Goal: Task Accomplishment & Management: Manage account settings

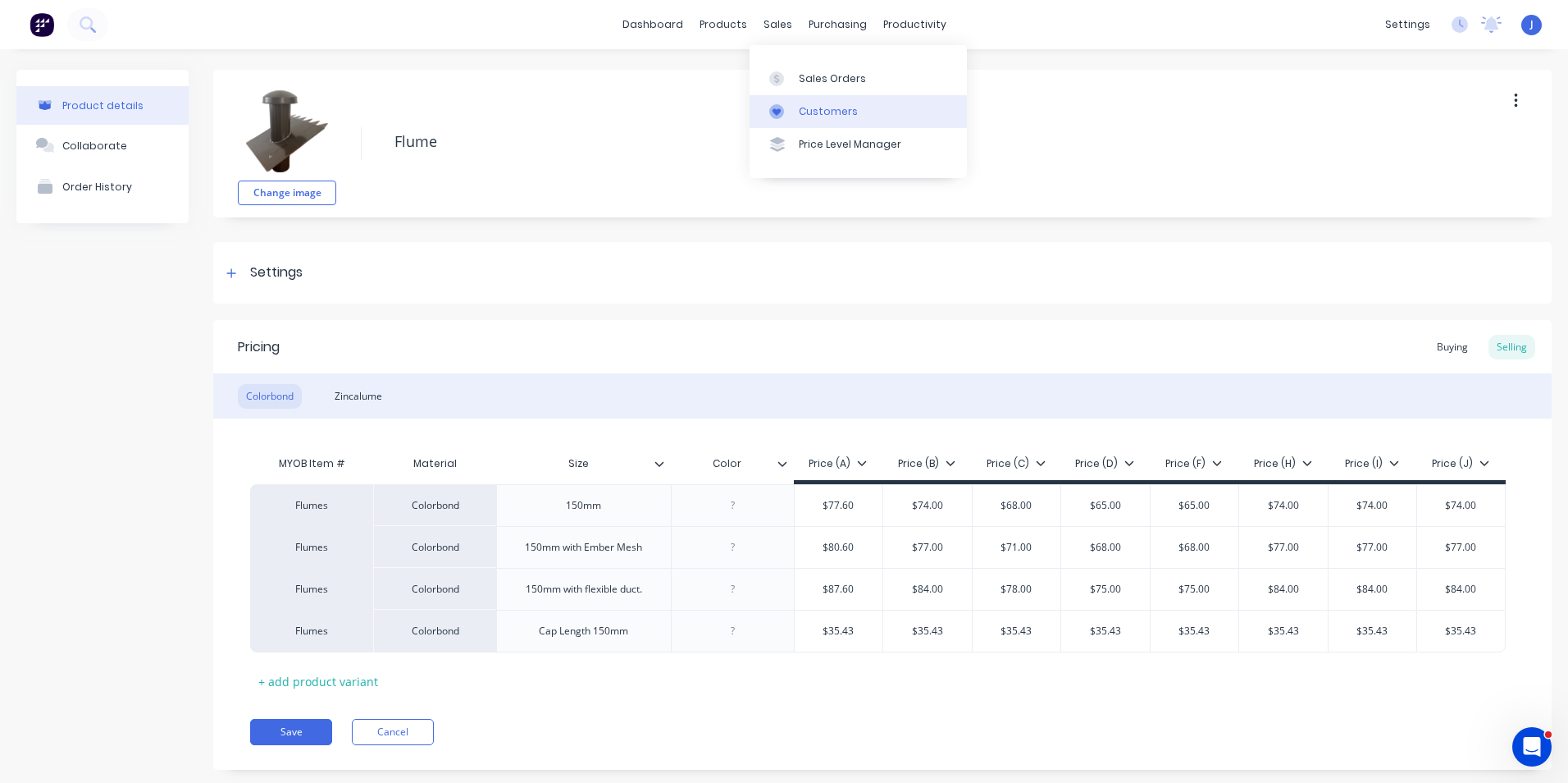
click at [800, 97] on link "Customers" at bounding box center [858, 111] width 217 height 33
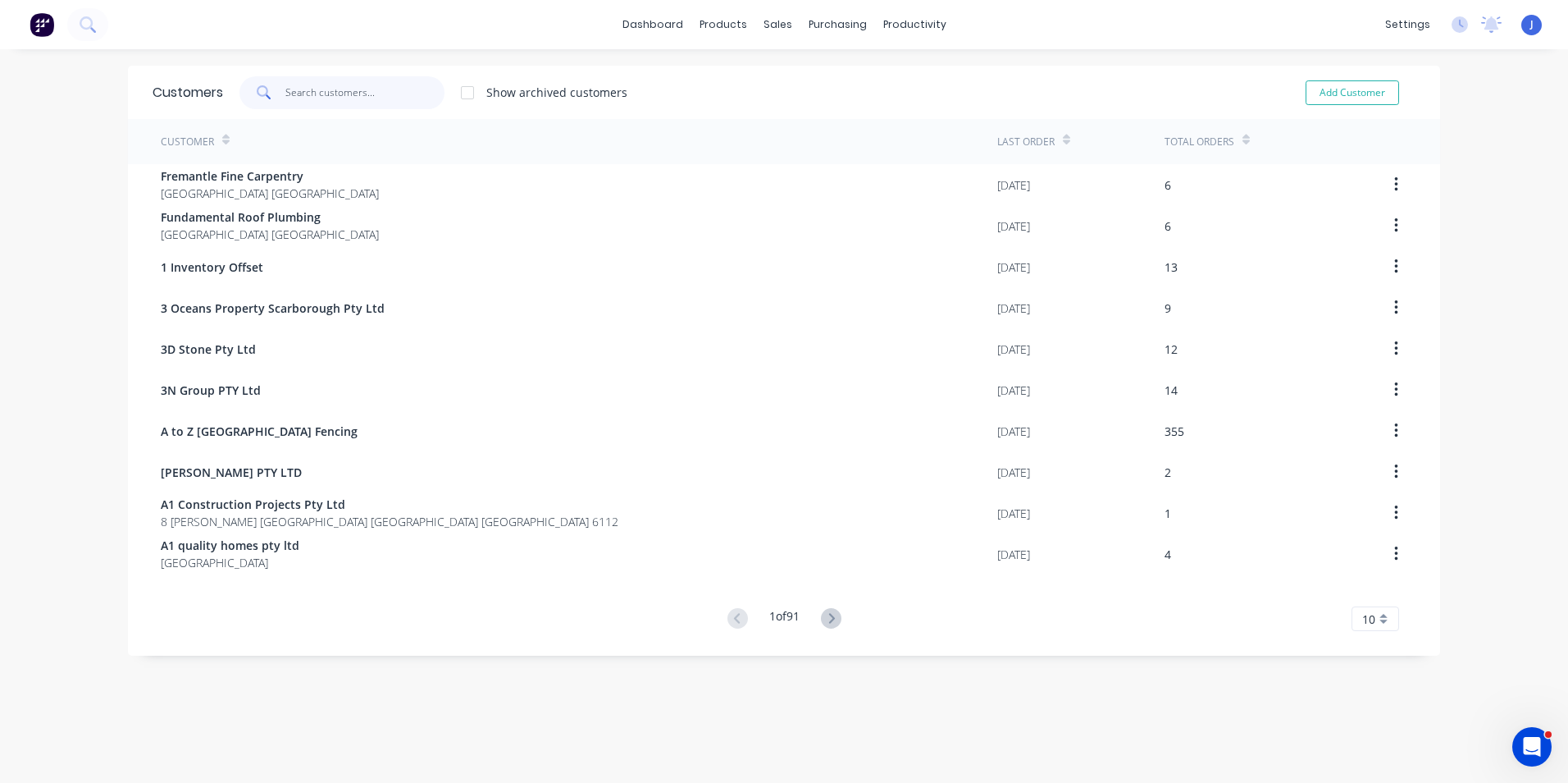
click at [391, 100] on input "text" at bounding box center [365, 92] width 160 height 33
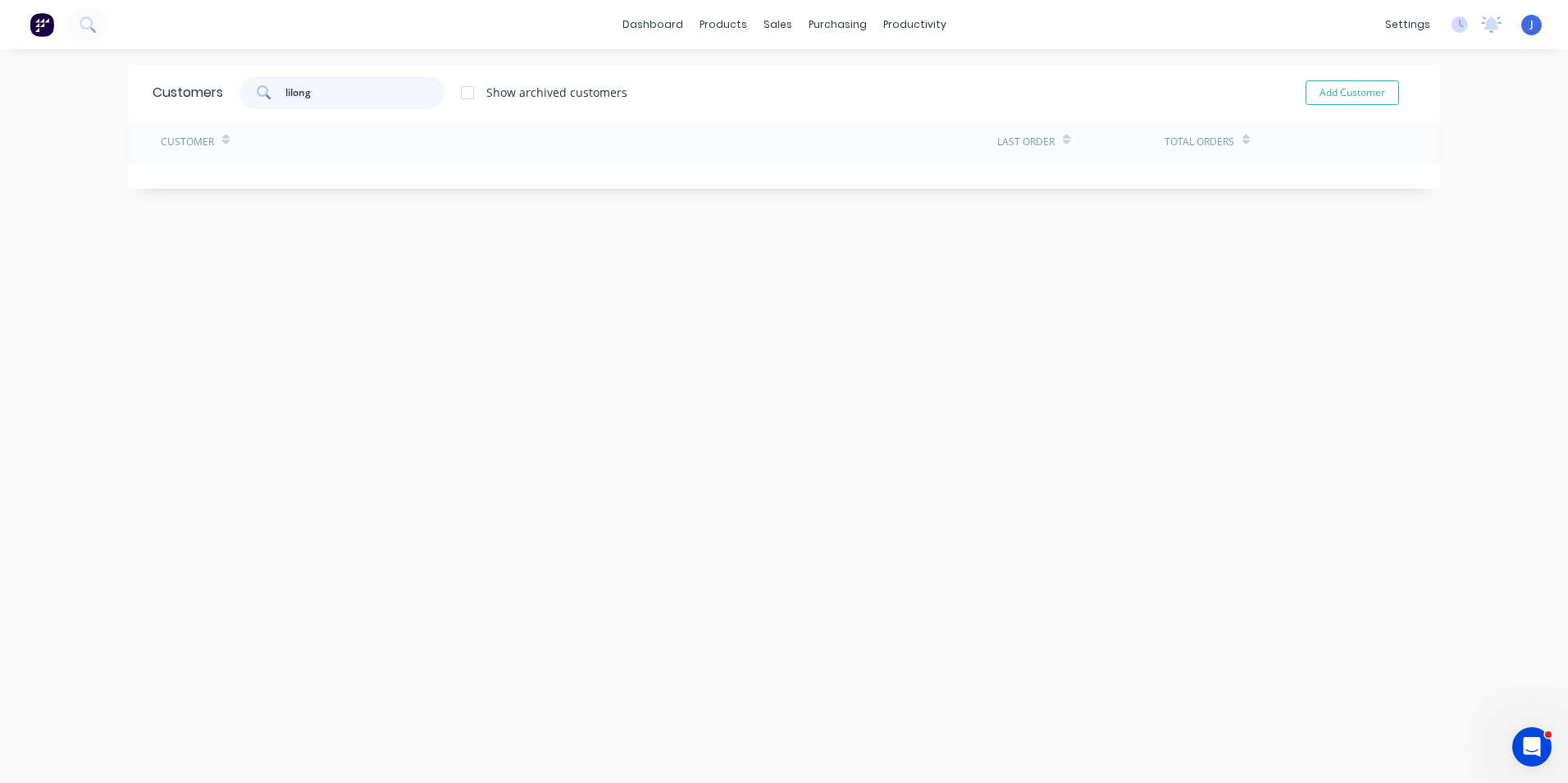
drag, startPoint x: 355, startPoint y: 101, endPoint x: 236, endPoint y: 100, distance: 119.0
click at [239, 100] on div "lilong" at bounding box center [342, 92] width 205 height 33
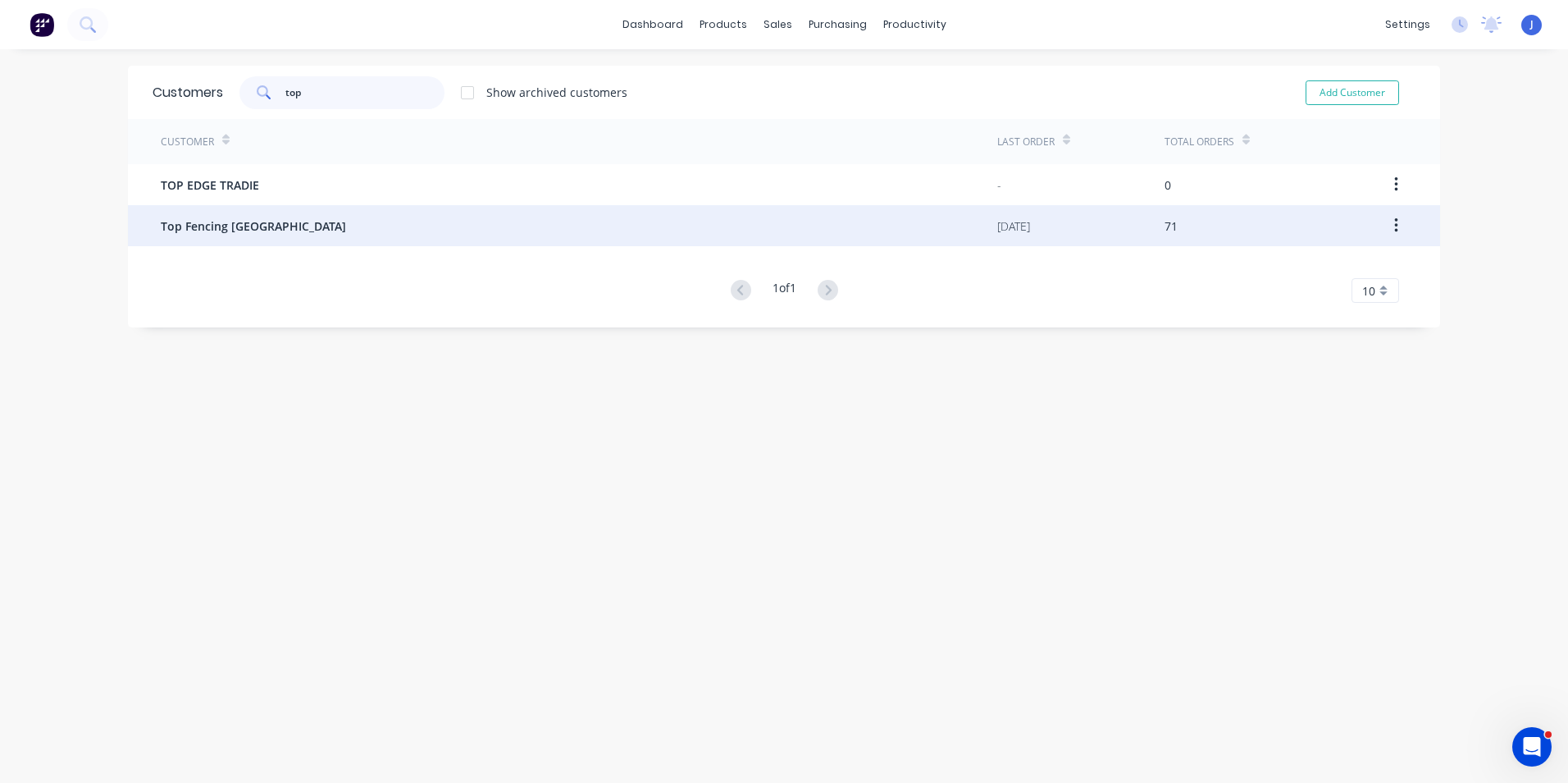
type input "top"
click at [226, 232] on span "Top Fencing Perth" at bounding box center [253, 225] width 186 height 17
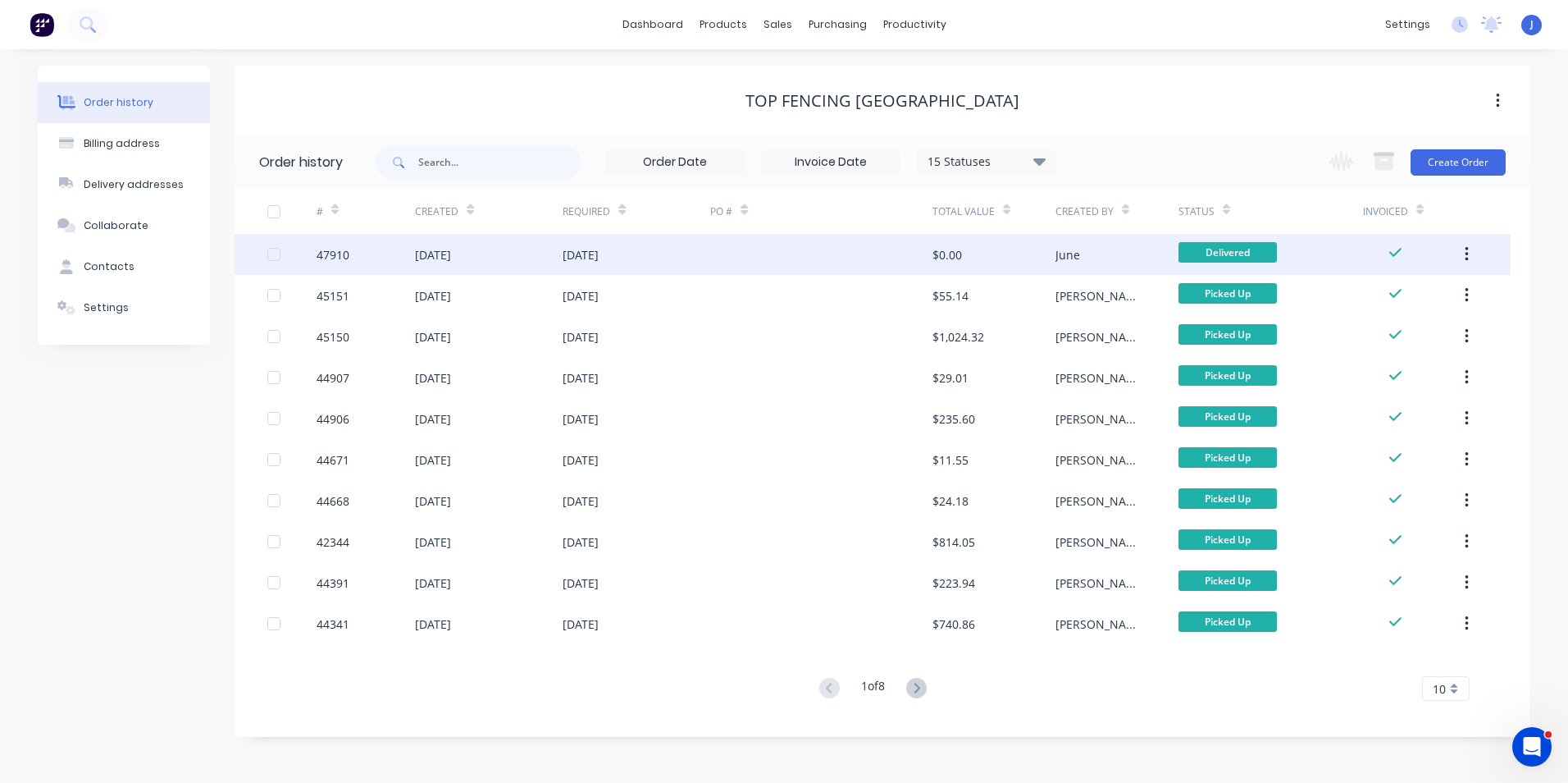
click at [821, 262] on div at bounding box center [820, 255] width 221 height 41
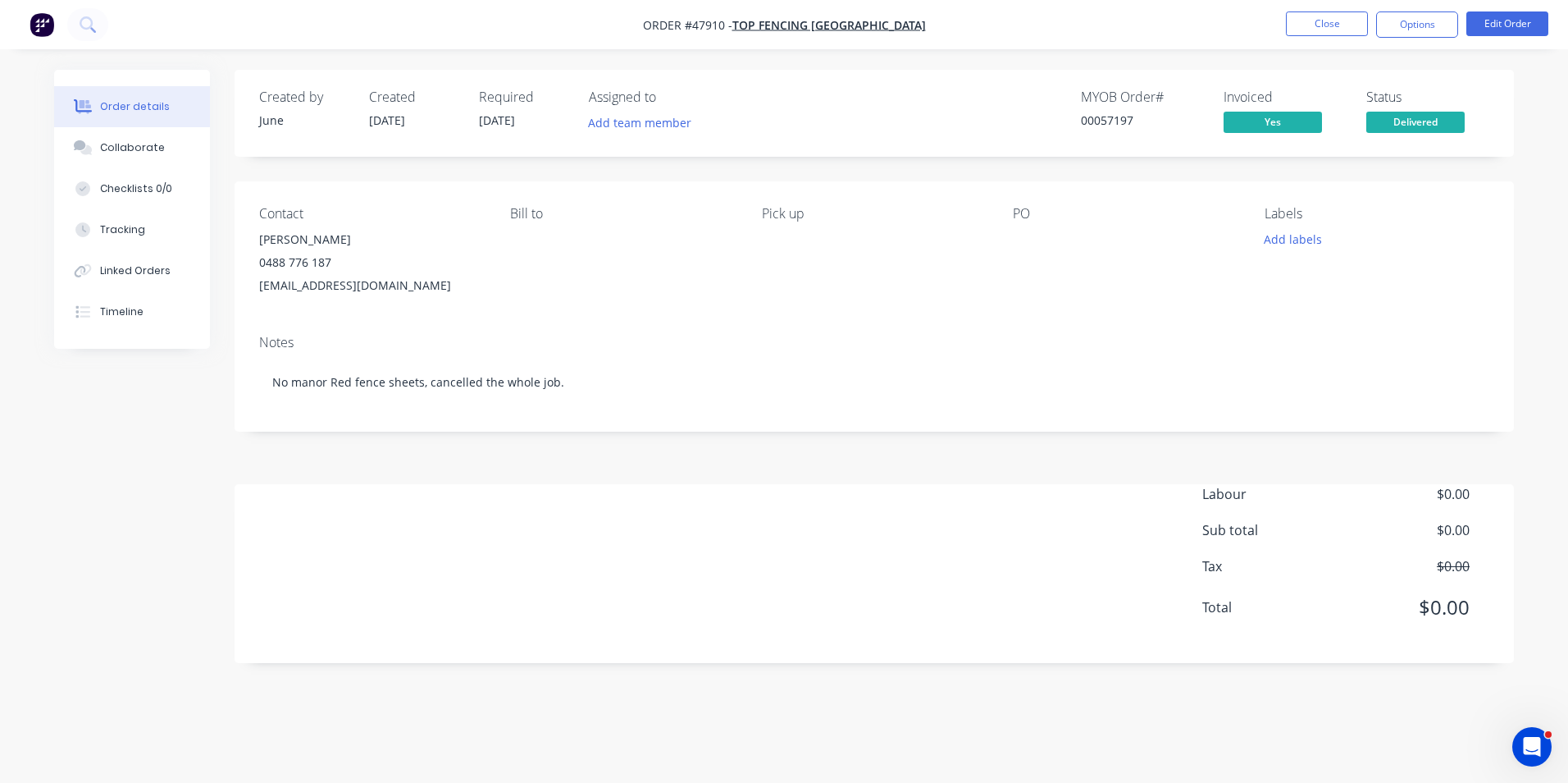
click at [811, 293] on div "Pick up" at bounding box center [874, 252] width 225 height 91
click at [1301, 13] on button "Close" at bounding box center [1326, 23] width 82 height 24
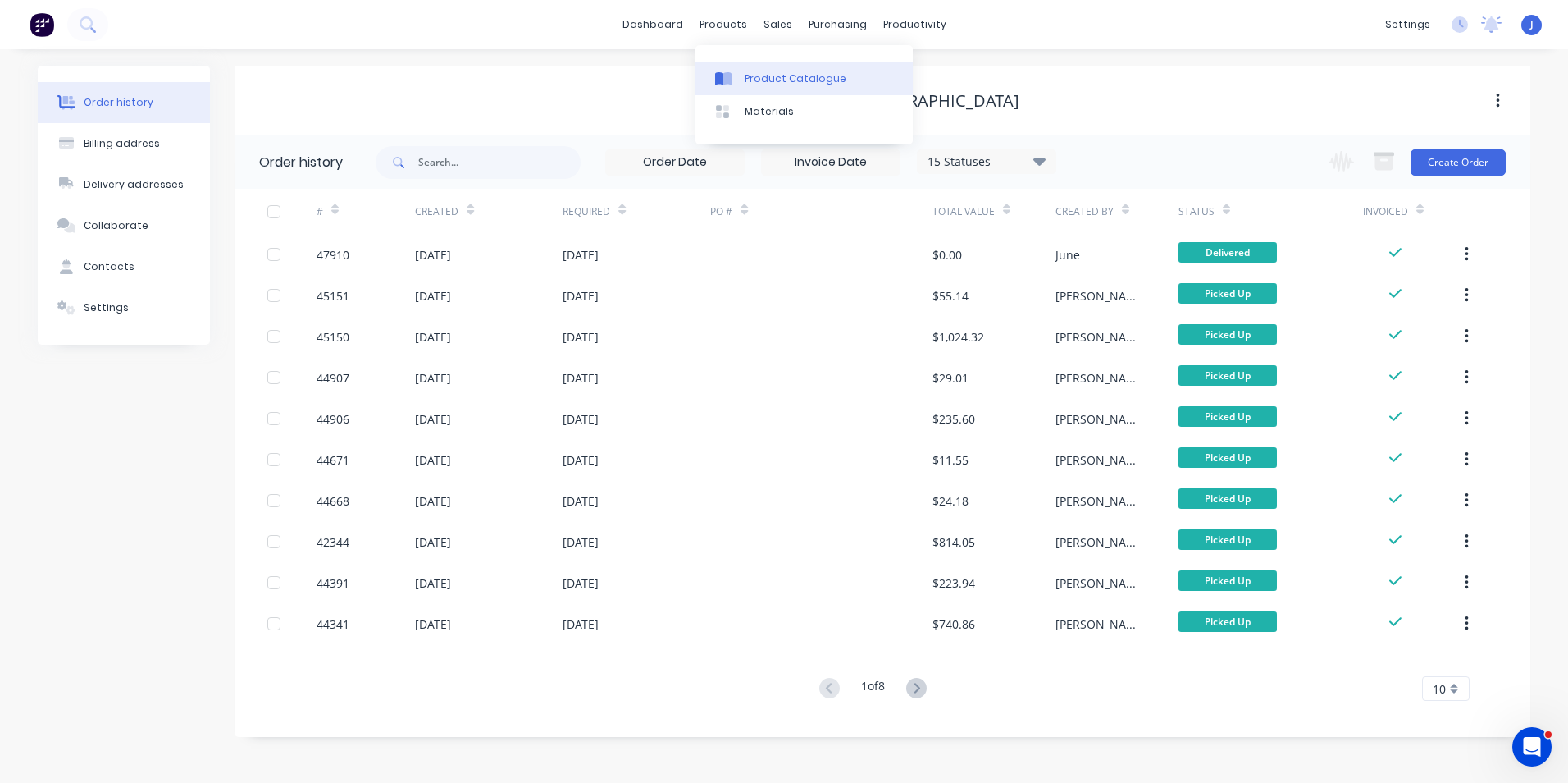
click at [722, 83] on icon at bounding box center [719, 78] width 8 height 13
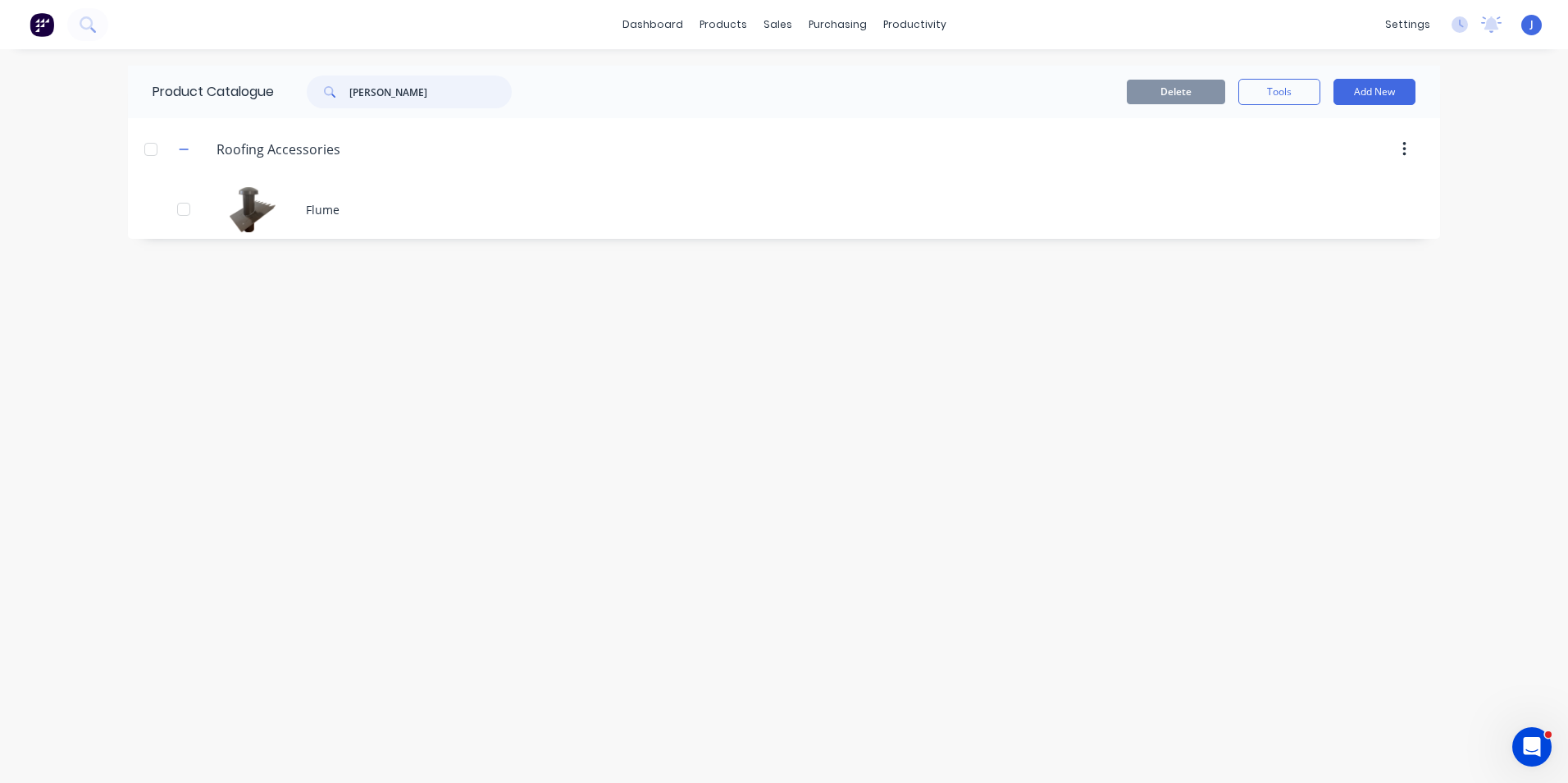
drag, startPoint x: 426, startPoint y: 95, endPoint x: 420, endPoint y: 66, distance: 29.6
click at [303, 94] on div "flum" at bounding box center [401, 91] width 221 height 33
click at [806, 78] on div "Sales Orders" at bounding box center [837, 79] width 67 height 14
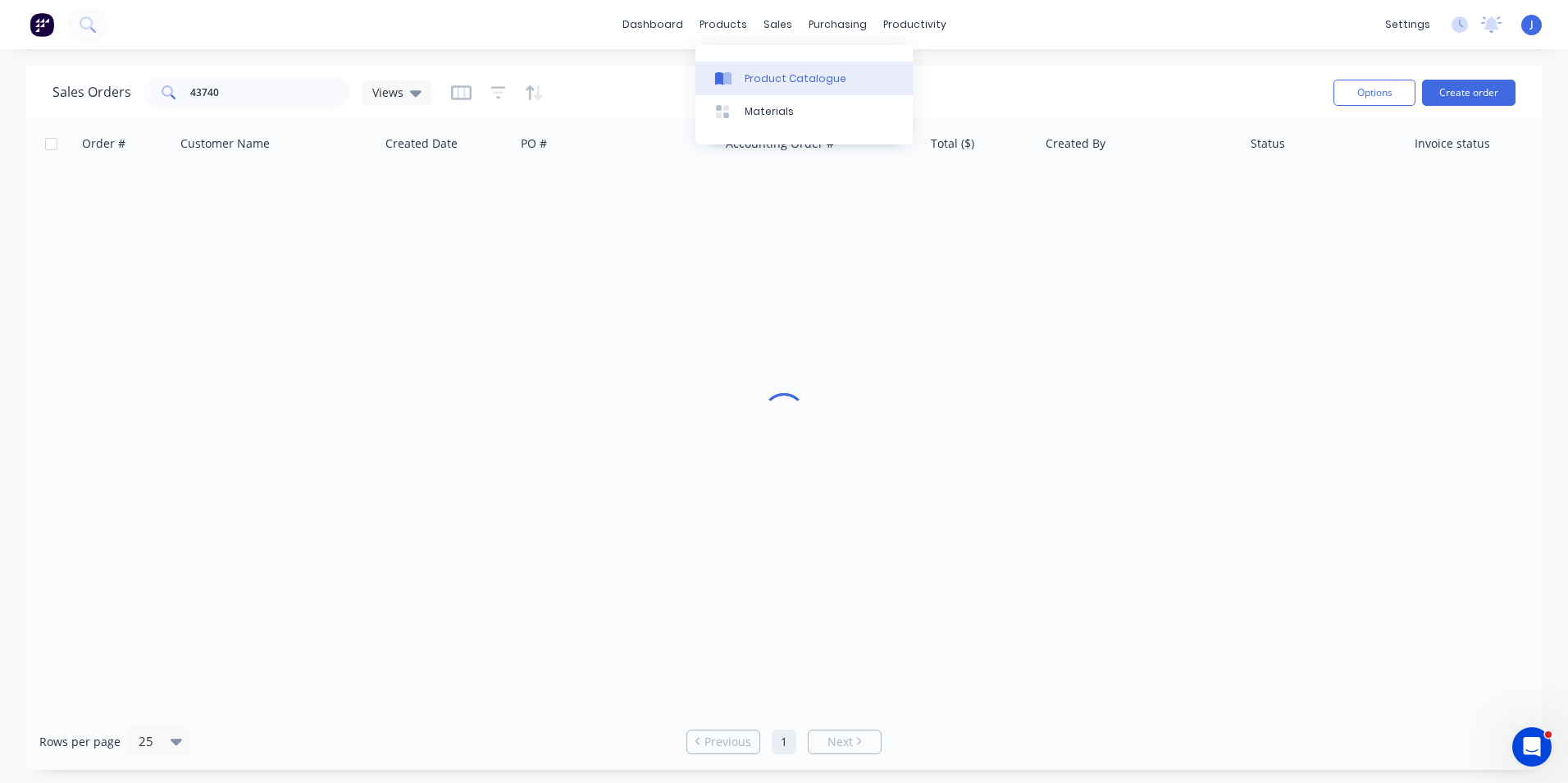
click at [724, 69] on link "Product Catalogue" at bounding box center [804, 78] width 217 height 33
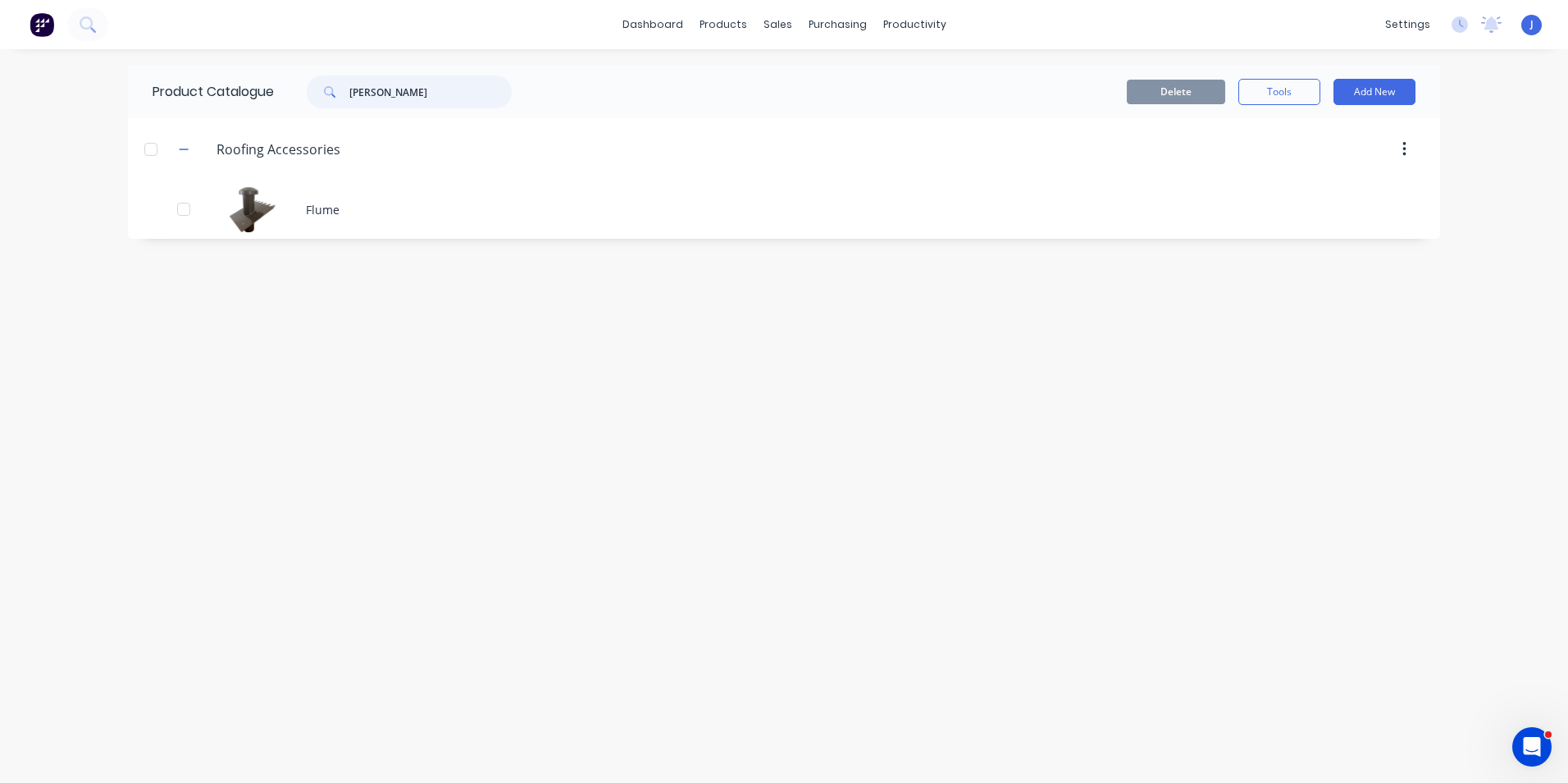
drag, startPoint x: 443, startPoint y: 85, endPoint x: 336, endPoint y: 101, distance: 108.2
click at [336, 101] on div "flum" at bounding box center [409, 91] width 205 height 33
type input "rhs"
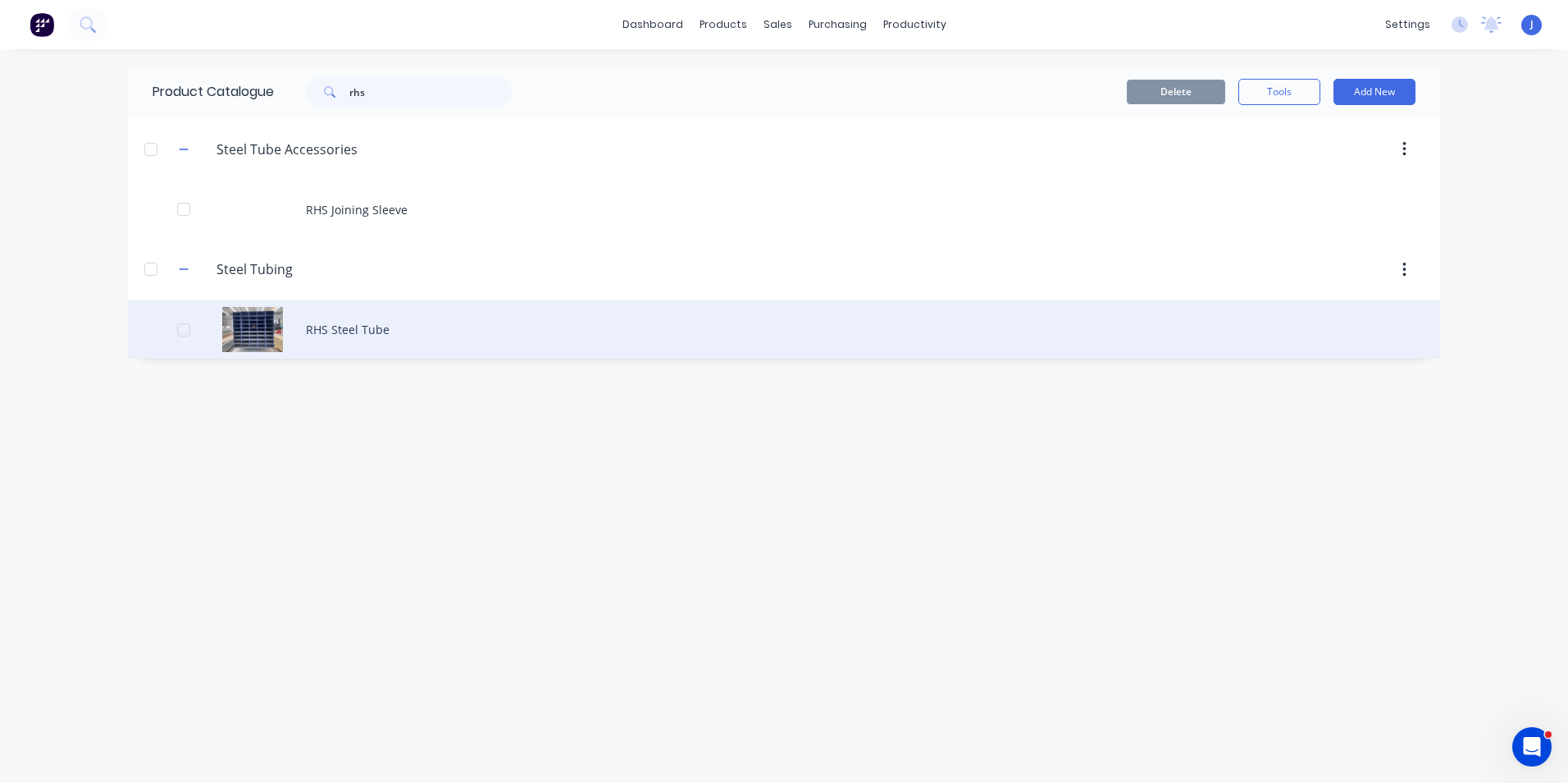
click at [397, 322] on div "RHS Steel Tube" at bounding box center [784, 329] width 1312 height 58
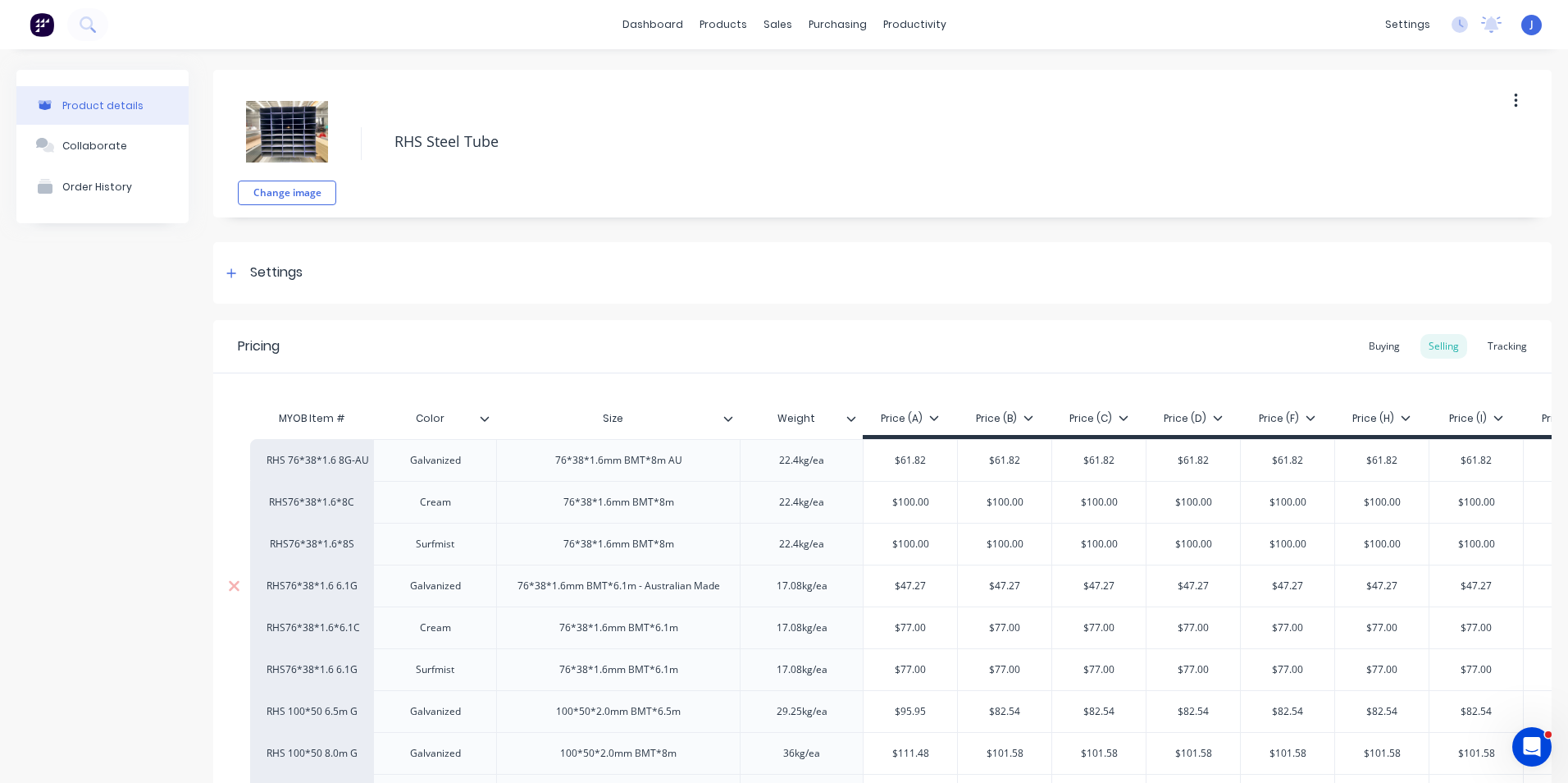
type input "$47.27"
drag, startPoint x: 929, startPoint y: 589, endPoint x: 896, endPoint y: 596, distance: 33.7
click at [896, 596] on div "$47.27 $47.27" at bounding box center [910, 586] width 93 height 41
click at [947, 590] on input "$47.27" at bounding box center [910, 586] width 93 height 14
click at [745, 86] on link "Product Catalogue" at bounding box center [798, 78] width 217 height 33
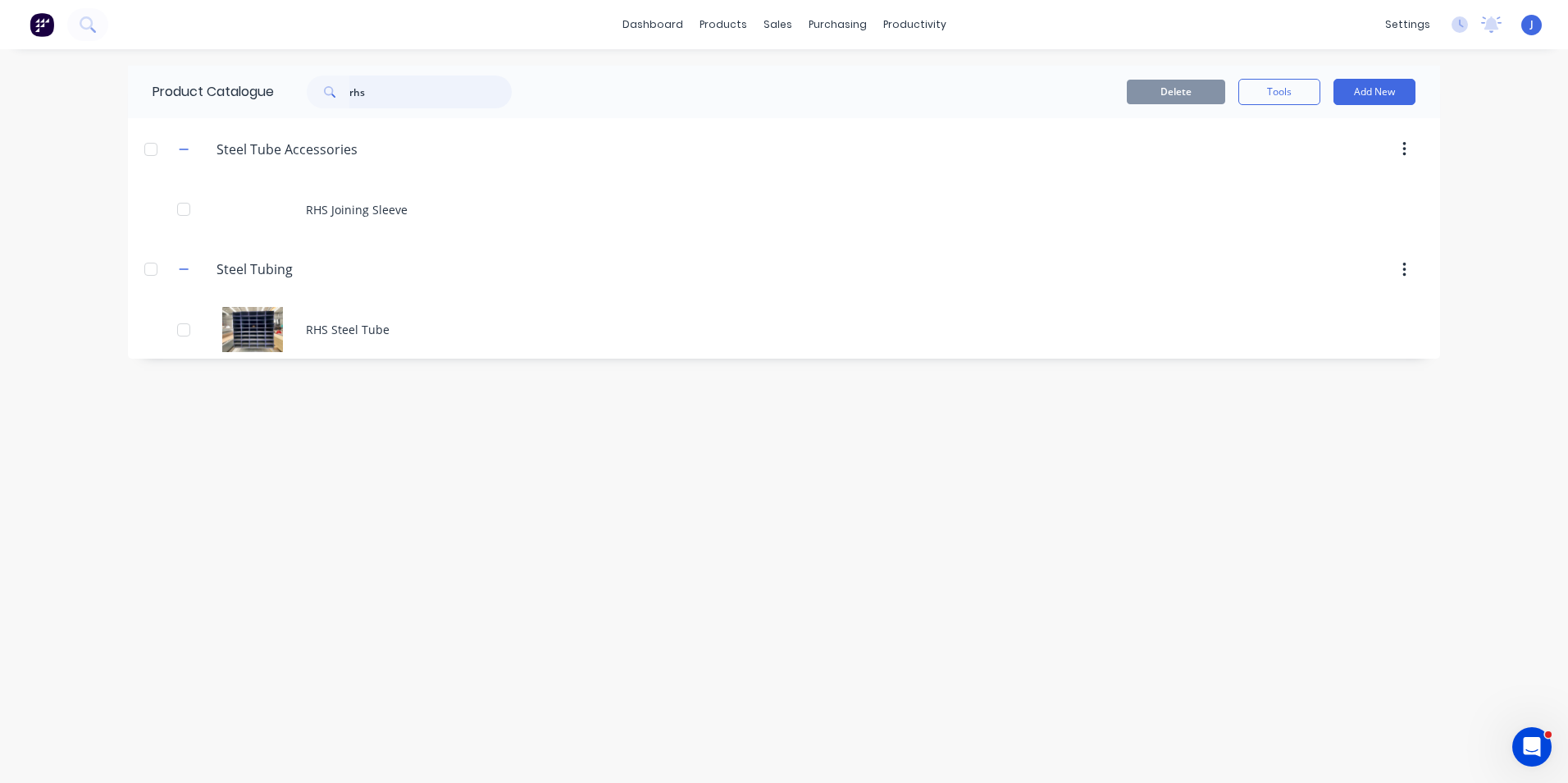
drag, startPoint x: 411, startPoint y: 94, endPoint x: 245, endPoint y: 121, distance: 168.2
click at [245, 121] on div "Product Catalogue rhs Delete Tools Add New Steel.Tube.Accessories Steel Tube Ac…" at bounding box center [784, 212] width 1312 height 293
type input "m6"
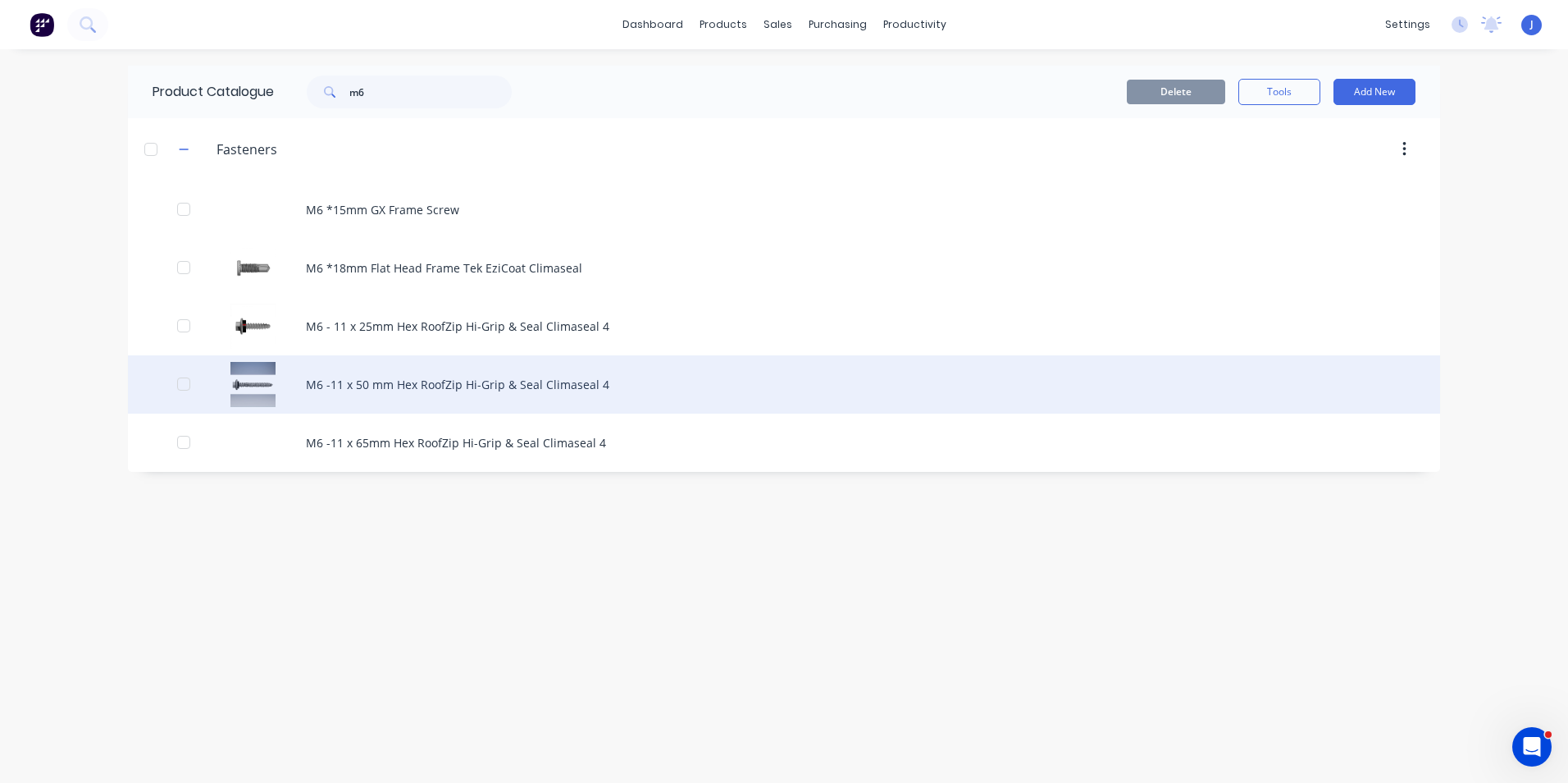
click at [455, 392] on div "M6 -11 x 50 mm Hex RoofZip Hi-Grip & Seal Climaseal 4" at bounding box center [784, 384] width 1312 height 58
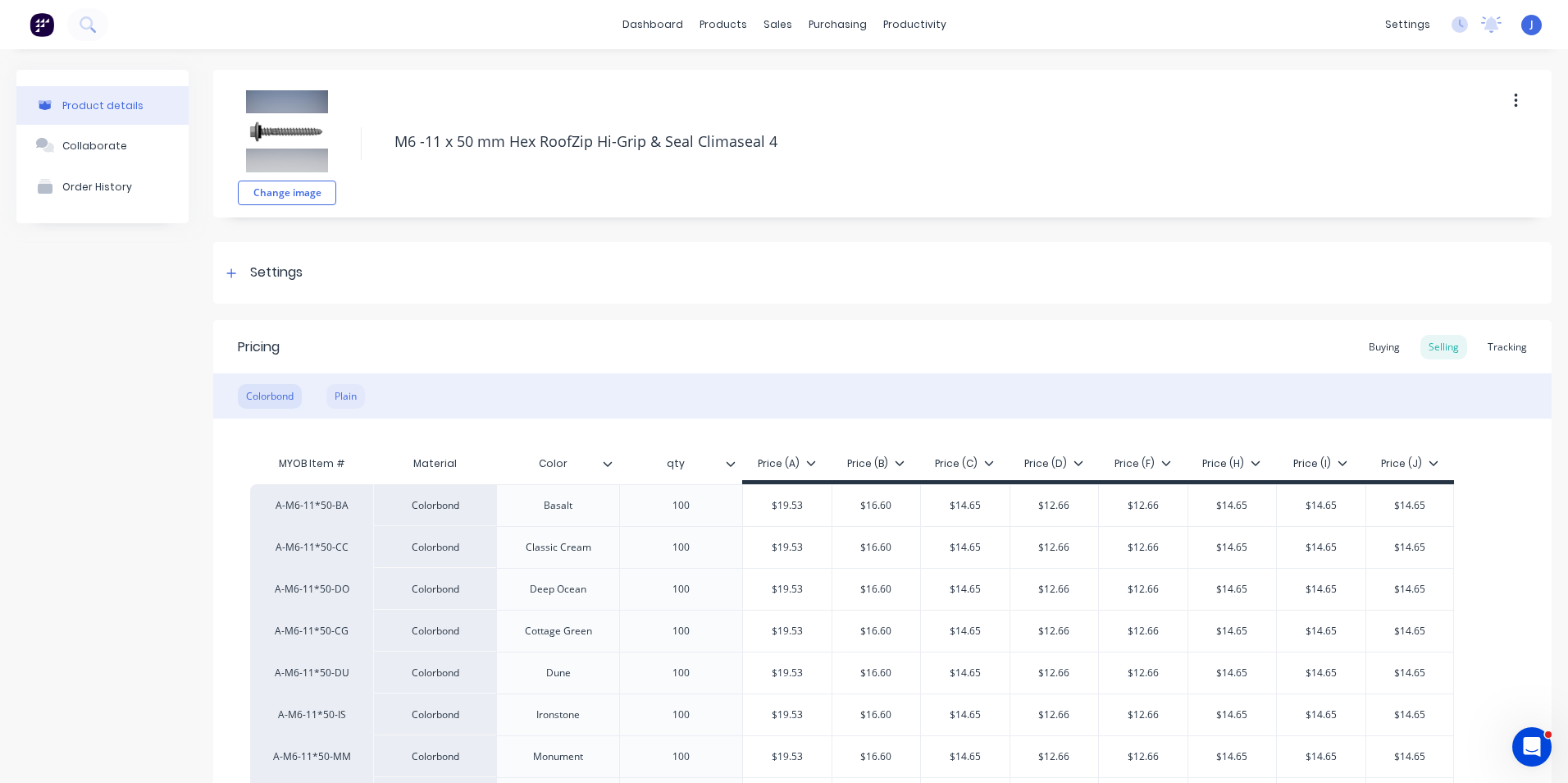
click at [350, 398] on div "Plain" at bounding box center [345, 396] width 39 height 24
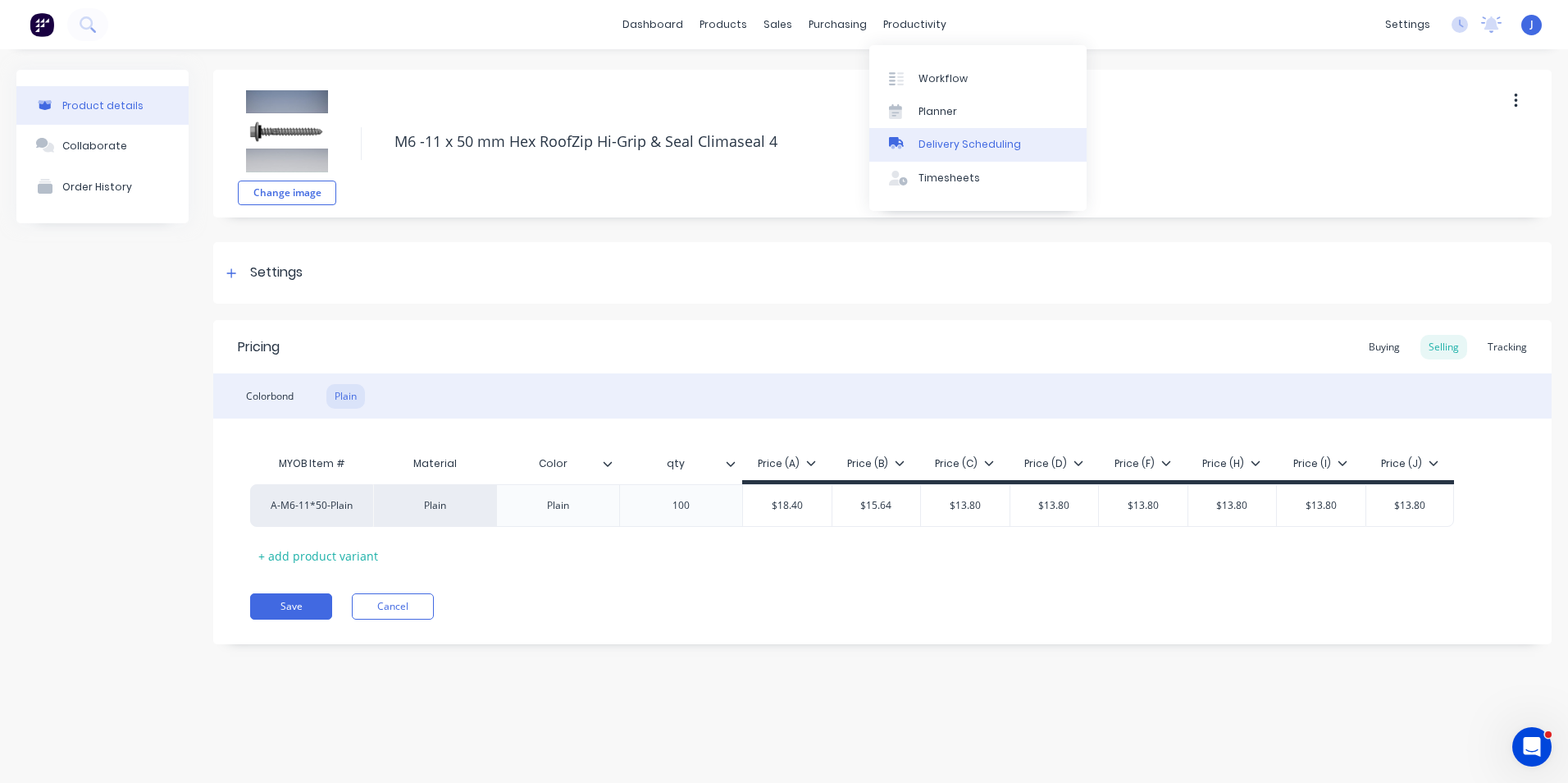
click at [947, 144] on div "Delivery Scheduling" at bounding box center [969, 144] width 102 height 14
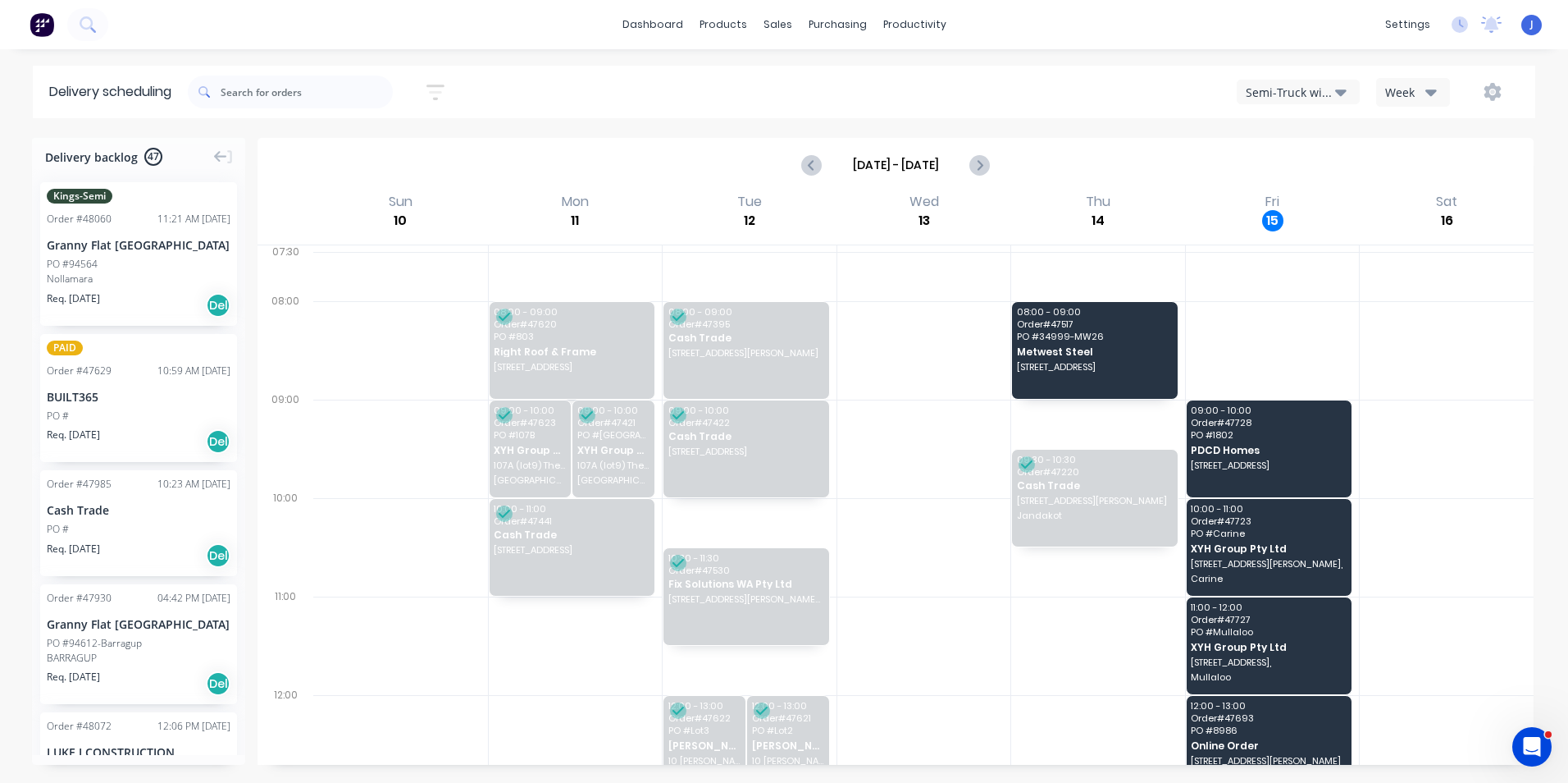
click at [1299, 99] on div "Semi-Truck with Hiab" at bounding box center [1290, 91] width 90 height 17
click at [1304, 197] on div "Utes Delivery" at bounding box center [1318, 199] width 162 height 33
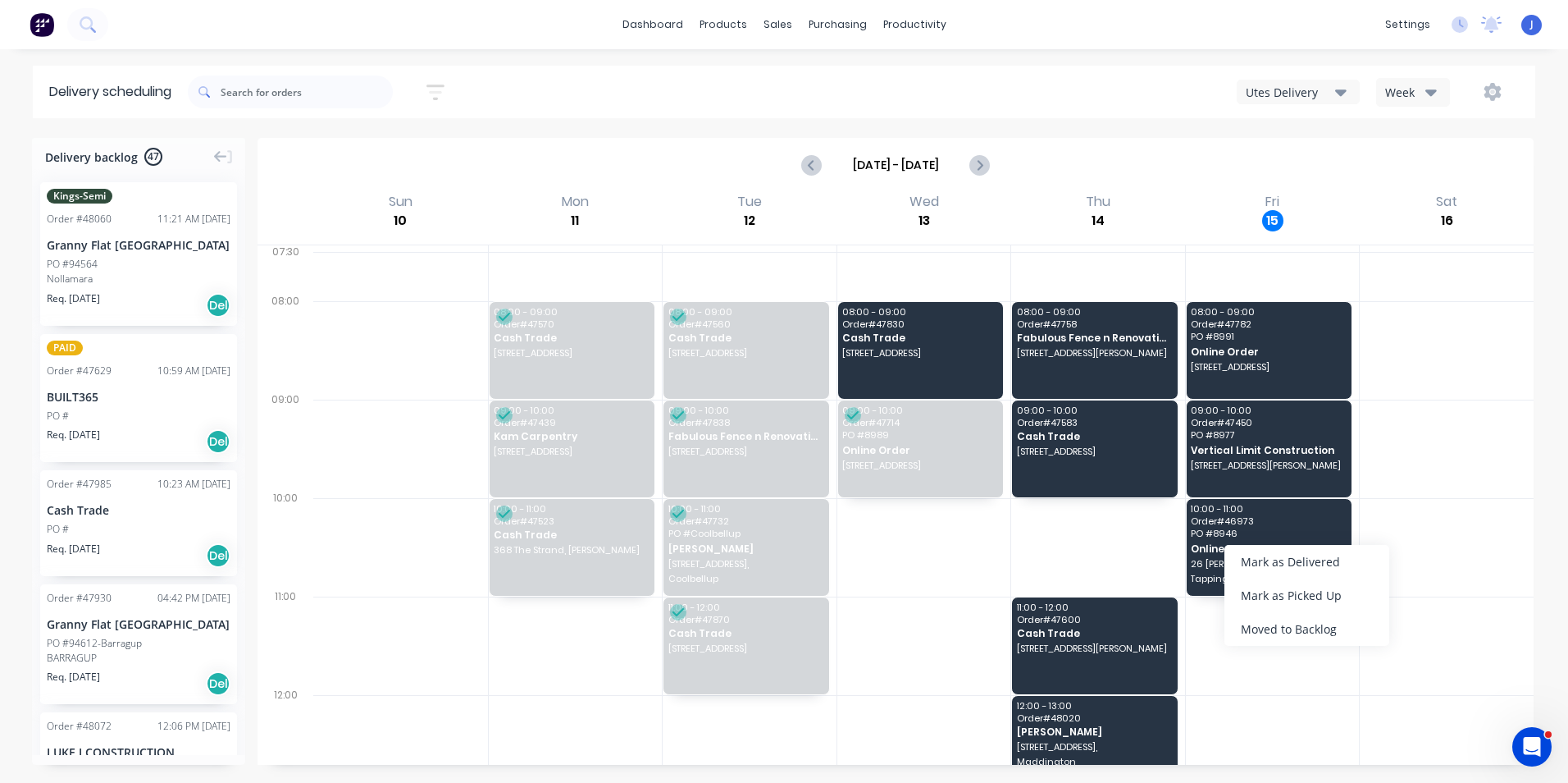
click at [1252, 565] on div "Mark as Delivered" at bounding box center [1307, 561] width 165 height 34
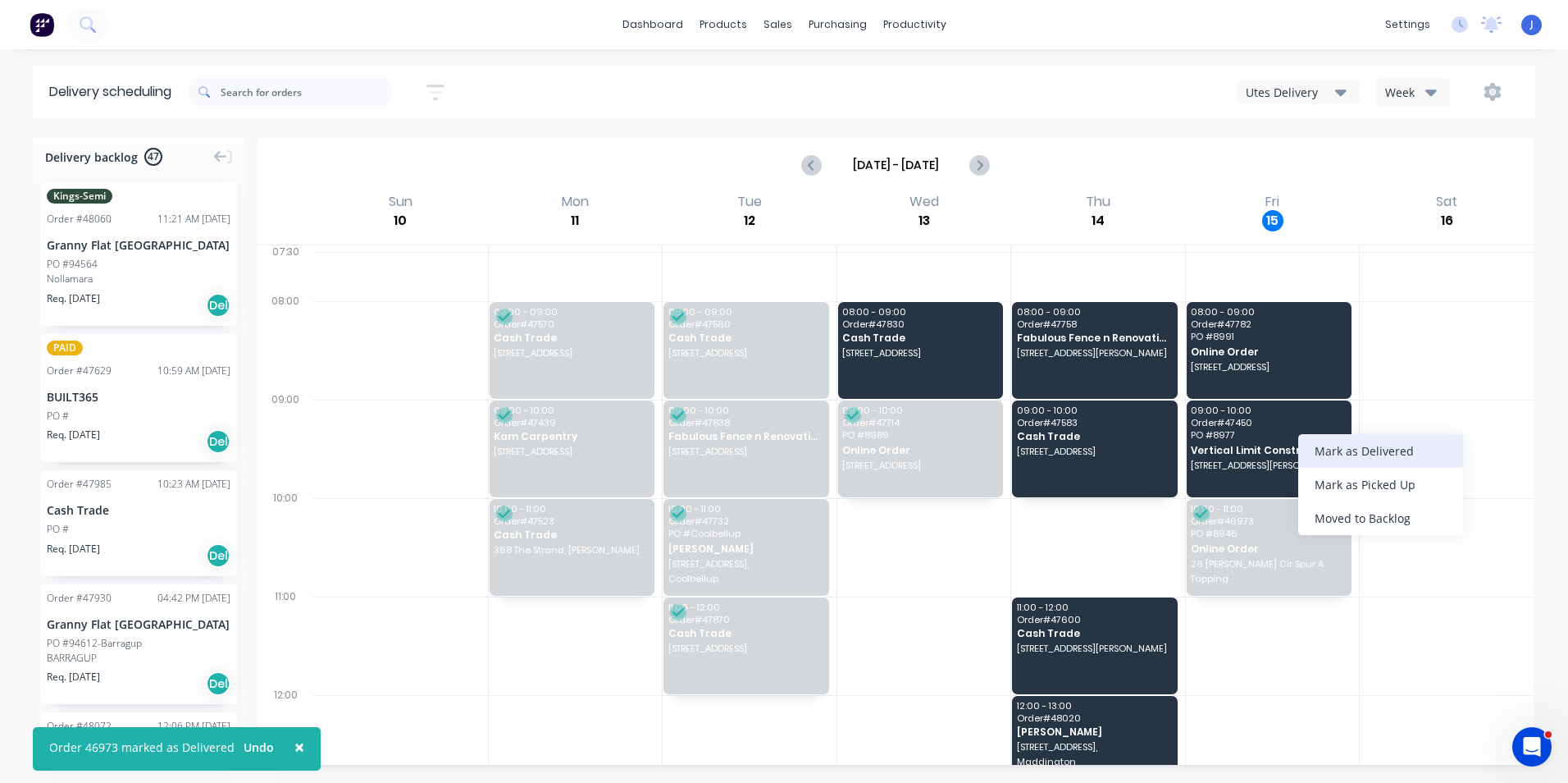
click at [1338, 461] on div "Mark as Delivered" at bounding box center [1381, 451] width 165 height 34
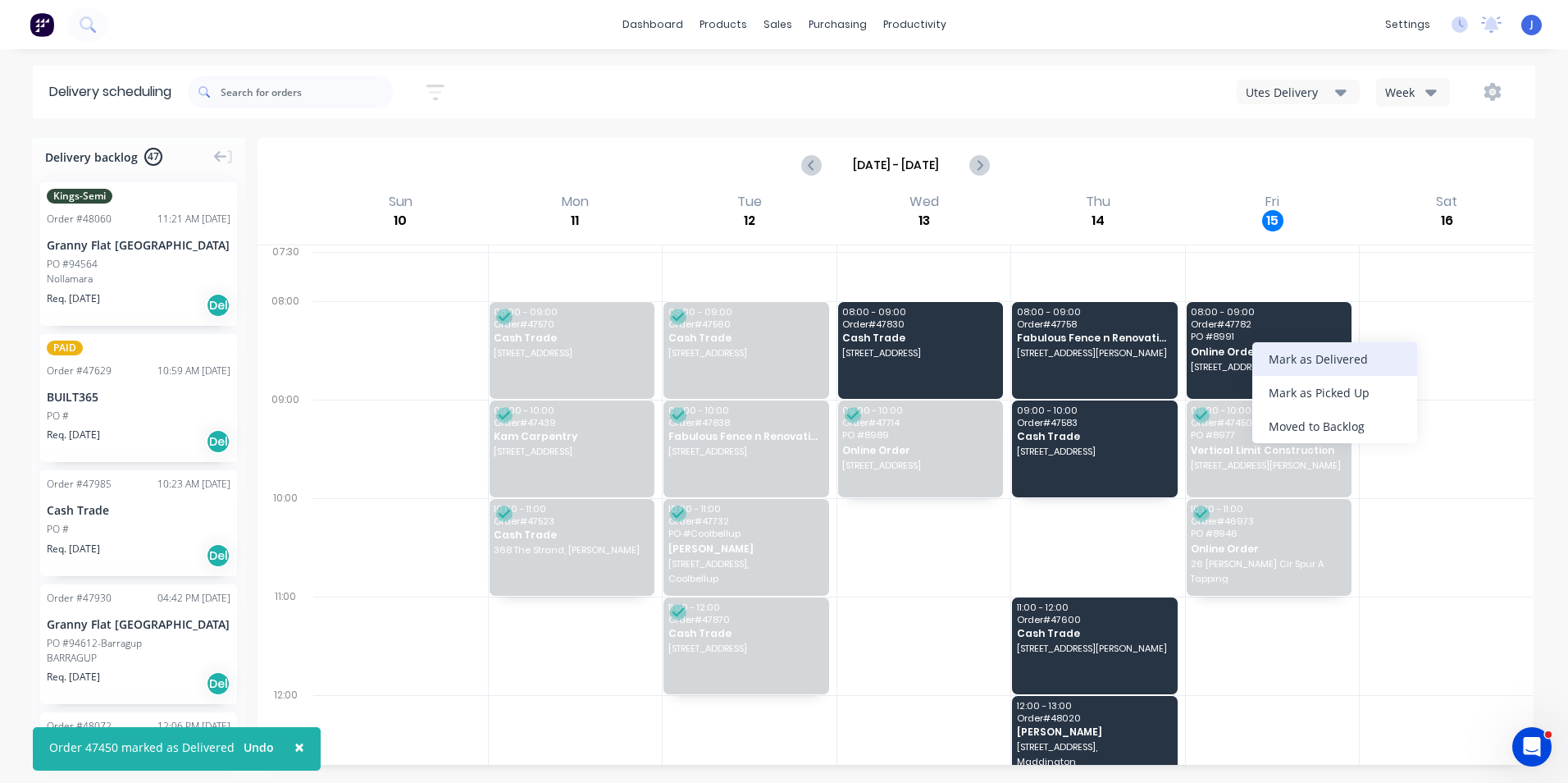
click at [1270, 361] on div "Mark as Delivered" at bounding box center [1335, 359] width 165 height 34
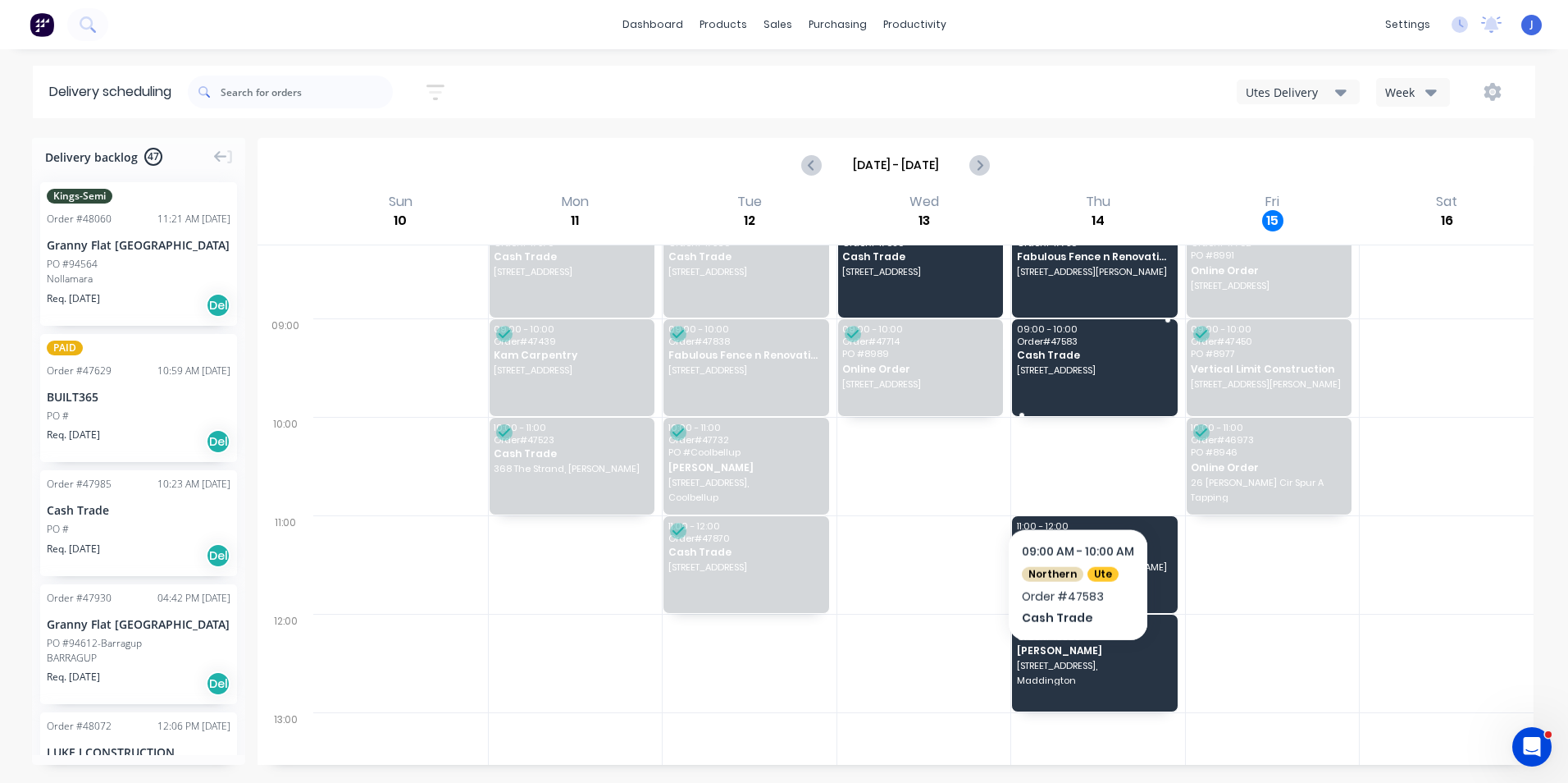
scroll to position [82, 0]
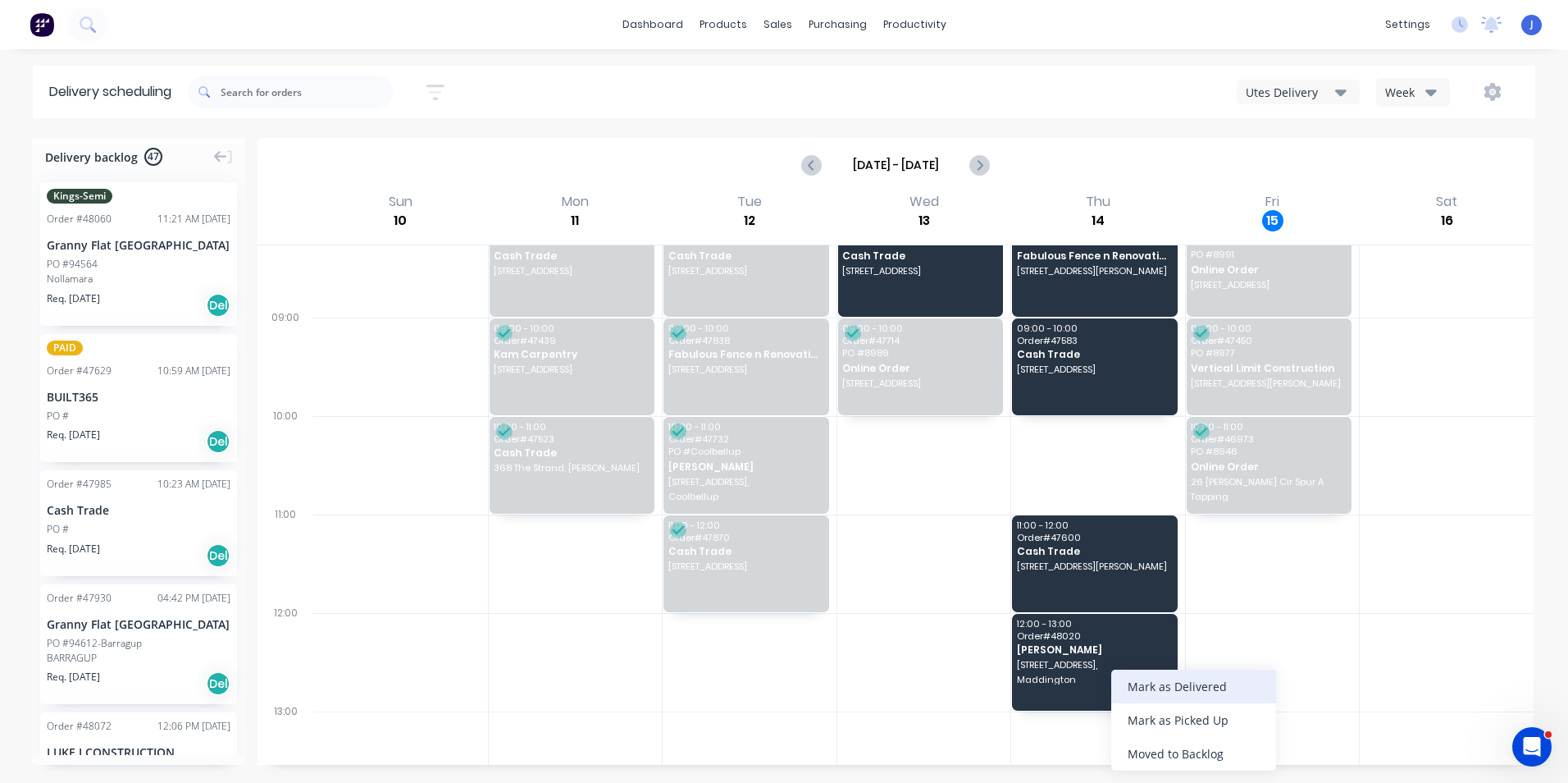
click at [1144, 681] on div "Mark as Delivered" at bounding box center [1193, 686] width 165 height 34
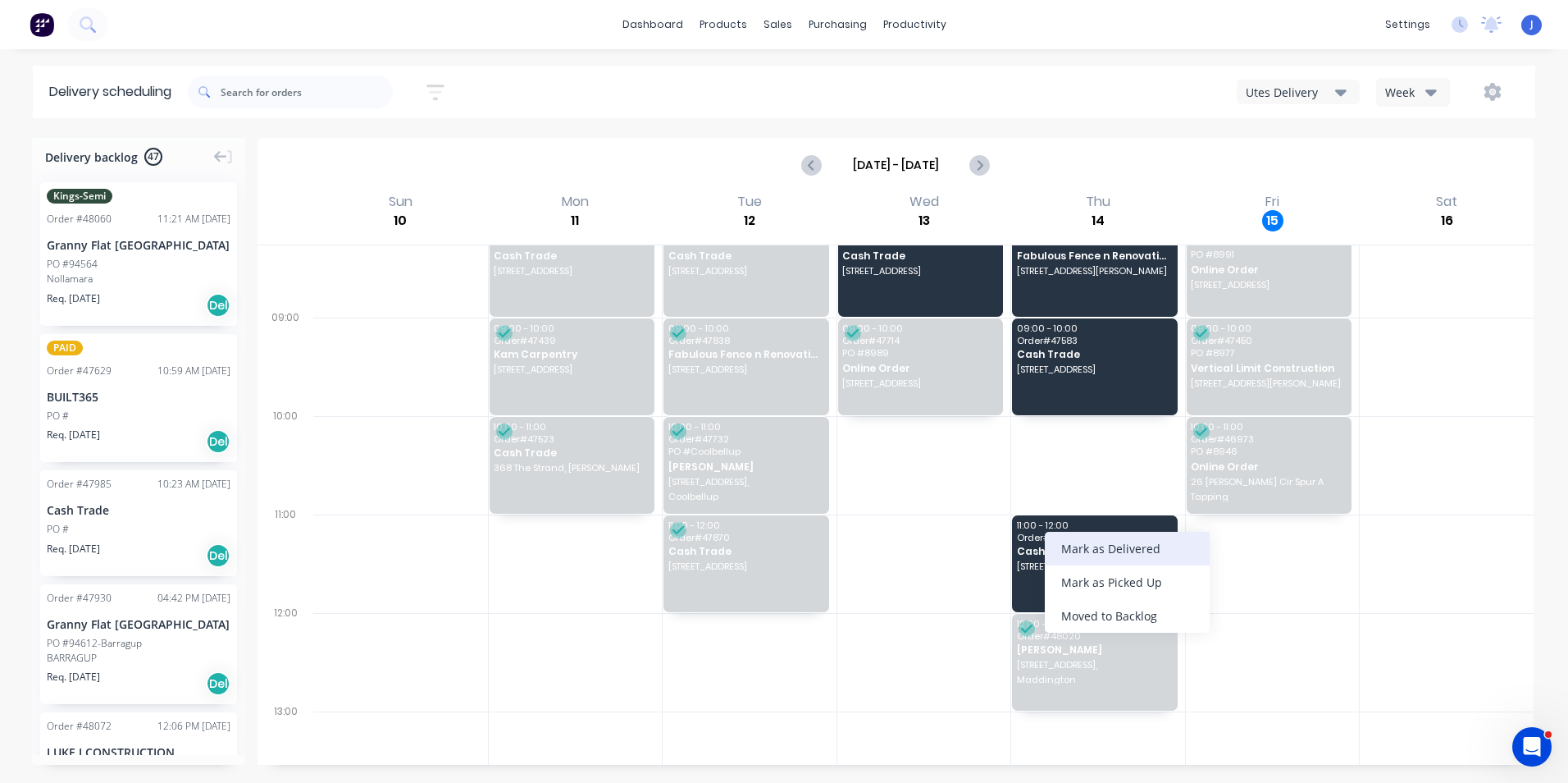
click at [1081, 552] on div "Mark as Delivered" at bounding box center [1127, 549] width 165 height 34
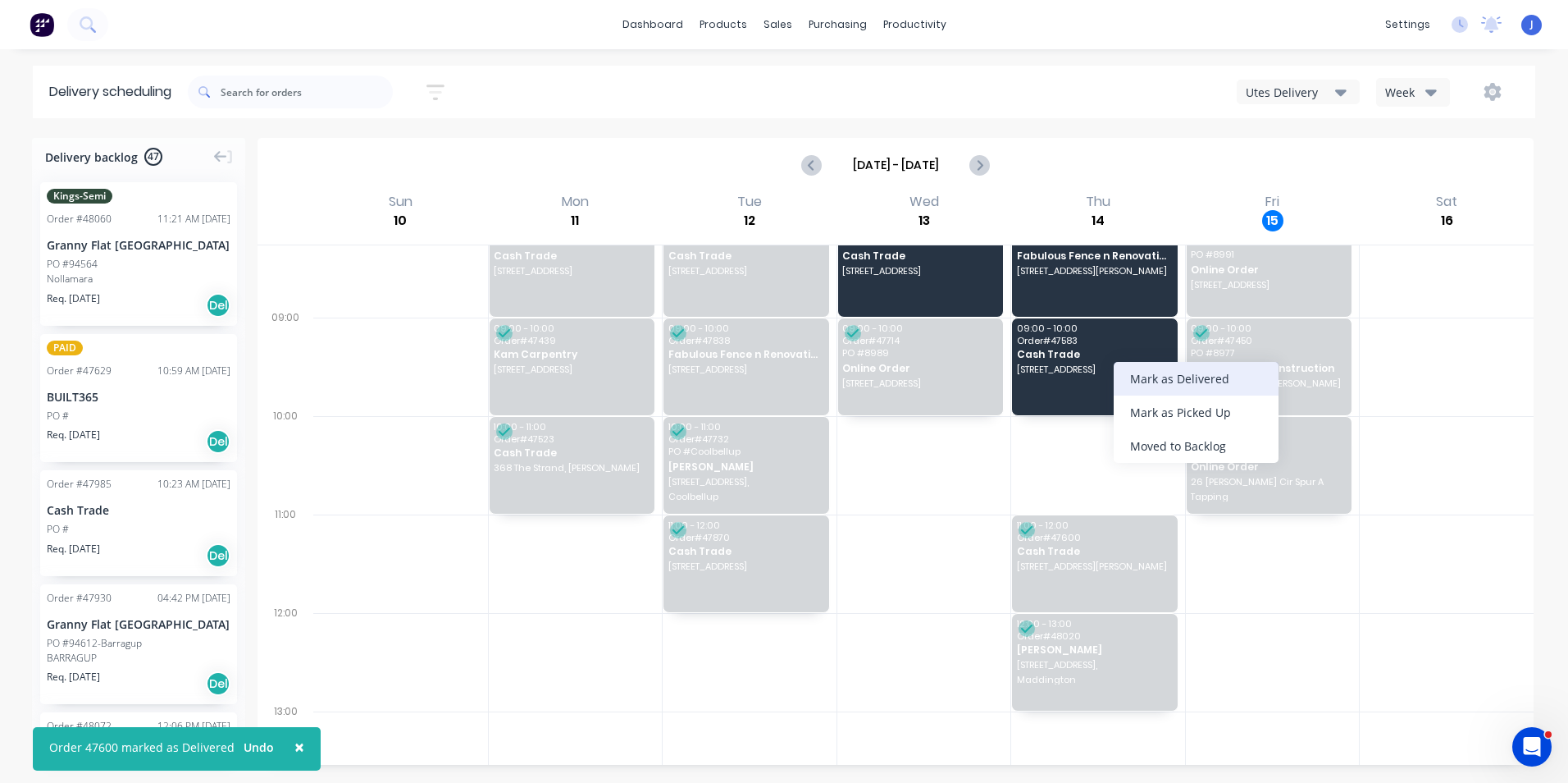
click at [1185, 378] on div "Mark as Delivered" at bounding box center [1196, 378] width 165 height 34
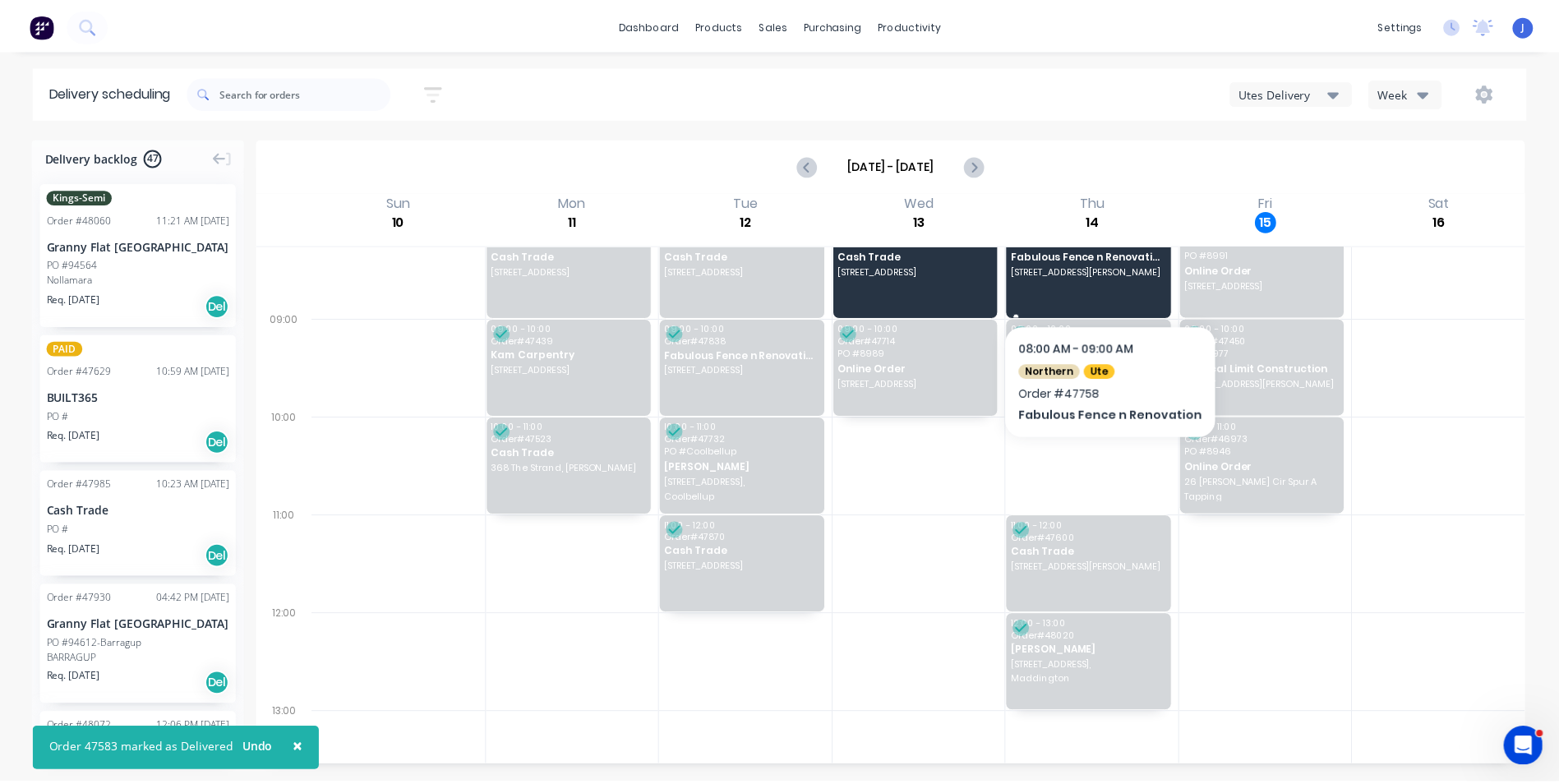
scroll to position [0, 0]
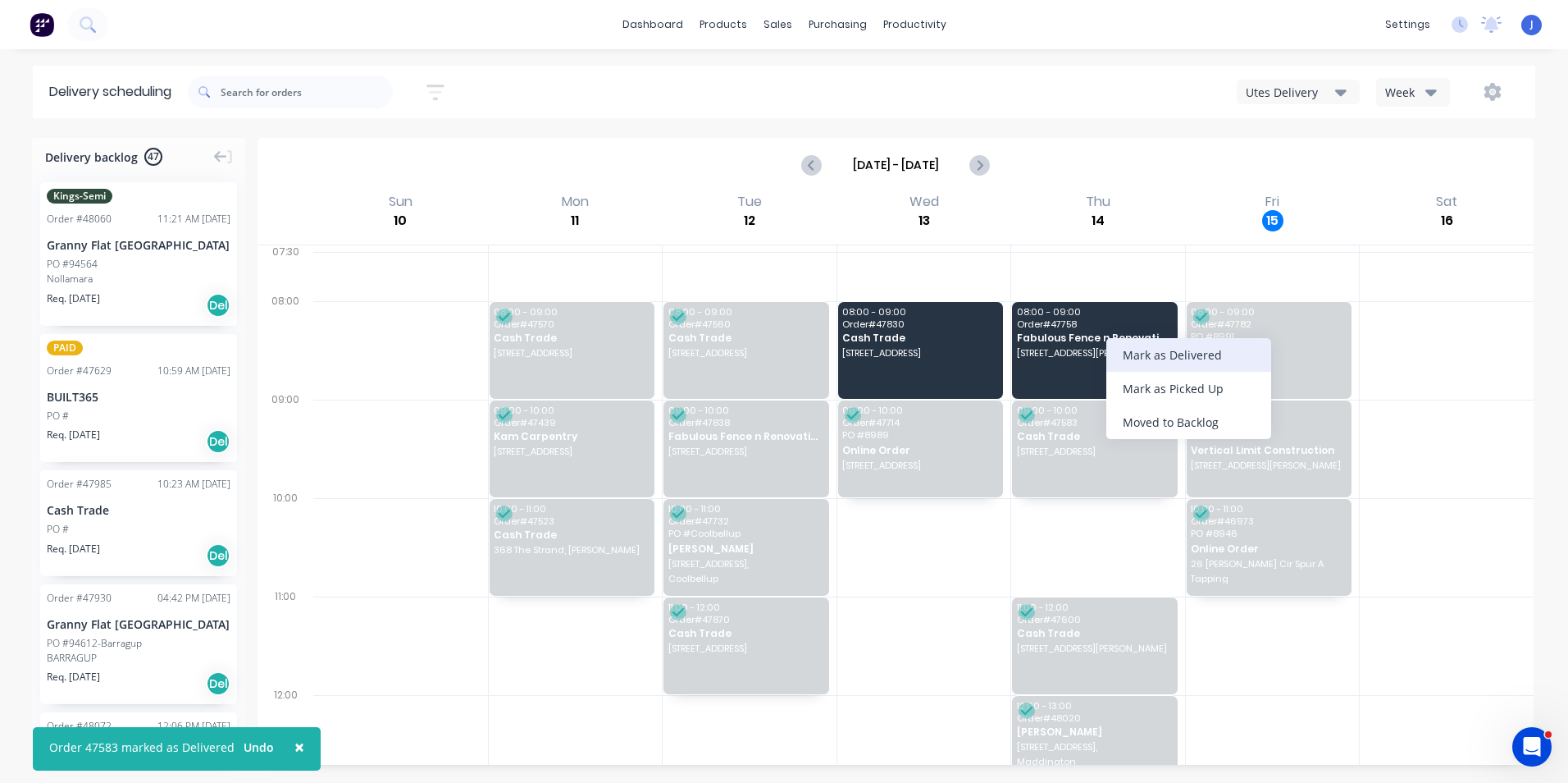
click at [1157, 356] on div "Mark as Delivered" at bounding box center [1189, 355] width 165 height 34
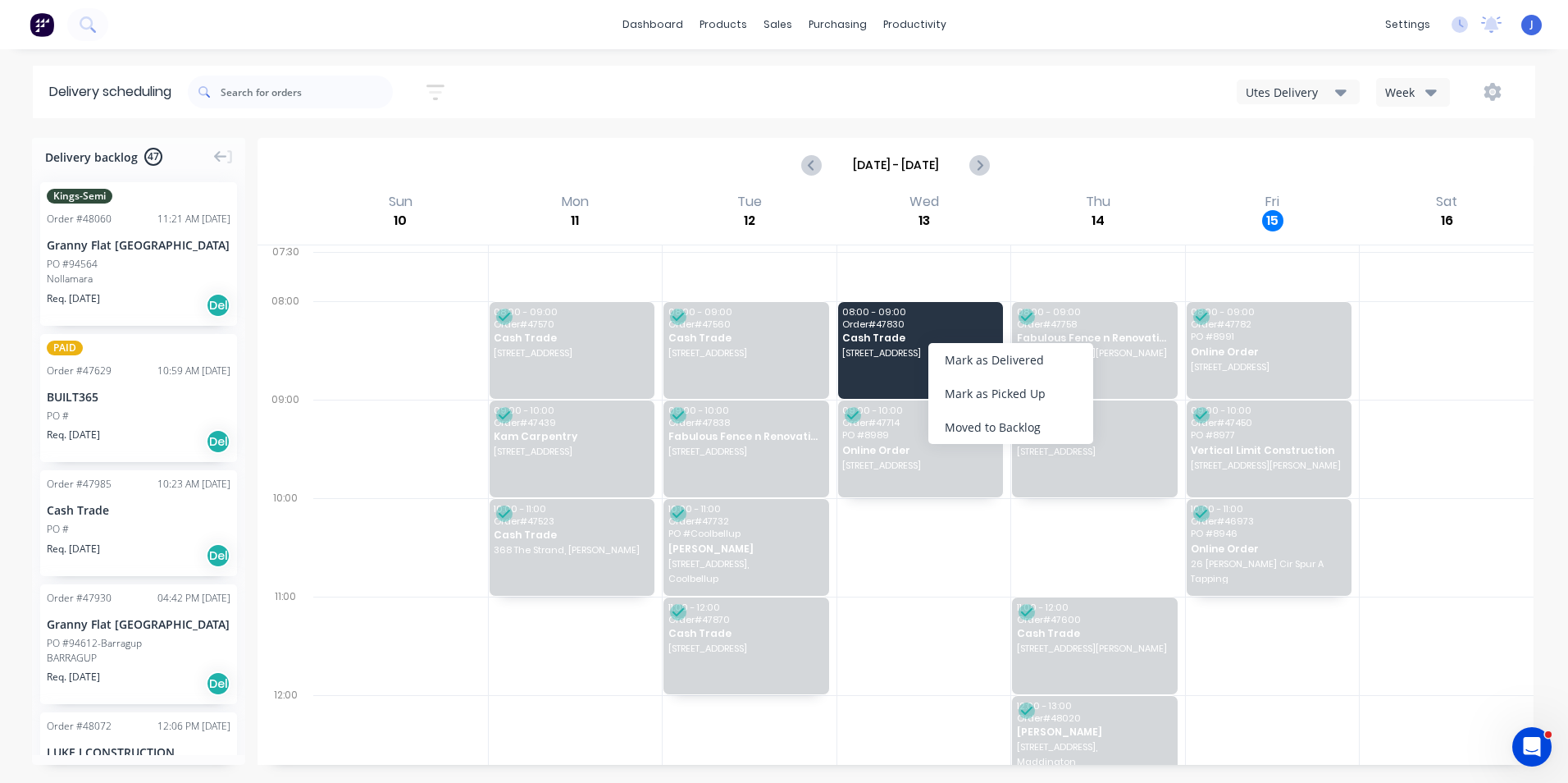
click at [1002, 347] on div "Mark as Delivered" at bounding box center [1010, 360] width 165 height 34
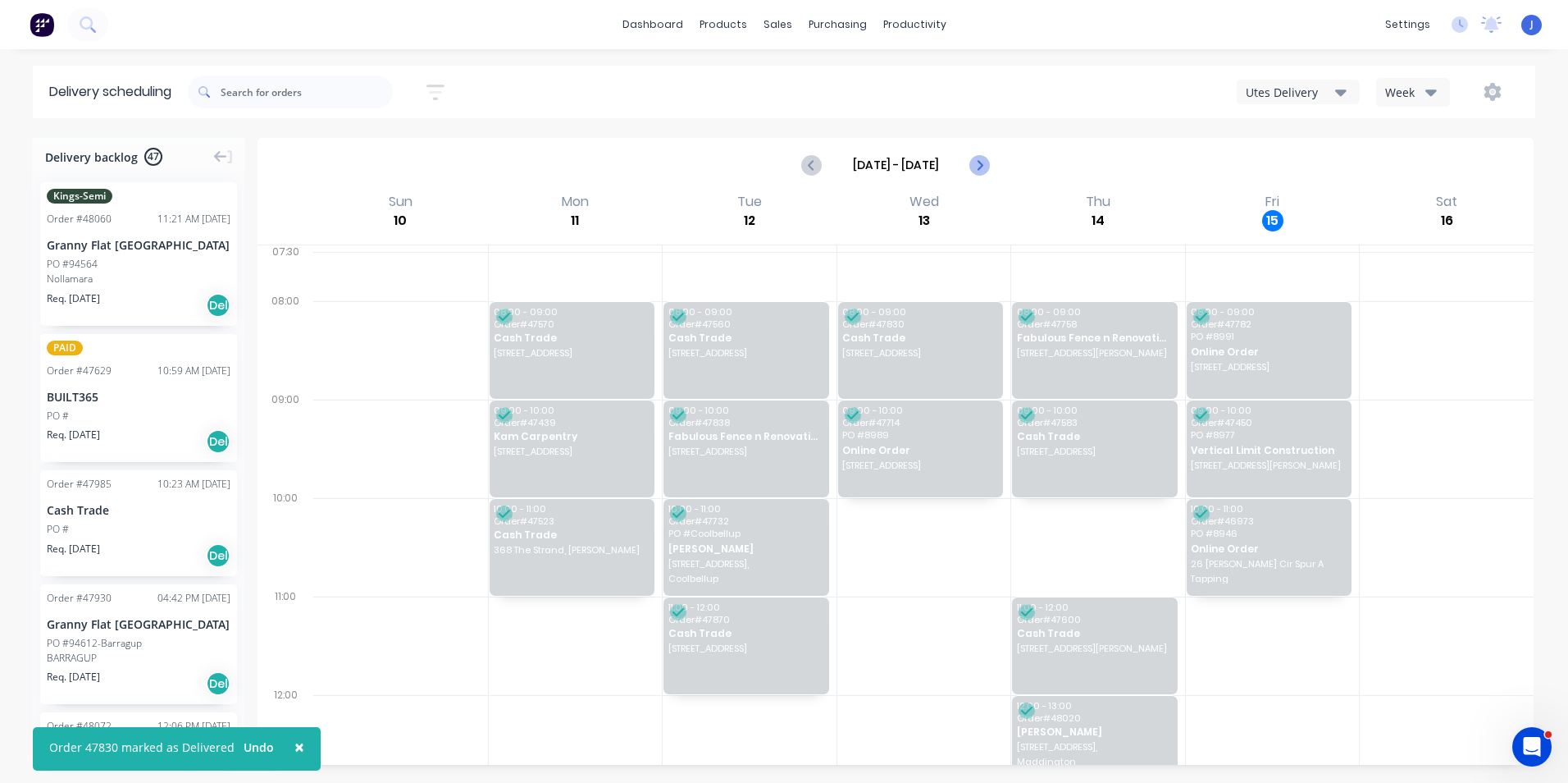
click at [983, 175] on button "Next page" at bounding box center [979, 165] width 33 height 33
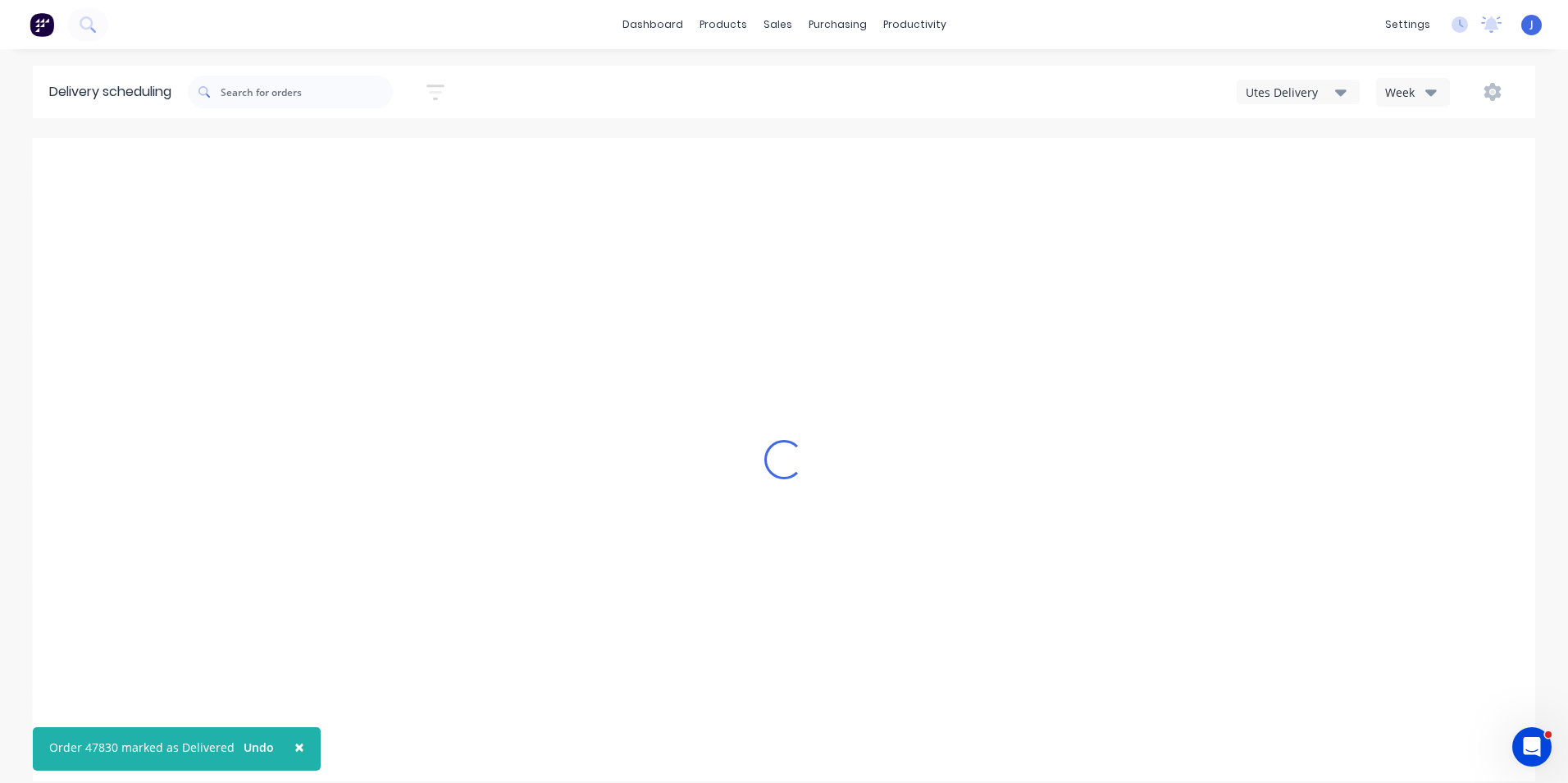
type input "[DATE] - [DATE]"
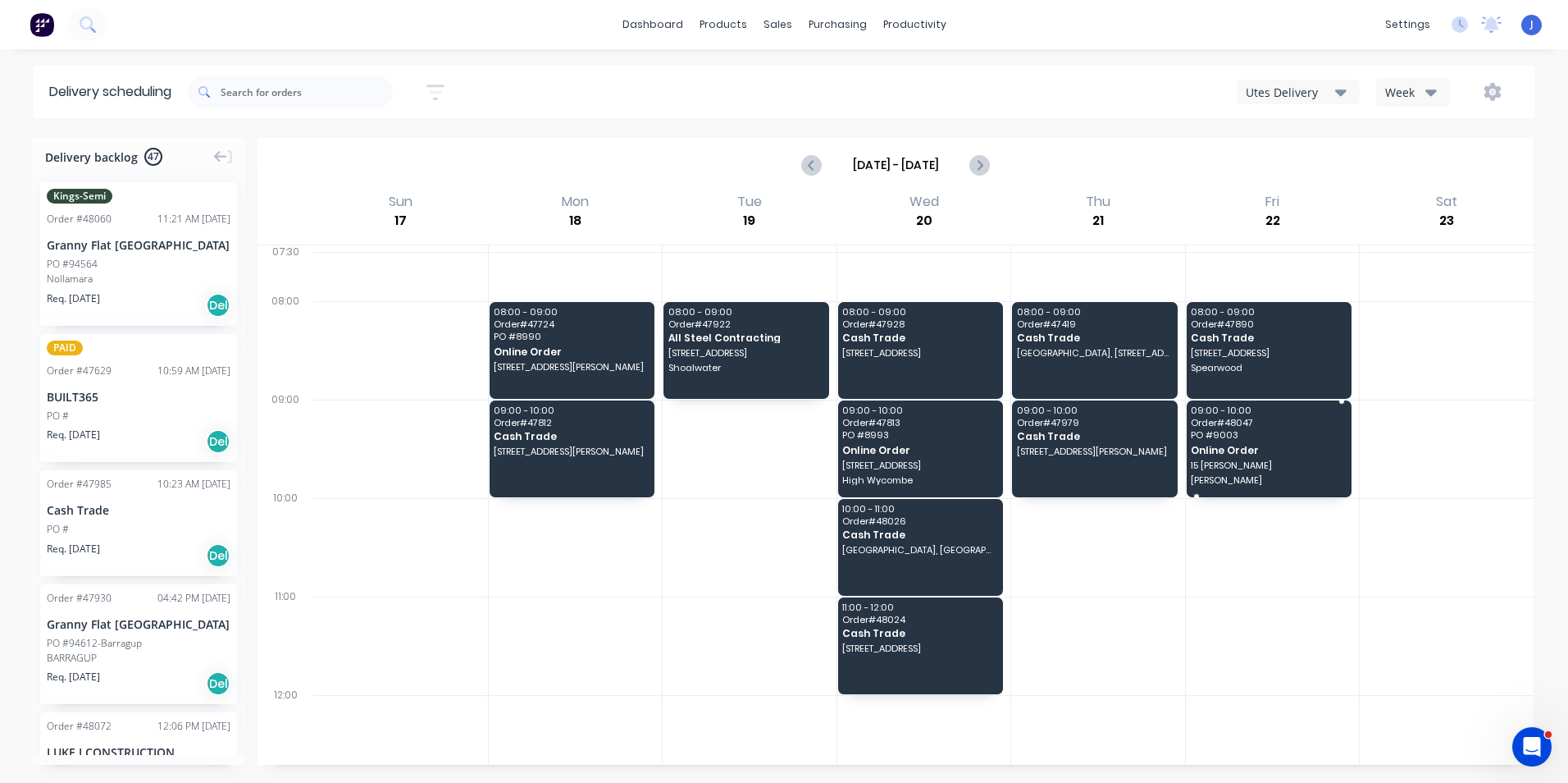
click at [1253, 435] on span "PO # 9003" at bounding box center [1268, 434] width 154 height 10
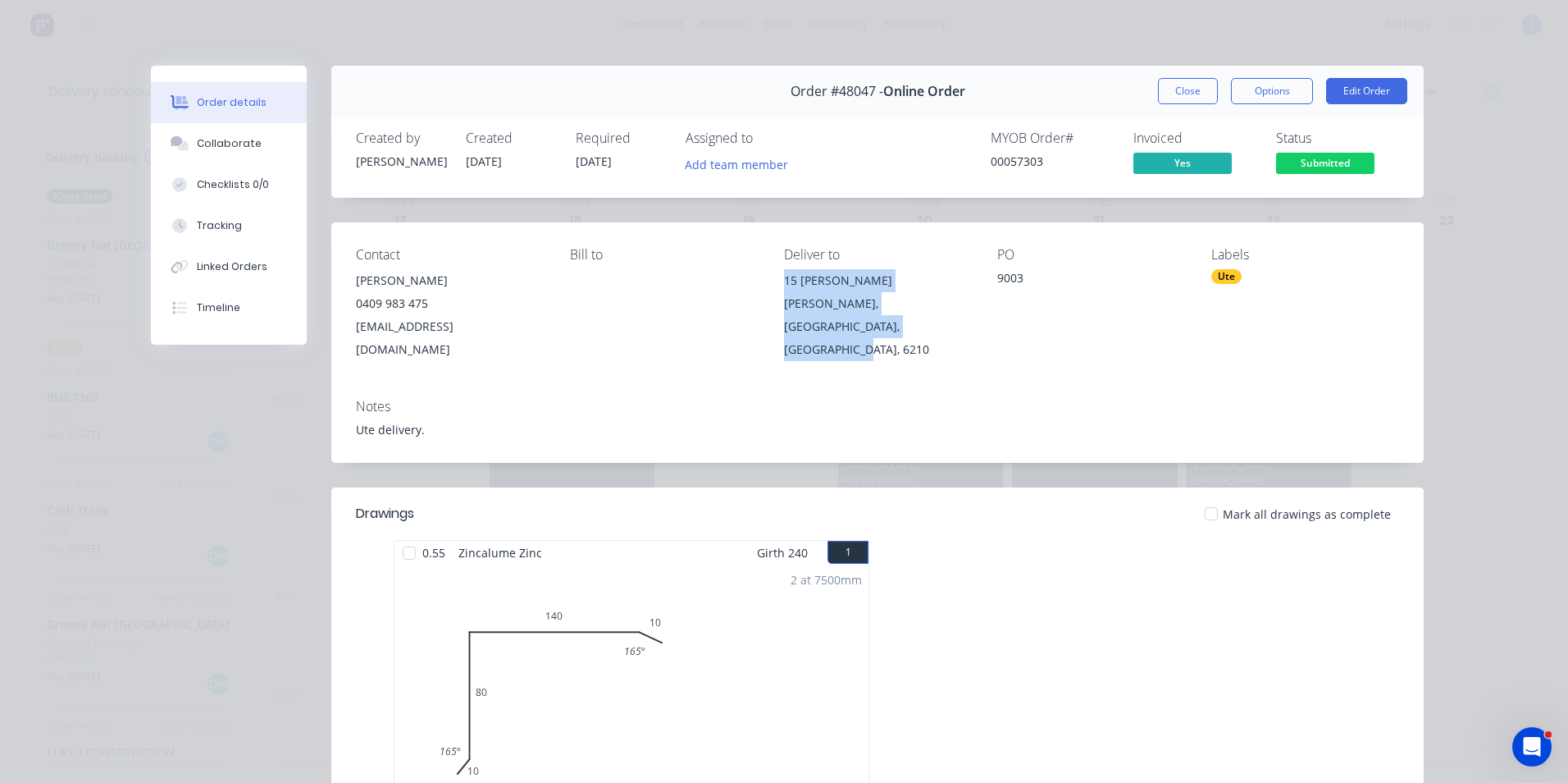
drag, startPoint x: 861, startPoint y: 325, endPoint x: 776, endPoint y: 283, distance: 94.8
click at [776, 283] on div "Contact Graham Snedden 0409 983 475 grahamsnedden@bigpond.com Bill to Deliver t…" at bounding box center [878, 304] width 1092 height 163
copy div "15 Maria Pl Dudley Park, Western Australia, Australia, 6210"
click at [1174, 91] on button "Close" at bounding box center [1187, 91] width 60 height 26
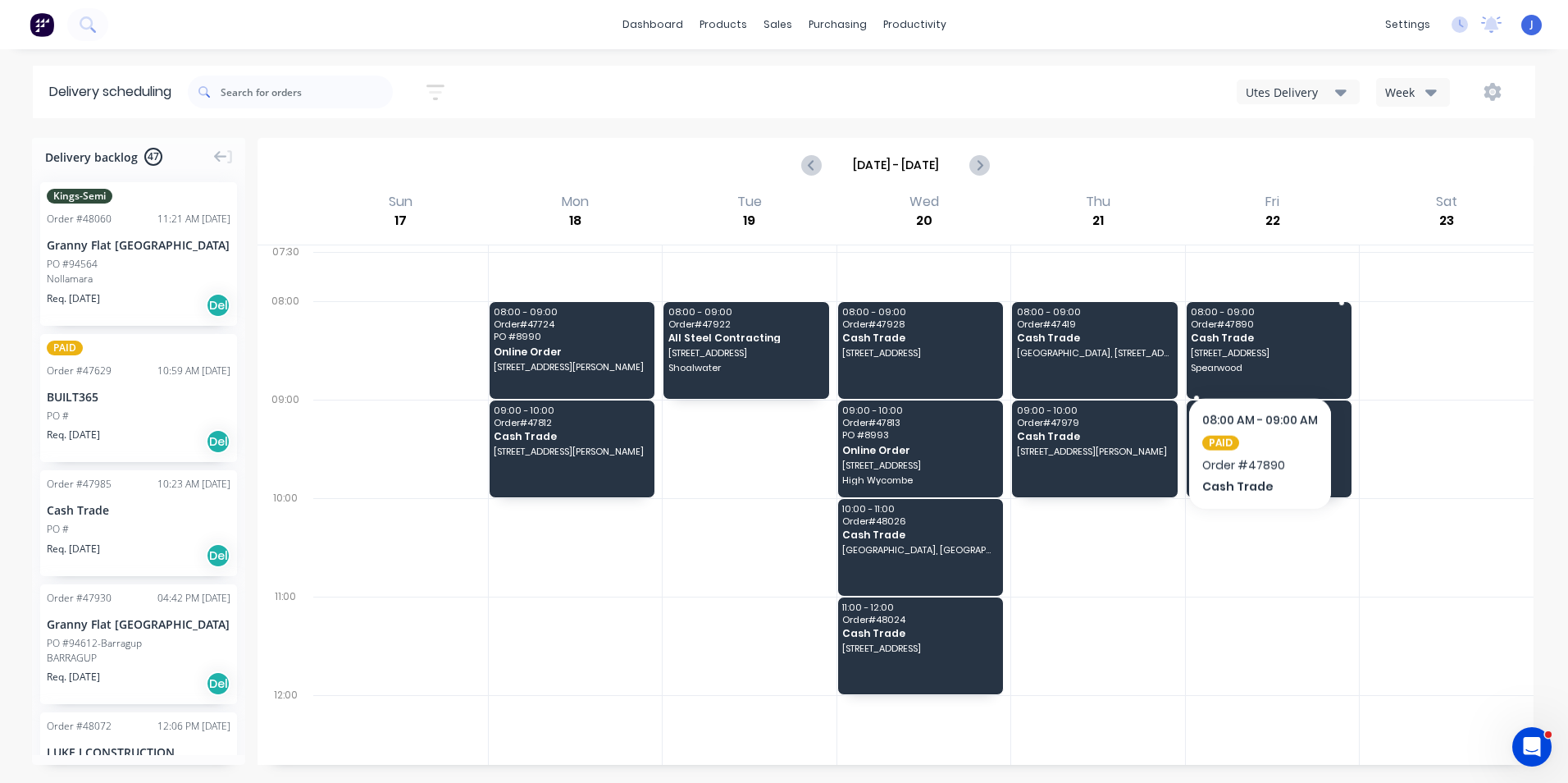
click at [1260, 353] on span "48 Doolette St" at bounding box center [1268, 352] width 154 height 10
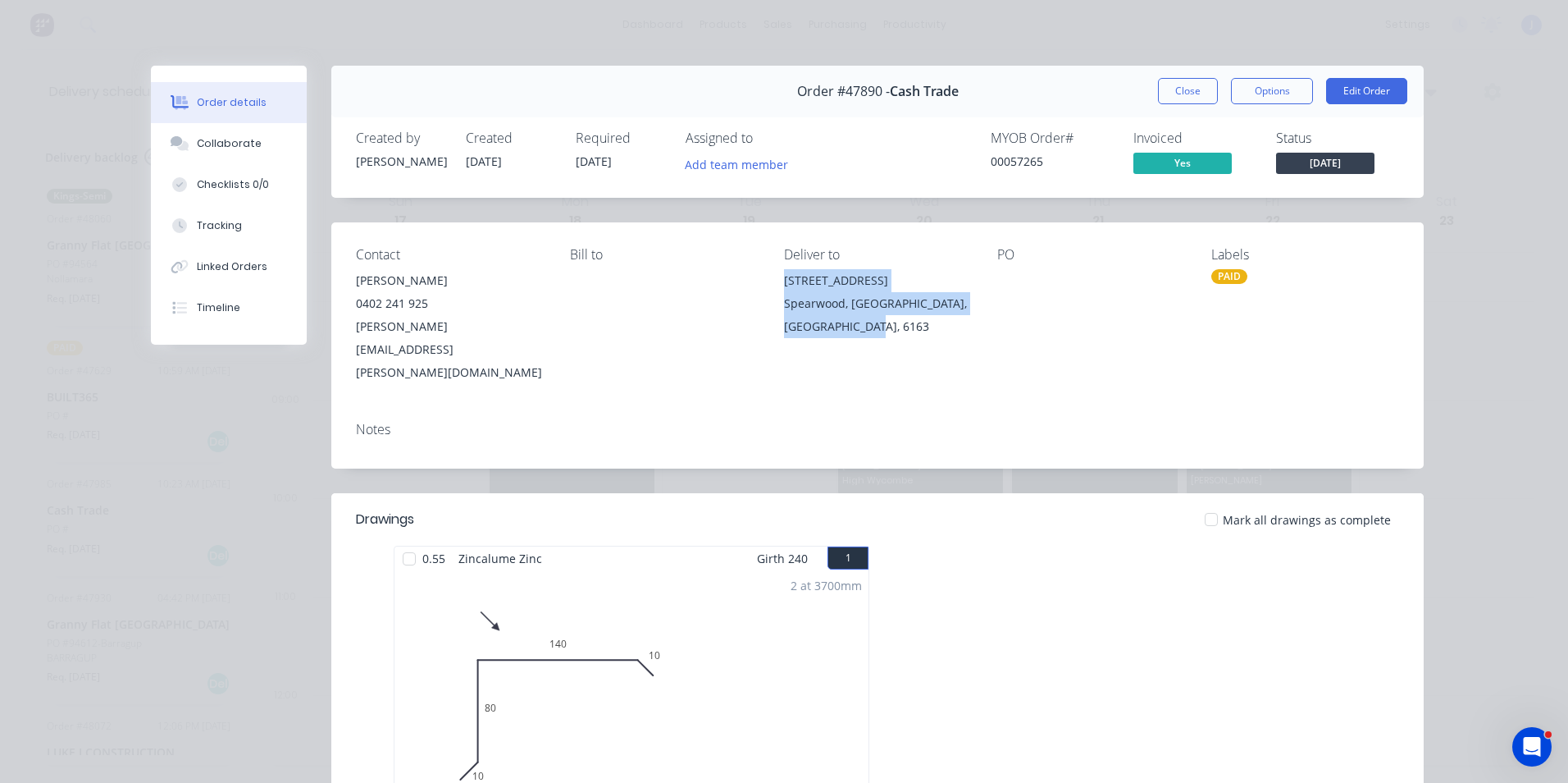
drag, startPoint x: 862, startPoint y: 329, endPoint x: 768, endPoint y: 280, distance: 106.0
click at [768, 280] on div "Contact Yvonne Goold 0402 241 925 yvonne.goold@gmail.com Bill to Deliver to 48 …" at bounding box center [878, 316] width 1092 height 187
copy div "48 Doolette St Spearwood, Western Australia, Australia, 6163"
click at [1211, 91] on button "Close" at bounding box center [1187, 91] width 60 height 26
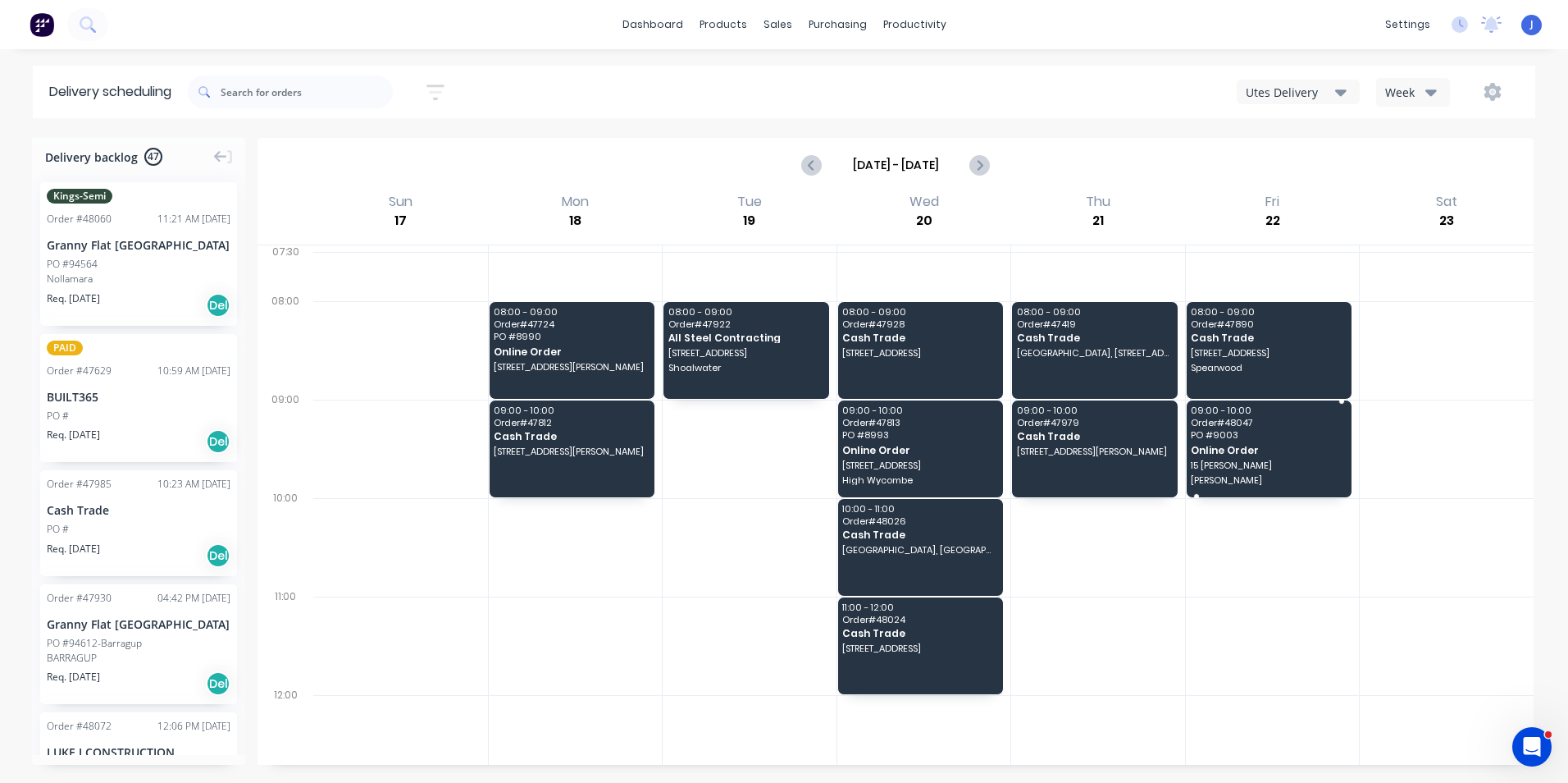
click at [1251, 469] on span "15 Maria Pl" at bounding box center [1268, 465] width 154 height 10
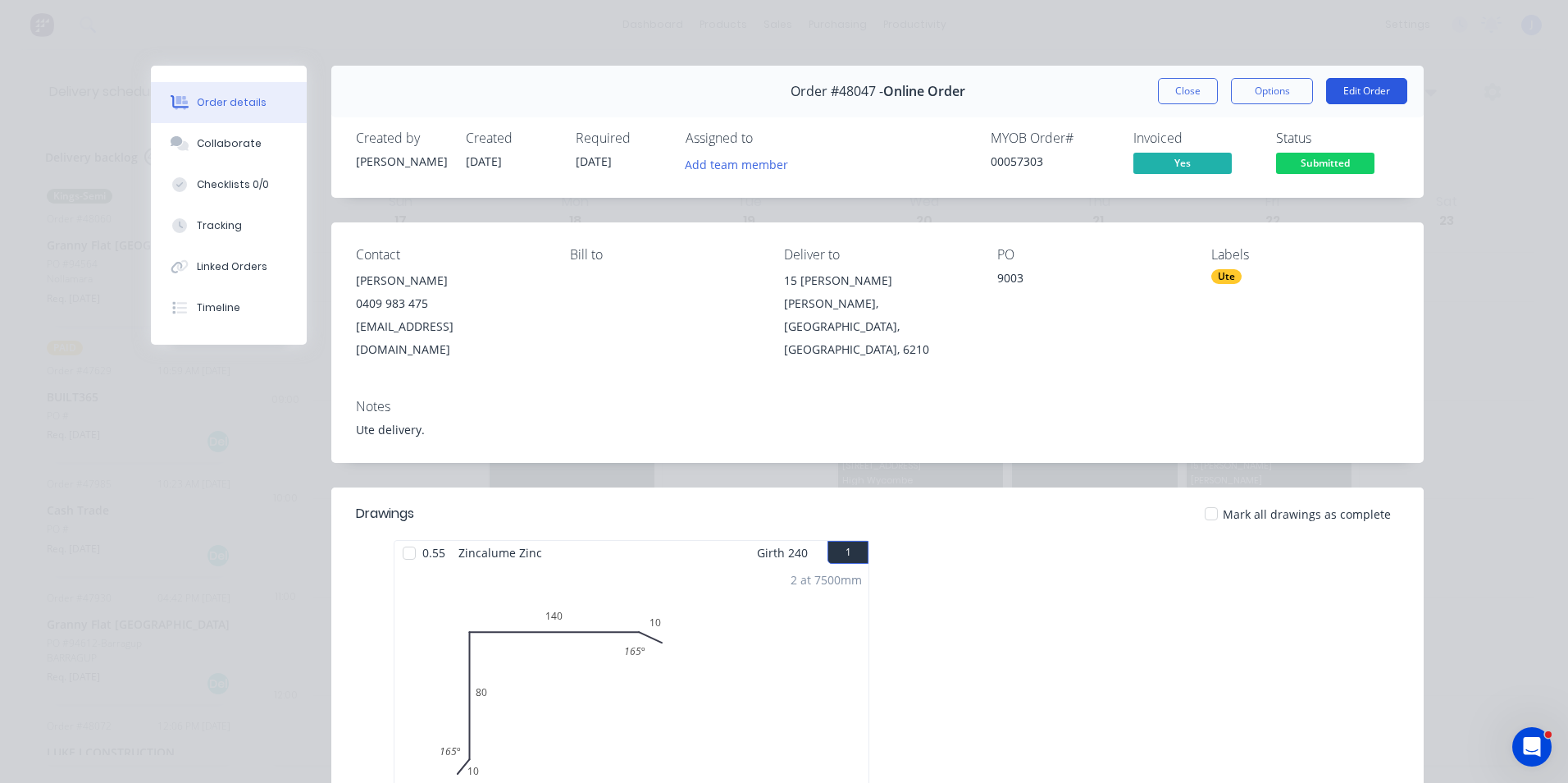
click at [1382, 88] on button "Edit Order" at bounding box center [1366, 91] width 82 height 26
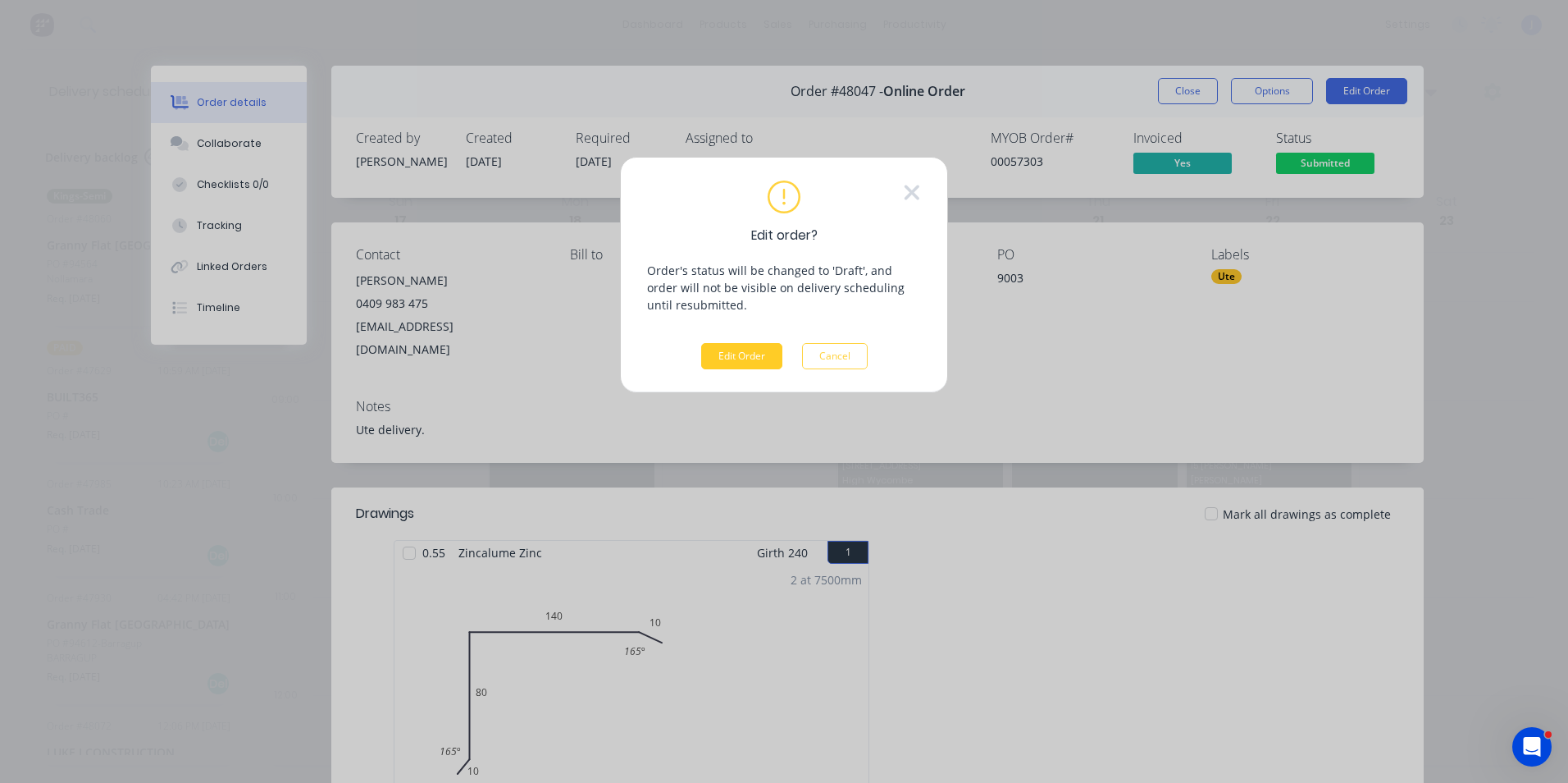
click at [744, 356] on button "Edit Order" at bounding box center [741, 355] width 82 height 26
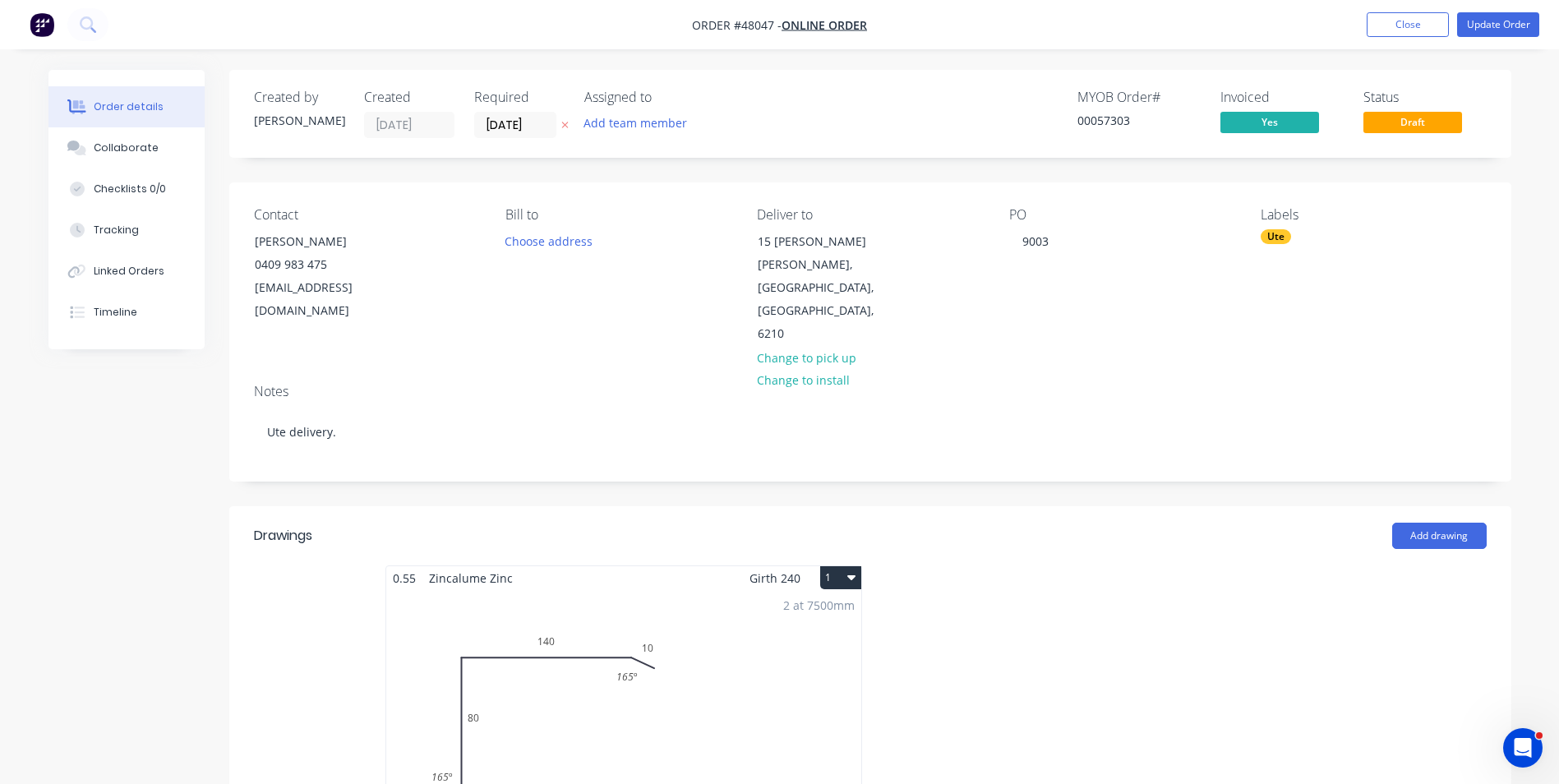
click at [1307, 232] on div "Ute" at bounding box center [1373, 236] width 226 height 14
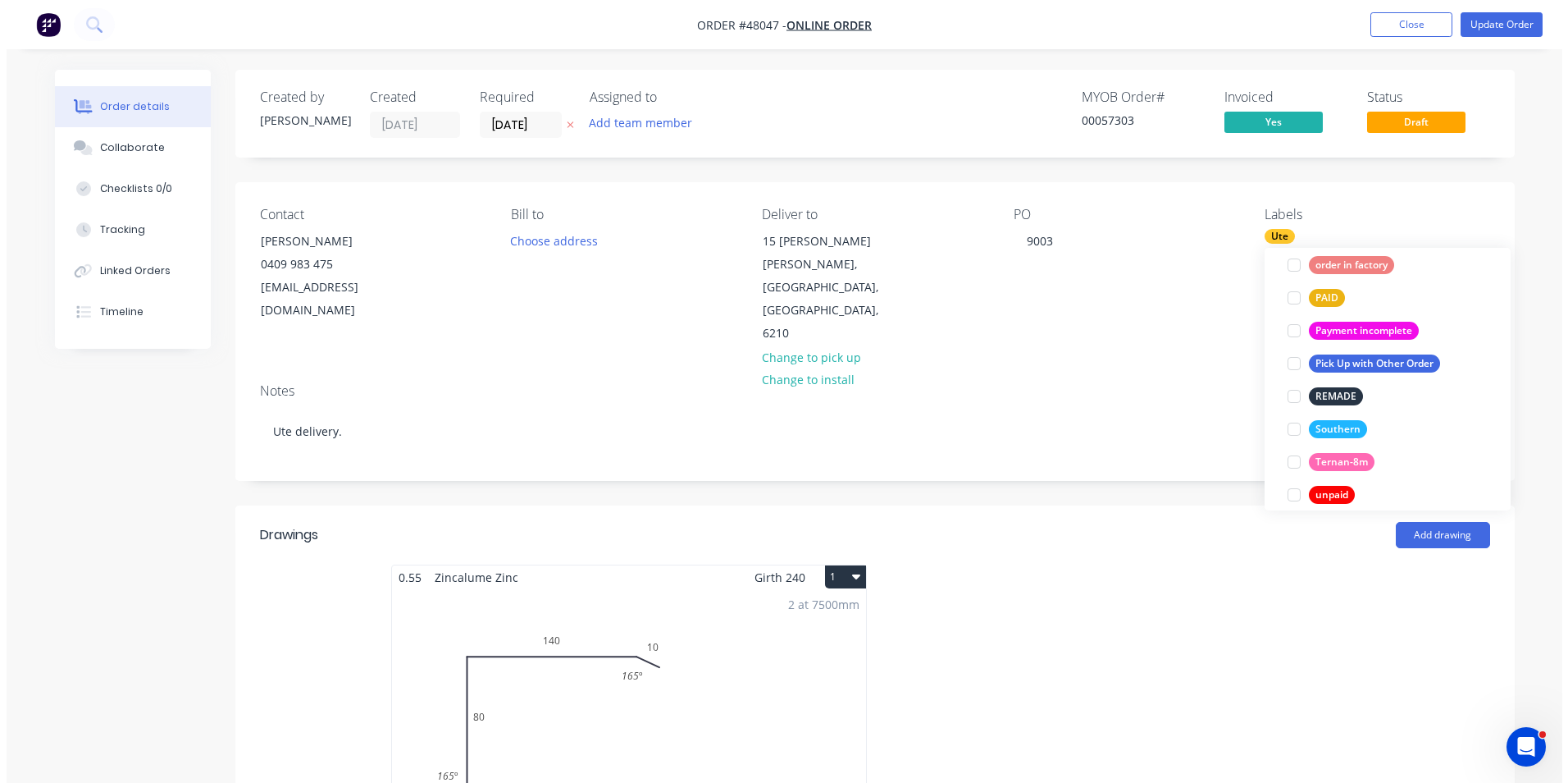
scroll to position [492, 0]
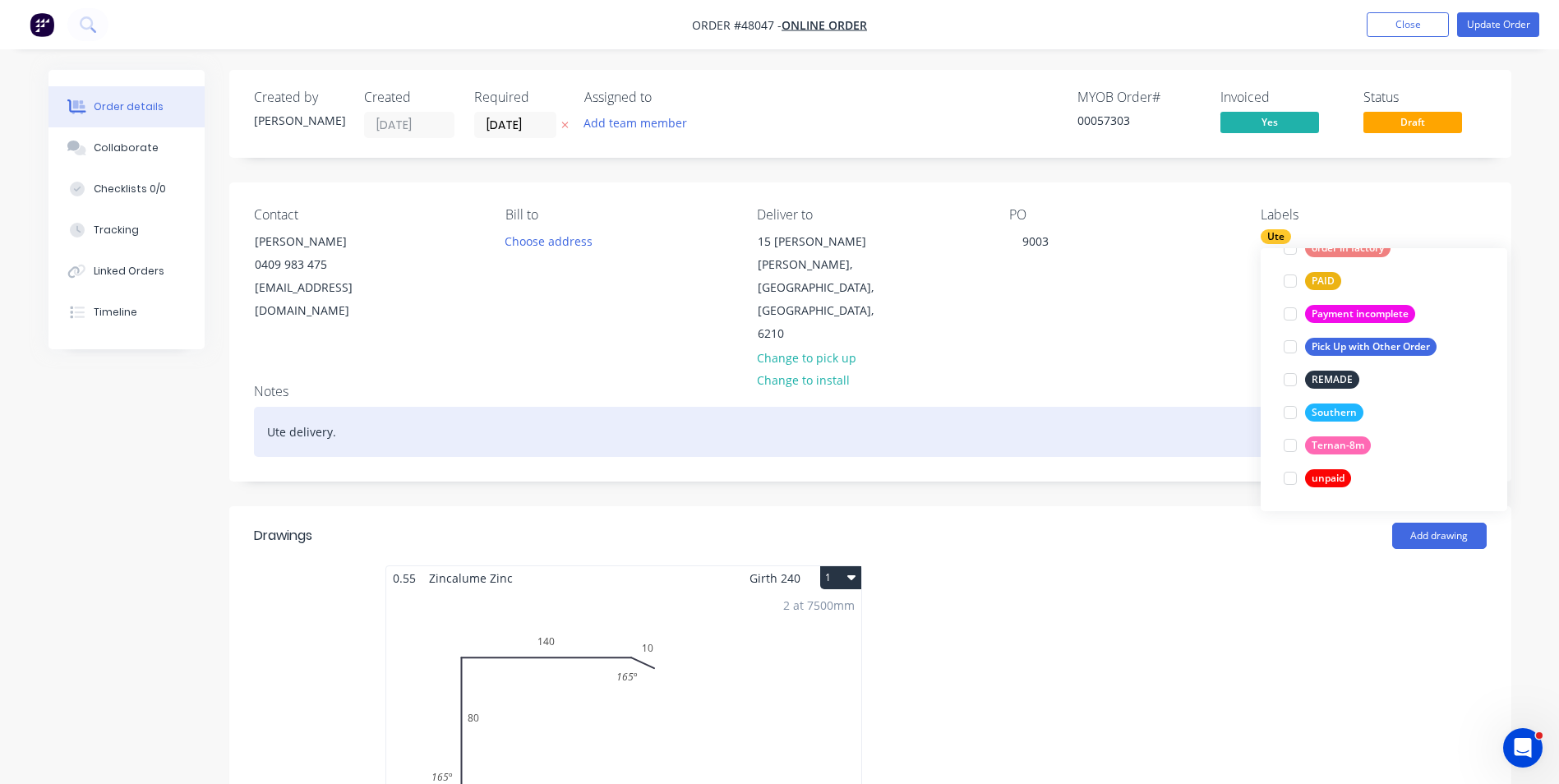
click at [1104, 407] on div "Ute delivery." at bounding box center [871, 432] width 1233 height 50
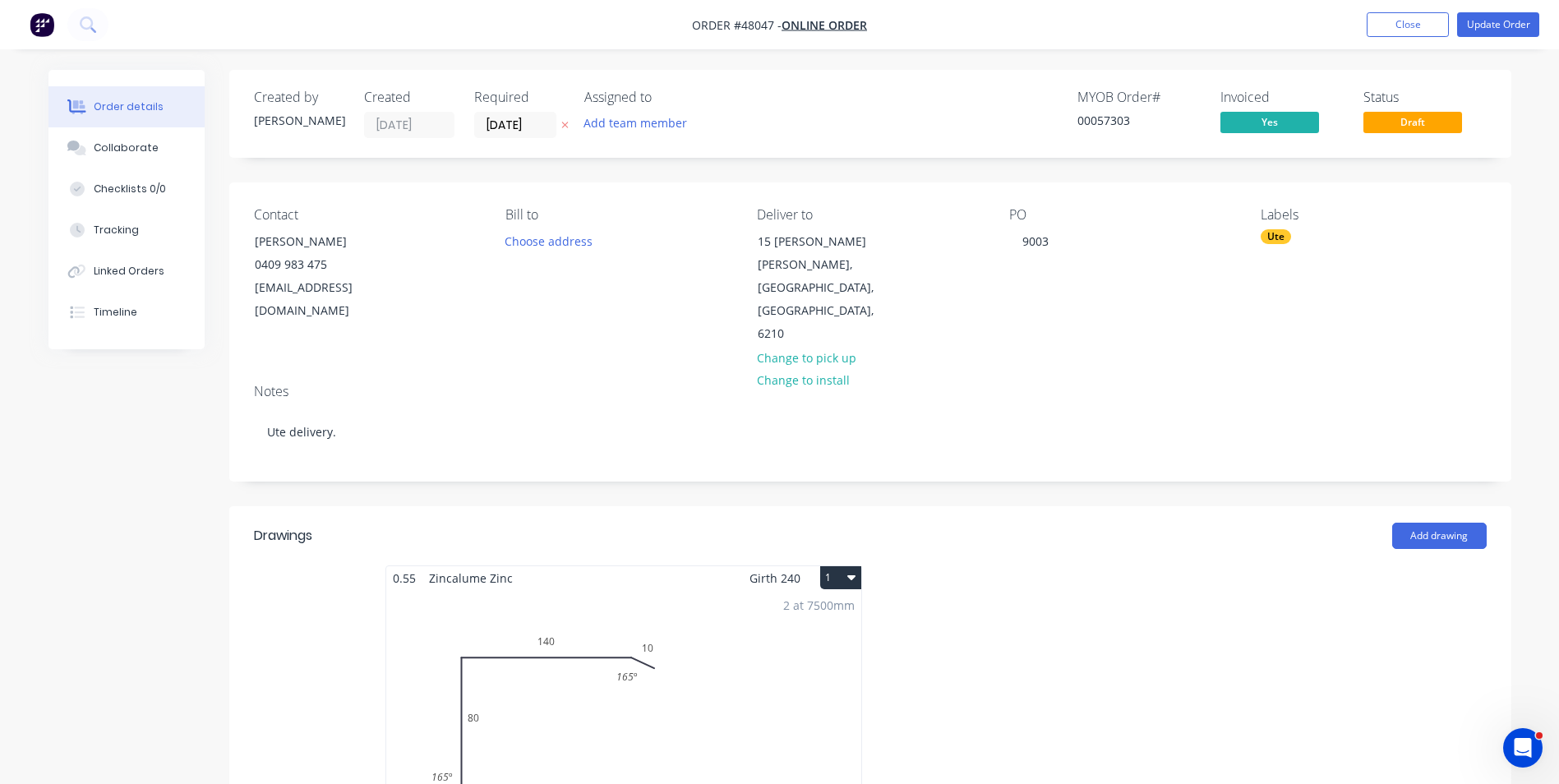
click at [513, 445] on div "Created by Cathy Created 14/08/25 Required 22/08/25 Assigned to Add team member…" at bounding box center [870, 776] width 1282 height 1412
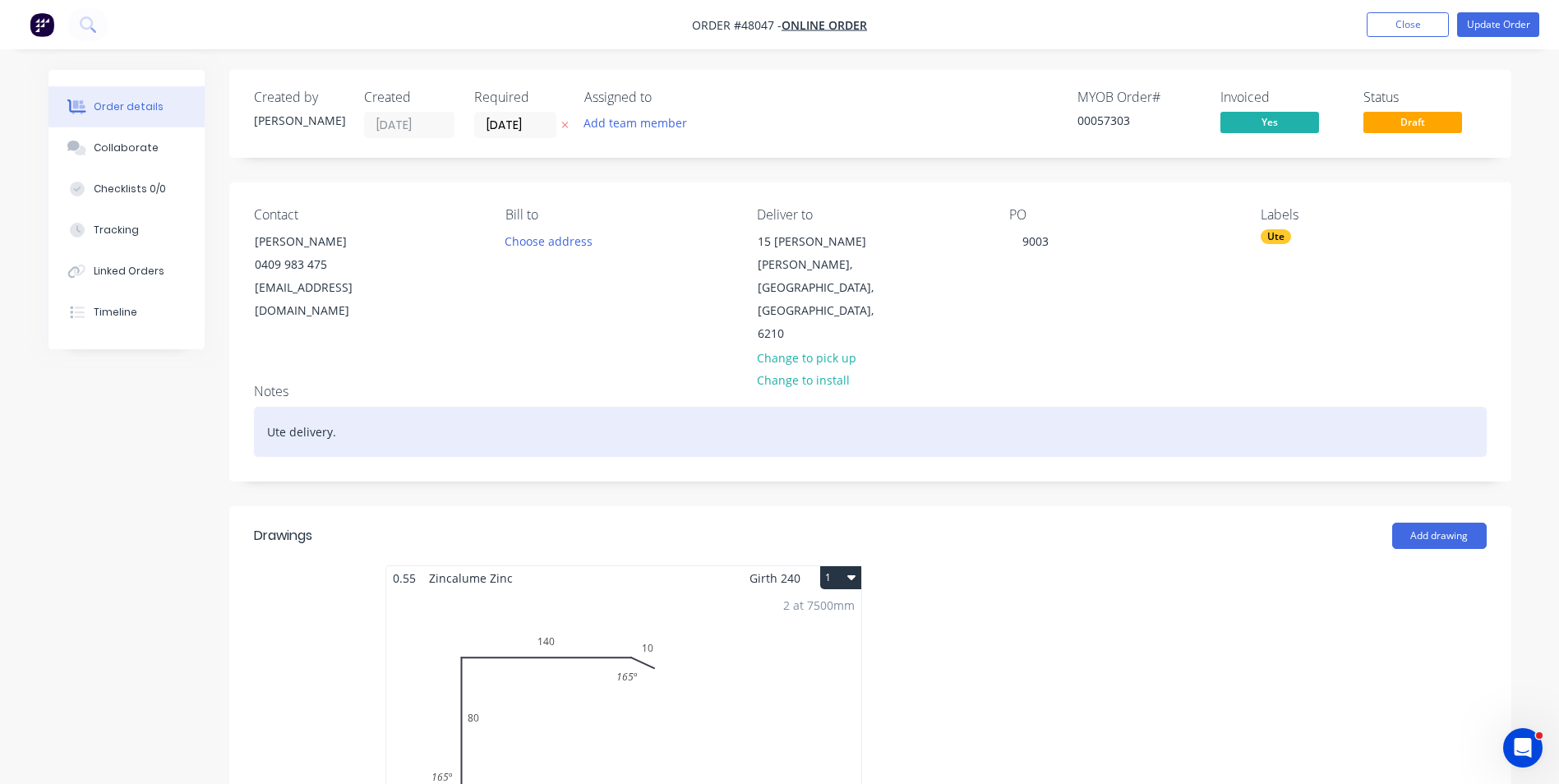
click at [281, 407] on div "Ute delivery." at bounding box center [871, 432] width 1233 height 50
click at [483, 407] on div "Ute delivery." at bounding box center [871, 432] width 1233 height 50
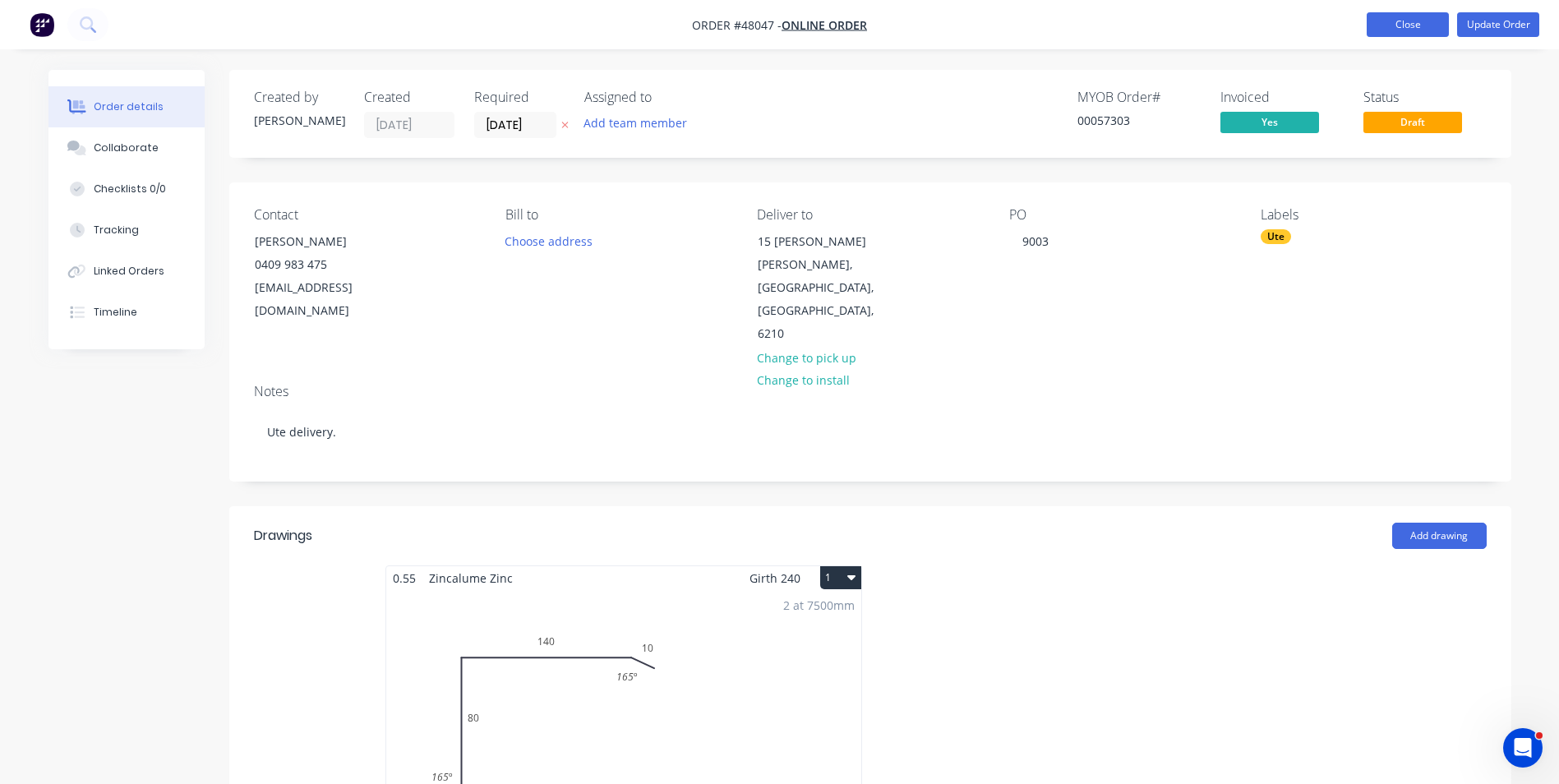
drag, startPoint x: 1398, startPoint y: 36, endPoint x: 1411, endPoint y: 23, distance: 18.4
click at [1403, 27] on button "Close" at bounding box center [1407, 24] width 82 height 24
click at [1411, 23] on button "Close" at bounding box center [1407, 24] width 82 height 24
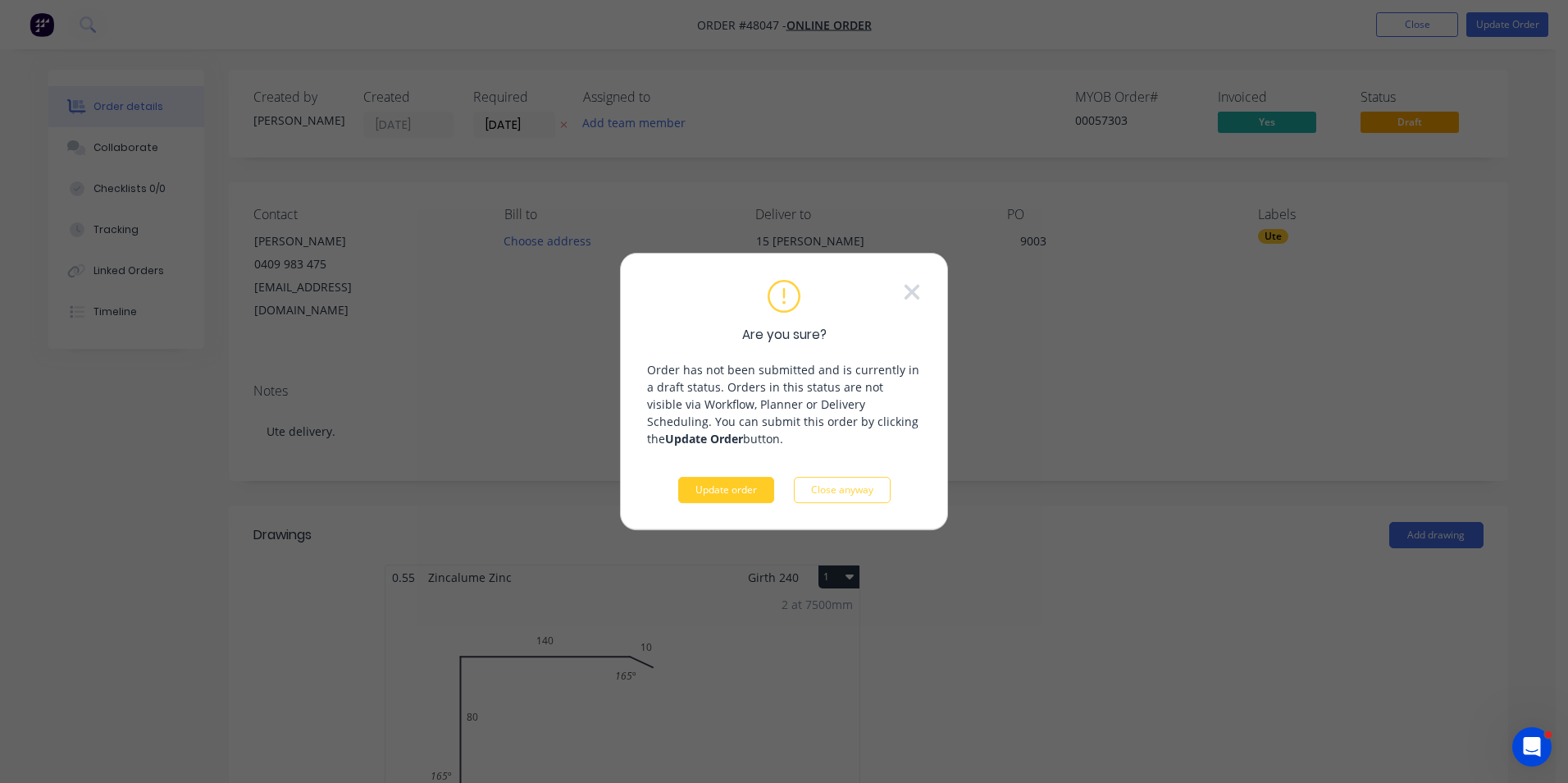
click at [719, 495] on button "Update order" at bounding box center [725, 489] width 96 height 26
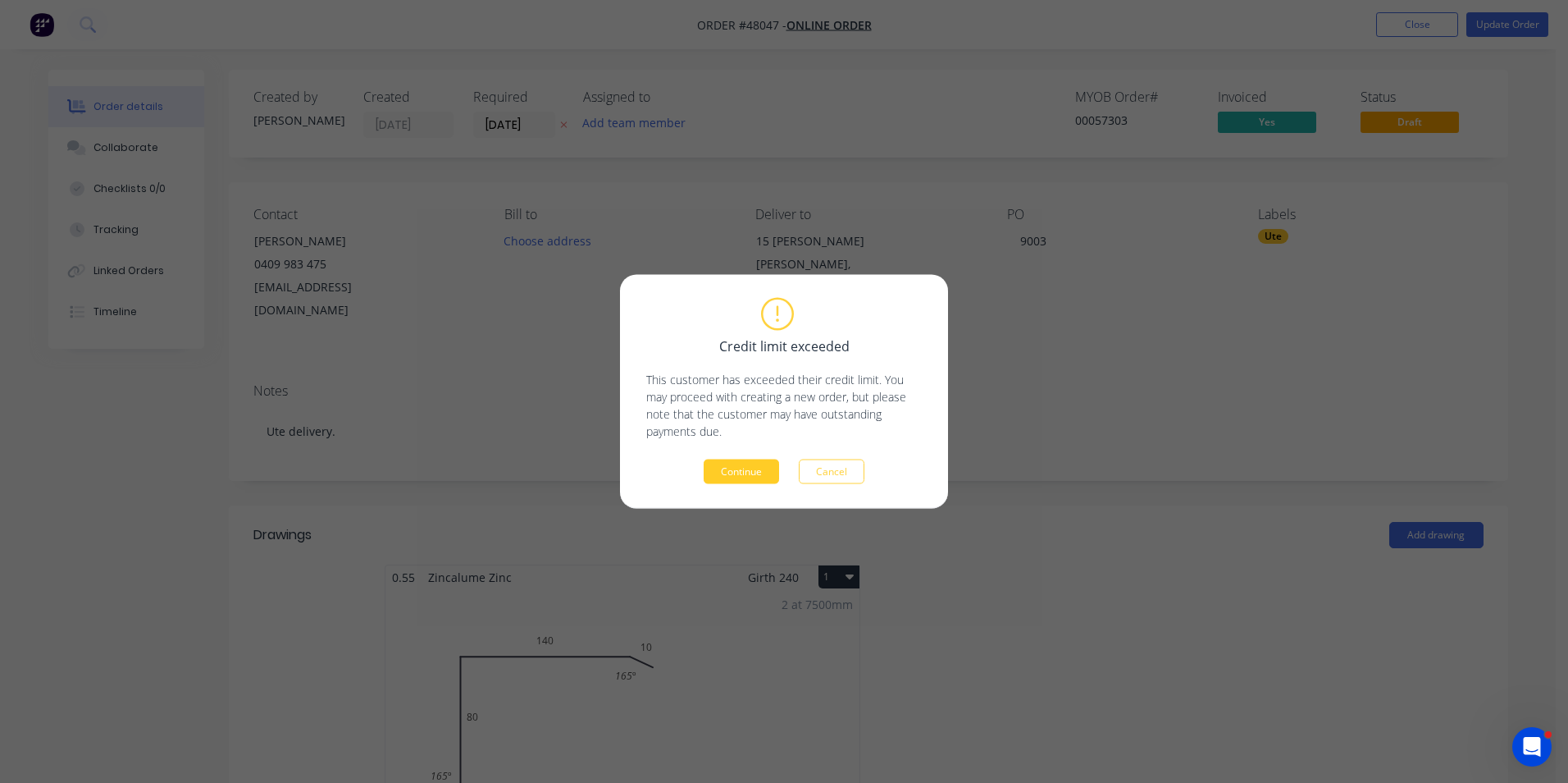
click at [748, 474] on button "Continue" at bounding box center [741, 471] width 75 height 24
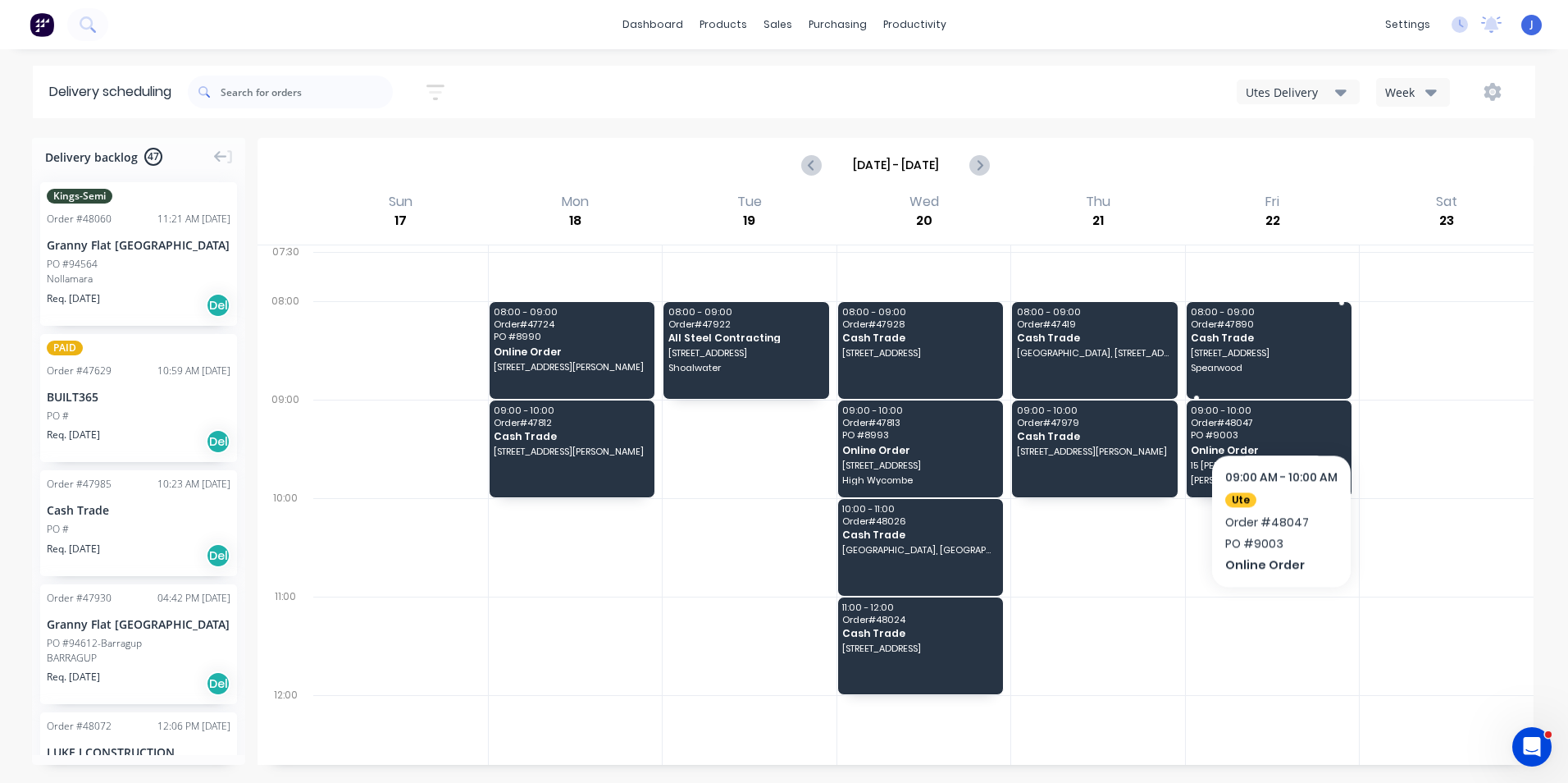
click at [1263, 364] on span "Spearwood" at bounding box center [1268, 367] width 154 height 10
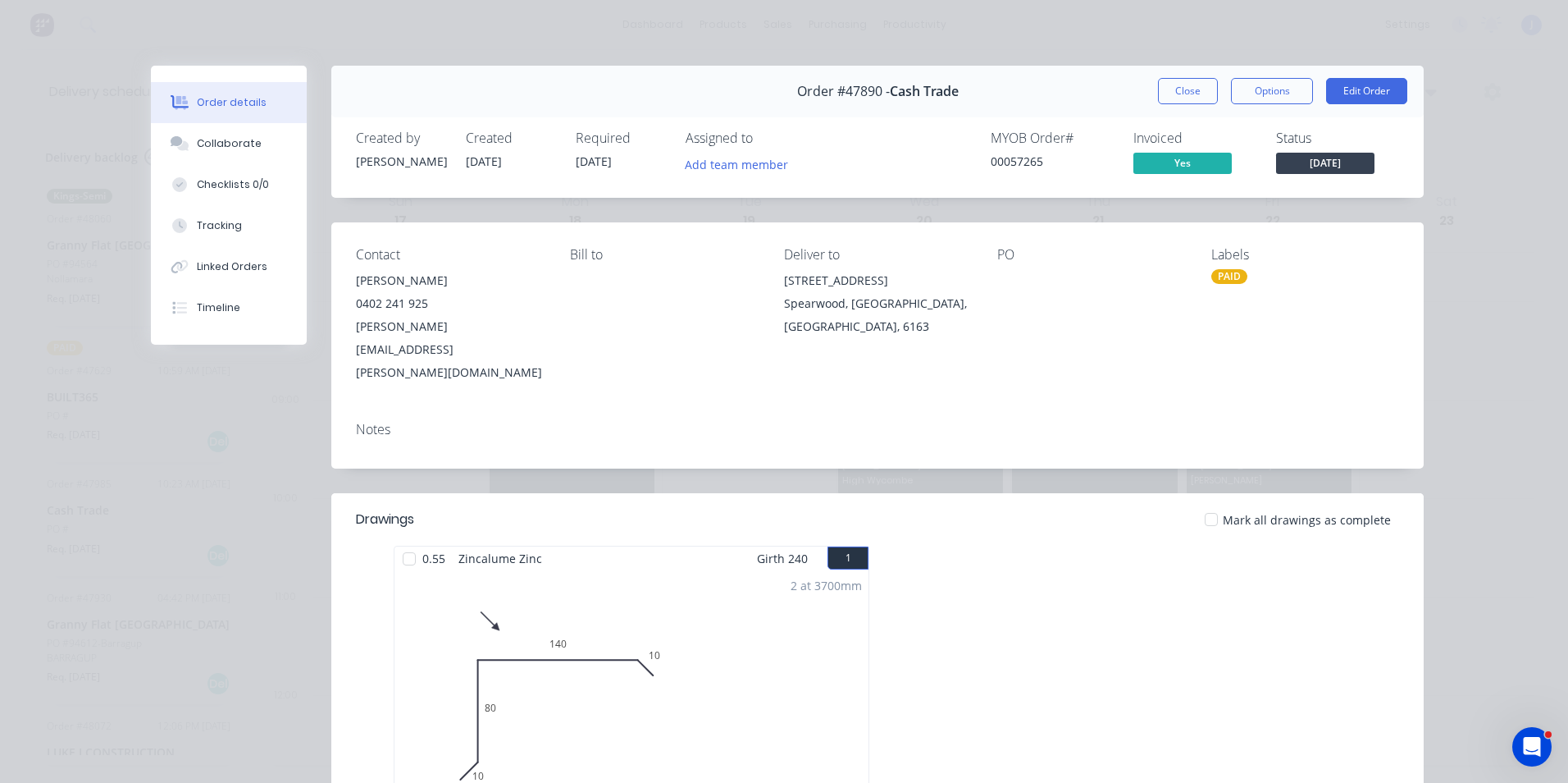
click at [1241, 274] on div "PAID" at bounding box center [1304, 276] width 187 height 14
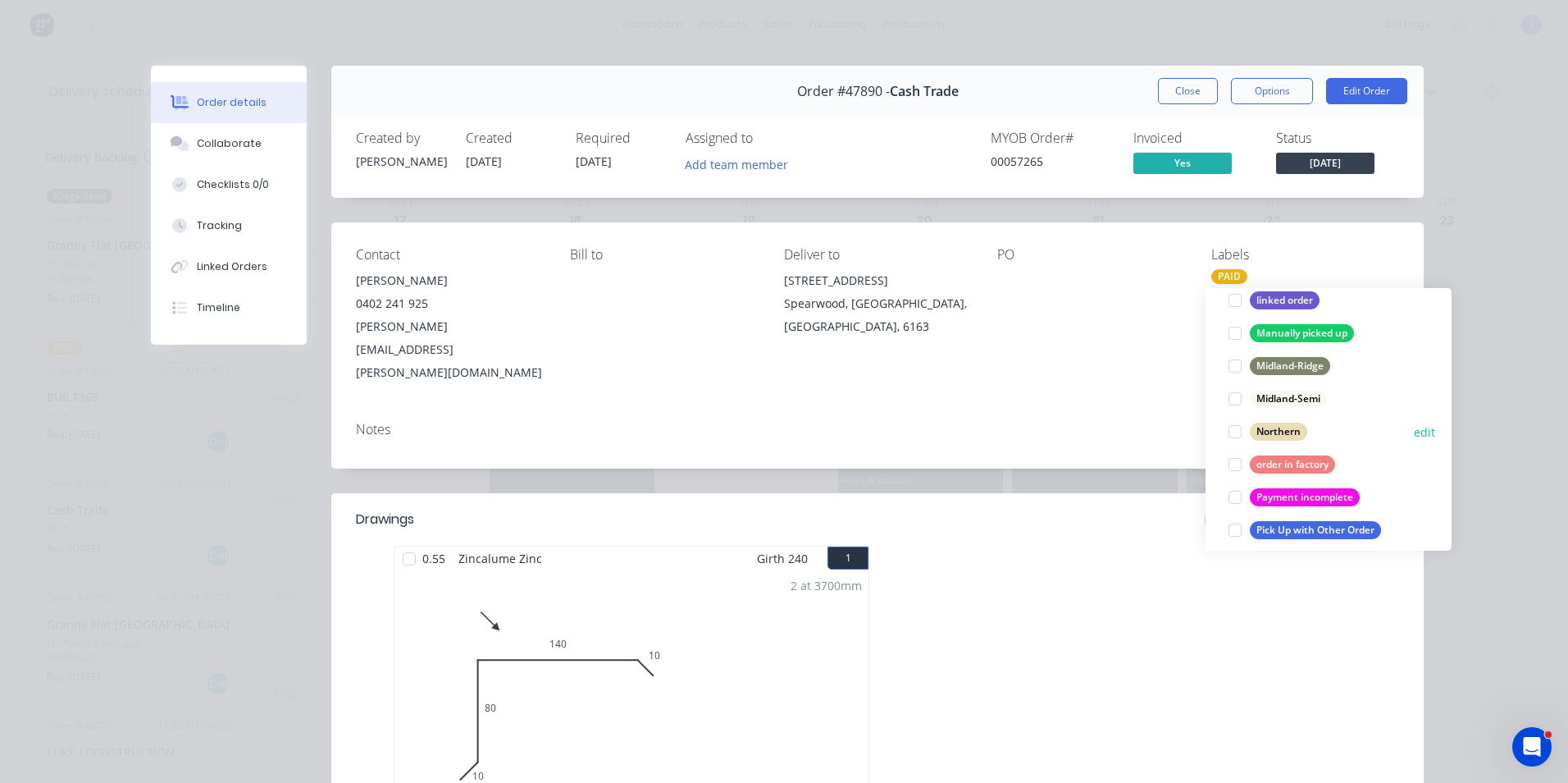
scroll to position [328, 0]
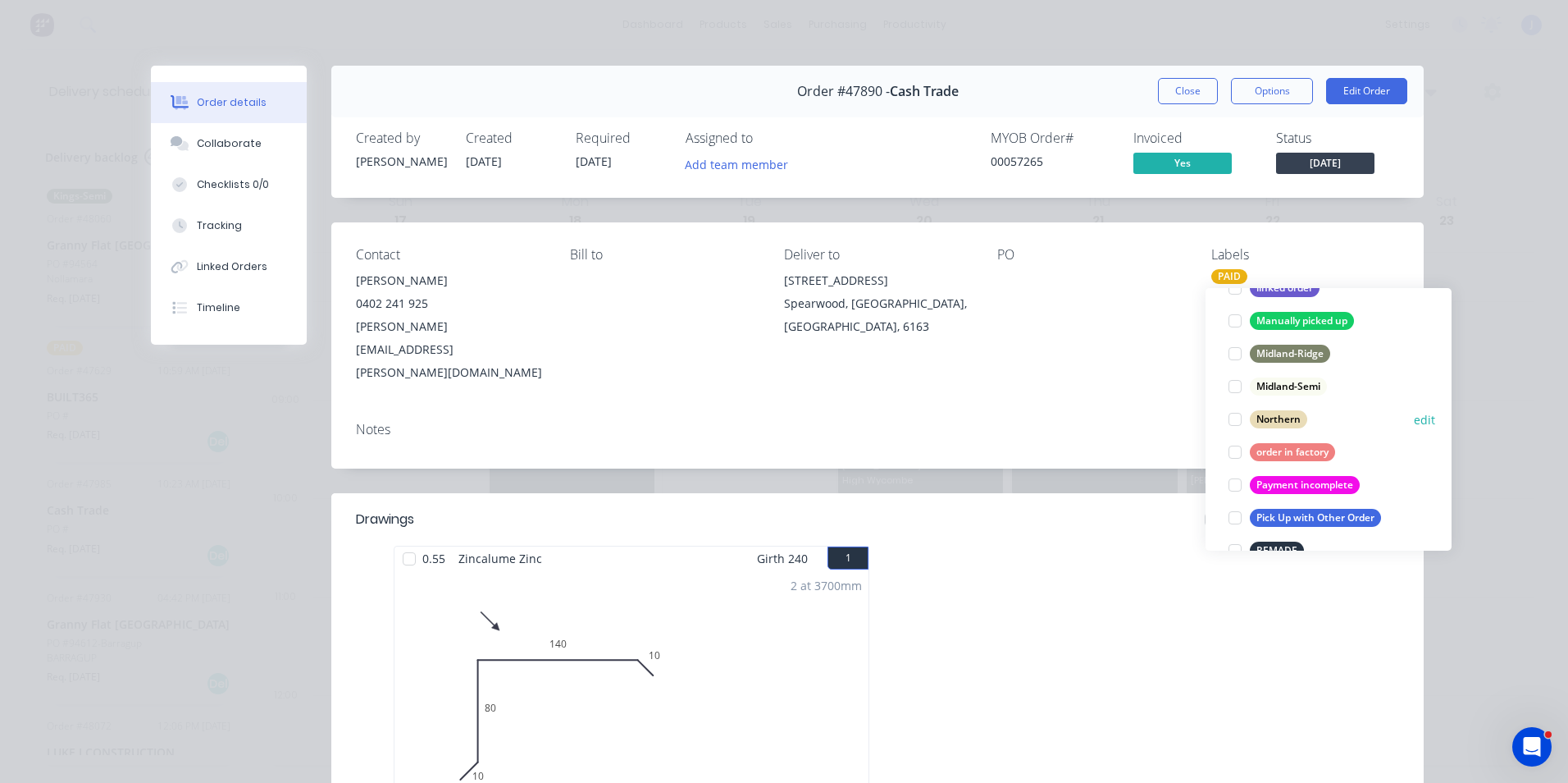
click at [1238, 419] on div at bounding box center [1234, 419] width 33 height 33
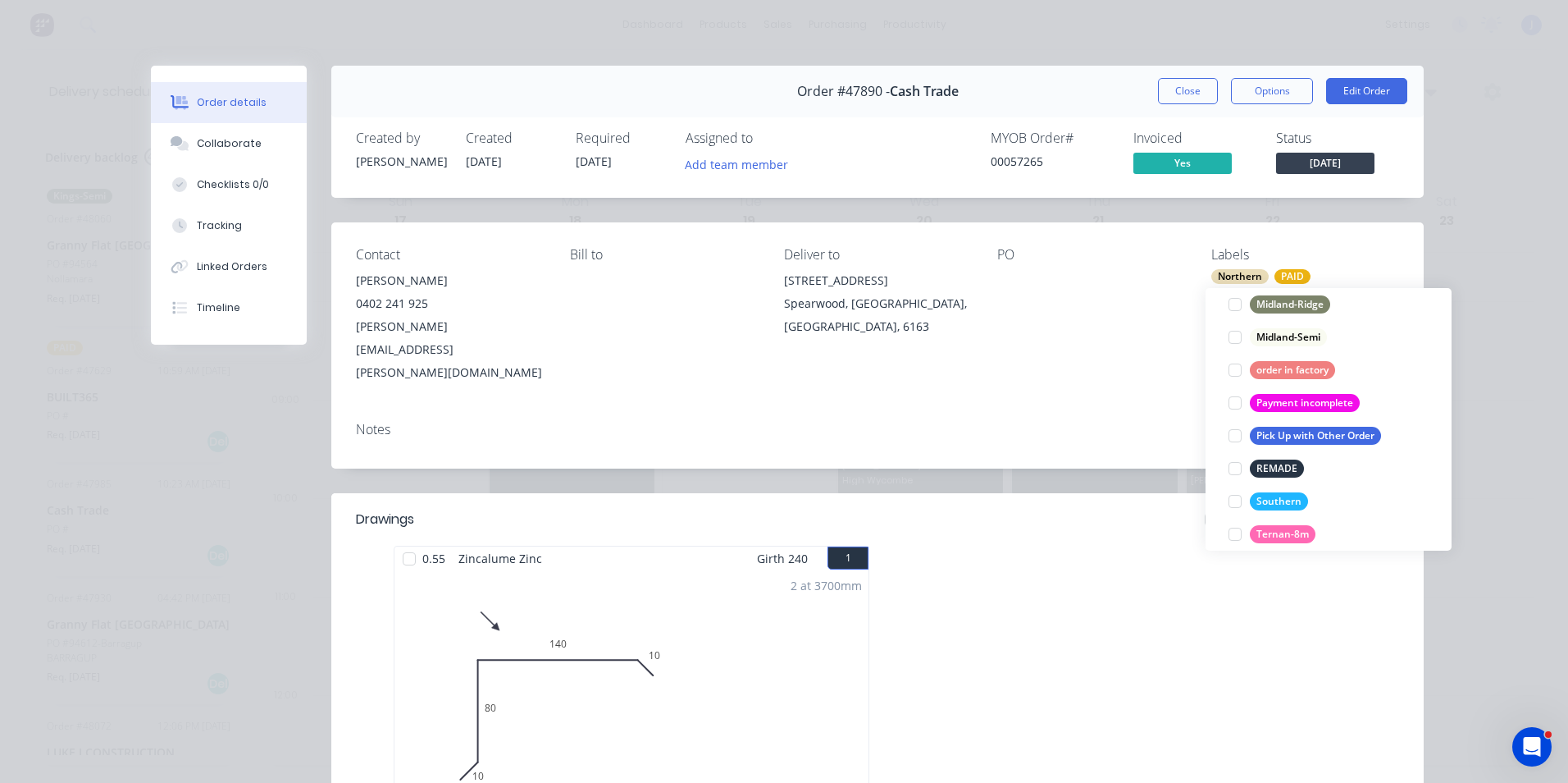
scroll to position [492, 0]
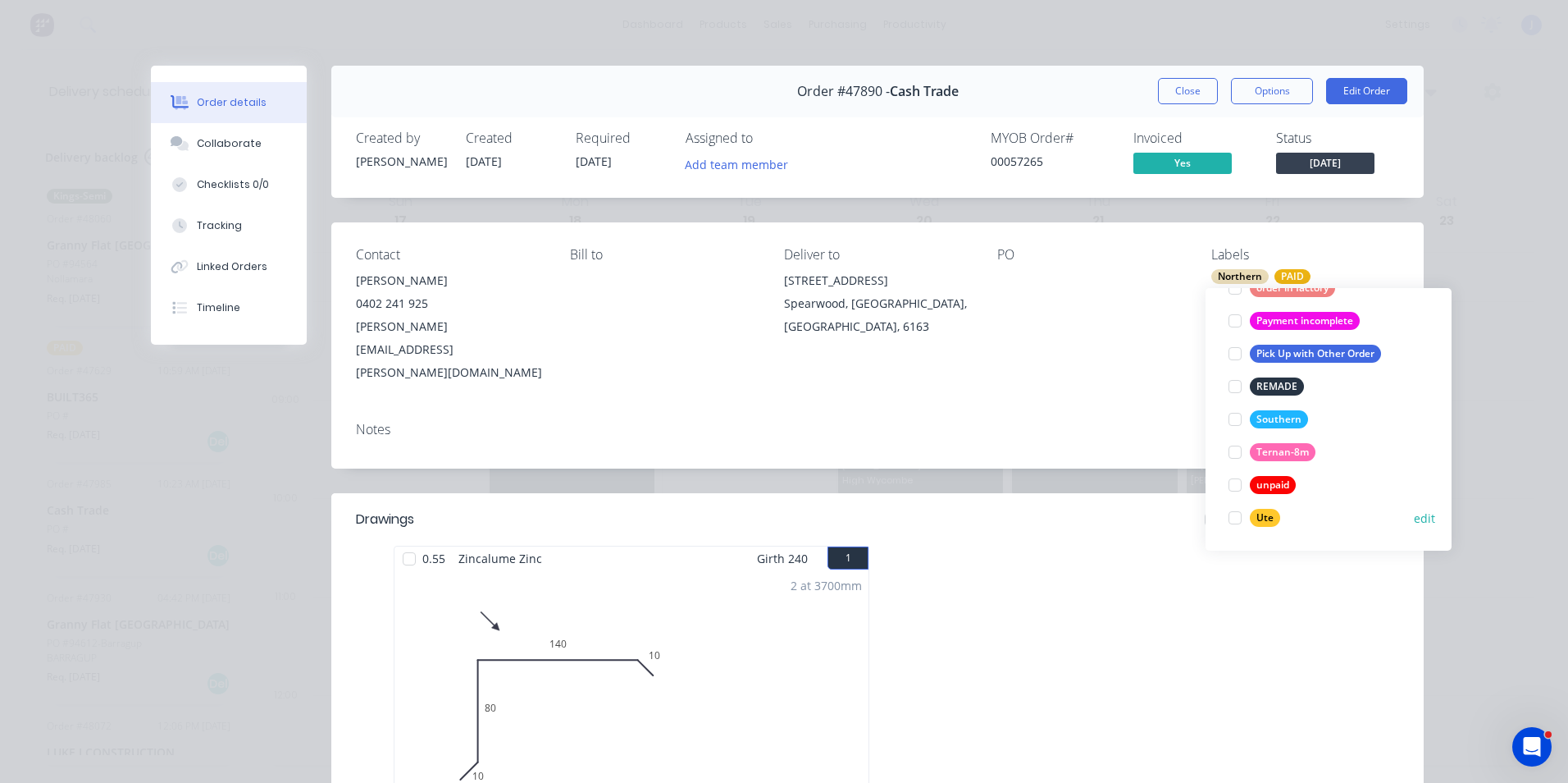
click at [1238, 522] on div at bounding box center [1234, 518] width 33 height 33
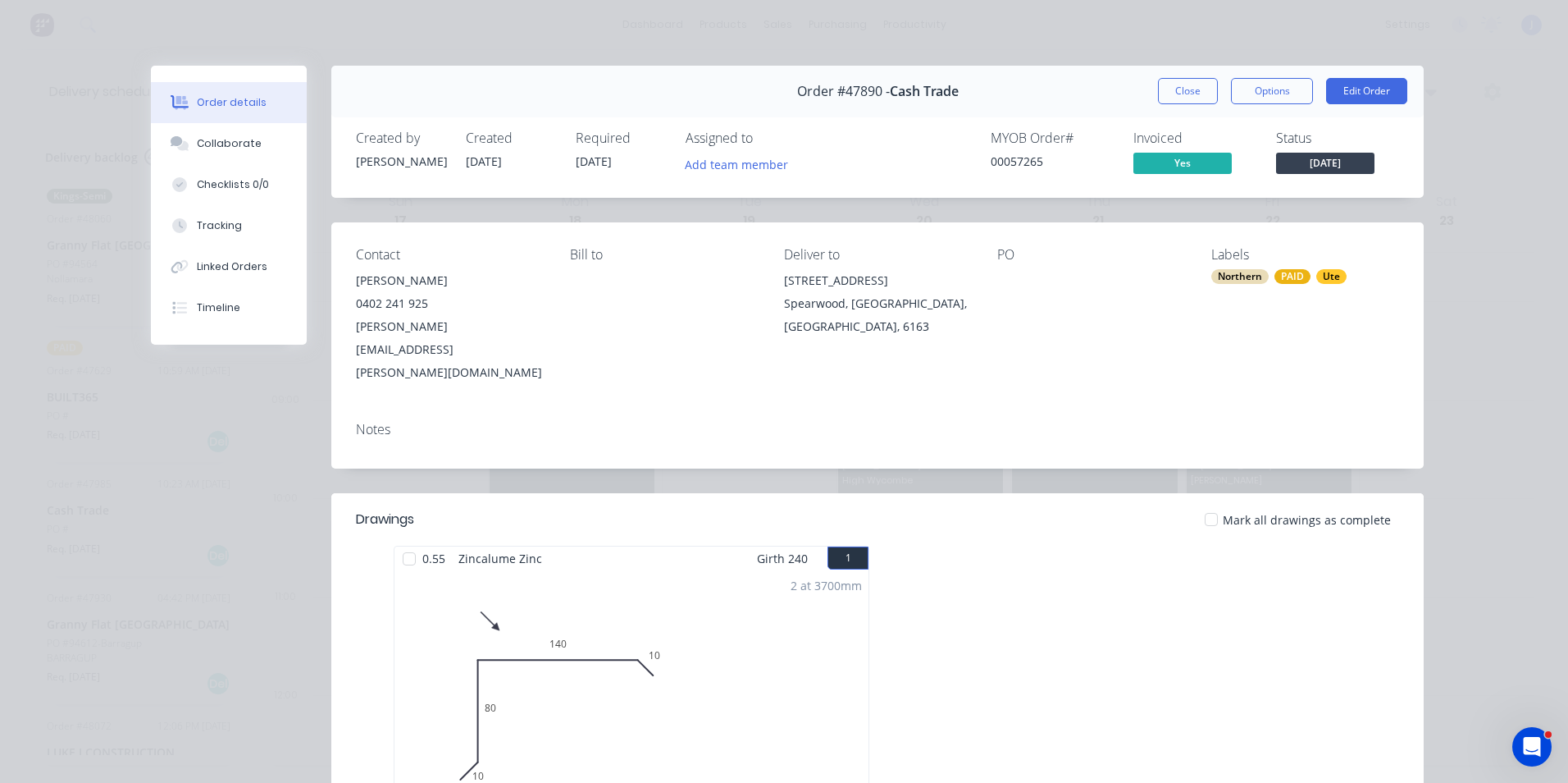
click at [1121, 323] on div "PO" at bounding box center [1090, 315] width 187 height 137
click at [1173, 95] on button "Close" at bounding box center [1187, 91] width 60 height 26
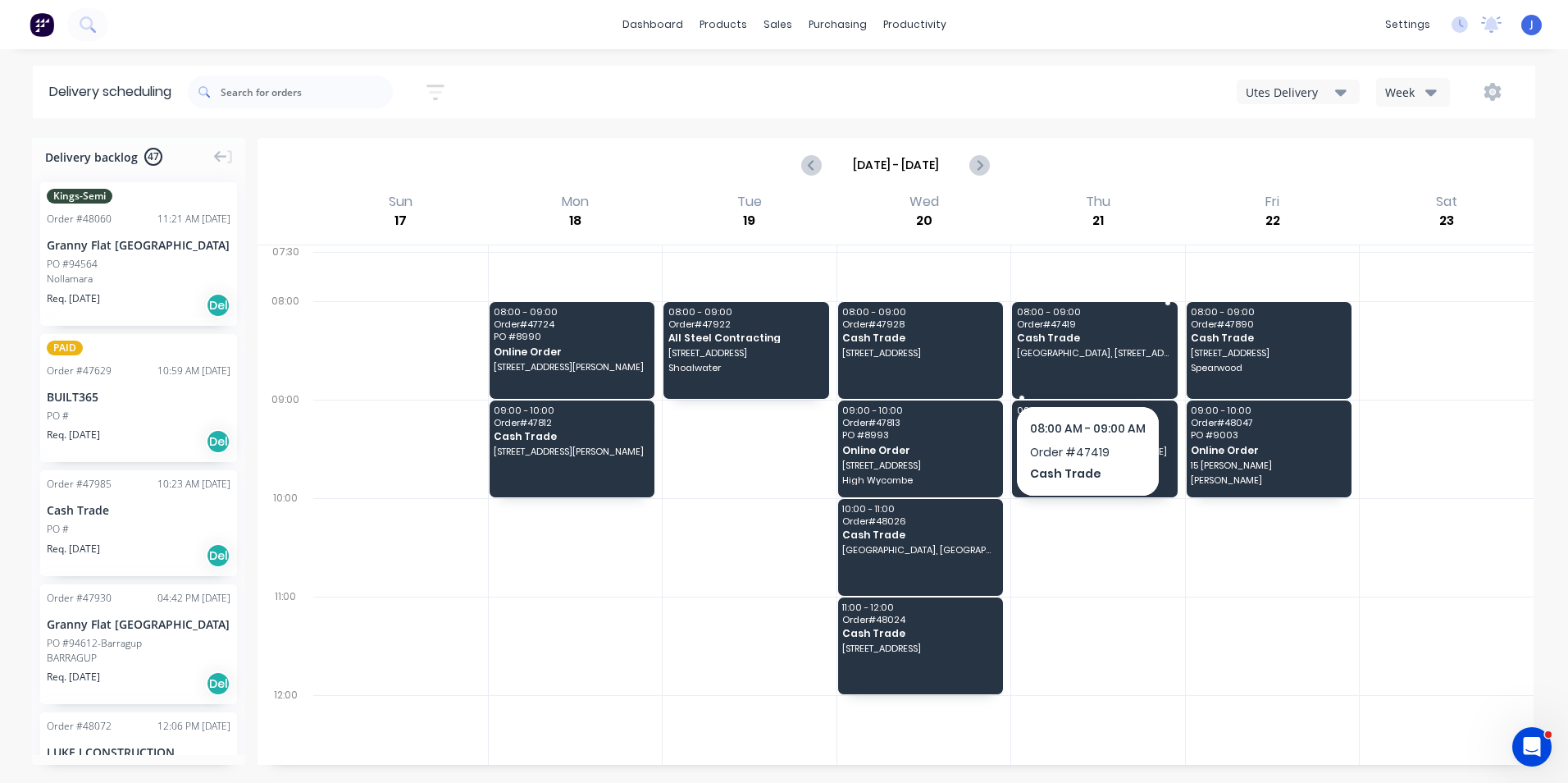
click at [1108, 372] on div "08:00 - 09:00 Order # 47419 Cash Trade Blue Gum Montessori School, 11 Hope Rd, …" at bounding box center [1095, 351] width 166 height 97
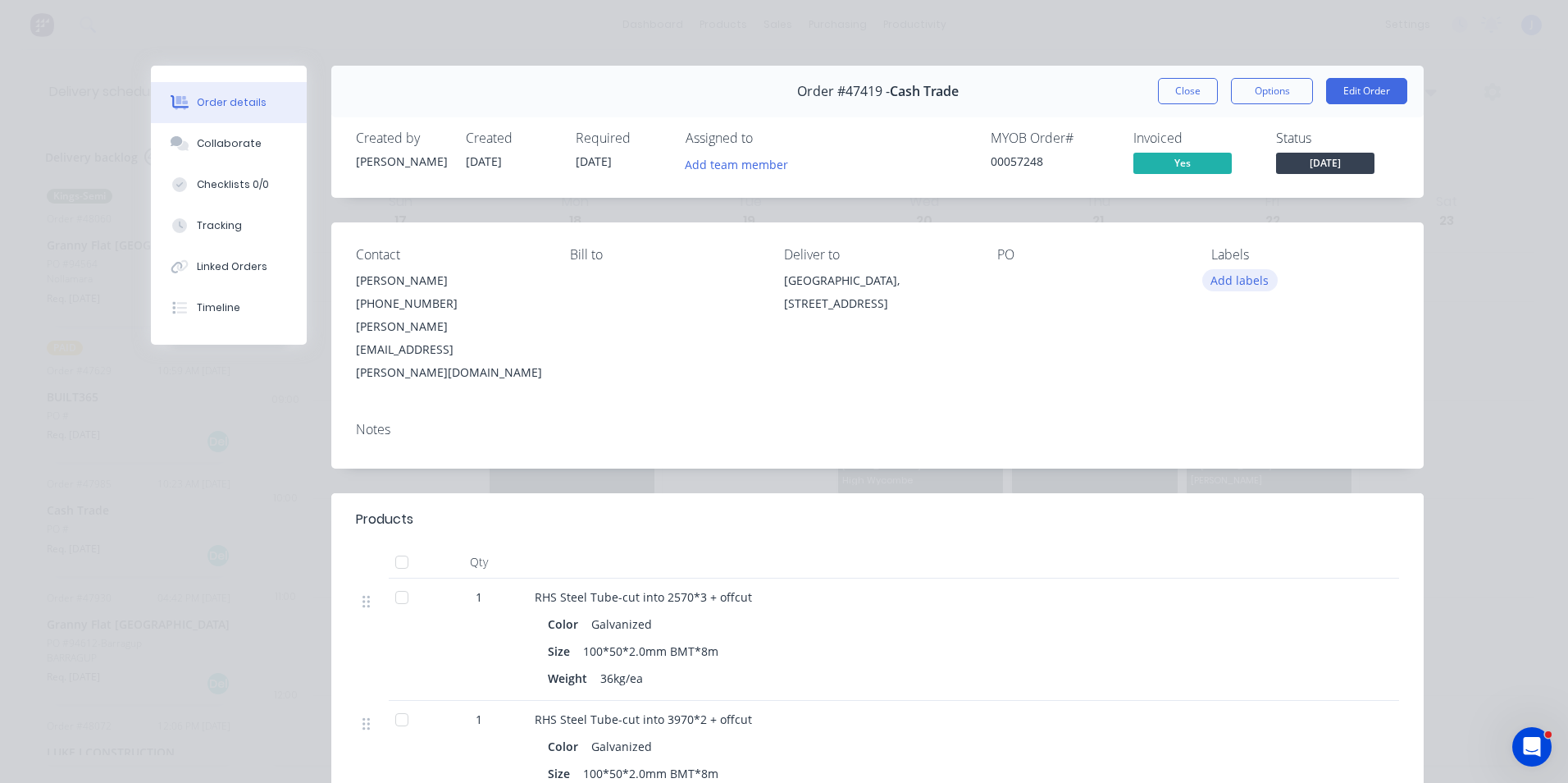
click at [1245, 277] on button "Add labels" at bounding box center [1240, 280] width 75 height 22
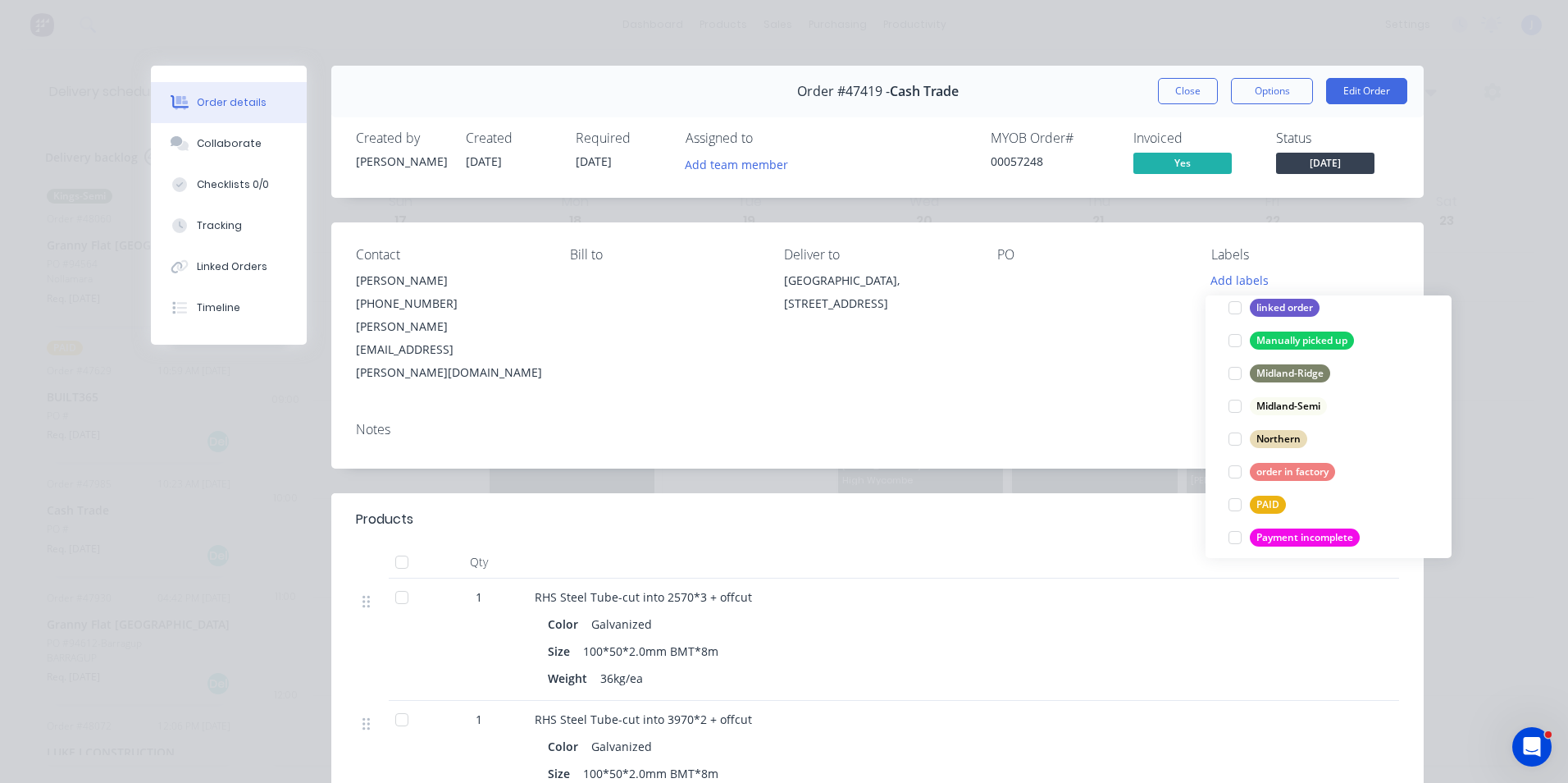
scroll to position [328, 0]
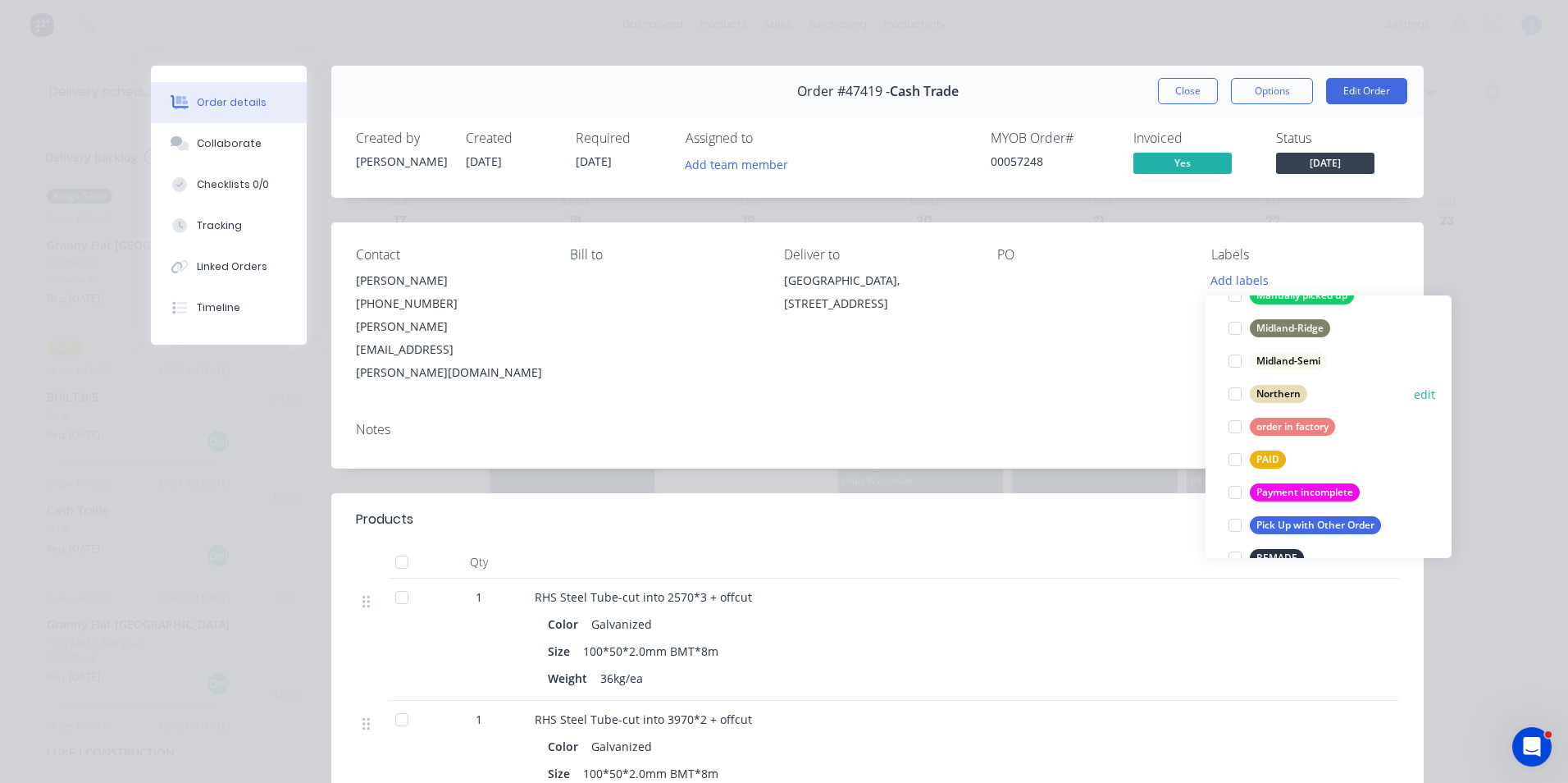
click at [1236, 395] on div at bounding box center [1234, 394] width 33 height 33
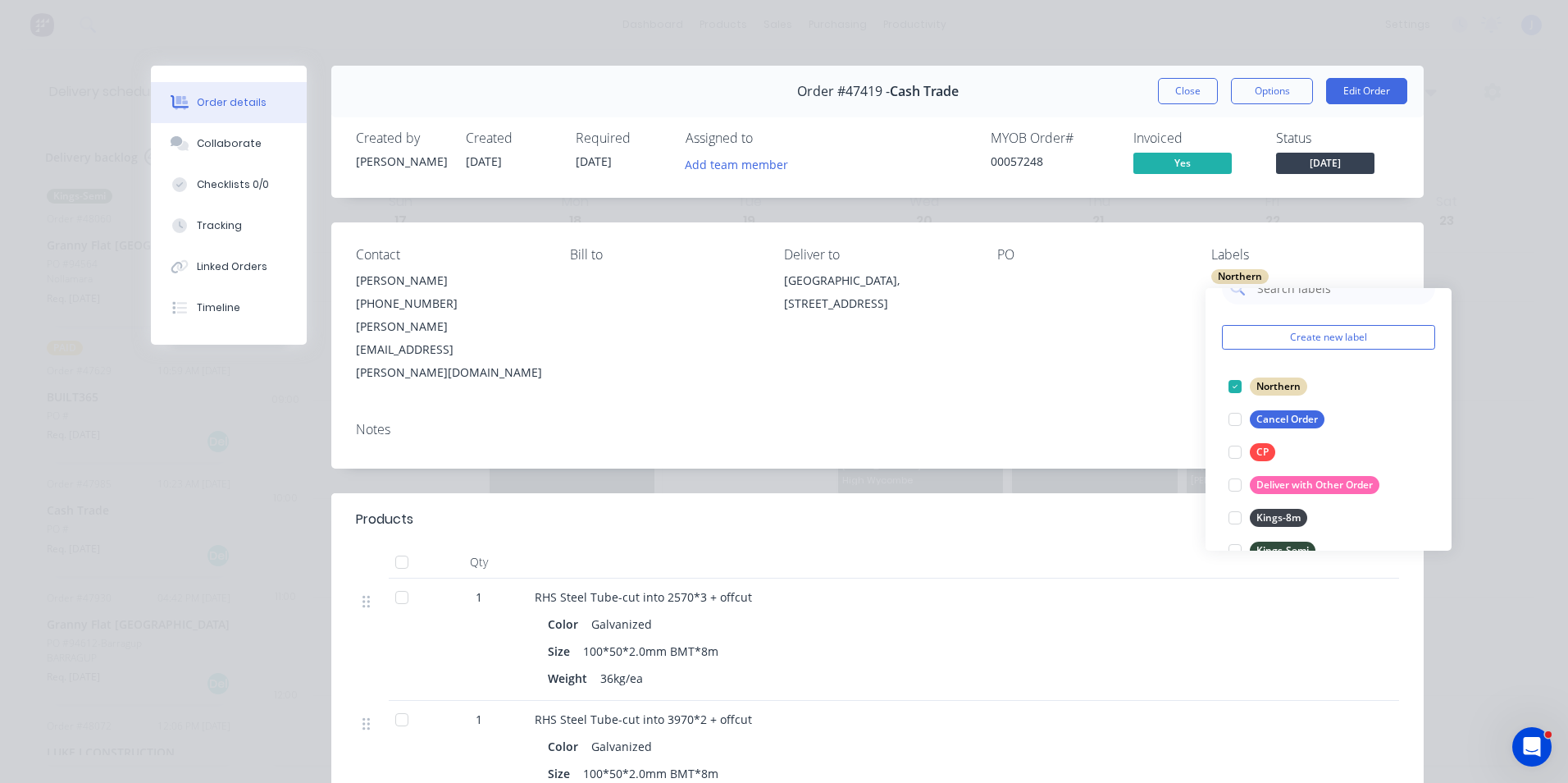
scroll to position [279, 0]
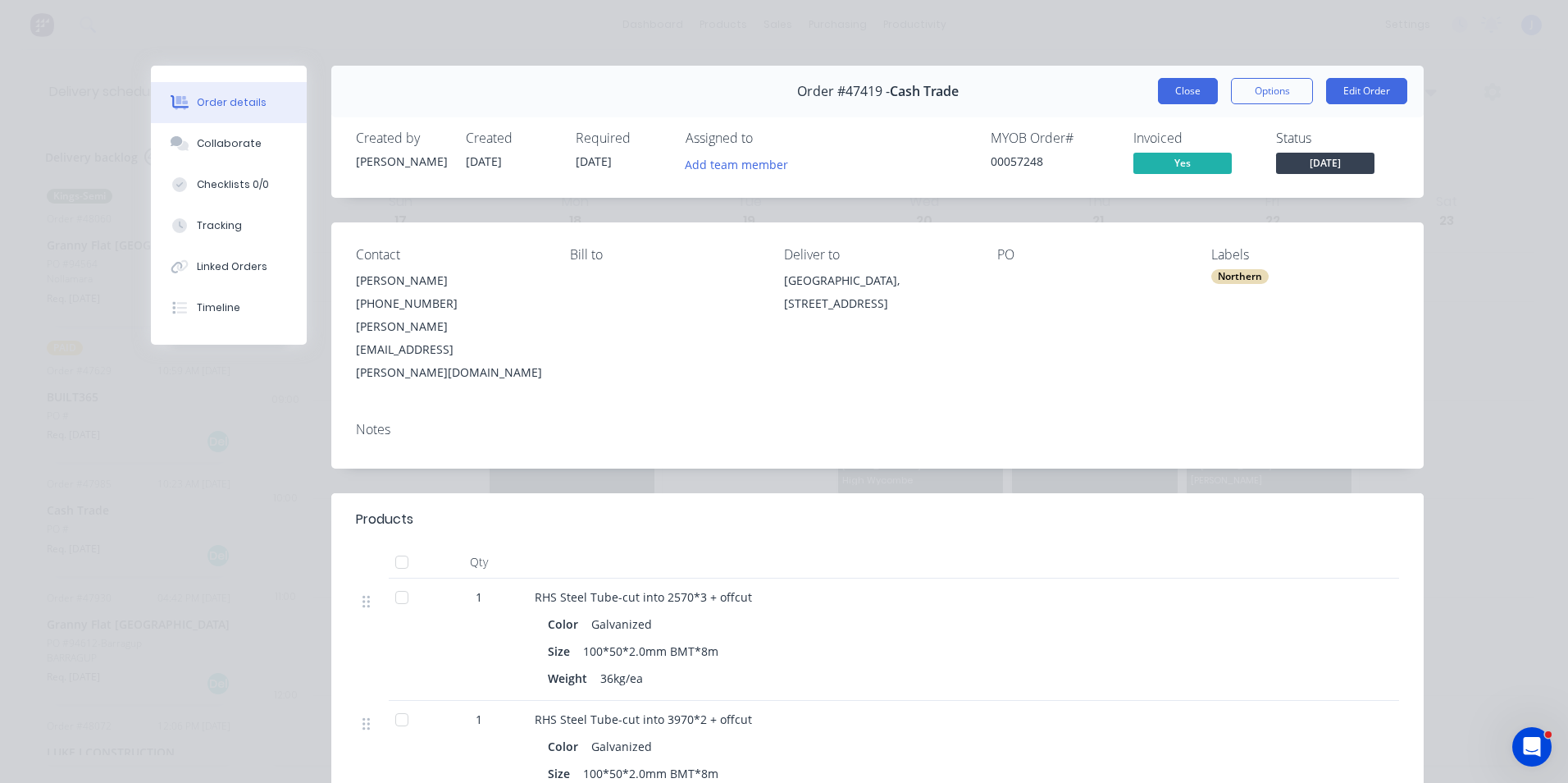
click at [1182, 83] on button "Close" at bounding box center [1187, 91] width 60 height 26
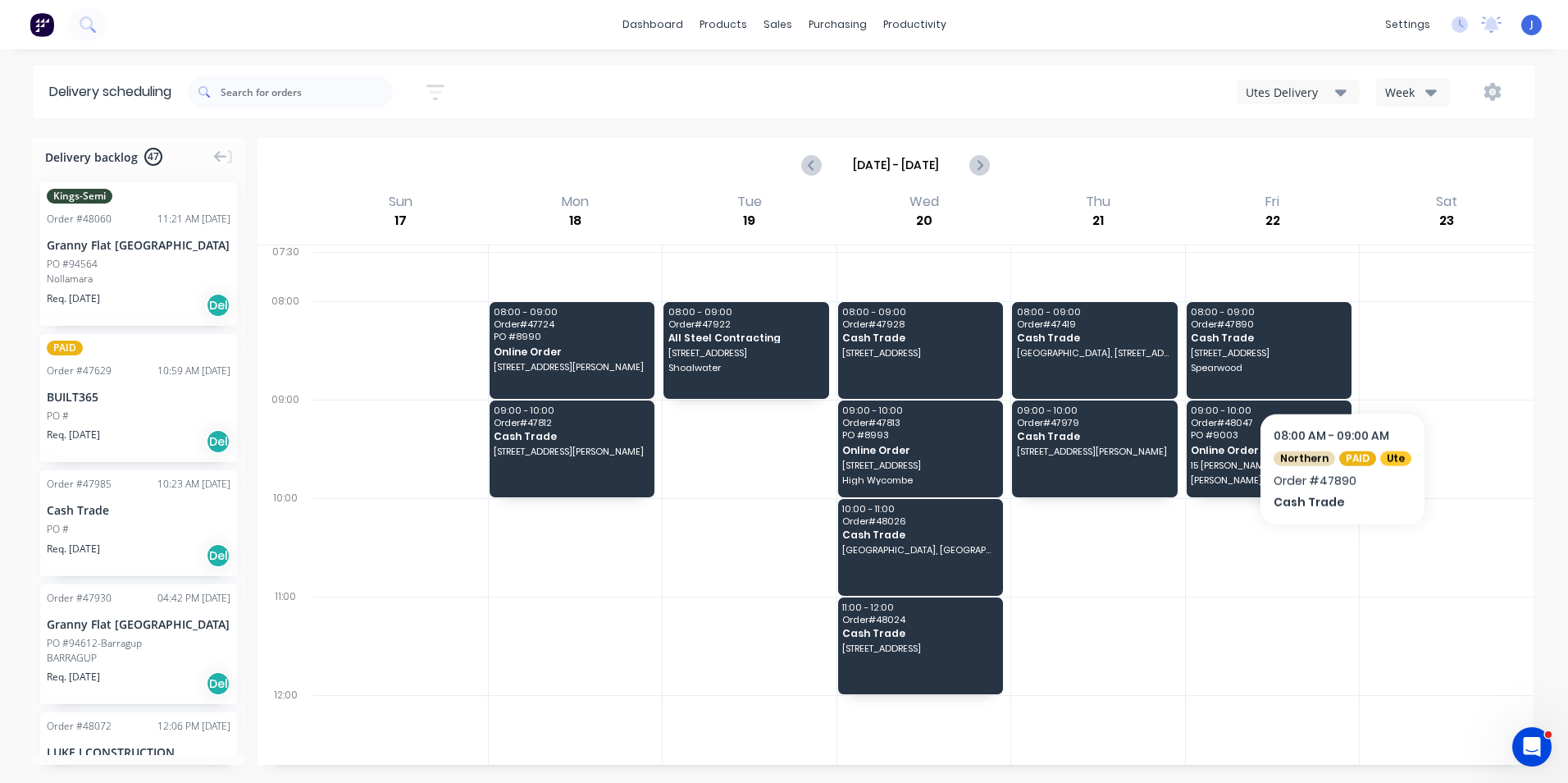
click at [1423, 359] on div at bounding box center [1446, 351] width 174 height 99
click at [1249, 378] on div "08:00 - 09:00 Order # 47890 Cash Trade [STREET_ADDRESS]" at bounding box center [1269, 351] width 166 height 97
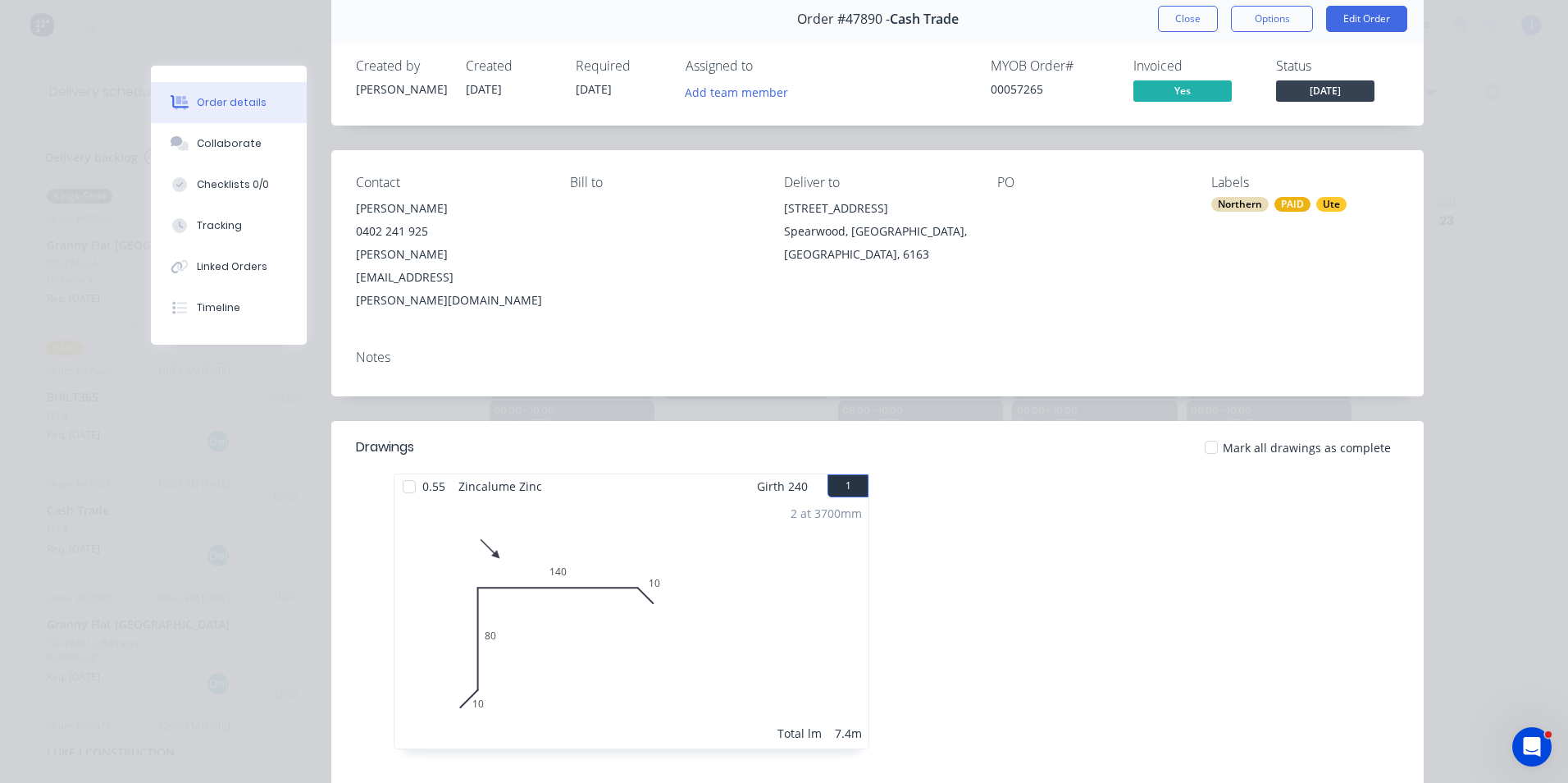
scroll to position [0, 0]
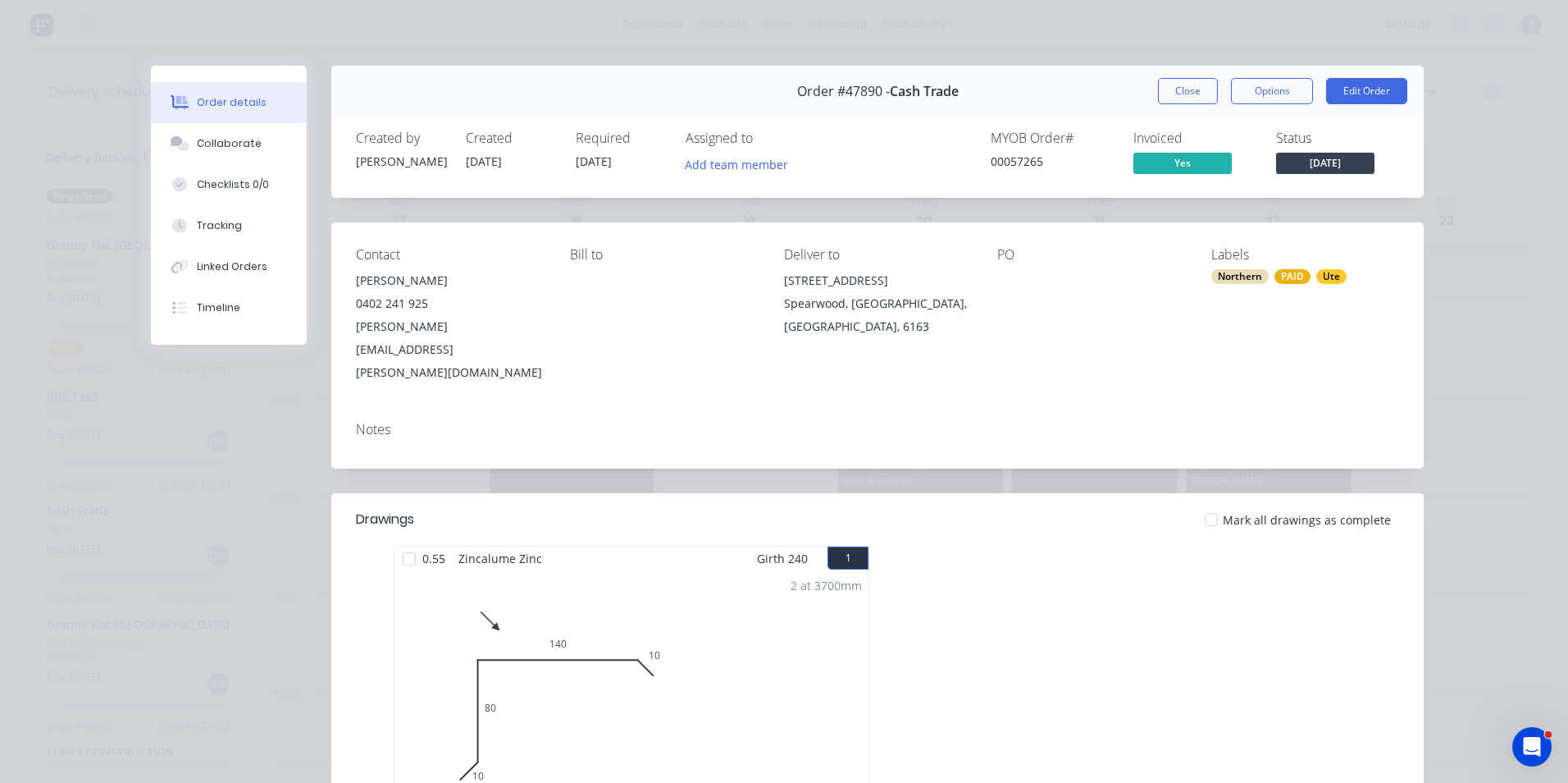
click at [1236, 614] on div at bounding box center [1123, 692] width 492 height 292
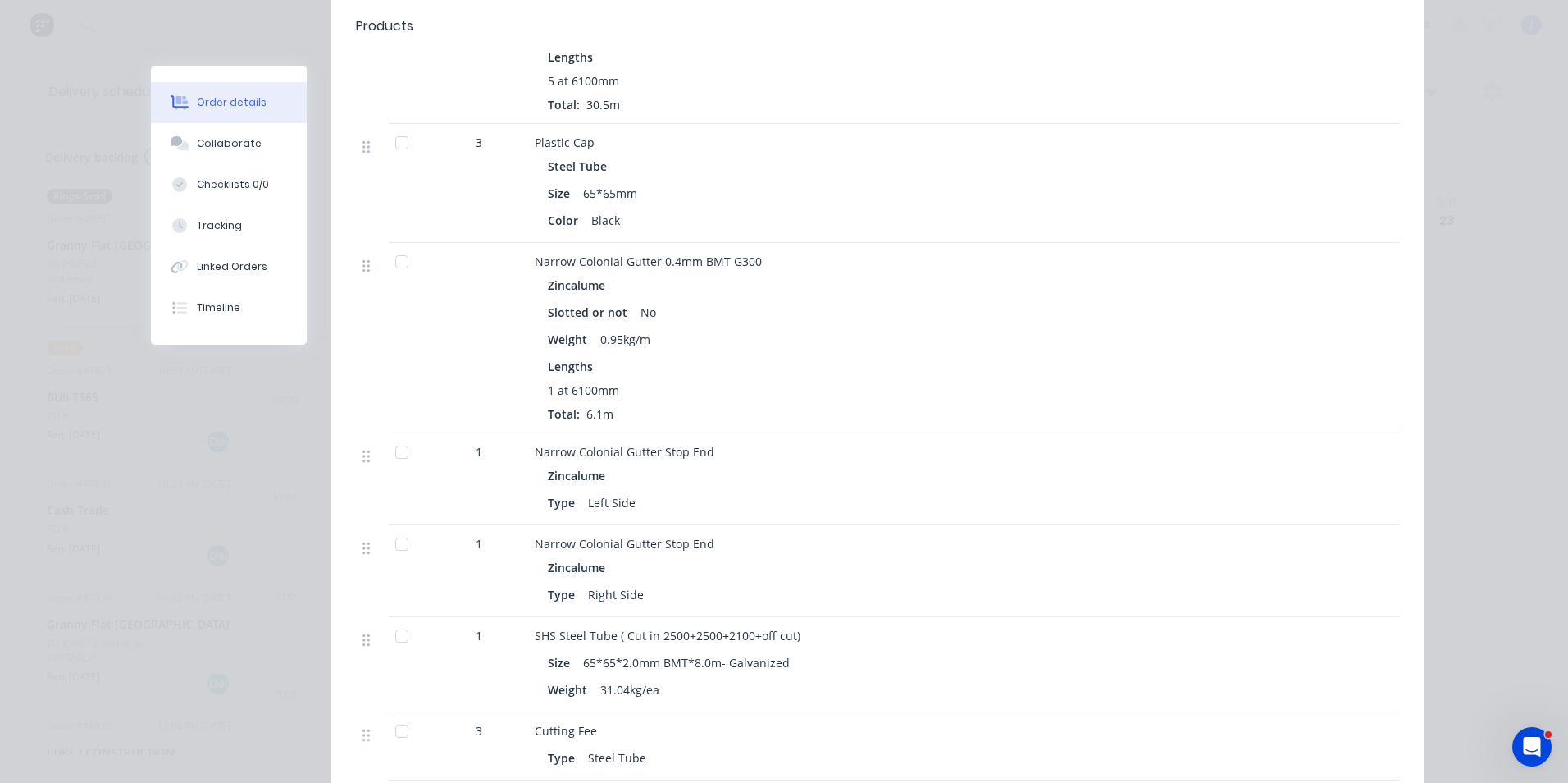
scroll to position [1559, 0]
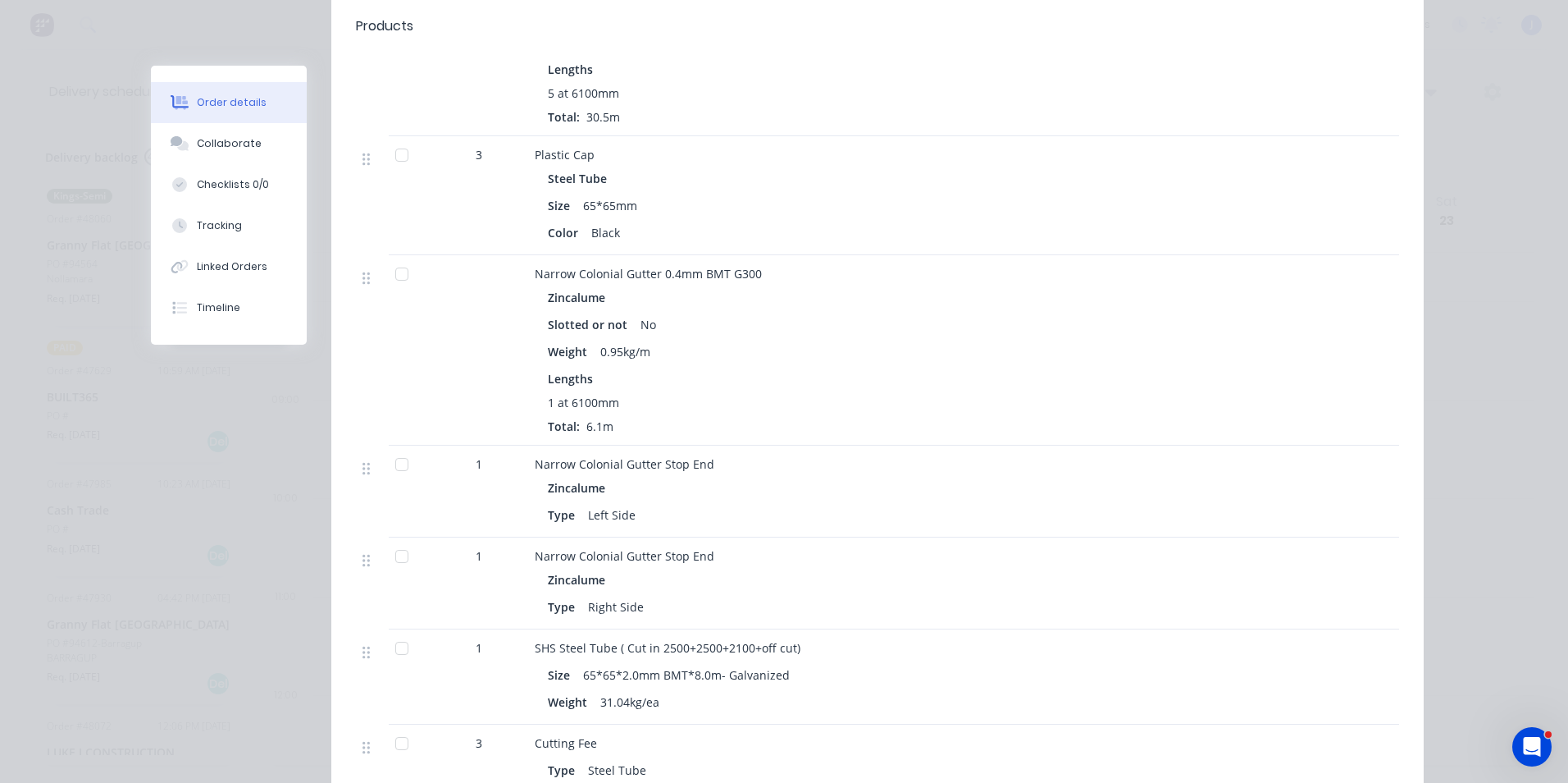
scroll to position [1149, 0]
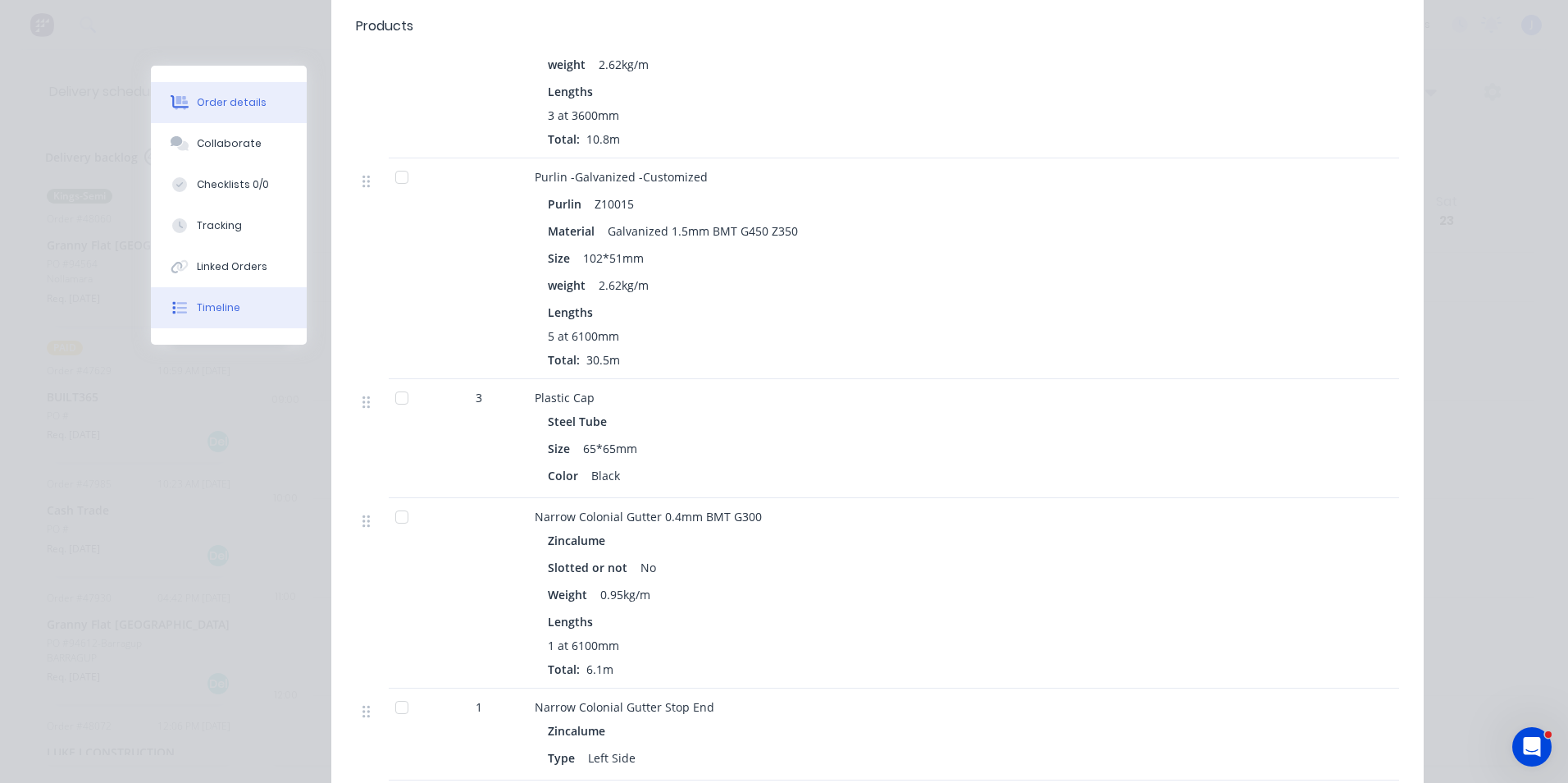
click at [206, 312] on div "Timeline" at bounding box center [219, 308] width 43 height 14
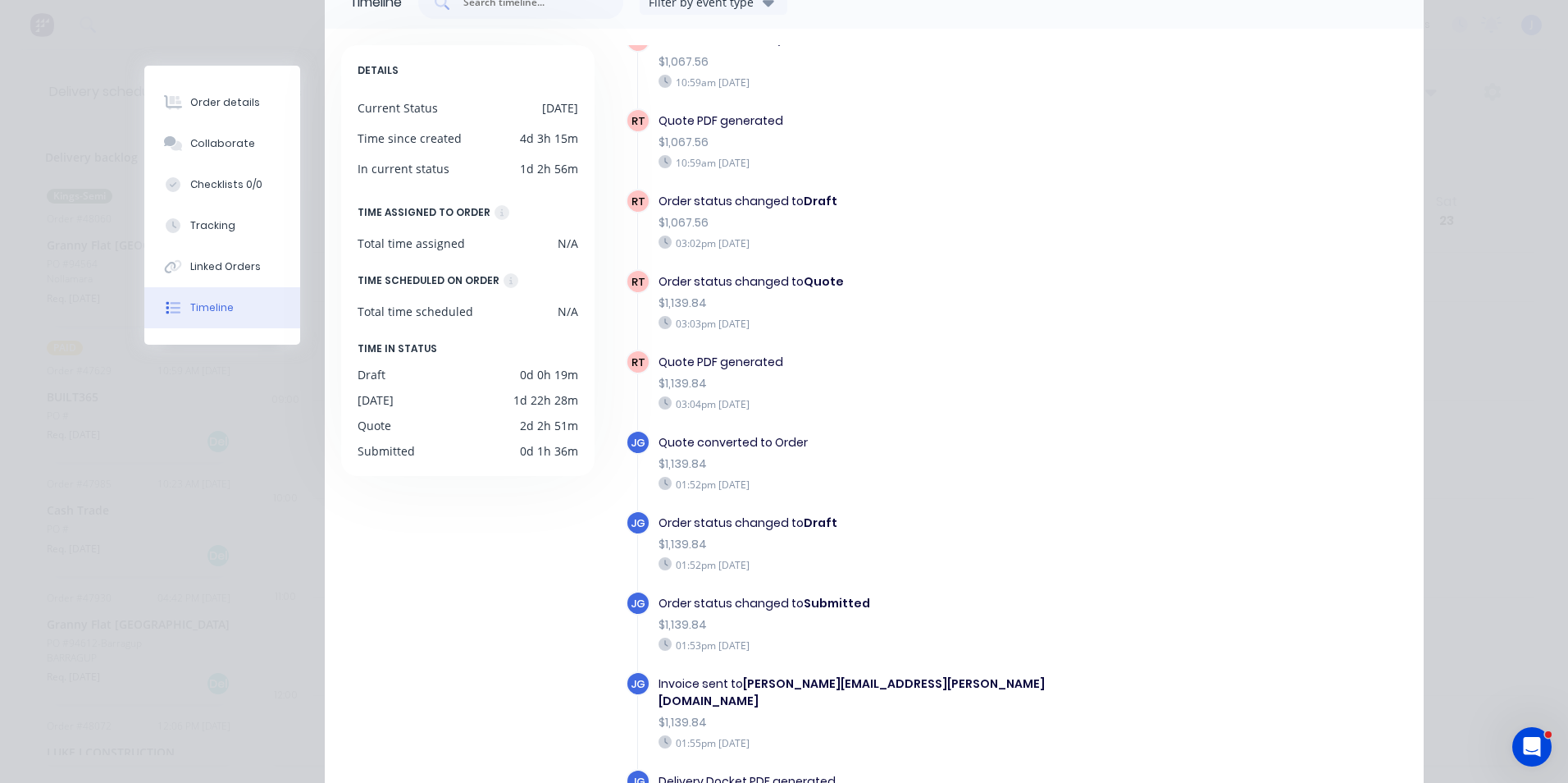
scroll to position [0, 0]
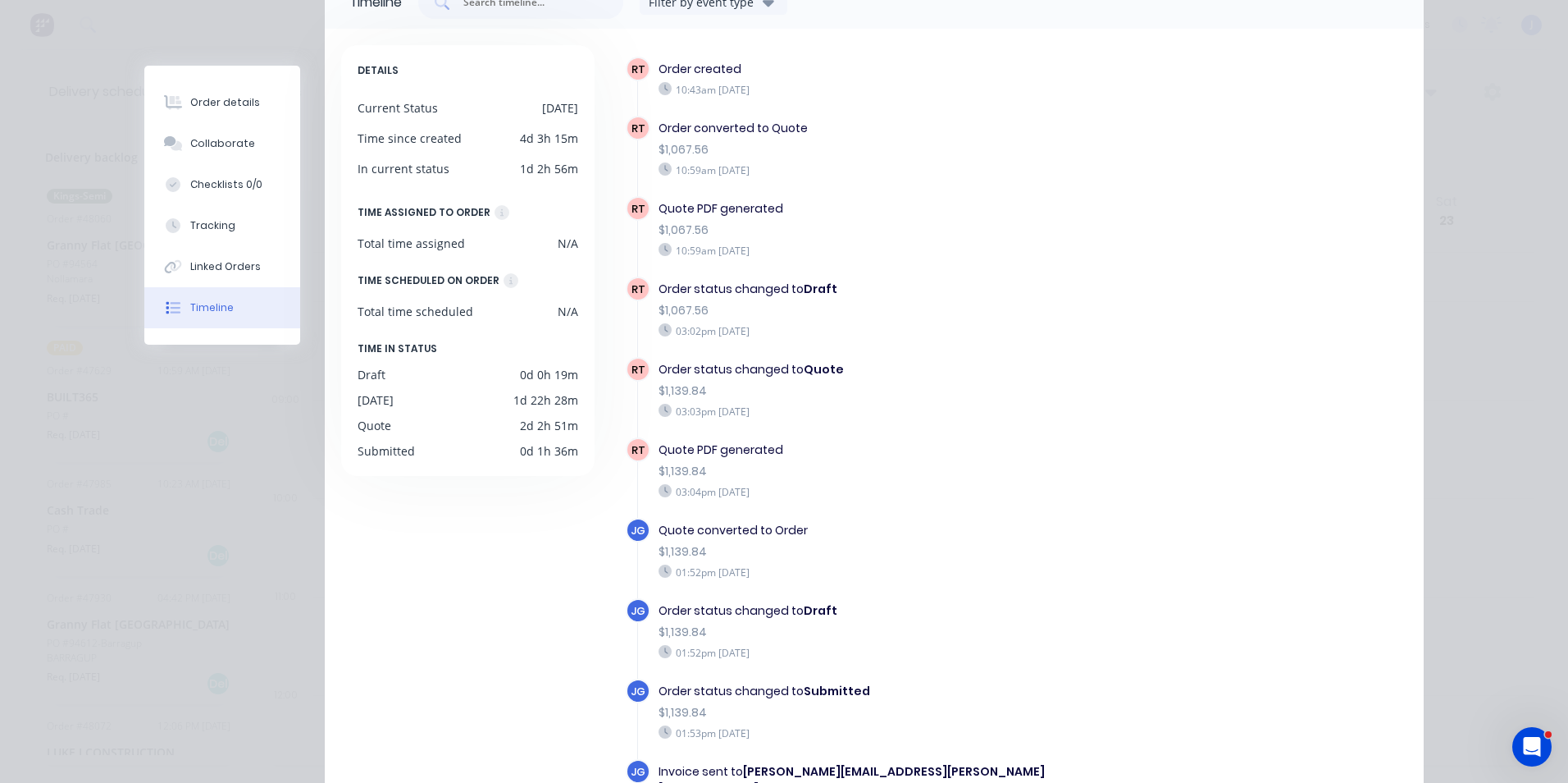
click at [128, 482] on div "Order details Collaborate Checklists 0/0 Tracking Linked Orders Timeline Order …" at bounding box center [784, 371] width 1312 height 883
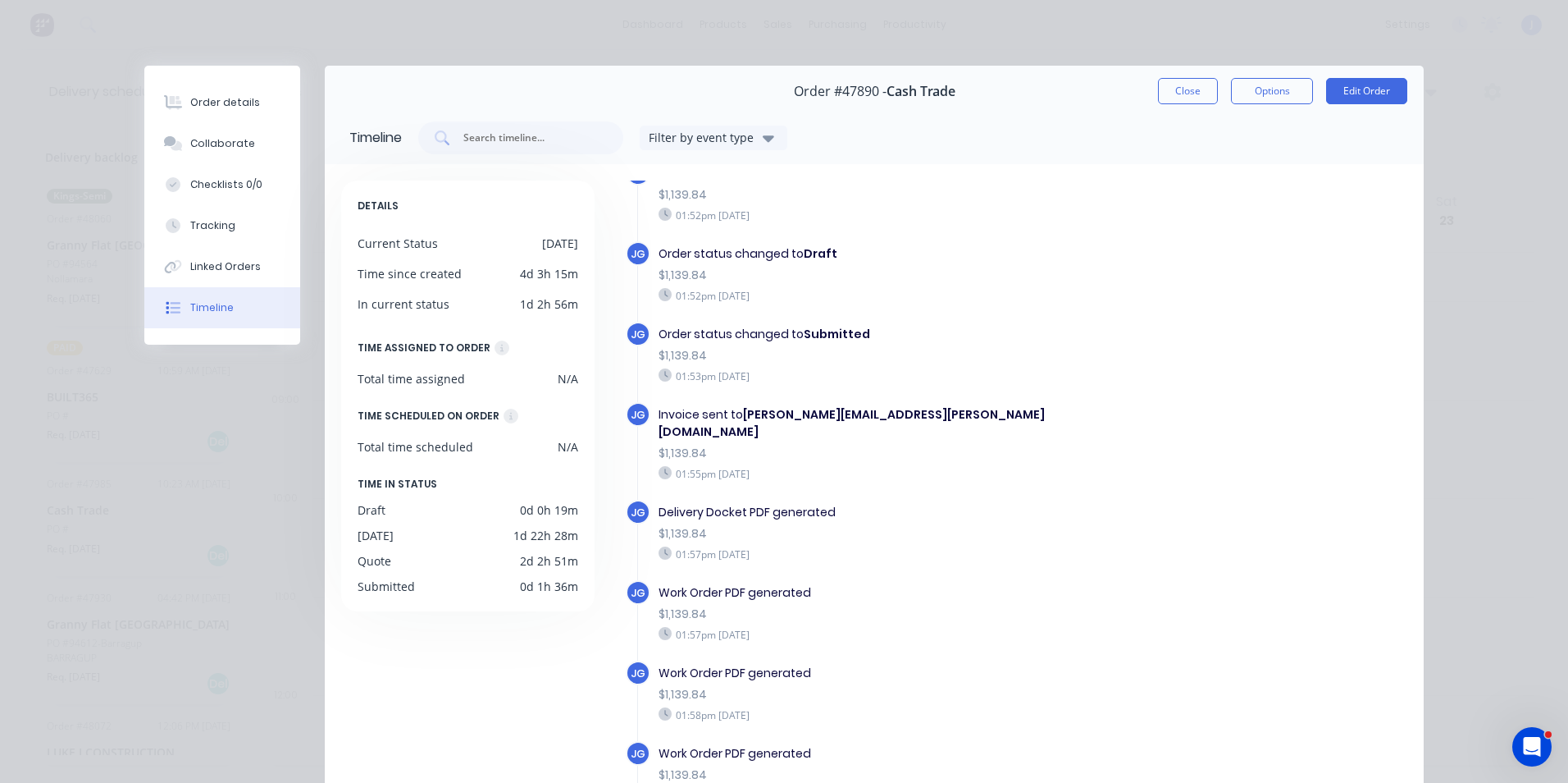
scroll to position [82, 0]
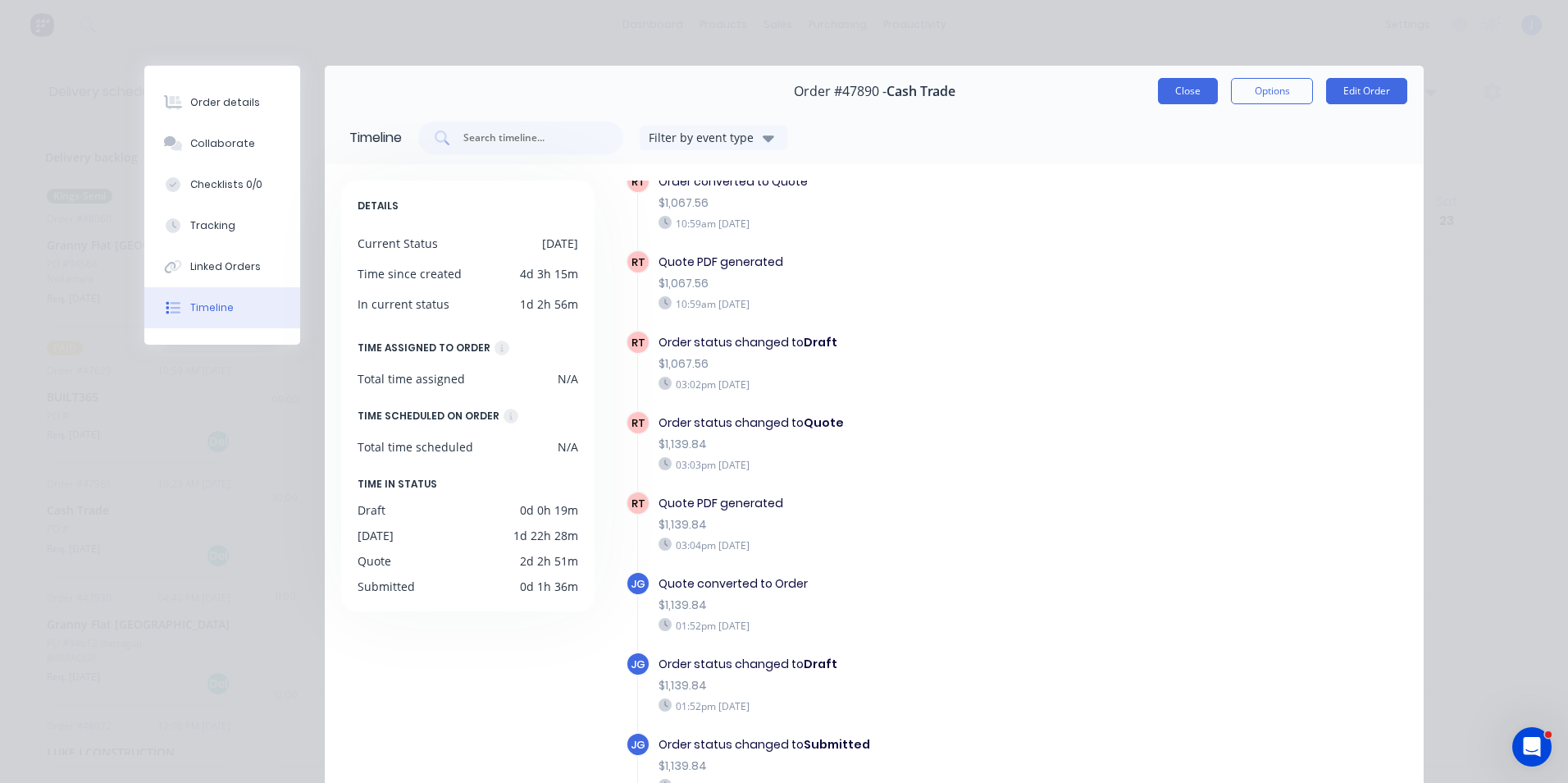
click at [1200, 94] on button "Close" at bounding box center [1187, 91] width 60 height 26
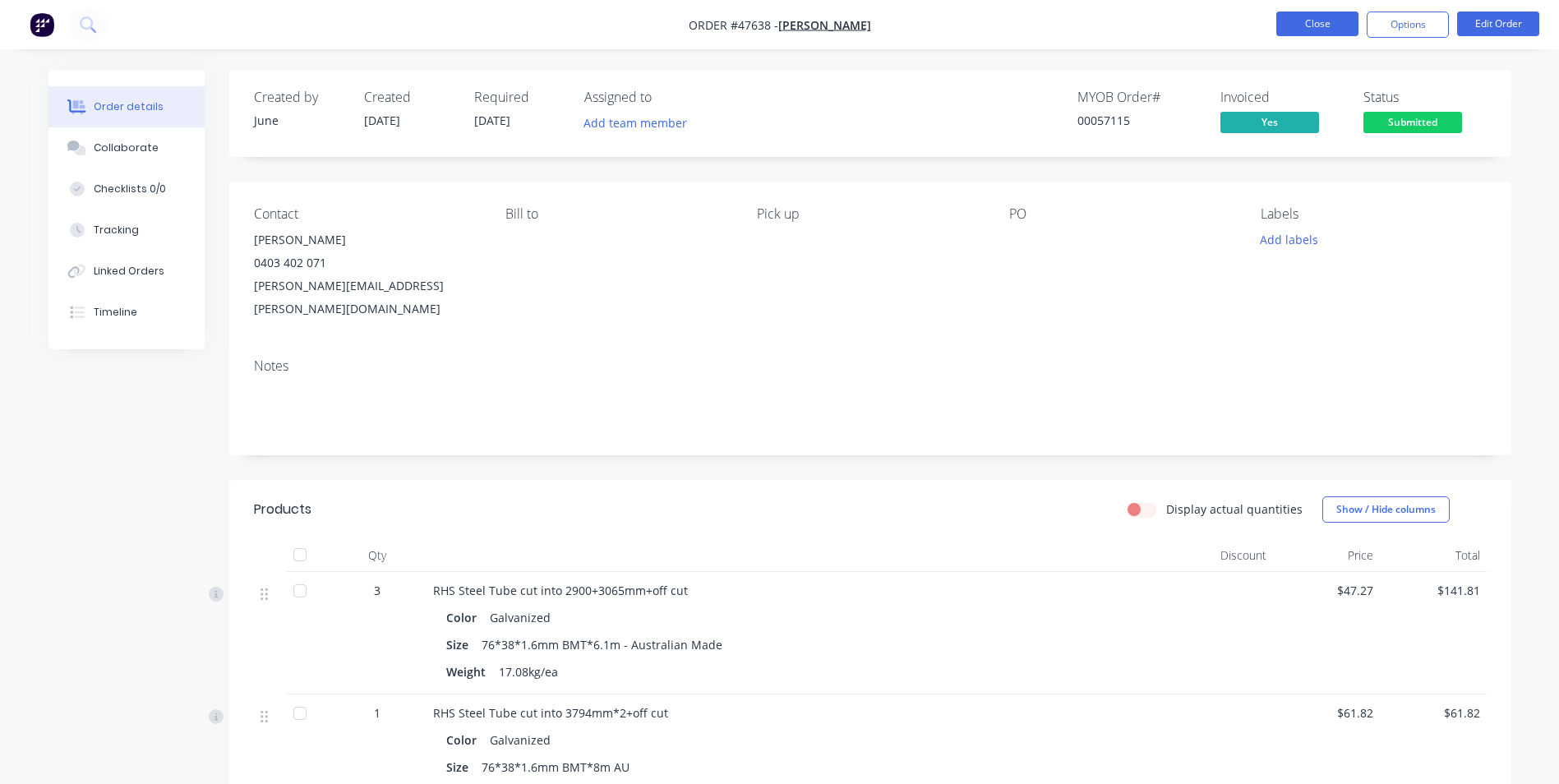
click at [1319, 26] on button "Close" at bounding box center [1316, 23] width 82 height 24
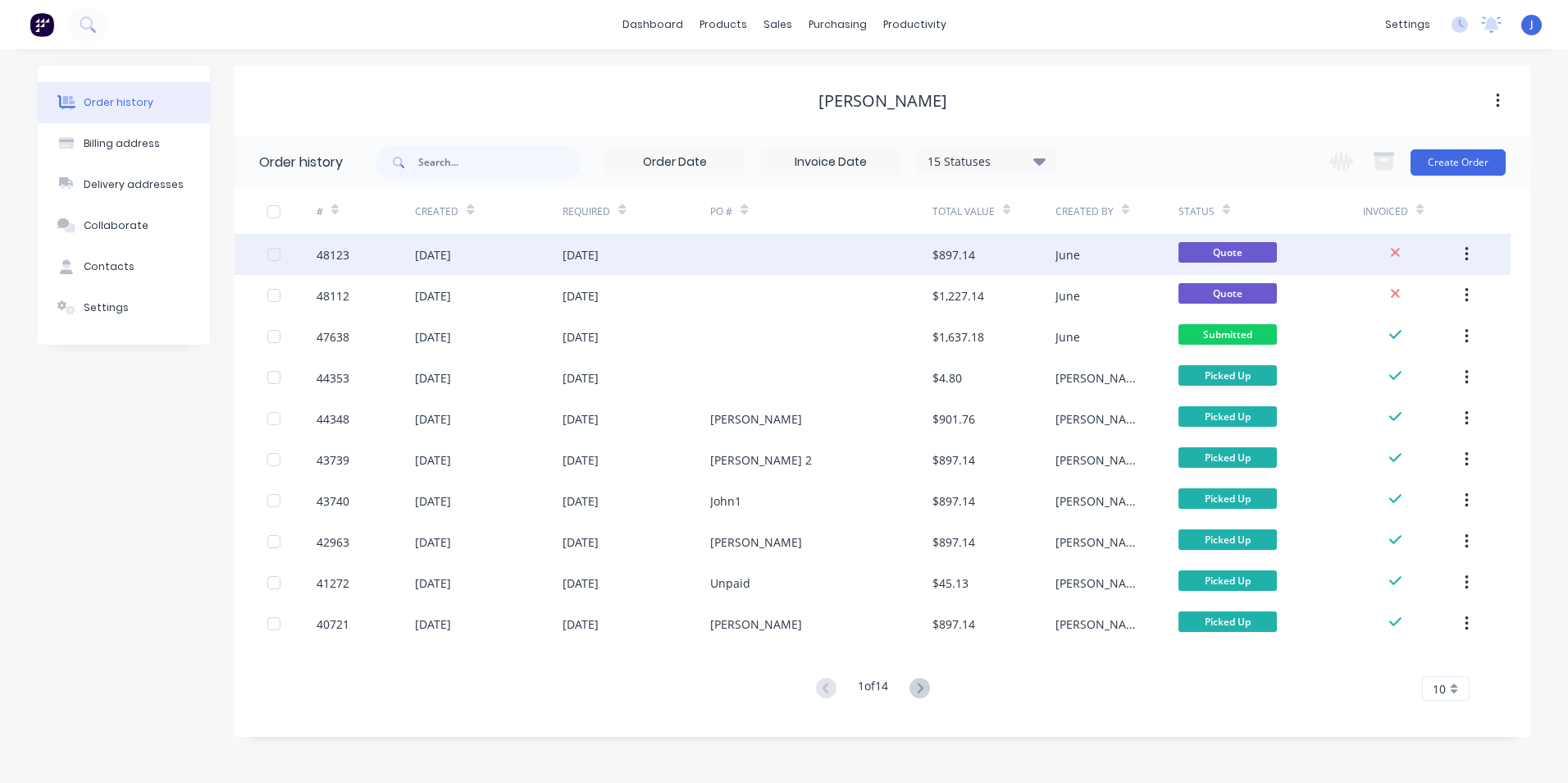
click at [783, 248] on div at bounding box center [820, 255] width 221 height 41
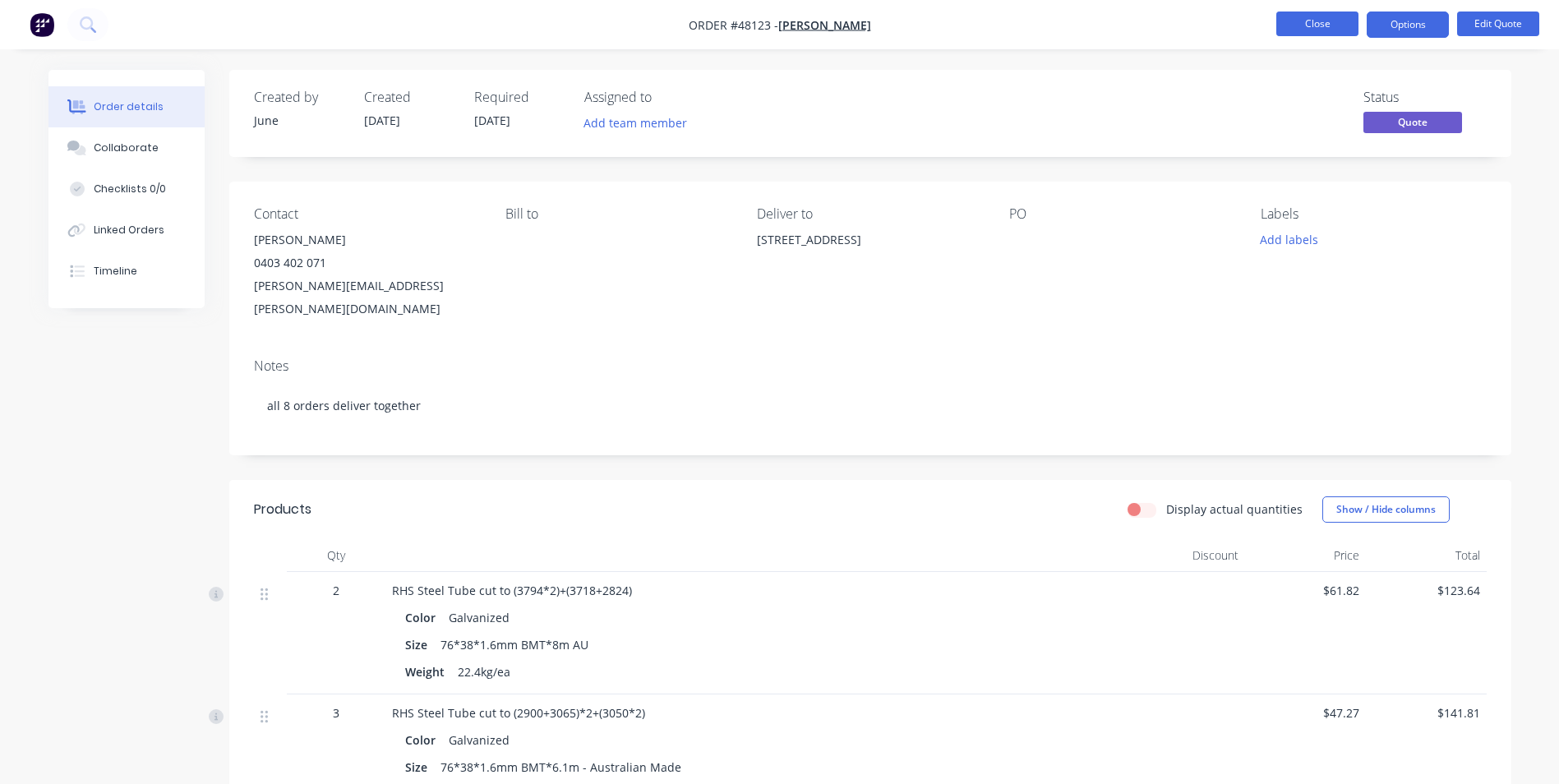
click at [1338, 19] on button "Close" at bounding box center [1316, 23] width 82 height 24
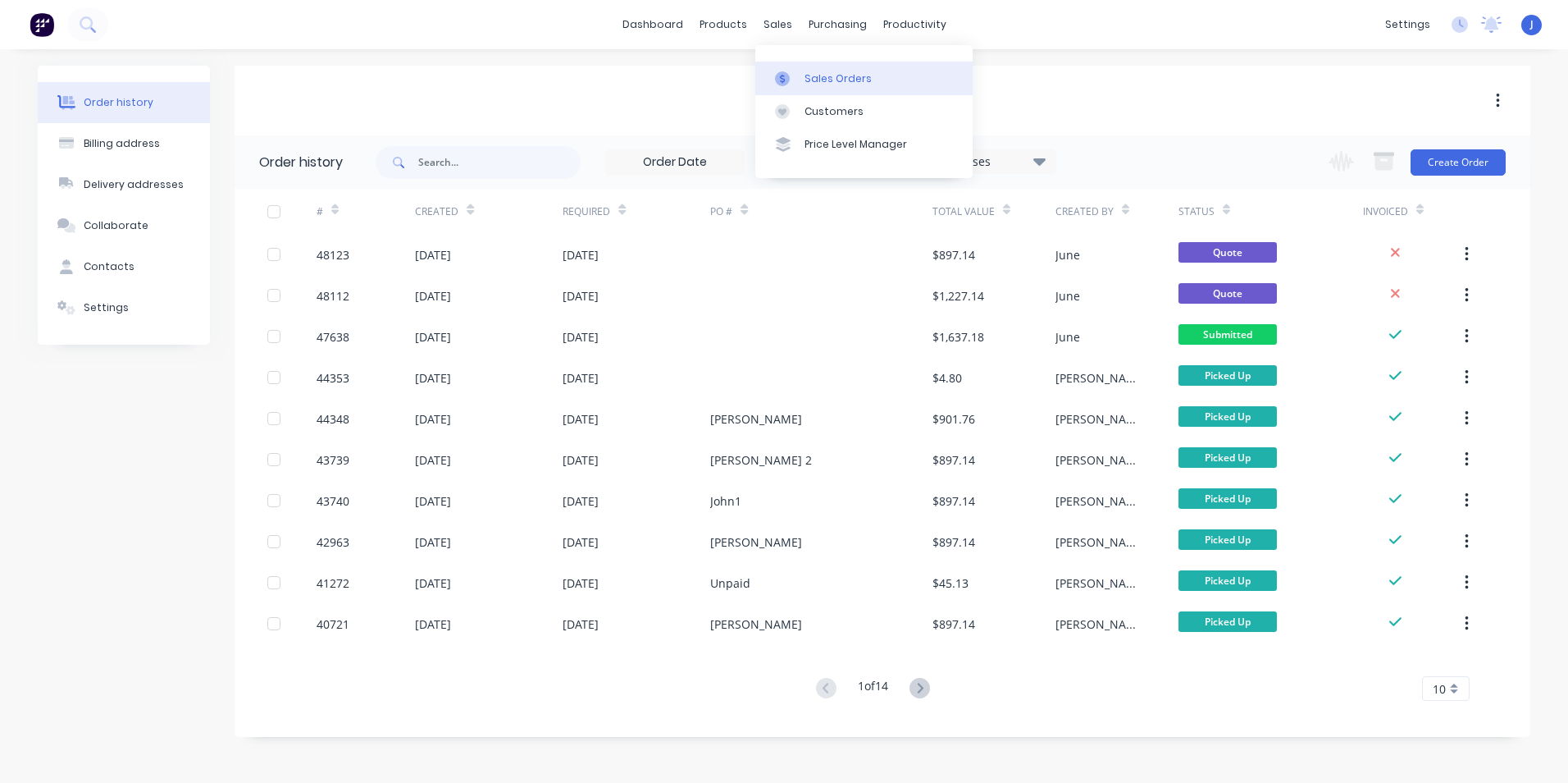
click at [790, 86] on link "Sales Orders" at bounding box center [863, 78] width 217 height 33
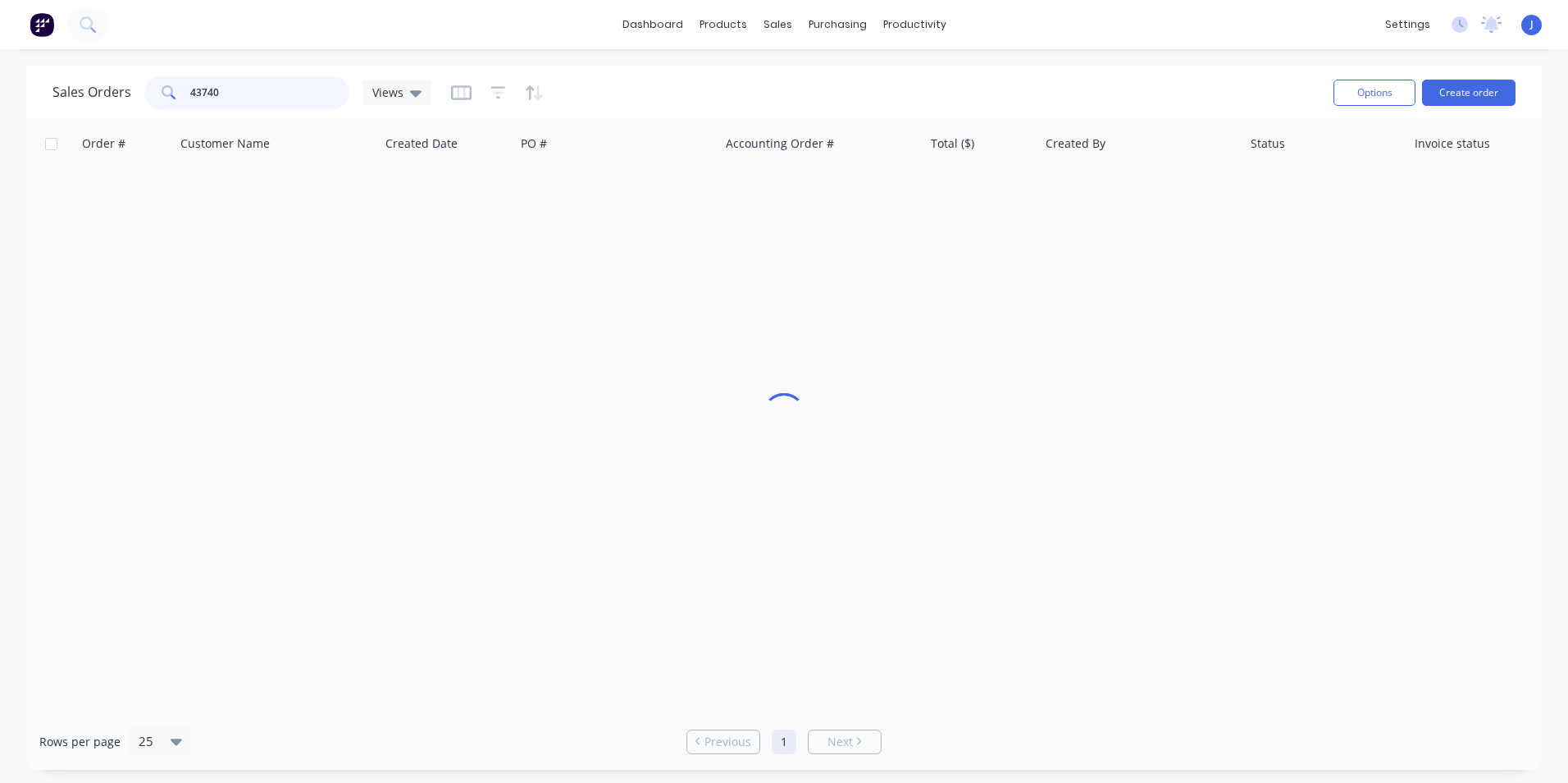
drag, startPoint x: 299, startPoint y: 89, endPoint x: 69, endPoint y: 121, distance: 232.2
click at [69, 121] on div "Sales Orders 43740 Views Options Create order Order # Customer Name Created Dat…" at bounding box center [784, 417] width 1515 height 704
type input "48056"
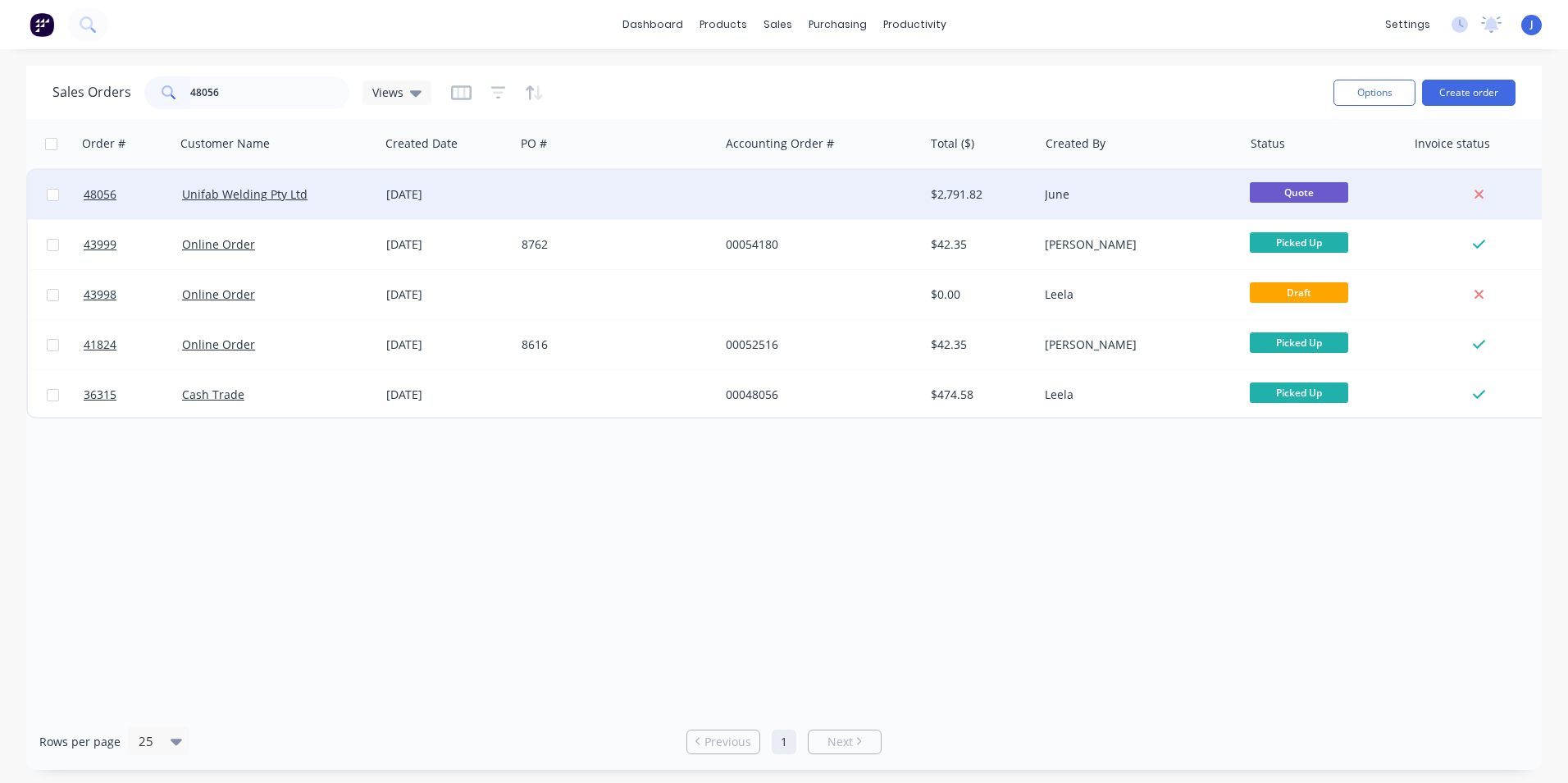
click at [628, 196] on div at bounding box center [617, 194] width 204 height 49
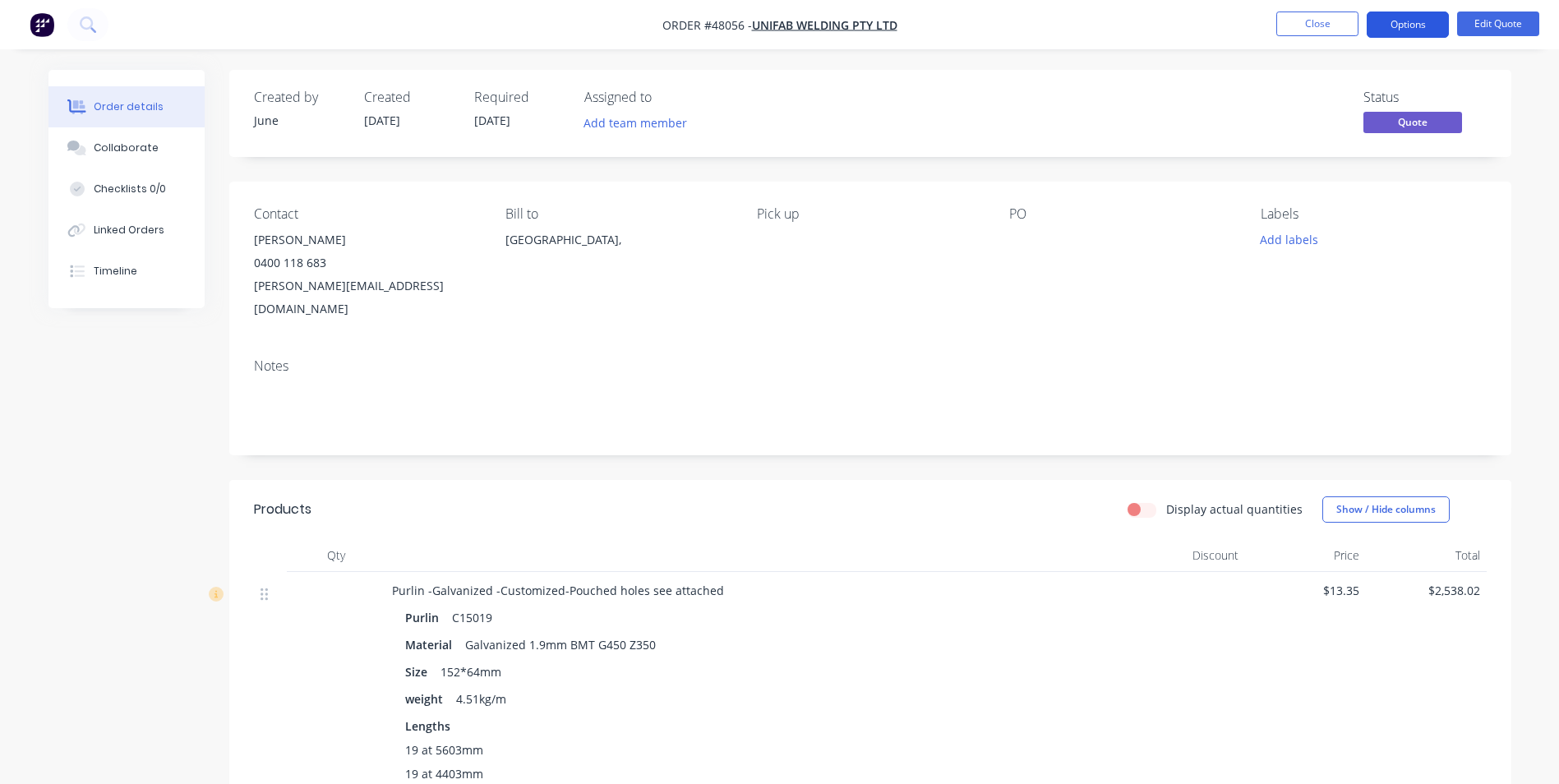
click at [1394, 22] on button "Options" at bounding box center [1407, 24] width 82 height 26
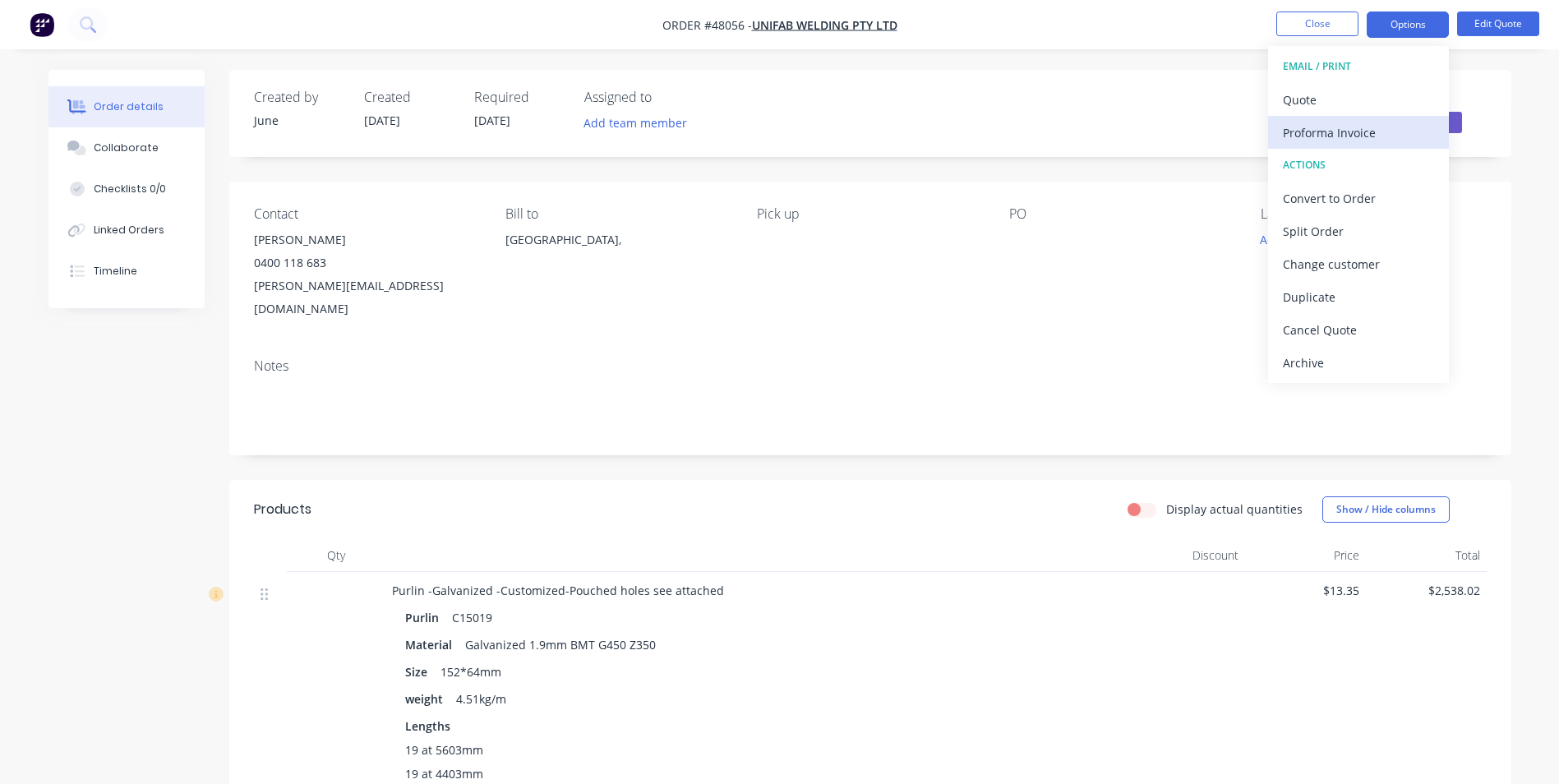
click at [1353, 129] on div "Proforma Invoice" at bounding box center [1359, 132] width 151 height 24
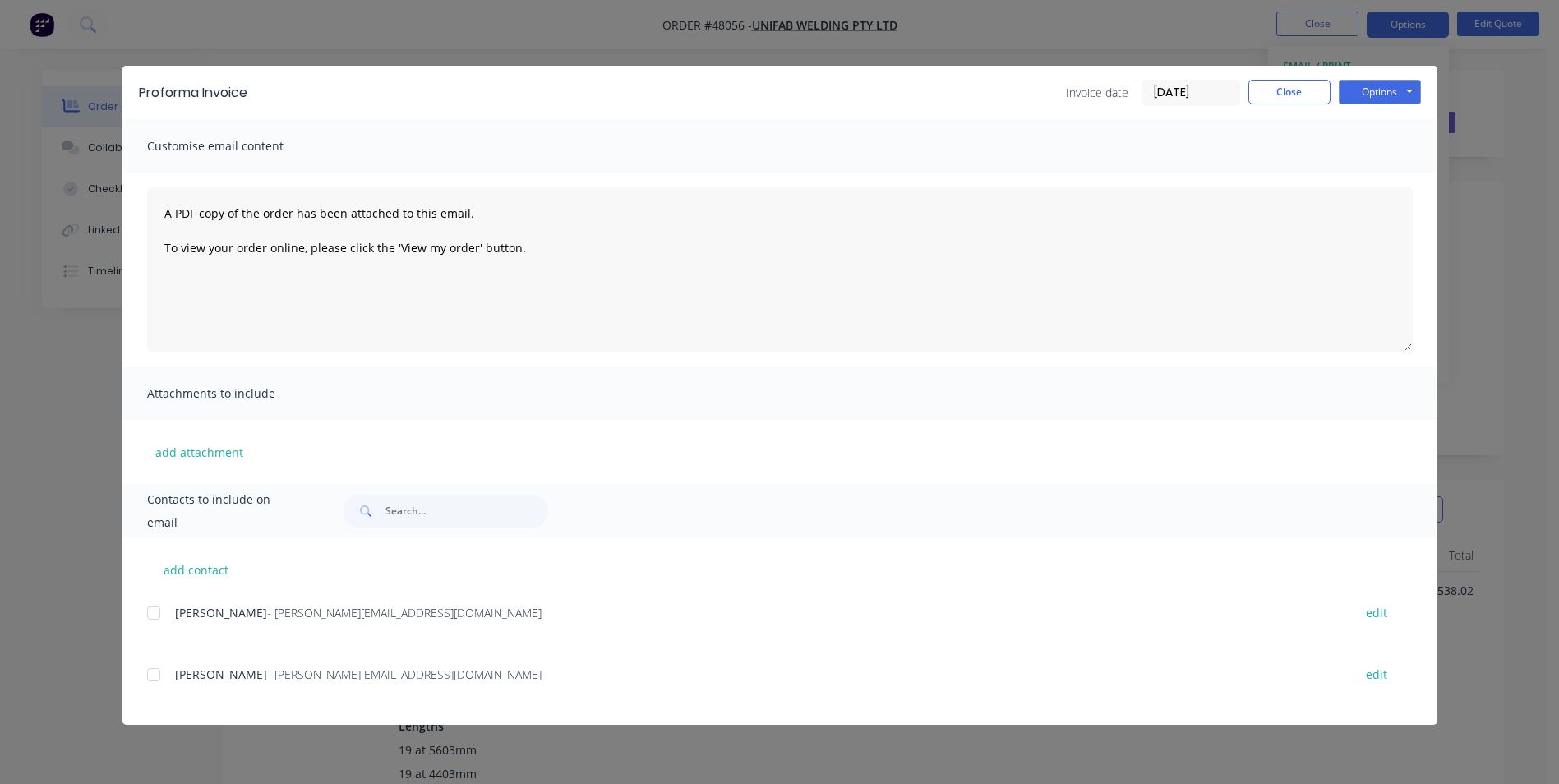
click at [163, 679] on div at bounding box center [154, 674] width 33 height 33
click at [1399, 88] on button "Options" at bounding box center [1379, 92] width 82 height 24
click at [1402, 172] on button "Email" at bounding box center [1391, 175] width 105 height 27
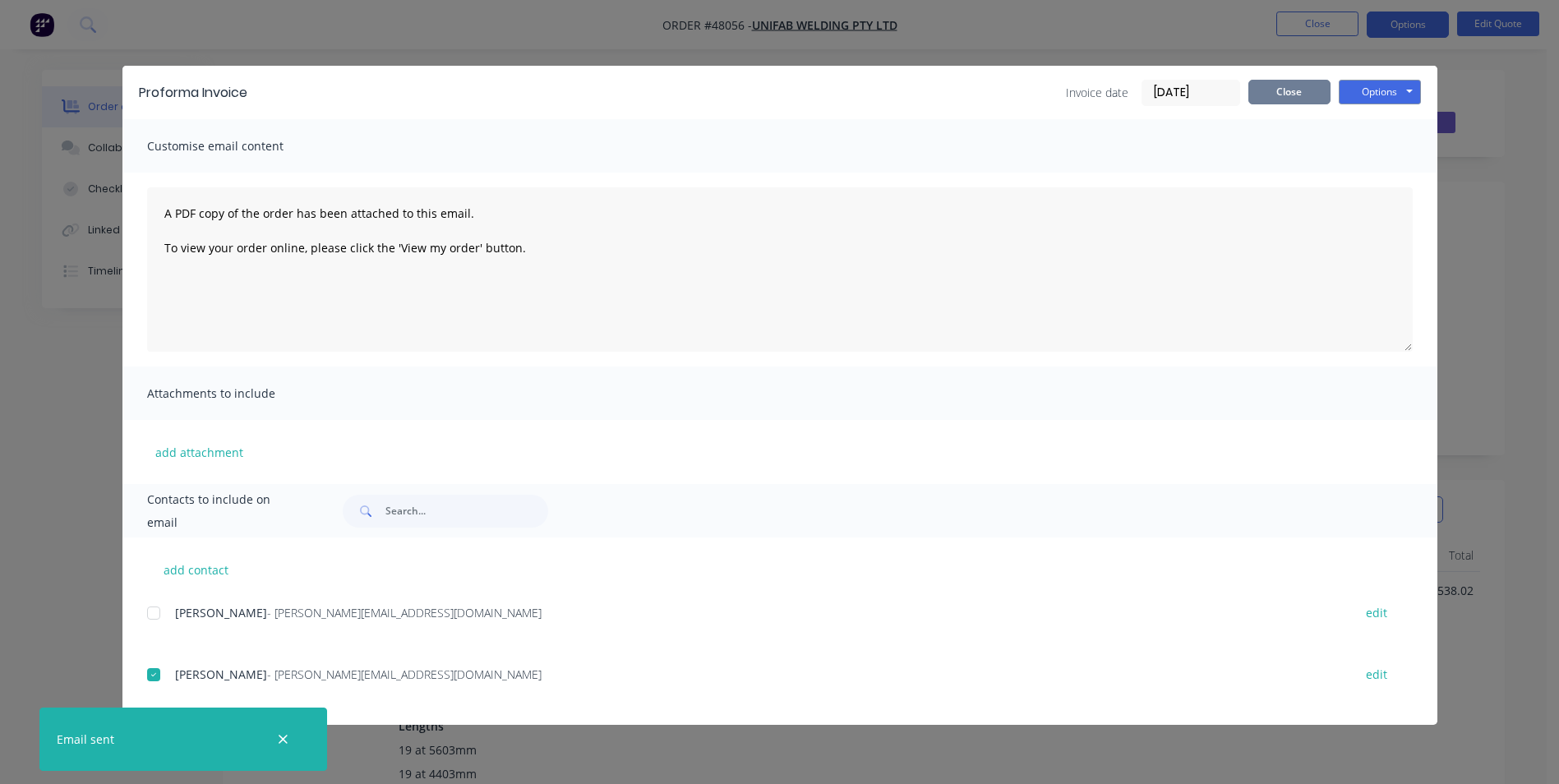
click at [1314, 102] on button "Close" at bounding box center [1289, 92] width 82 height 24
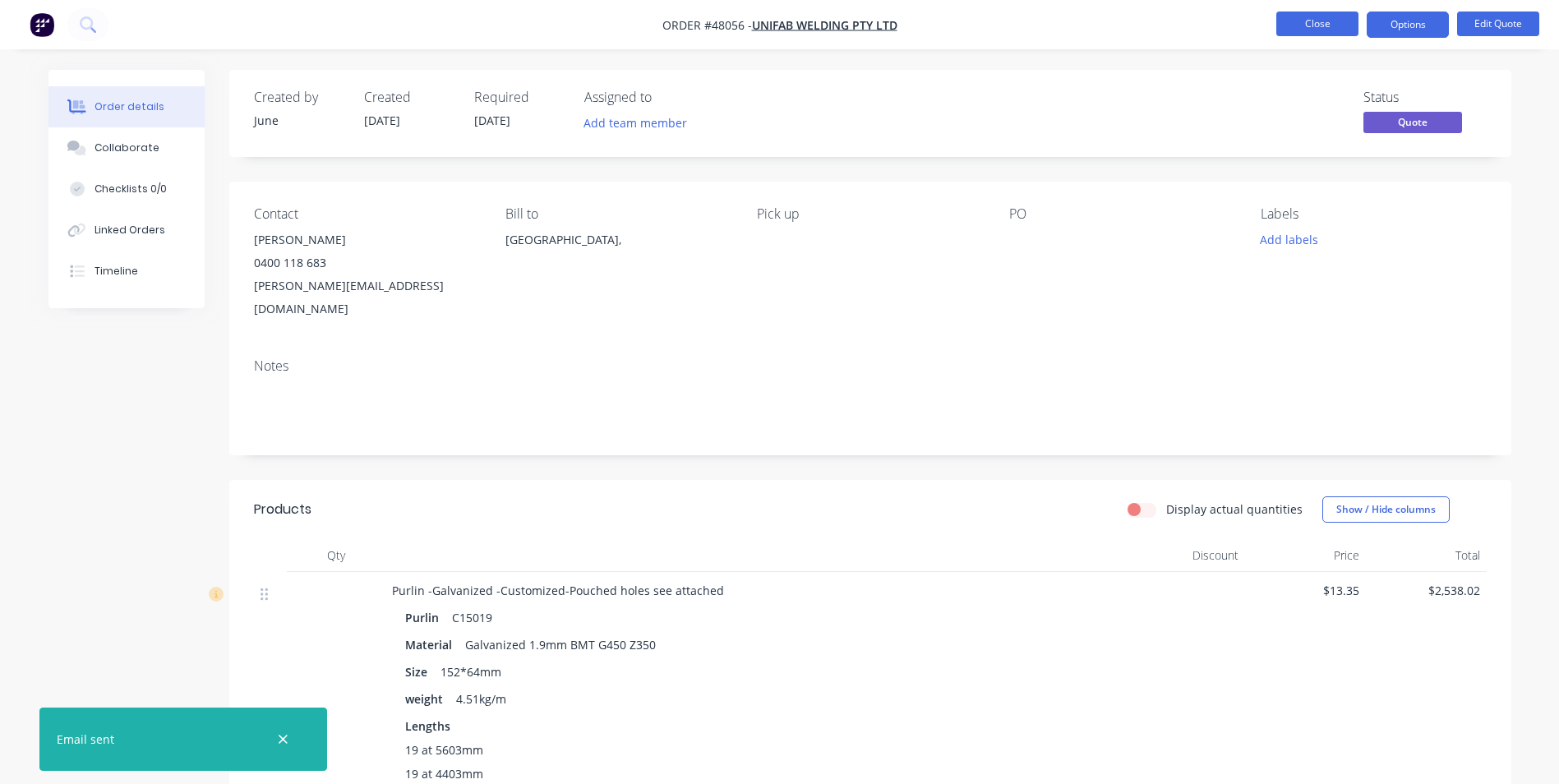
click at [1307, 24] on button "Close" at bounding box center [1316, 23] width 82 height 24
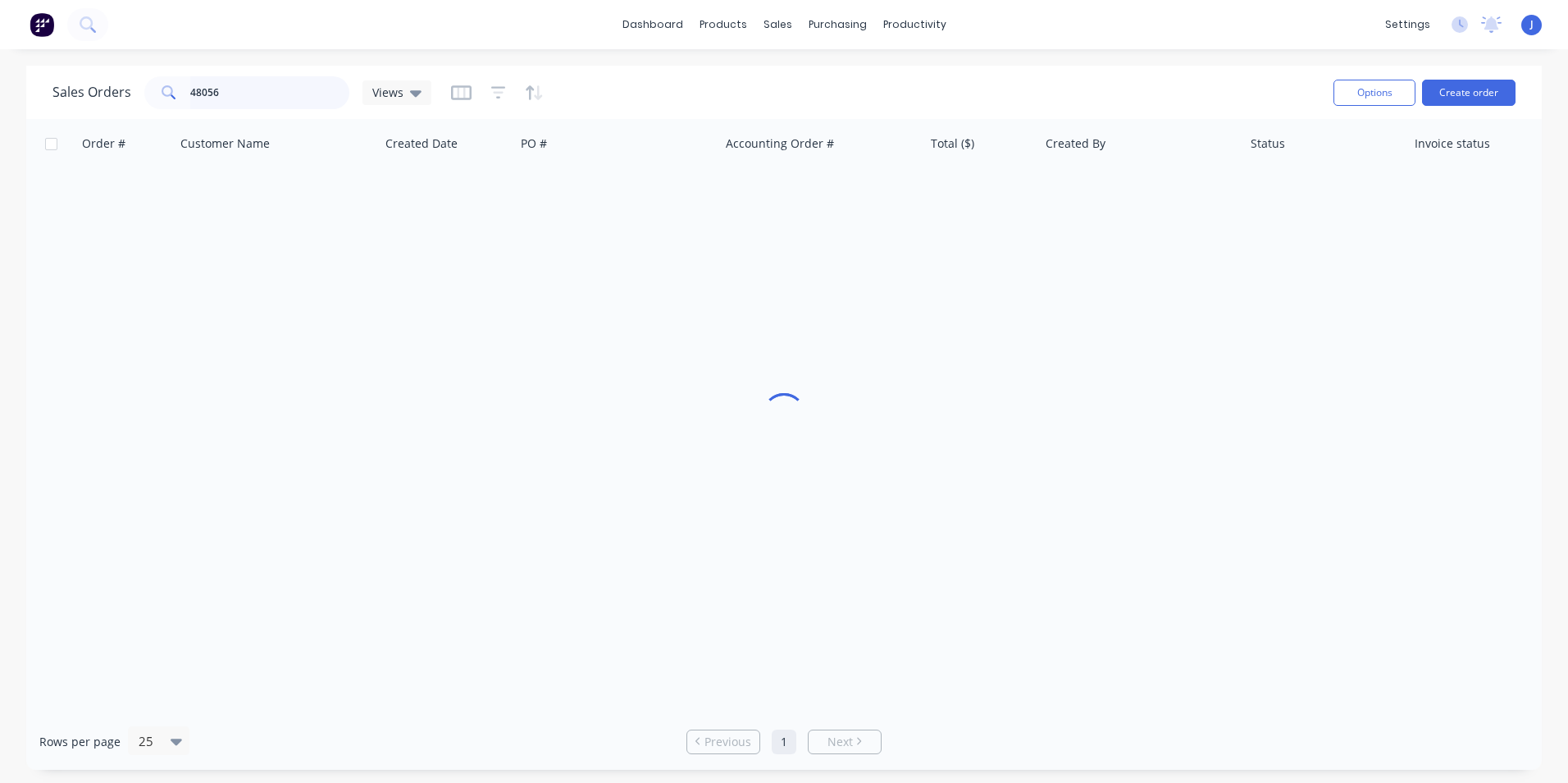
drag, startPoint x: 229, startPoint y: 89, endPoint x: 164, endPoint y: 95, distance: 65.3
click at [164, 95] on div "48056" at bounding box center [247, 92] width 205 height 33
type input "8999"
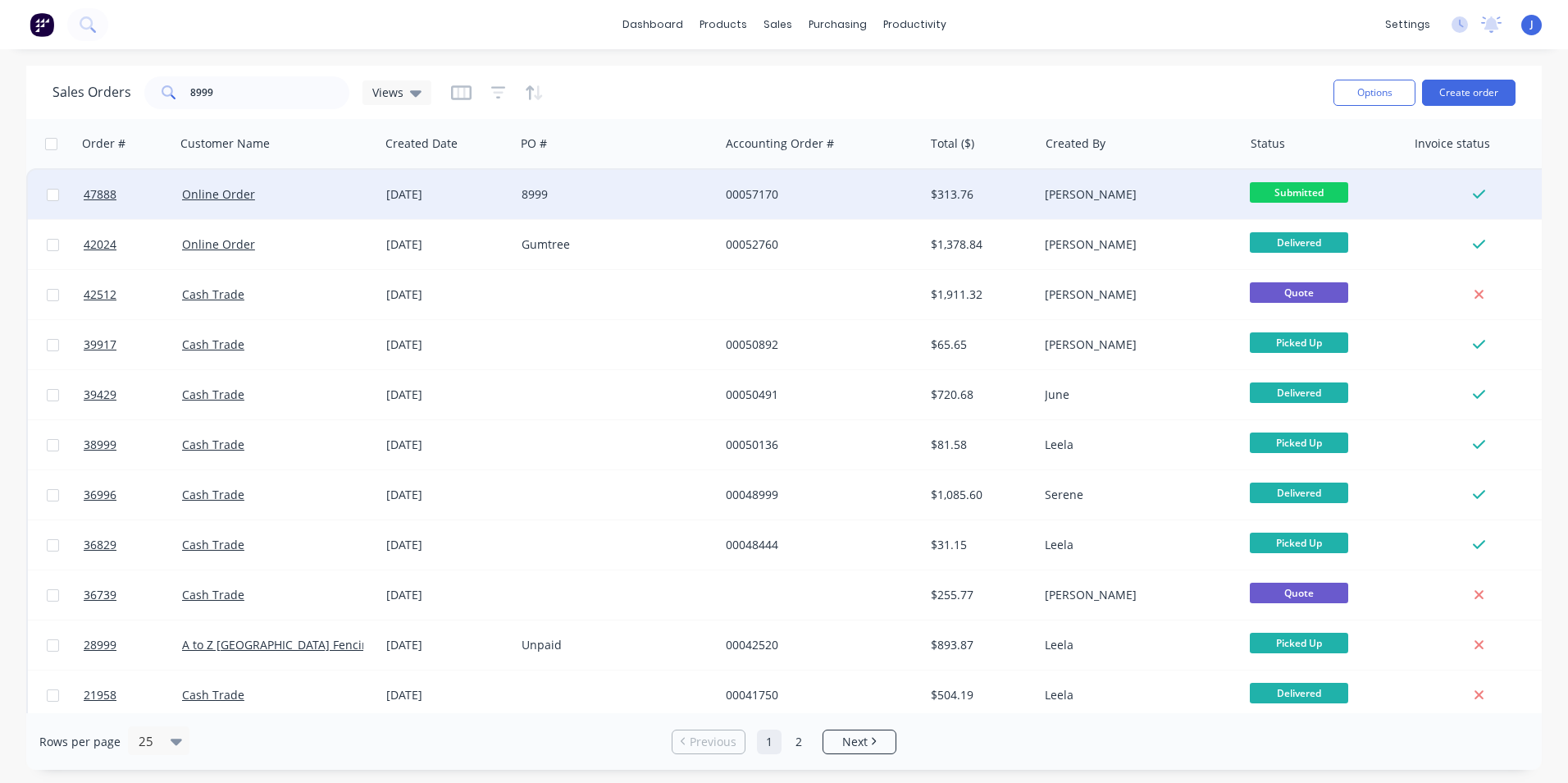
click at [601, 196] on div "8999" at bounding box center [612, 195] width 182 height 16
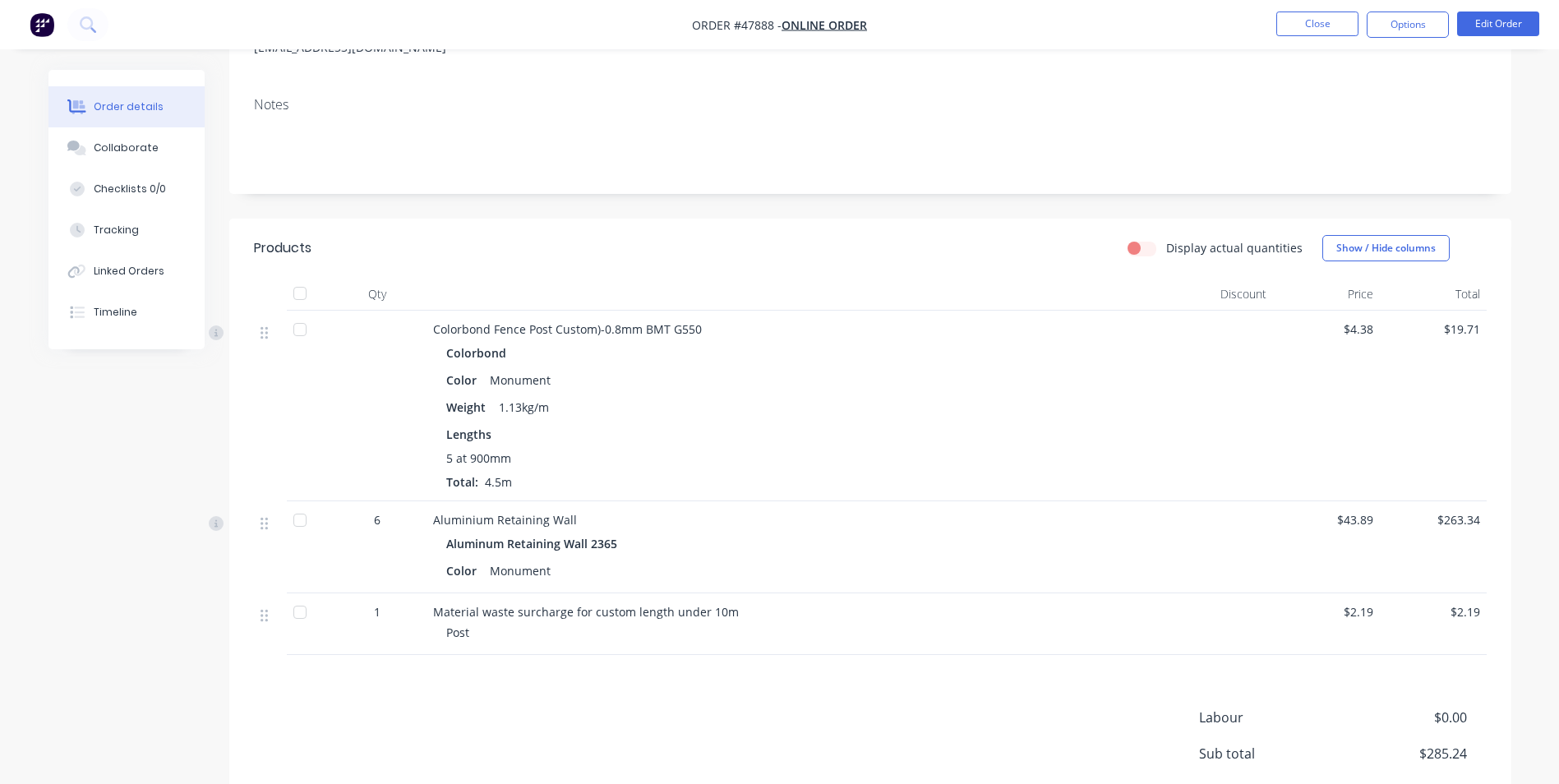
scroll to position [246, 0]
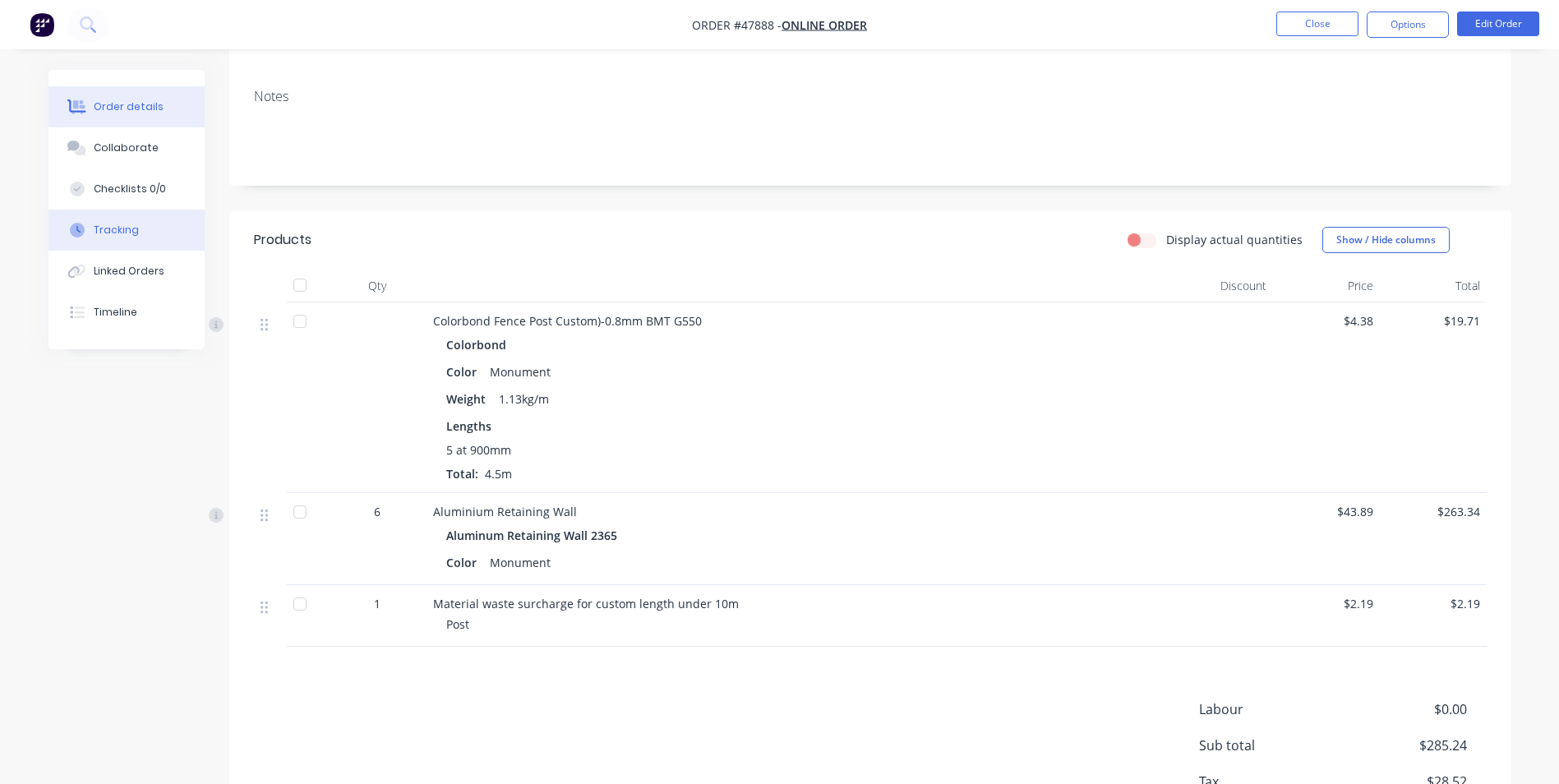
click at [155, 226] on button "Tracking" at bounding box center [127, 230] width 156 height 41
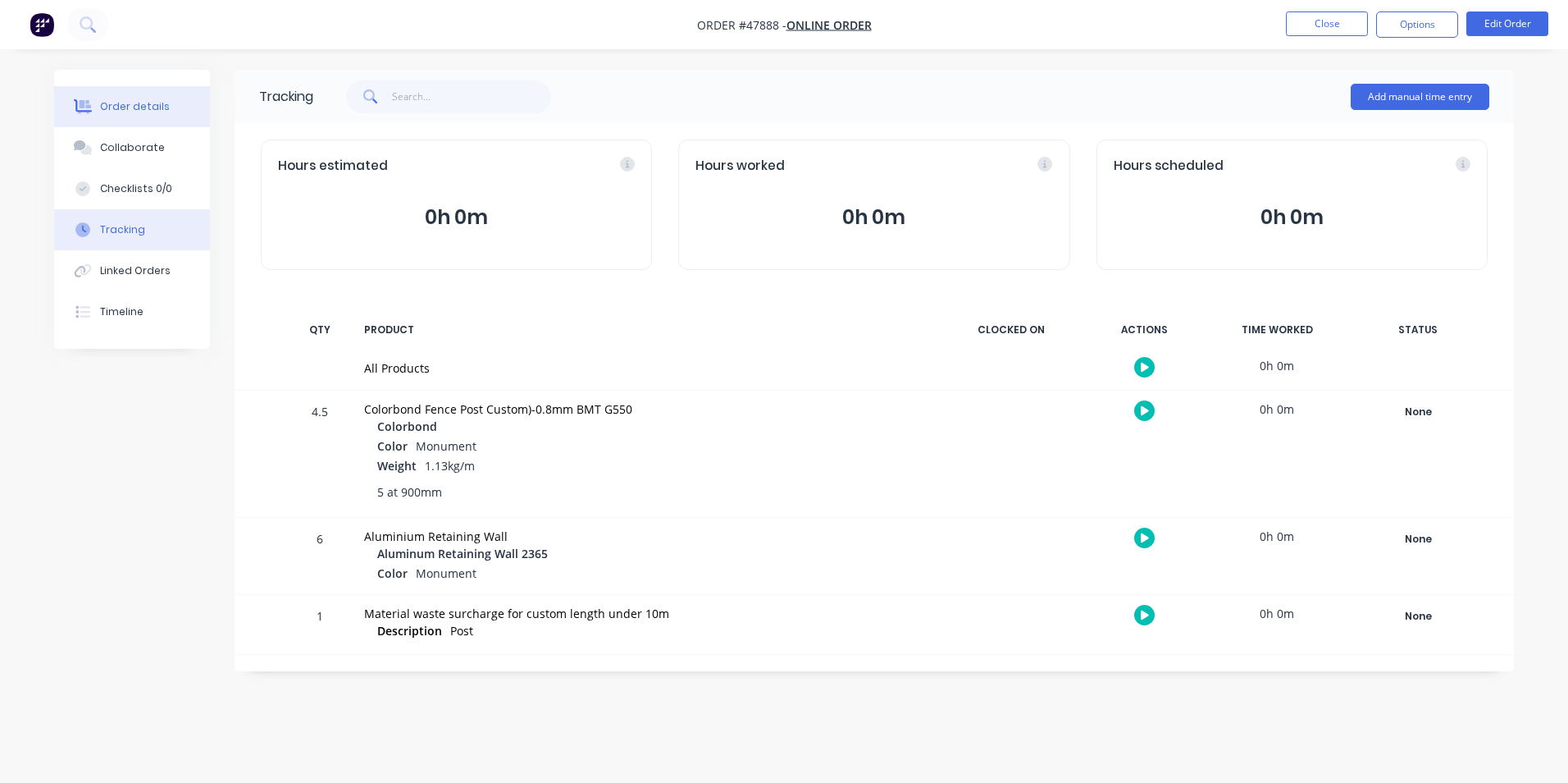
click at [152, 110] on div "Order details" at bounding box center [135, 107] width 70 height 14
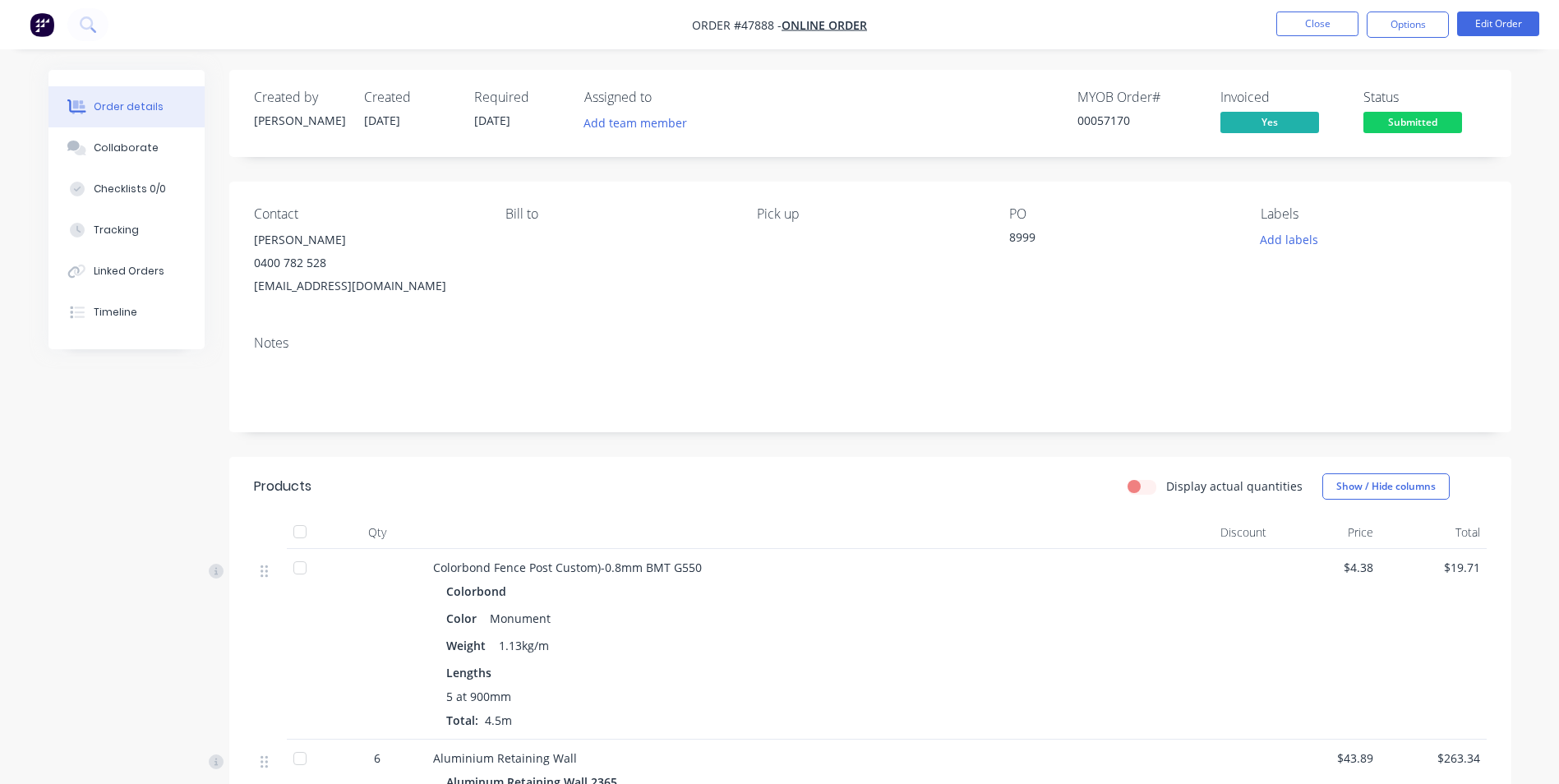
click at [1386, 116] on span "Submitted" at bounding box center [1413, 121] width 99 height 21
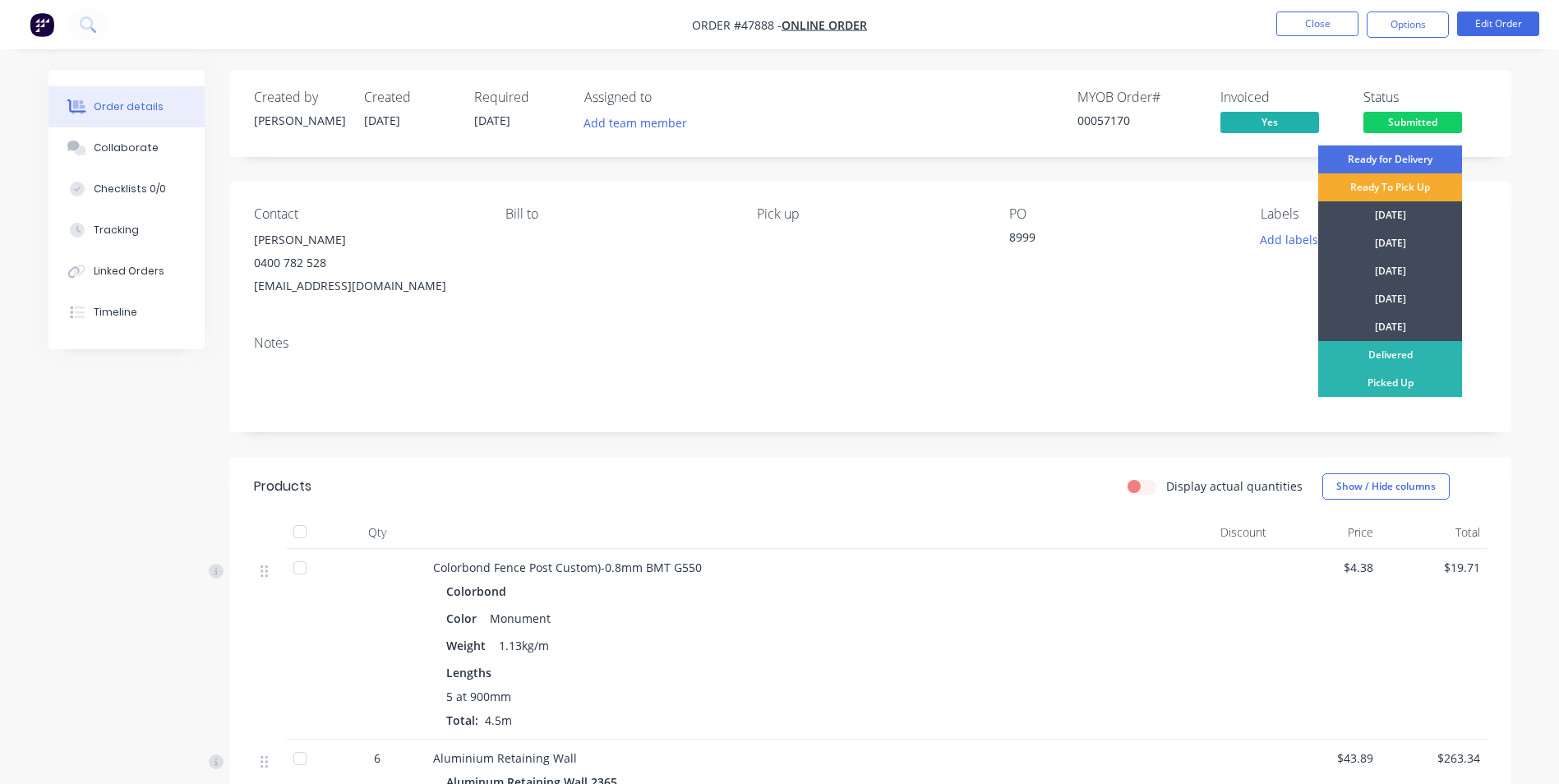
click at [1384, 181] on div "Ready To Pick Up" at bounding box center [1390, 187] width 144 height 28
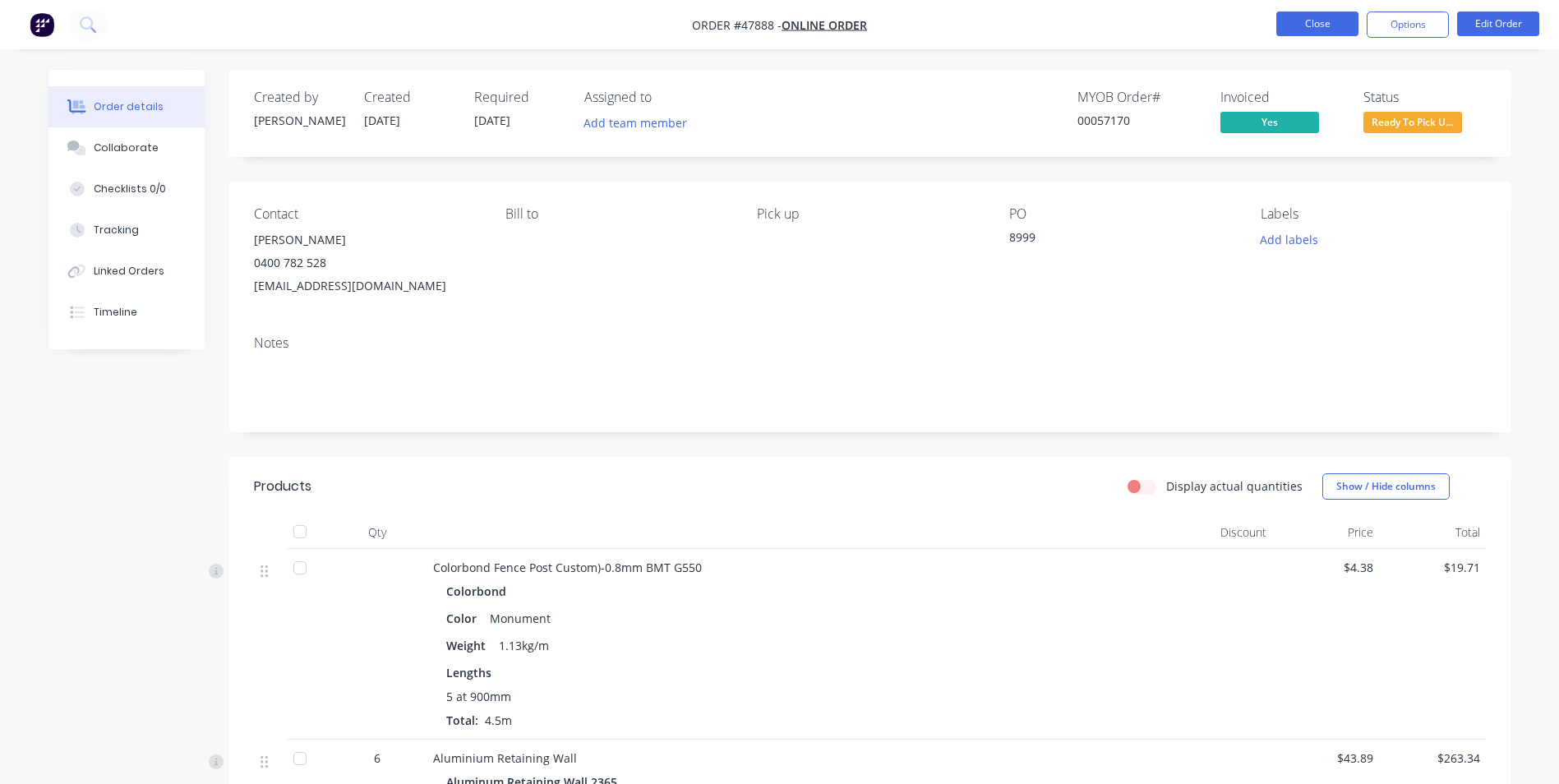
click at [1312, 32] on button "Close" at bounding box center [1316, 23] width 82 height 24
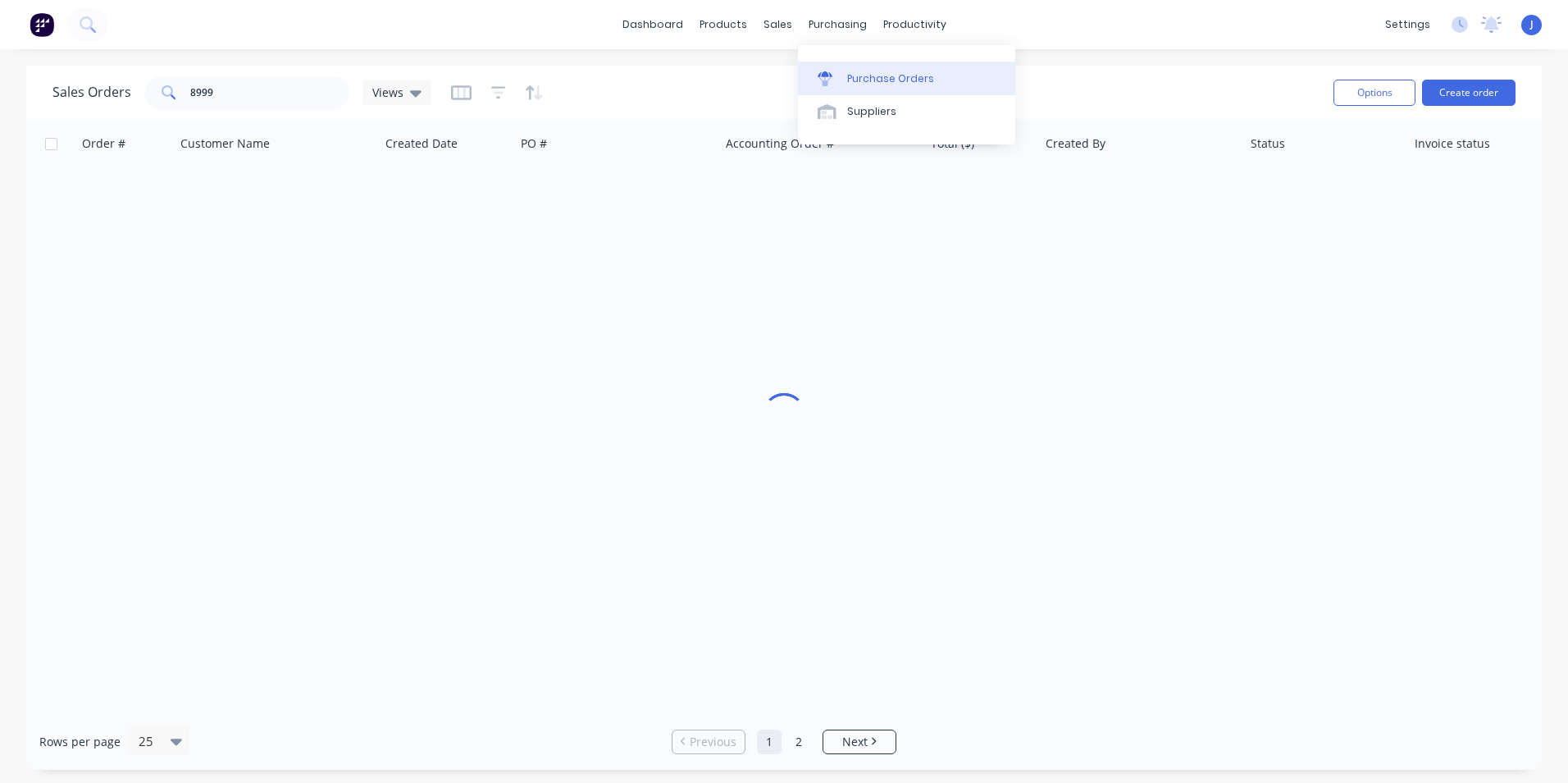
click at [842, 65] on link "Purchase Orders" at bounding box center [906, 78] width 217 height 33
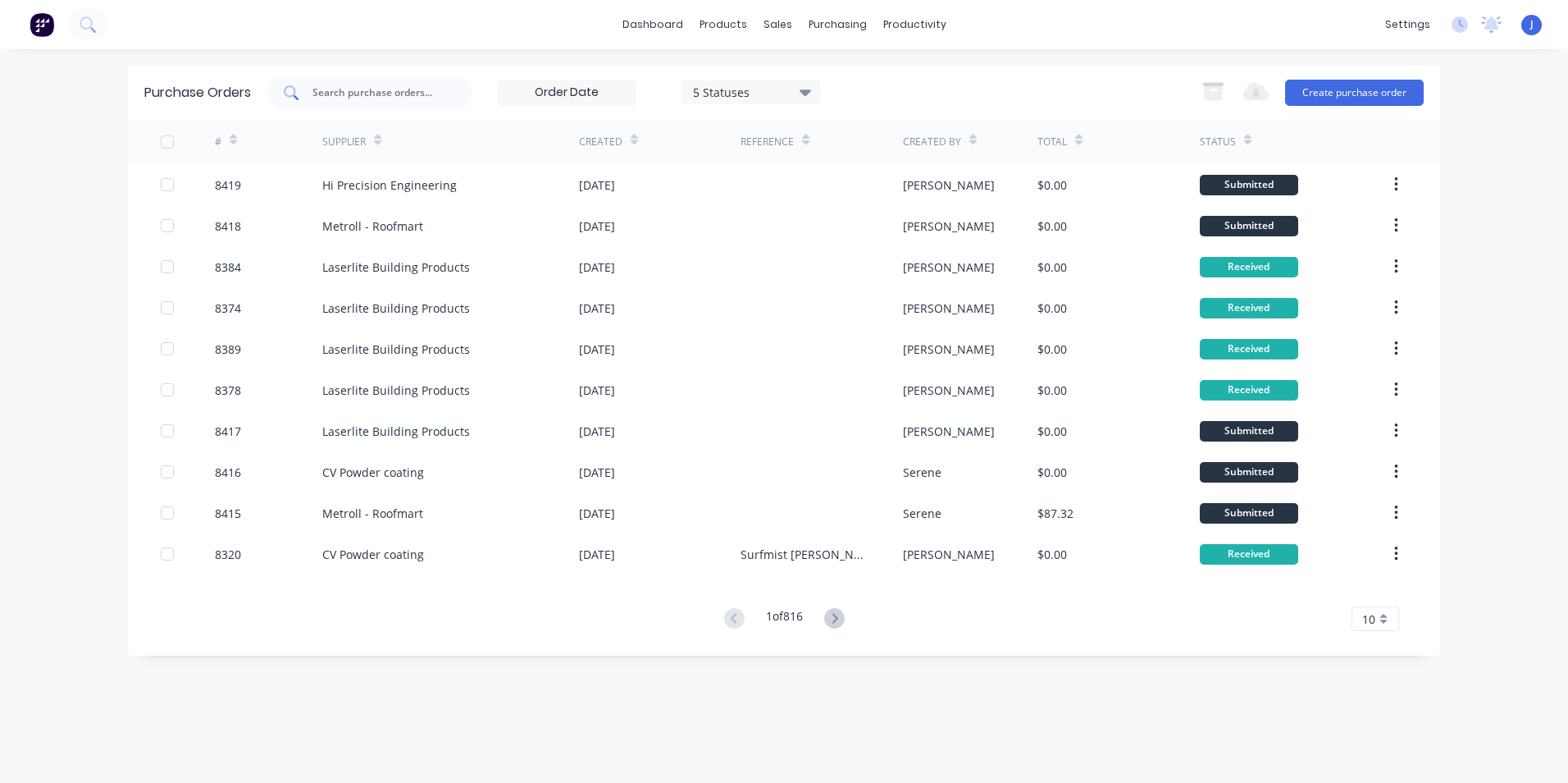
click at [451, 104] on div at bounding box center [369, 92] width 205 height 33
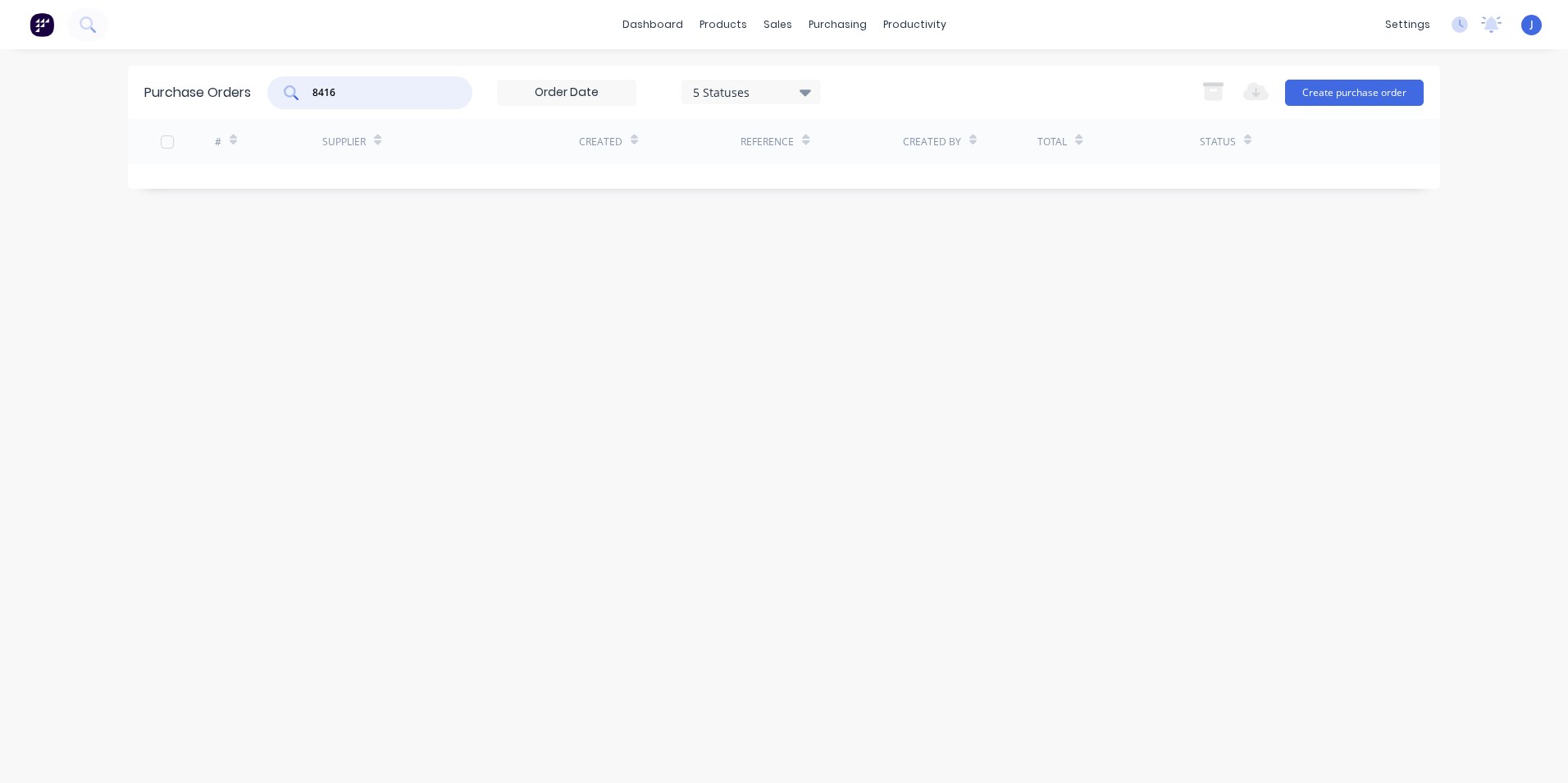
type input "8416"
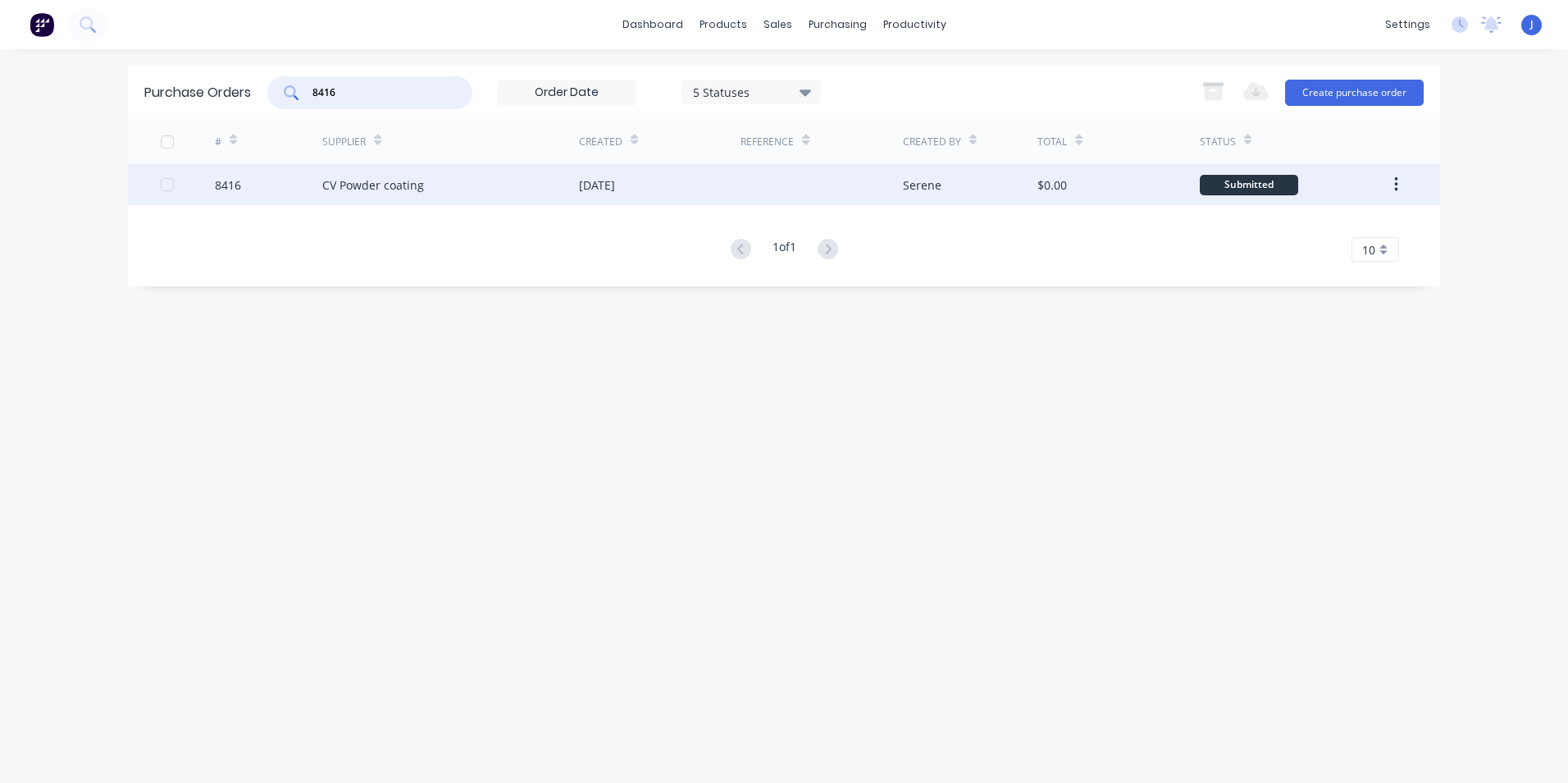
click at [439, 201] on div "CV Powder coating" at bounding box center [450, 185] width 256 height 41
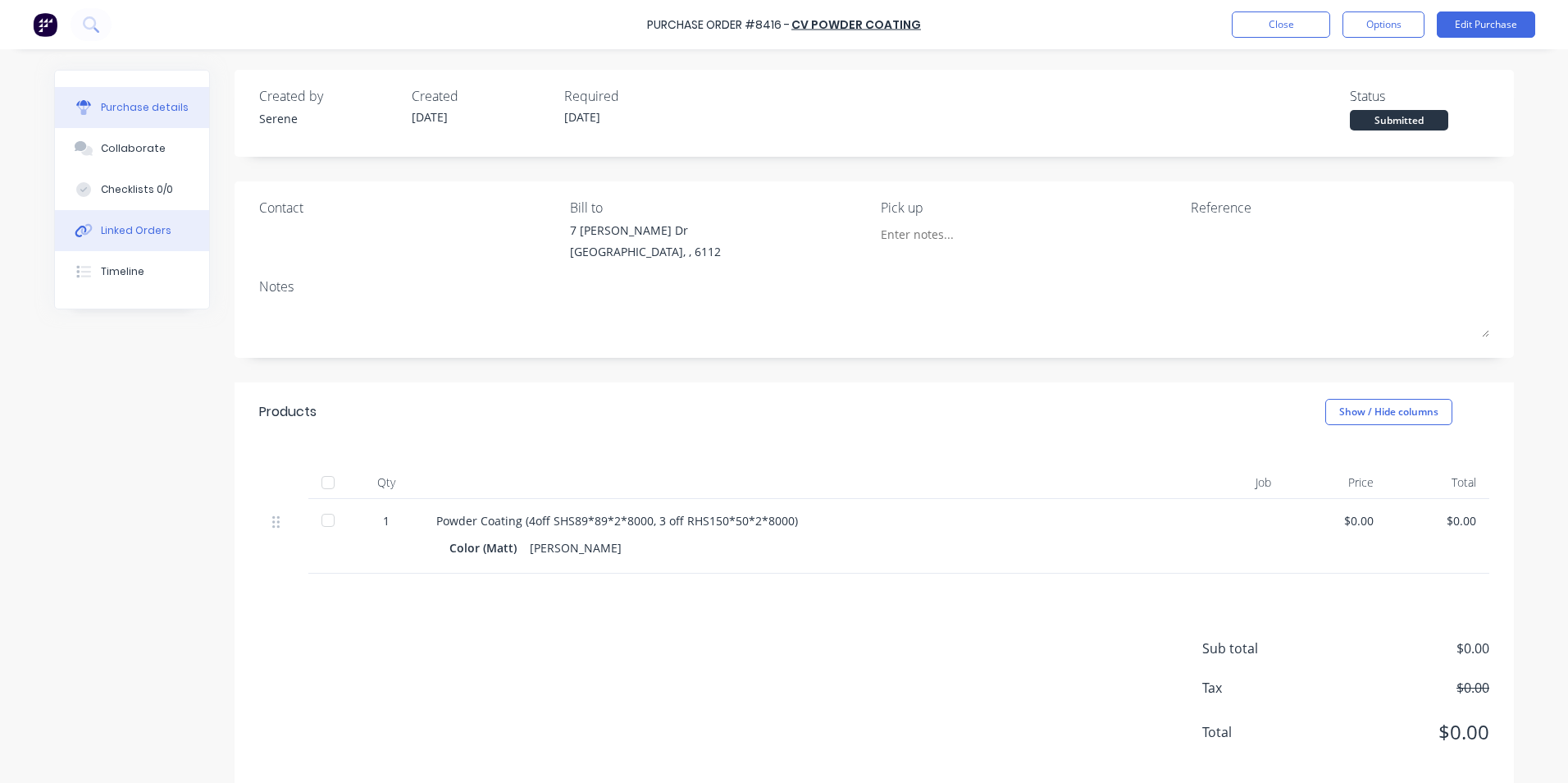
click at [154, 233] on div "Linked Orders" at bounding box center [136, 231] width 71 height 14
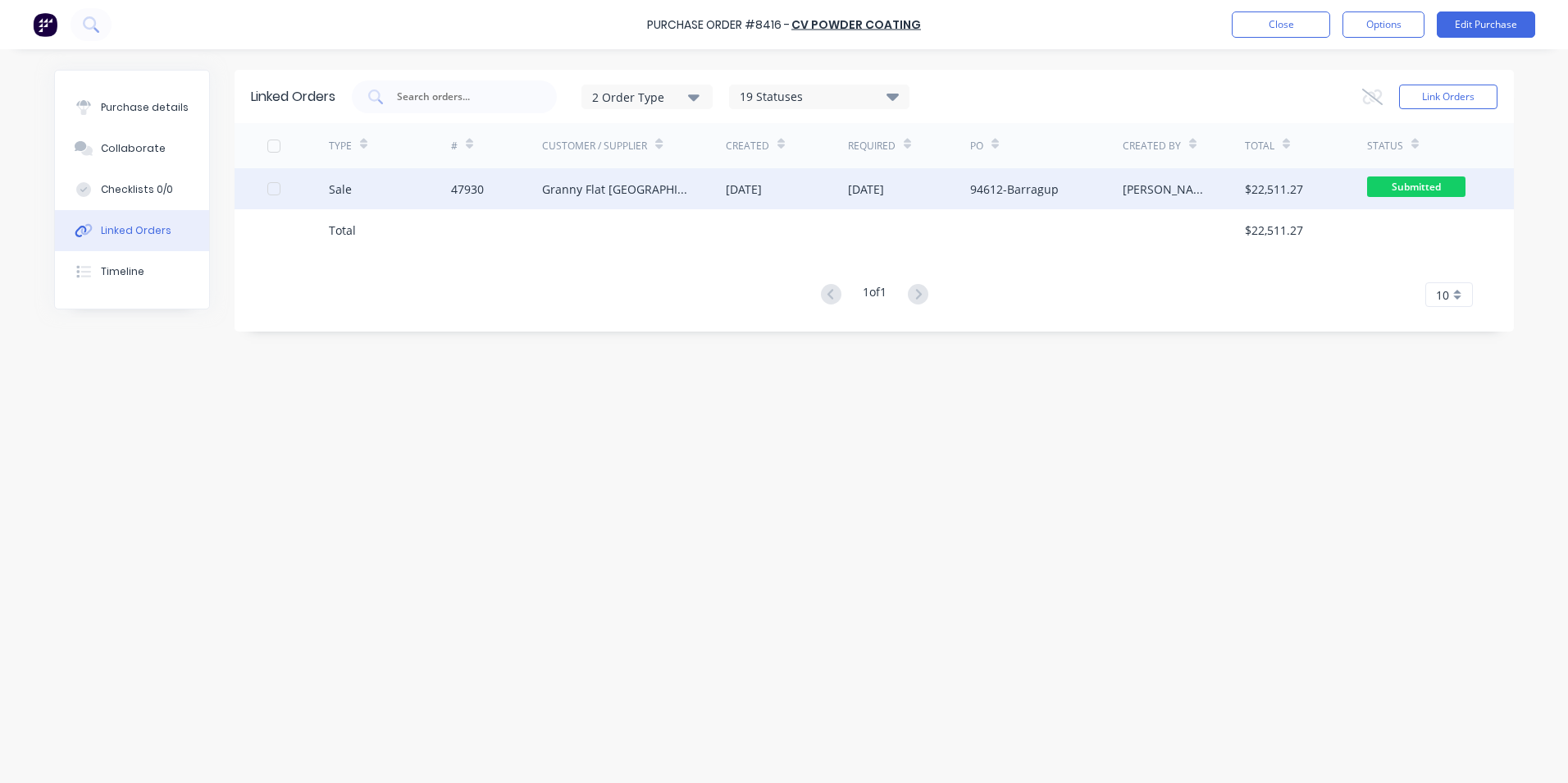
click at [512, 183] on div "47930" at bounding box center [497, 189] width 91 height 41
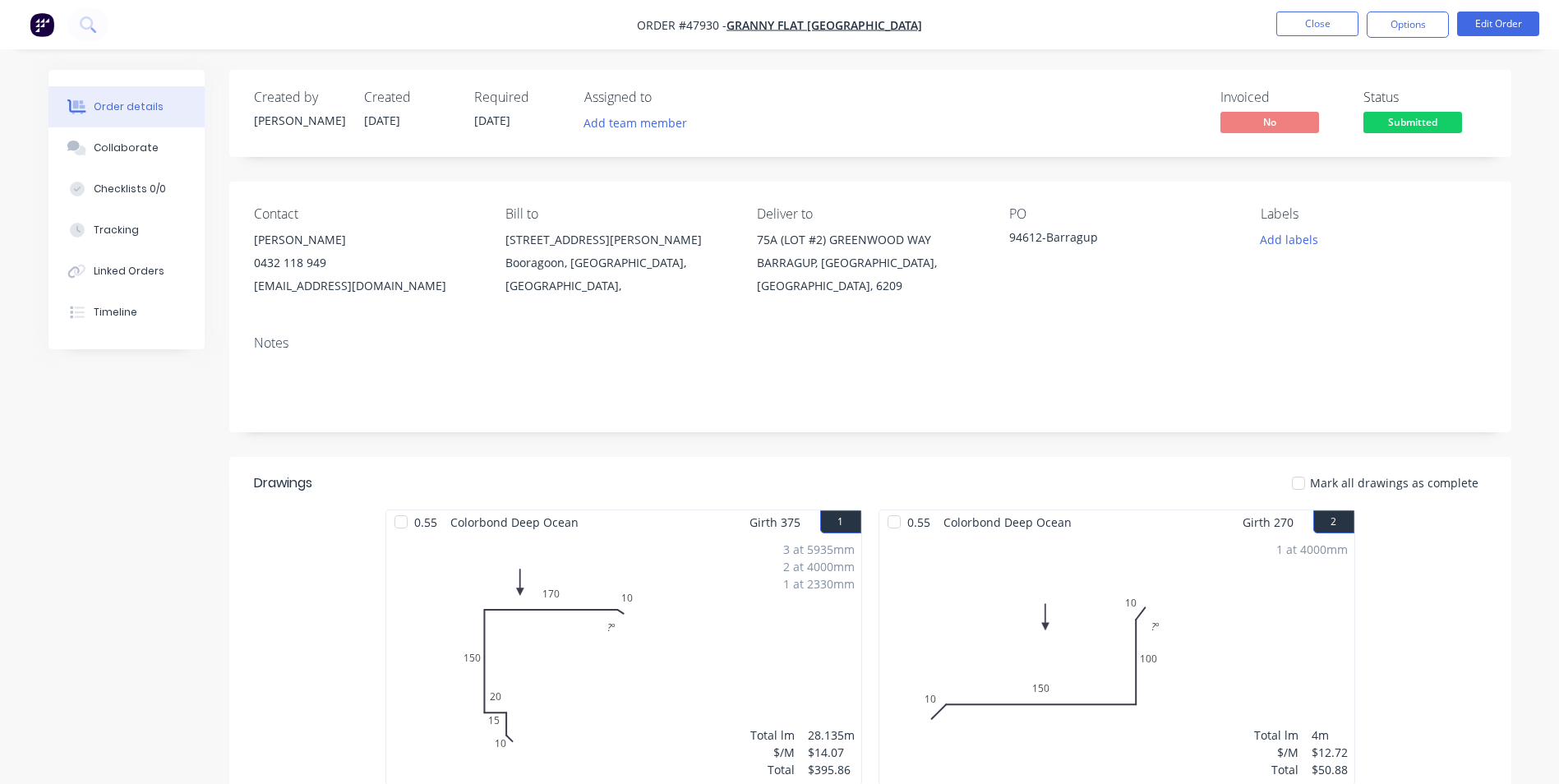
click at [1422, 46] on nav "Order #47930 - Granny Flat WA Close Options Edit Order" at bounding box center [779, 24] width 1559 height 49
click at [1420, 32] on button "Options" at bounding box center [1407, 24] width 82 height 26
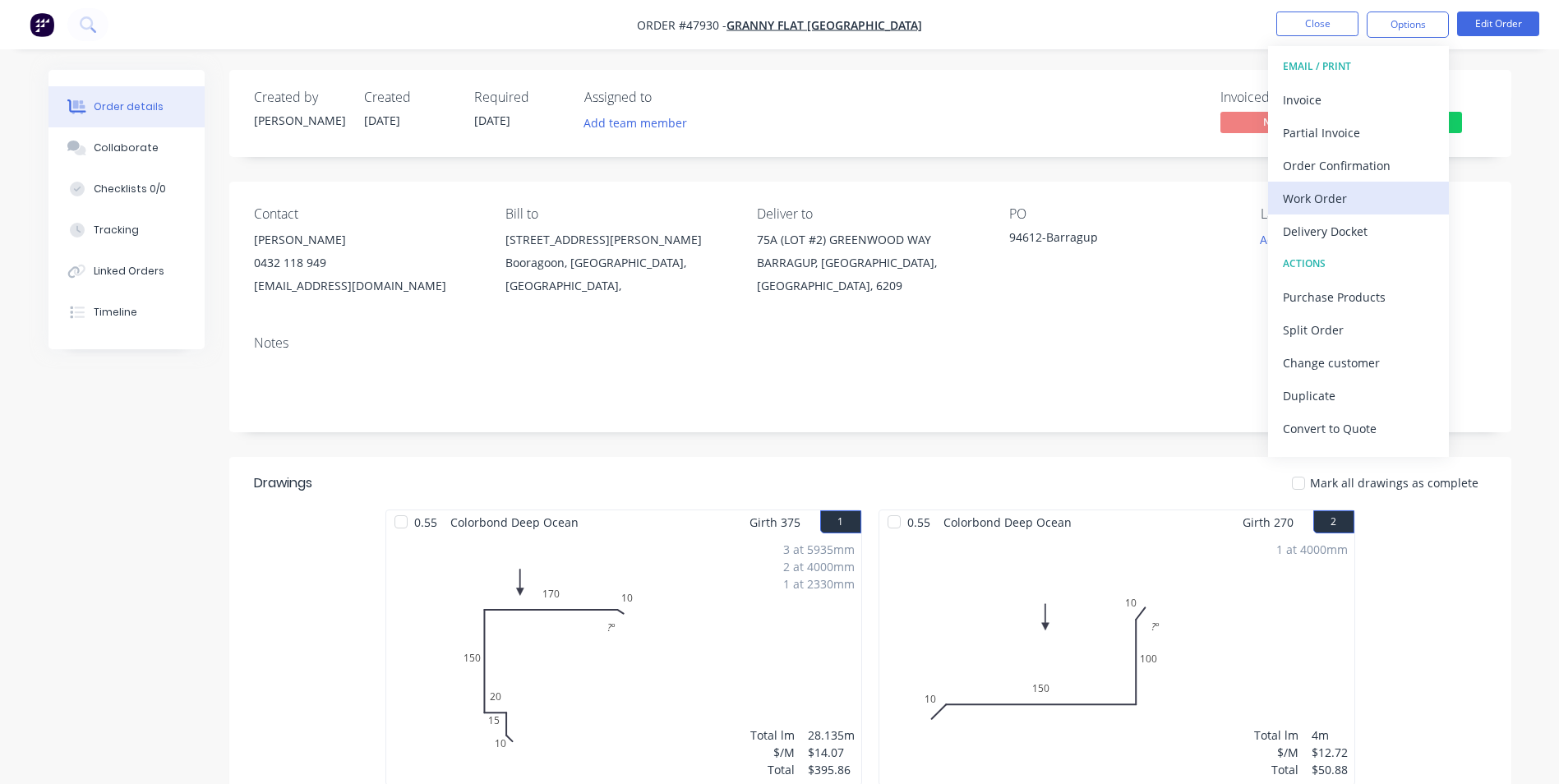
click at [1340, 198] on div "Work Order" at bounding box center [1359, 198] width 151 height 24
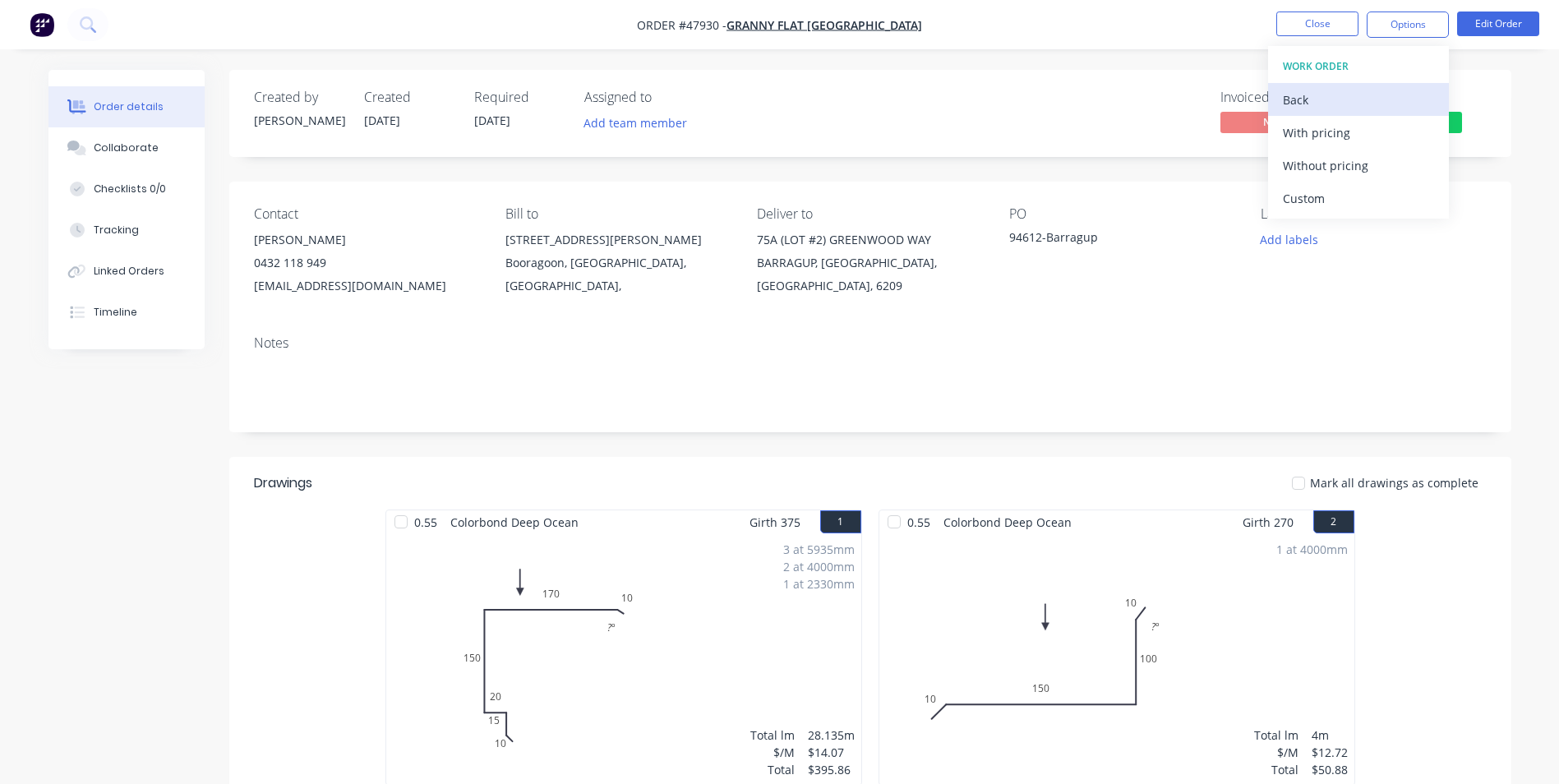
click at [1332, 98] on div "Back" at bounding box center [1359, 100] width 151 height 24
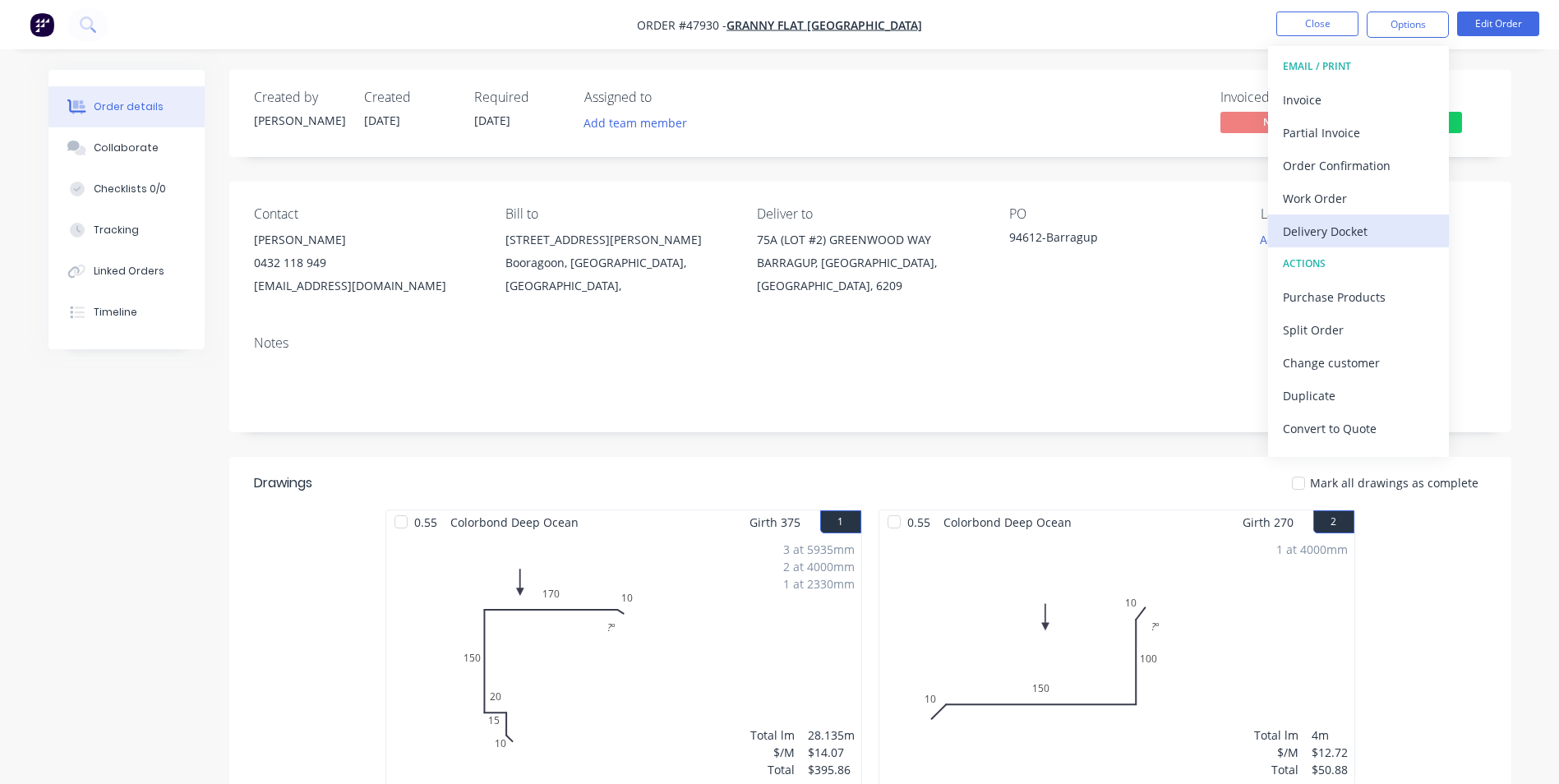
click at [1343, 223] on div "Delivery Docket" at bounding box center [1359, 231] width 151 height 24
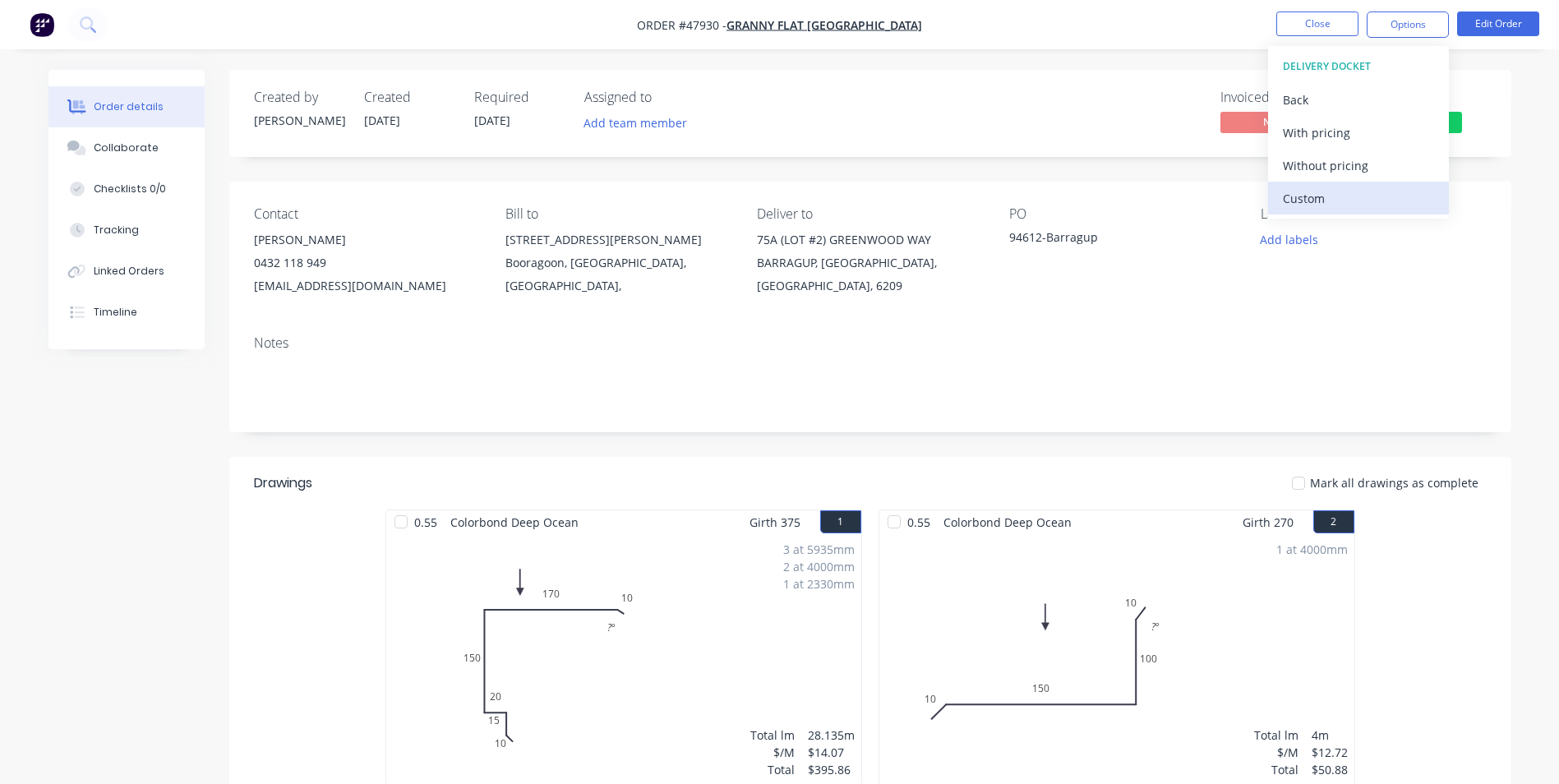
click at [1324, 196] on div "Custom" at bounding box center [1359, 198] width 151 height 24
click at [1328, 167] on div "Without pricing" at bounding box center [1359, 165] width 151 height 24
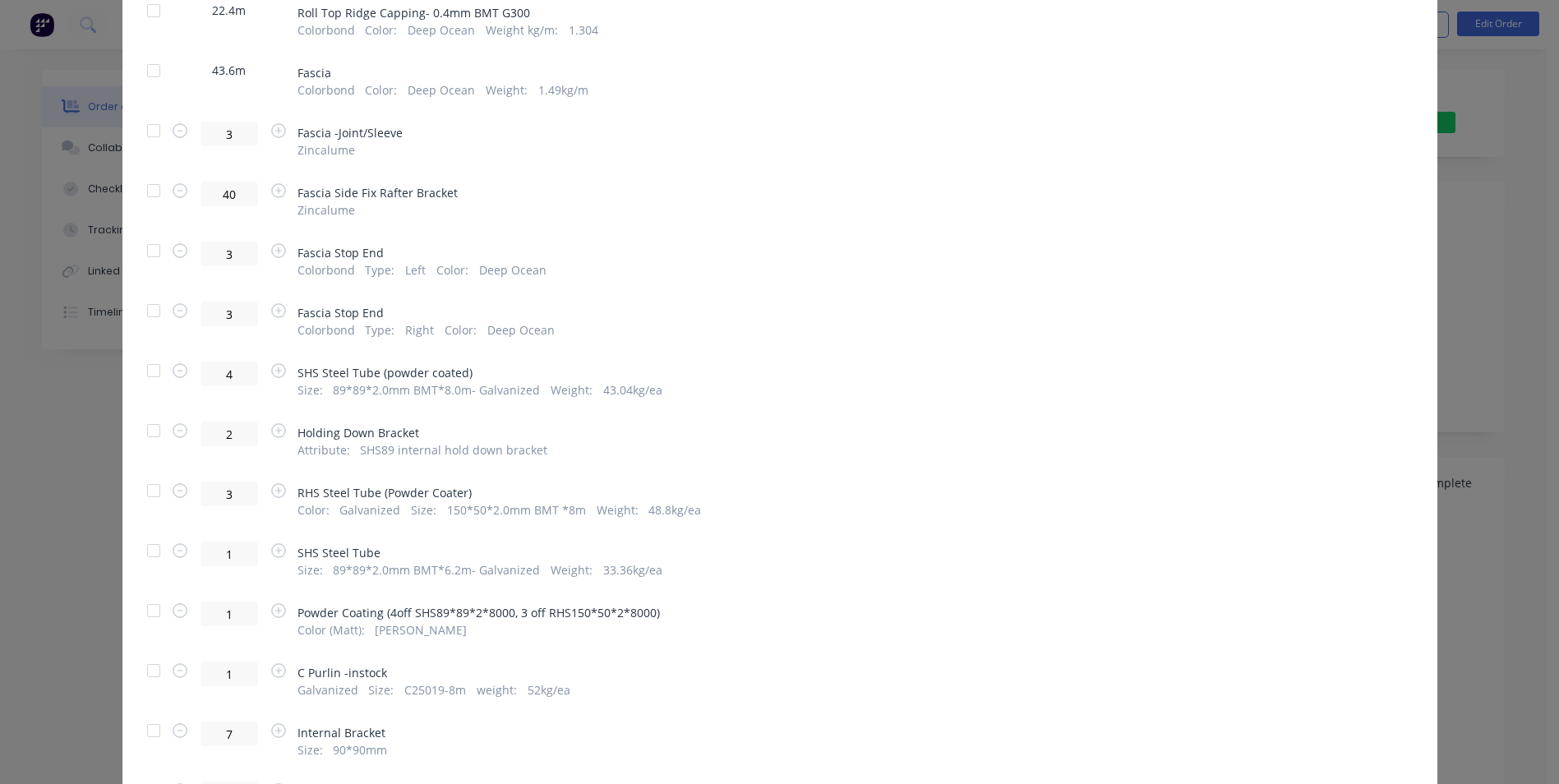
scroll to position [1068, 0]
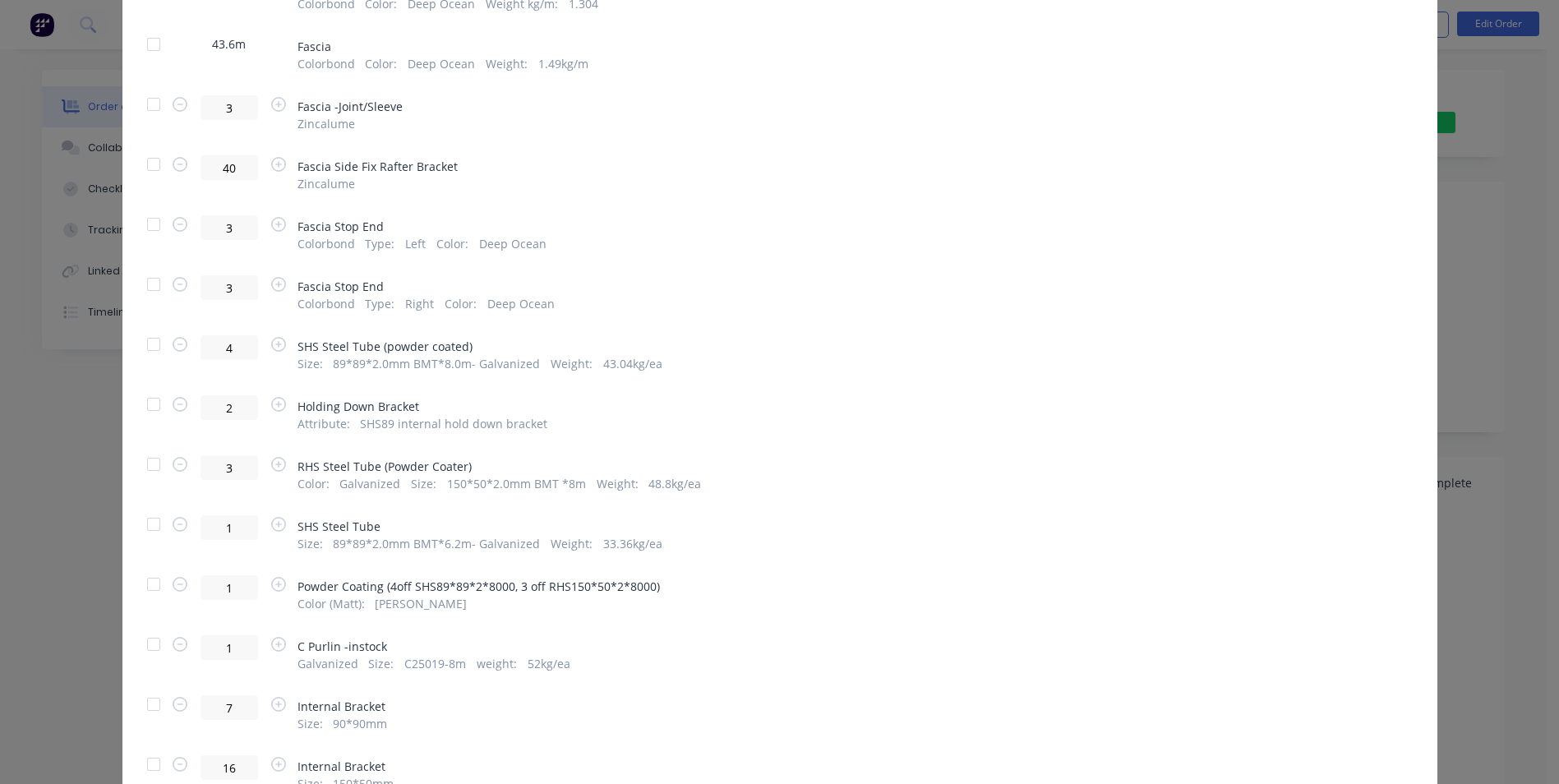
click at [149, 583] on div at bounding box center [154, 584] width 33 height 33
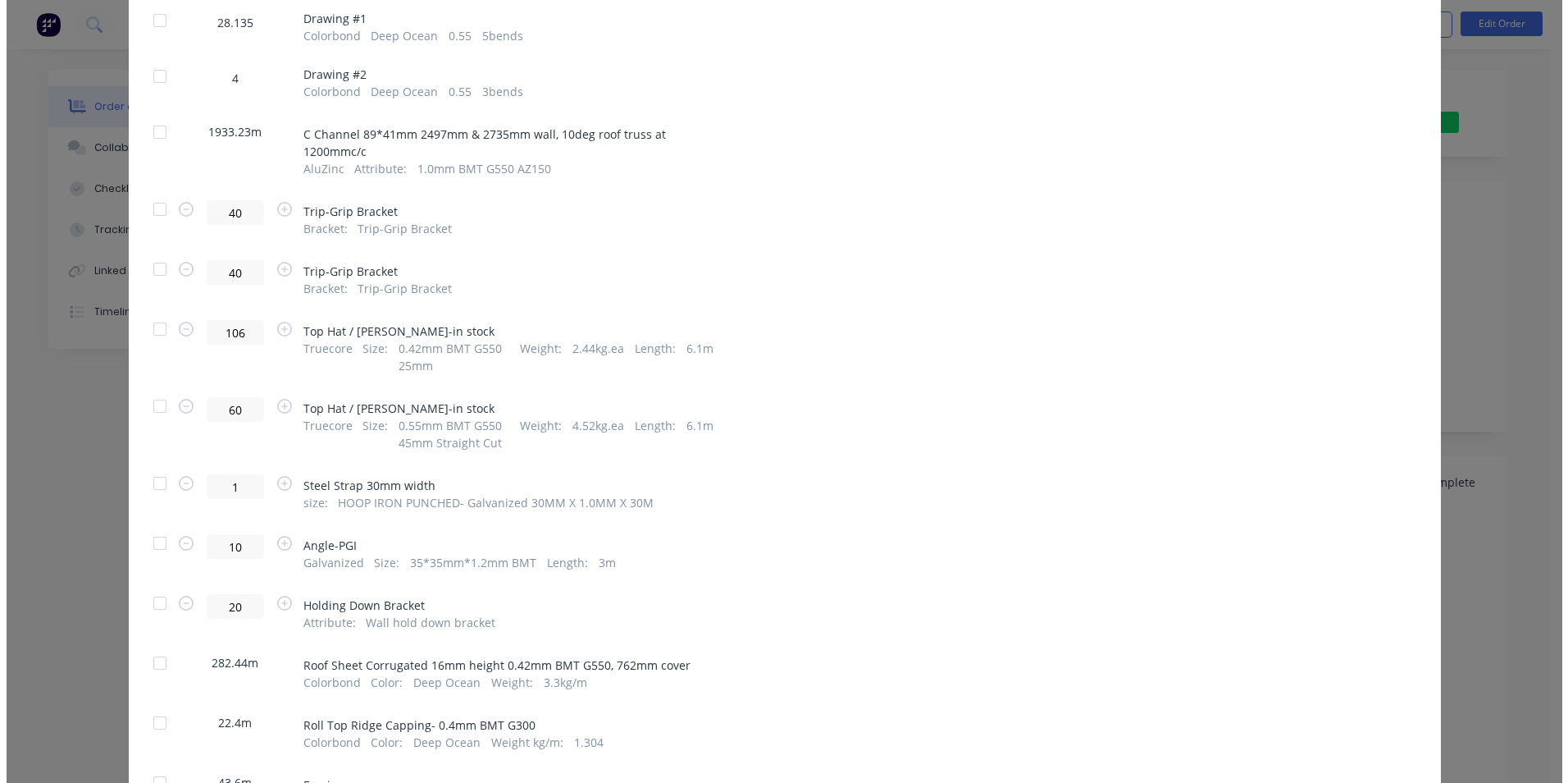
scroll to position [0, 0]
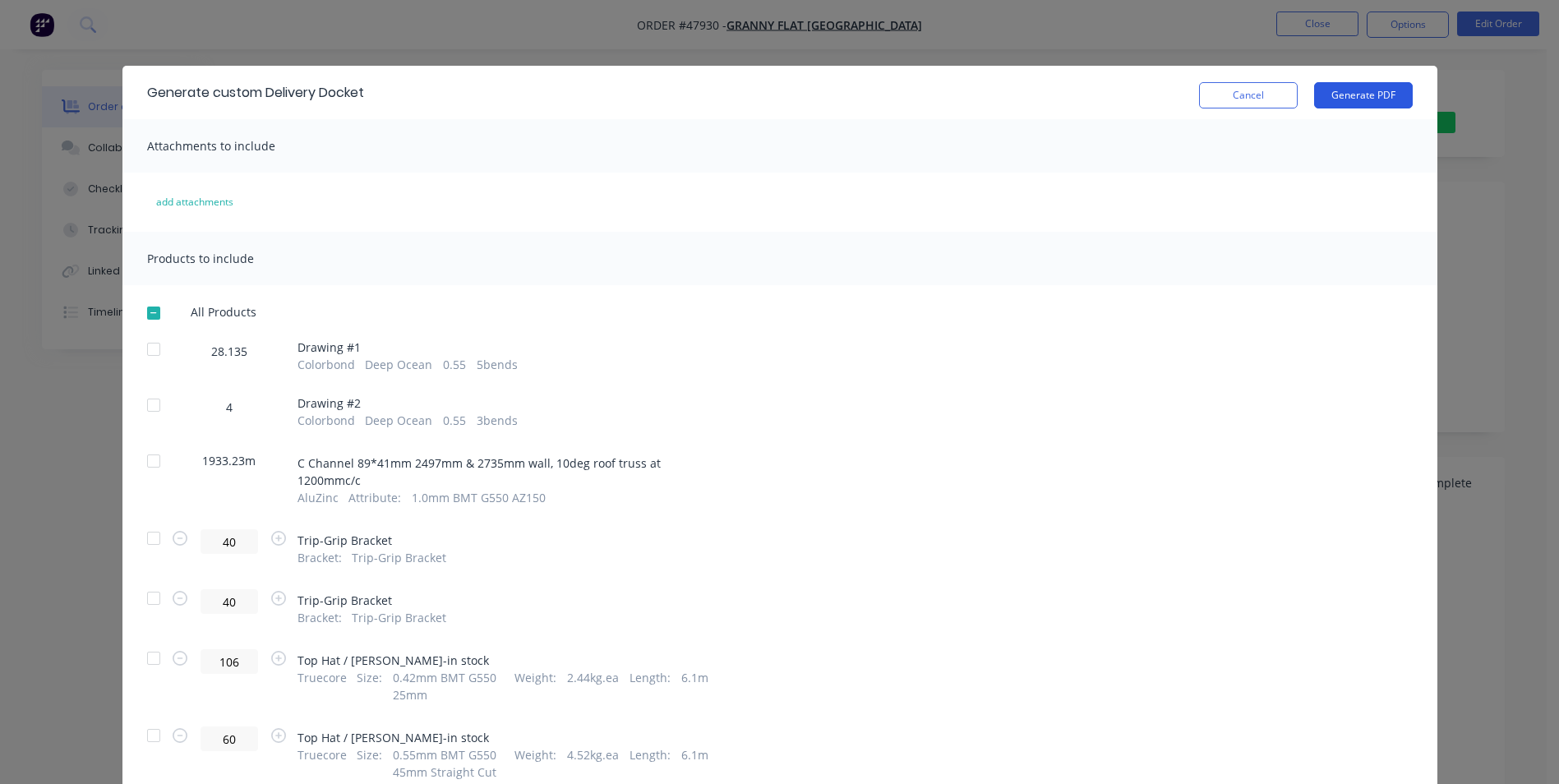
click at [1377, 98] on button "Generate PDF" at bounding box center [1364, 94] width 99 height 26
click at [1266, 100] on button "Cancel" at bounding box center [1248, 94] width 99 height 26
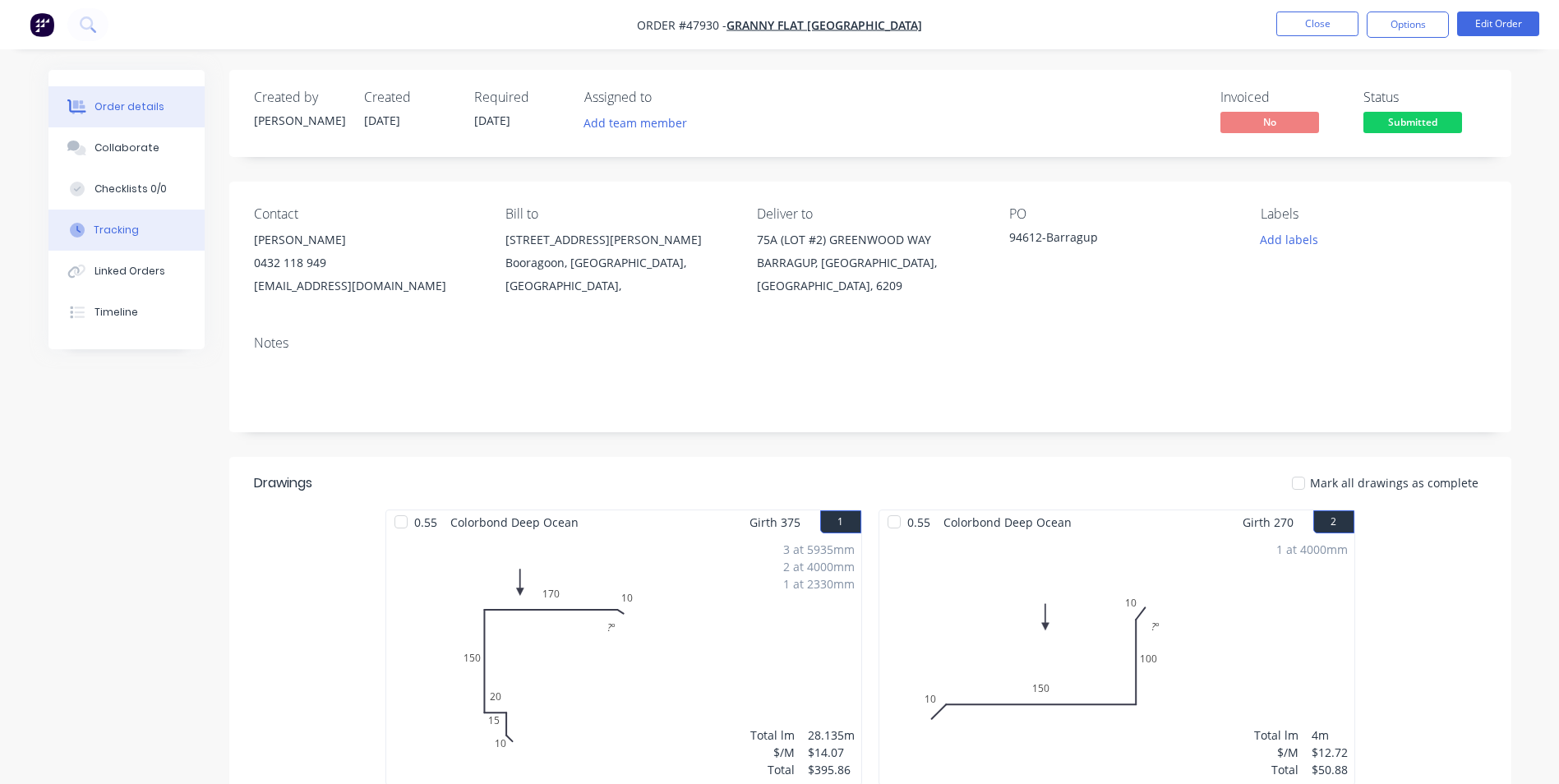
click at [160, 236] on button "Tracking" at bounding box center [127, 230] width 156 height 41
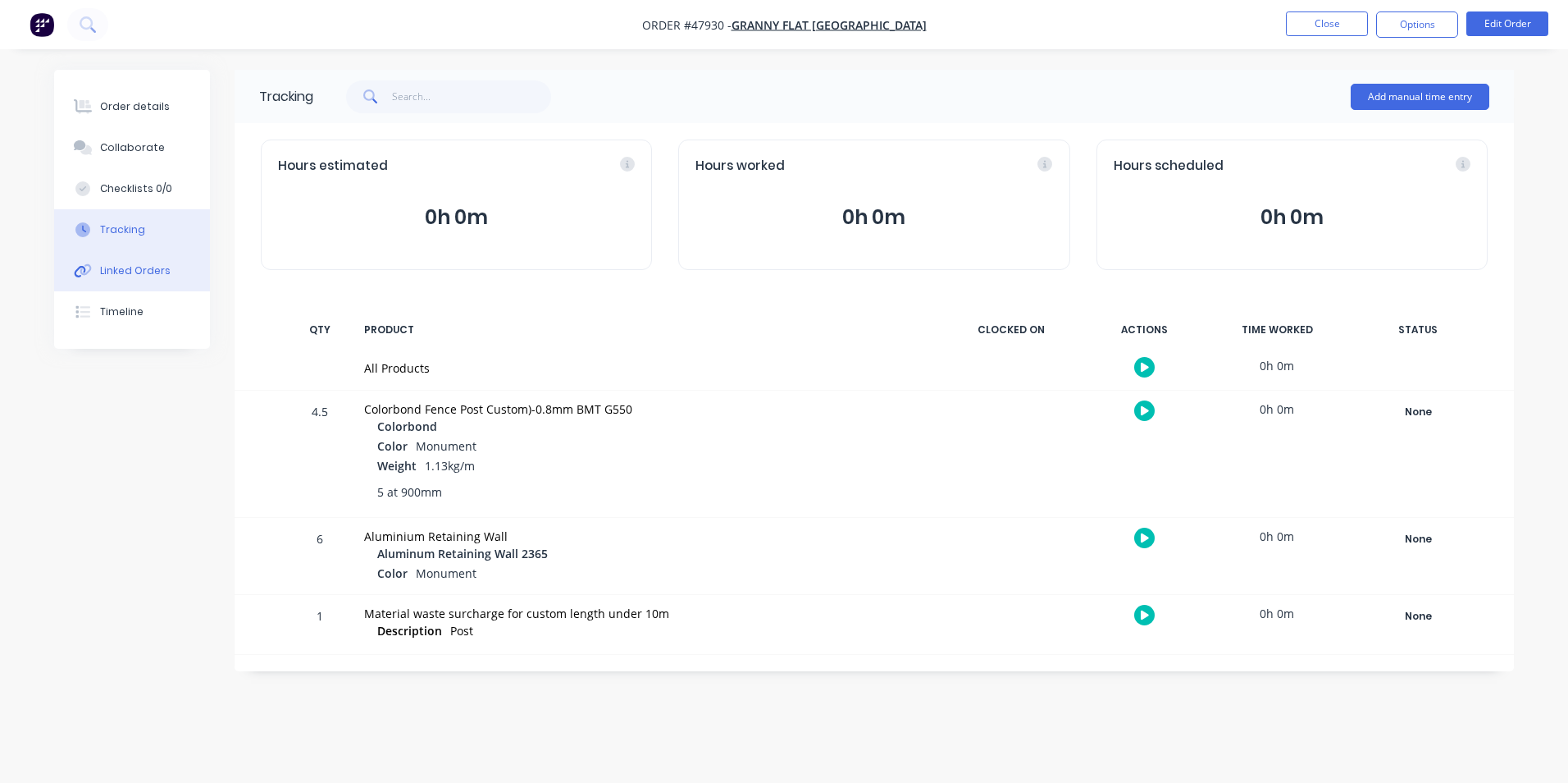
click at [149, 263] on button "Linked Orders" at bounding box center [132, 271] width 156 height 41
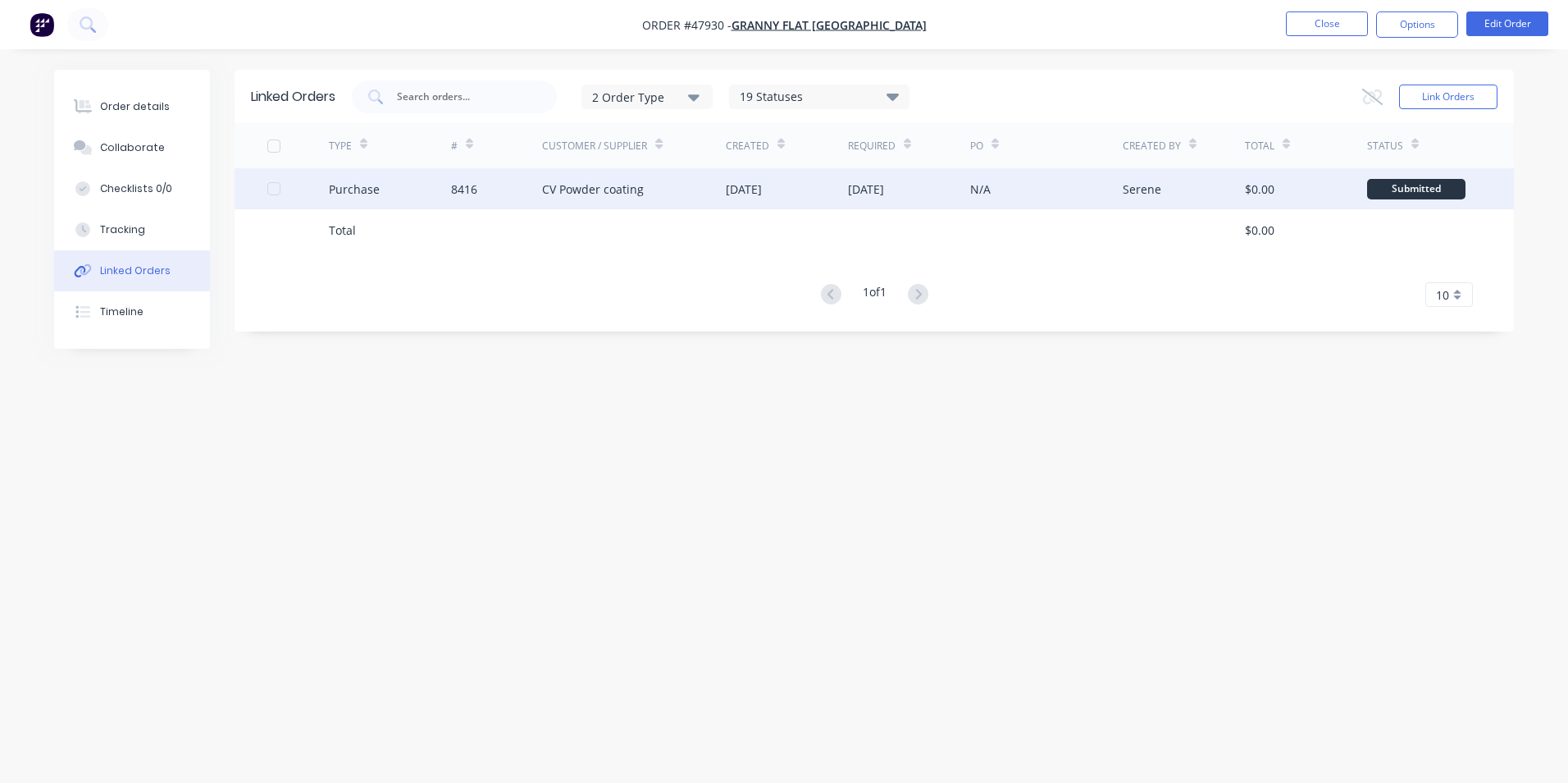
click at [648, 190] on div "CV Powder coating" at bounding box center [634, 189] width 184 height 41
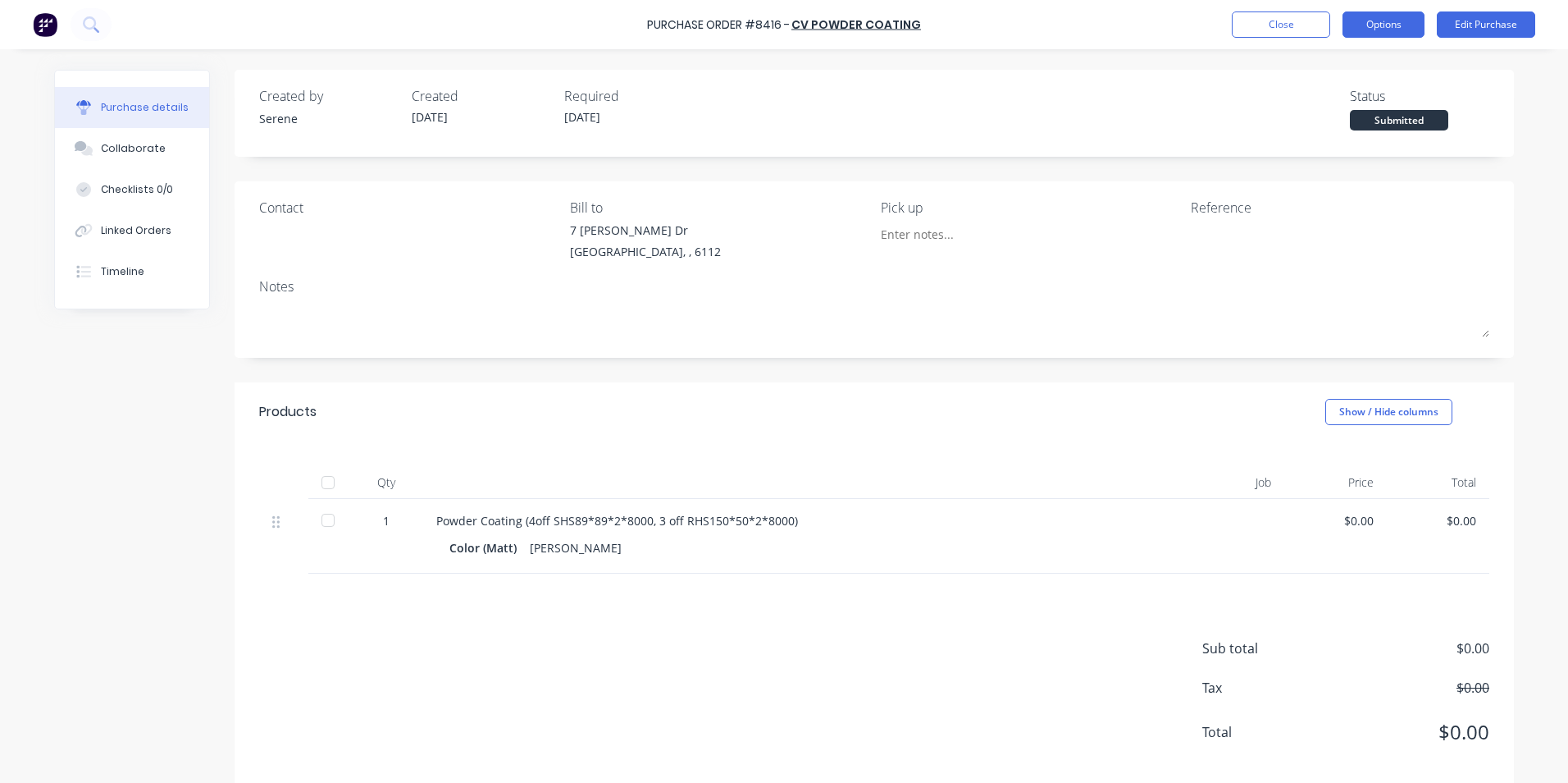
click at [1401, 25] on button "Options" at bounding box center [1382, 24] width 82 height 26
click at [904, 361] on div "Created by Serene Created 14/08/25 Required 14/08/25 Status Submitted Contact B…" at bounding box center [874, 431] width 1279 height 721
click at [149, 226] on div "Linked Orders" at bounding box center [136, 231] width 71 height 14
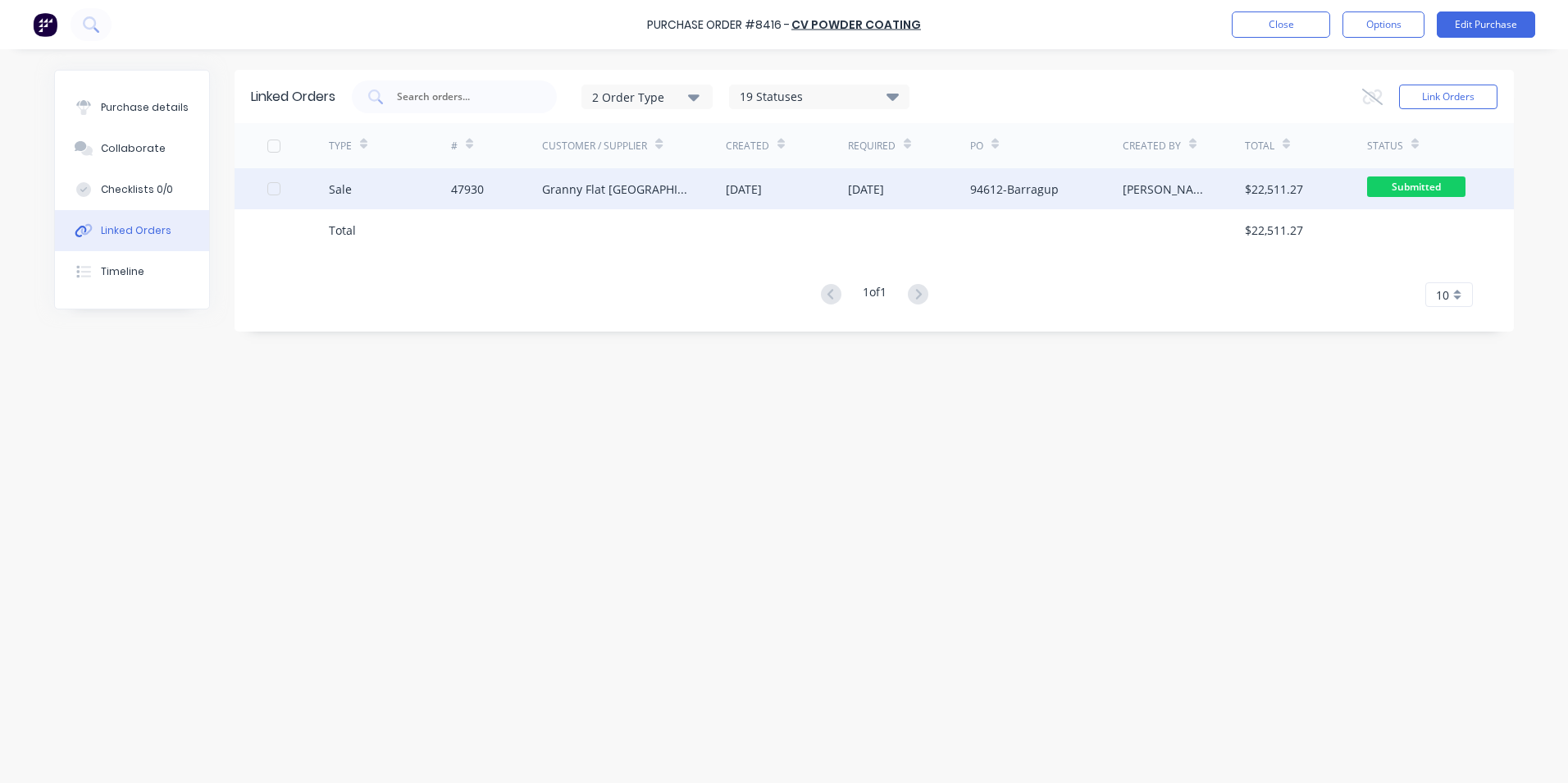
click at [762, 197] on div "[DATE]" at bounding box center [743, 188] width 36 height 17
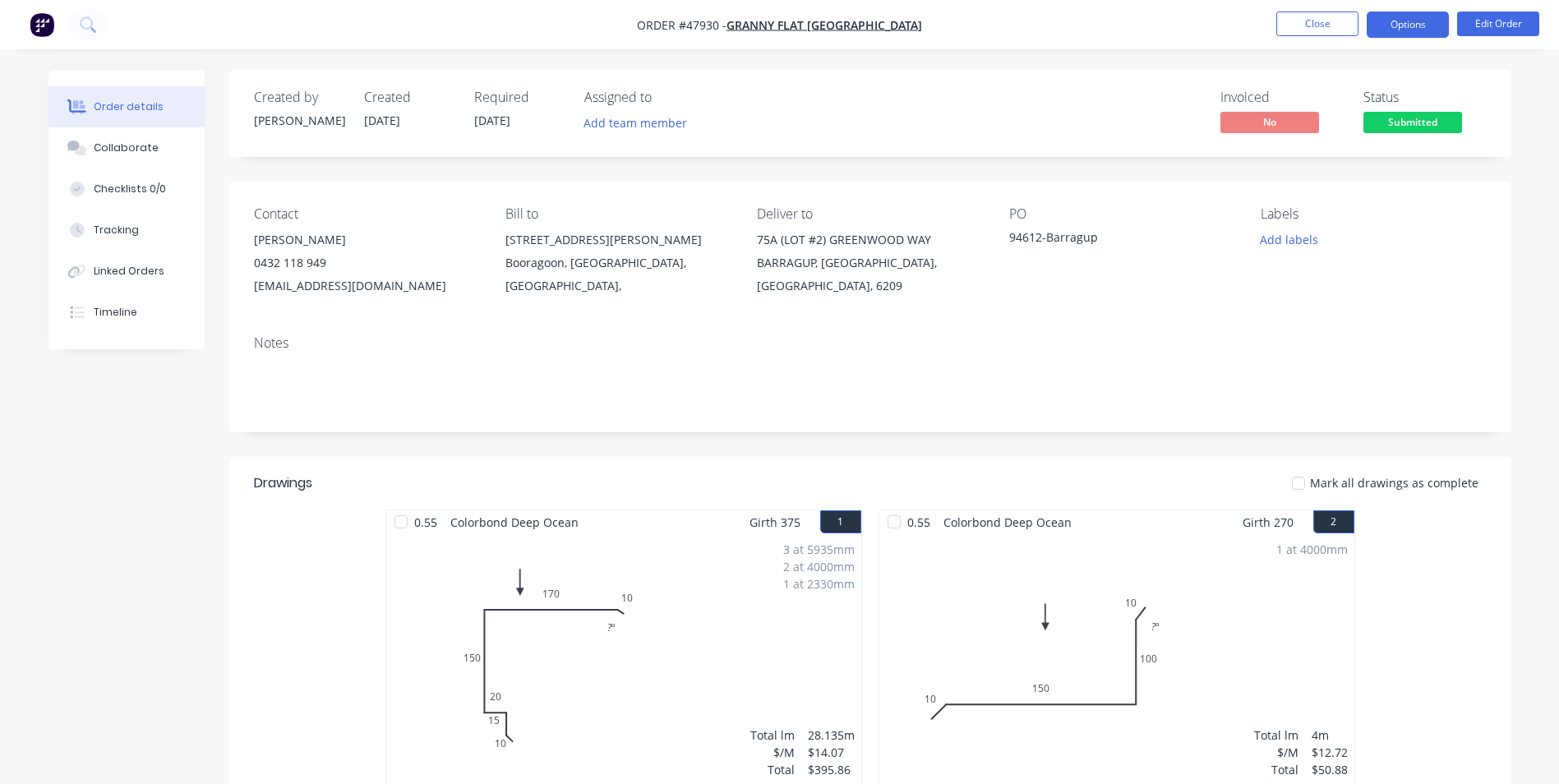
click at [1403, 24] on button "Options" at bounding box center [1407, 24] width 82 height 26
click at [1337, 24] on button "Close" at bounding box center [1316, 23] width 82 height 24
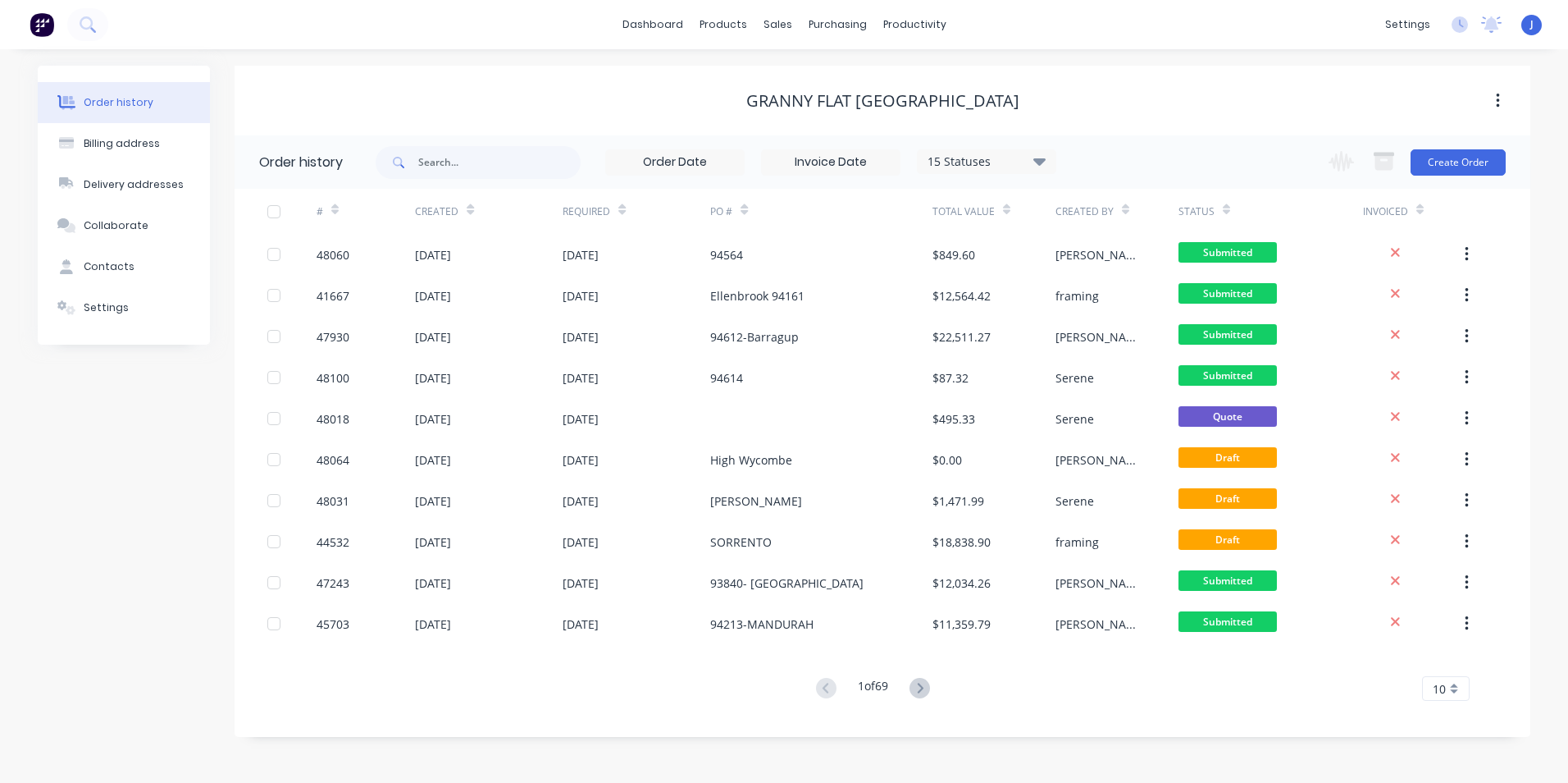
click at [180, 719] on div "Order history Billing address Delivery addresses Collaborate Contacts Settings" at bounding box center [124, 401] width 172 height 671
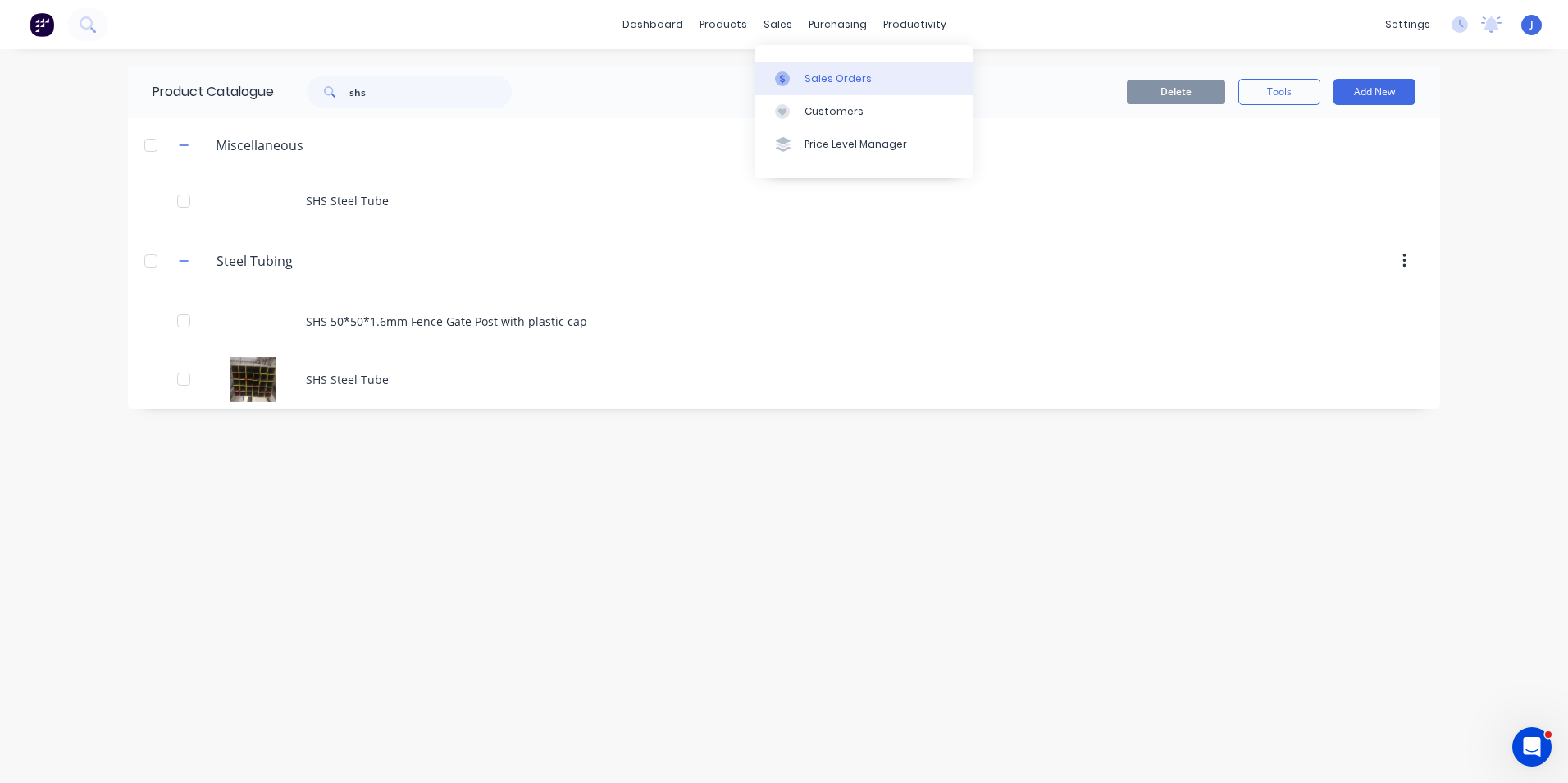
click at [783, 70] on link "Sales Orders" at bounding box center [863, 78] width 217 height 33
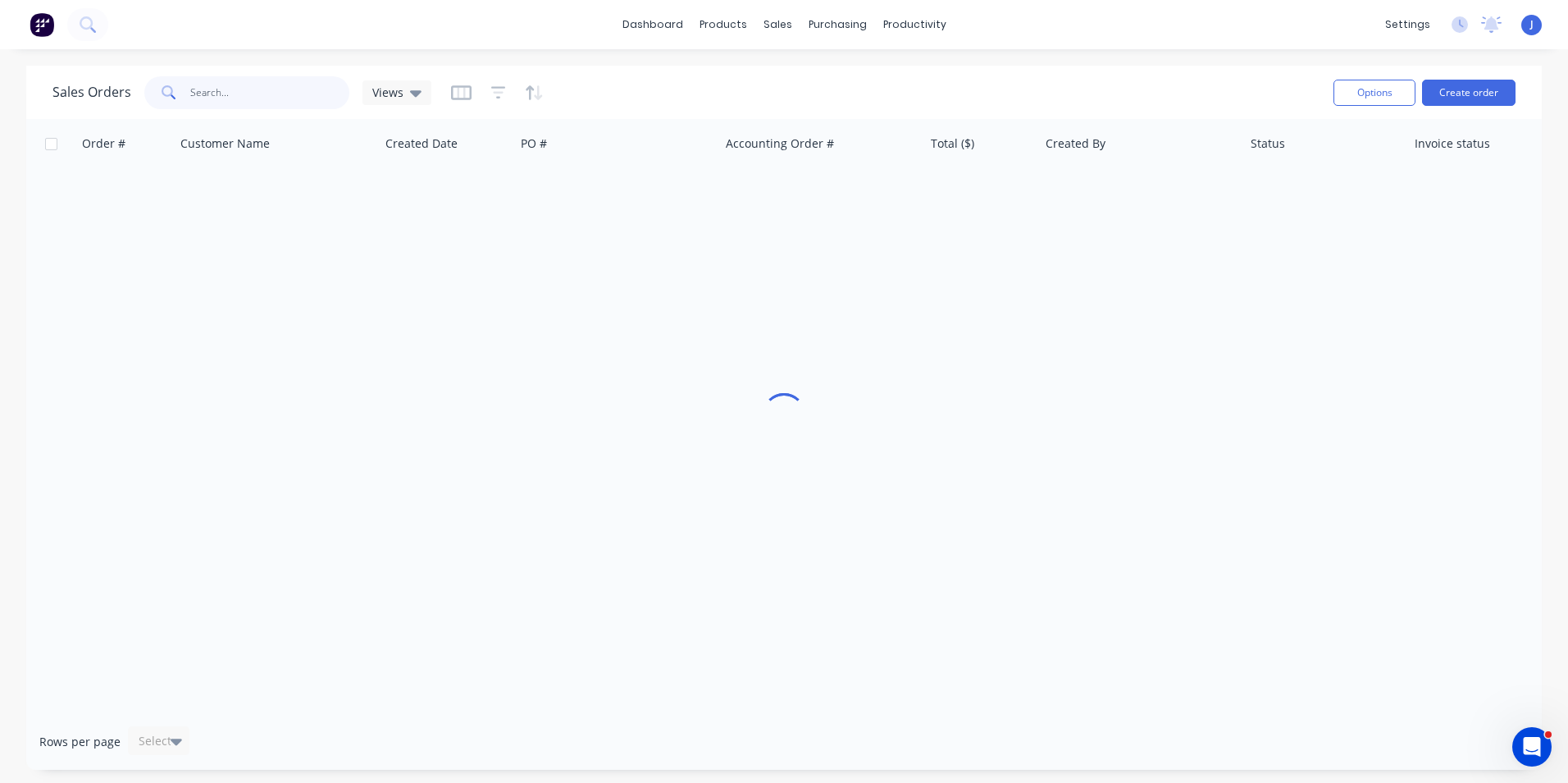
click at [300, 85] on input "text" at bounding box center [270, 92] width 160 height 33
type input "47282"
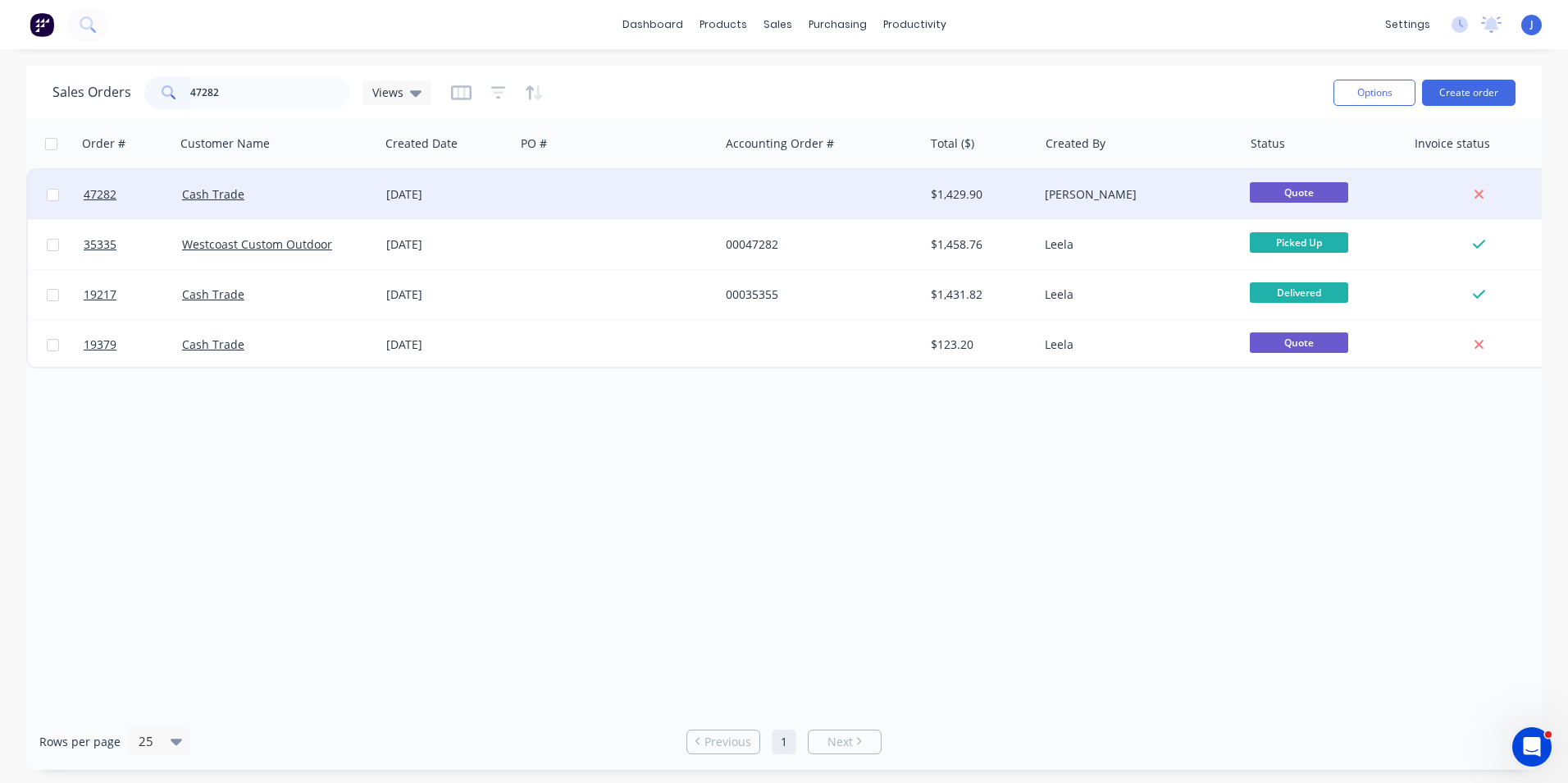
click at [546, 195] on div at bounding box center [617, 194] width 204 height 49
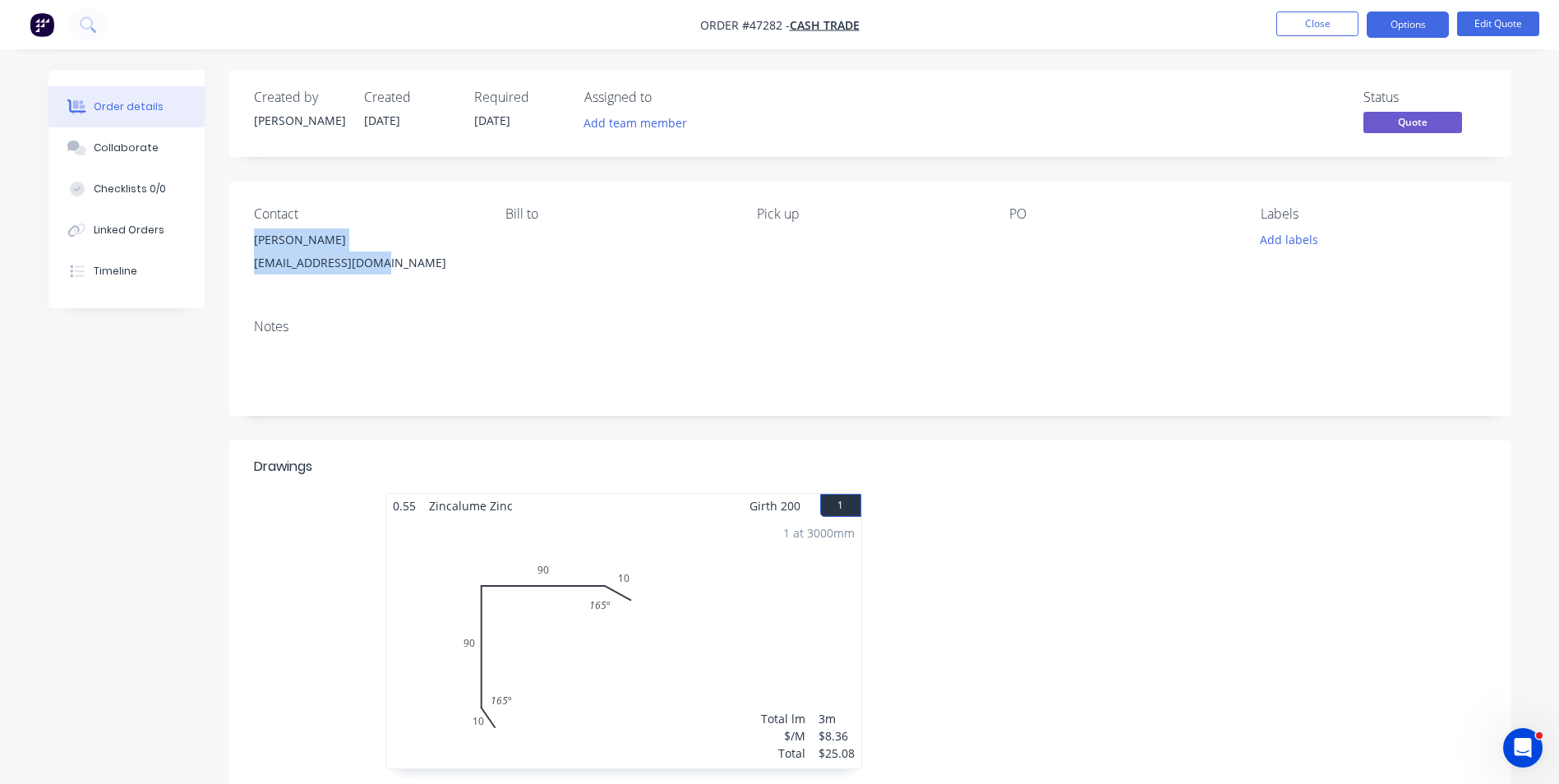
drag, startPoint x: 386, startPoint y: 264, endPoint x: 250, endPoint y: 247, distance: 137.1
click at [250, 247] on div "Contact Andrew dog_rulz@hotmail.com Bill to Pick up PO Labels Add labels" at bounding box center [870, 243] width 1282 height 124
copy div "Andrew dog_rulz@hotmail.com"
click at [437, 283] on div "Contact Andrew dog_rulz@hotmail.com Bill to Pick up PO Labels Add labels" at bounding box center [870, 243] width 1282 height 124
click at [1494, 19] on button "Edit Quote" at bounding box center [1498, 23] width 82 height 24
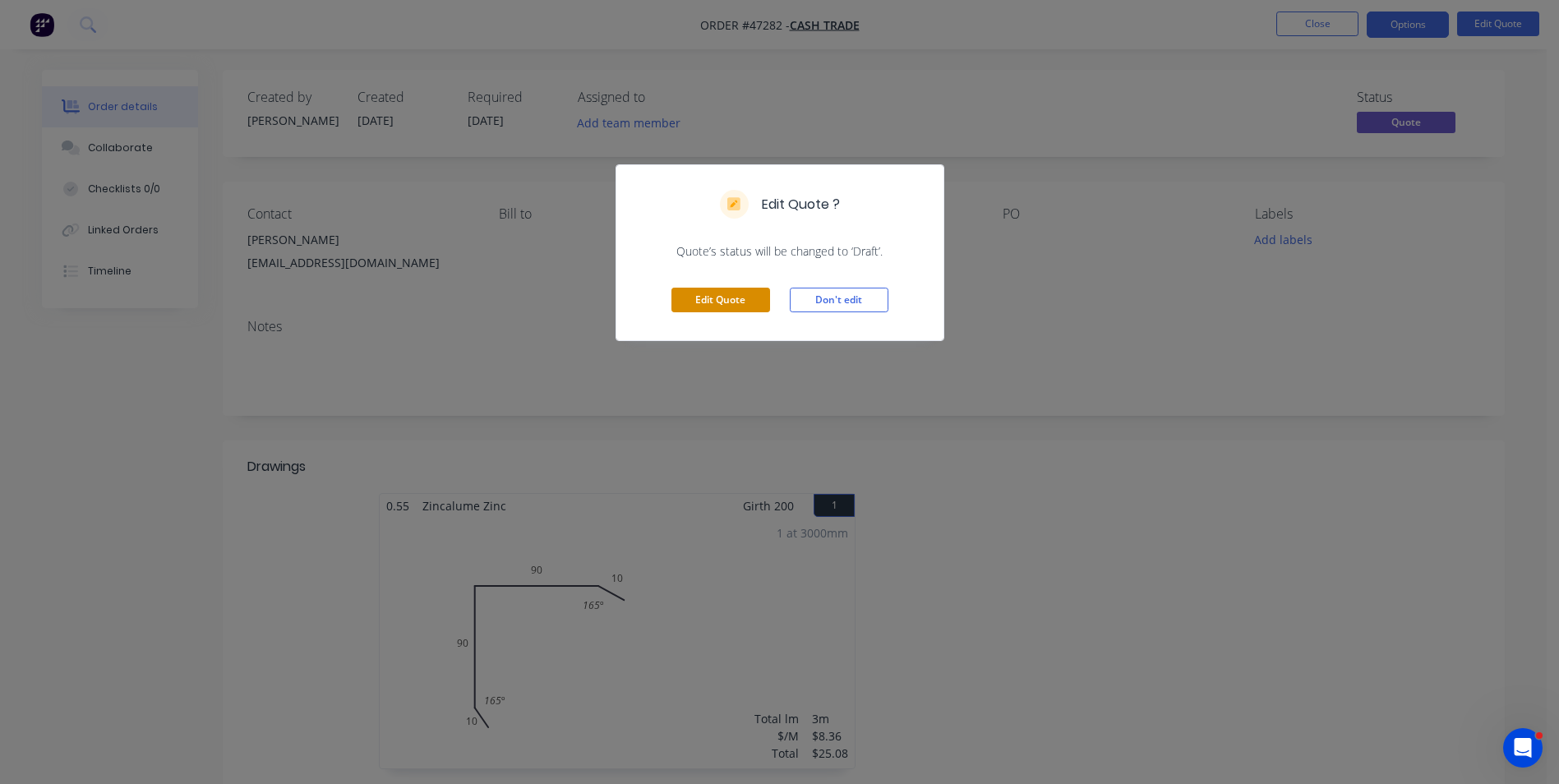
click at [746, 304] on button "Edit Quote" at bounding box center [721, 299] width 99 height 24
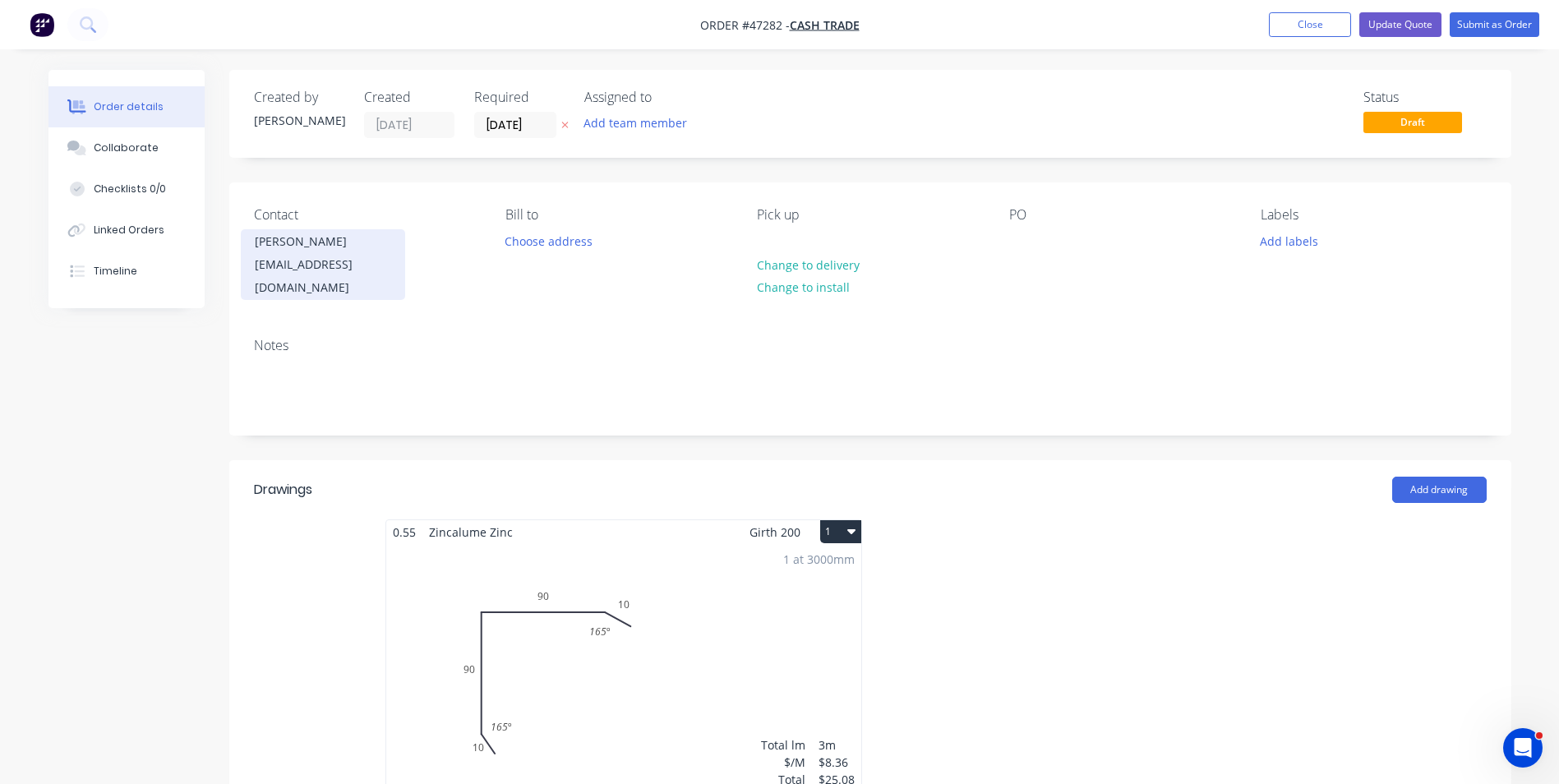
click at [277, 251] on div "Andrew" at bounding box center [323, 242] width 137 height 23
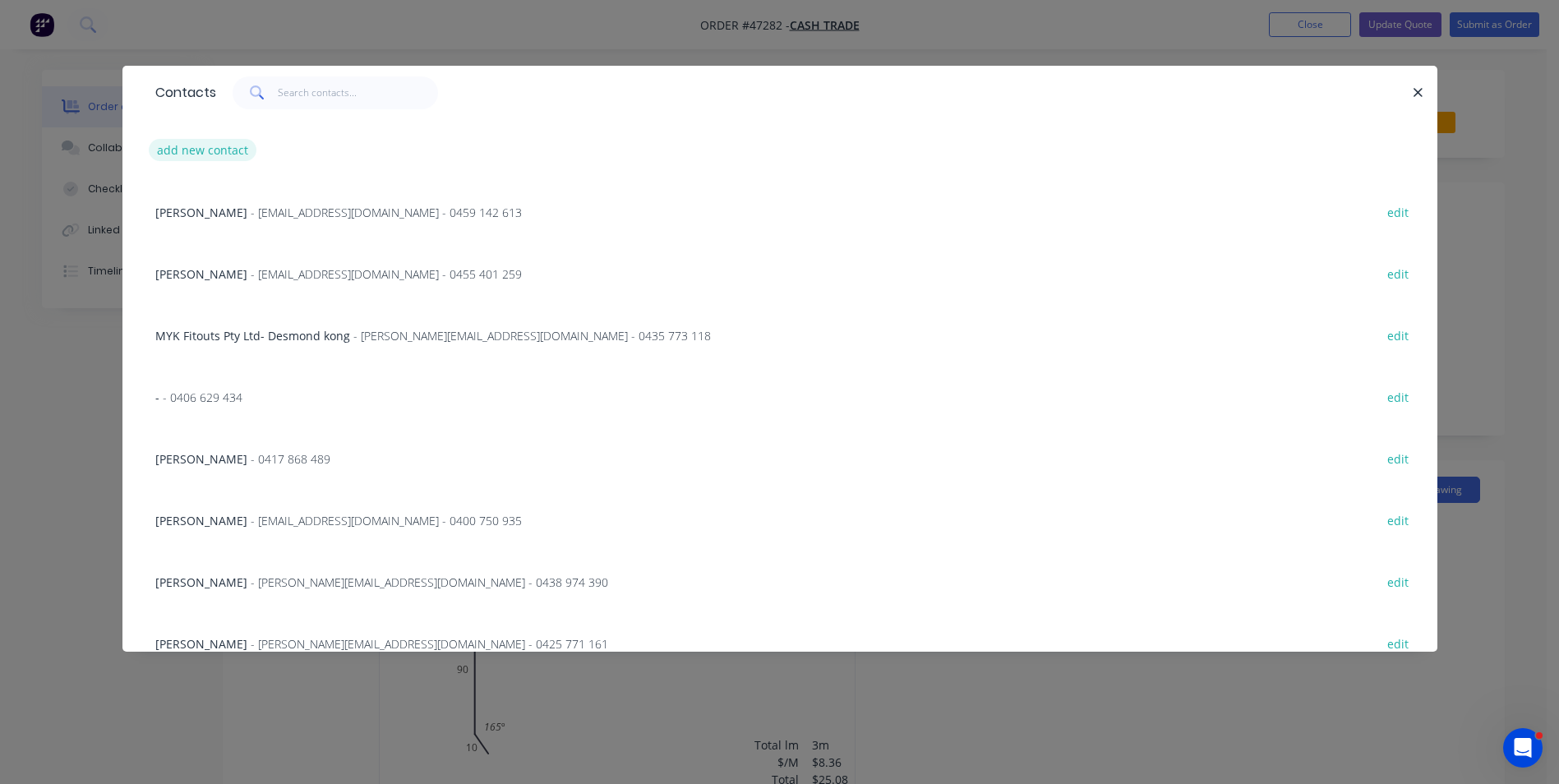
click at [213, 158] on button "add new contact" at bounding box center [203, 150] width 109 height 22
select select "AU"
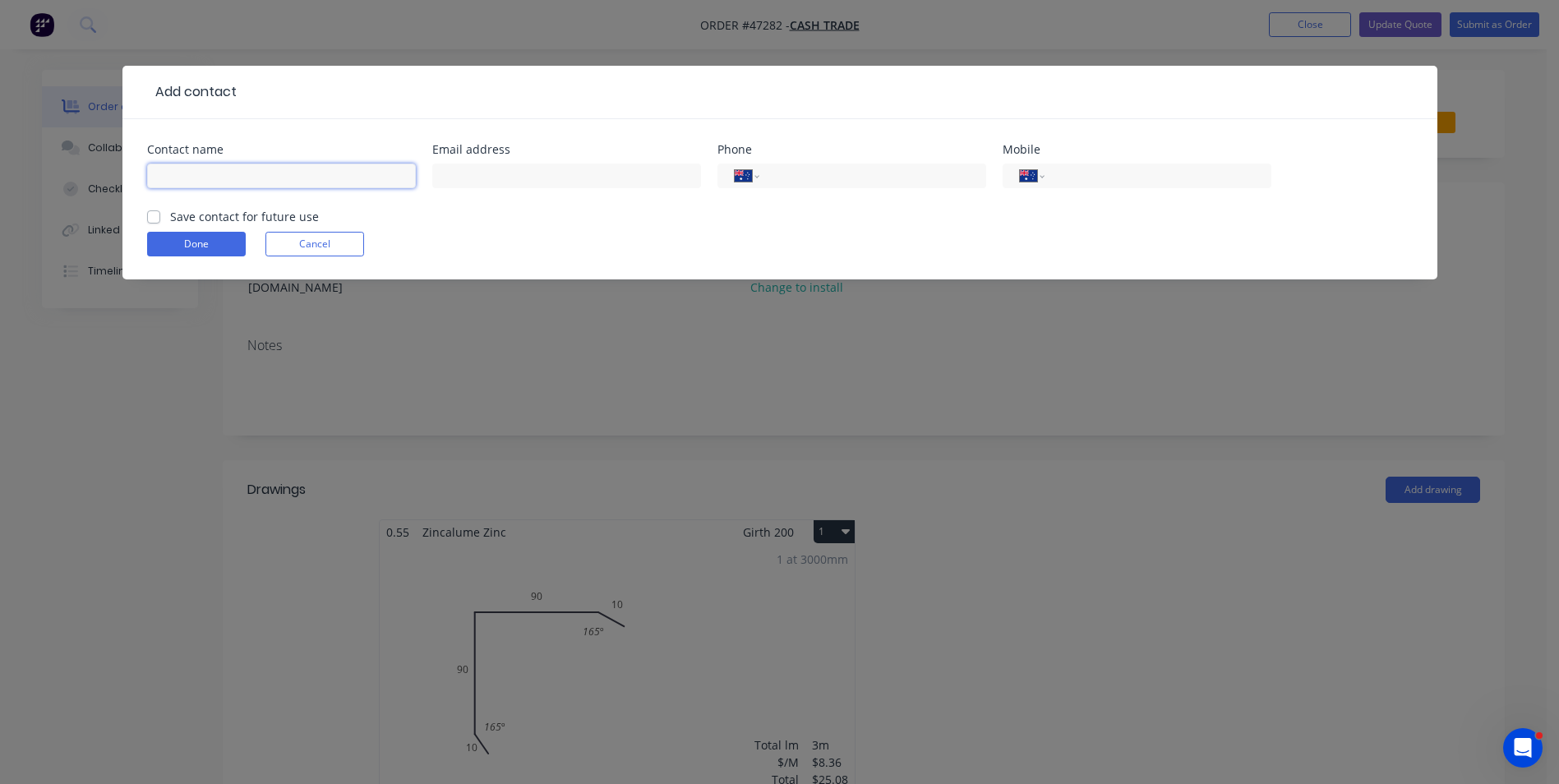
click at [206, 166] on input "text" at bounding box center [281, 175] width 269 height 24
paste input "Andrew dog_rulz@hotmail.com"
drag, startPoint x: 339, startPoint y: 181, endPoint x: 203, endPoint y: 193, distance: 136.5
click at [203, 193] on div "Andrew dog_rulz@hotmail.com" at bounding box center [281, 183] width 269 height 48
type input "Andrew"
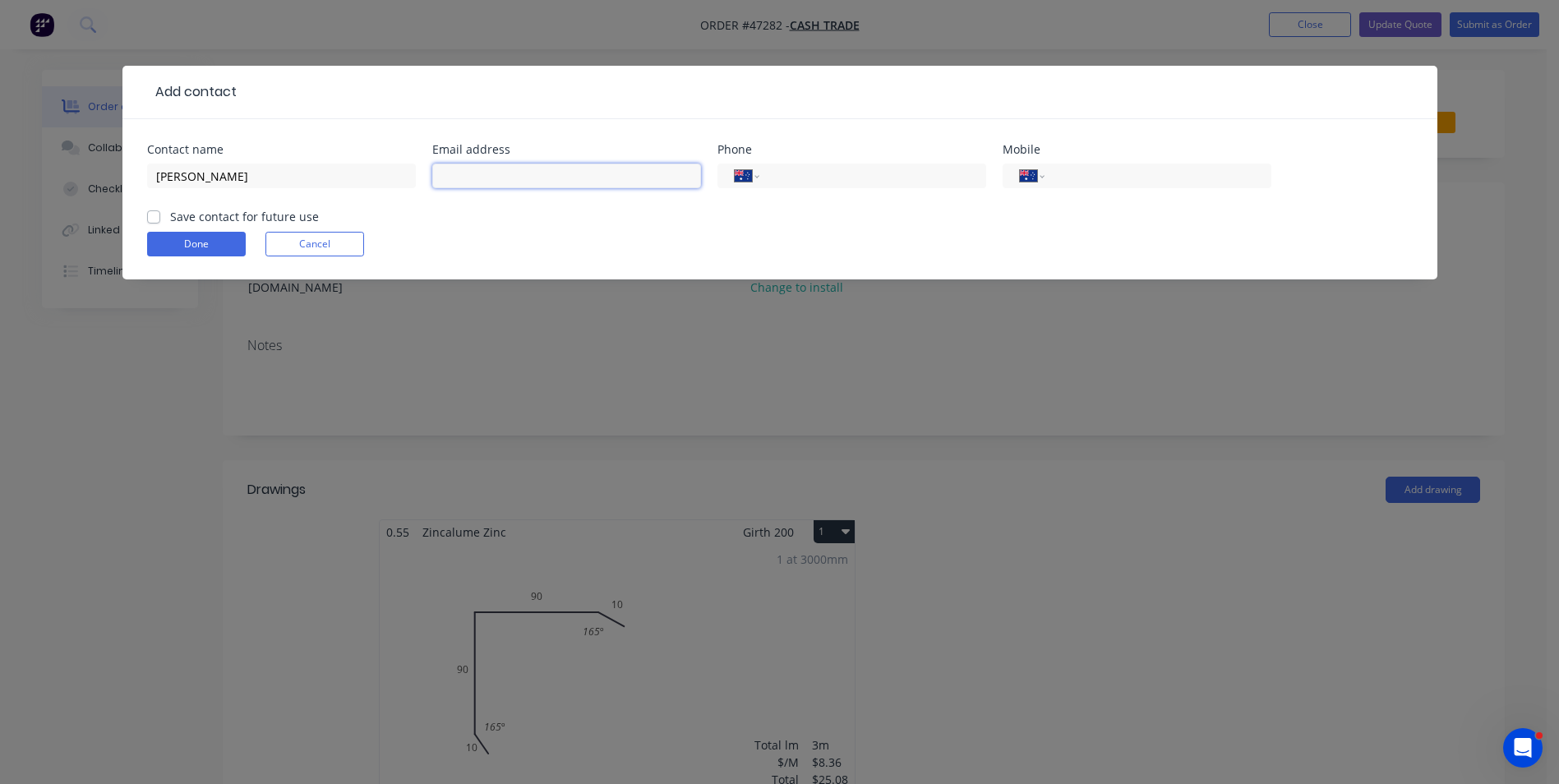
click at [500, 165] on input "text" at bounding box center [566, 175] width 269 height 24
paste input "dog_rulz@hotmail.com"
type input "dog_rulz@hotmail.com"
click at [1081, 170] on input "tel" at bounding box center [1155, 176] width 198 height 19
type input "0423 566 815"
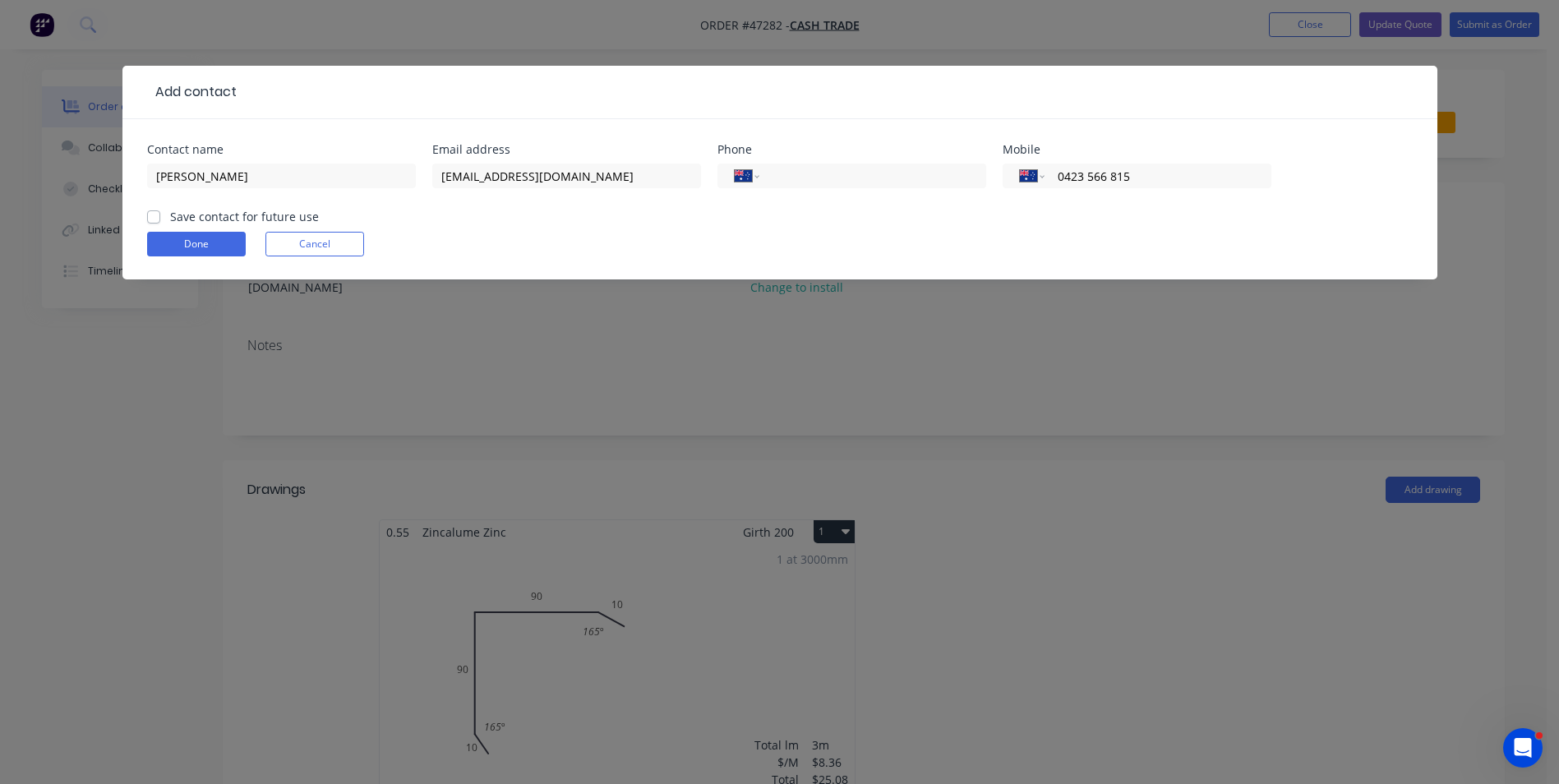
click at [950, 444] on div "Add contact Contact name Andrew Email address dog_rulz@hotmail.com Phone Intern…" at bounding box center [779, 392] width 1559 height 784
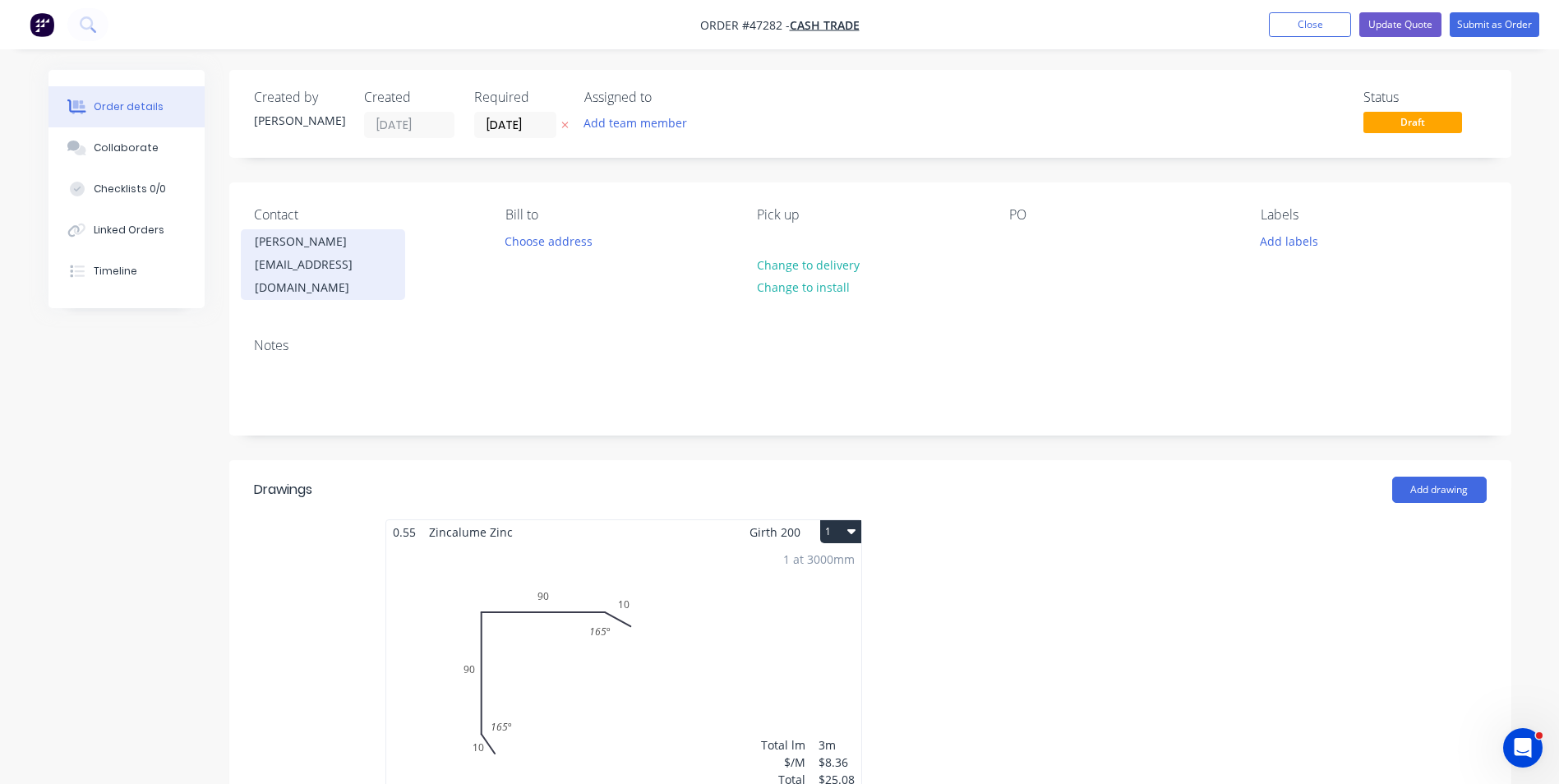
click at [306, 266] on div "dog_rulz@hotmail.com" at bounding box center [323, 276] width 137 height 46
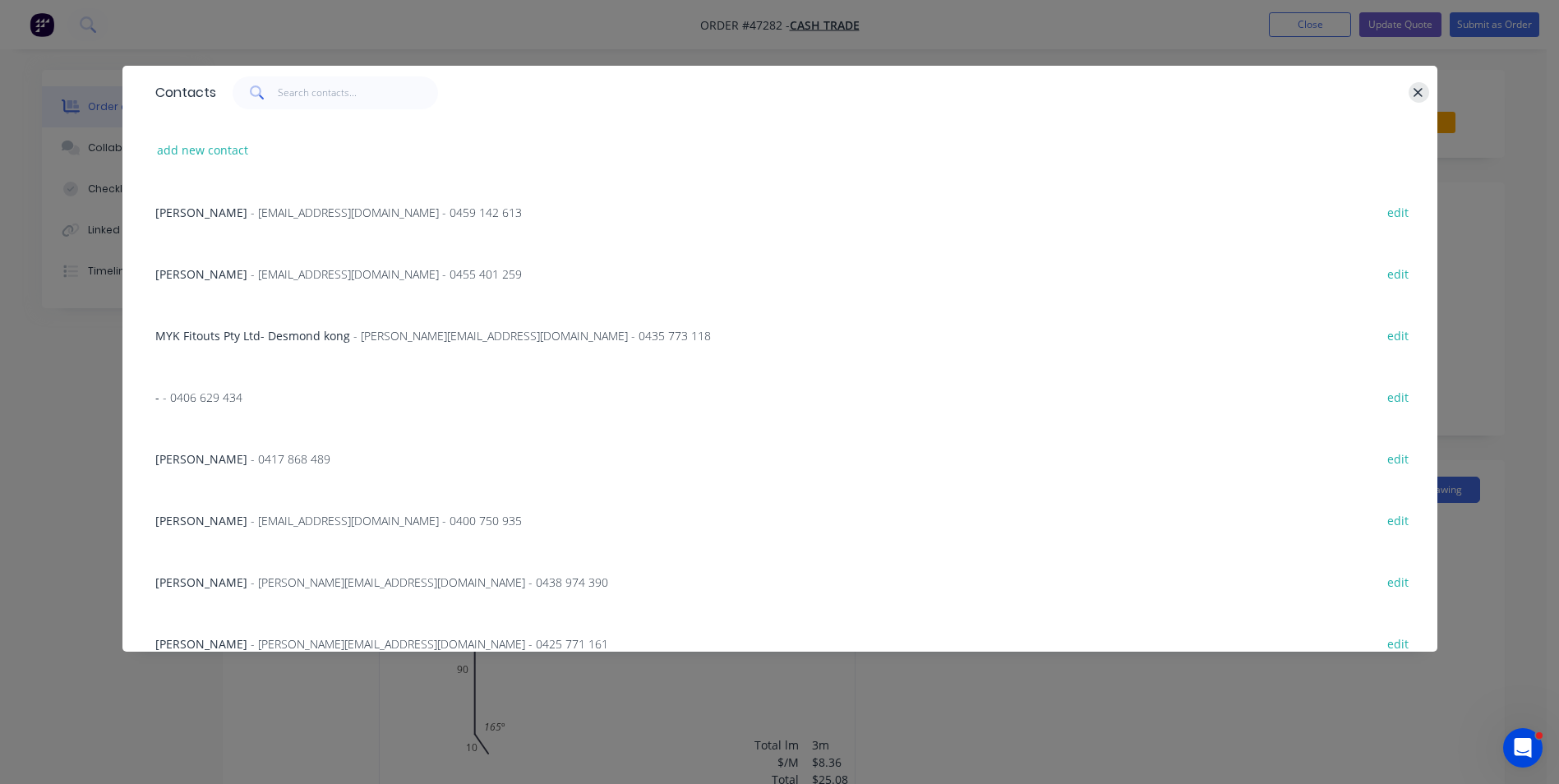
click at [1411, 89] on button "button" at bounding box center [1419, 92] width 21 height 21
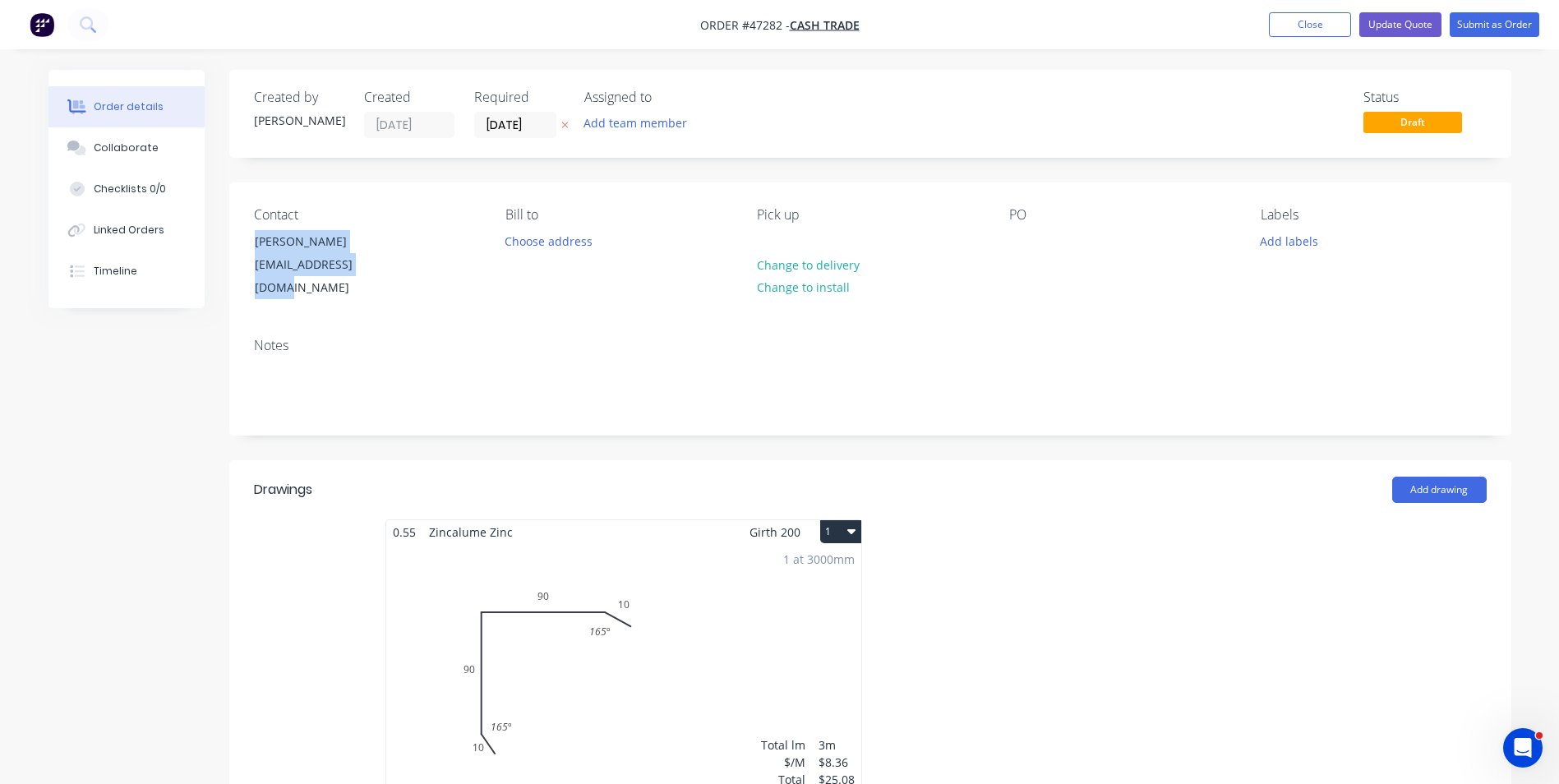
drag, startPoint x: 320, startPoint y: 265, endPoint x: 232, endPoint y: 248, distance: 89.6
click at [232, 248] on div "Contact Andrew dog_rulz@hotmail.com Bill to Choose address Pick up Change to de…" at bounding box center [870, 253] width 1282 height 142
copy div "Andrew dog_rulz@hotmail.com"
click at [335, 260] on div "dog_rulz@hotmail.com" at bounding box center [323, 276] width 137 height 46
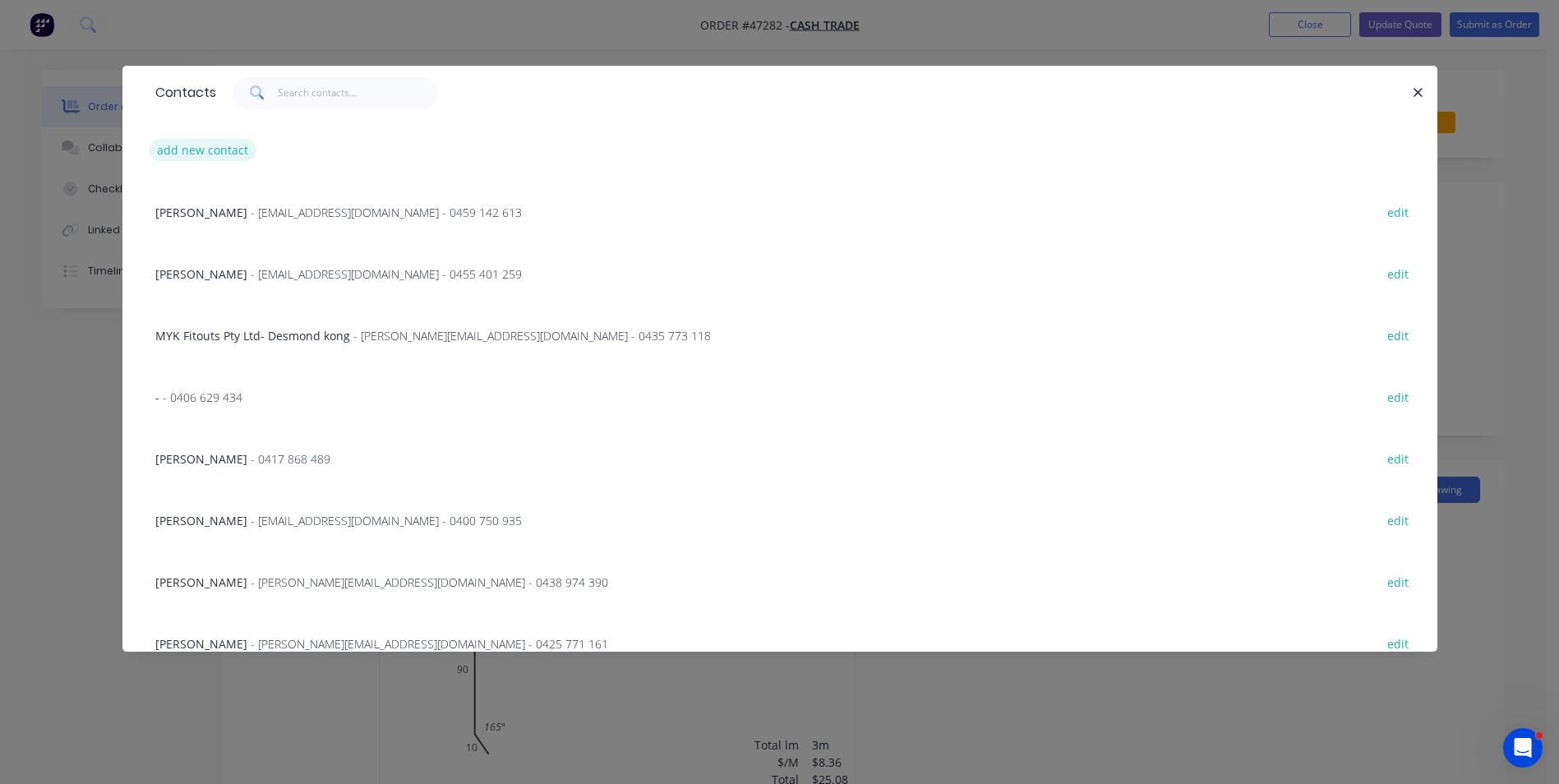
click at [204, 145] on button "add new contact" at bounding box center [203, 150] width 109 height 22
select select "AU"
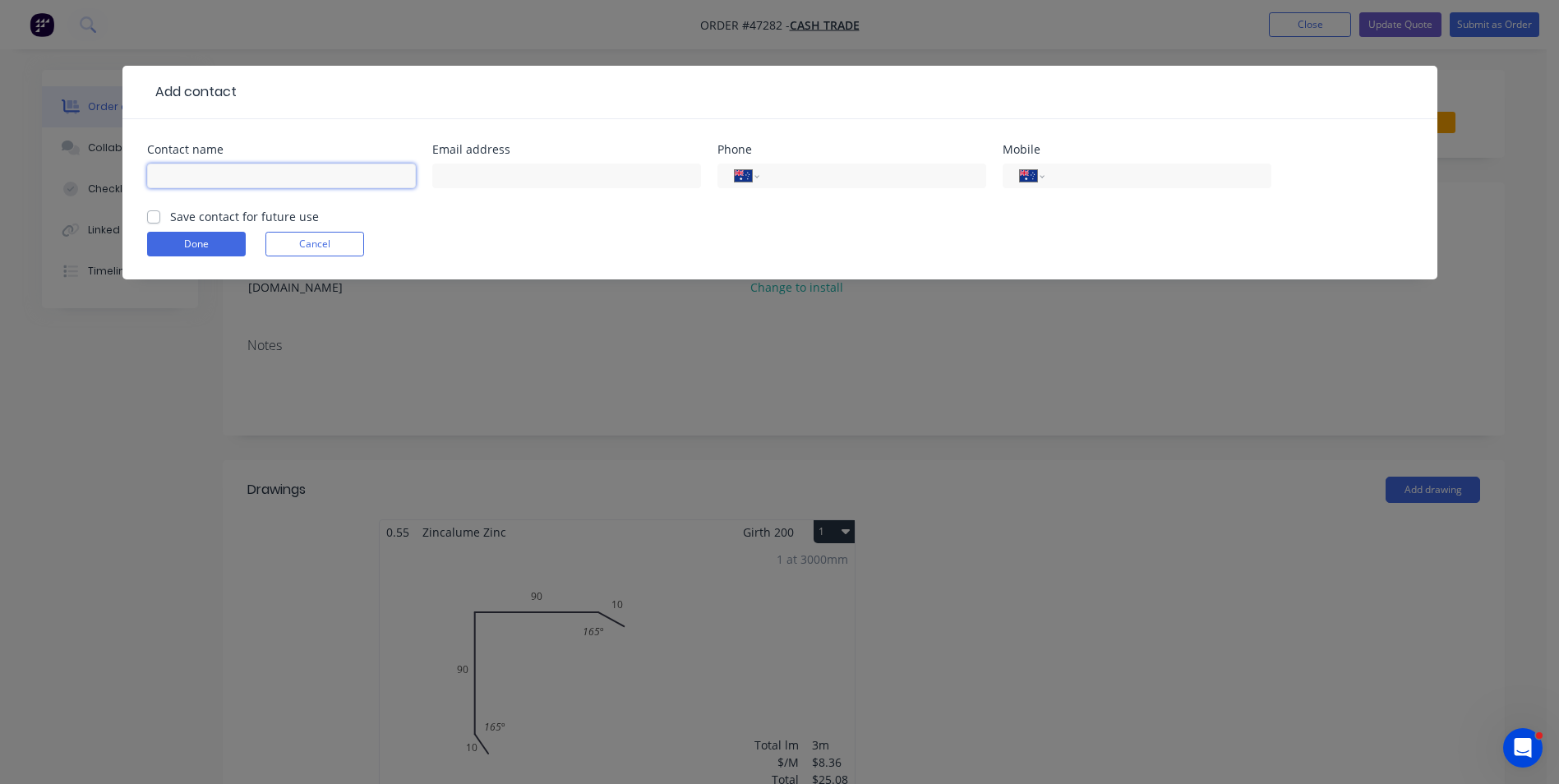
click at [225, 170] on input "text" at bounding box center [281, 175] width 269 height 24
paste input "Andrew dog_rulz@hotmail.com"
drag, startPoint x: 199, startPoint y: 174, endPoint x: 342, endPoint y: 174, distance: 143.0
click at [342, 174] on input "Andrew dog_rulz@hotmail.com" at bounding box center [281, 175] width 269 height 24
type input "Andrew"
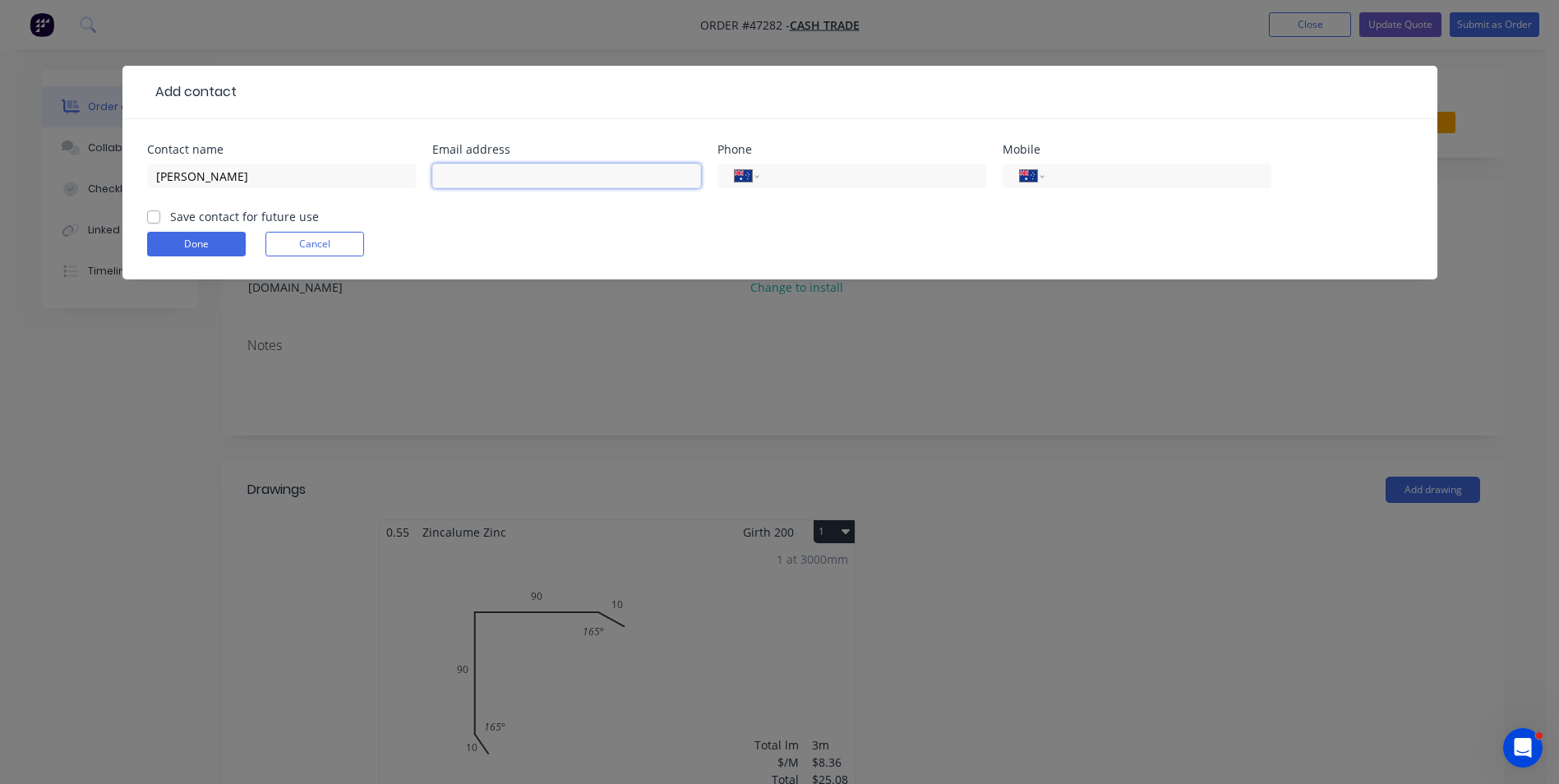
click at [503, 168] on input "text" at bounding box center [566, 175] width 269 height 24
paste input "dog_rulz@hotmail.com"
type input "dog_rulz@hotmail.com"
click at [1107, 171] on input "tel" at bounding box center [1155, 176] width 198 height 19
type input "0423 566 815"
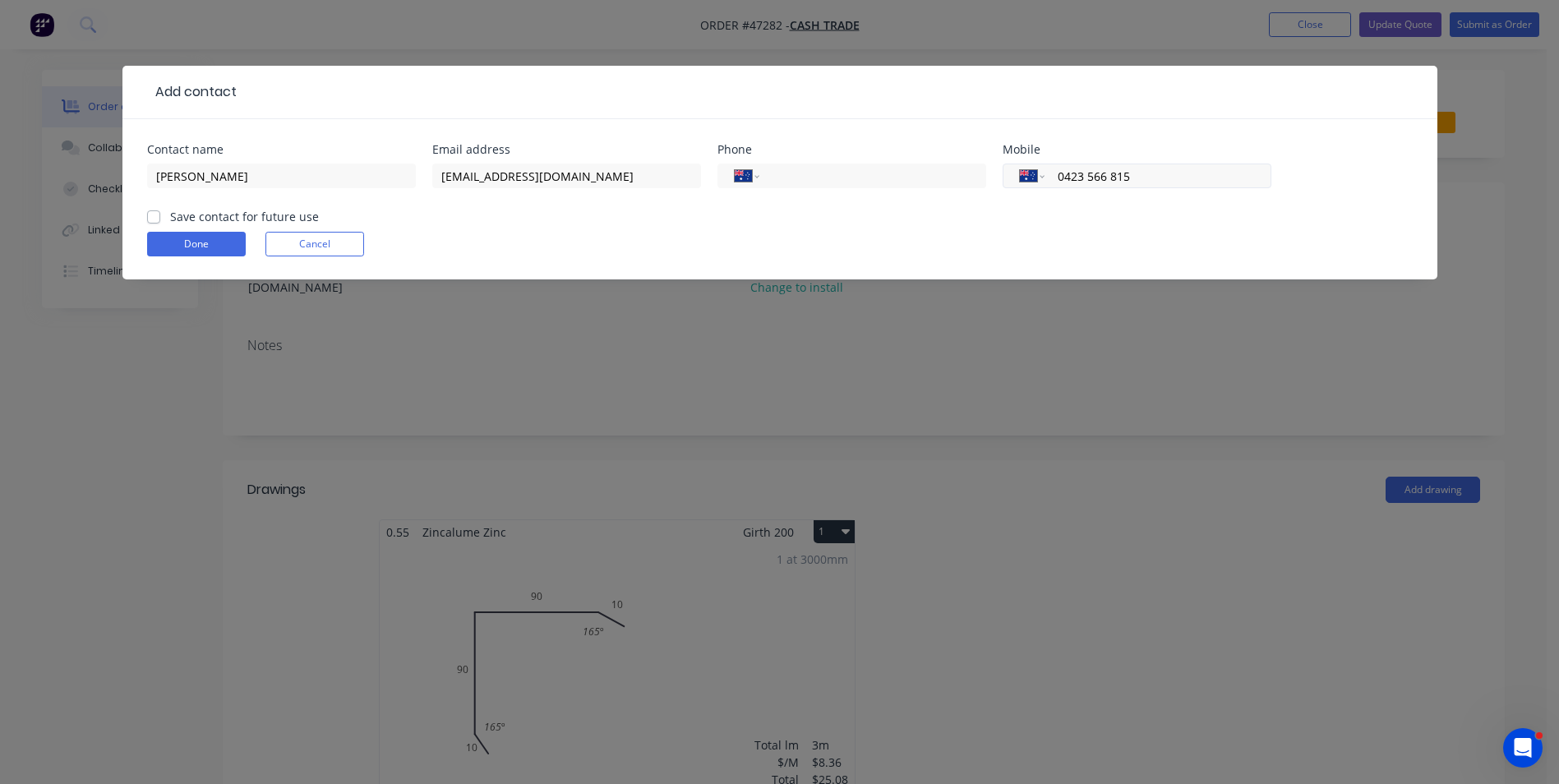
click button "Done" at bounding box center [197, 243] width 99 height 24
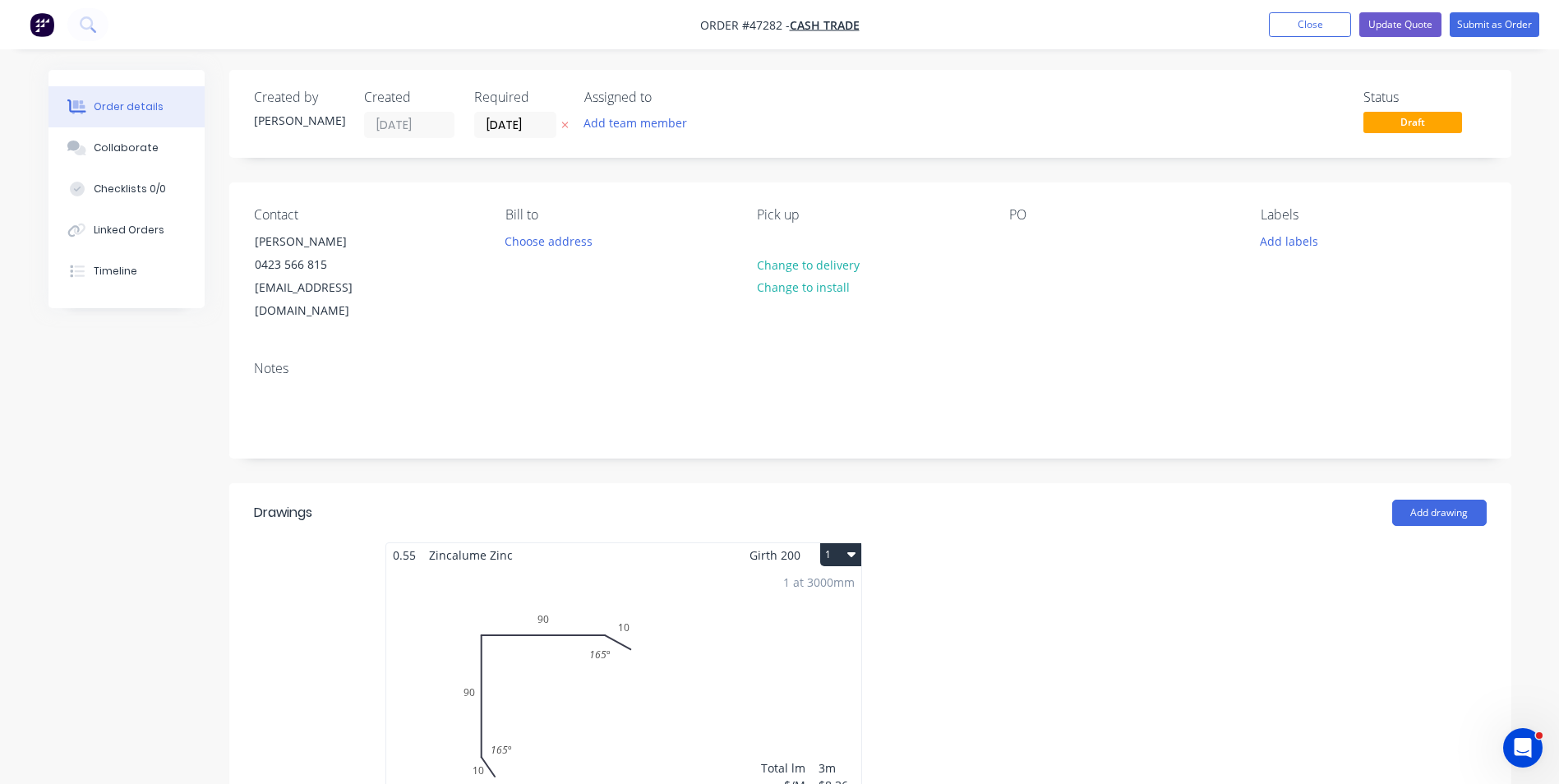
click at [588, 305] on div "Contact Andrew 0423 566 815 dog_rulz@hotmail.com Bill to Choose address Pick up…" at bounding box center [870, 265] width 1282 height 165
click at [505, 131] on input "25/07/25" at bounding box center [516, 124] width 81 height 24
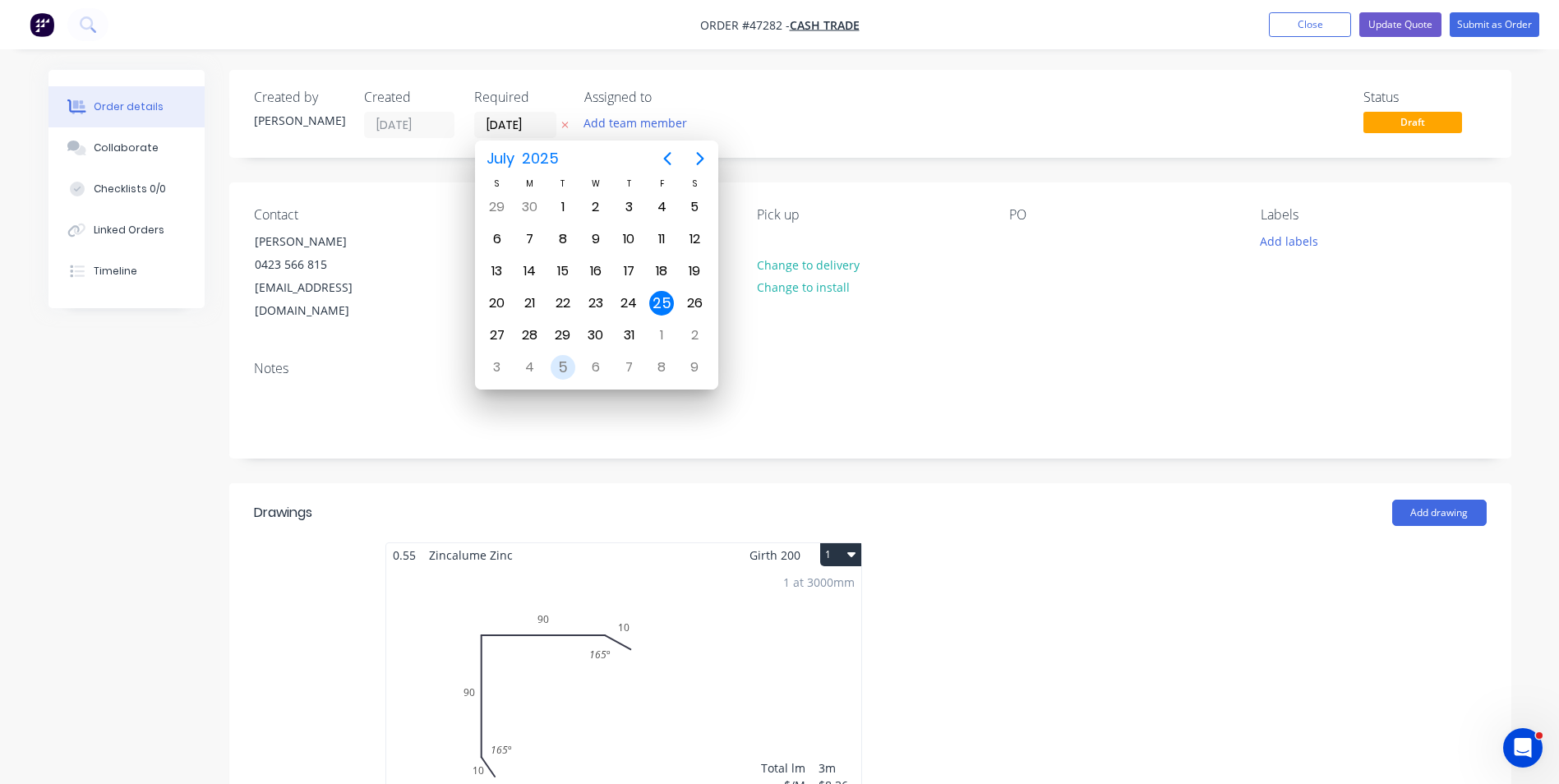
click at [557, 363] on div "5" at bounding box center [562, 366] width 24 height 24
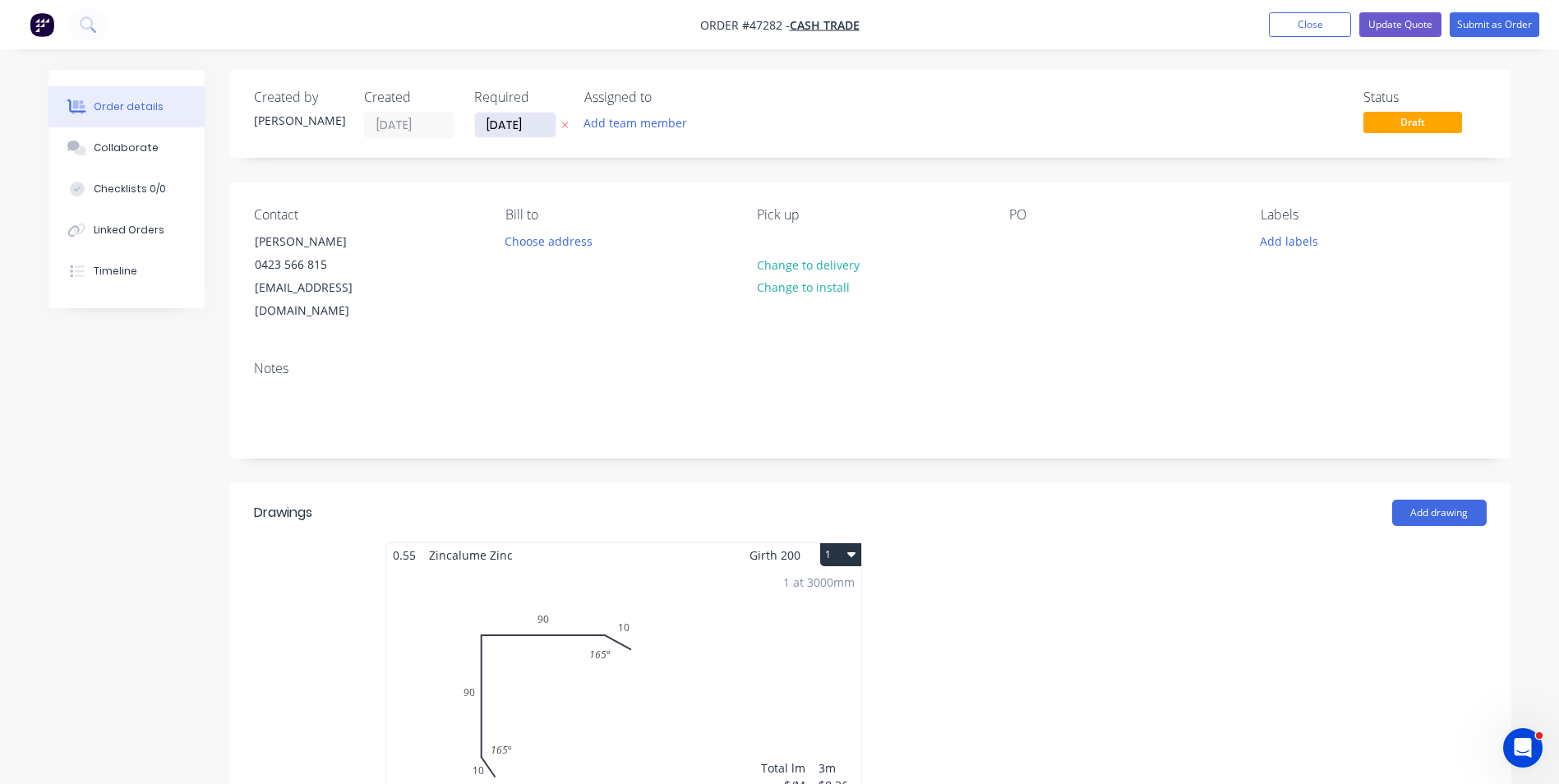
click at [504, 135] on input "05/08/25" at bounding box center [516, 124] width 81 height 24
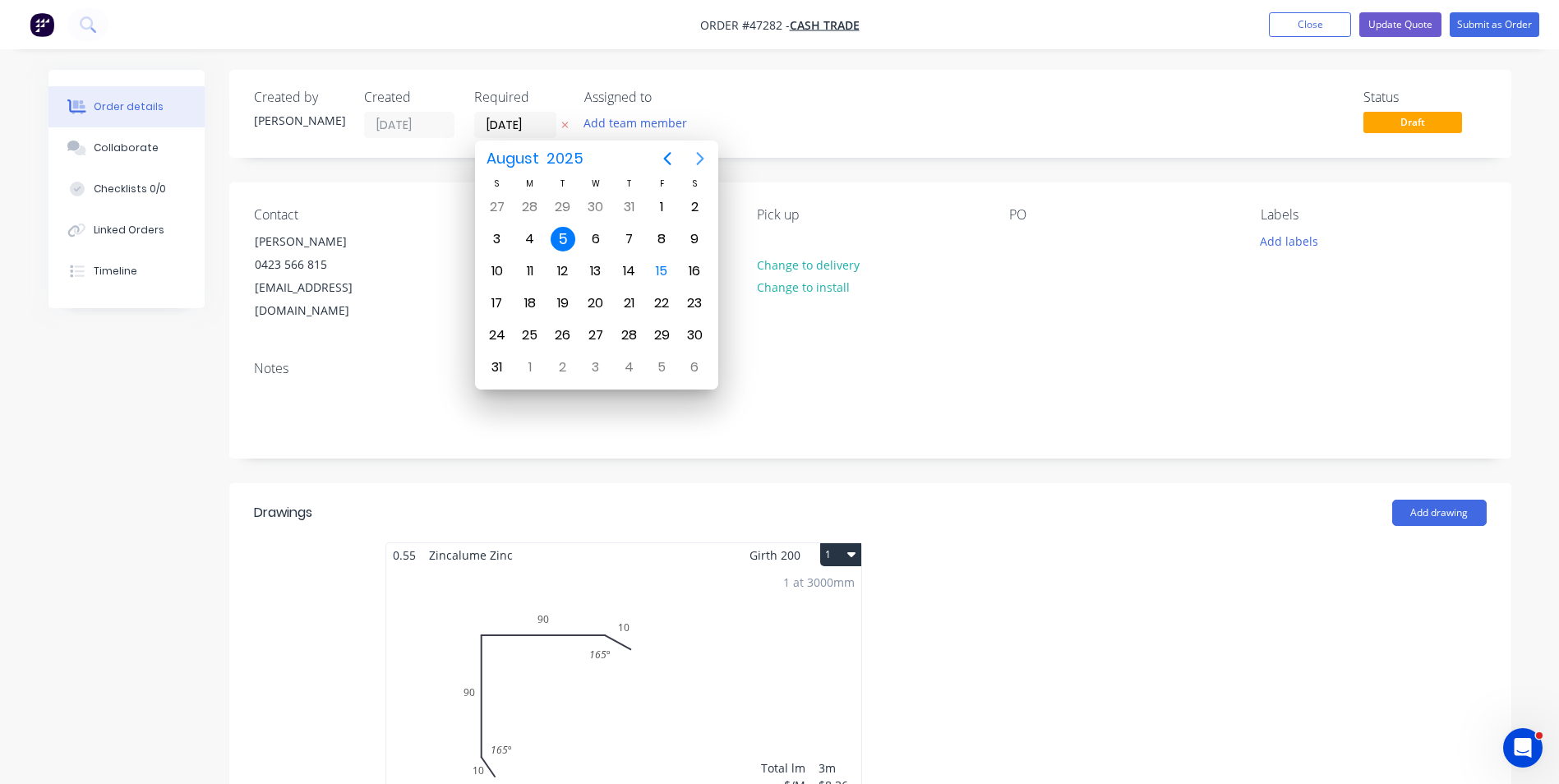
click at [698, 156] on icon "Next page" at bounding box center [700, 159] width 20 height 20
click at [669, 160] on icon "Previous page" at bounding box center [668, 159] width 20 height 20
click at [566, 330] on div "26" at bounding box center [562, 334] width 24 height 24
type input "26/08/25"
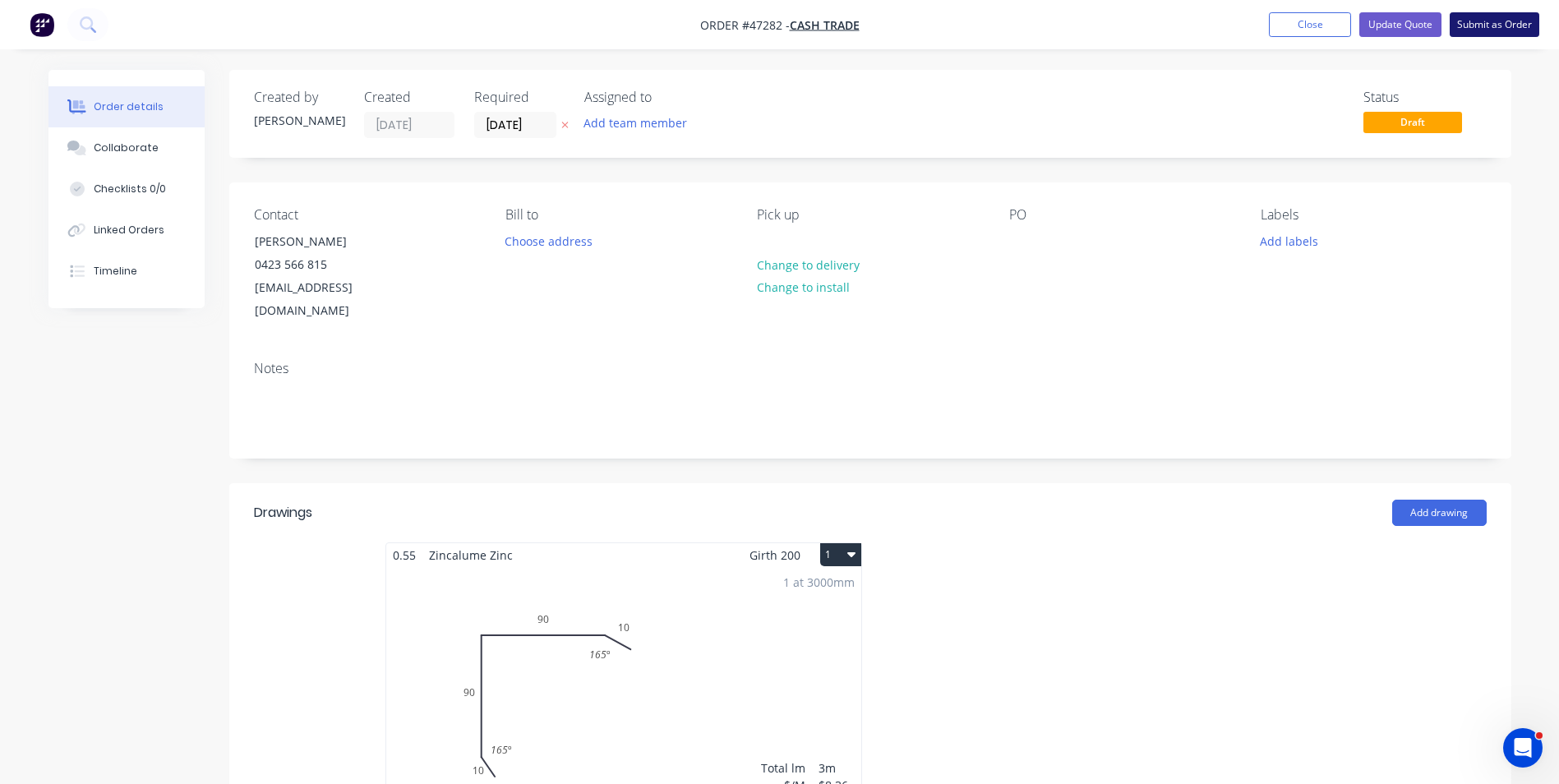
click at [1503, 29] on button "Submit as Order" at bounding box center [1494, 24] width 90 height 24
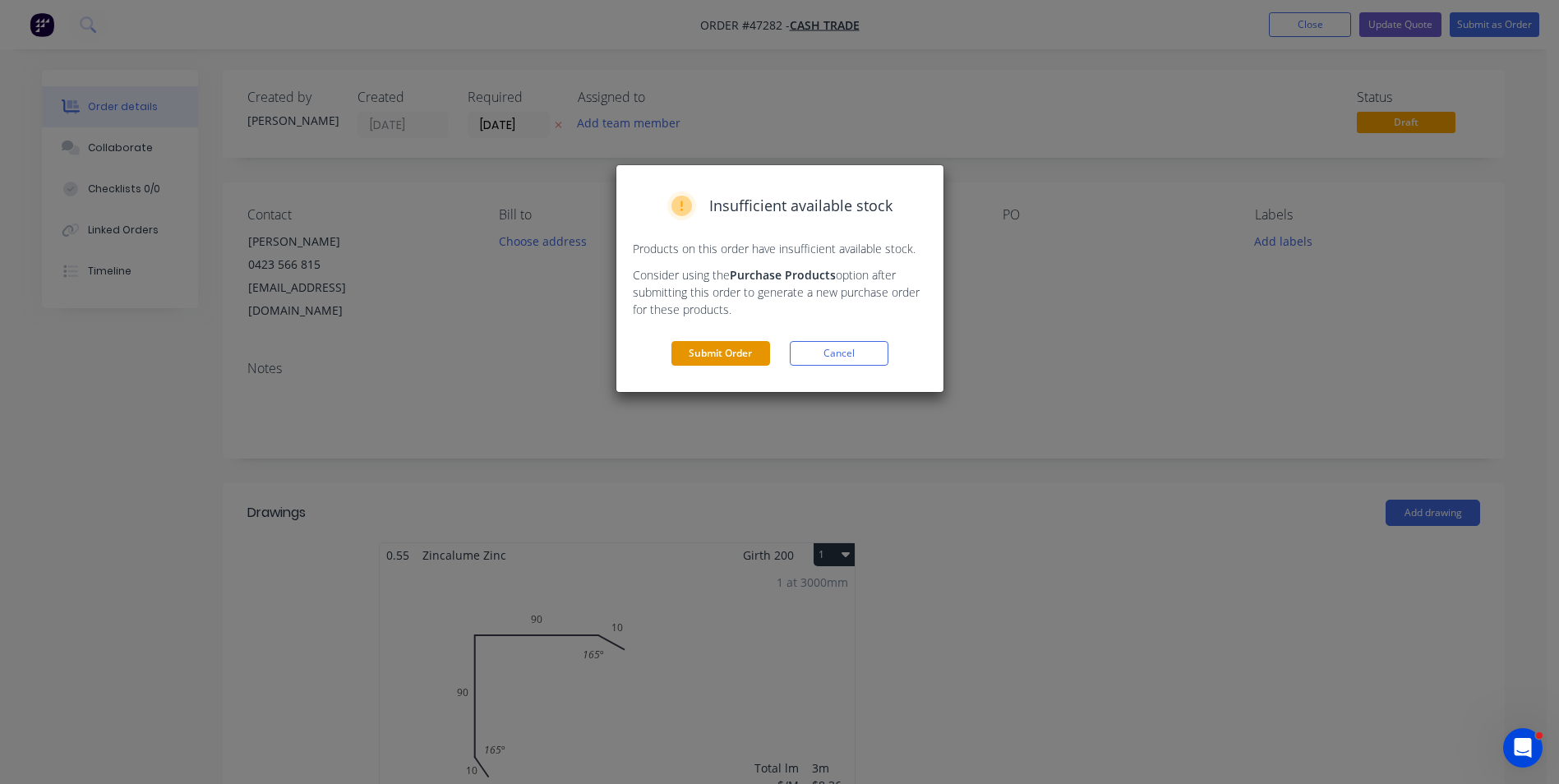
click at [747, 357] on button "Submit Order" at bounding box center [721, 353] width 99 height 24
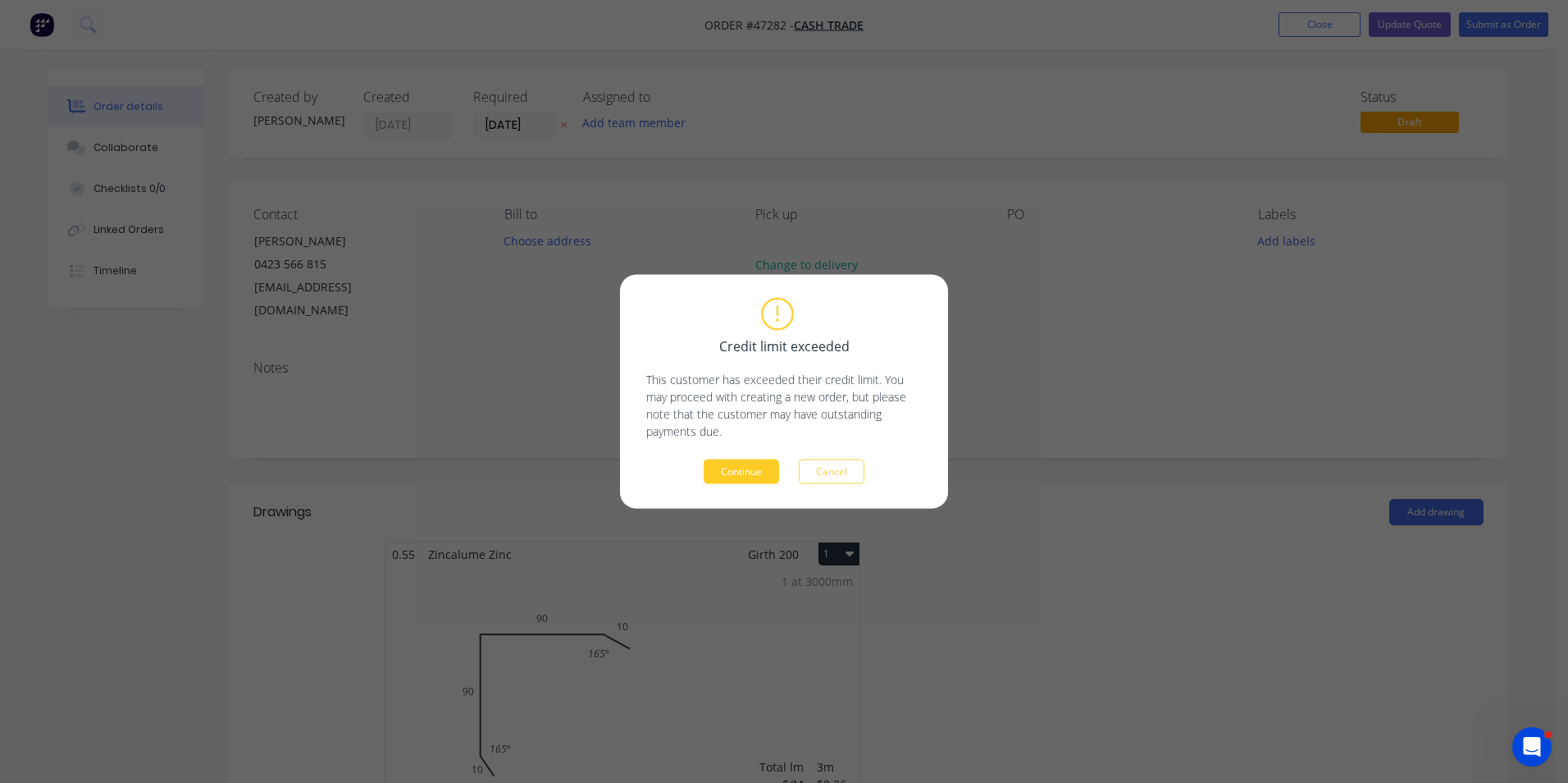
click at [766, 463] on button "Continue" at bounding box center [741, 471] width 75 height 24
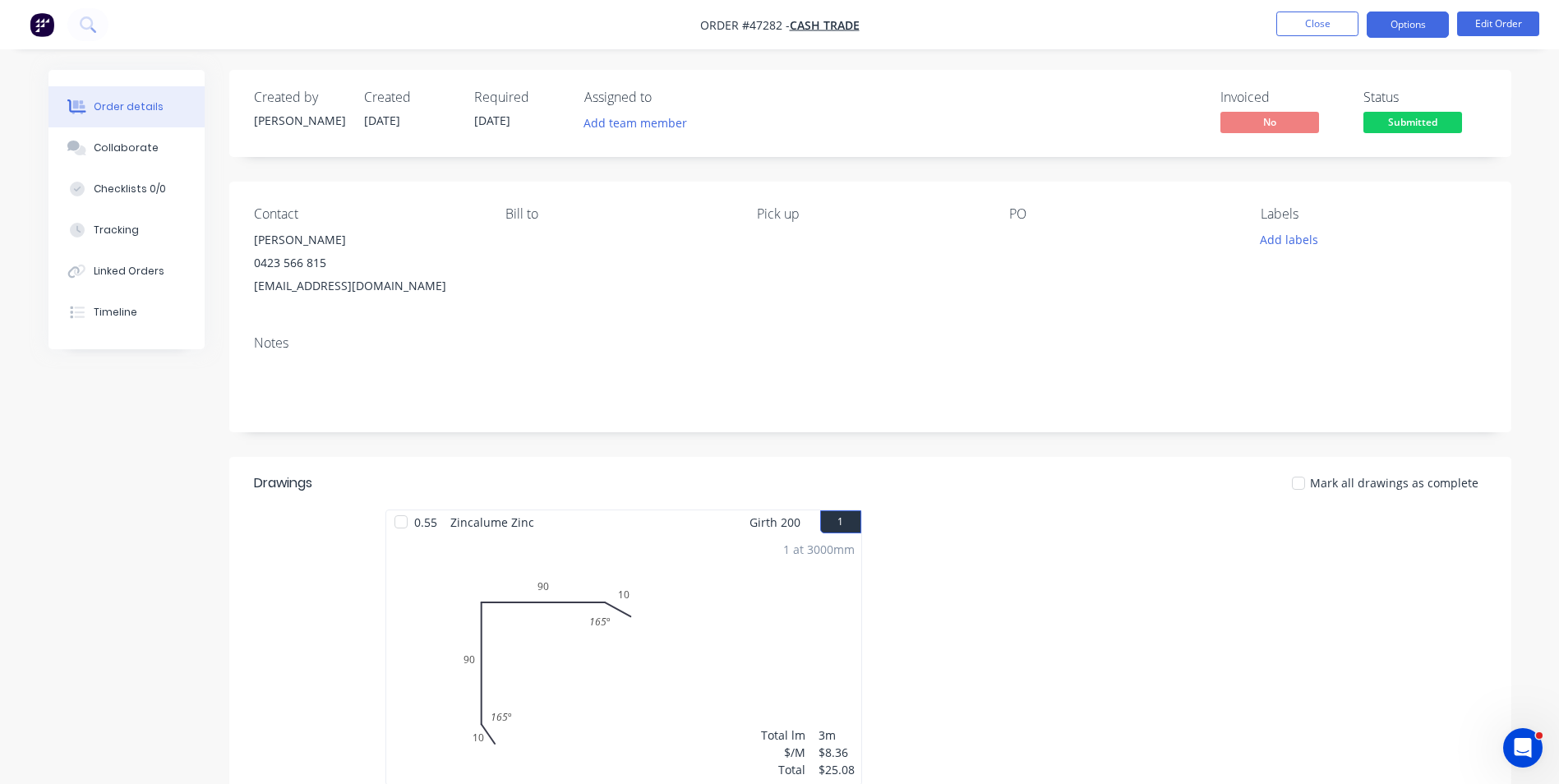
click at [1417, 21] on button "Options" at bounding box center [1407, 24] width 82 height 26
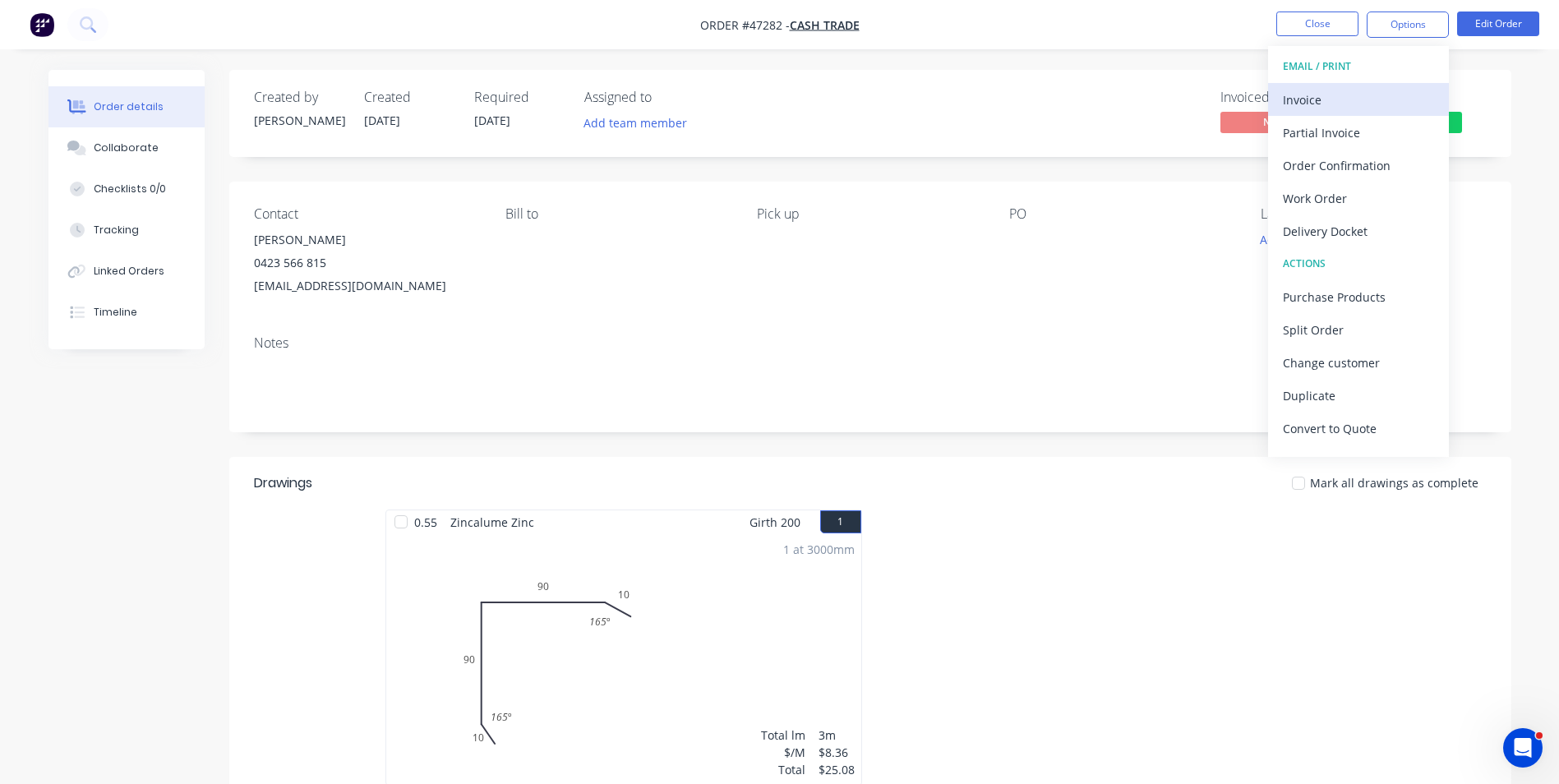
click at [1373, 93] on div "Invoice" at bounding box center [1359, 100] width 151 height 24
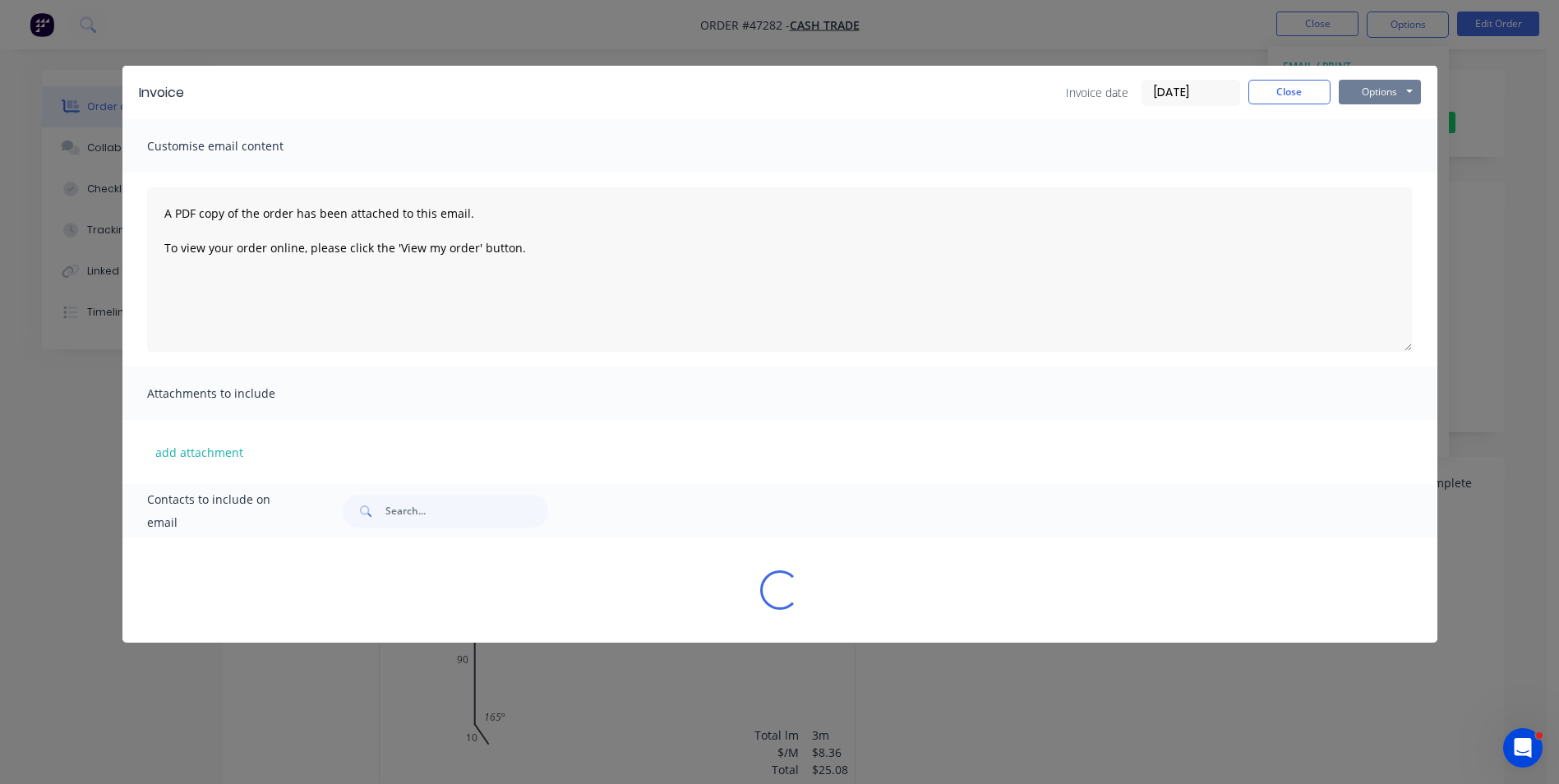
click at [1369, 85] on button "Options" at bounding box center [1379, 92] width 82 height 24
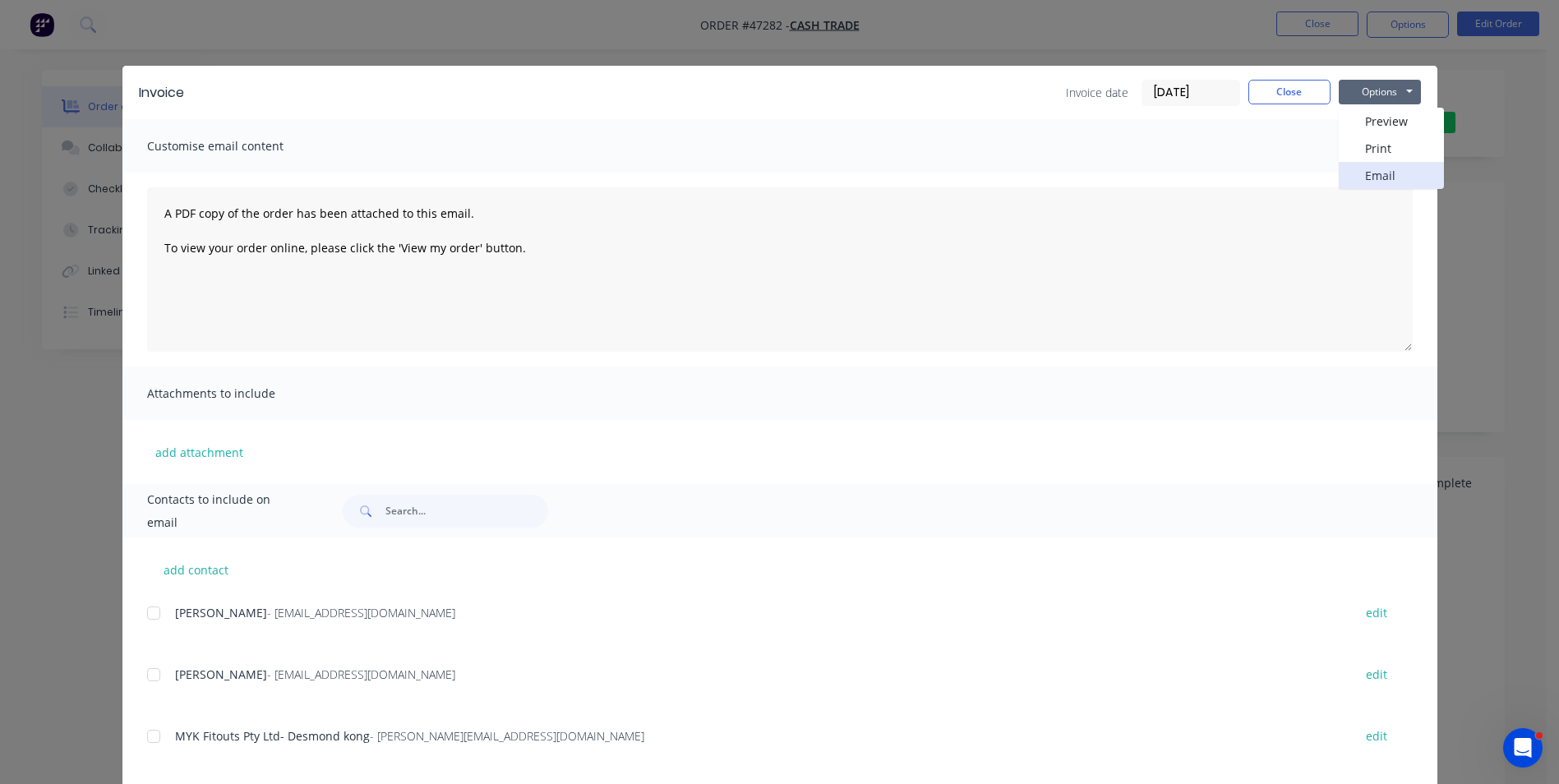
click at [1365, 175] on button "Email" at bounding box center [1391, 175] width 105 height 27
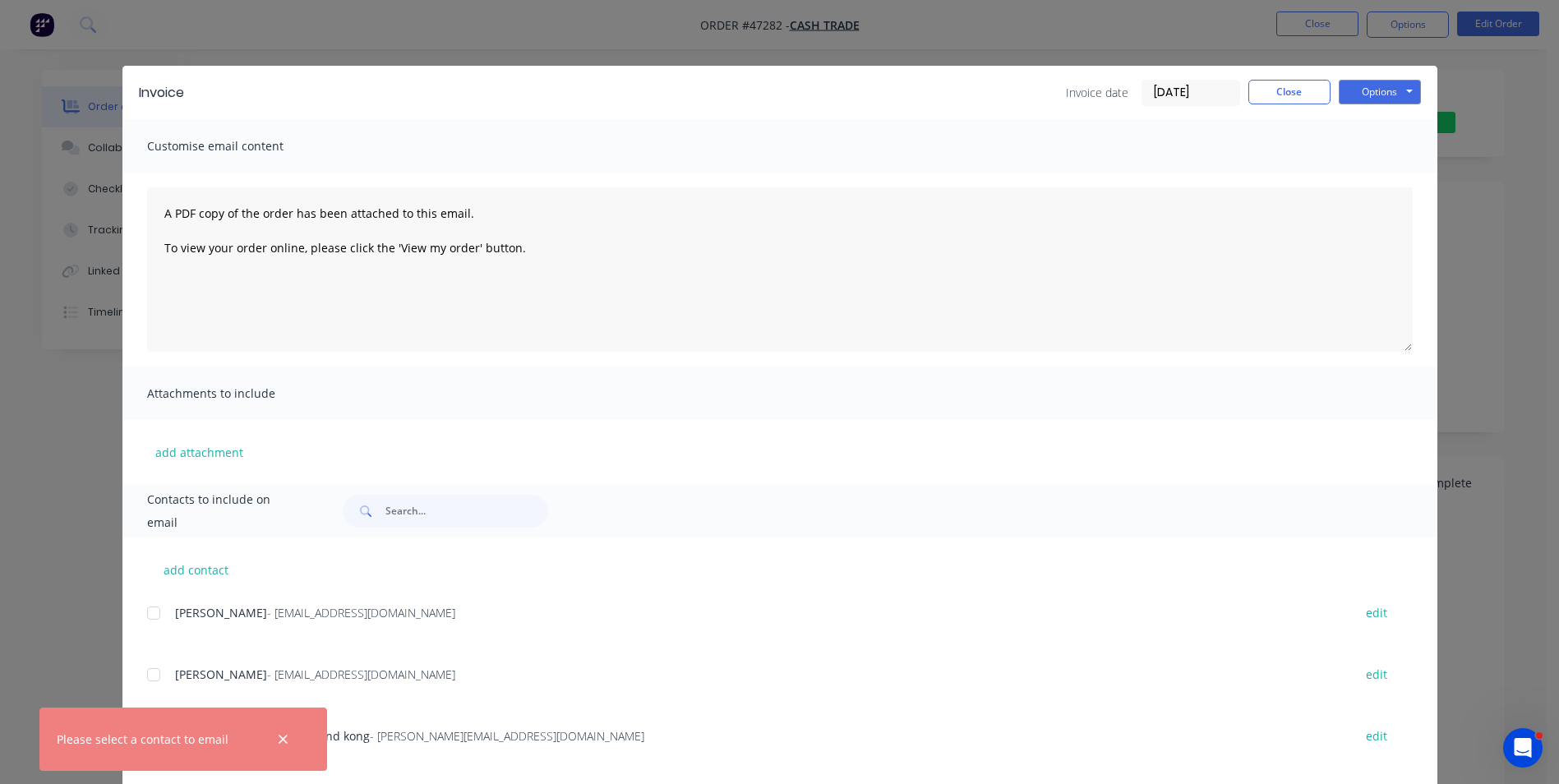
click at [289, 744] on button "button" at bounding box center [283, 738] width 21 height 21
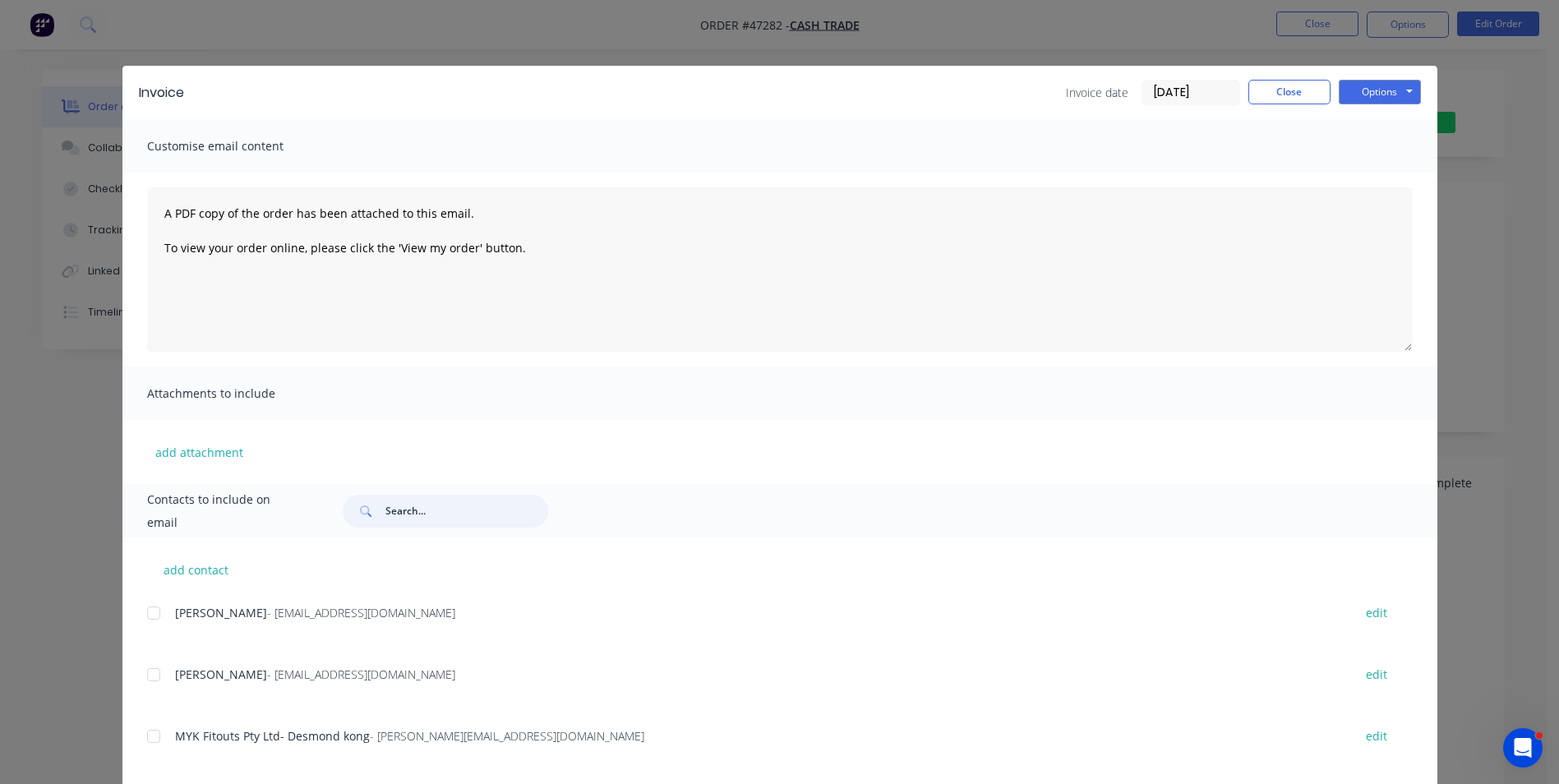
click at [423, 515] on input "text" at bounding box center [466, 511] width 163 height 33
paste input "dog_rulz@hotmail.com"
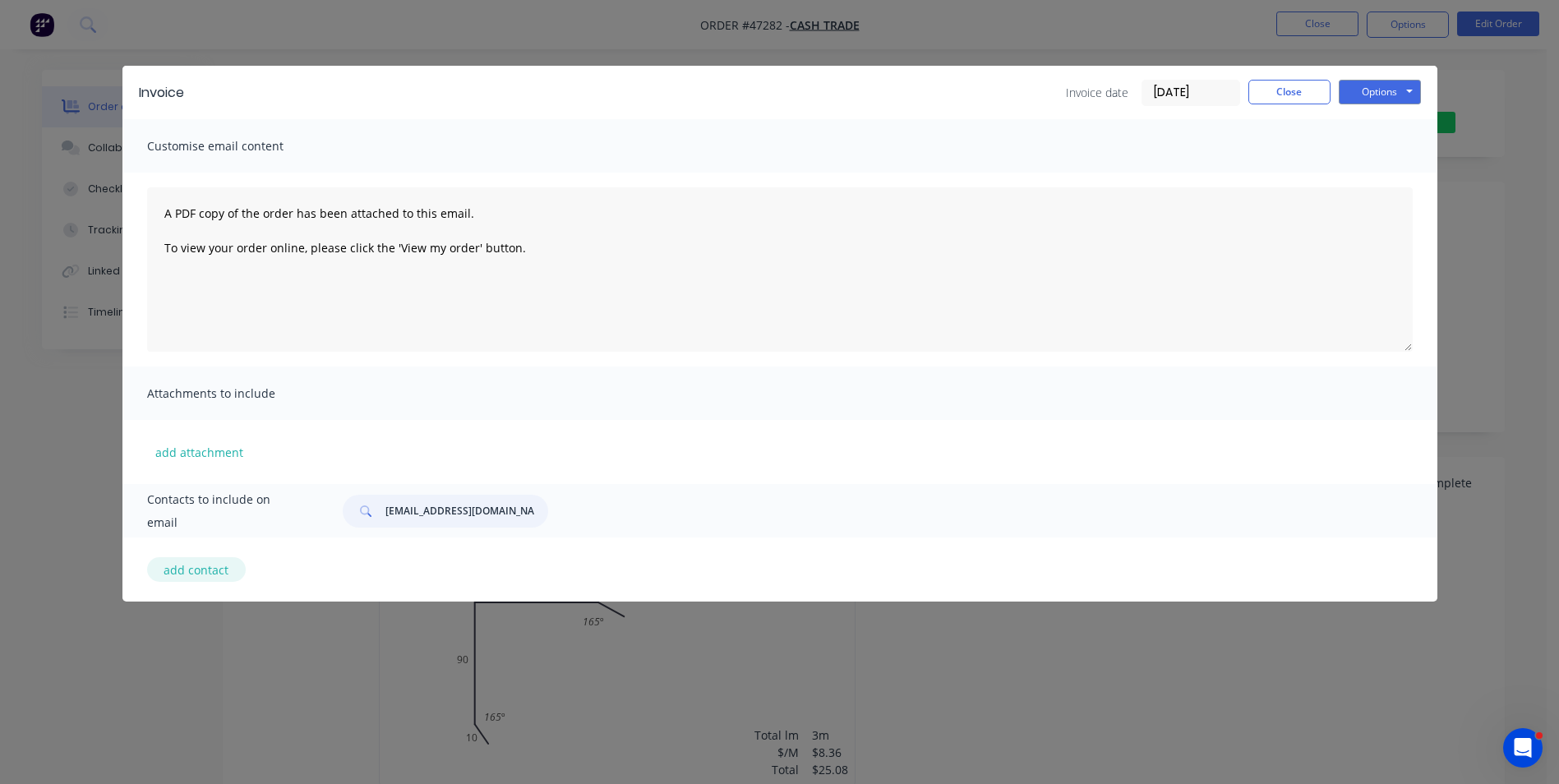
type input "dog_rulz@hotmail.com"
click at [220, 565] on button "add contact" at bounding box center [197, 568] width 99 height 24
select select "AU"
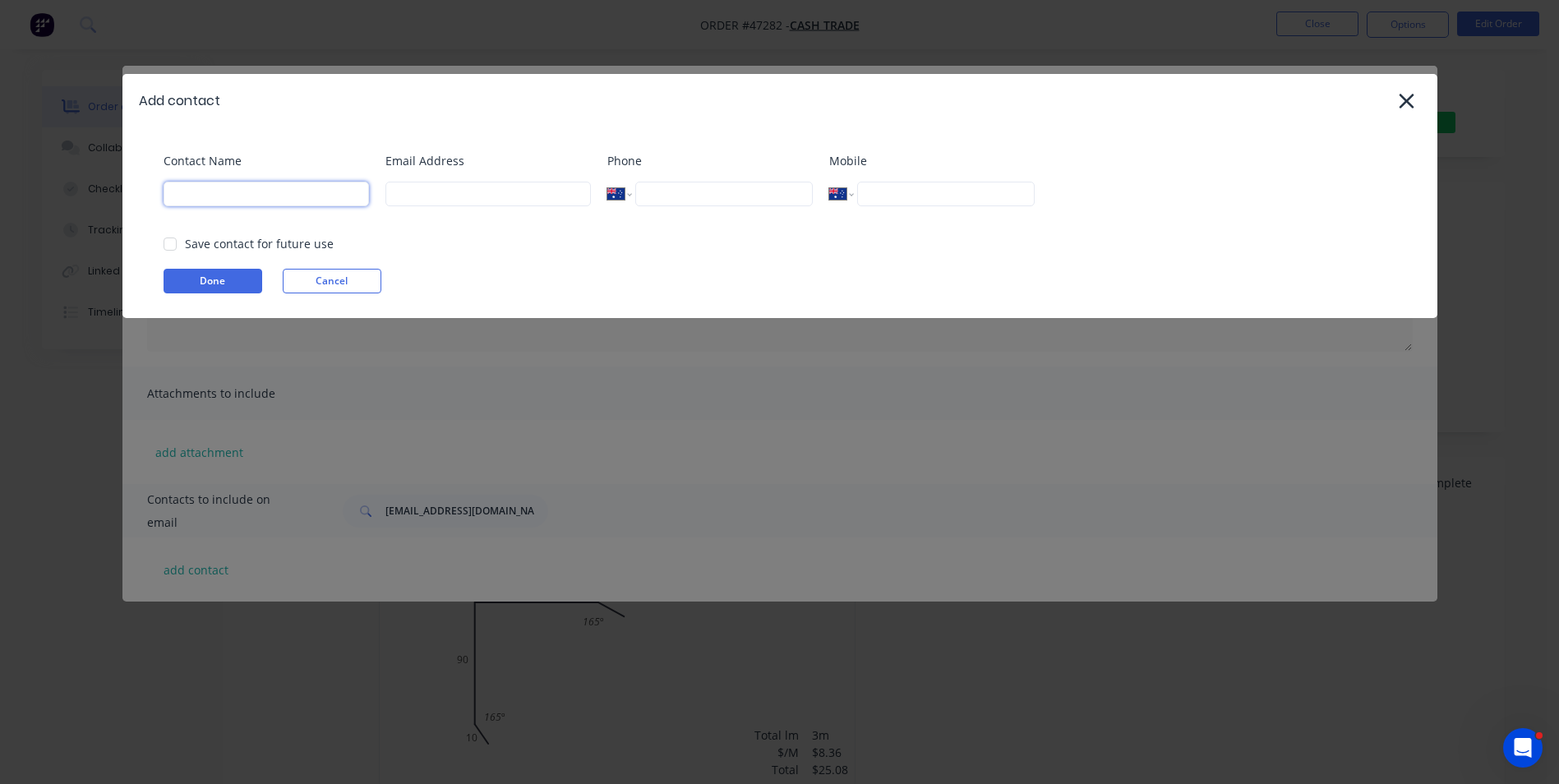
click at [271, 188] on input at bounding box center [266, 193] width 206 height 24
type input "Andrew"
type input "dog_rulz@hotmail.com"
type input "0423 566 815"
click at [230, 283] on button "Done" at bounding box center [213, 280] width 99 height 24
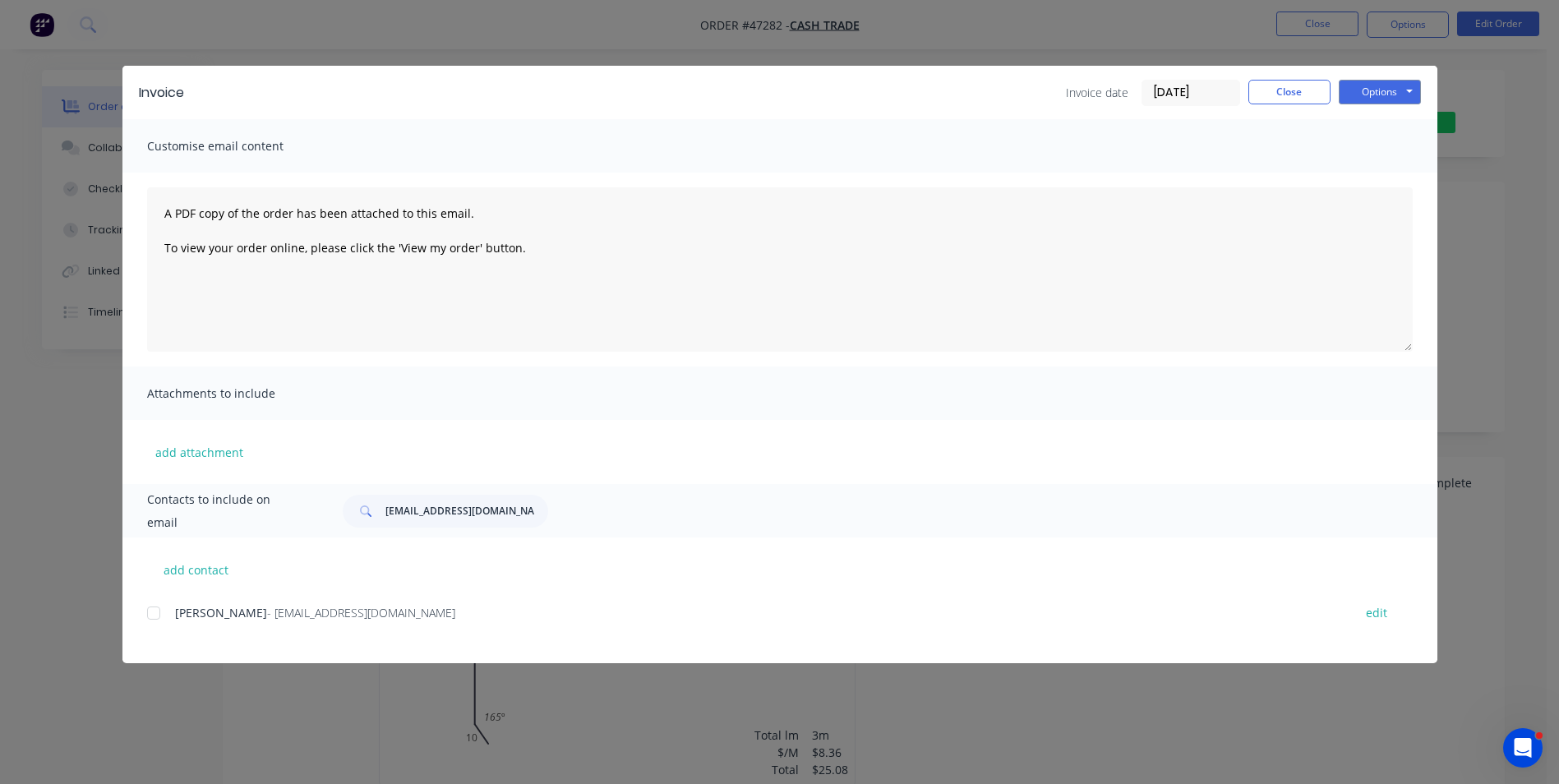
click at [171, 615] on div "Andrew - dog_rulz@hotmail.com edit" at bounding box center [793, 612] width 1290 height 22
click at [168, 614] on div at bounding box center [154, 612] width 33 height 33
click at [1391, 88] on button "Options" at bounding box center [1379, 92] width 82 height 24
click at [1384, 170] on button "Email" at bounding box center [1391, 175] width 105 height 27
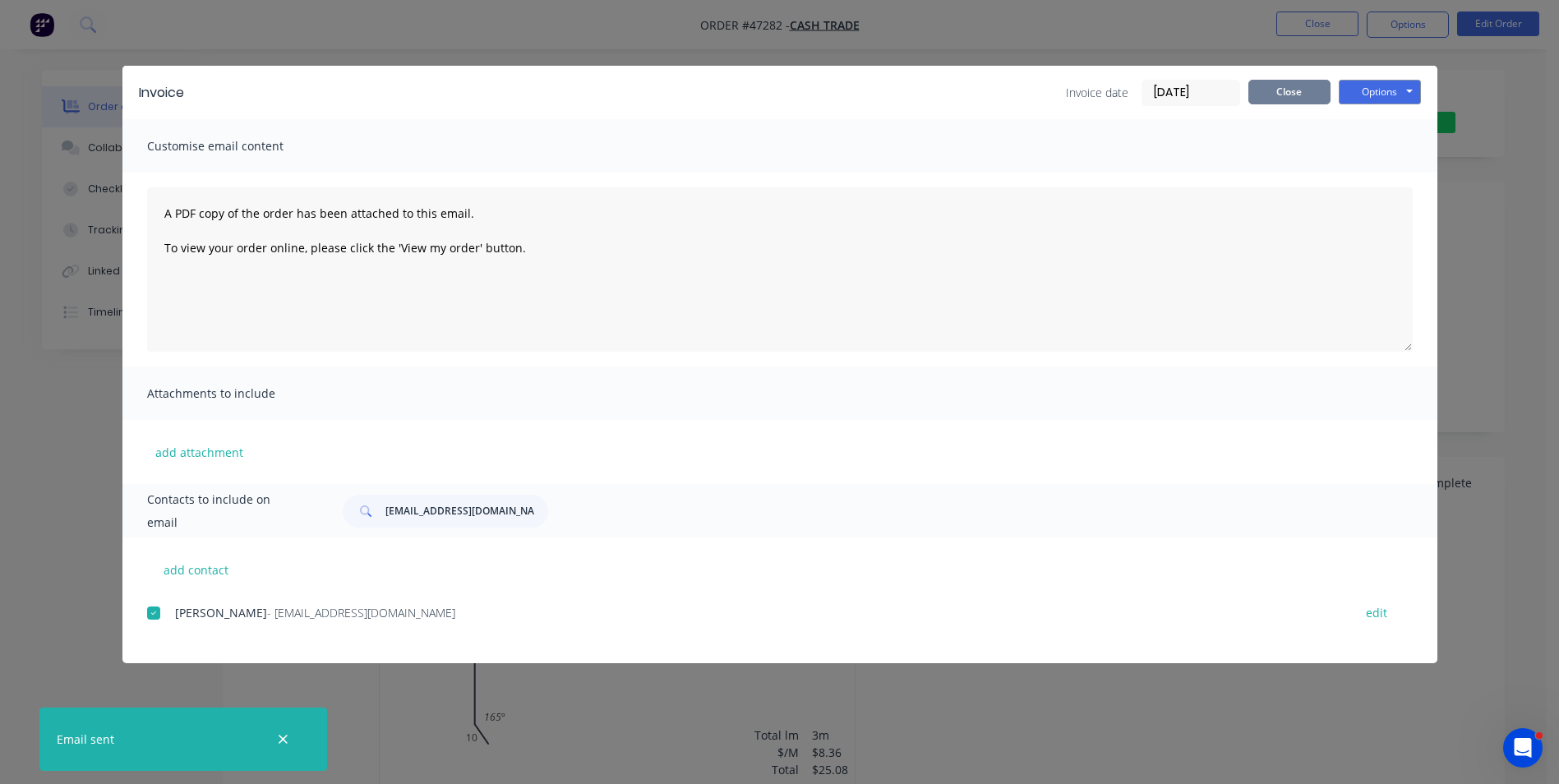
click at [1266, 96] on button "Close" at bounding box center [1289, 92] width 82 height 24
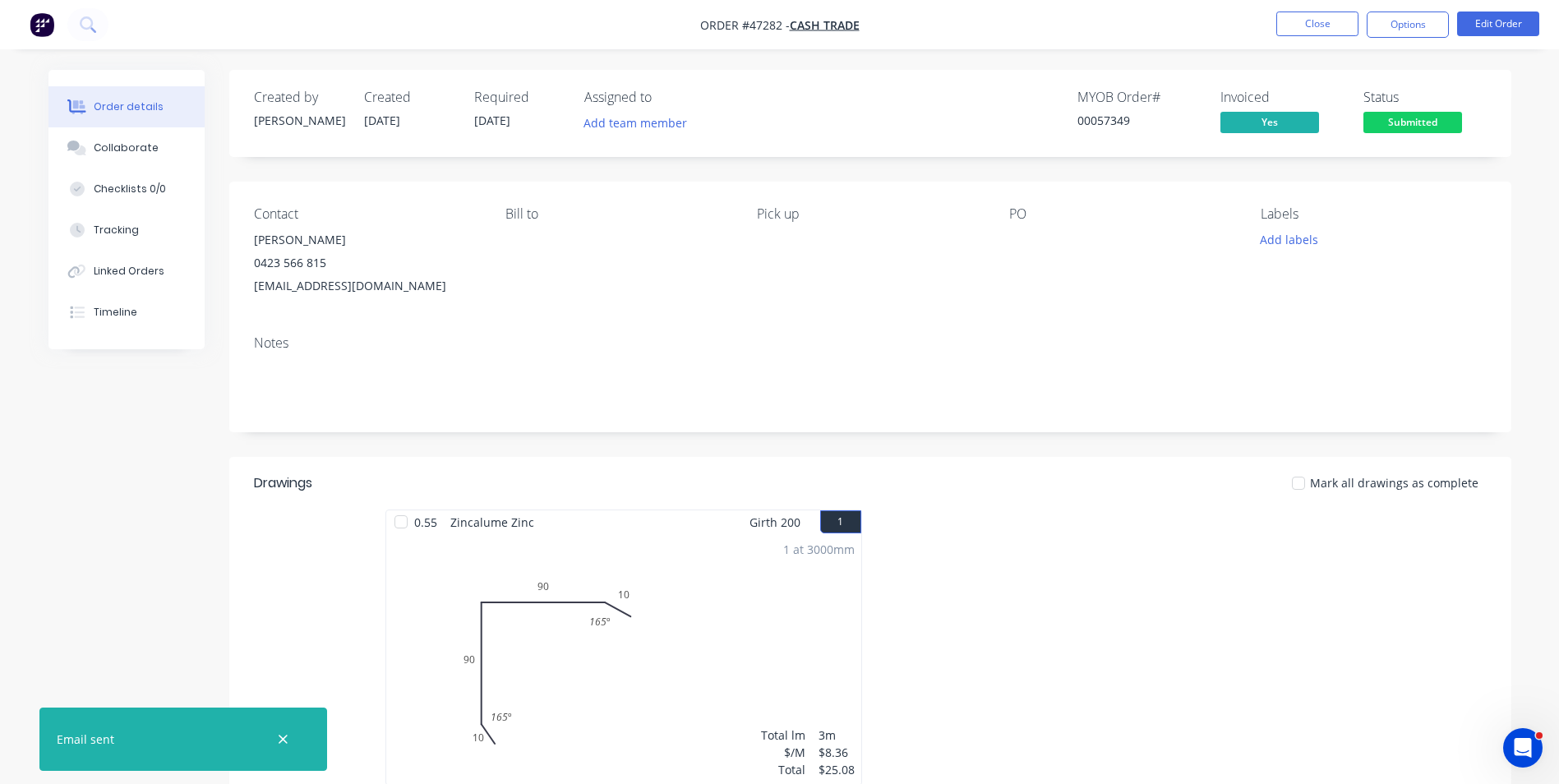
click at [1014, 431] on div "Notes" at bounding box center [870, 377] width 1282 height 110
click at [144, 309] on button "Timeline" at bounding box center [127, 313] width 156 height 41
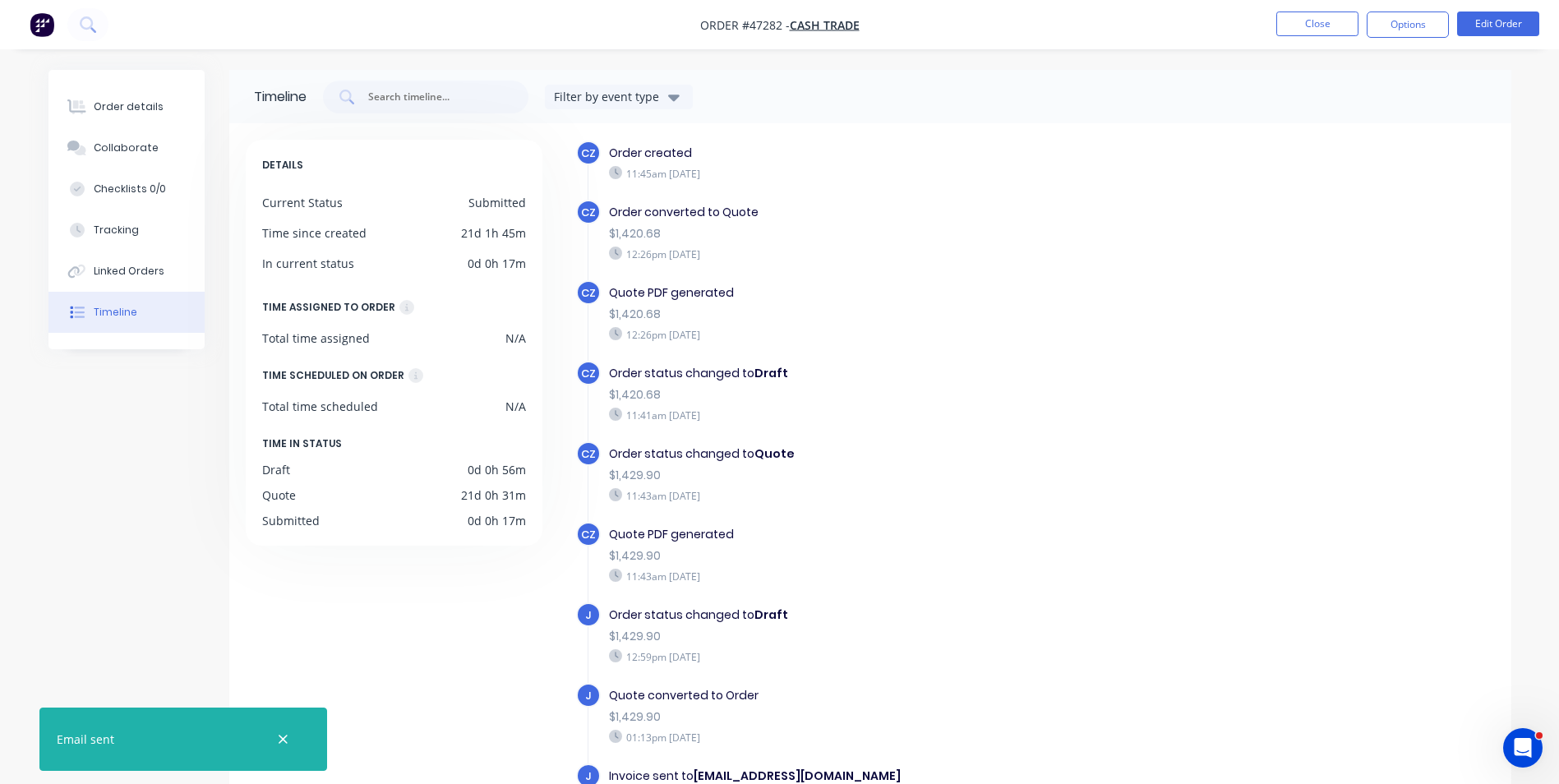
scroll to position [16, 0]
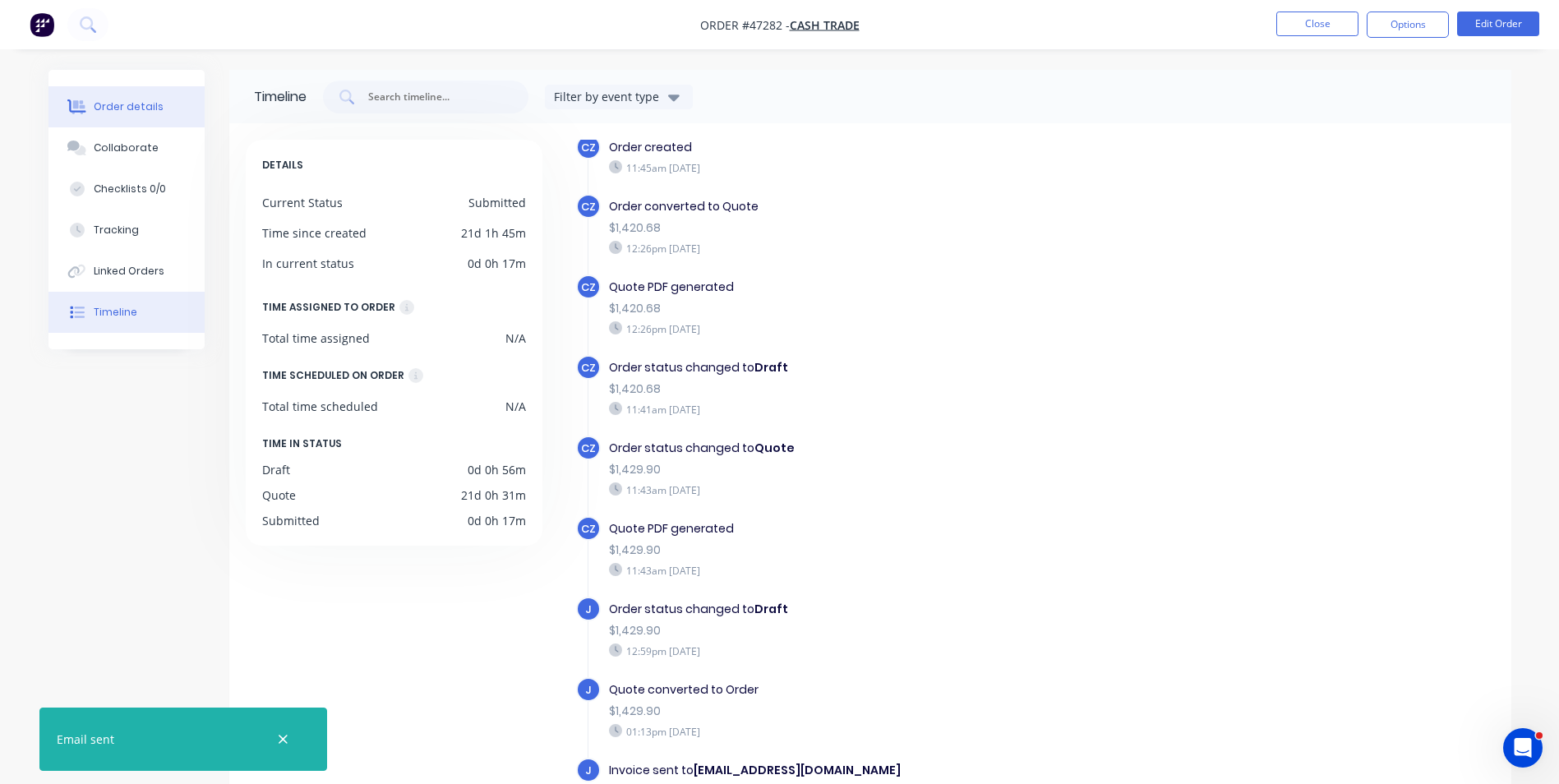
drag, startPoint x: 144, startPoint y: 108, endPoint x: 190, endPoint y: 110, distance: 46.0
click at [144, 109] on div "Order details" at bounding box center [128, 107] width 70 height 14
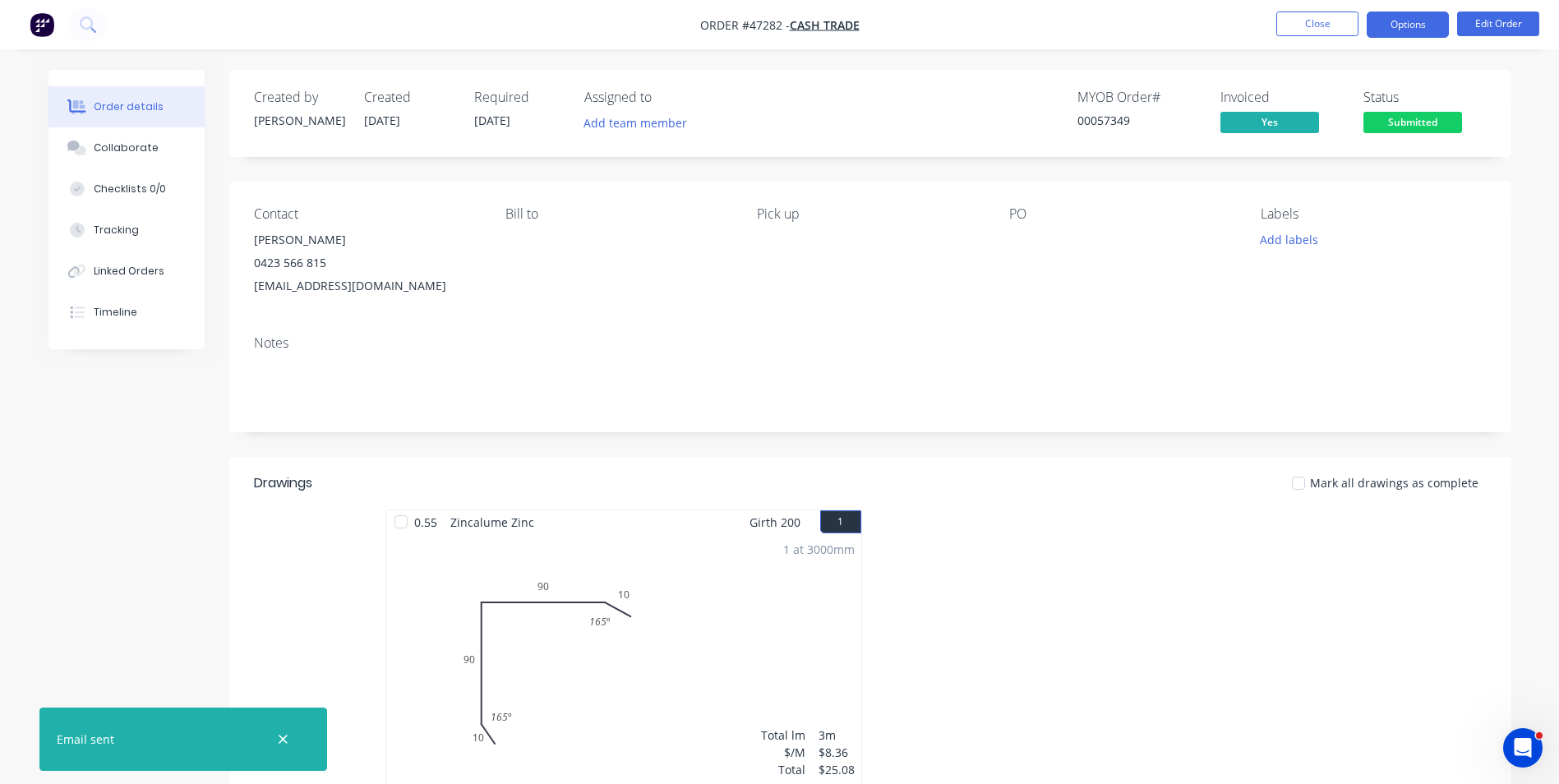
click at [1410, 23] on button "Options" at bounding box center [1407, 24] width 82 height 26
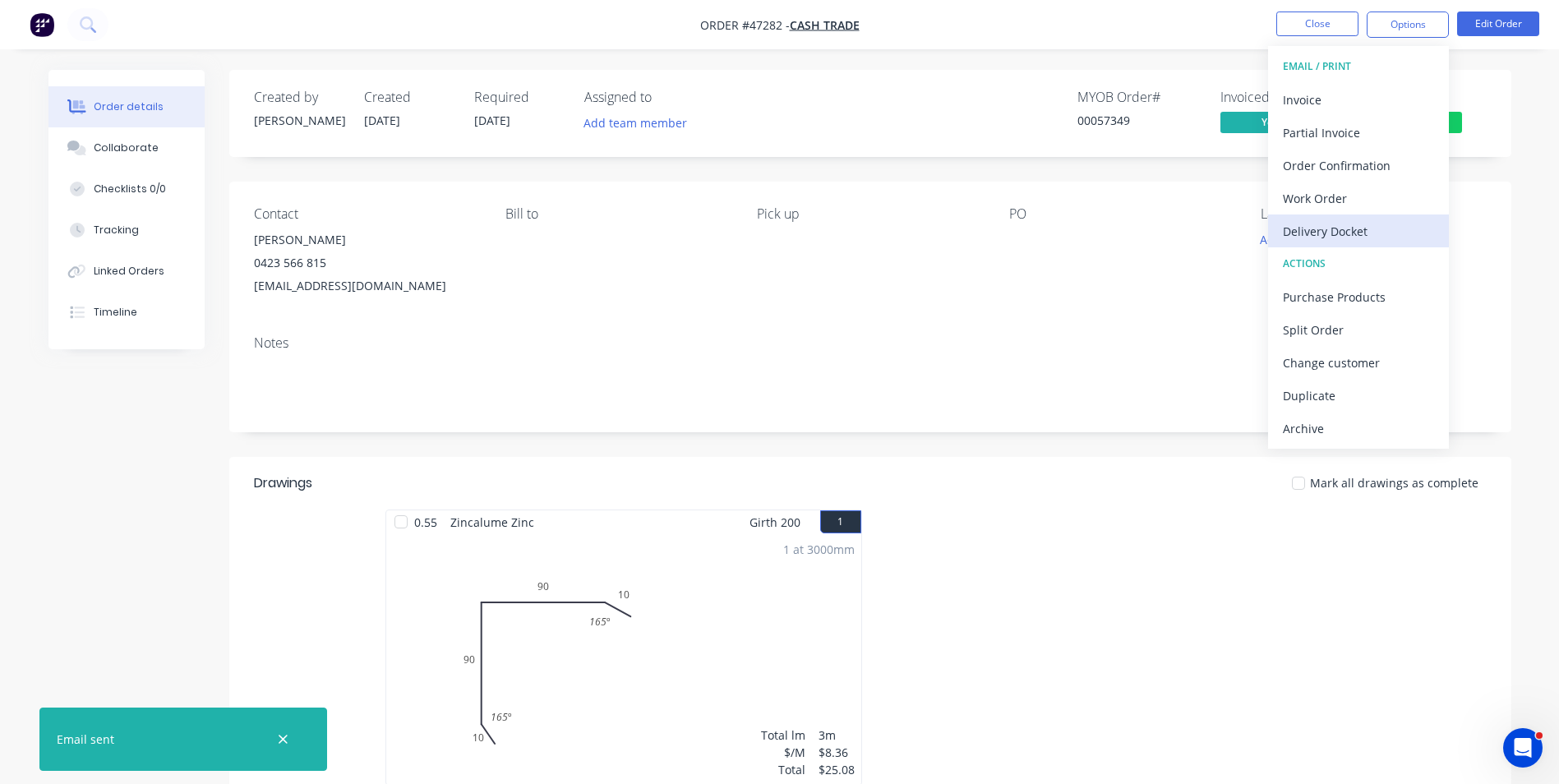
click at [1327, 237] on div "Delivery Docket" at bounding box center [1359, 231] width 151 height 24
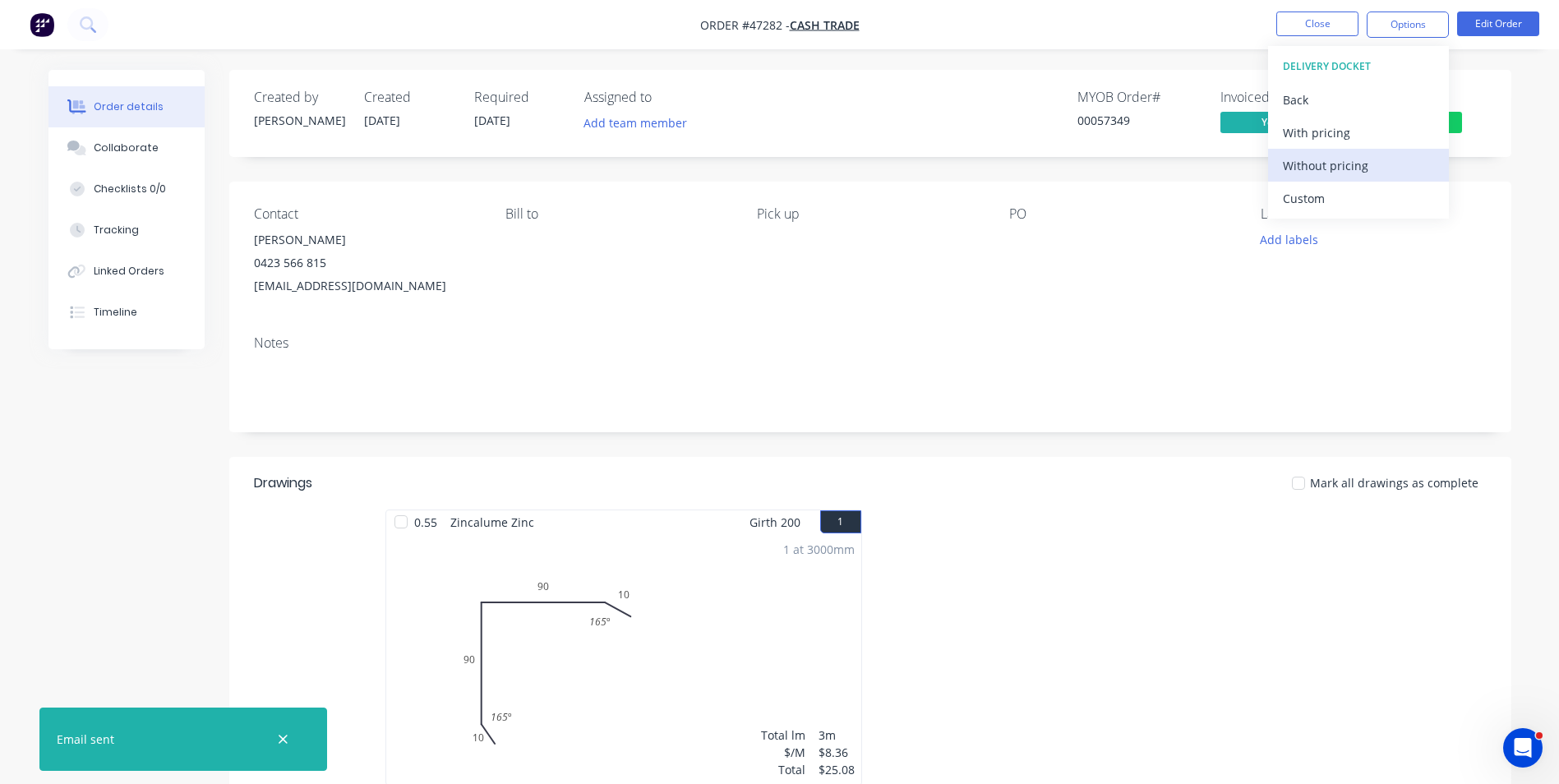
click at [1350, 172] on div "Without pricing" at bounding box center [1359, 165] width 151 height 24
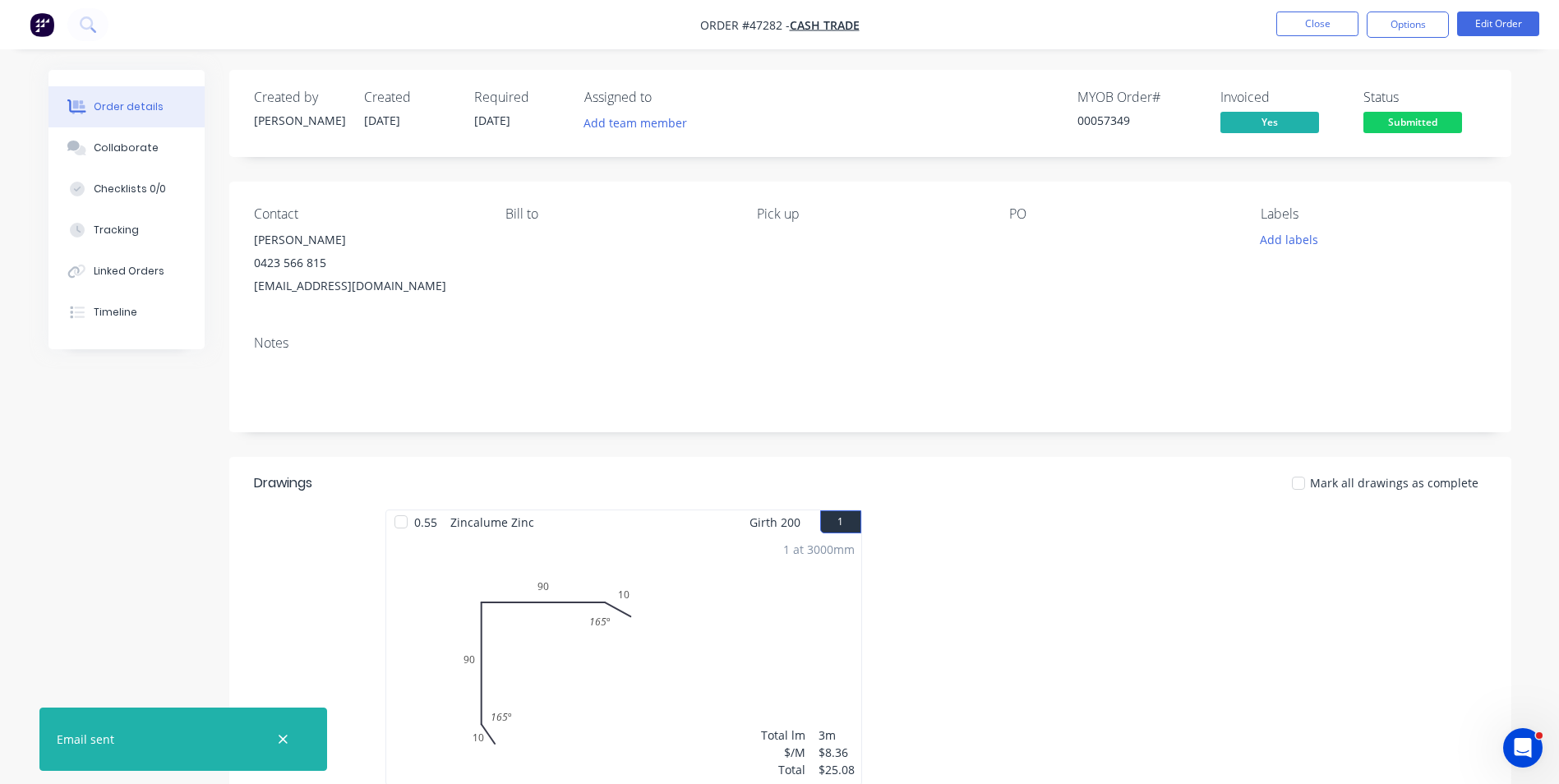
click at [873, 342] on div "Notes" at bounding box center [871, 342] width 1233 height 15
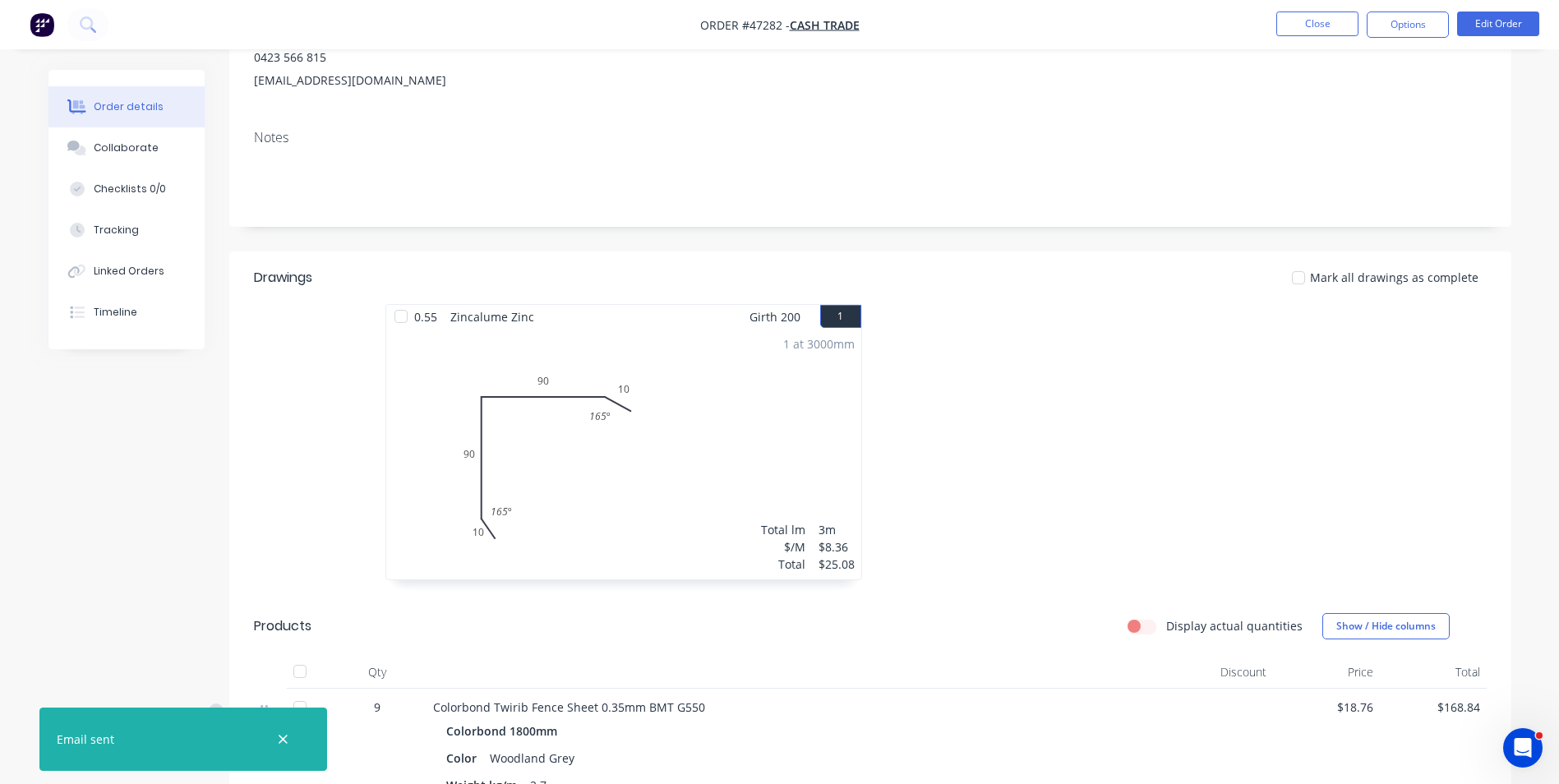
scroll to position [329, 0]
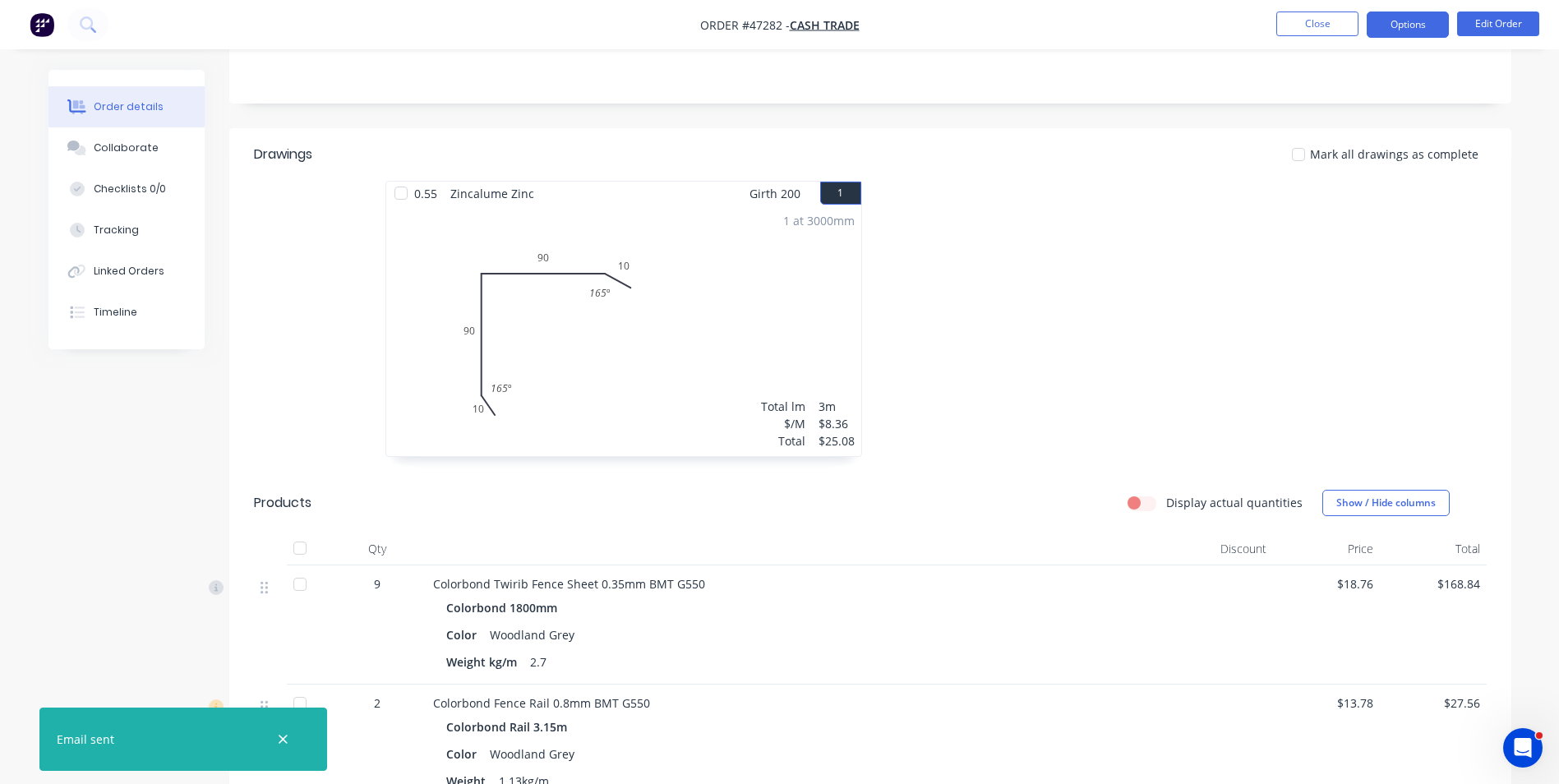
click at [1404, 23] on button "Options" at bounding box center [1407, 24] width 82 height 26
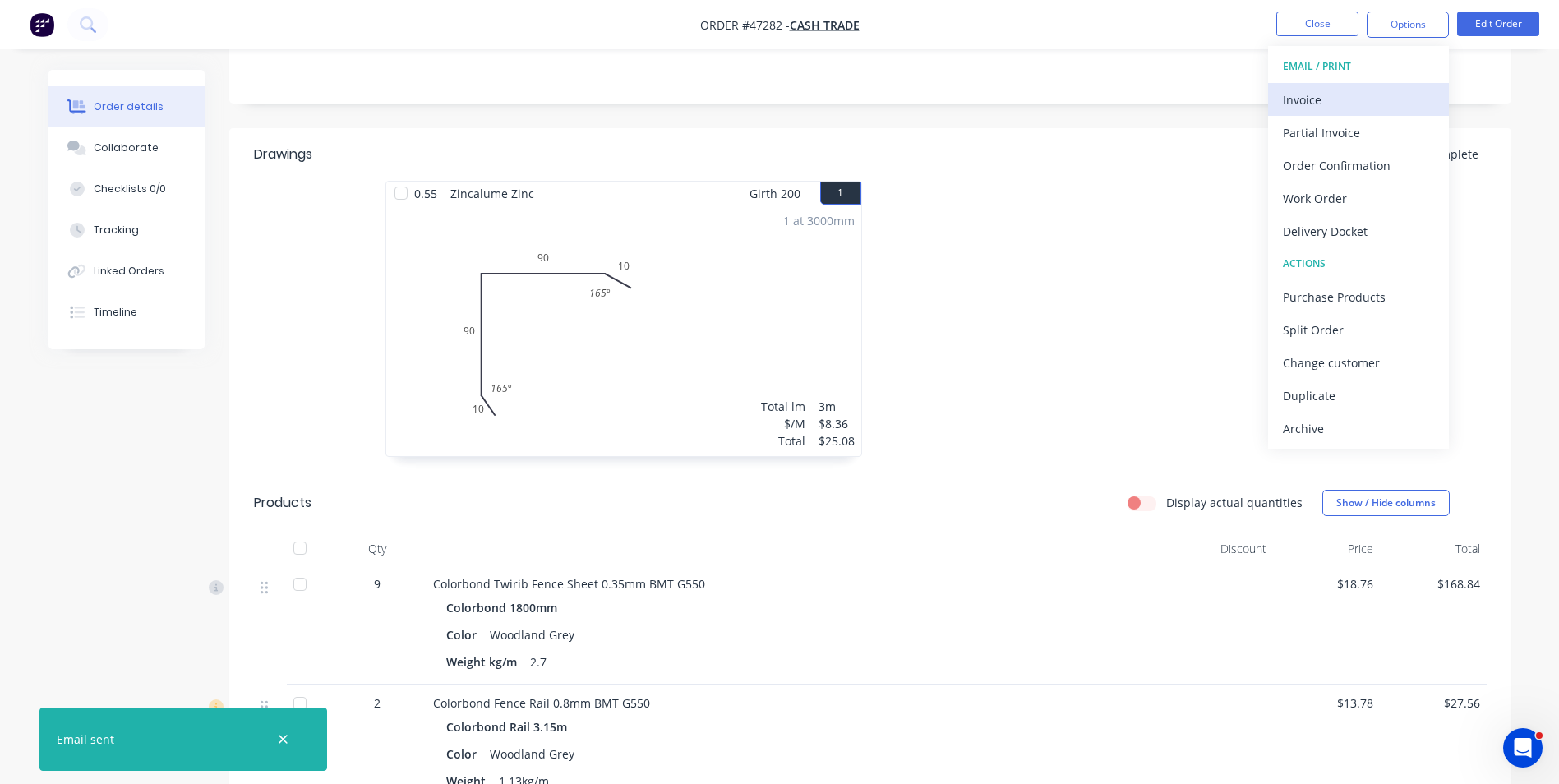
click at [1382, 89] on div "Invoice" at bounding box center [1359, 100] width 151 height 24
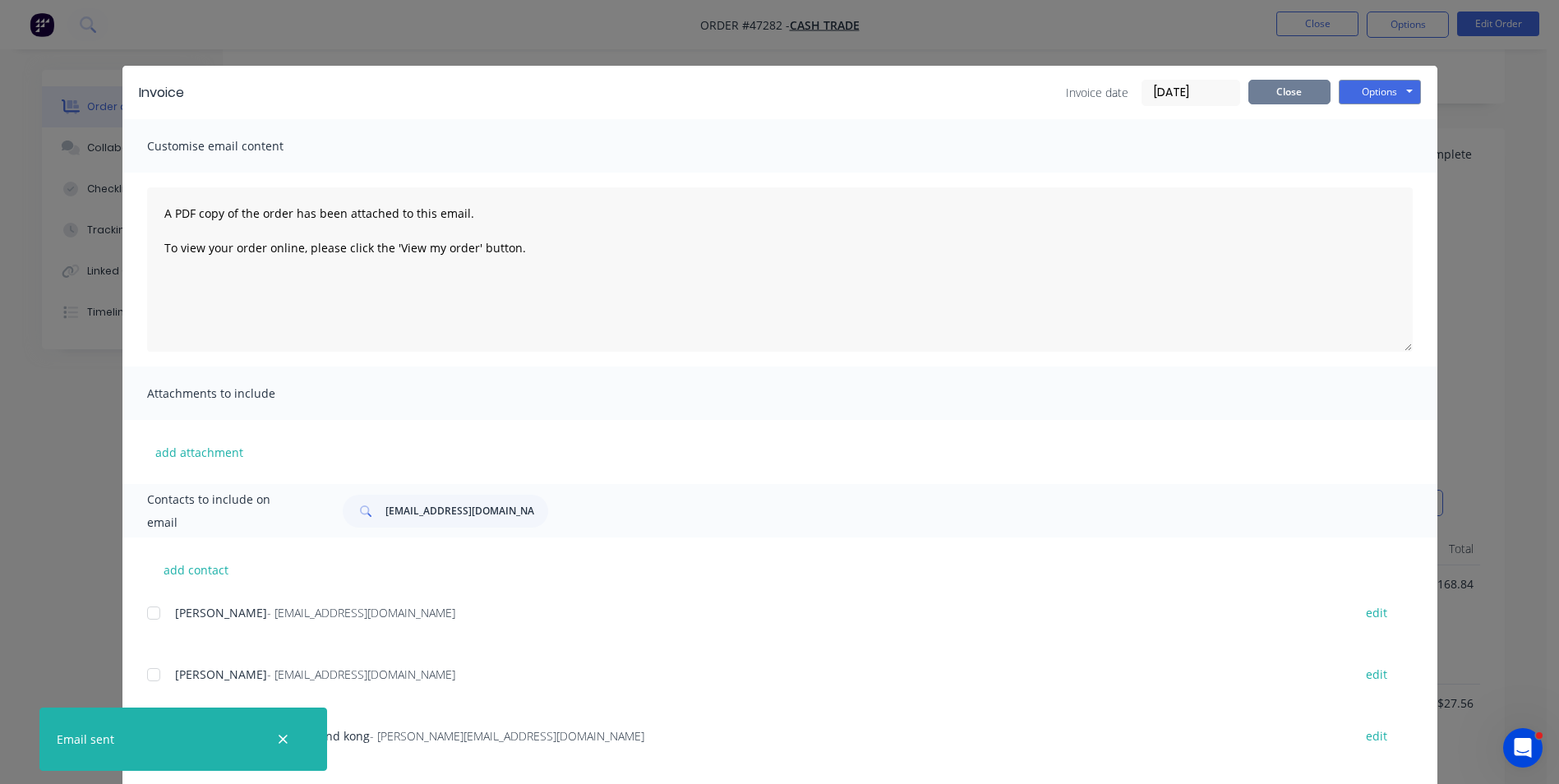
click at [1307, 96] on button "Close" at bounding box center [1289, 92] width 82 height 24
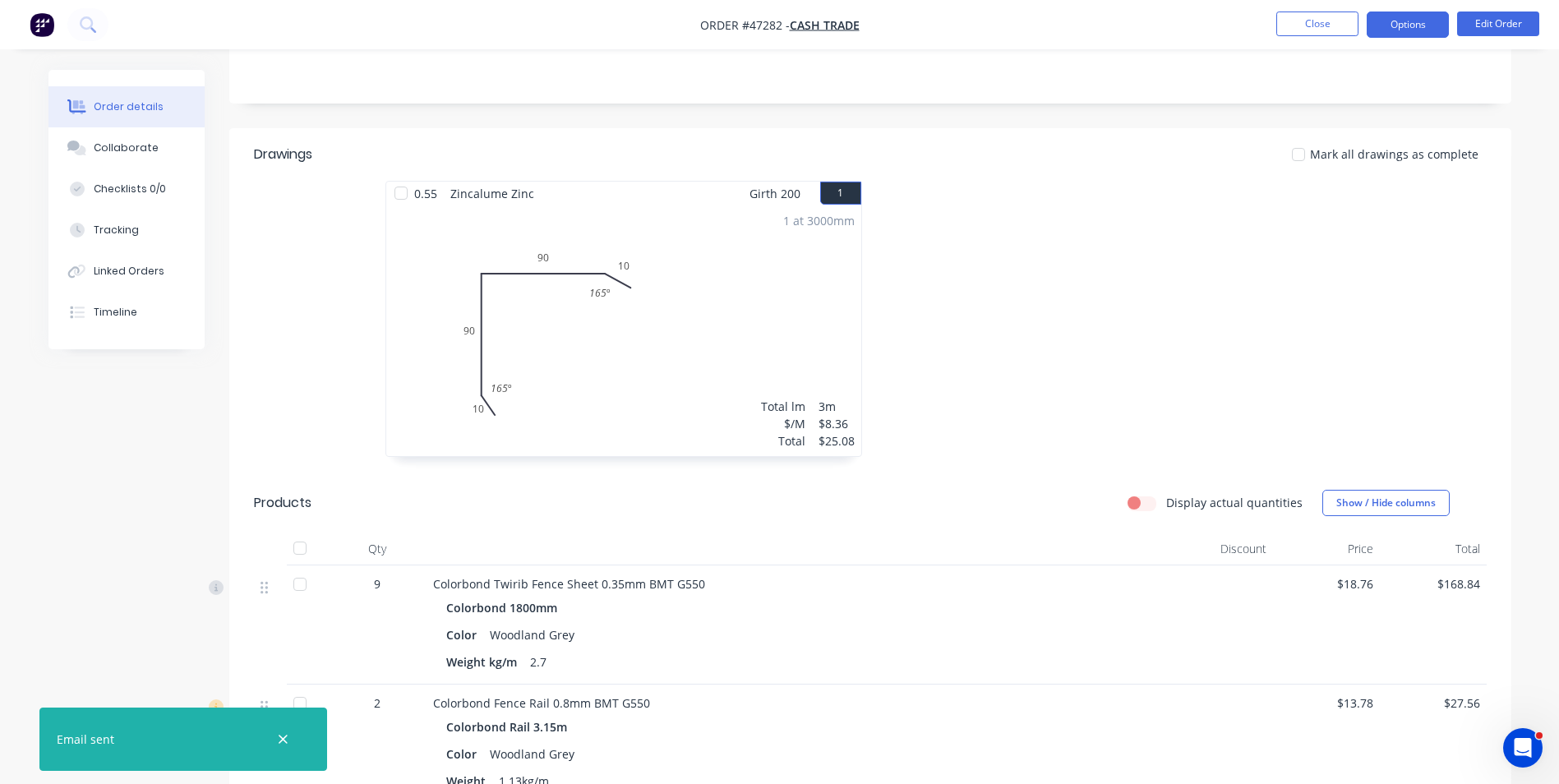
click at [1403, 27] on button "Options" at bounding box center [1407, 24] width 82 height 26
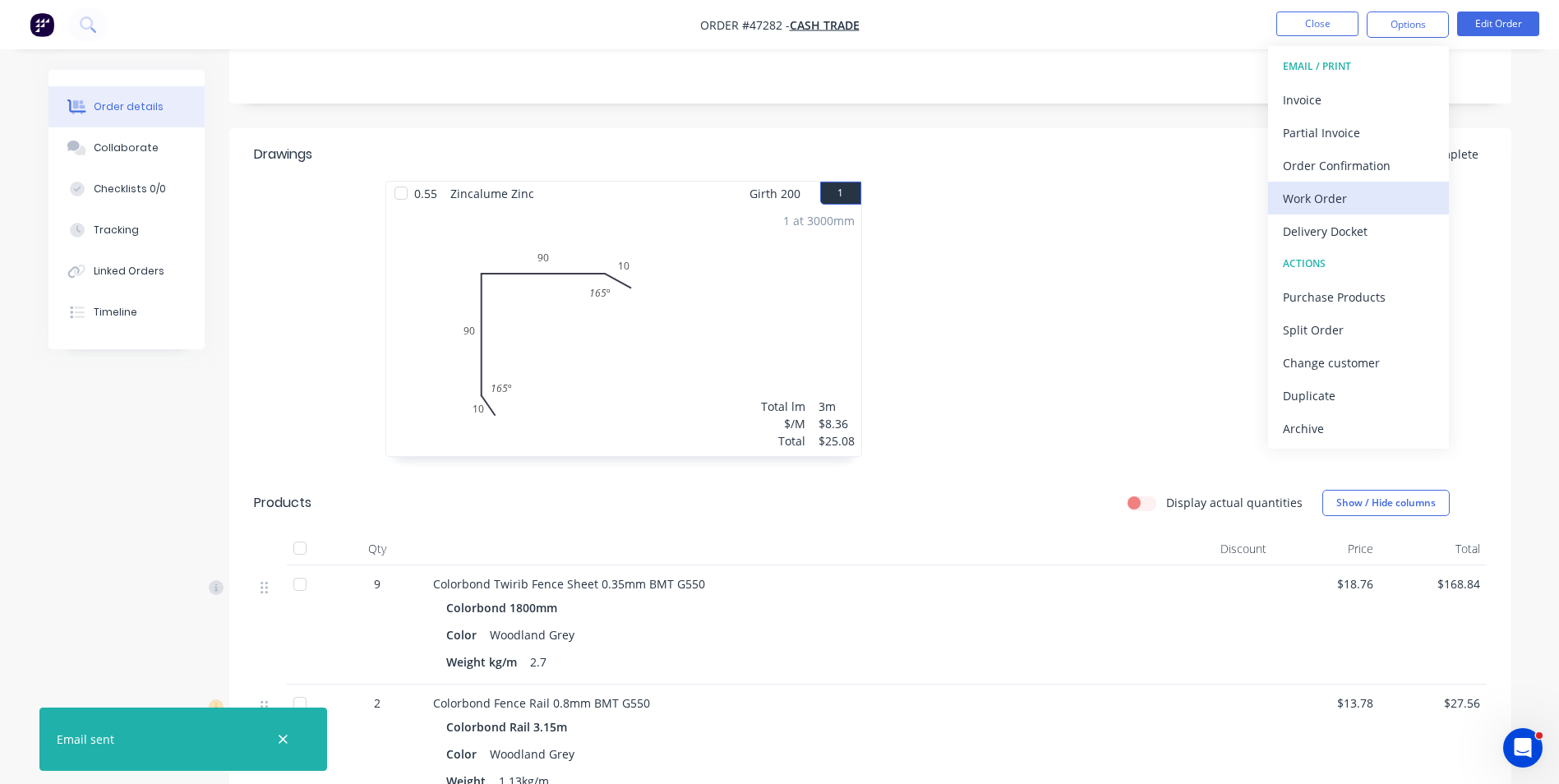
click at [1338, 190] on div "Work Order" at bounding box center [1359, 198] width 151 height 24
click at [1336, 192] on div "Custom" at bounding box center [1359, 198] width 151 height 24
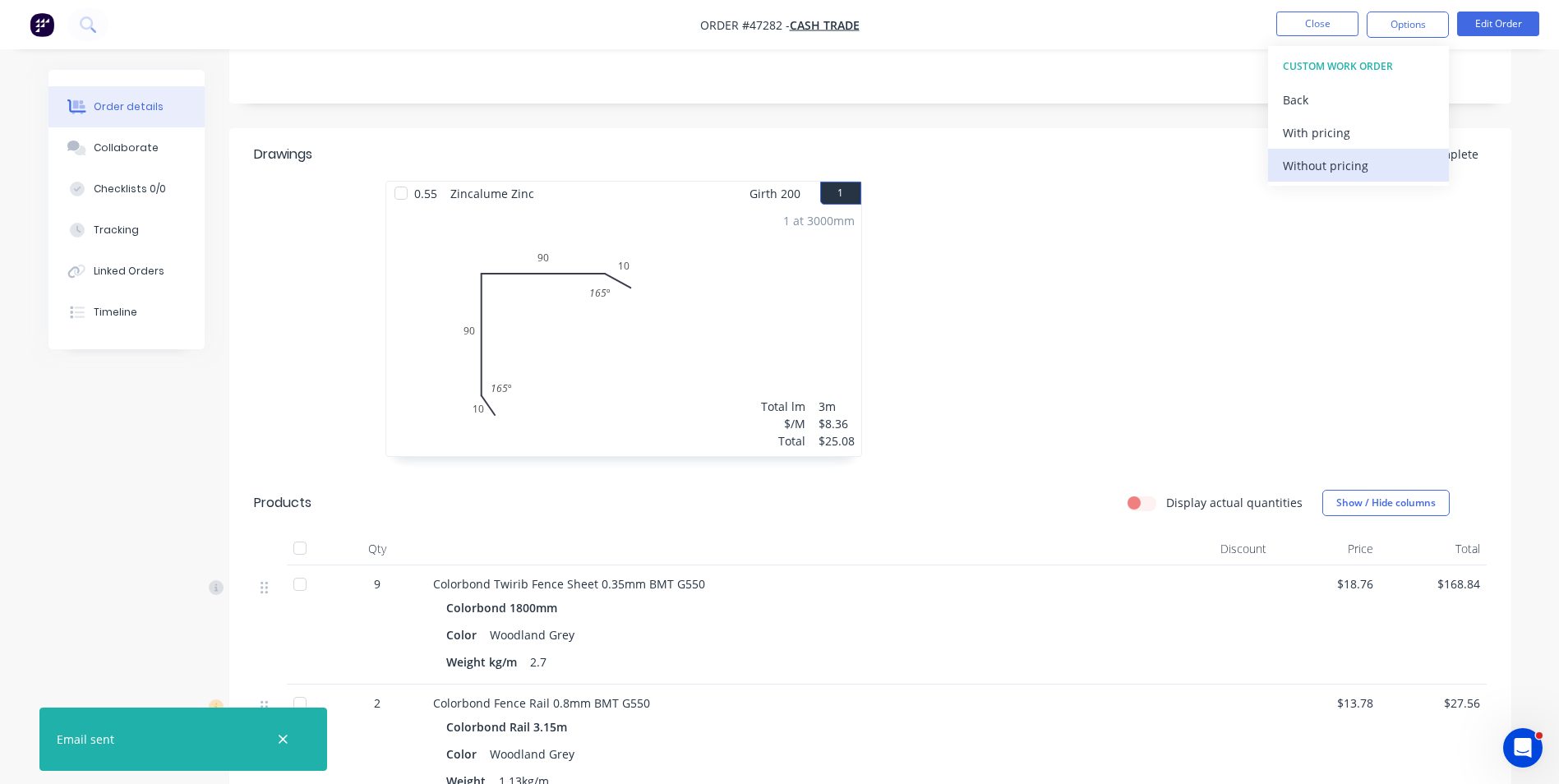
click at [1339, 169] on div "Without pricing" at bounding box center [1359, 165] width 151 height 24
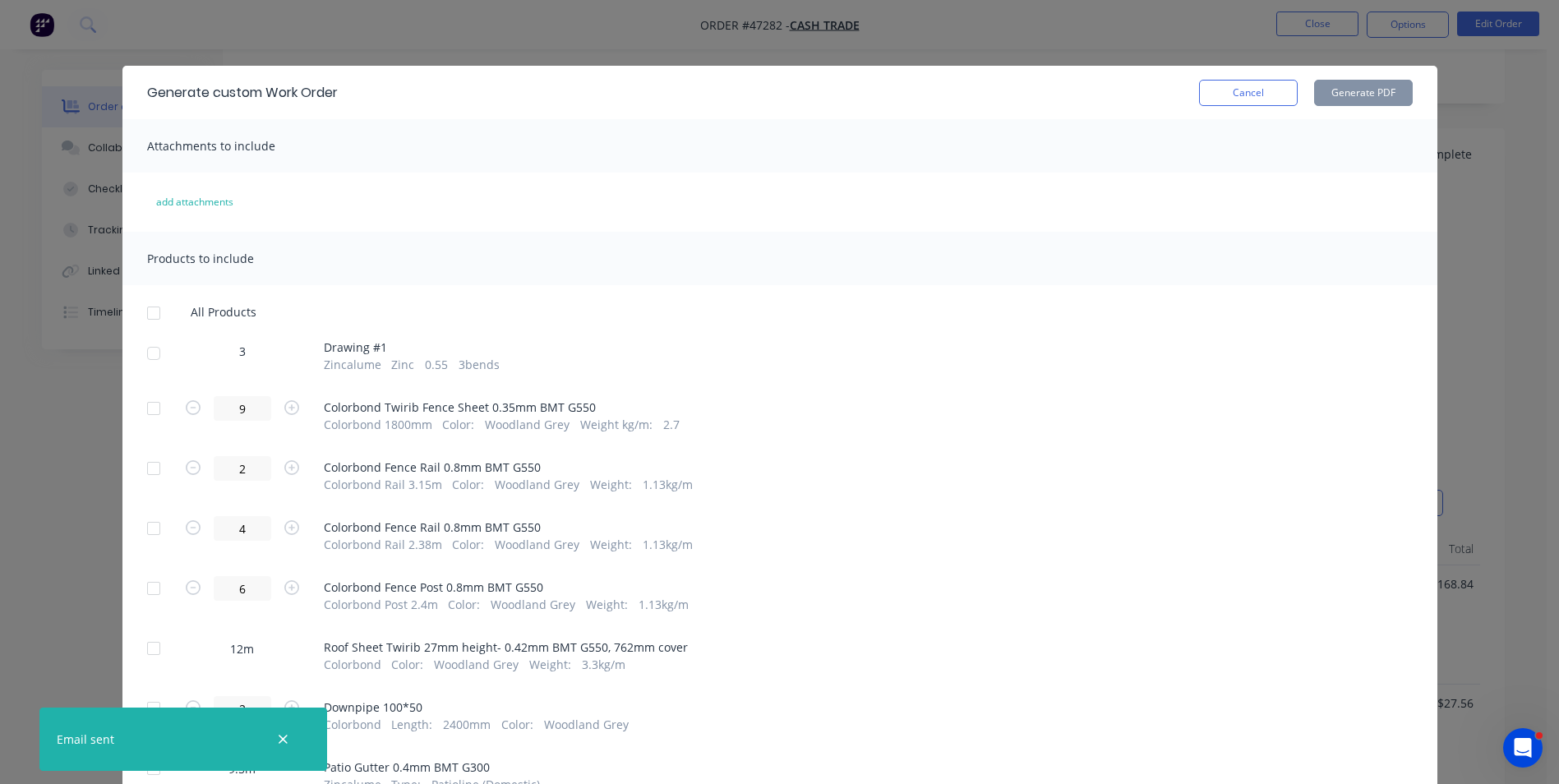
click at [156, 361] on div at bounding box center [154, 353] width 33 height 33
click at [1368, 82] on button "Generate PDF" at bounding box center [1364, 92] width 99 height 26
click at [149, 351] on div at bounding box center [154, 353] width 33 height 33
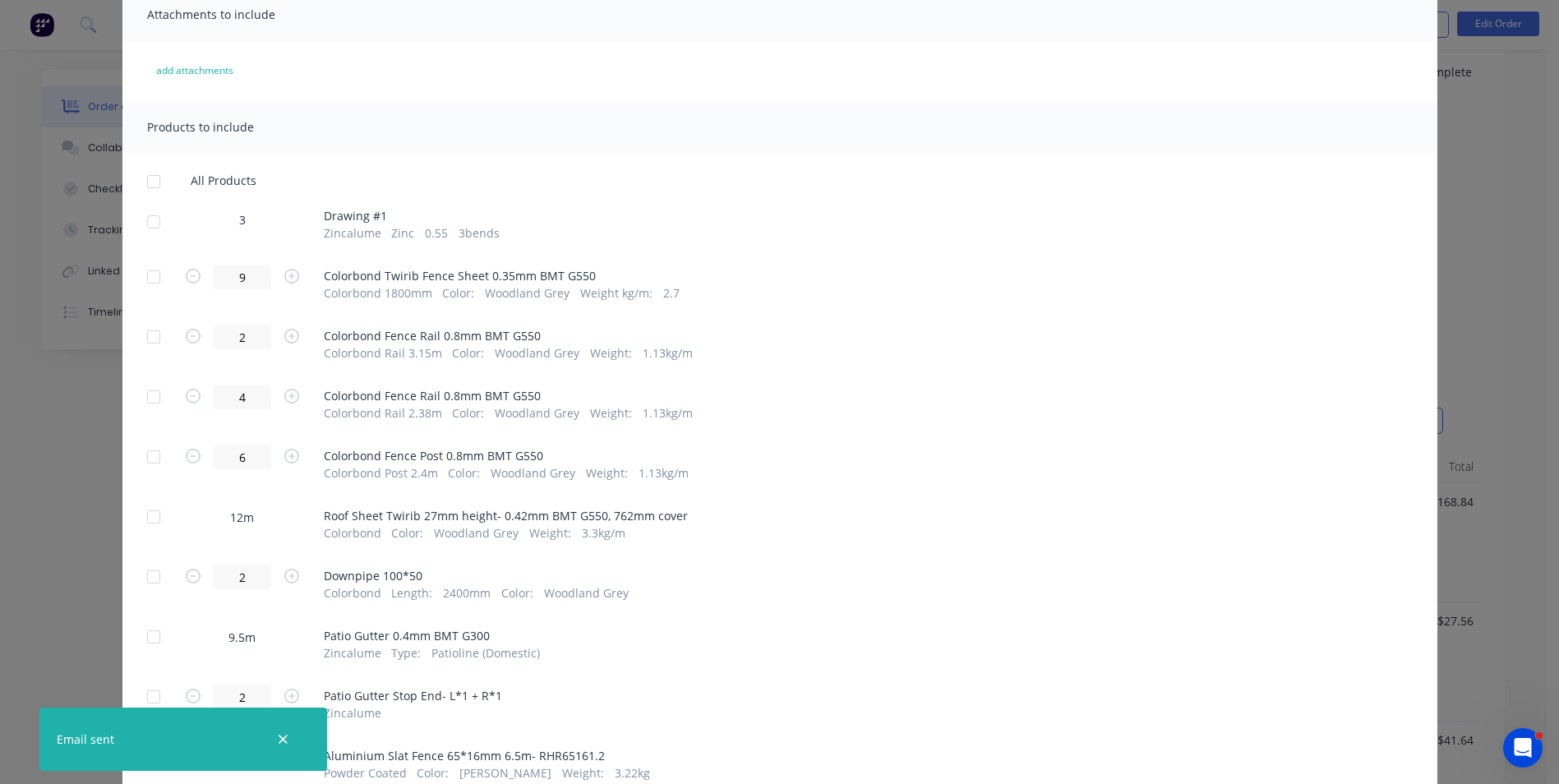
scroll to position [0, 0]
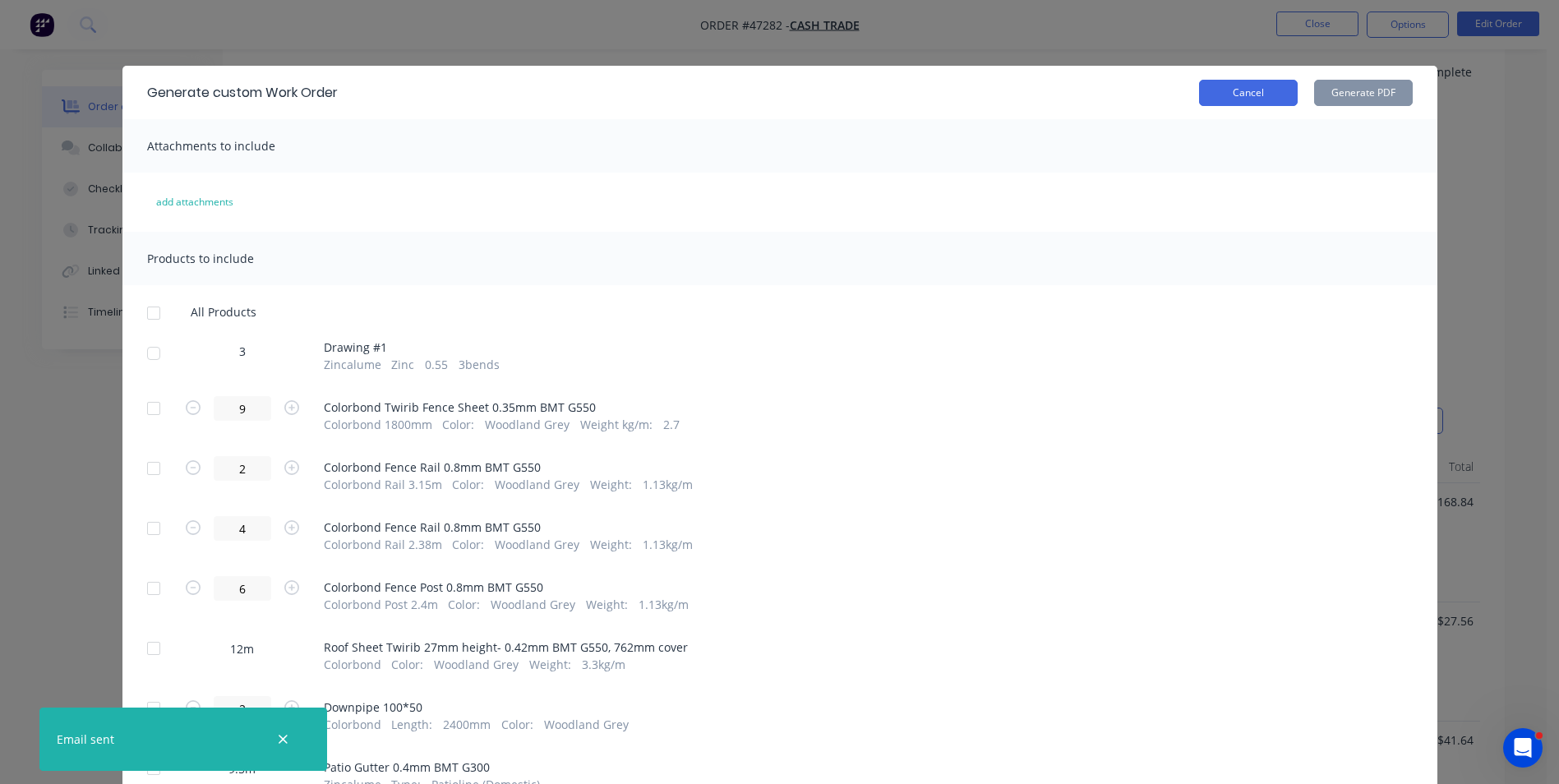
click at [1247, 100] on button "Cancel" at bounding box center [1248, 92] width 99 height 26
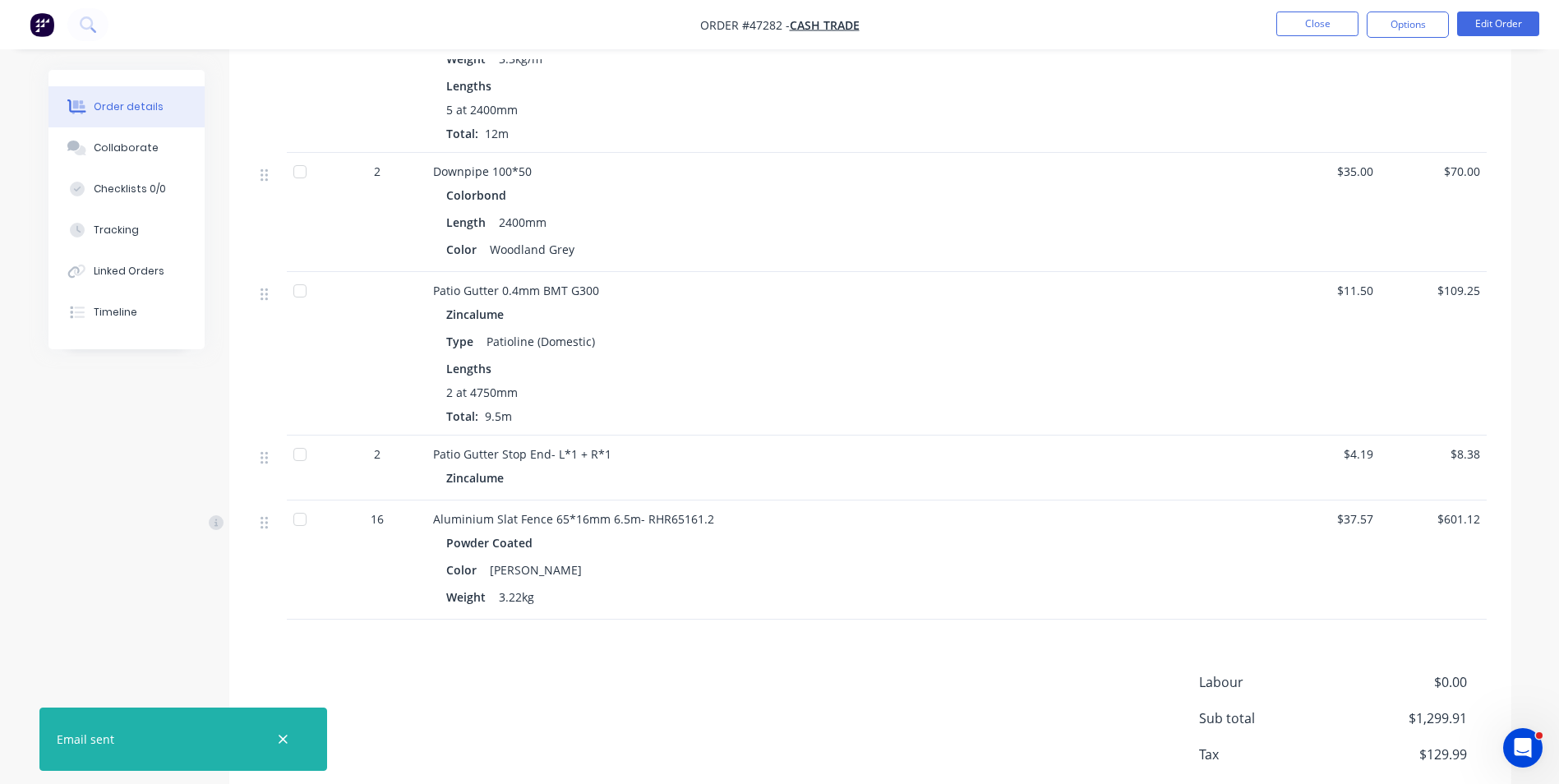
scroll to position [1500, 0]
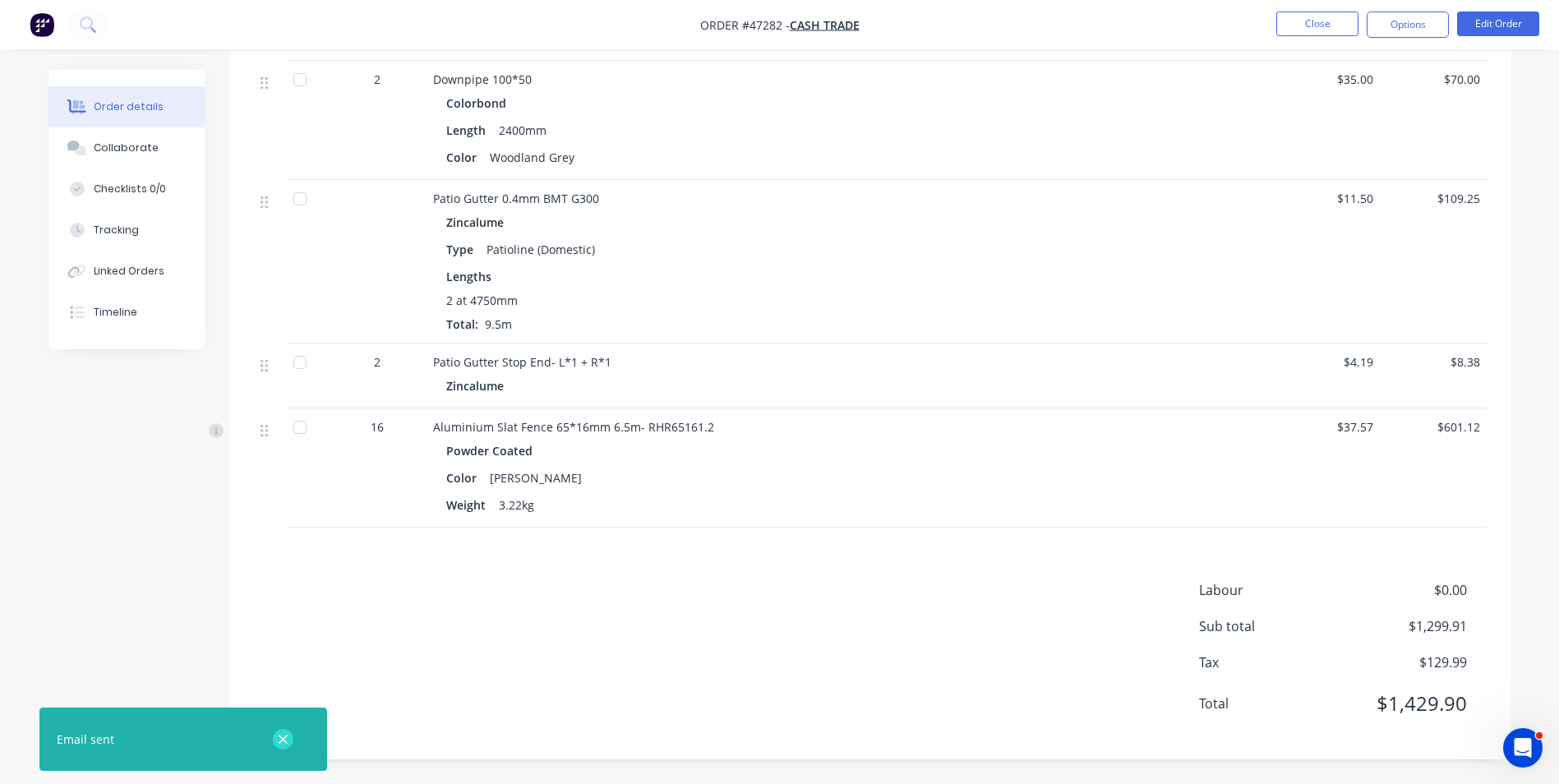
click at [283, 739] on icon "button" at bounding box center [283, 739] width 9 height 9
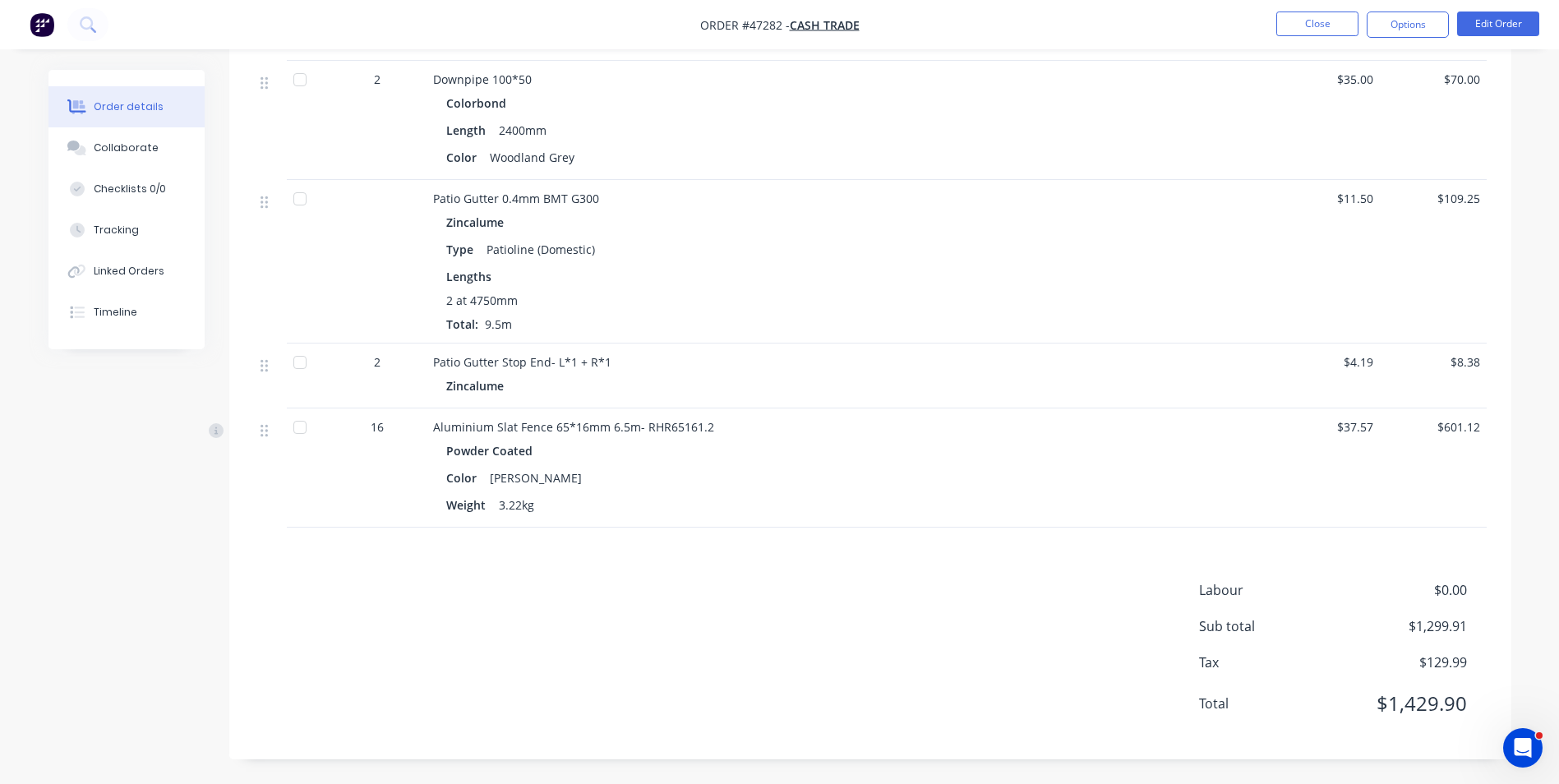
click at [516, 638] on div "Labour $0.00 Sub total $1,299.91 Tax $129.99 Total $1,429.90" at bounding box center [871, 657] width 1233 height 154
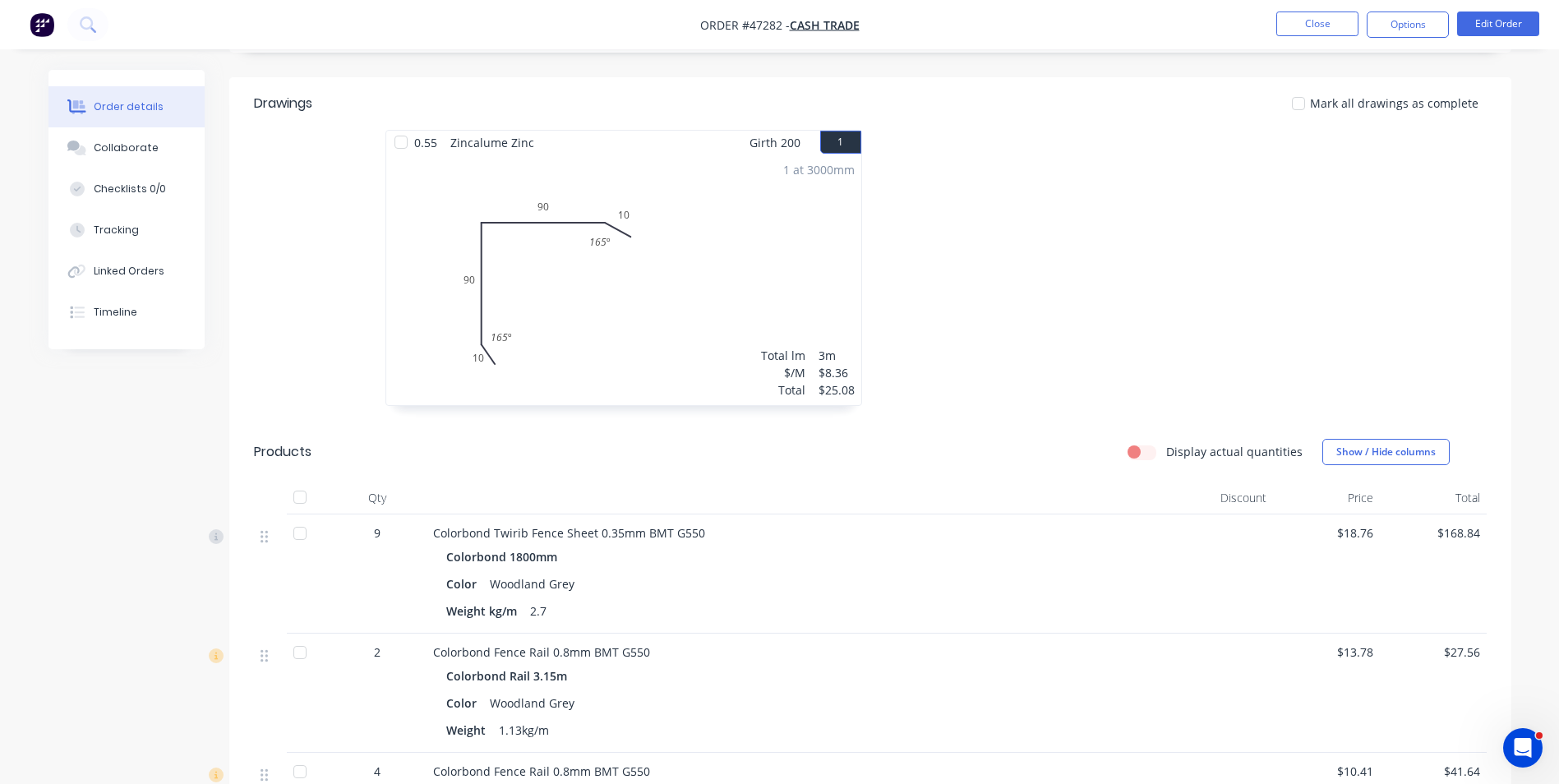
scroll to position [186, 0]
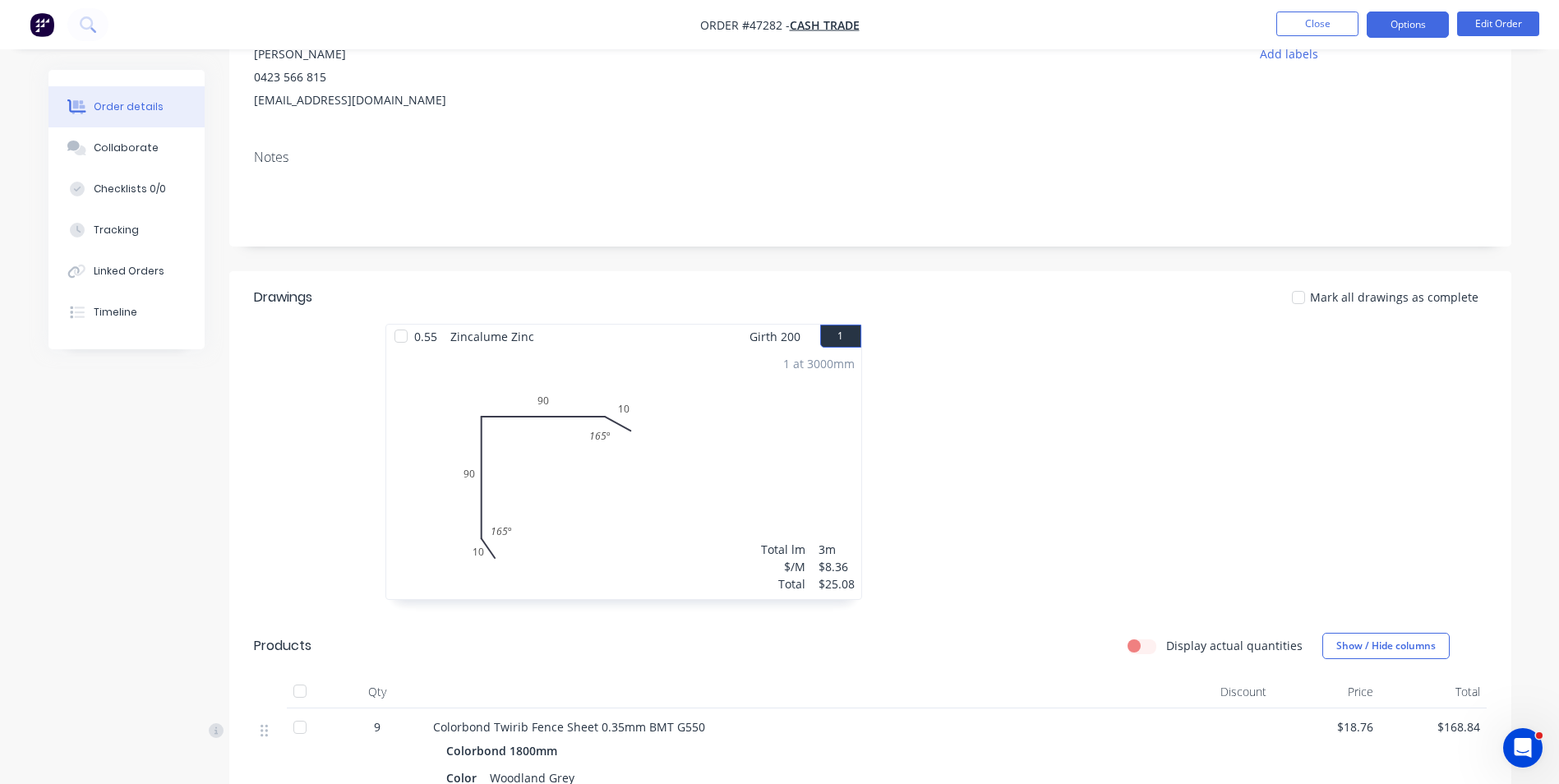
click at [1417, 28] on button "Options" at bounding box center [1407, 24] width 82 height 26
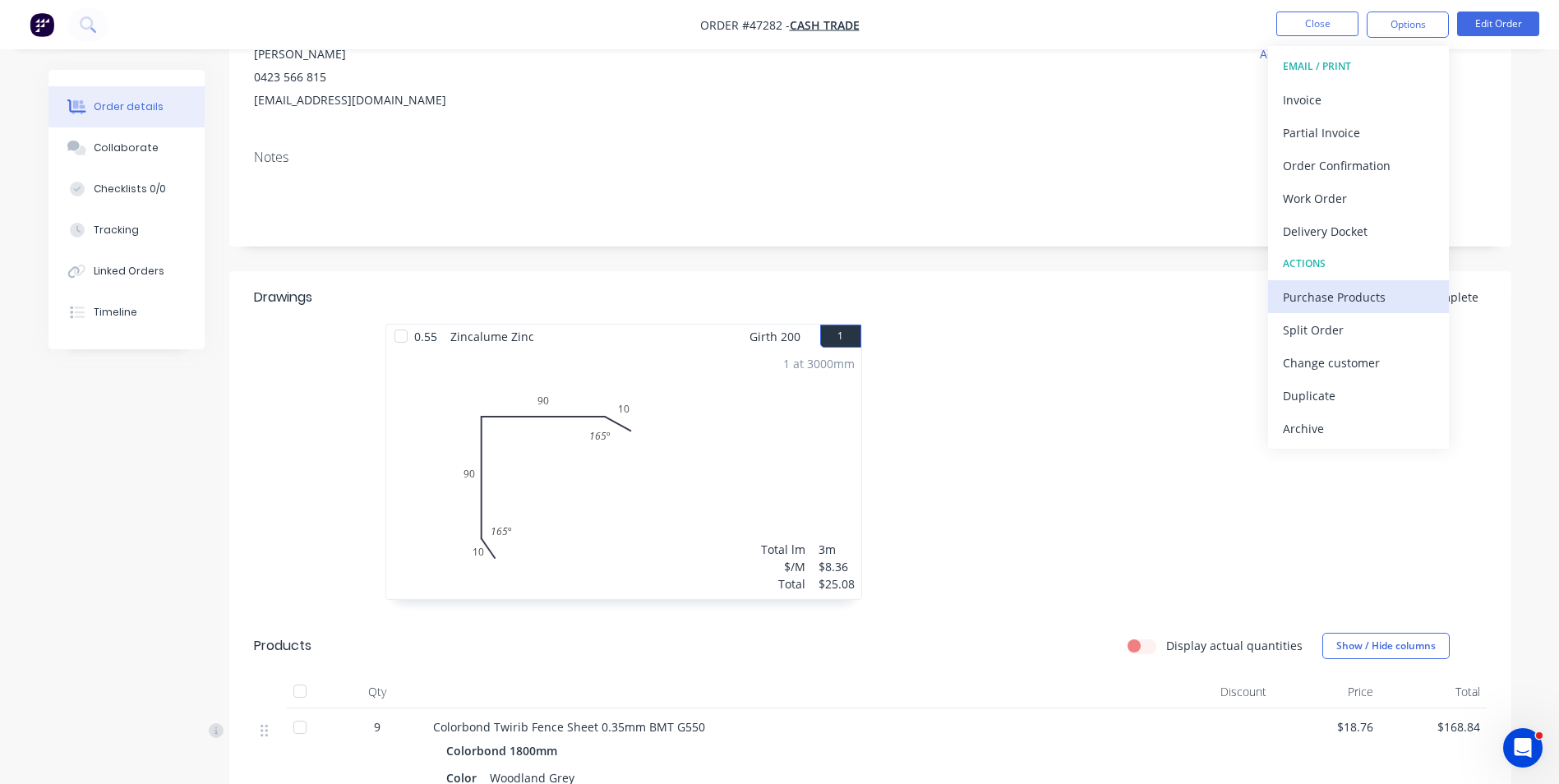
click at [1333, 290] on div "Purchase Products" at bounding box center [1359, 296] width 151 height 24
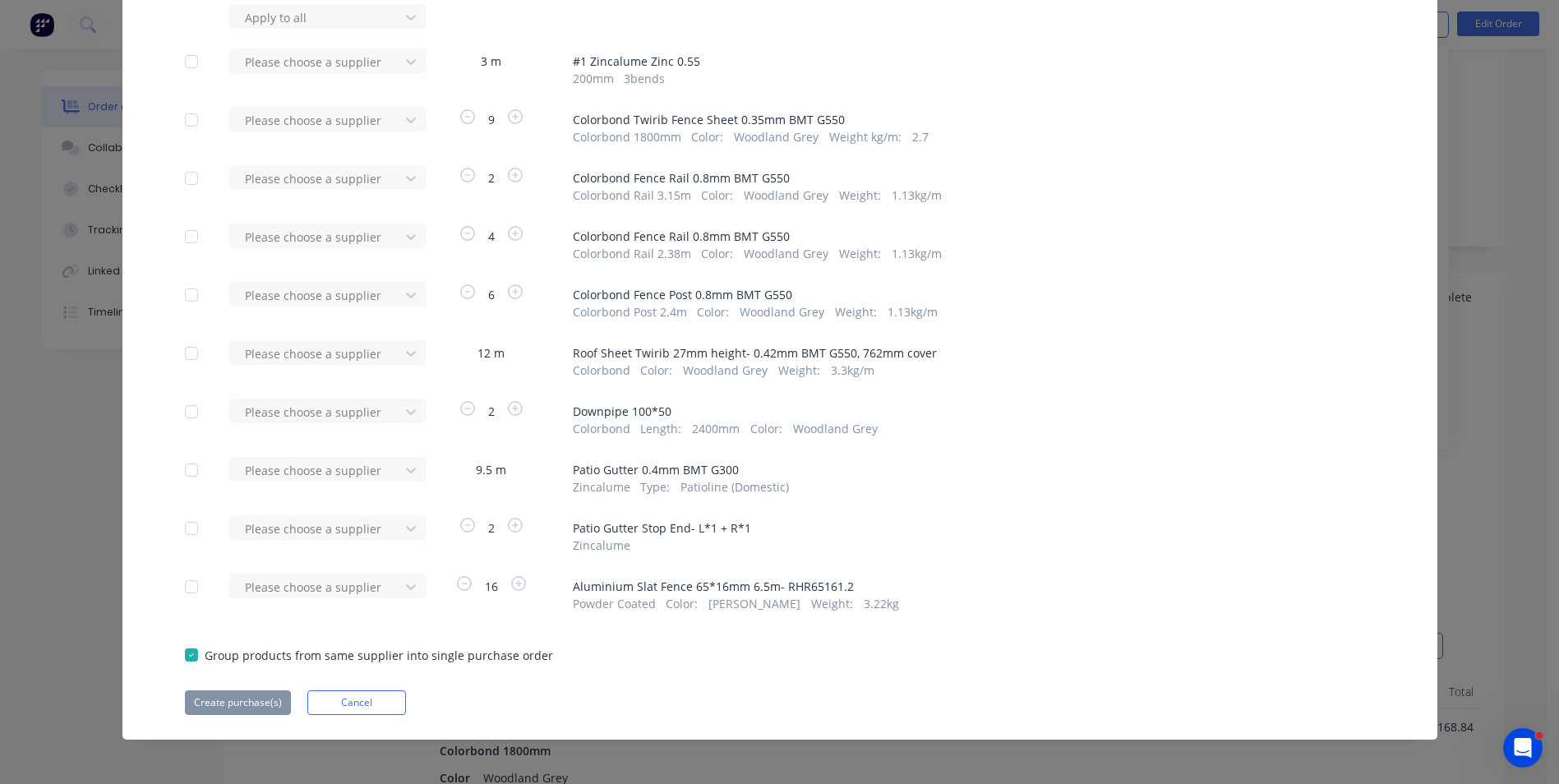
scroll to position [135, 0]
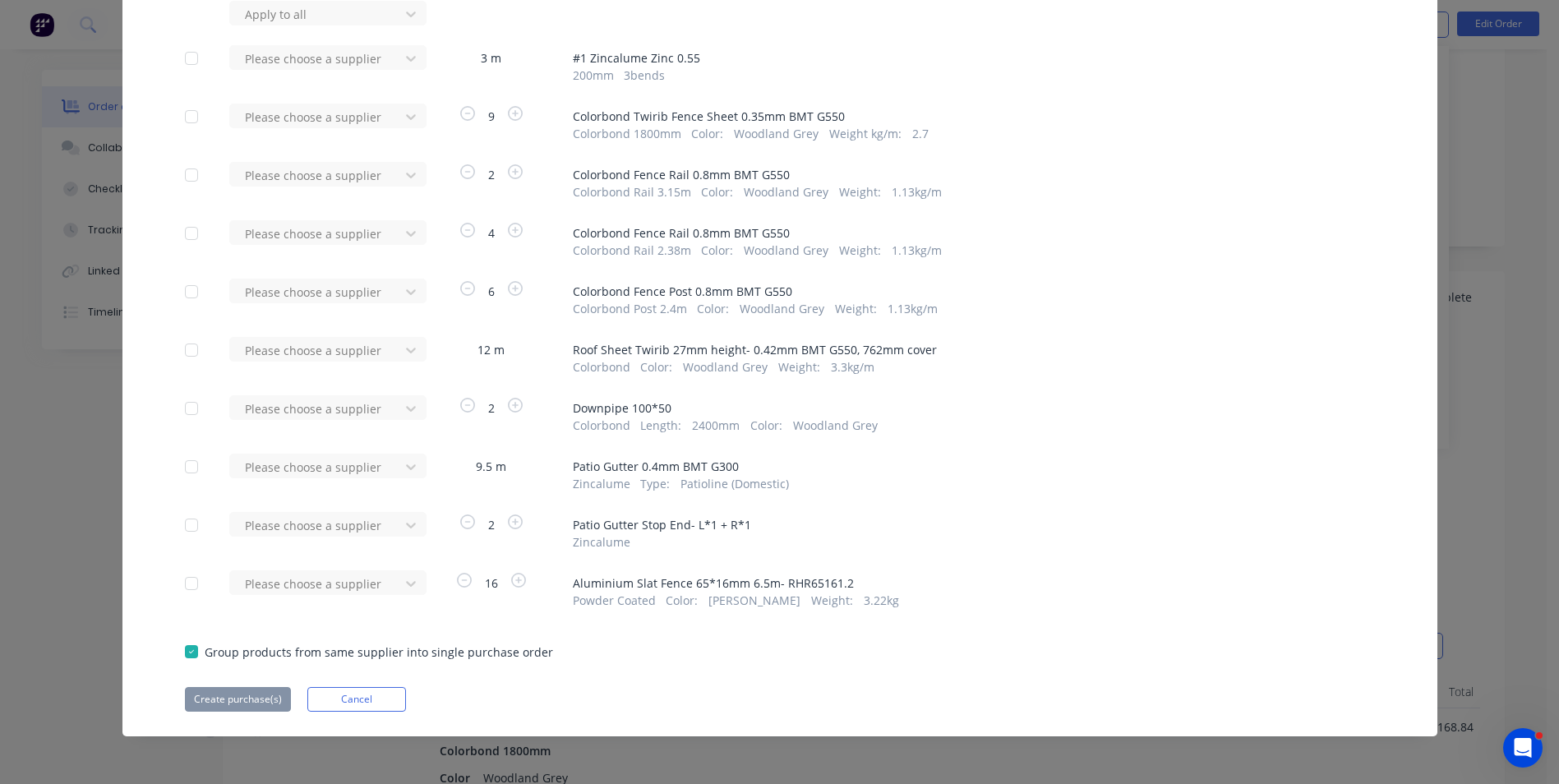
click at [202, 416] on div at bounding box center [197, 418] width 24 height 32
click at [193, 418] on div at bounding box center [191, 408] width 33 height 33
click at [342, 24] on div at bounding box center [317, 14] width 148 height 21
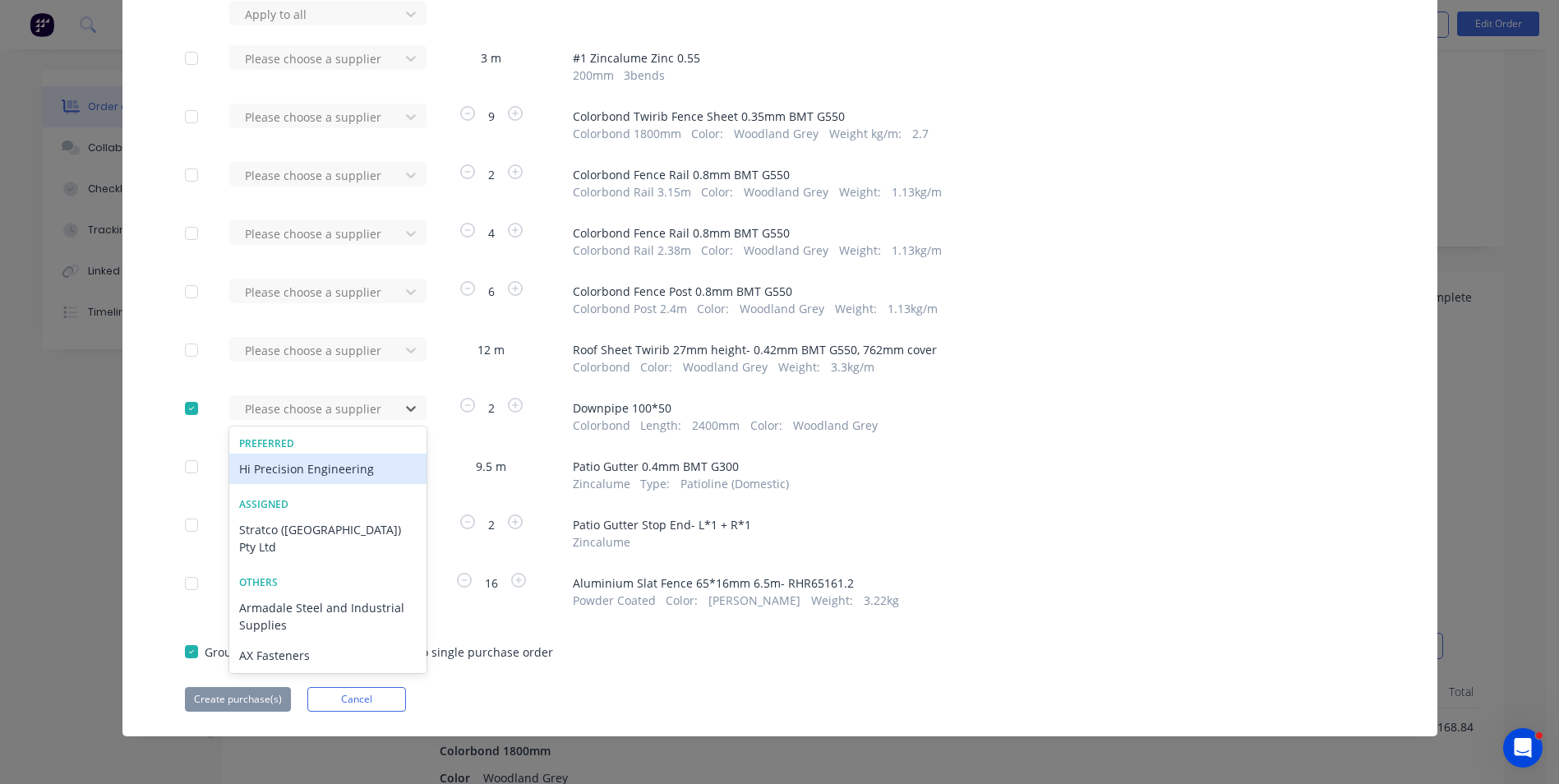
click at [360, 470] on div "Hi Precision Engineering" at bounding box center [328, 469] width 198 height 31
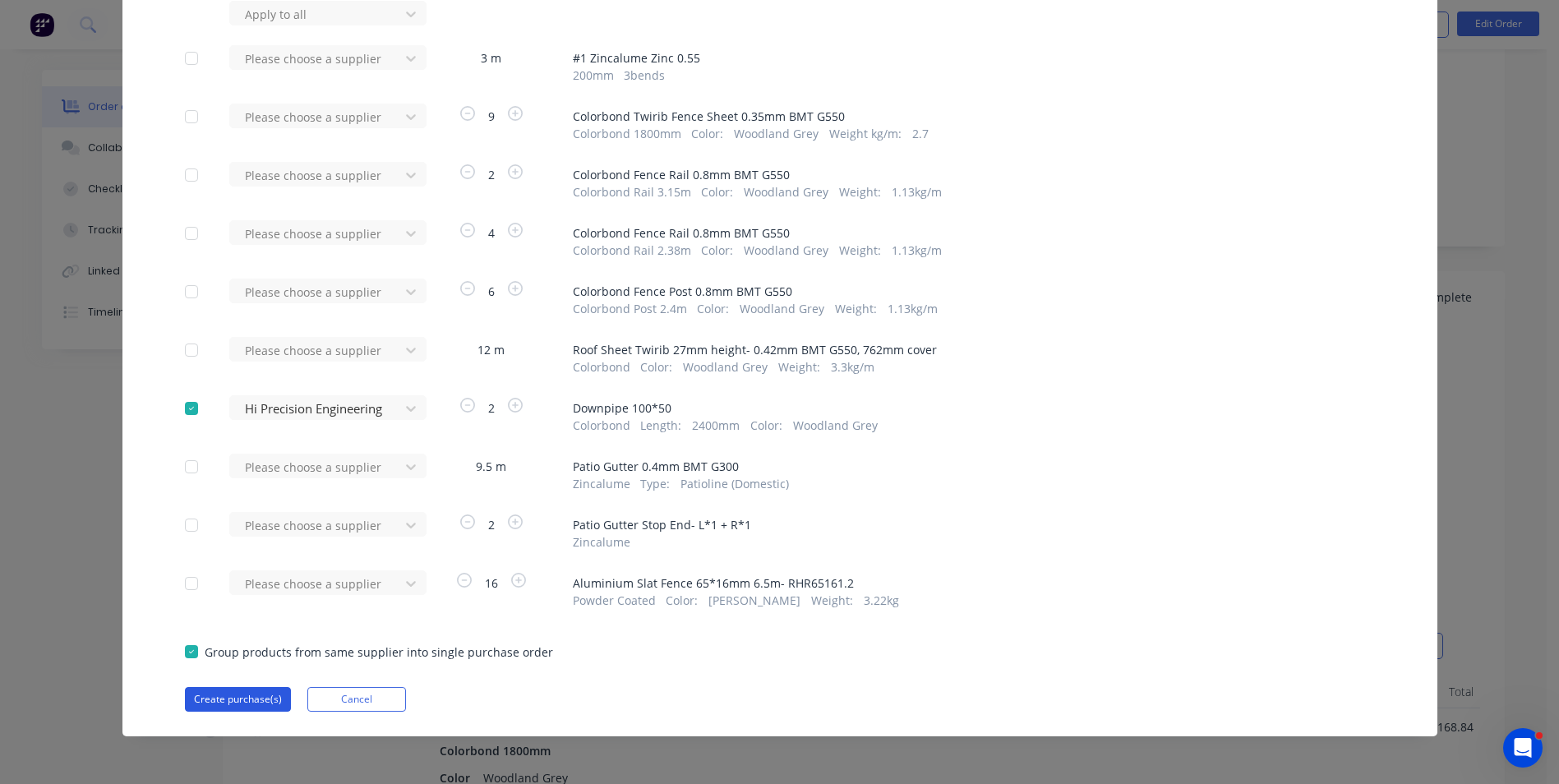
click at [243, 691] on button "Create purchase(s)" at bounding box center [238, 699] width 106 height 24
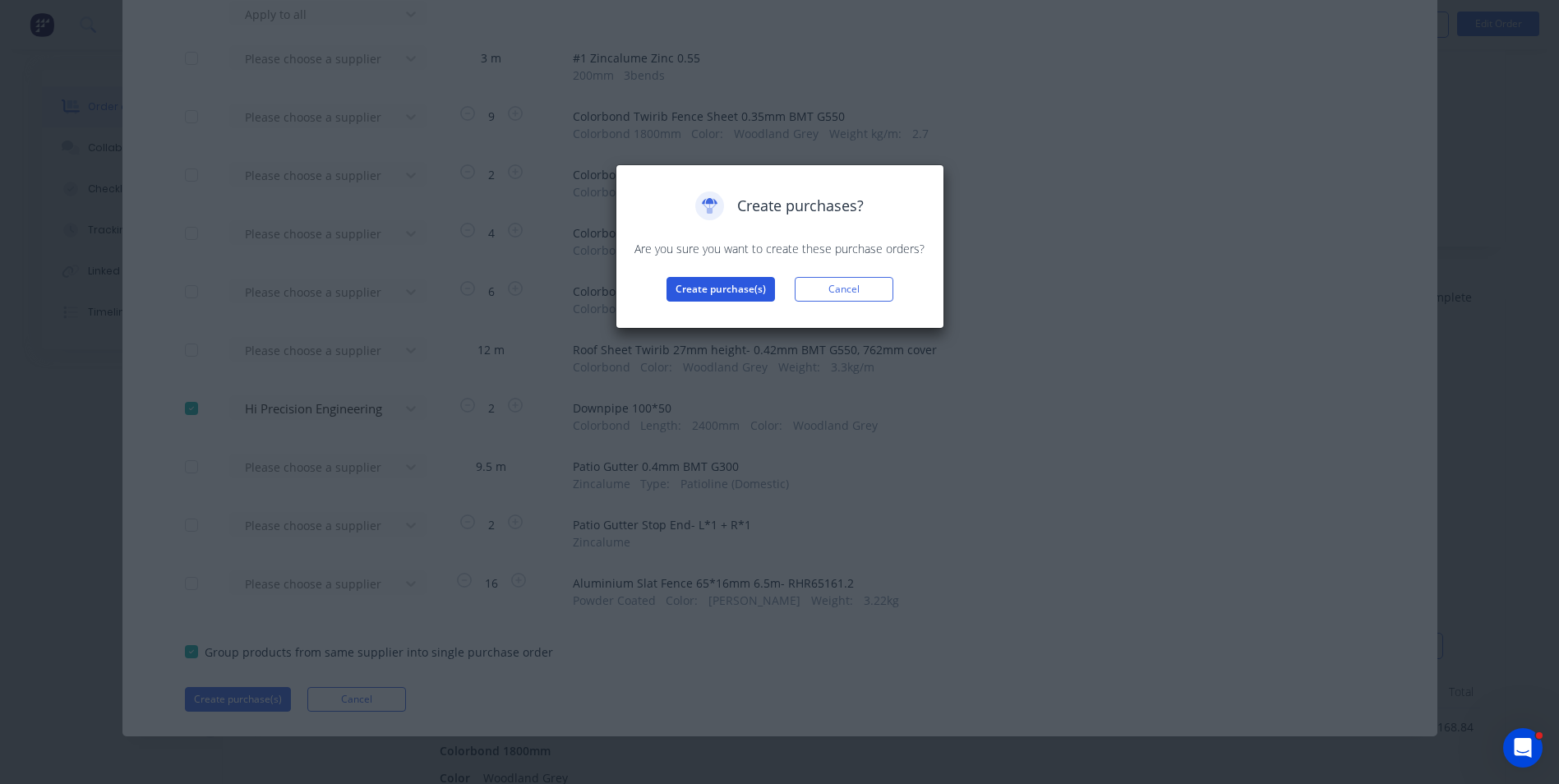
click at [683, 295] on button "Create purchase(s)" at bounding box center [721, 288] width 109 height 24
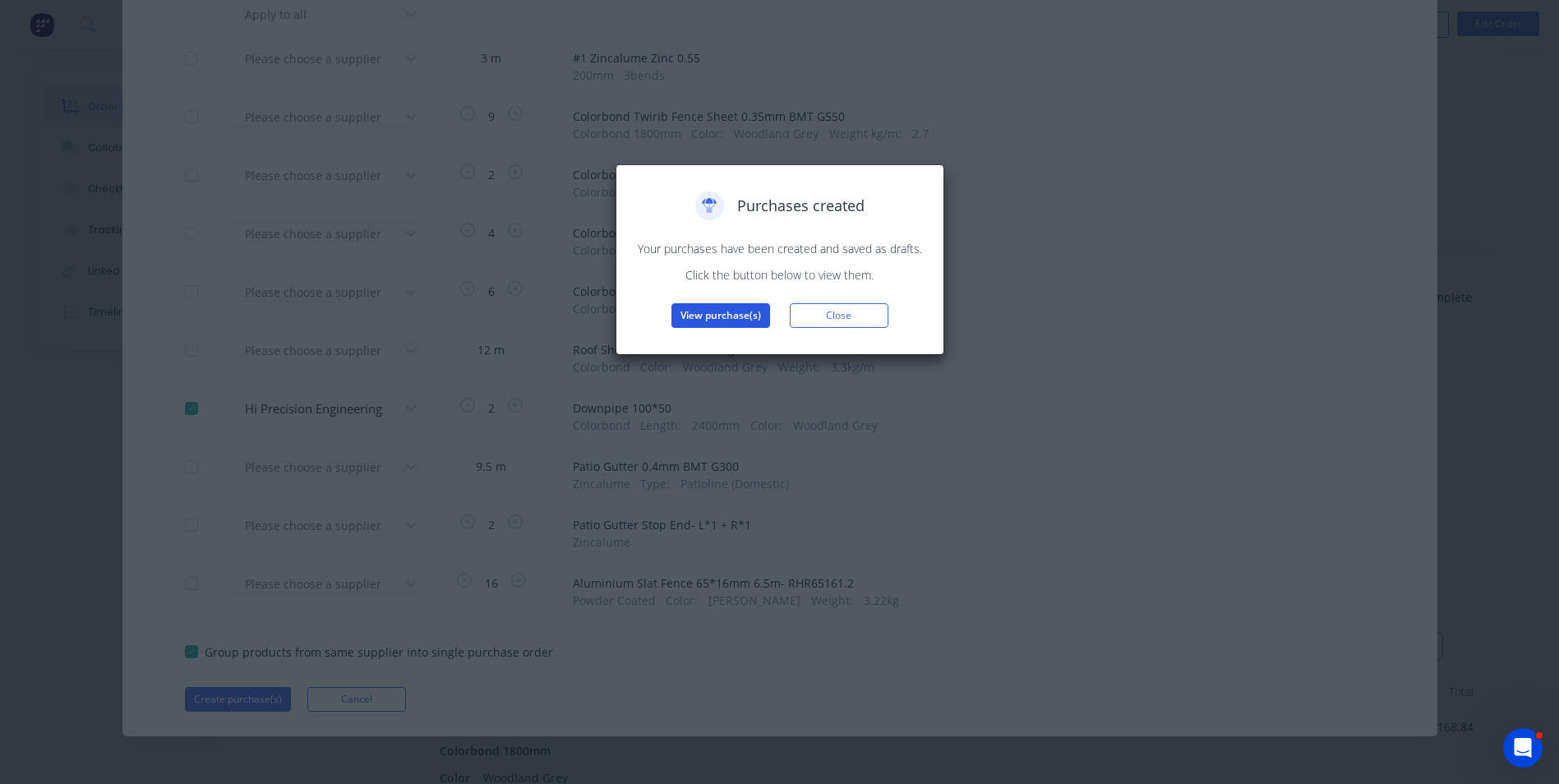
click at [686, 317] on button "View purchase(s)" at bounding box center [721, 315] width 99 height 24
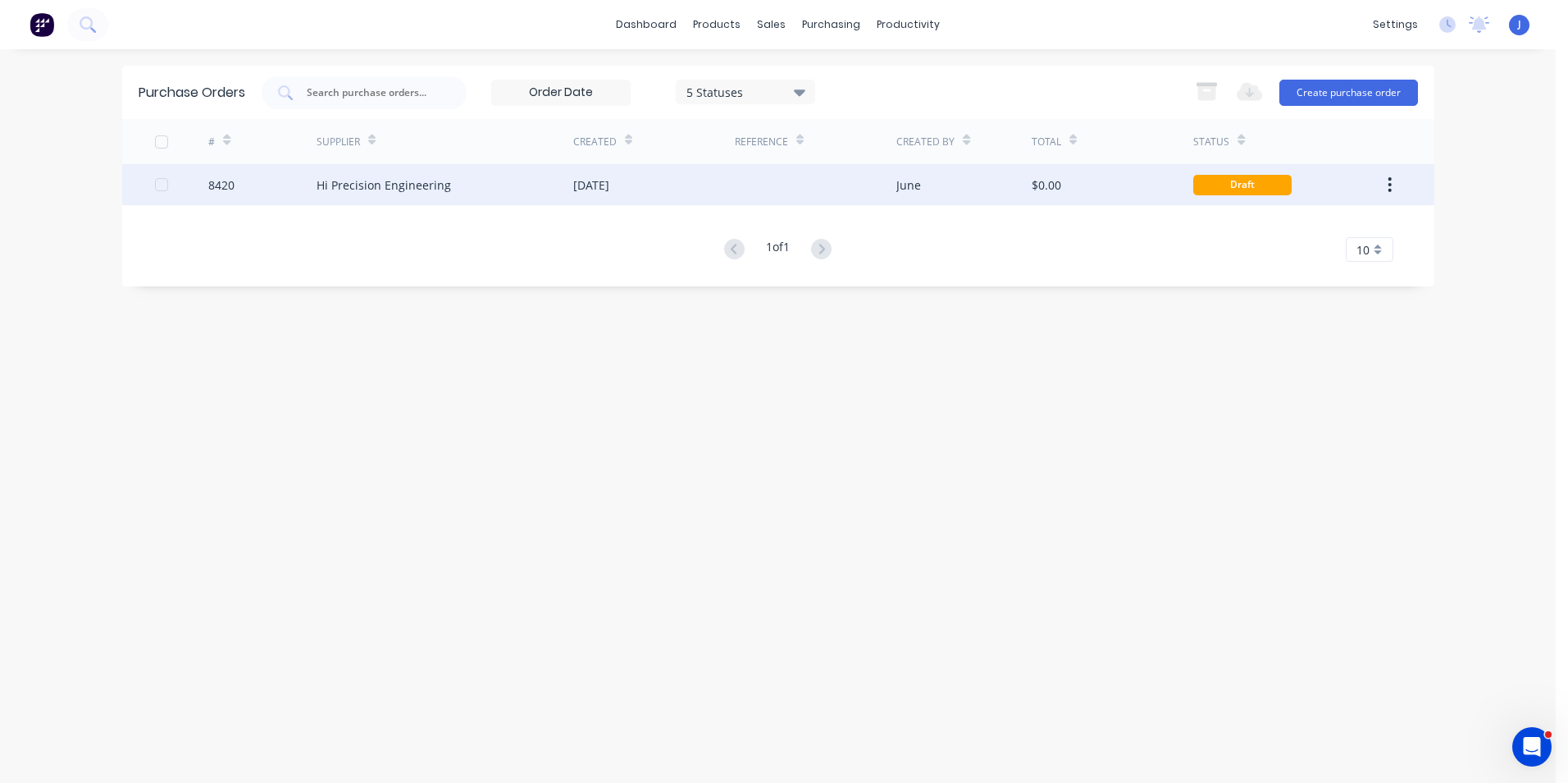
click at [808, 197] on div at bounding box center [816, 185] width 161 height 41
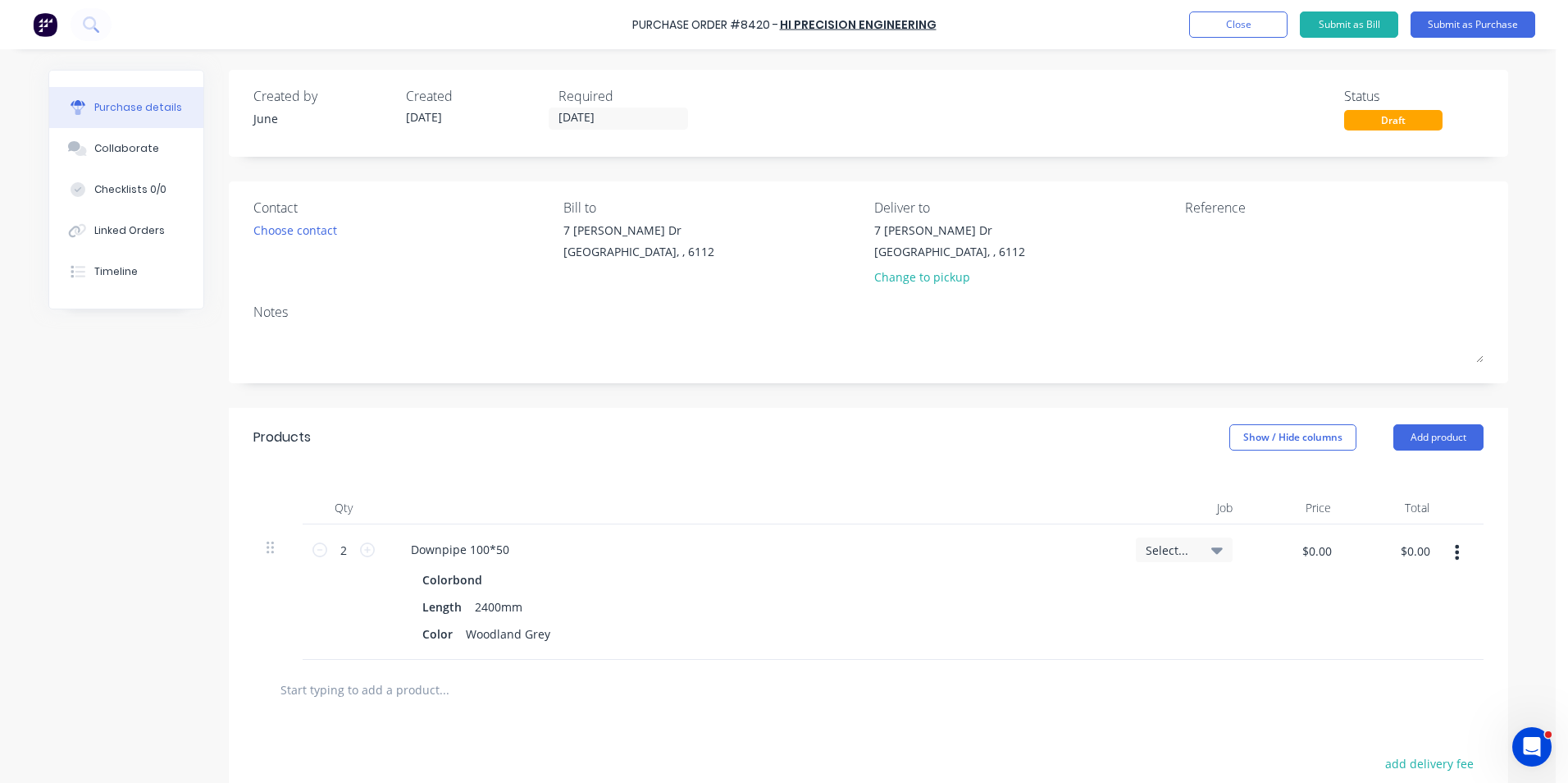
click at [602, 106] on div "Required 15/08/25" at bounding box center [628, 108] width 139 height 44
click at [603, 115] on input "[DATE]" at bounding box center [619, 118] width 138 height 21
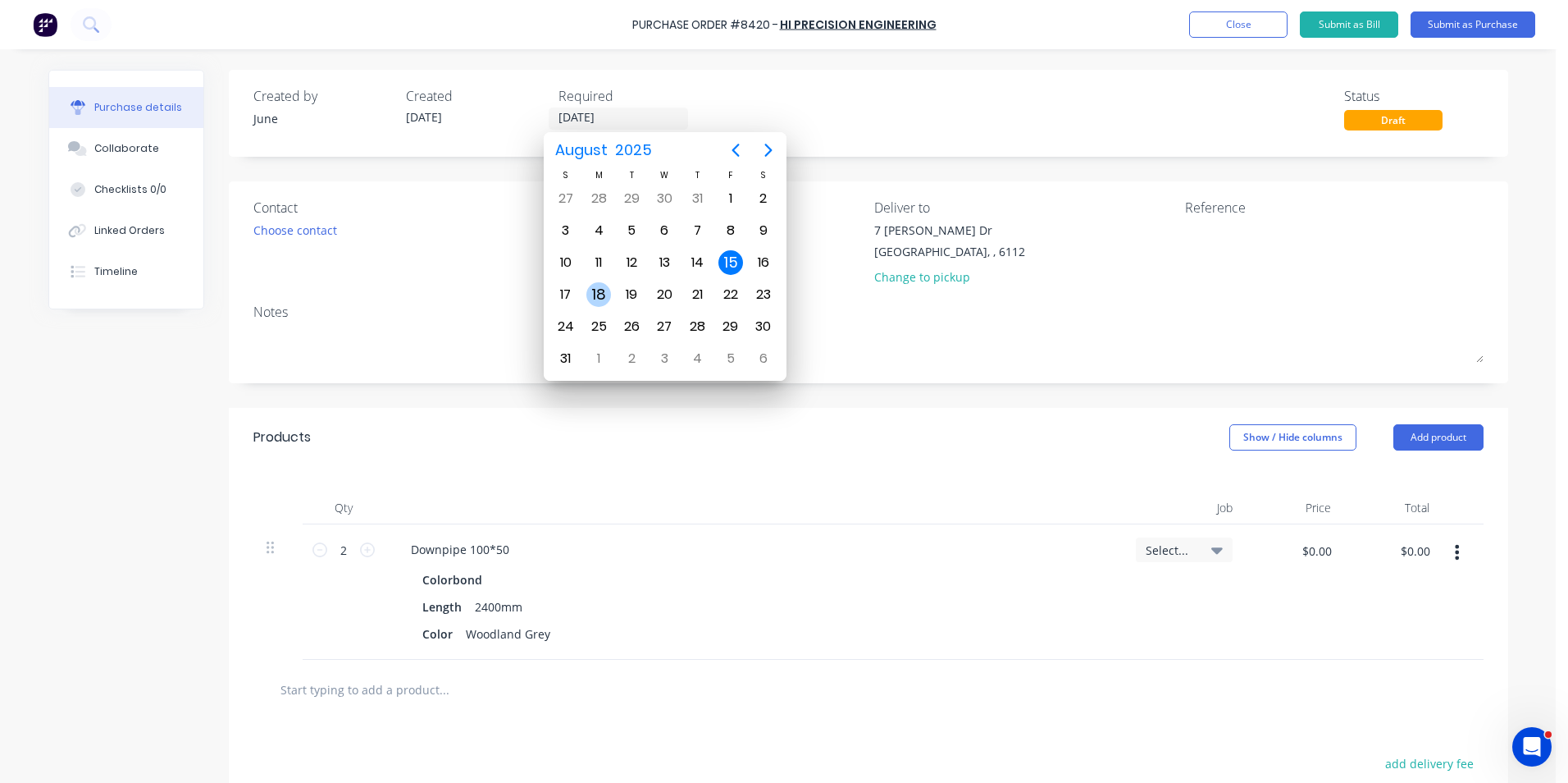
click at [597, 291] on div "18" at bounding box center [598, 294] width 24 height 24
type input "18/08/25"
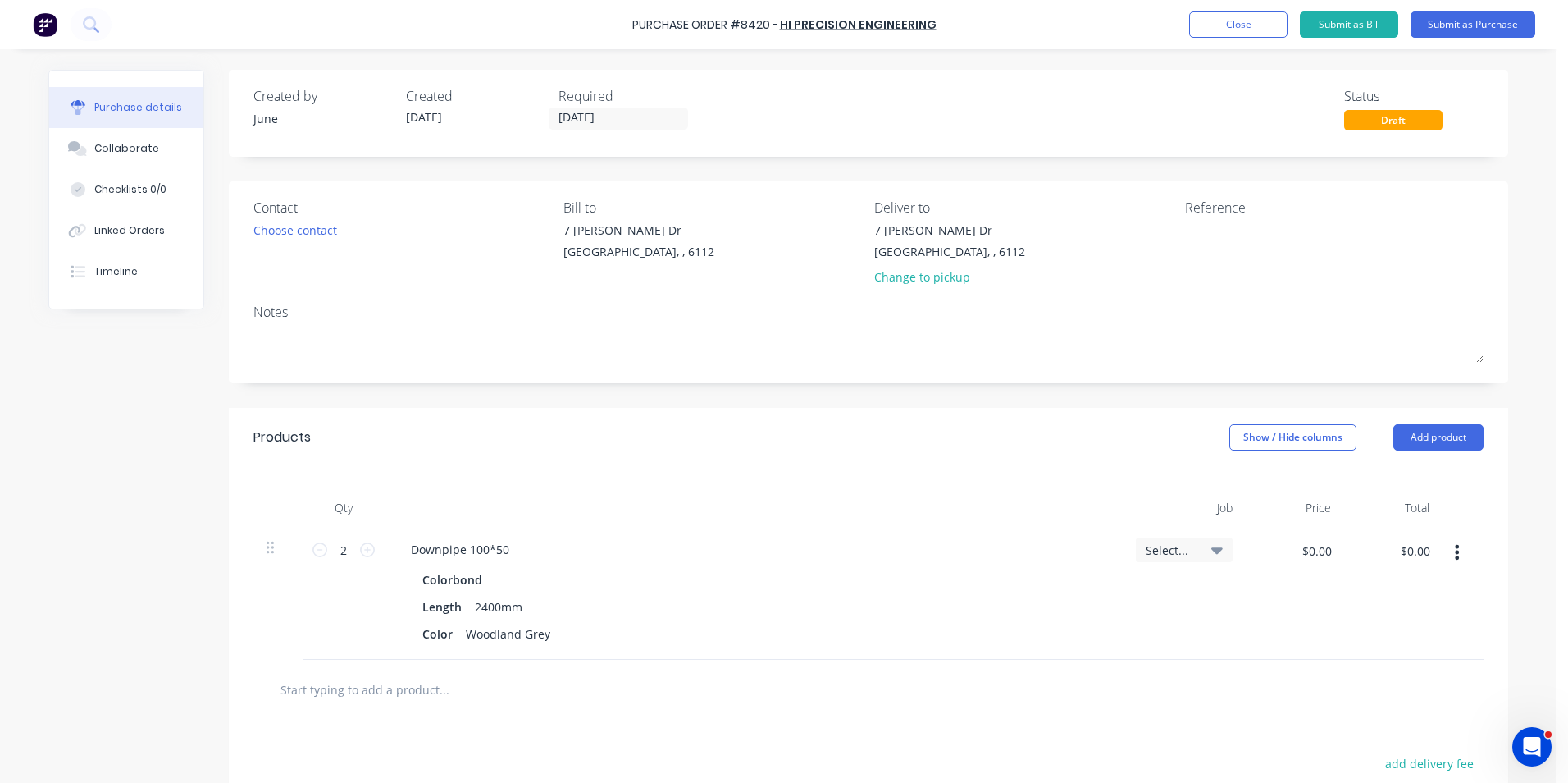
drag, startPoint x: 706, startPoint y: 133, endPoint x: 713, endPoint y: 139, distance: 9.2
click at [711, 139] on div "Created by June Created 15/08/25 Required 18/08/25 Status Draft" at bounding box center [868, 113] width 1279 height 87
click at [952, 280] on div "Change to pickup" at bounding box center [949, 276] width 151 height 17
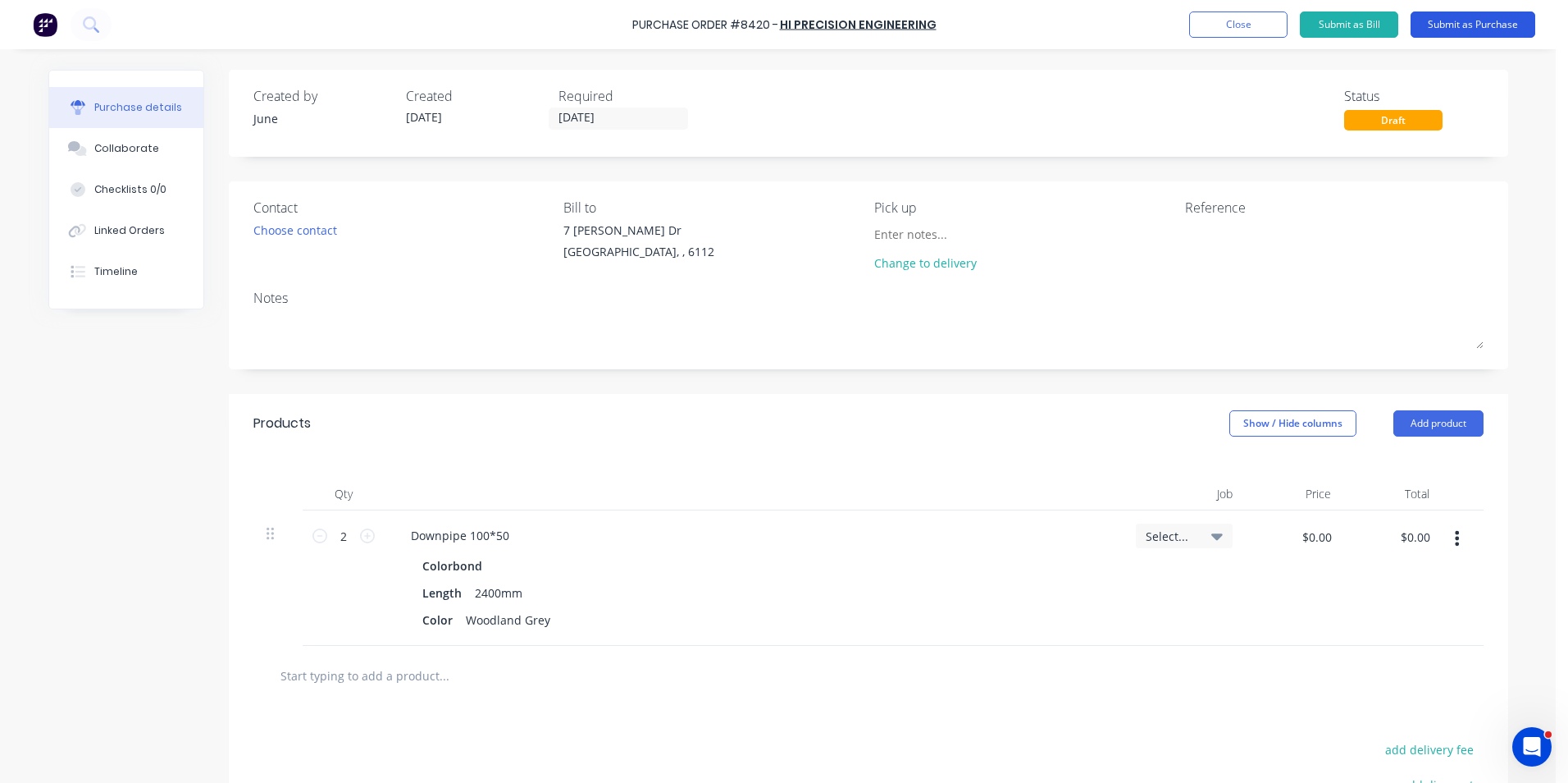
click at [1494, 30] on button "Submit as Purchase" at bounding box center [1472, 24] width 125 height 26
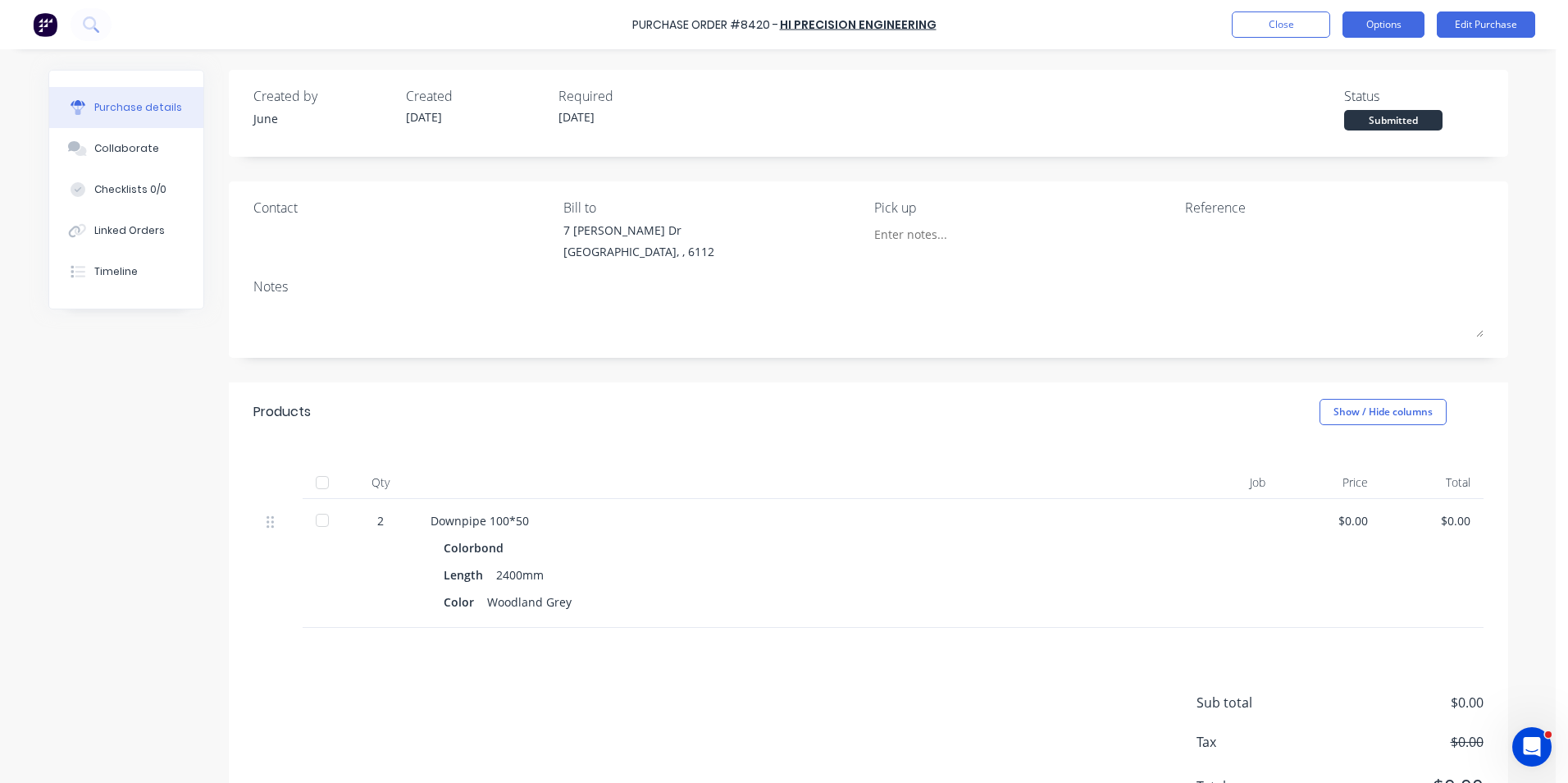
click at [1379, 34] on button "Options" at bounding box center [1382, 24] width 82 height 26
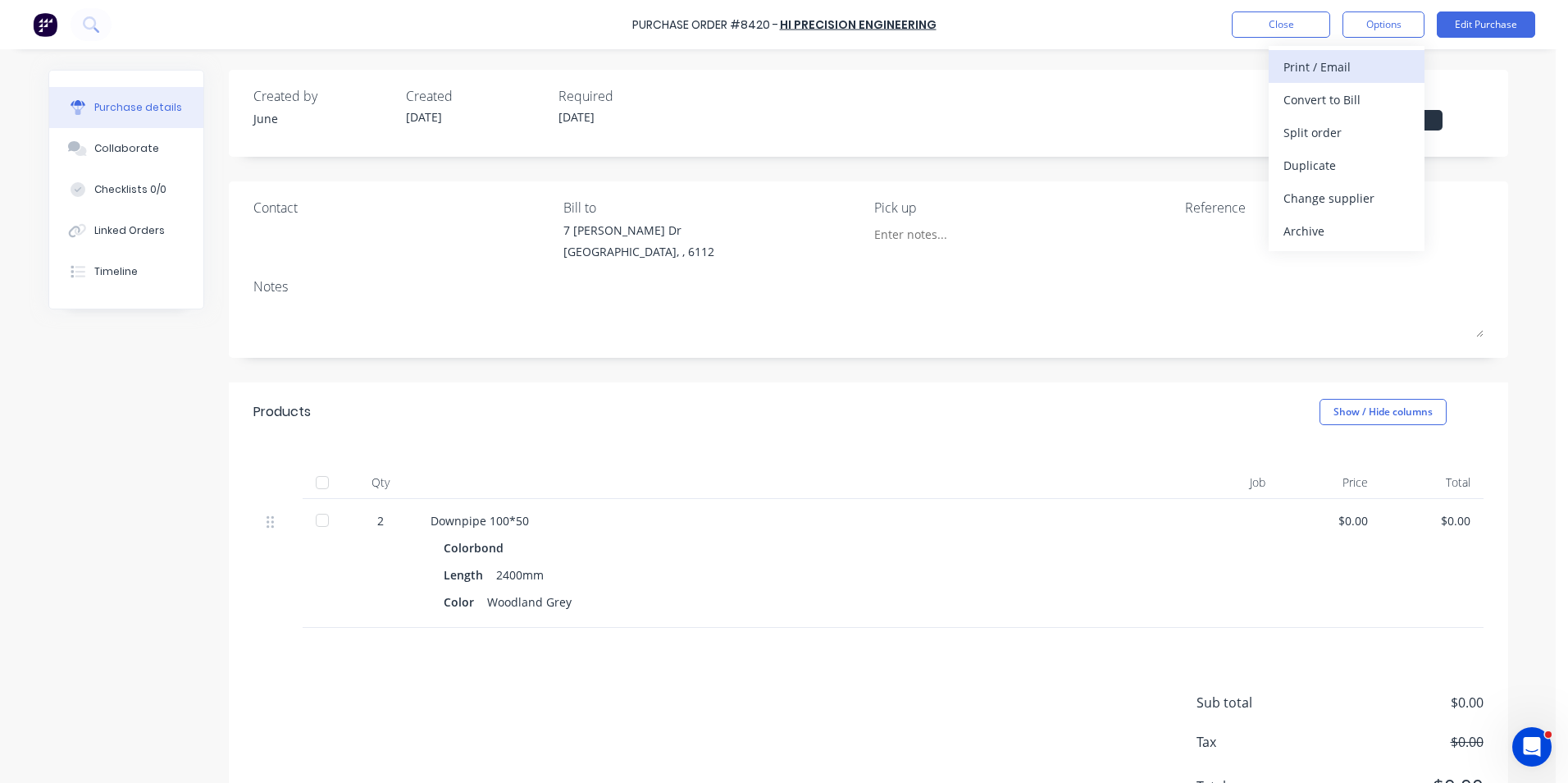
click at [1372, 68] on div "Print / Email" at bounding box center [1346, 66] width 126 height 24
click at [1367, 119] on button "Without pricing" at bounding box center [1347, 132] width 156 height 33
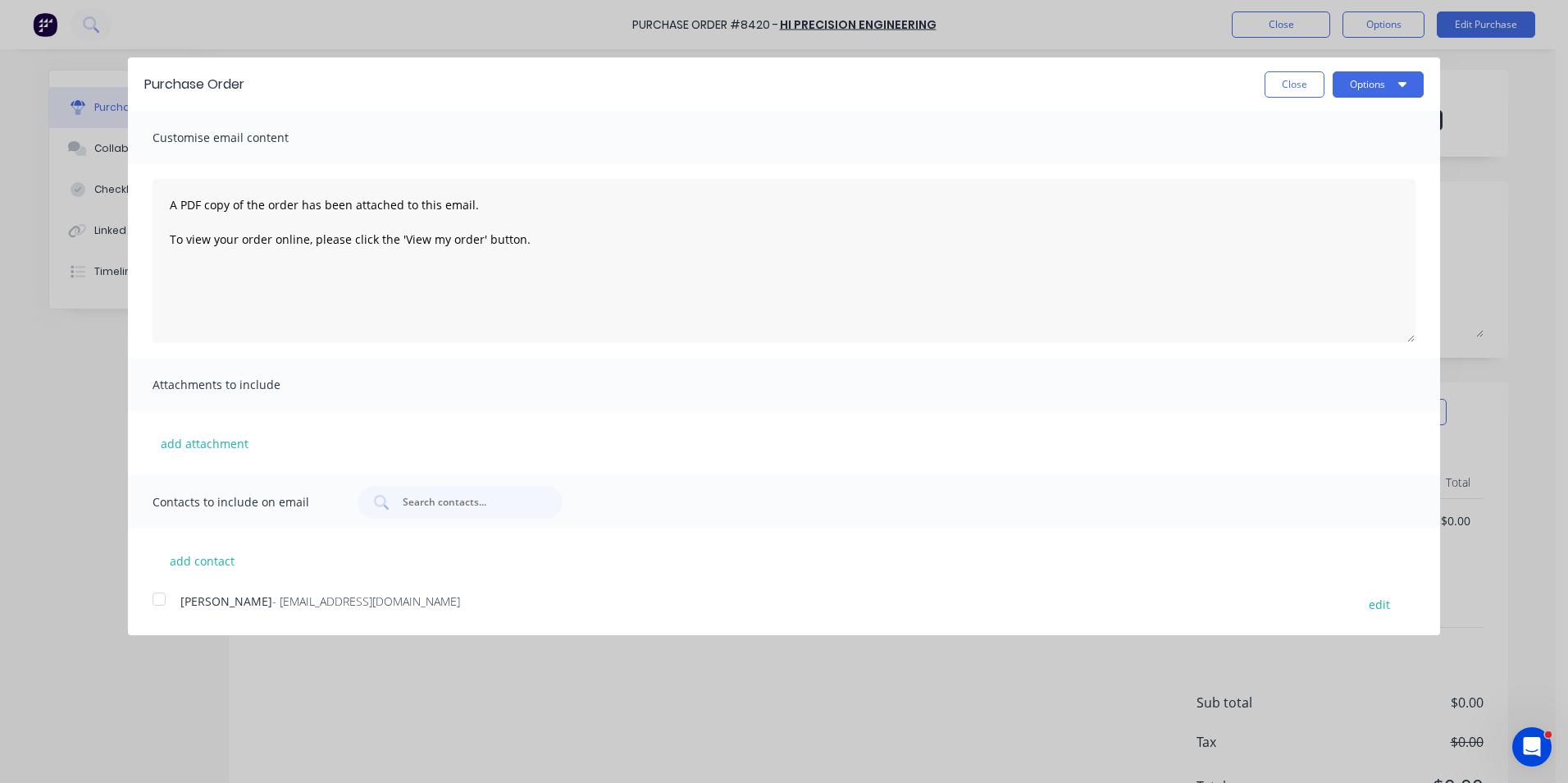
click at [328, 605] on span "- orders@hipeng.com.au" at bounding box center [366, 600] width 187 height 15
click at [1383, 94] on button "Options" at bounding box center [1378, 84] width 91 height 26
click at [1372, 165] on div "Email" at bounding box center [1346, 159] width 126 height 24
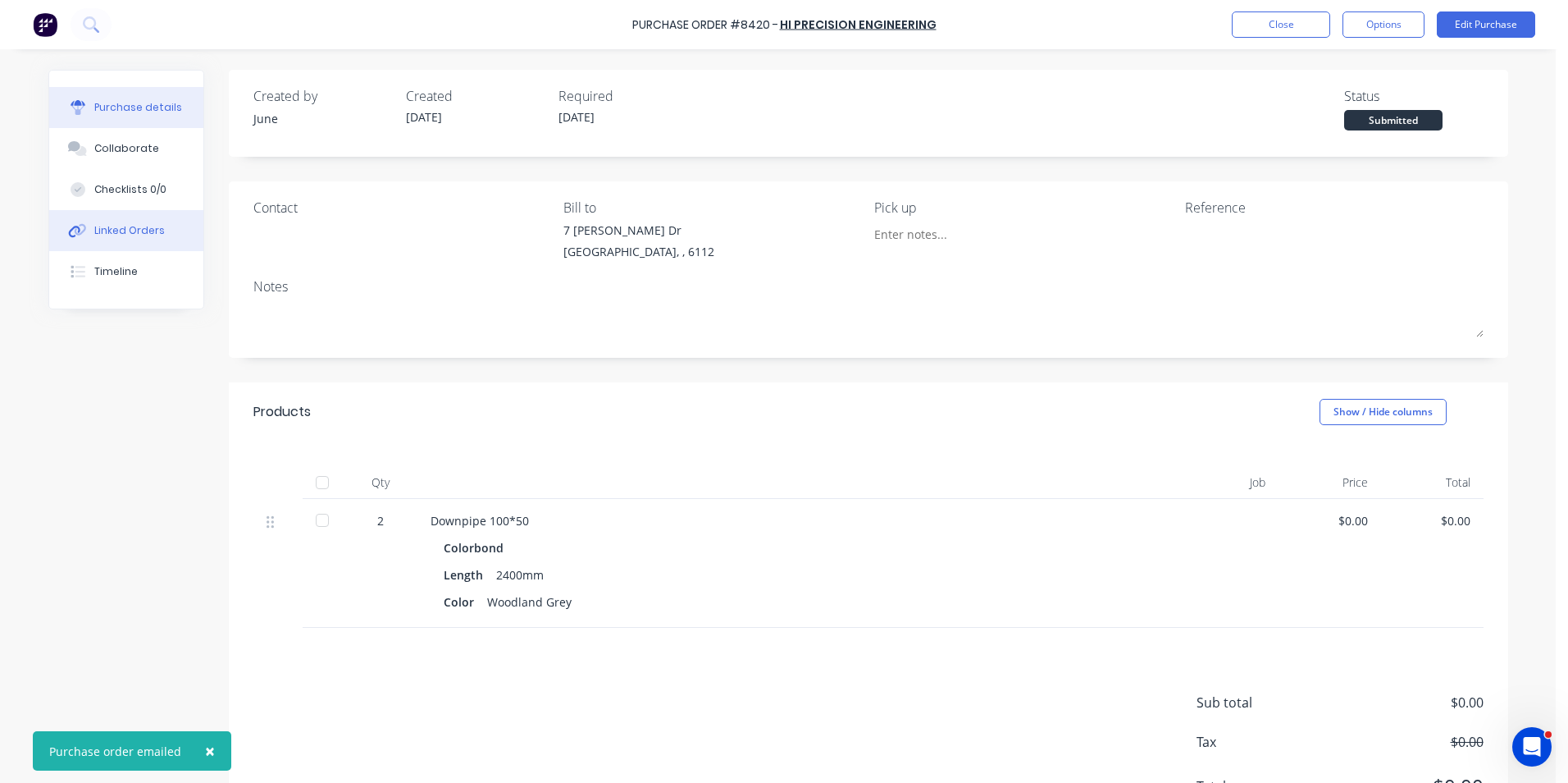
click at [74, 219] on button "Linked Orders" at bounding box center [126, 231] width 154 height 41
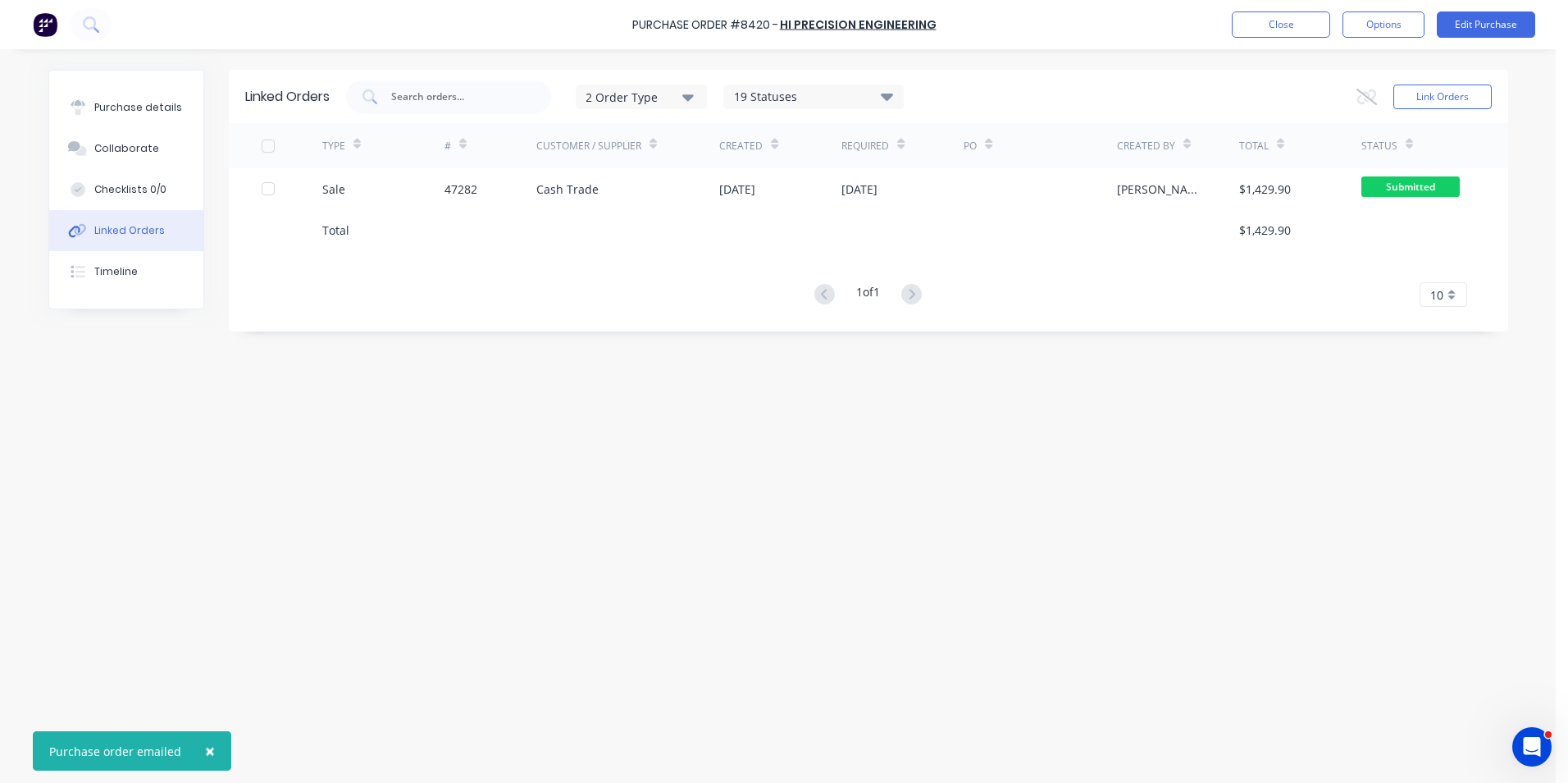
click at [468, 150] on div "#" at bounding box center [490, 145] width 91 height 45
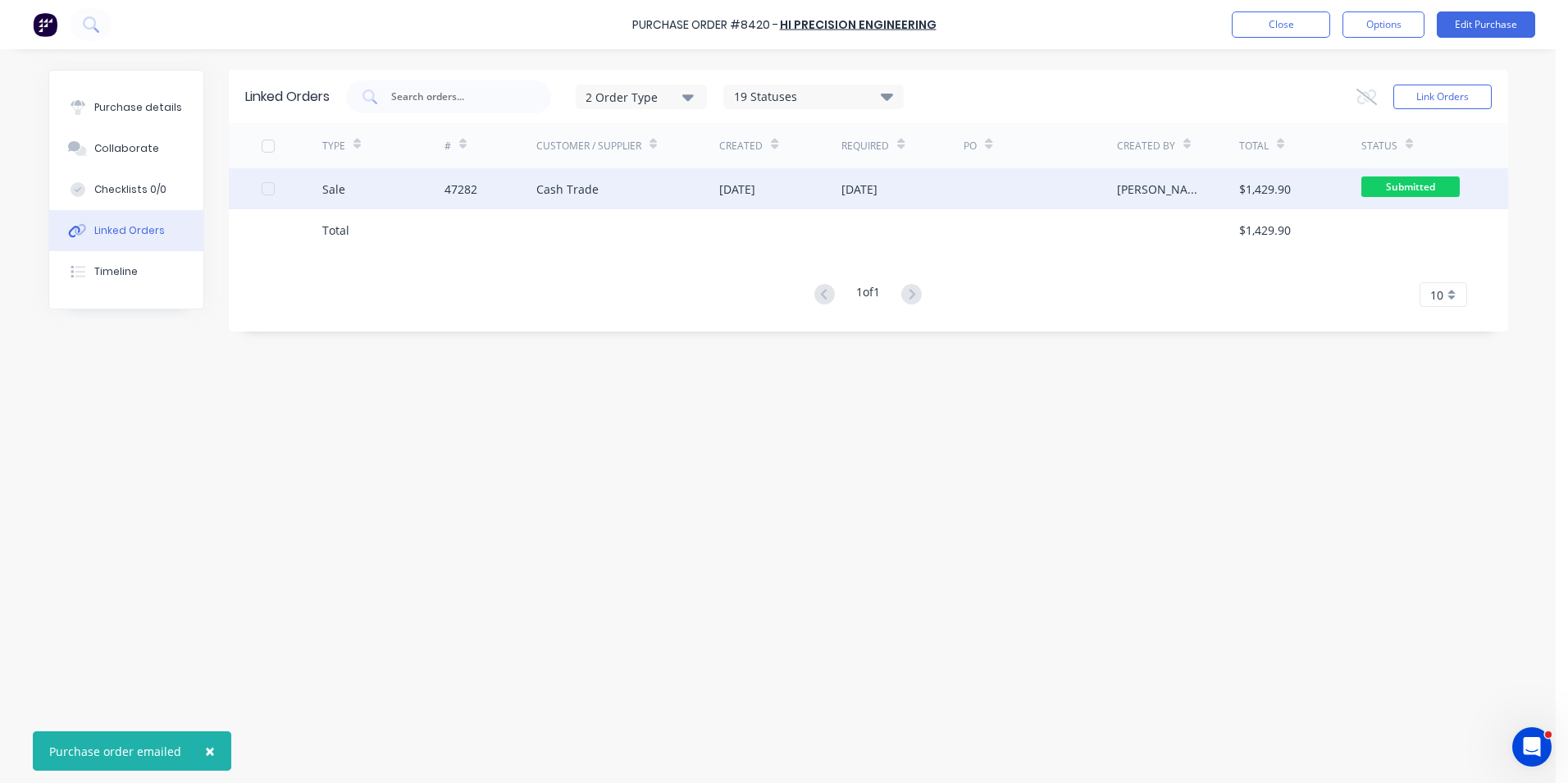
click at [468, 174] on div "47282" at bounding box center [490, 189] width 91 height 41
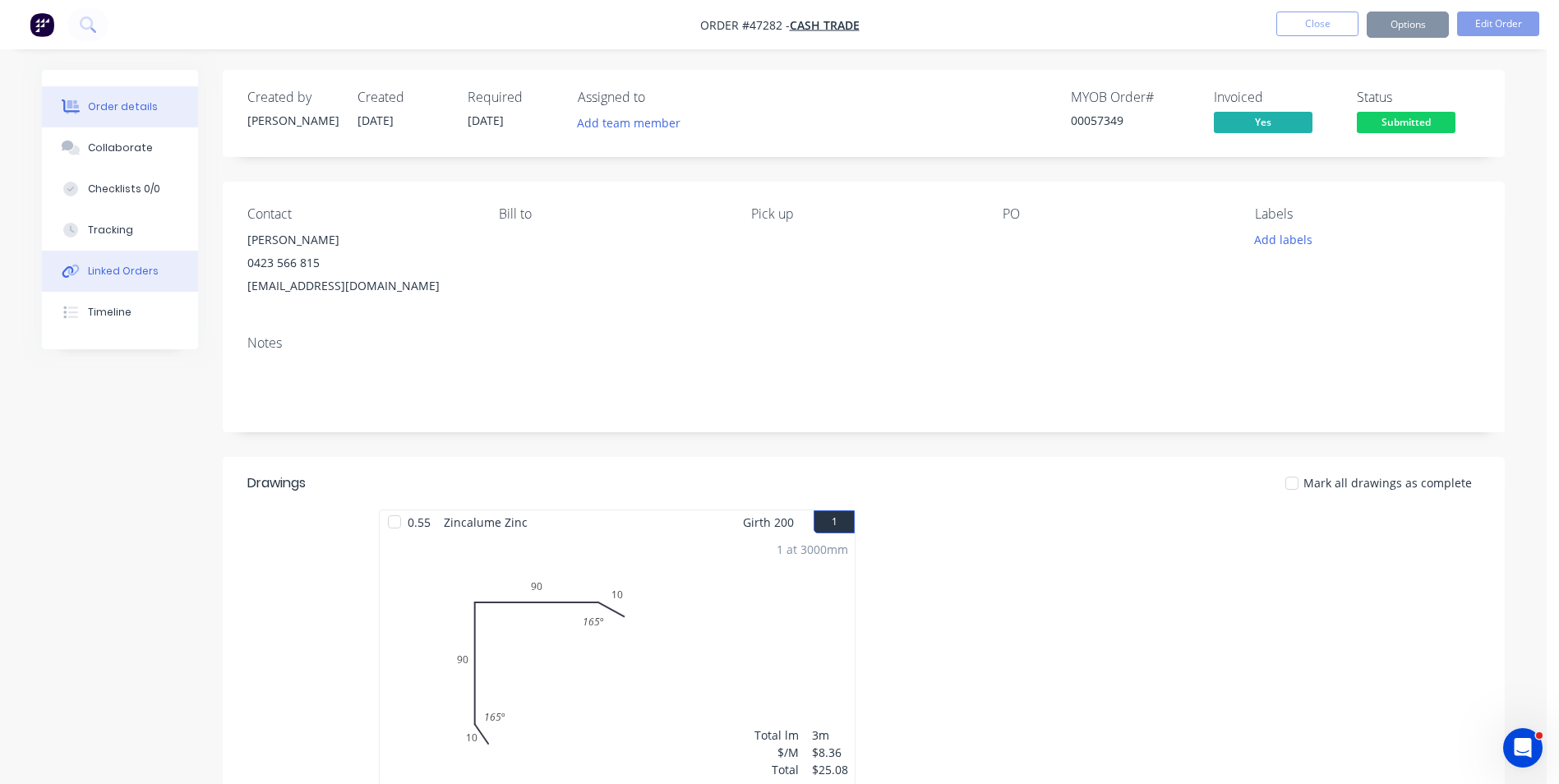
click at [146, 273] on div "Linked Orders" at bounding box center [123, 271] width 71 height 14
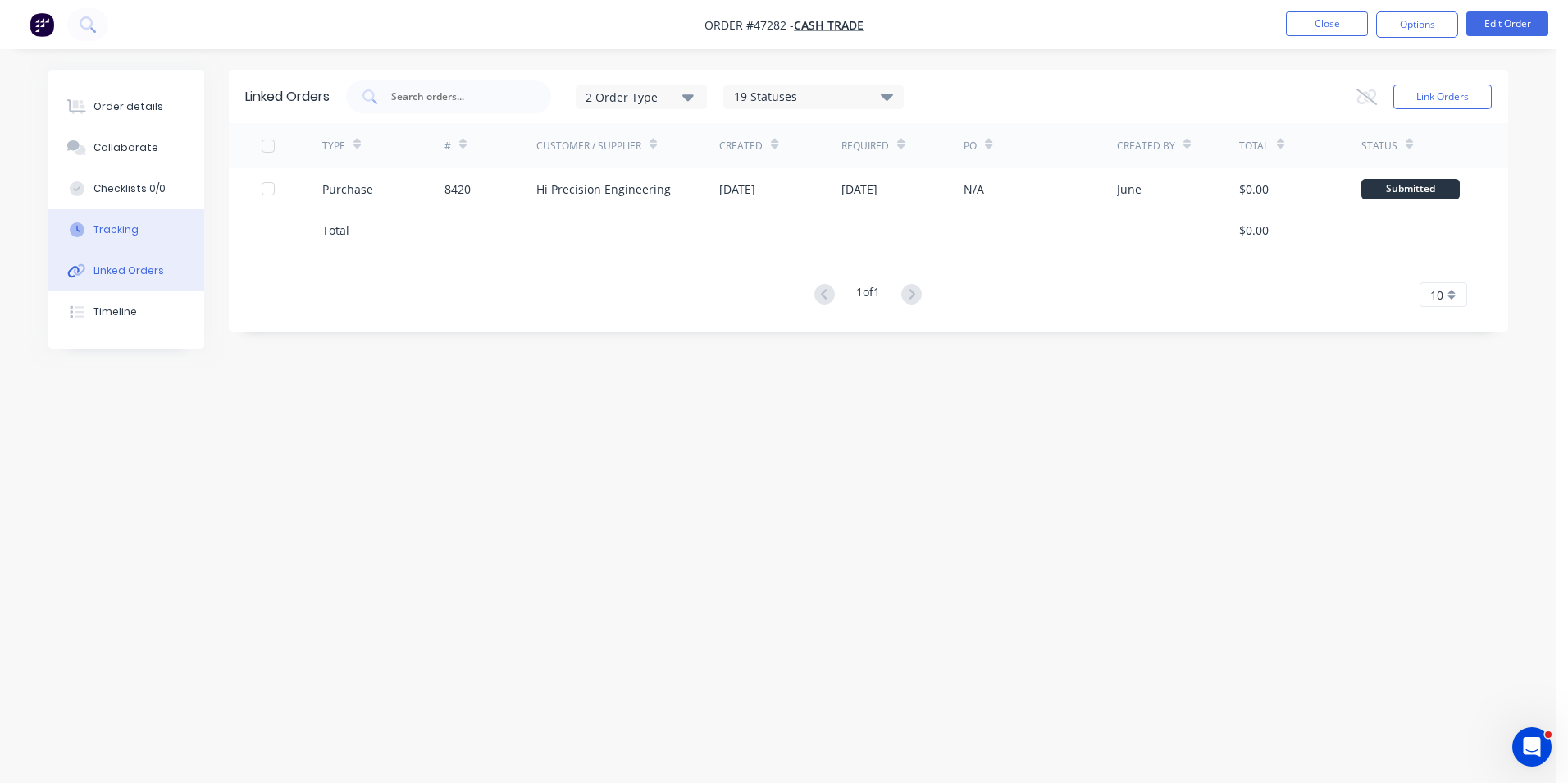
click at [134, 225] on div "Tracking" at bounding box center [116, 230] width 45 height 14
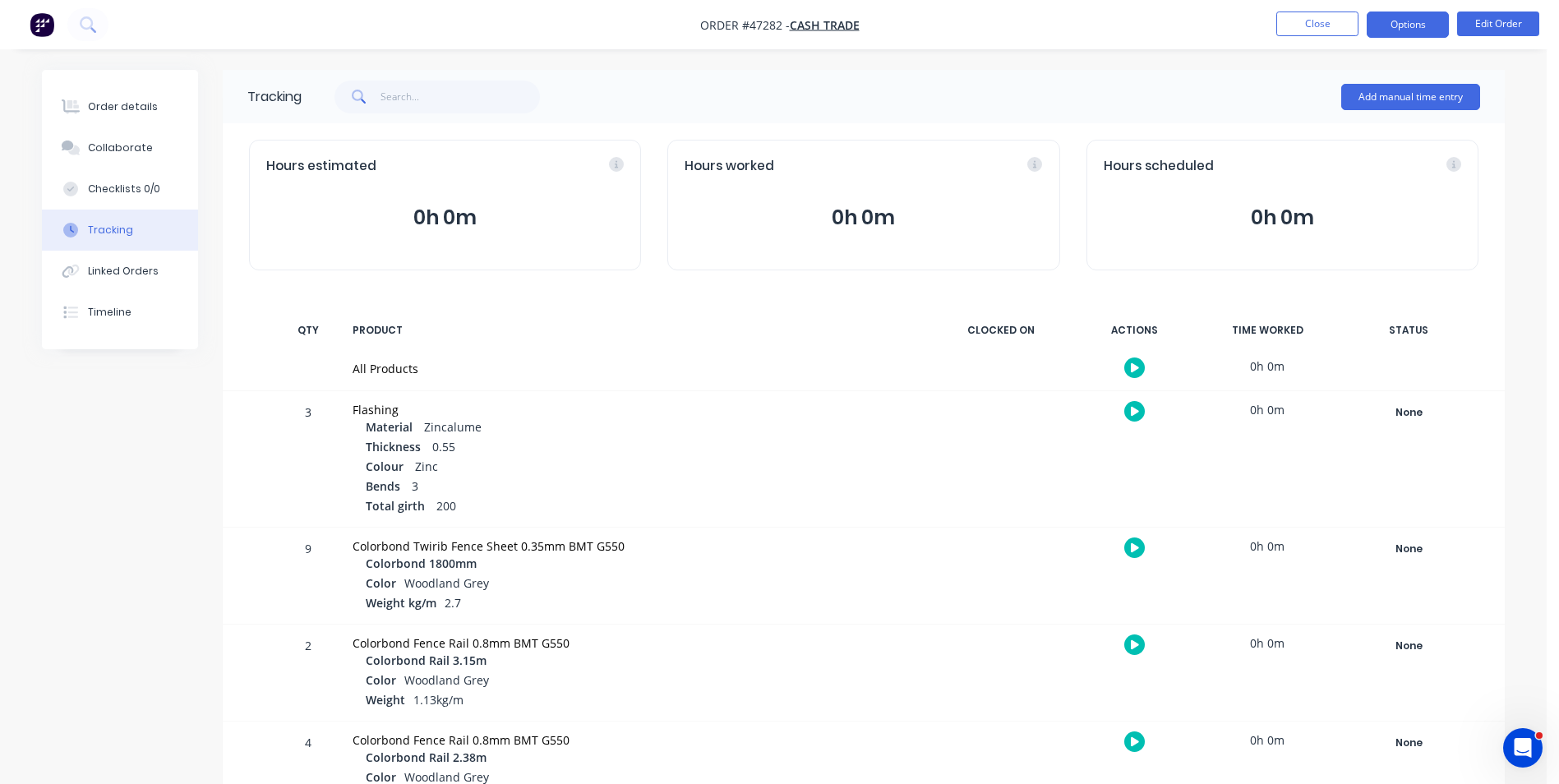
click at [1412, 31] on button "Options" at bounding box center [1407, 24] width 82 height 26
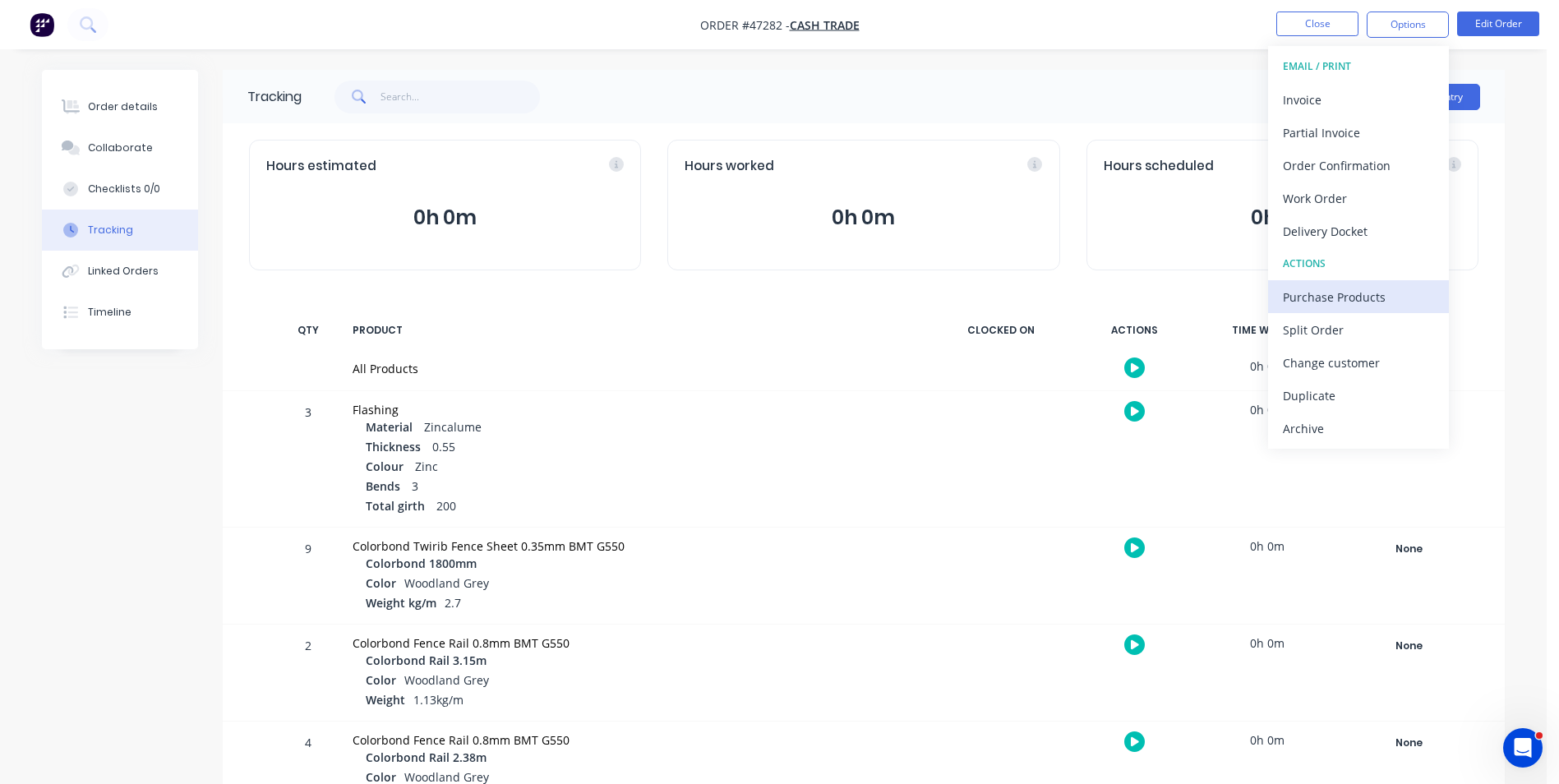
click at [1343, 293] on div "Purchase Products" at bounding box center [1359, 296] width 151 height 24
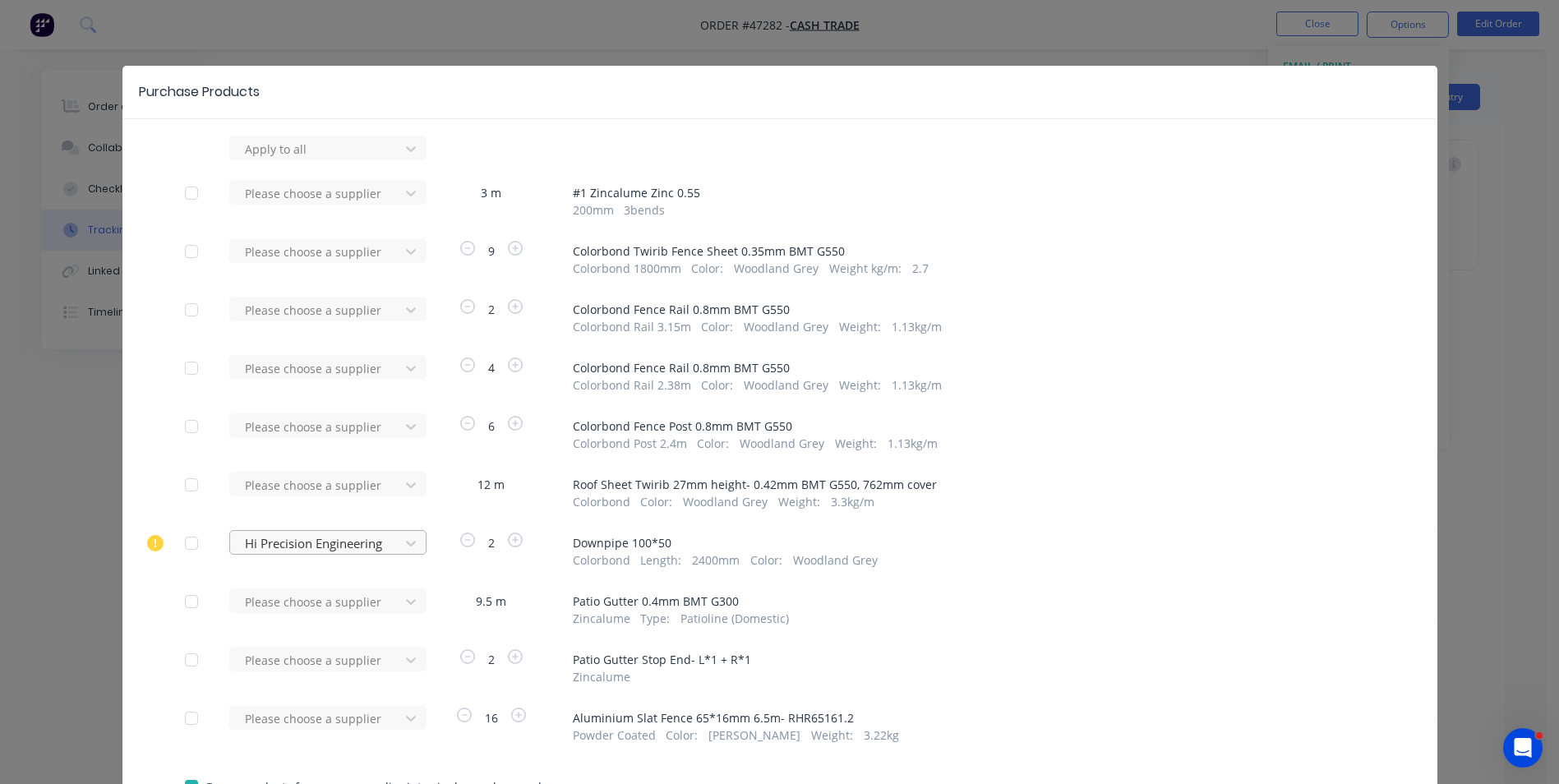
click at [286, 160] on div "Hi Precision Engineering" at bounding box center [319, 147] width 181 height 24
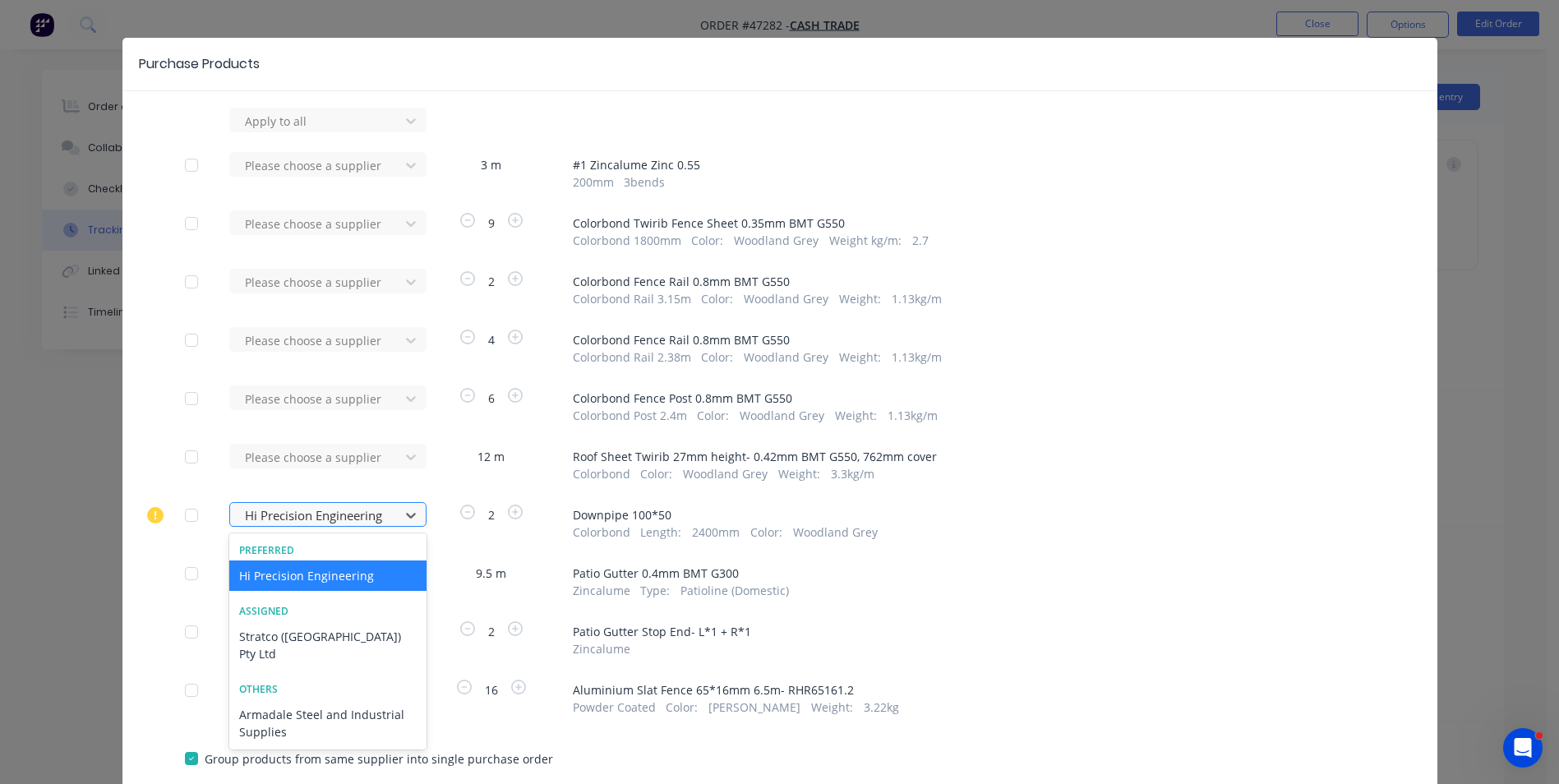
scroll to position [31, 0]
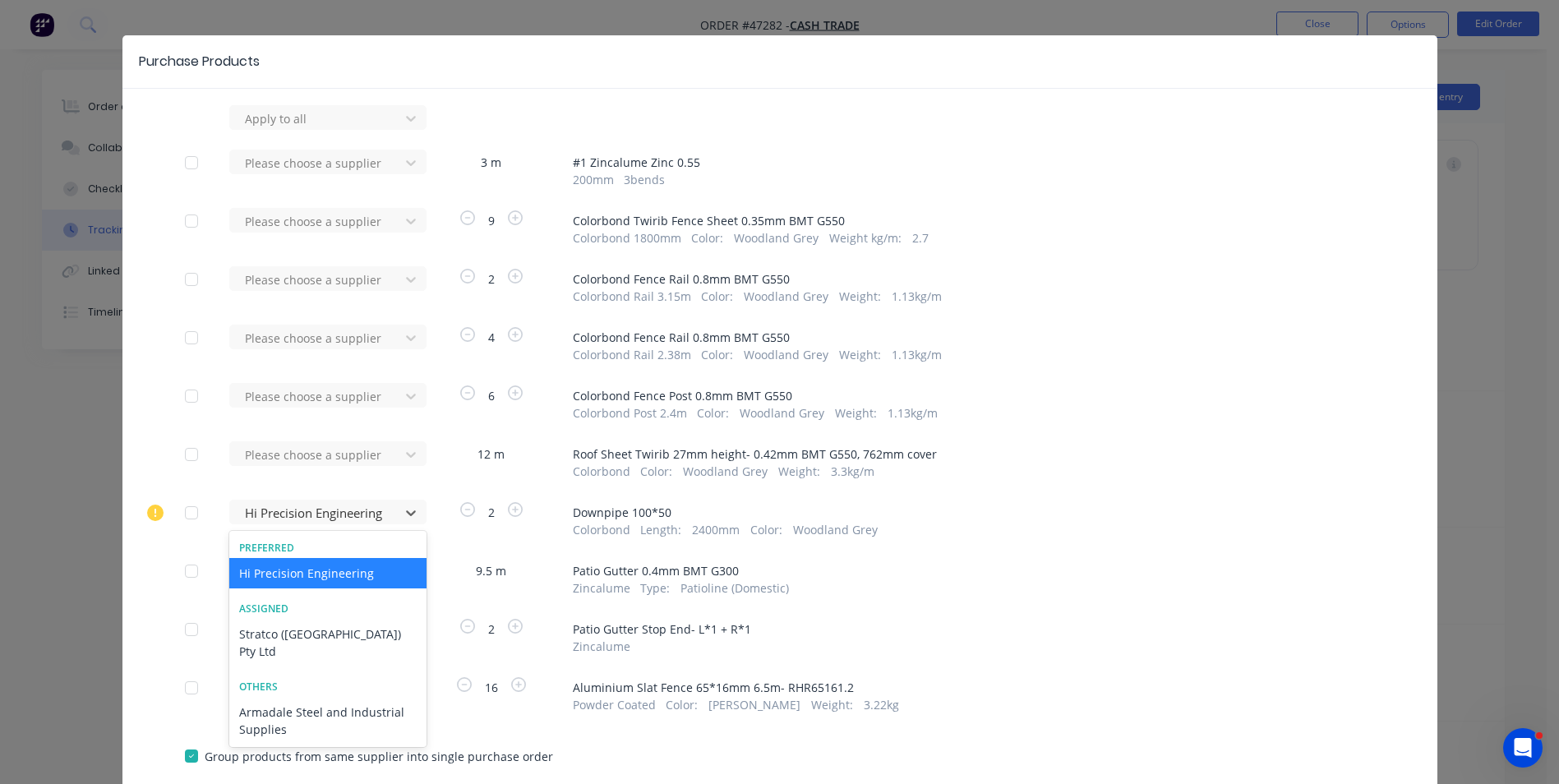
click at [297, 535] on div "Preferred Hi Precision Engineering" at bounding box center [328, 565] width 198 height 61
click at [122, 592] on div "Apply to all Please choose a supplier 3 m # 1 Zincalume Zinc 0.55 200 mm 3 bend…" at bounding box center [779, 460] width 1315 height 710
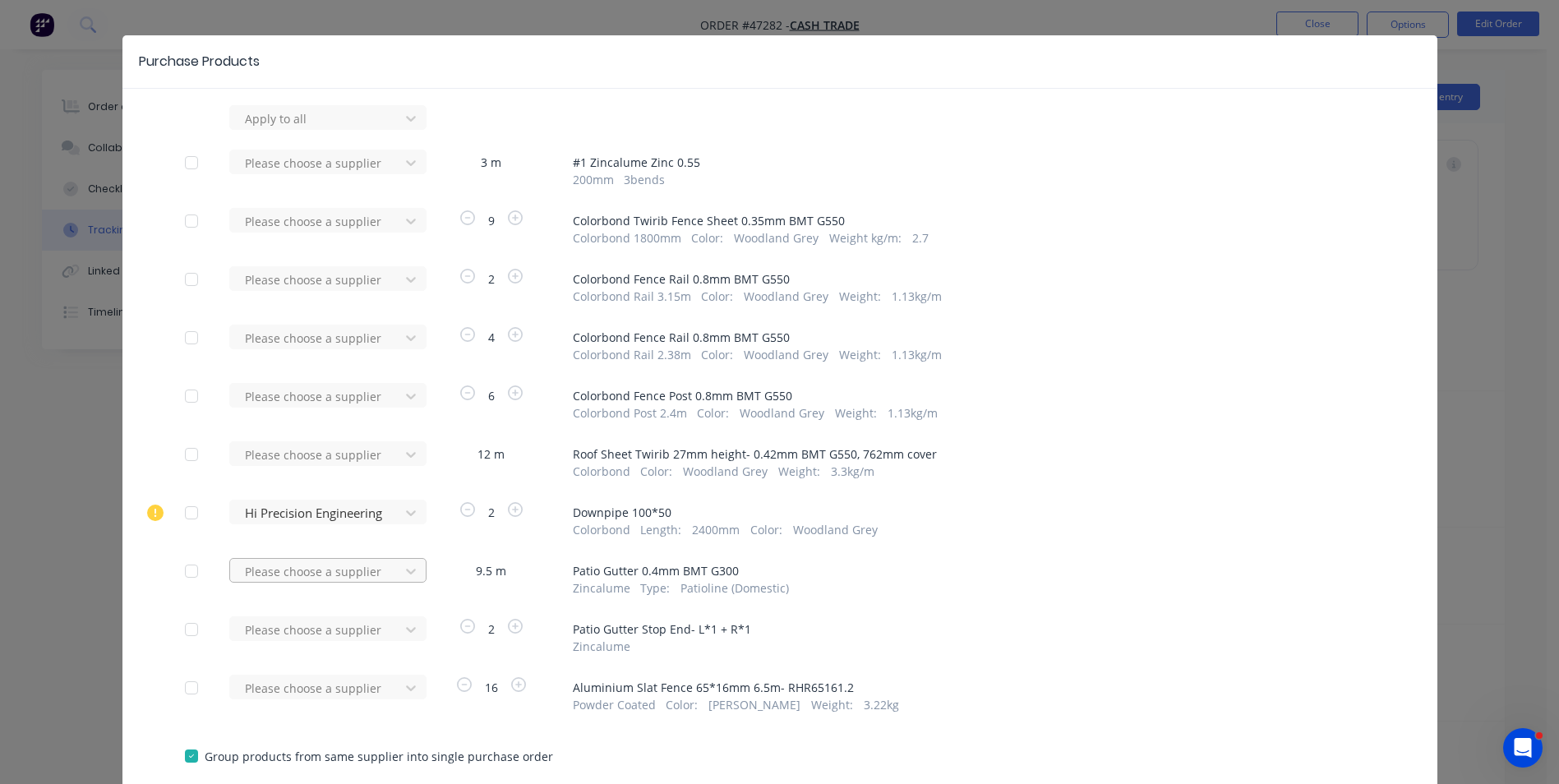
click at [350, 130] on div "Please choose a supplier" at bounding box center [319, 117] width 181 height 24
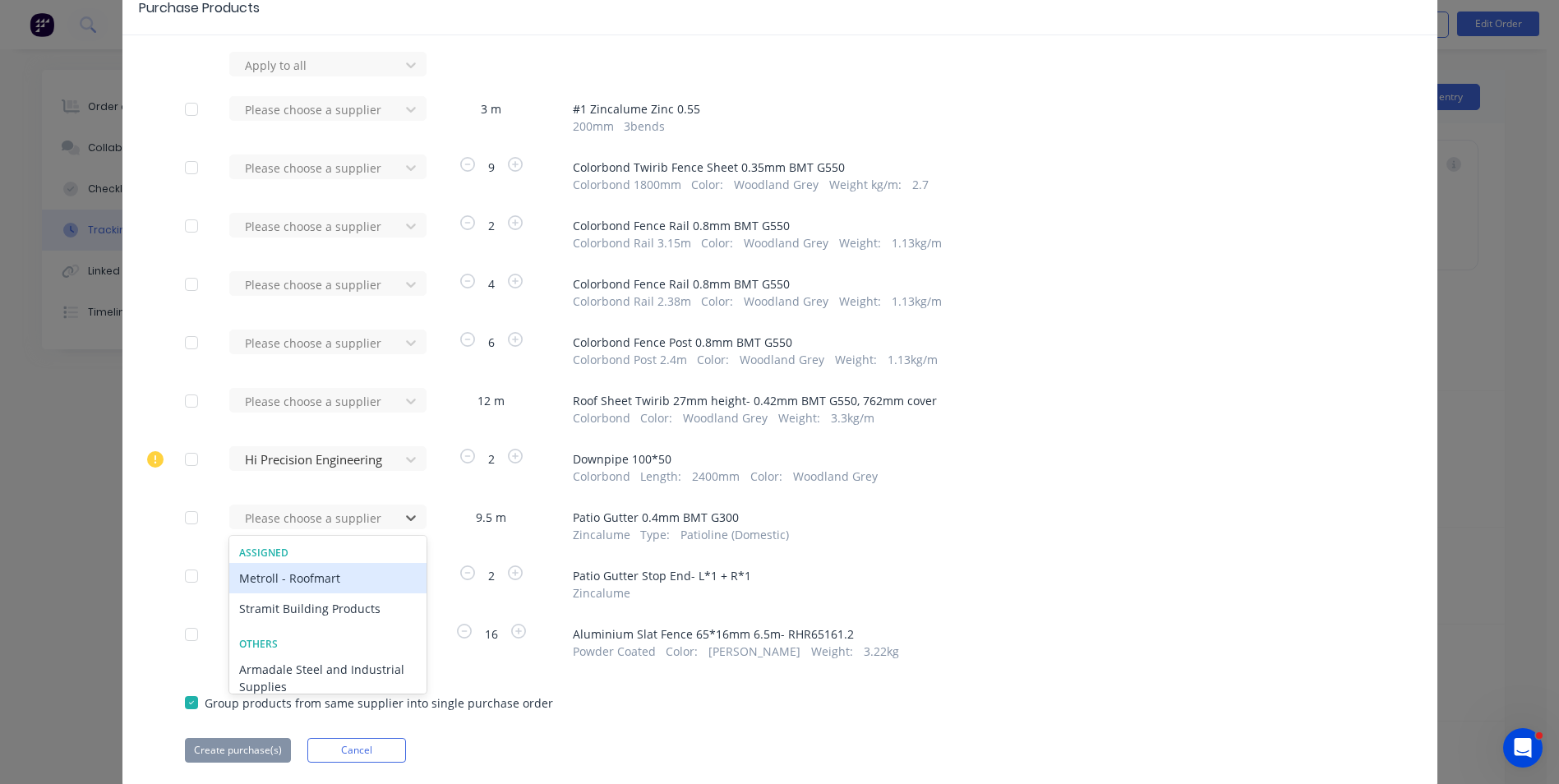
scroll to position [89, 0]
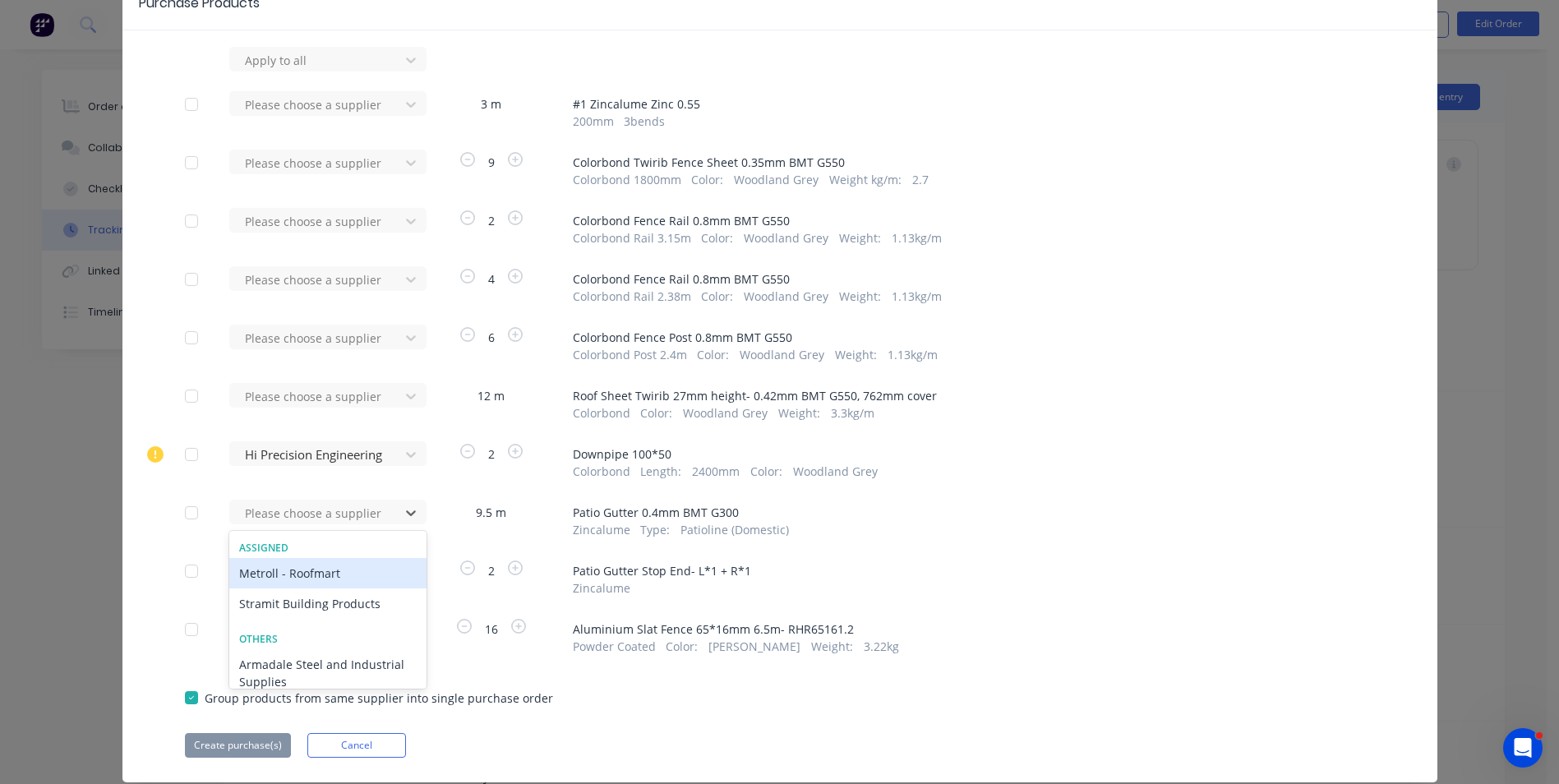
click at [332, 572] on div "Metroll - Roofmart" at bounding box center [328, 573] width 198 height 31
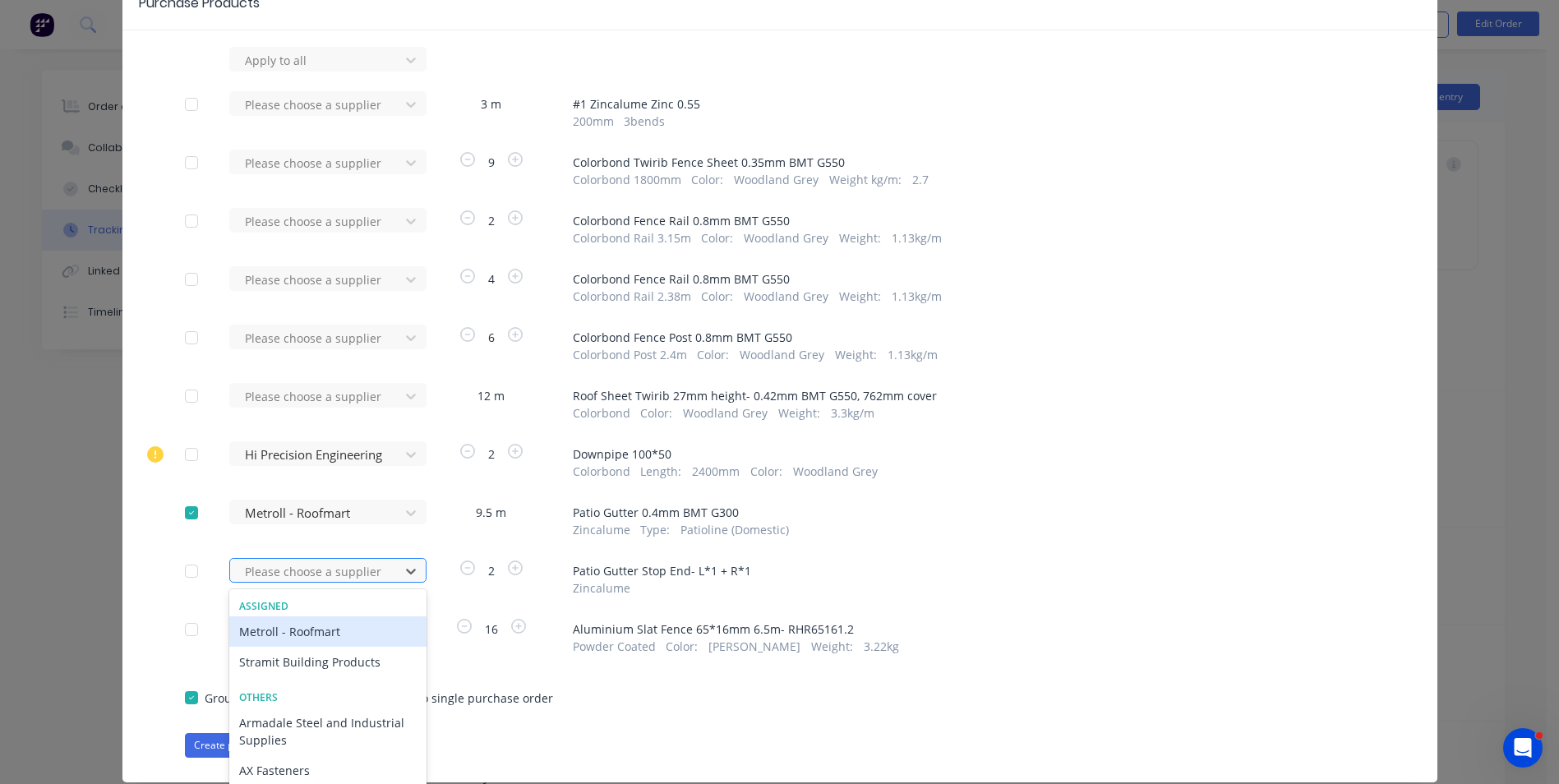
click at [333, 72] on div "34 results available. Use Up and Down to choose options, press Enter to select …" at bounding box center [319, 58] width 181 height 24
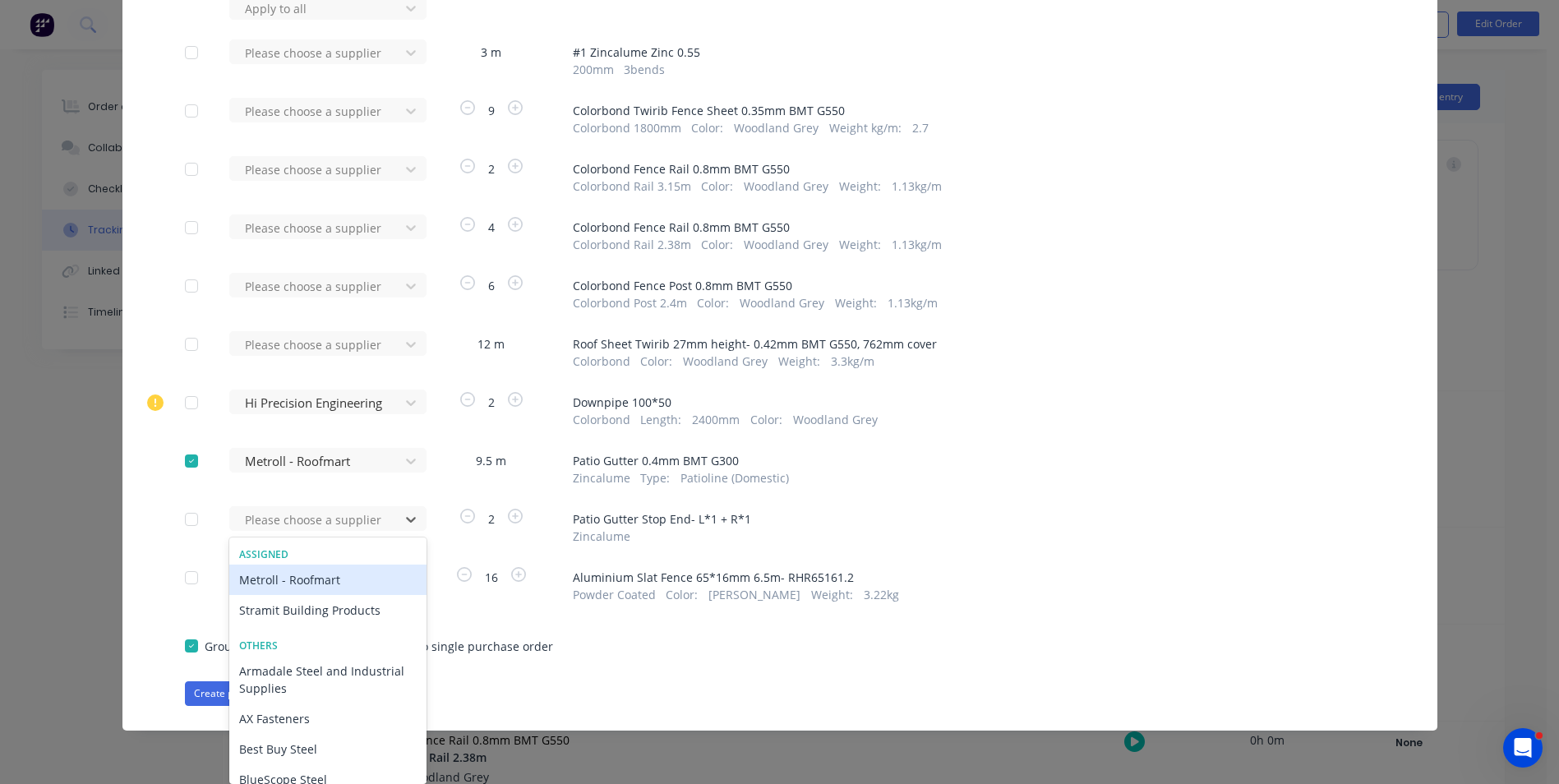
click at [316, 574] on div "Metroll - Roofmart" at bounding box center [328, 579] width 198 height 31
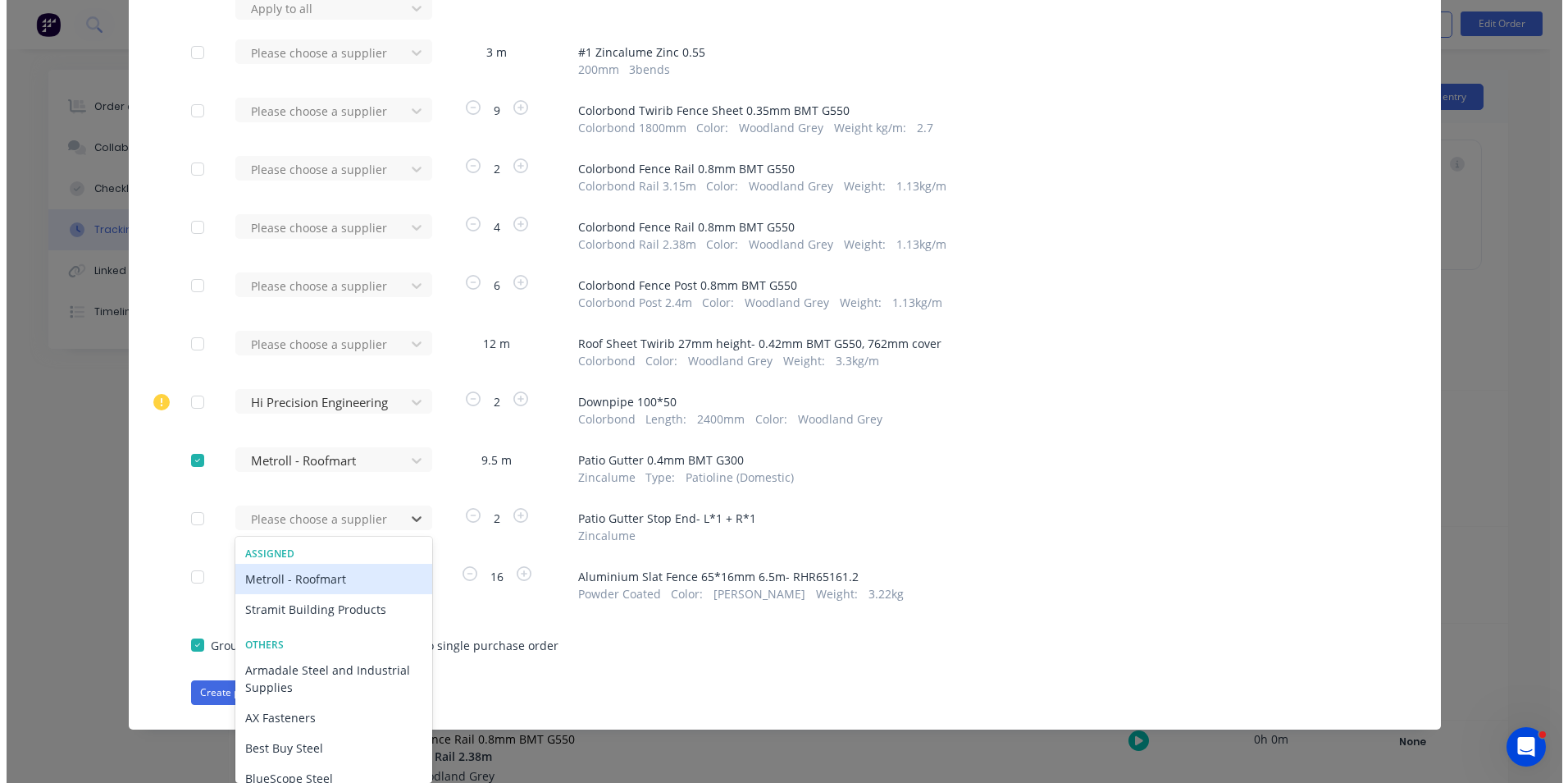
scroll to position [135, 0]
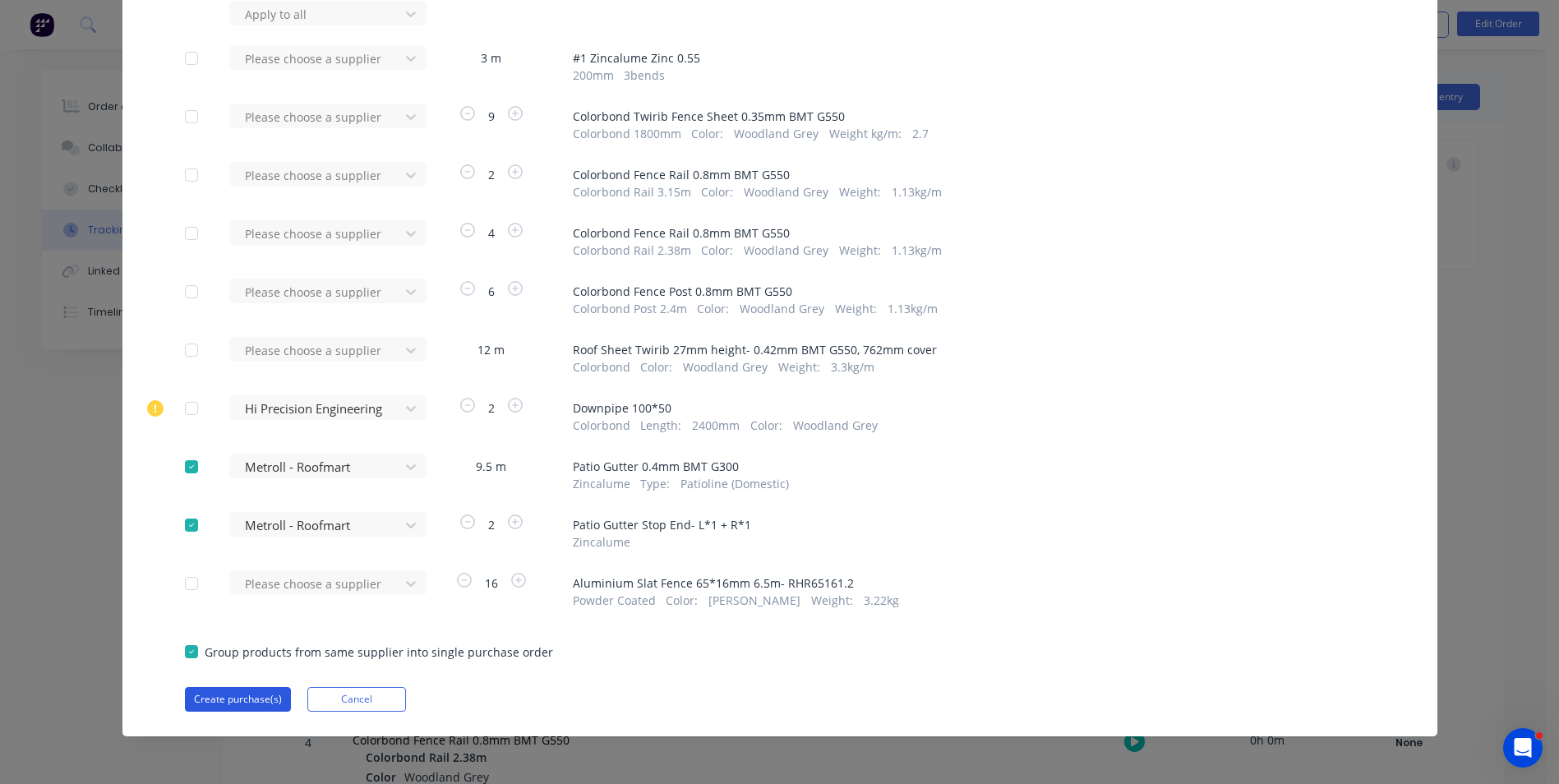
click at [235, 699] on button "Create purchase(s)" at bounding box center [238, 699] width 106 height 24
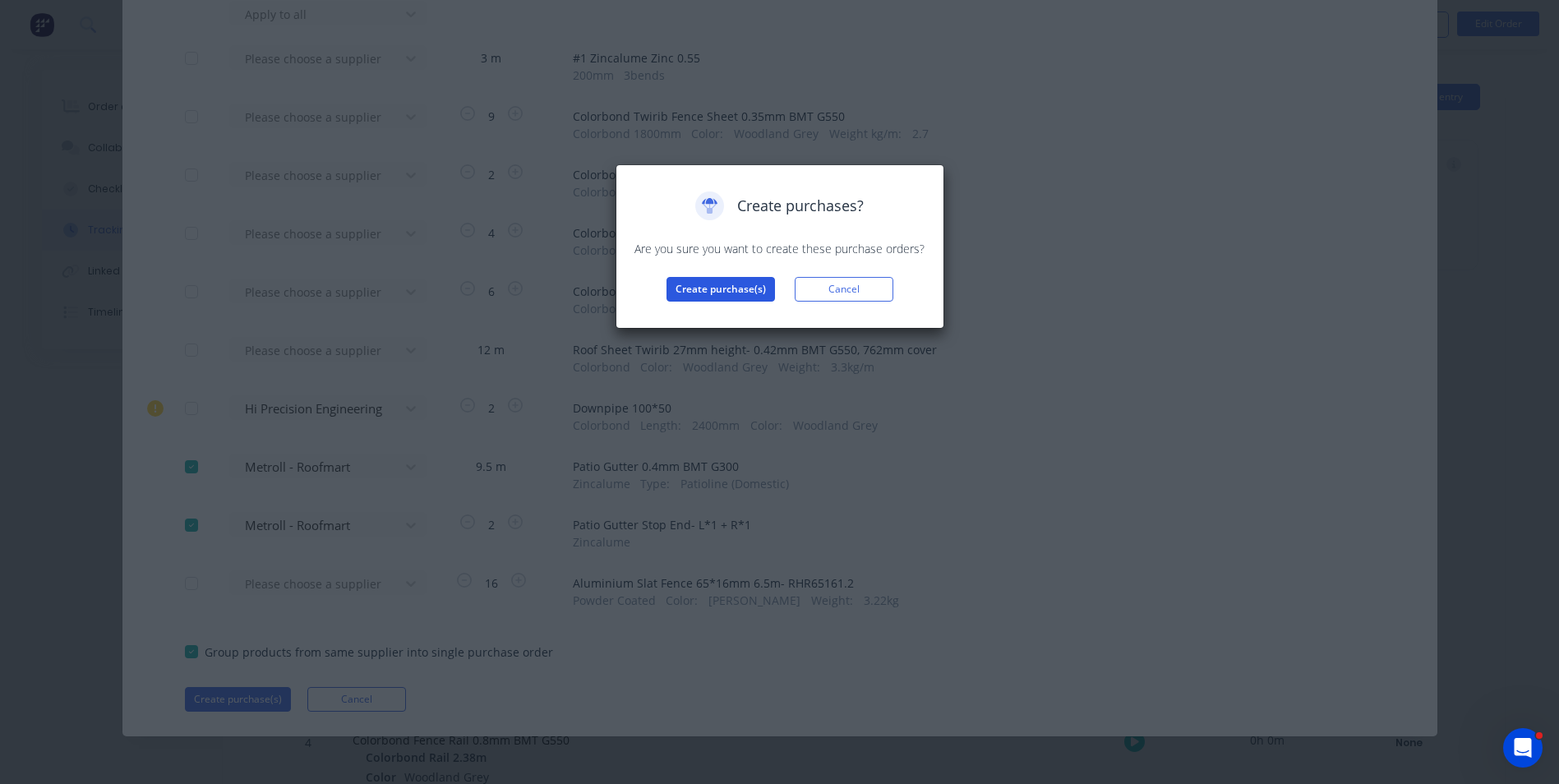
click at [704, 290] on button "Create purchase(s)" at bounding box center [721, 288] width 109 height 24
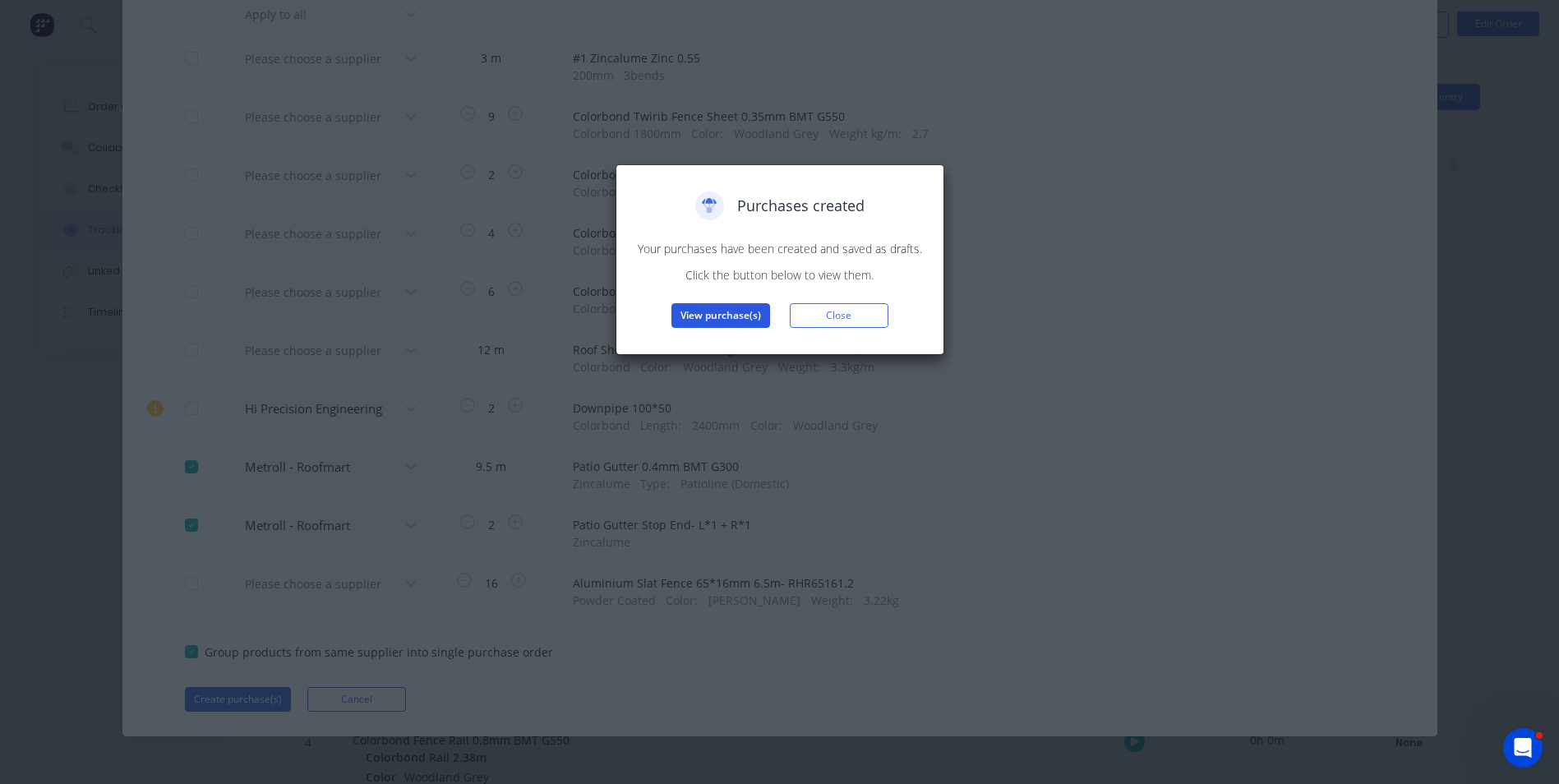
click at [712, 311] on button "View purchase(s)" at bounding box center [721, 315] width 99 height 24
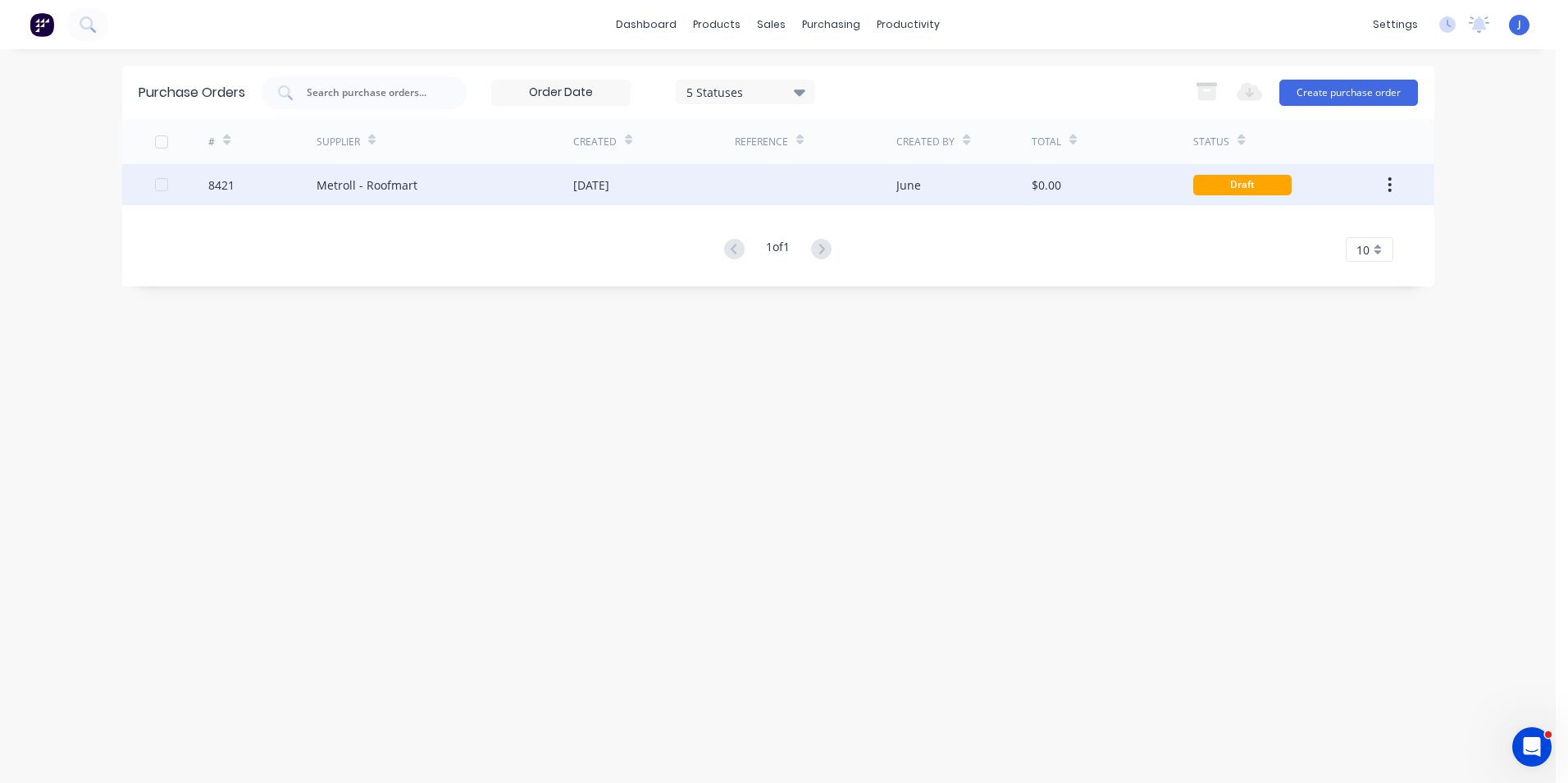
click at [757, 187] on div at bounding box center [816, 185] width 161 height 41
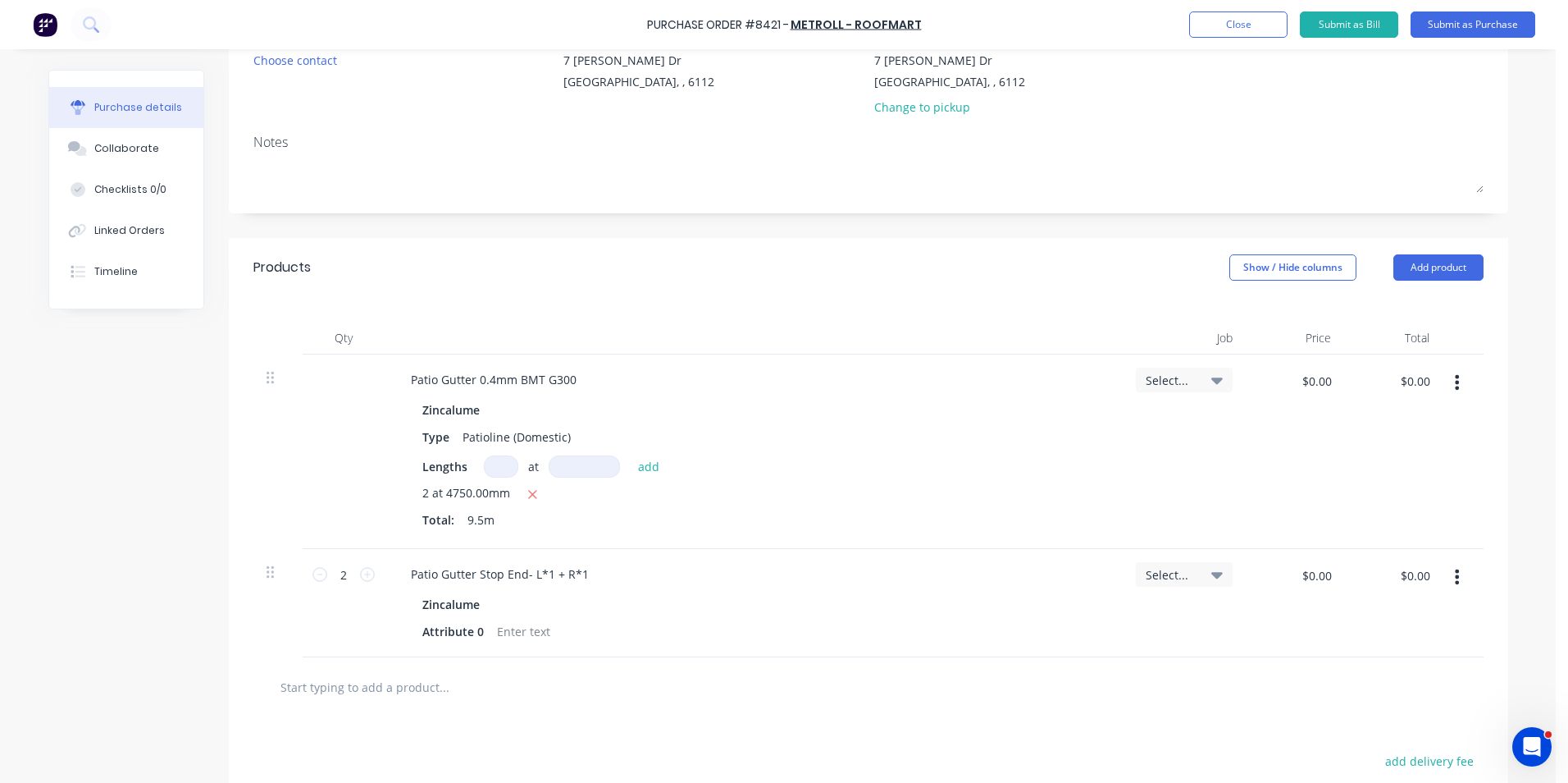
scroll to position [328, 0]
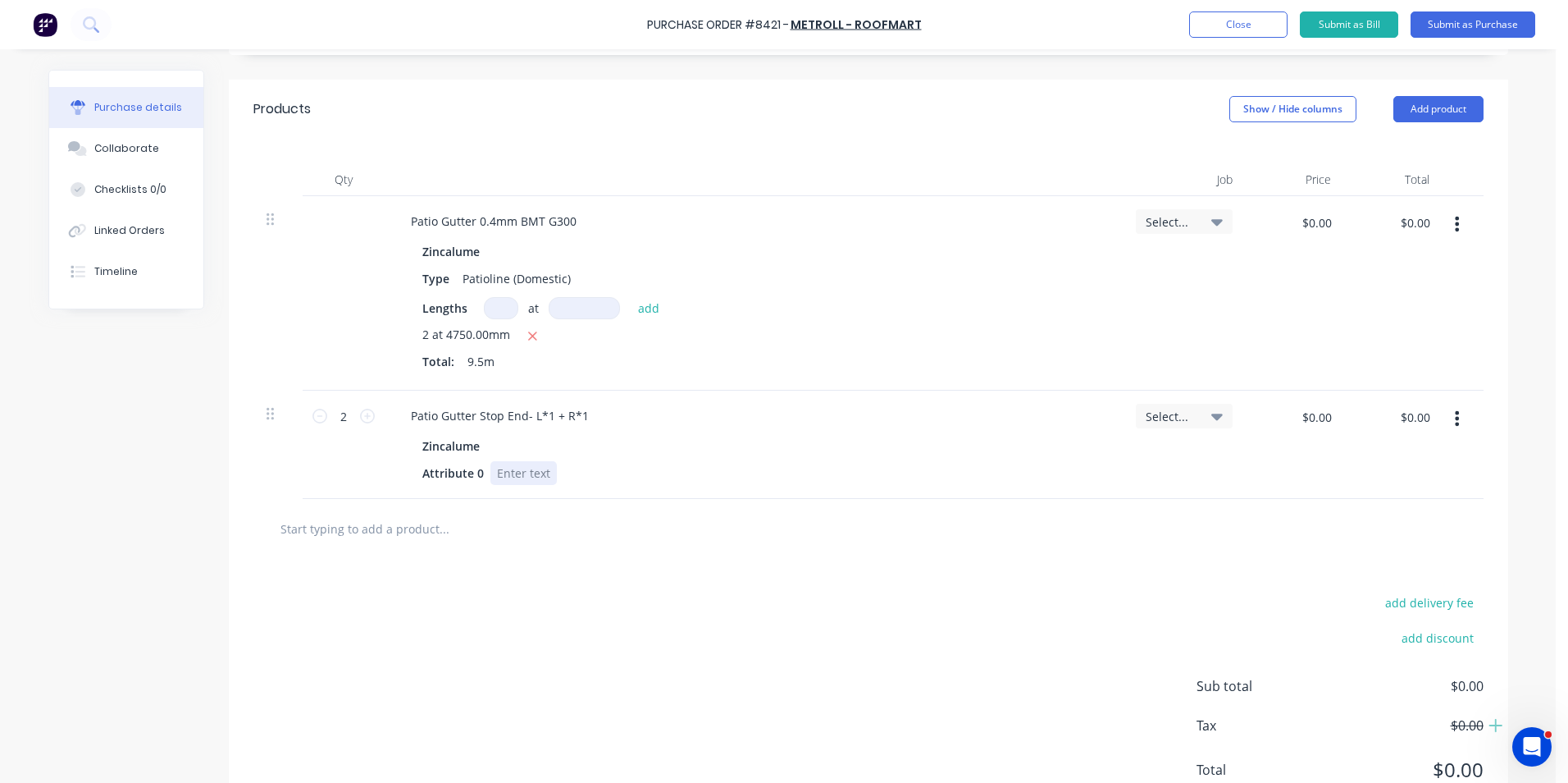
click at [507, 469] on div at bounding box center [524, 473] width 66 height 24
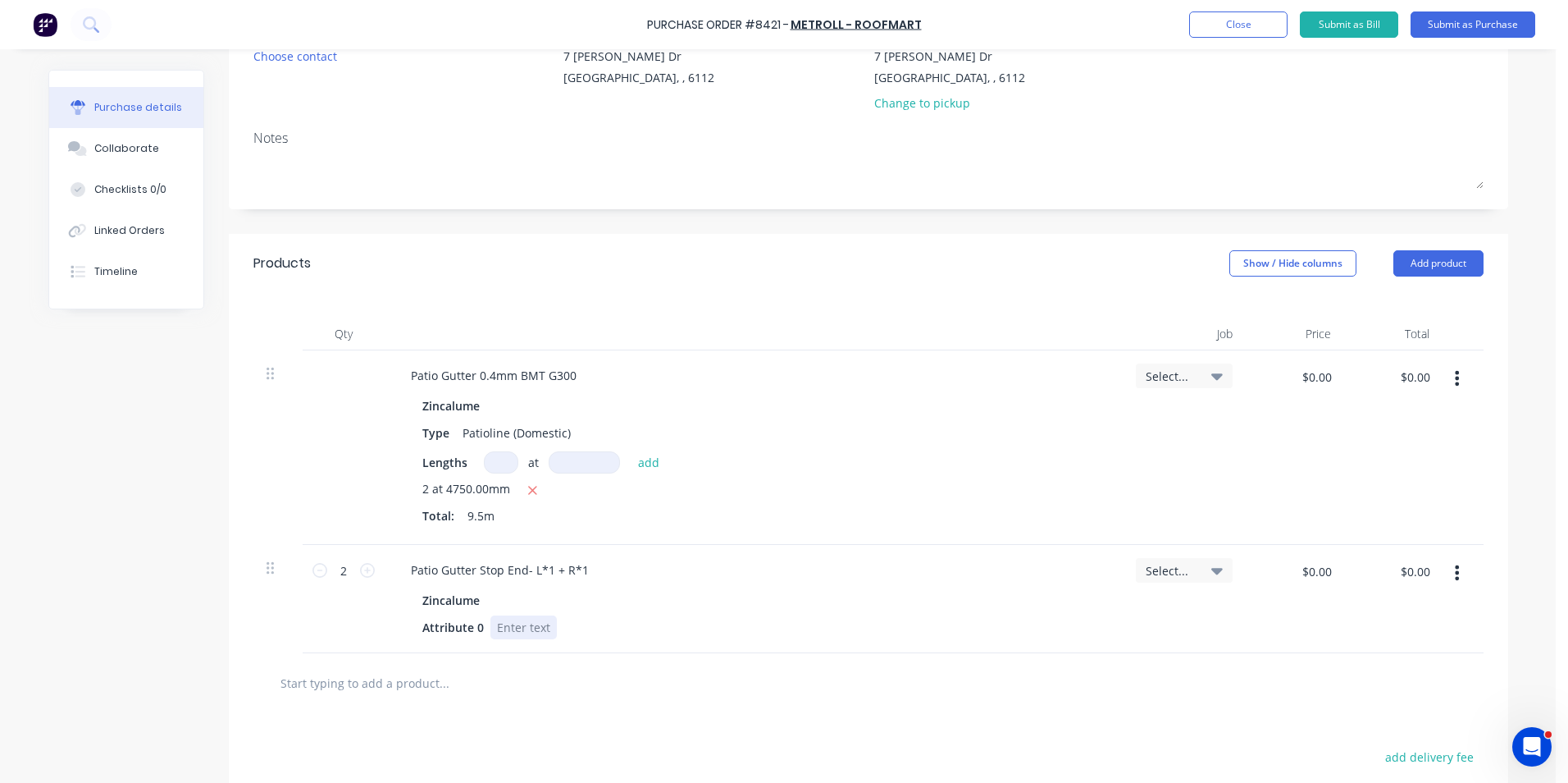
scroll to position [0, 0]
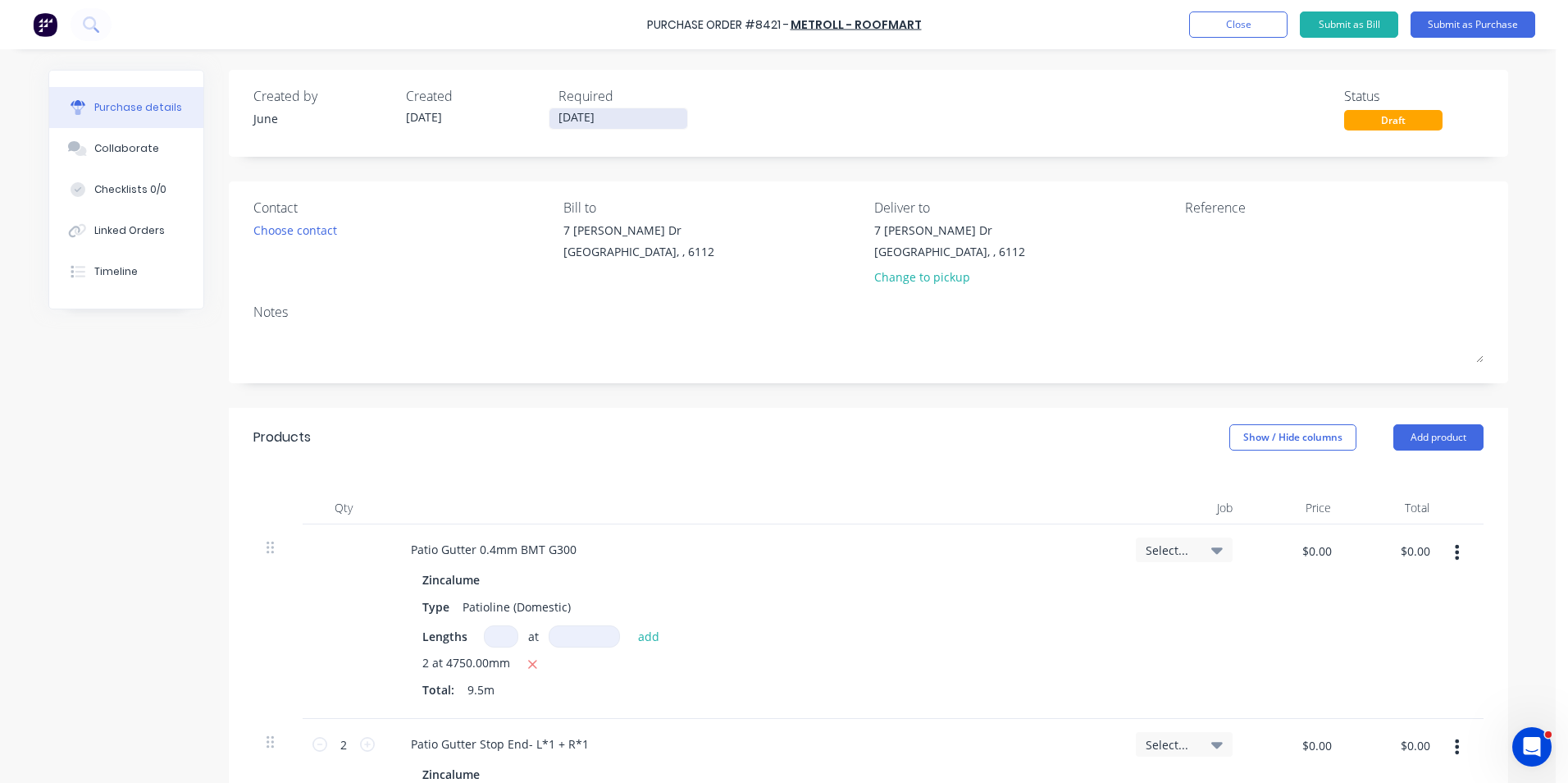
click at [577, 123] on input "[DATE]" at bounding box center [619, 118] width 138 height 21
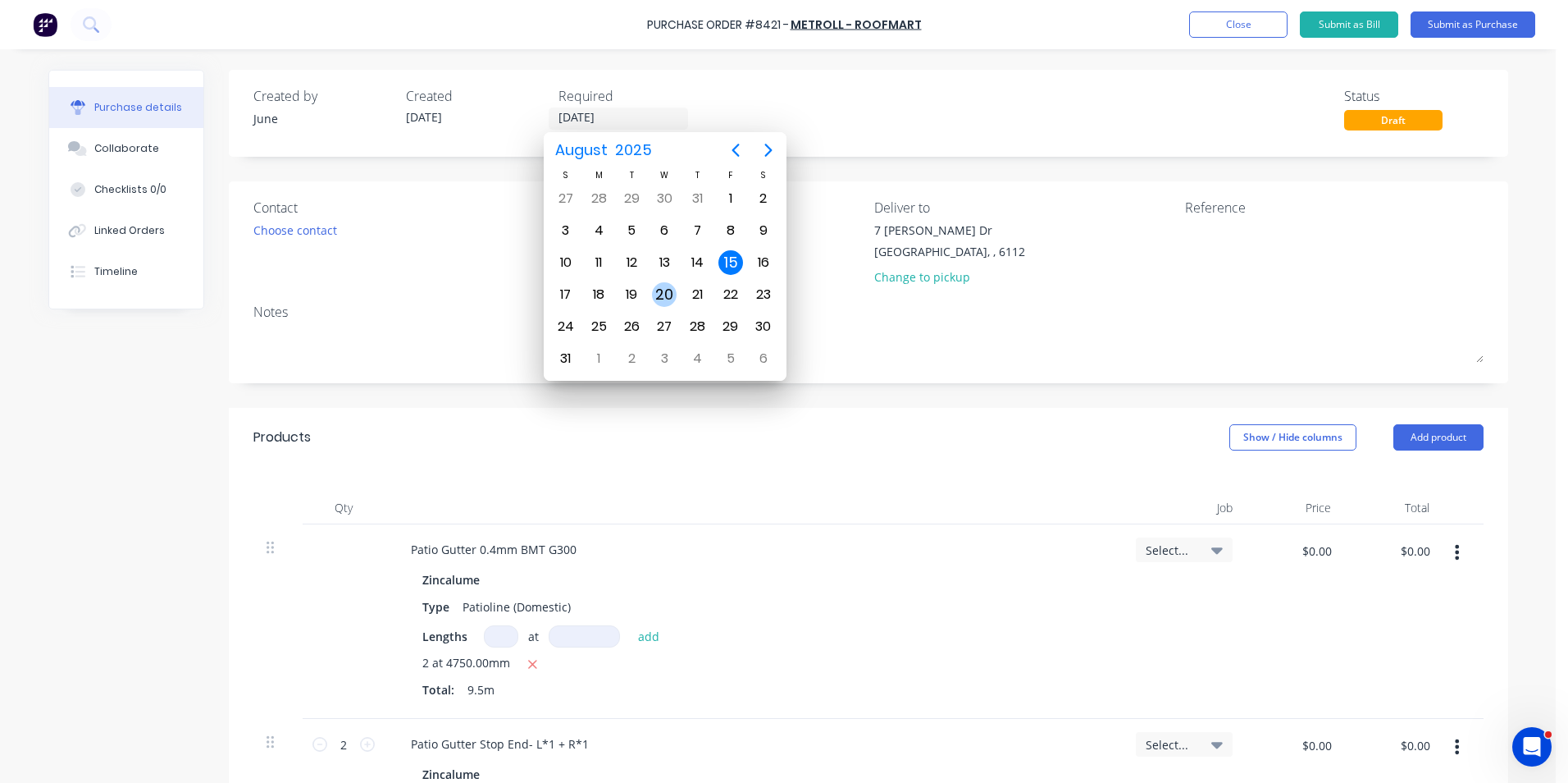
click at [658, 288] on div "20" at bounding box center [663, 294] width 24 height 24
type input "20/08/25"
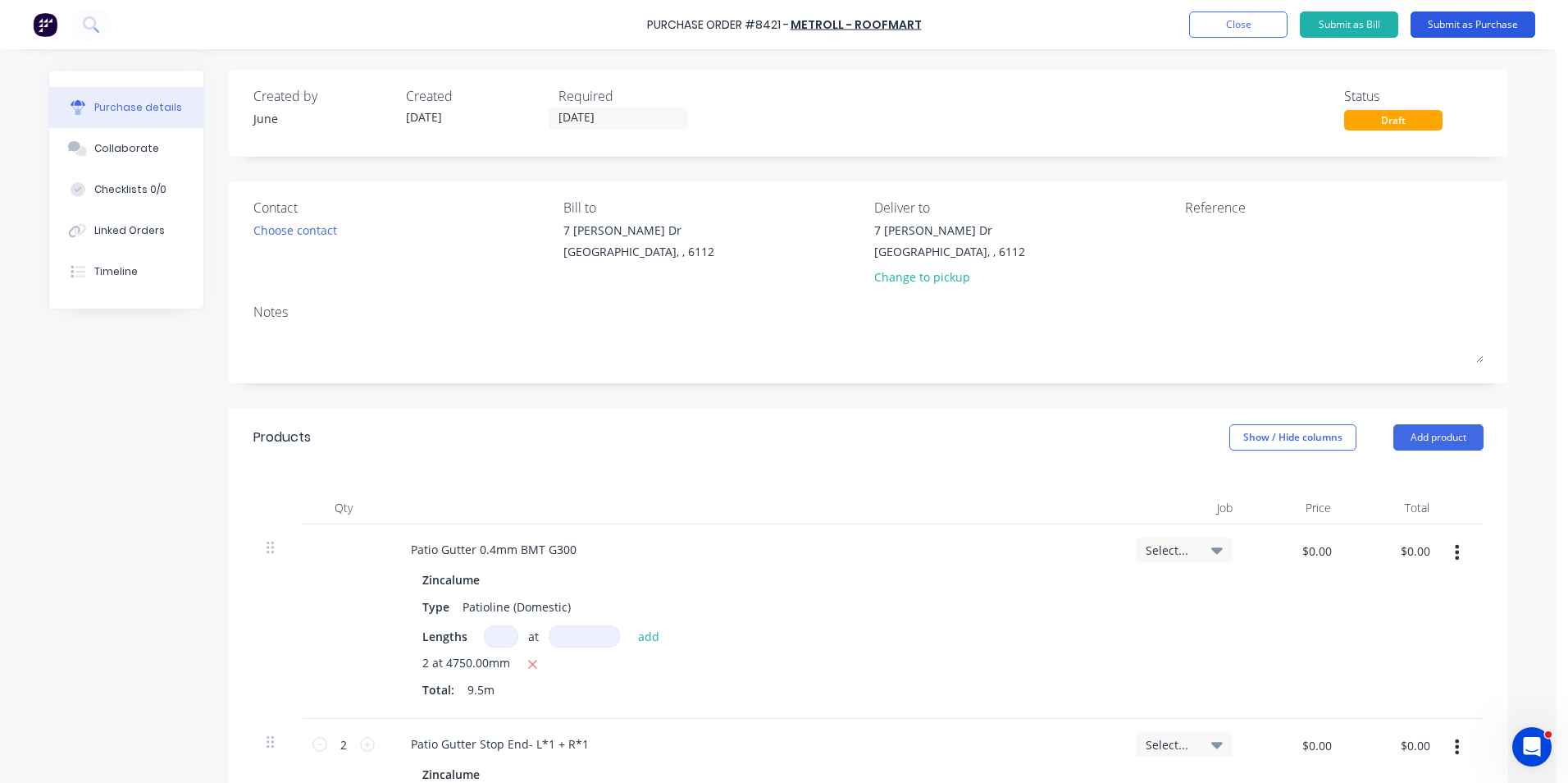
click at [1475, 16] on button "Submit as Purchase" at bounding box center [1472, 24] width 125 height 26
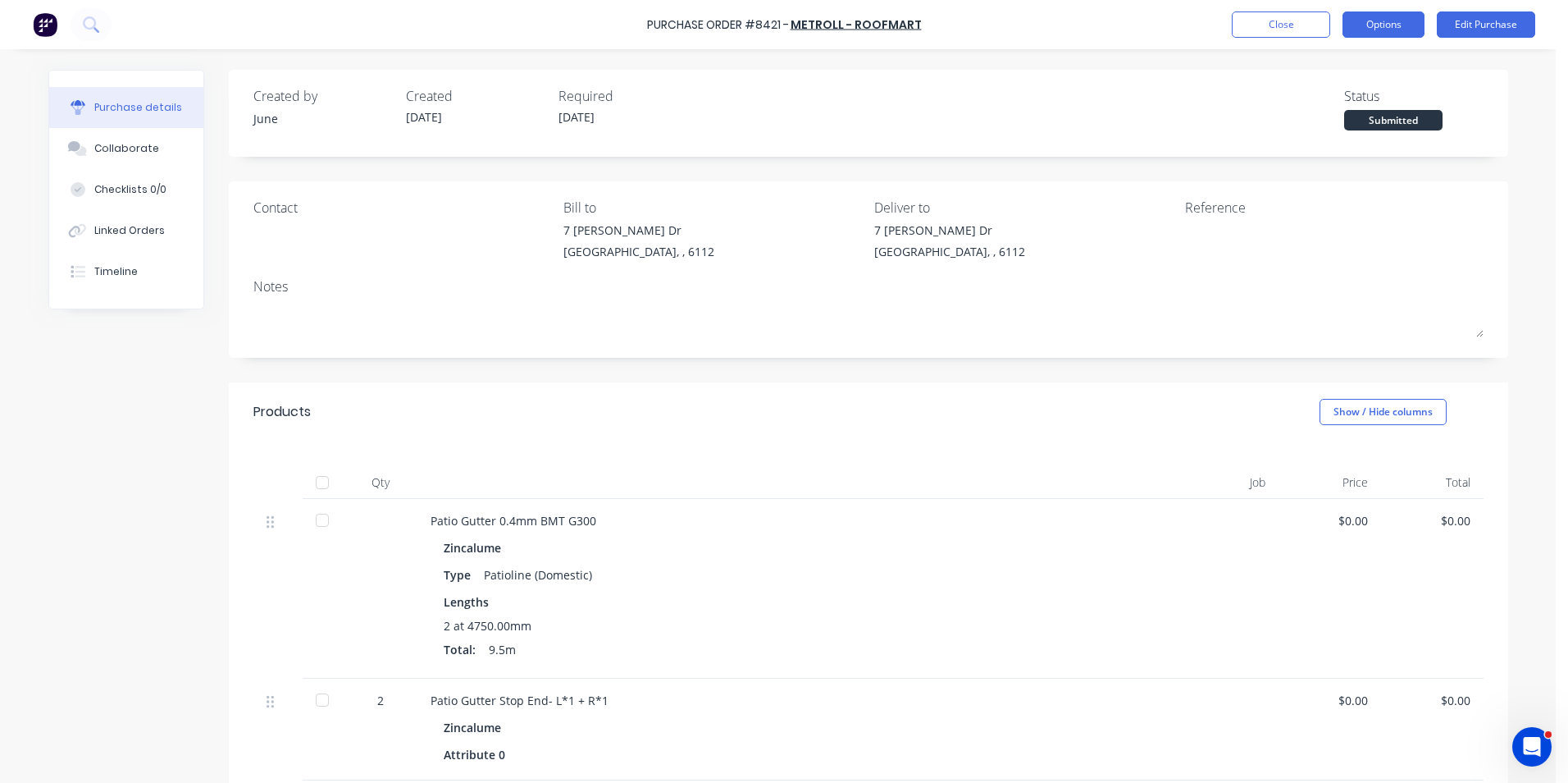
click at [1394, 13] on button "Options" at bounding box center [1382, 24] width 82 height 26
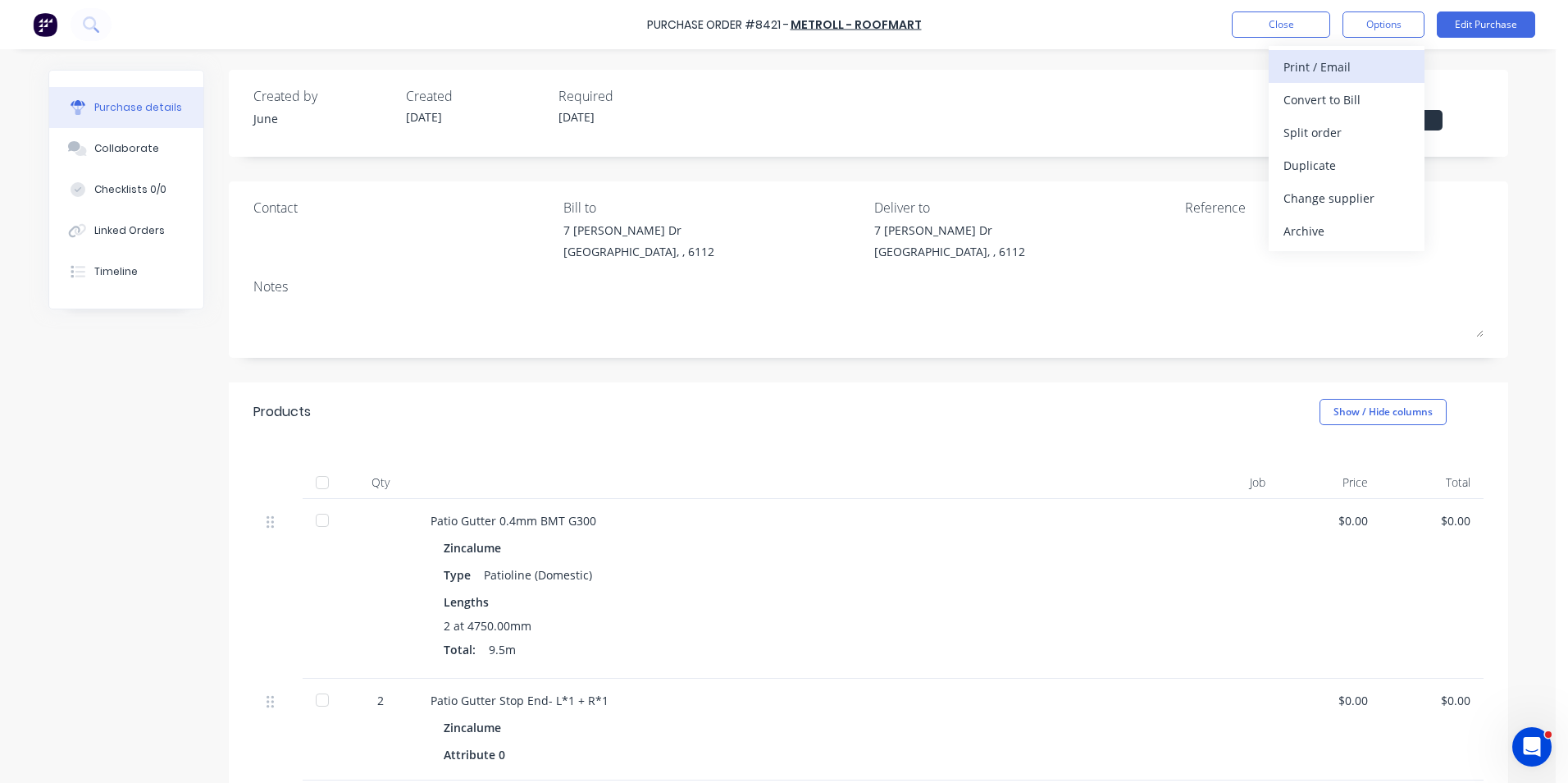
click at [1379, 74] on div "Print / Email" at bounding box center [1346, 66] width 126 height 24
click at [1362, 130] on div "Without pricing" at bounding box center [1346, 132] width 126 height 24
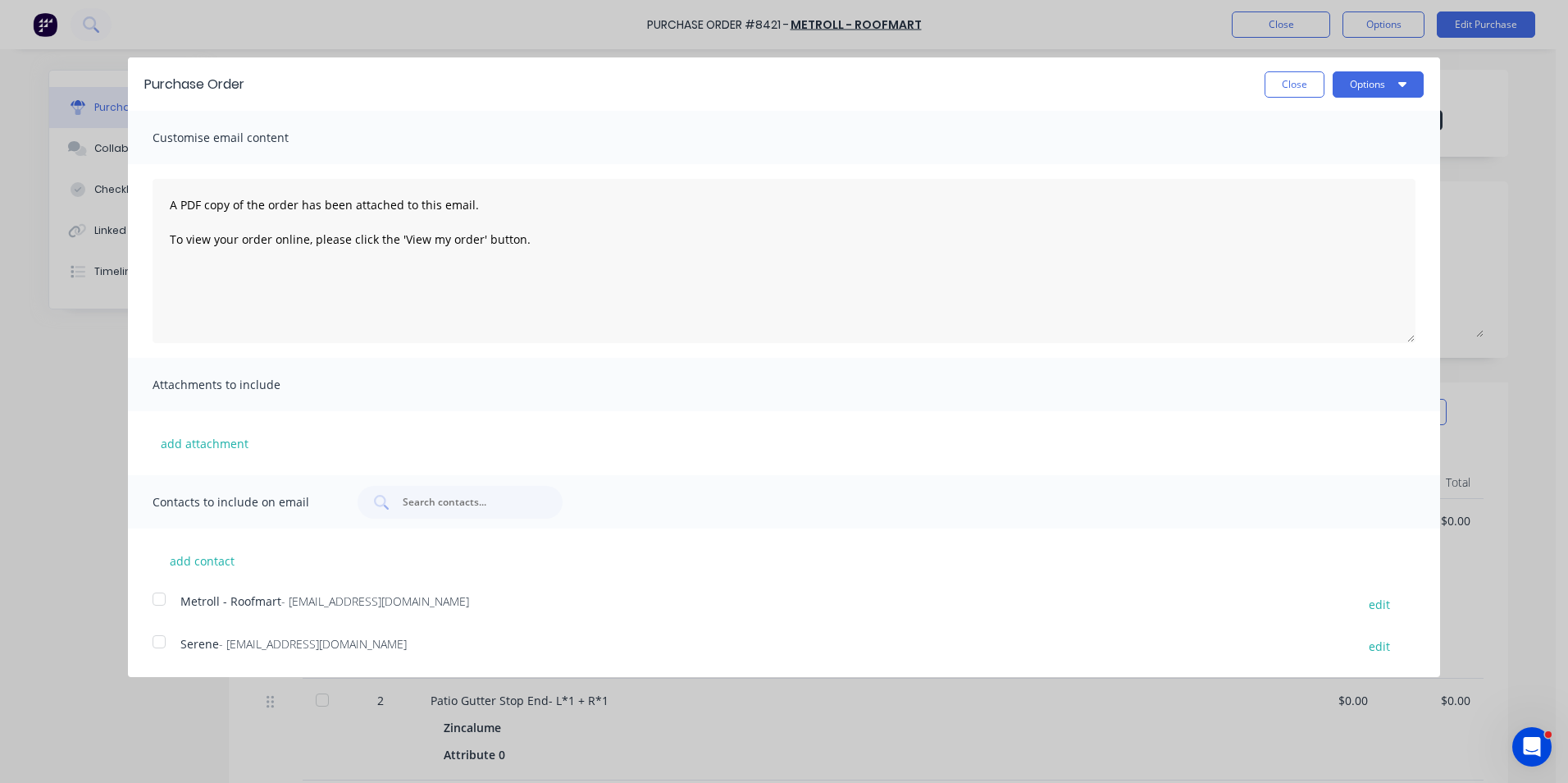
click at [148, 606] on div at bounding box center [159, 598] width 33 height 33
click at [1365, 90] on button "Options" at bounding box center [1378, 84] width 91 height 26
click at [1329, 175] on button "Email" at bounding box center [1346, 159] width 156 height 33
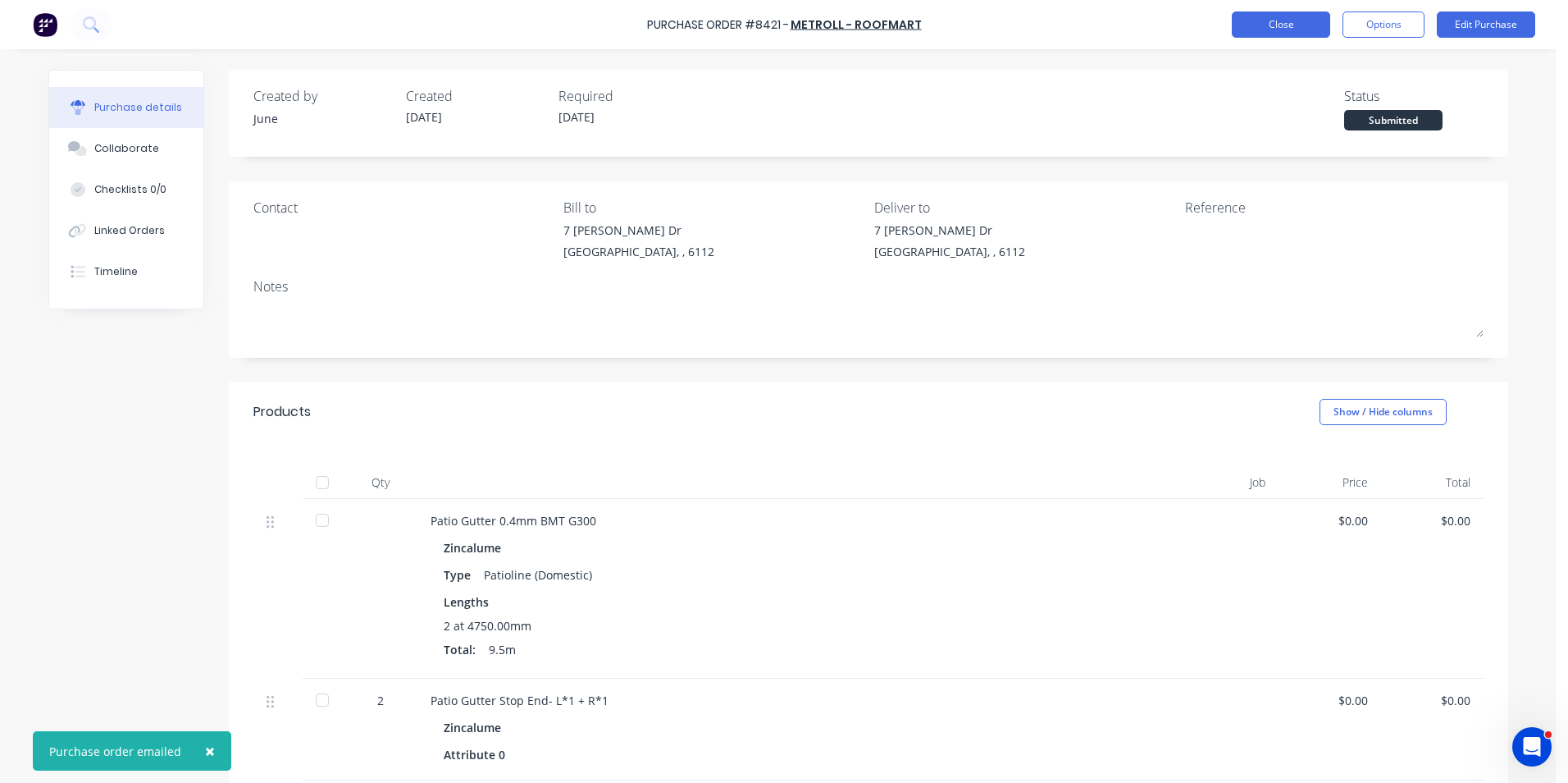
click at [1300, 34] on button "Close" at bounding box center [1281, 24] width 99 height 26
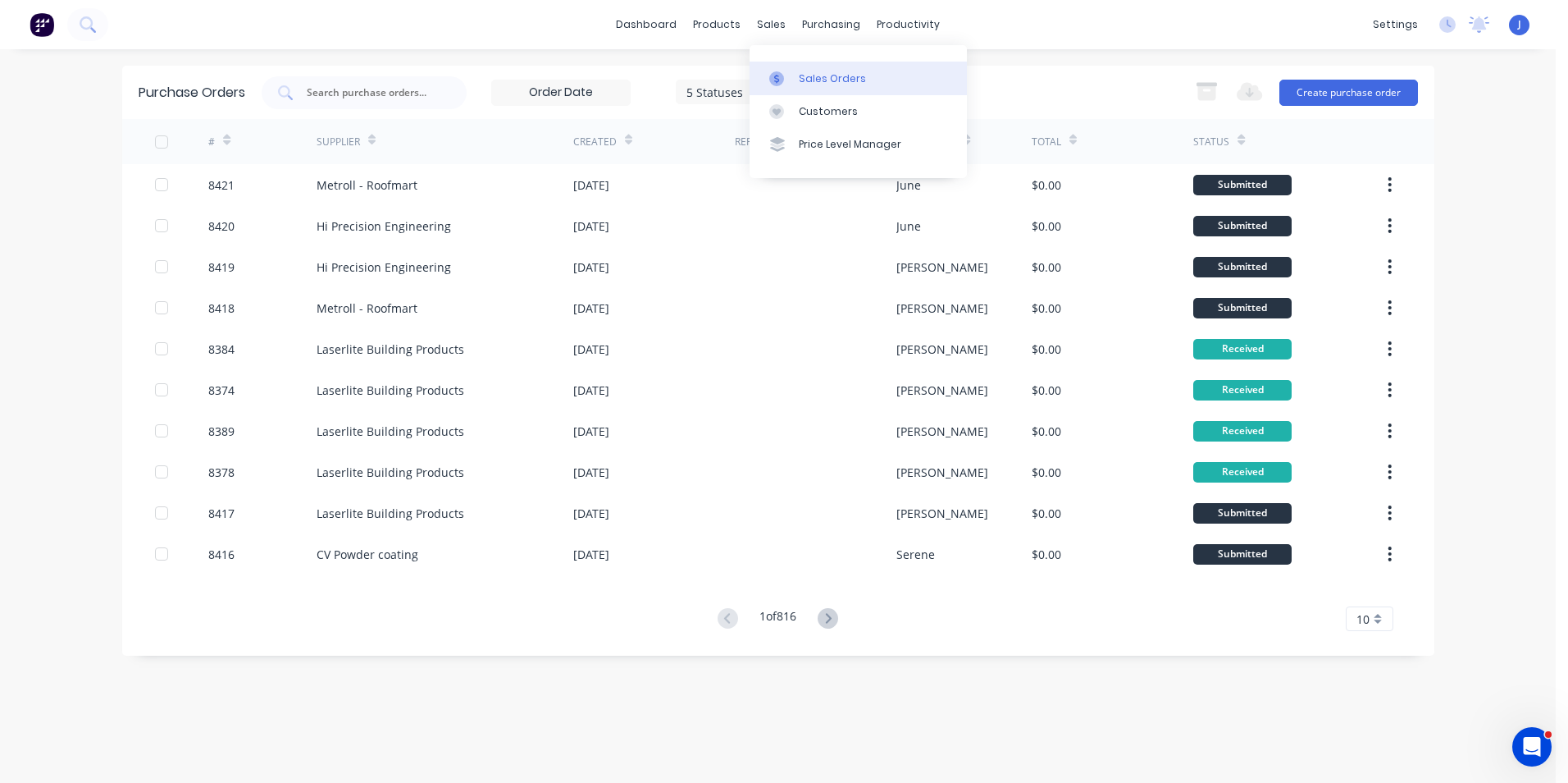
click at [791, 91] on link "Sales Orders" at bounding box center [858, 78] width 217 height 33
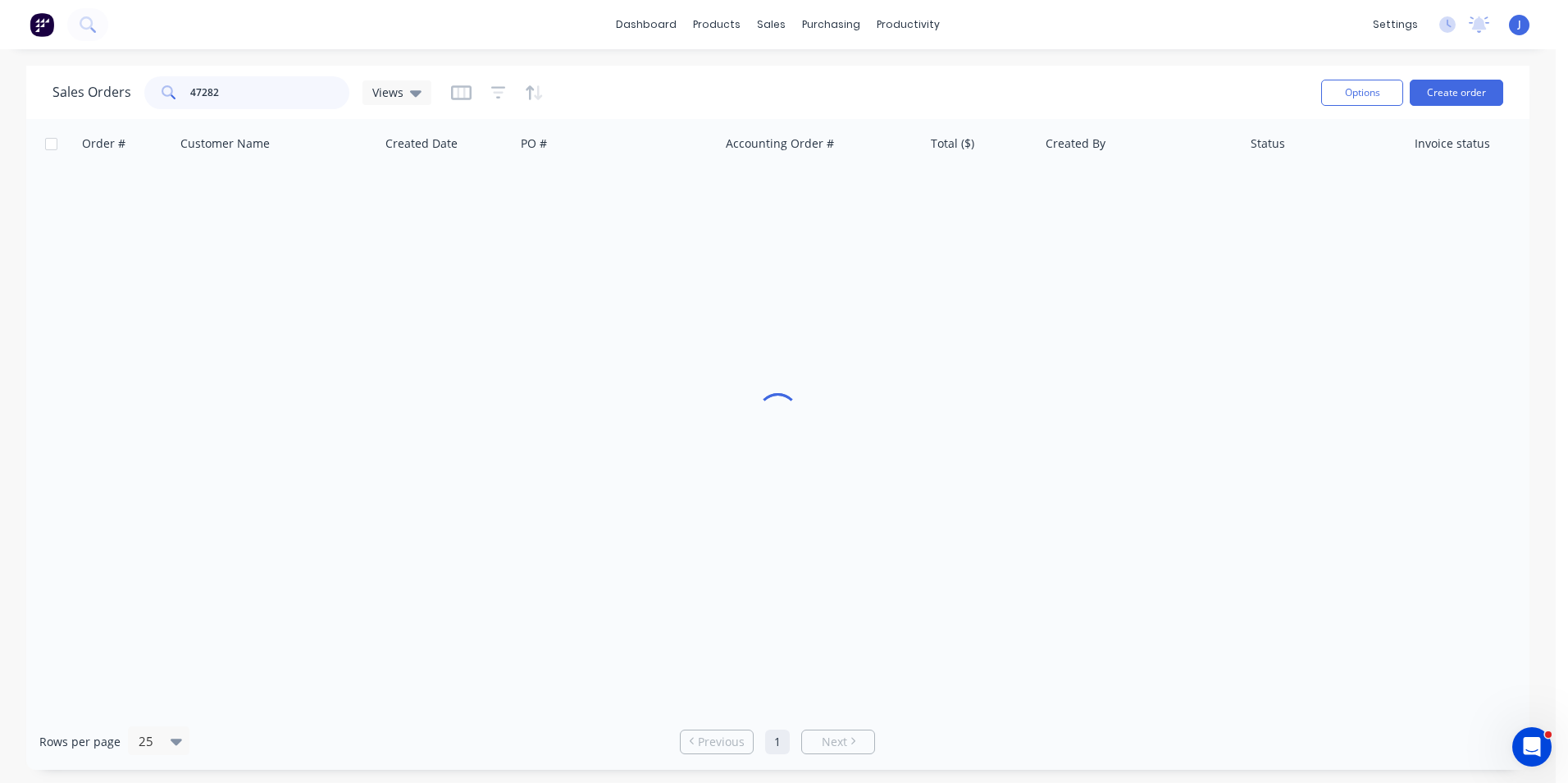
drag, startPoint x: 335, startPoint y: 91, endPoint x: 214, endPoint y: 109, distance: 122.3
click at [214, 109] on input "47282" at bounding box center [270, 92] width 160 height 33
drag, startPoint x: 254, startPoint y: 100, endPoint x: 193, endPoint y: 99, distance: 61.0
click at [193, 99] on input "47282" at bounding box center [270, 92] width 160 height 33
click at [241, 82] on input "47282" at bounding box center [270, 92] width 160 height 33
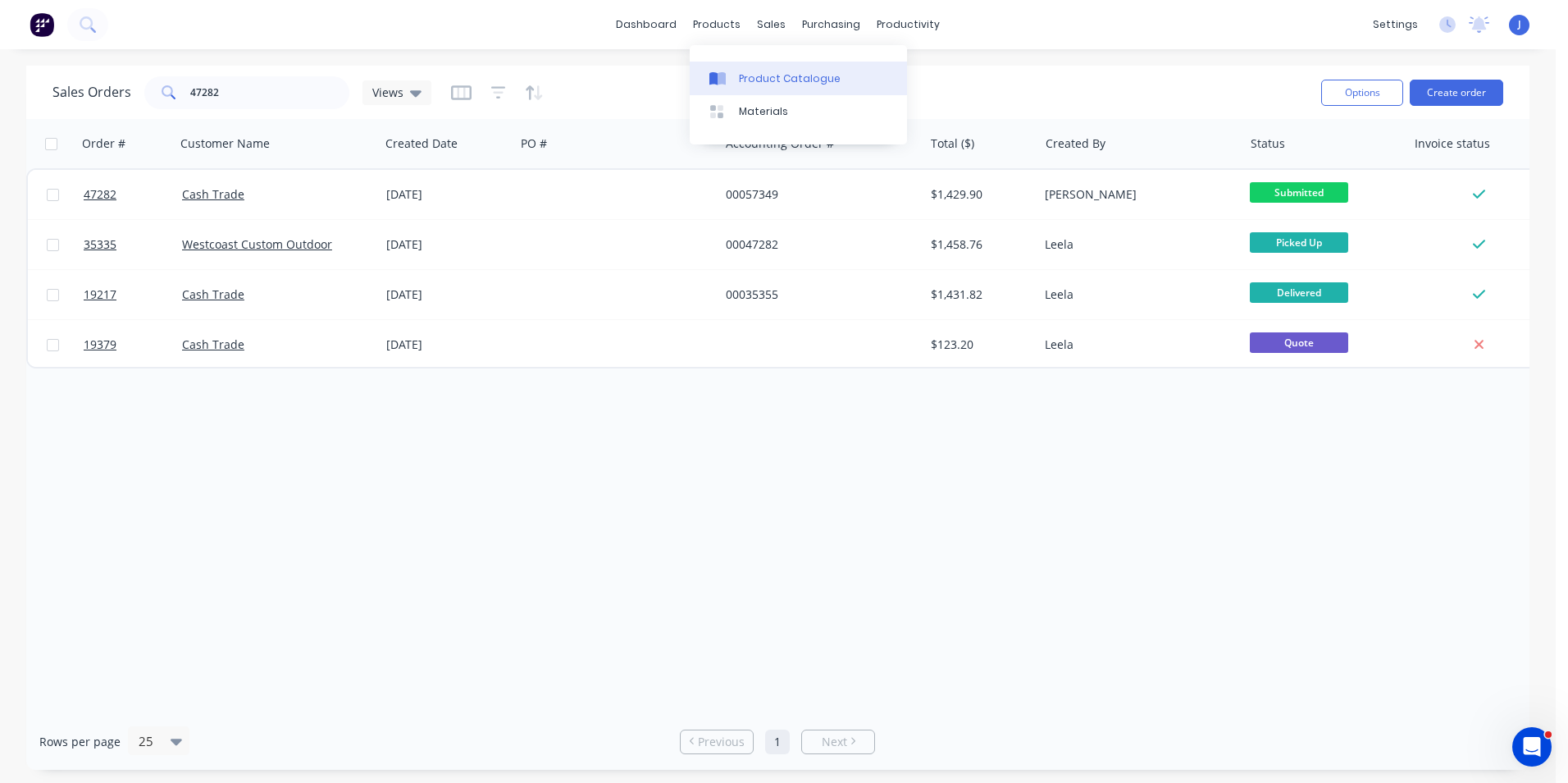
click at [717, 65] on link "Product Catalogue" at bounding box center [798, 78] width 217 height 33
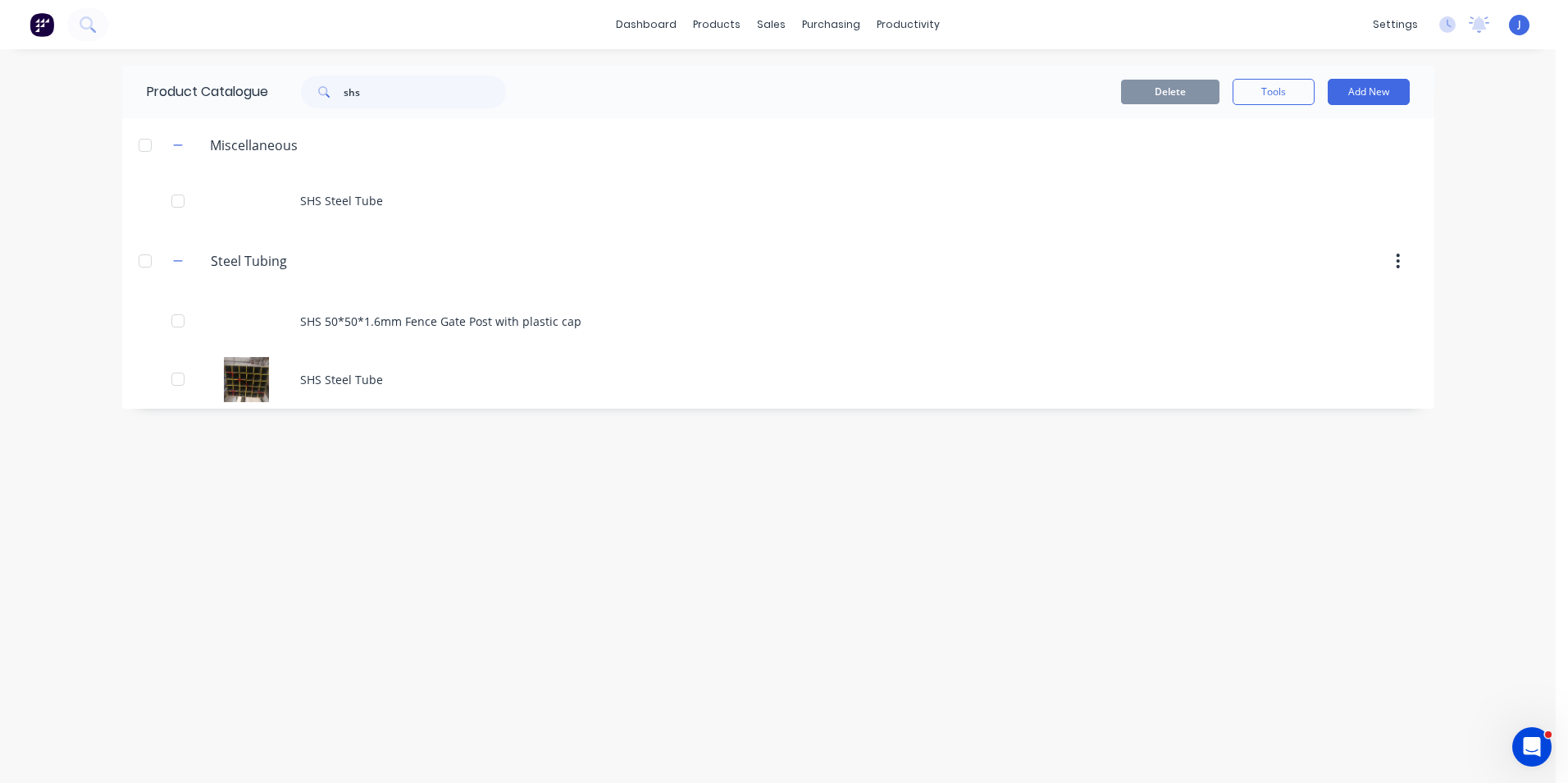
drag, startPoint x: 401, startPoint y: 69, endPoint x: 394, endPoint y: 86, distance: 18.4
click at [361, 83] on div "Product Catalogue shs" at bounding box center [334, 91] width 425 height 53
drag, startPoint x: 394, startPoint y: 86, endPoint x: 316, endPoint y: 94, distance: 78.4
click at [316, 94] on div "shs" at bounding box center [403, 91] width 205 height 33
type input "5"
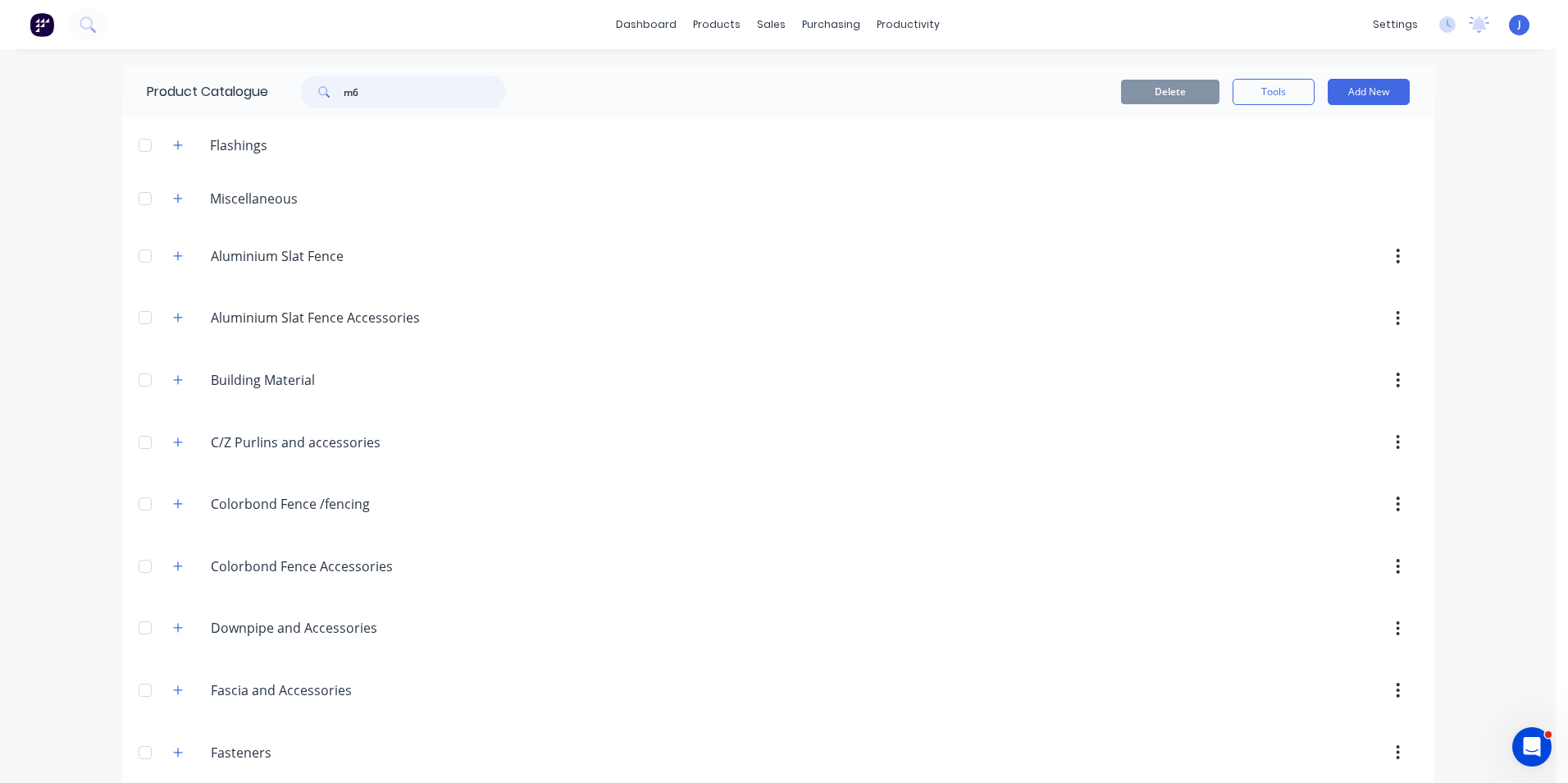
type input "m6"
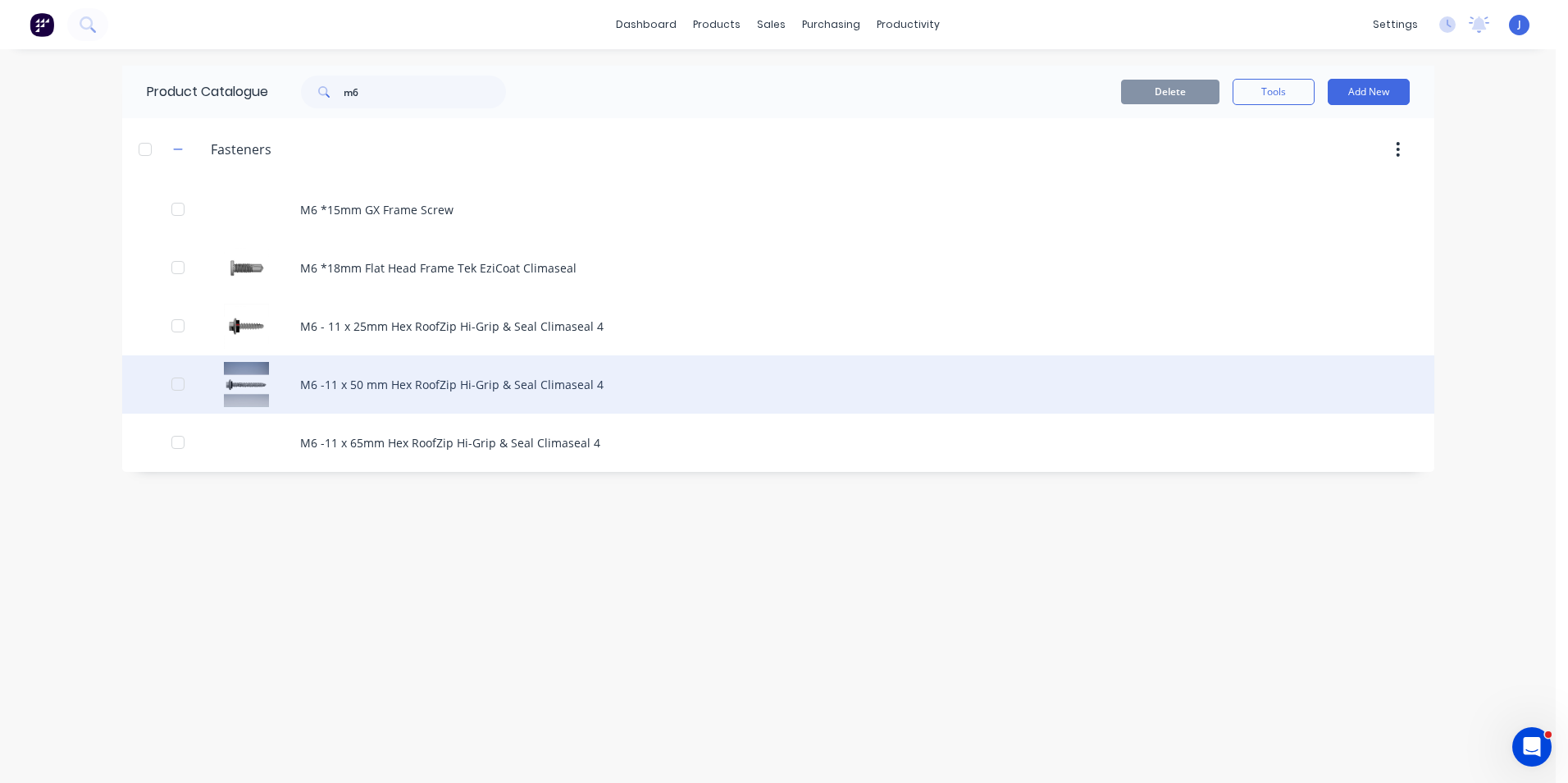
click at [514, 378] on div "M6 -11 x 50 mm Hex RoofZip Hi-Grip & Seal Climaseal 4" at bounding box center [777, 384] width 1312 height 58
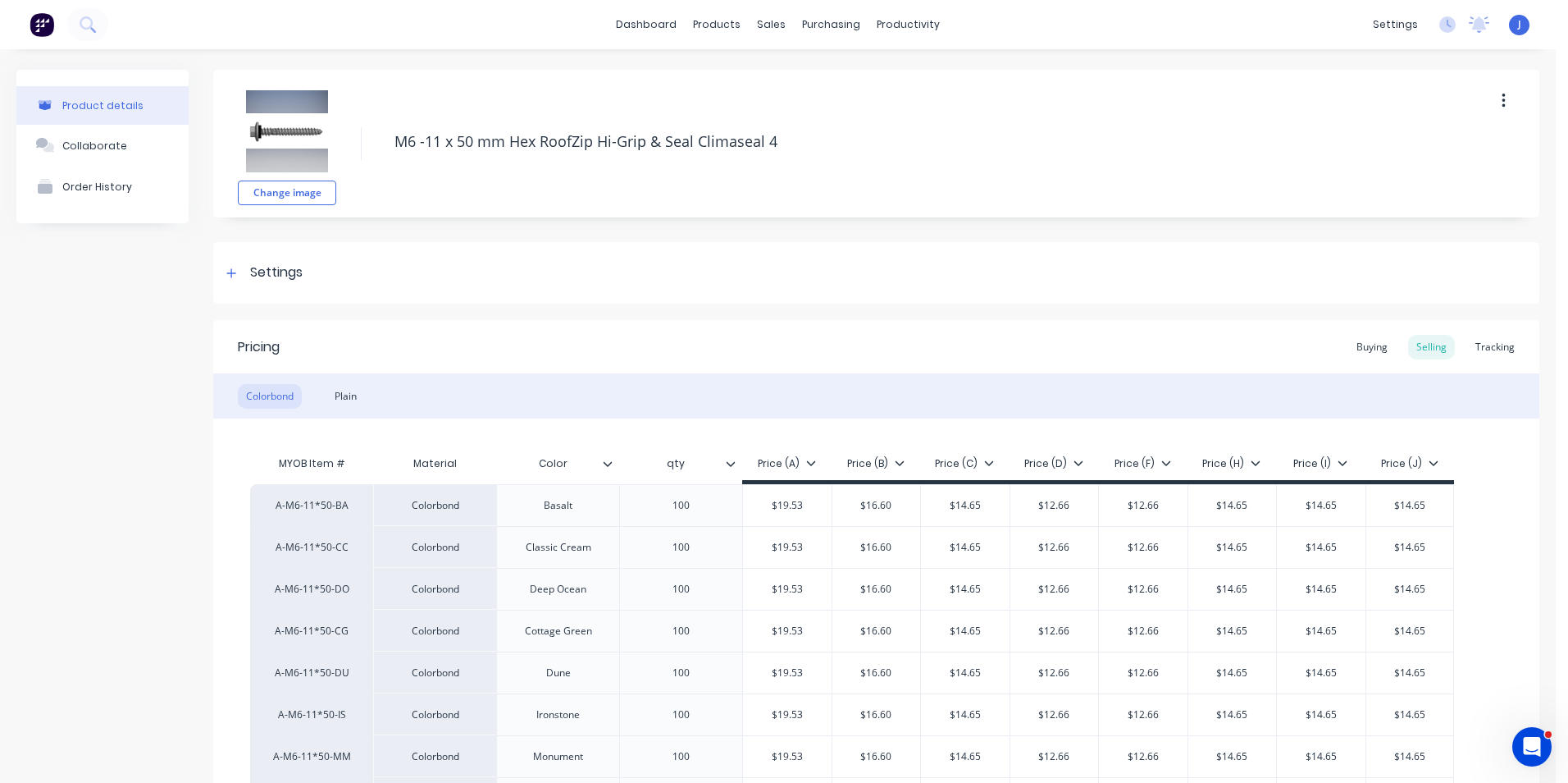
type textarea "x"
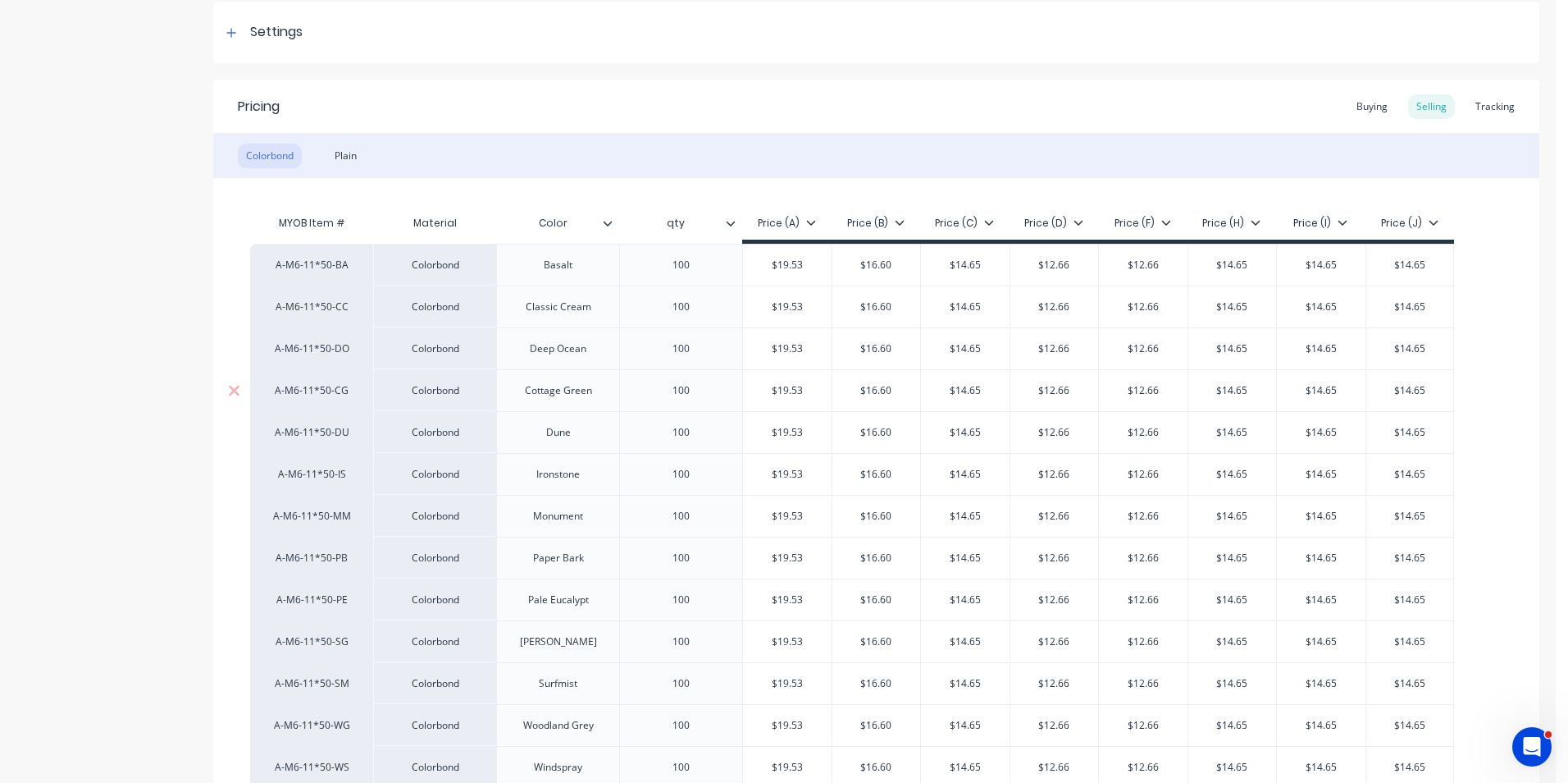
scroll to position [246, 0]
click at [336, 147] on div "Plain" at bounding box center [345, 150] width 39 height 24
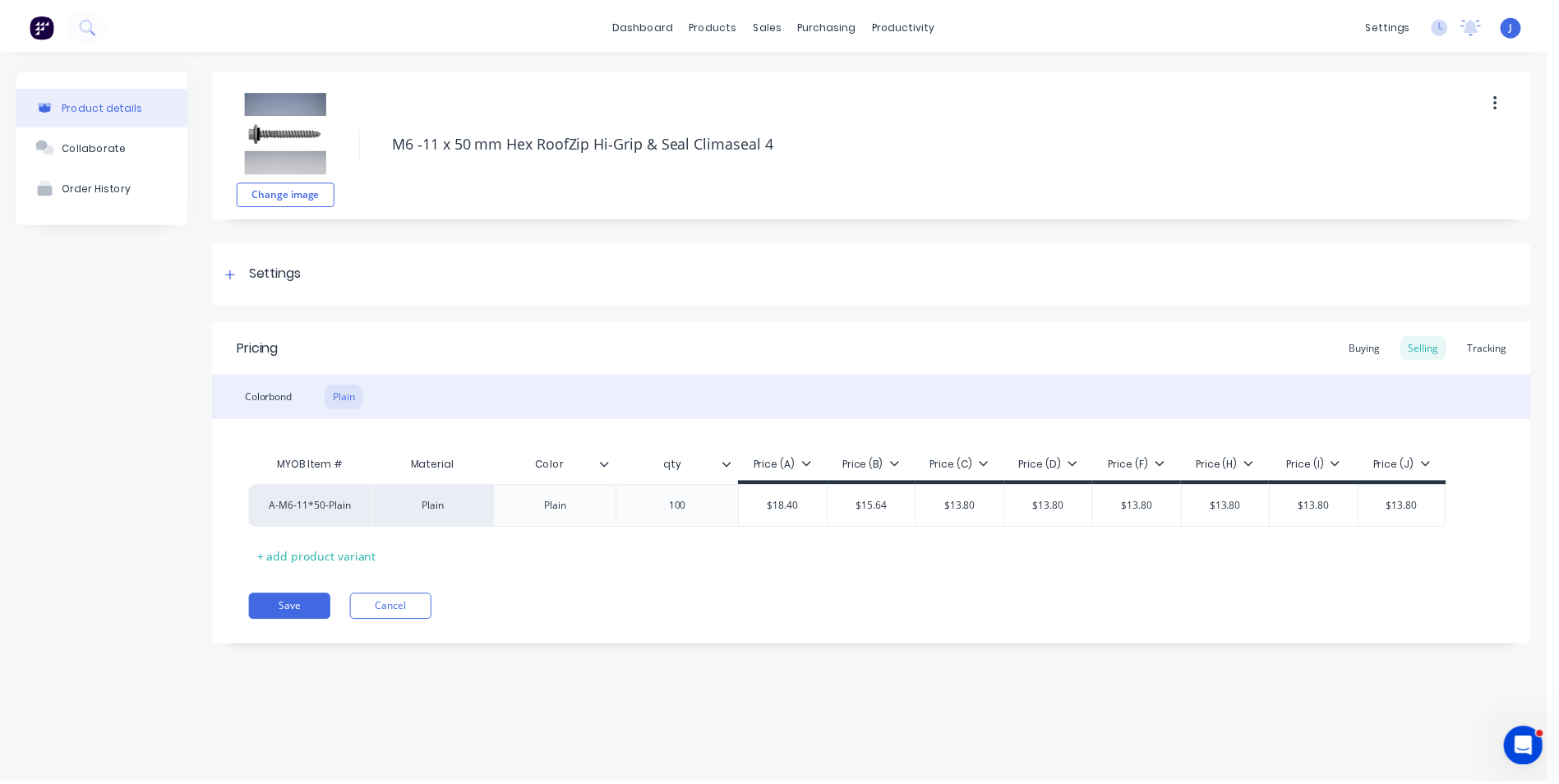
scroll to position [0, 0]
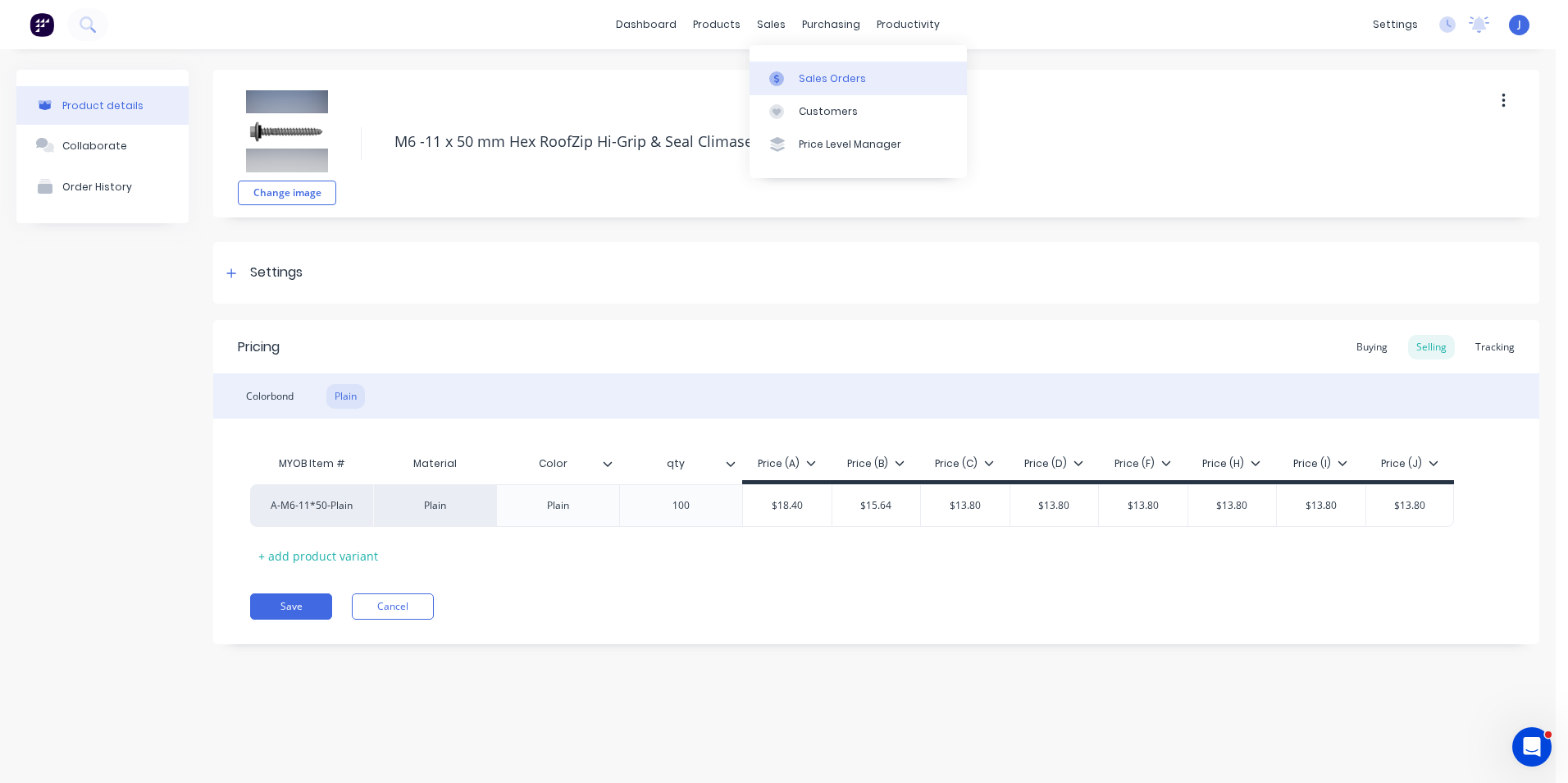
click at [788, 79] on div at bounding box center [781, 79] width 24 height 14
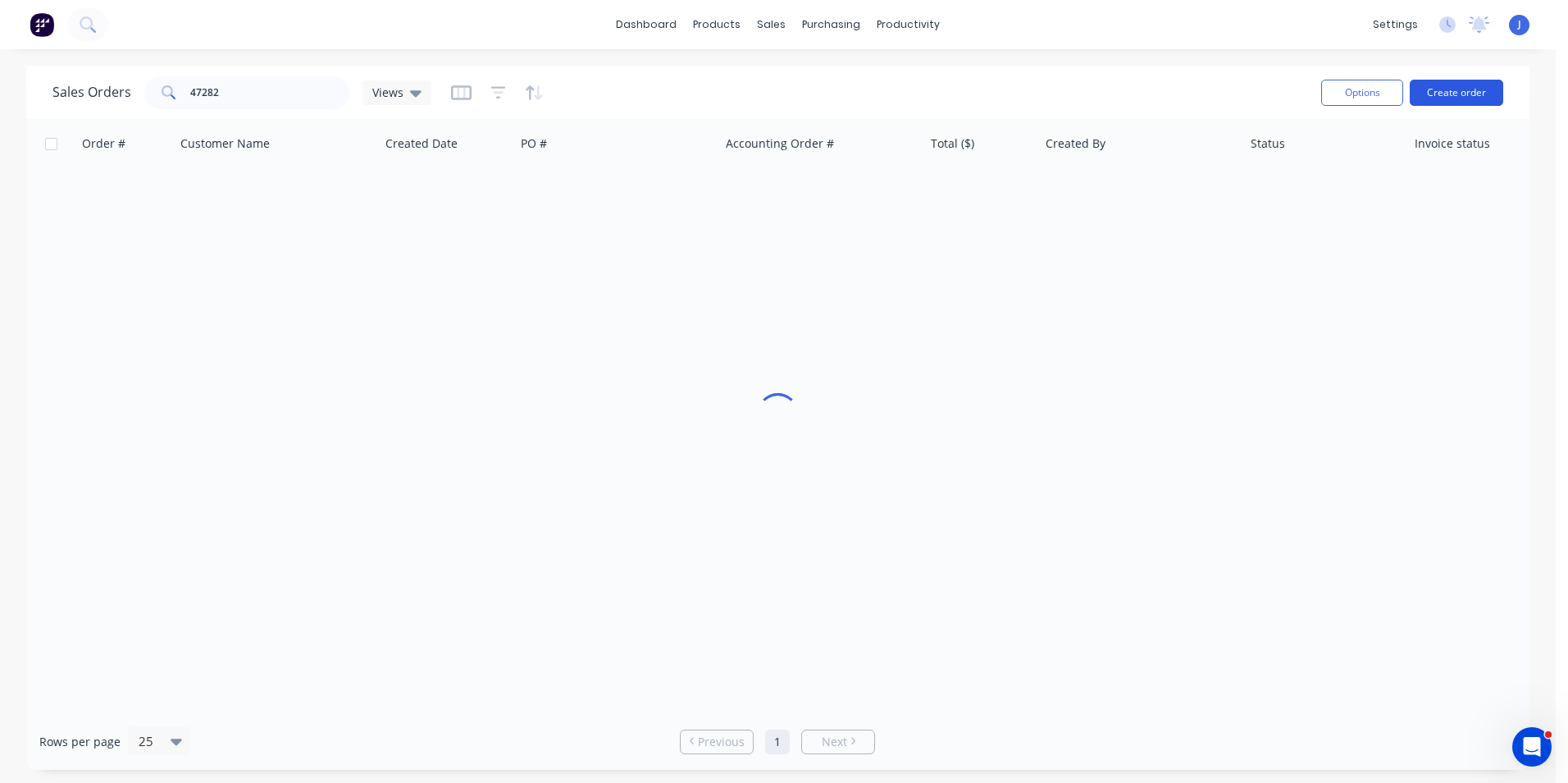
click at [1493, 82] on button "Create order" at bounding box center [1456, 92] width 93 height 26
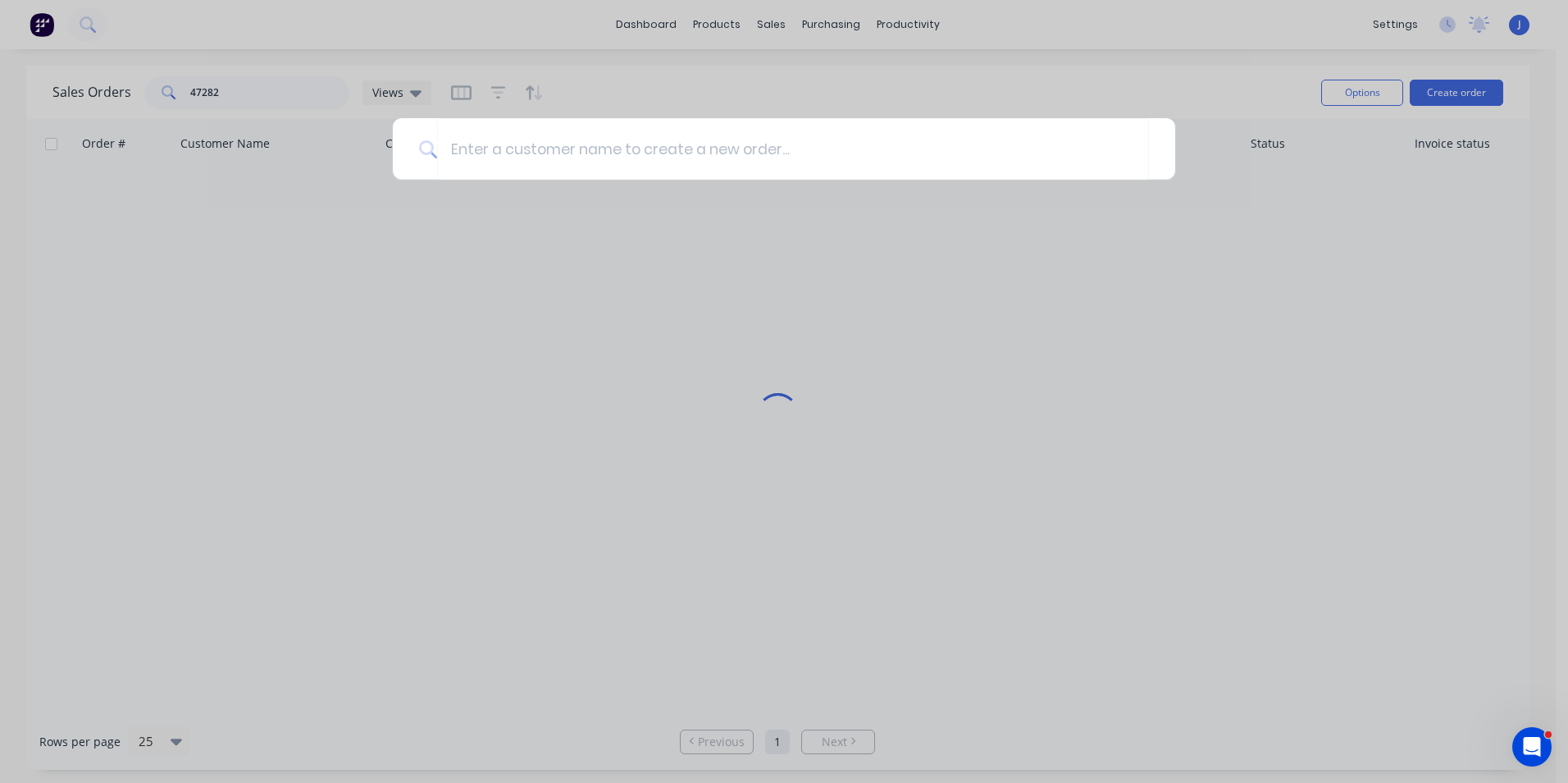
type input "z"
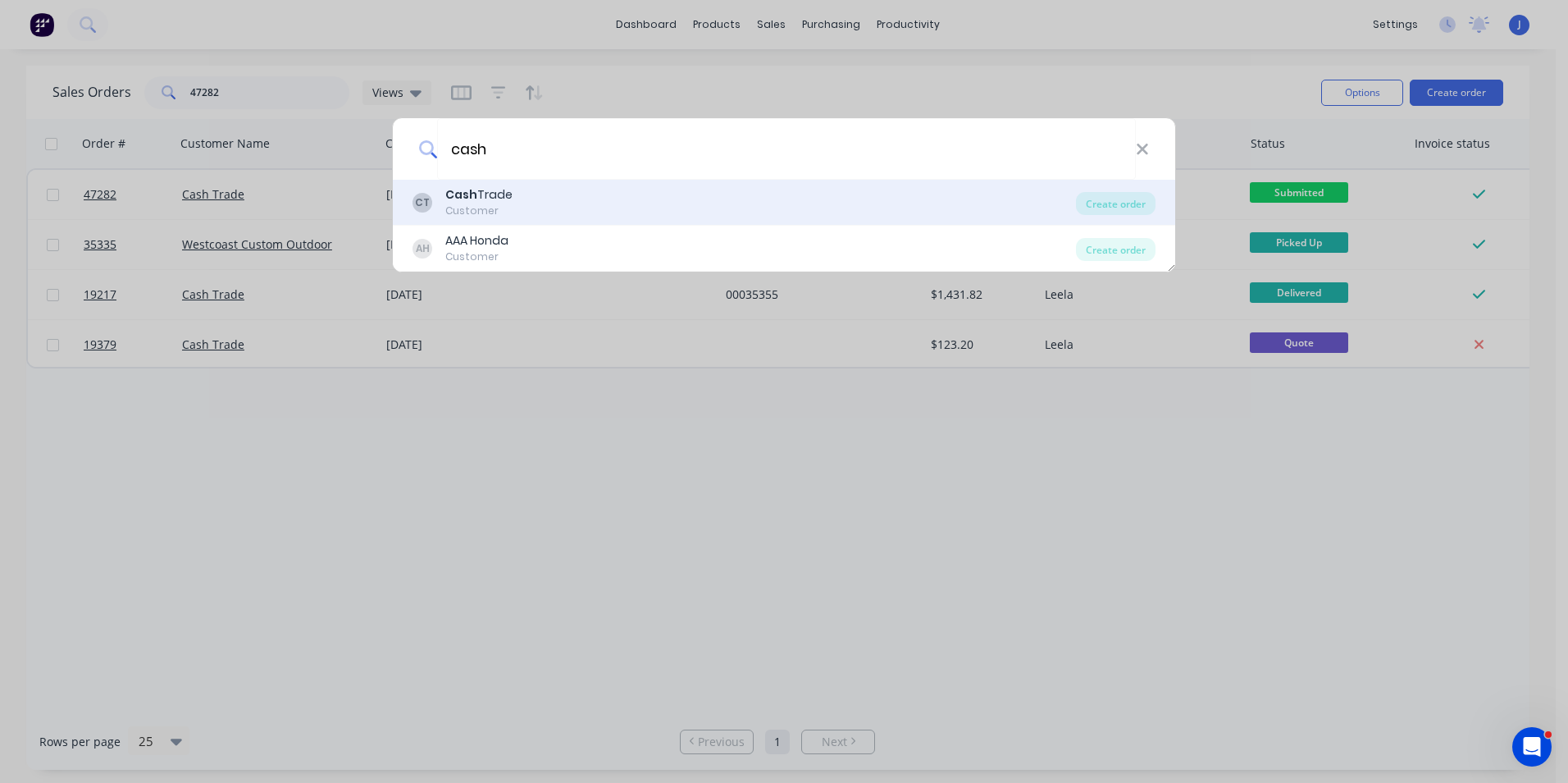
type input "cash"
click at [808, 191] on div "CT Cash Trade Customer" at bounding box center [744, 203] width 663 height 32
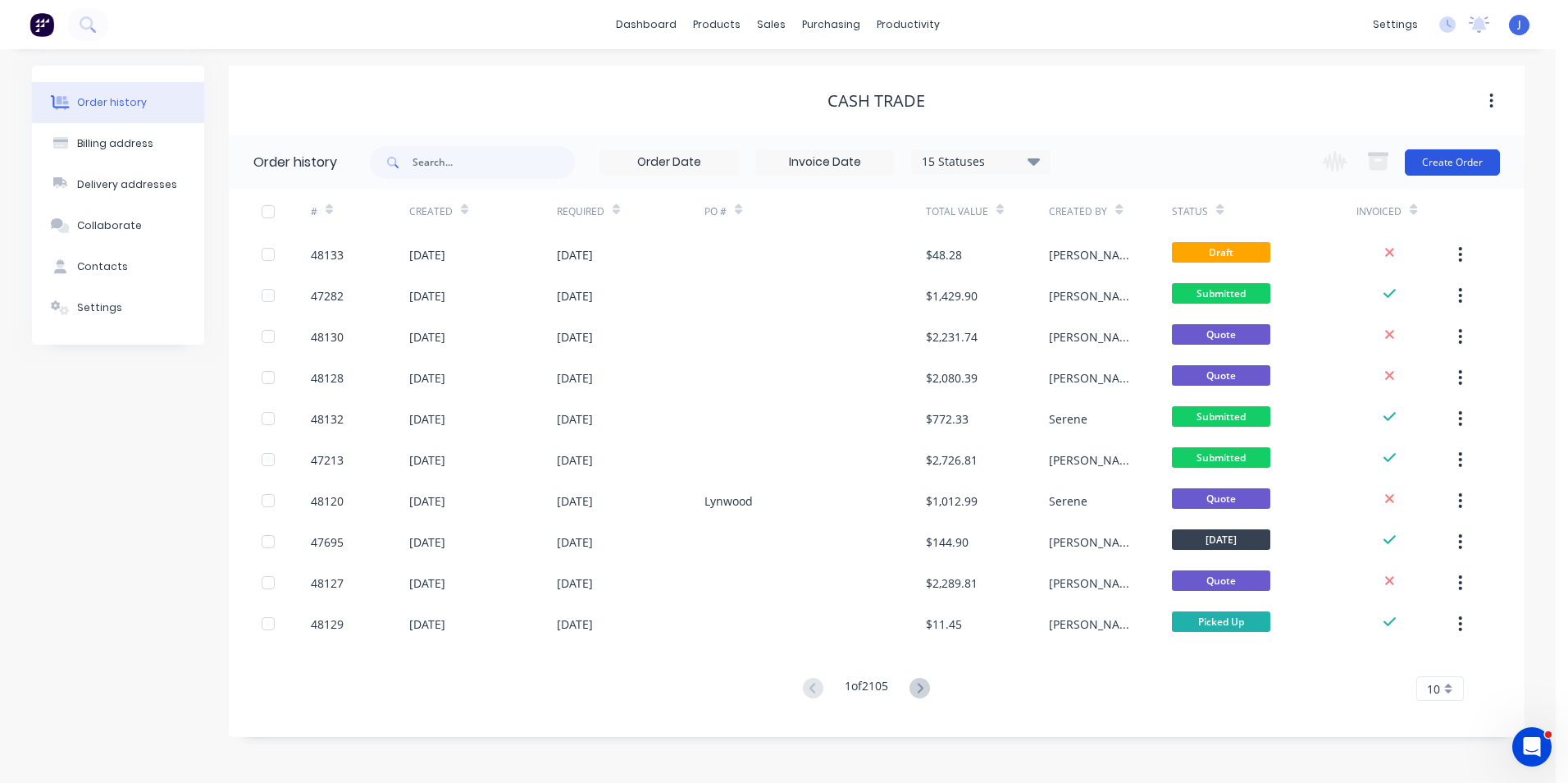
click at [1446, 161] on button "Create Order" at bounding box center [1452, 161] width 95 height 26
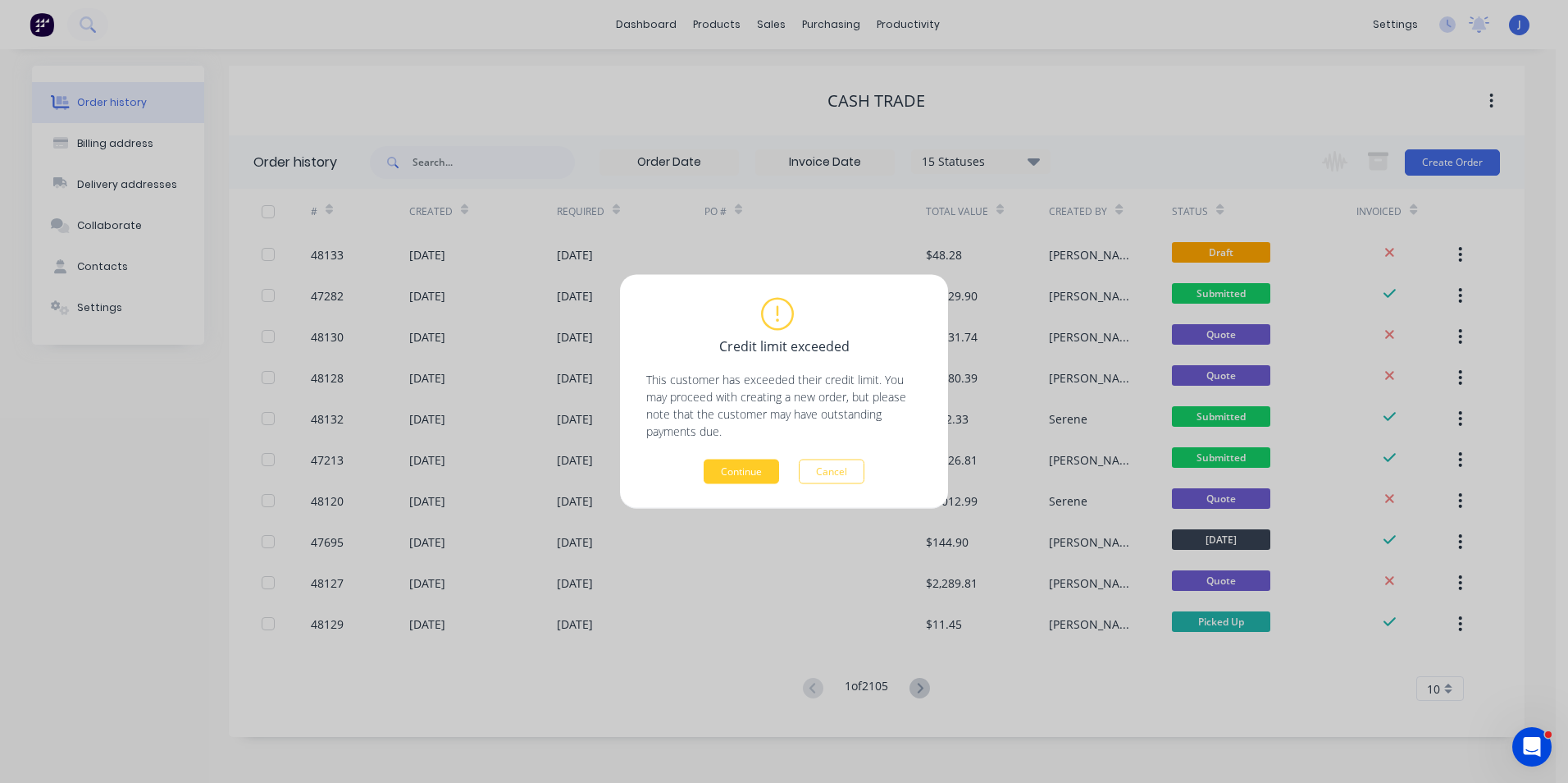
click at [763, 473] on button "Continue" at bounding box center [741, 471] width 75 height 24
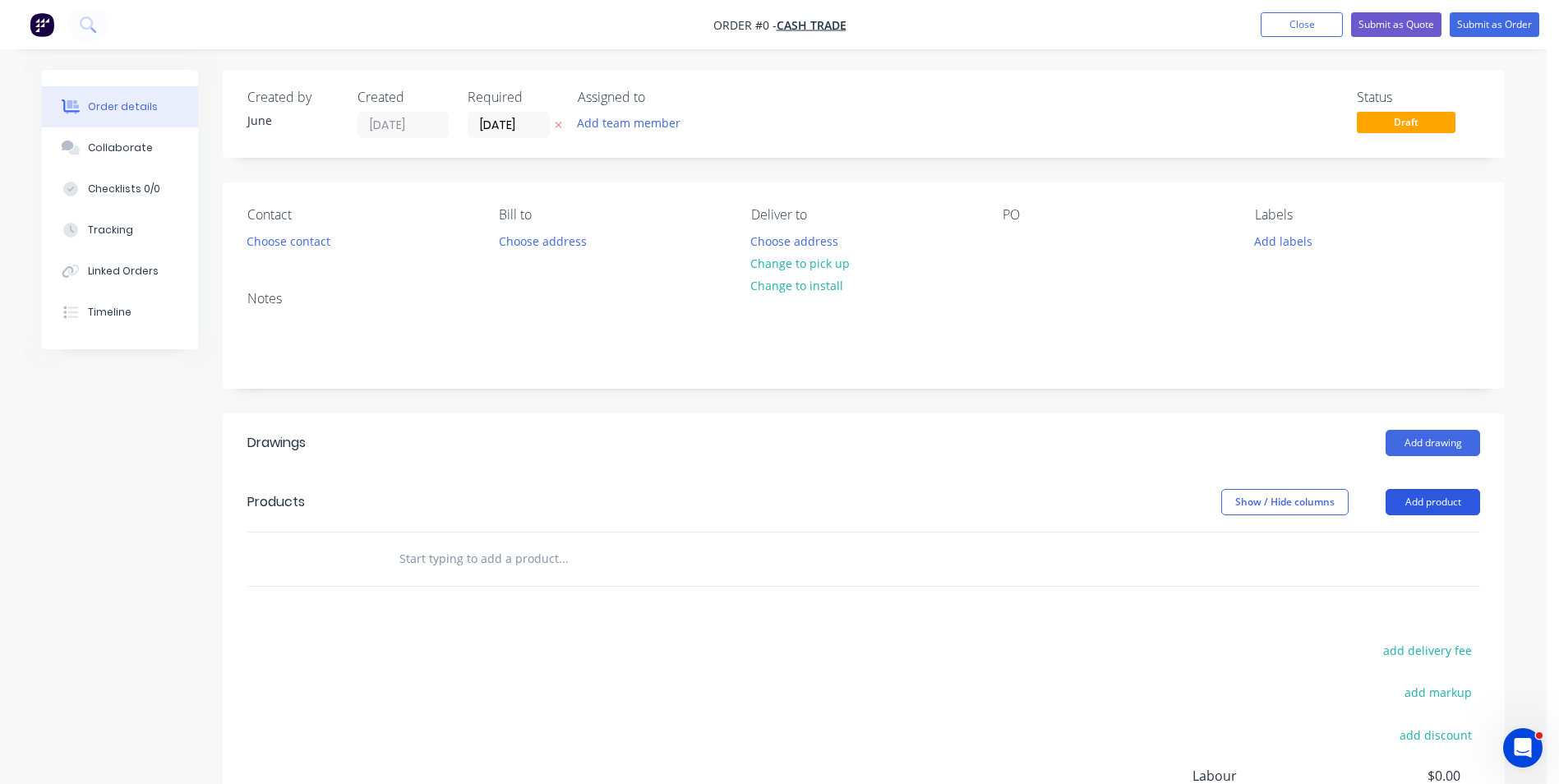
click at [1452, 503] on button "Add product" at bounding box center [1432, 501] width 94 height 26
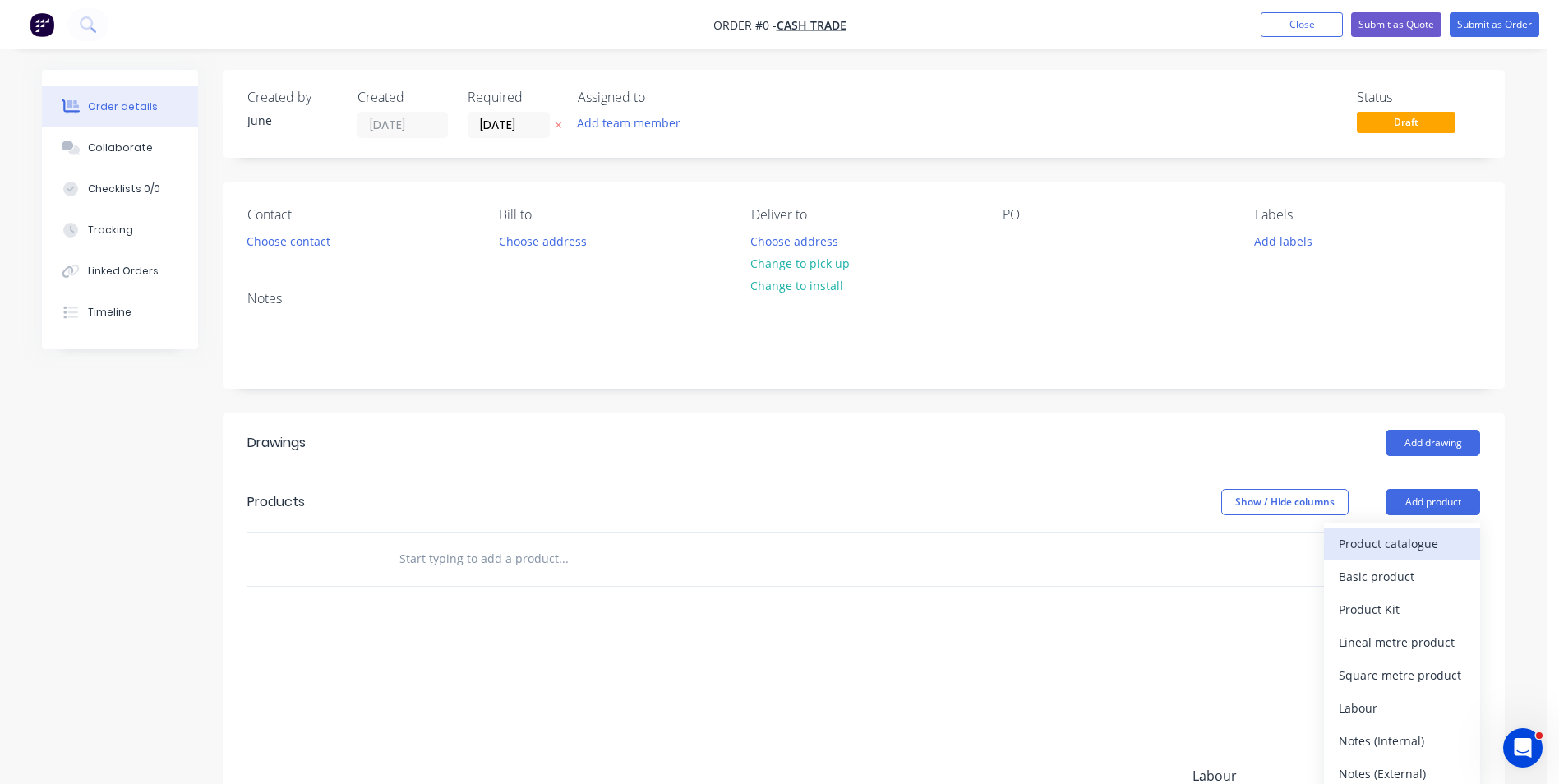
click at [1355, 540] on div "Product catalogue" at bounding box center [1402, 543] width 127 height 24
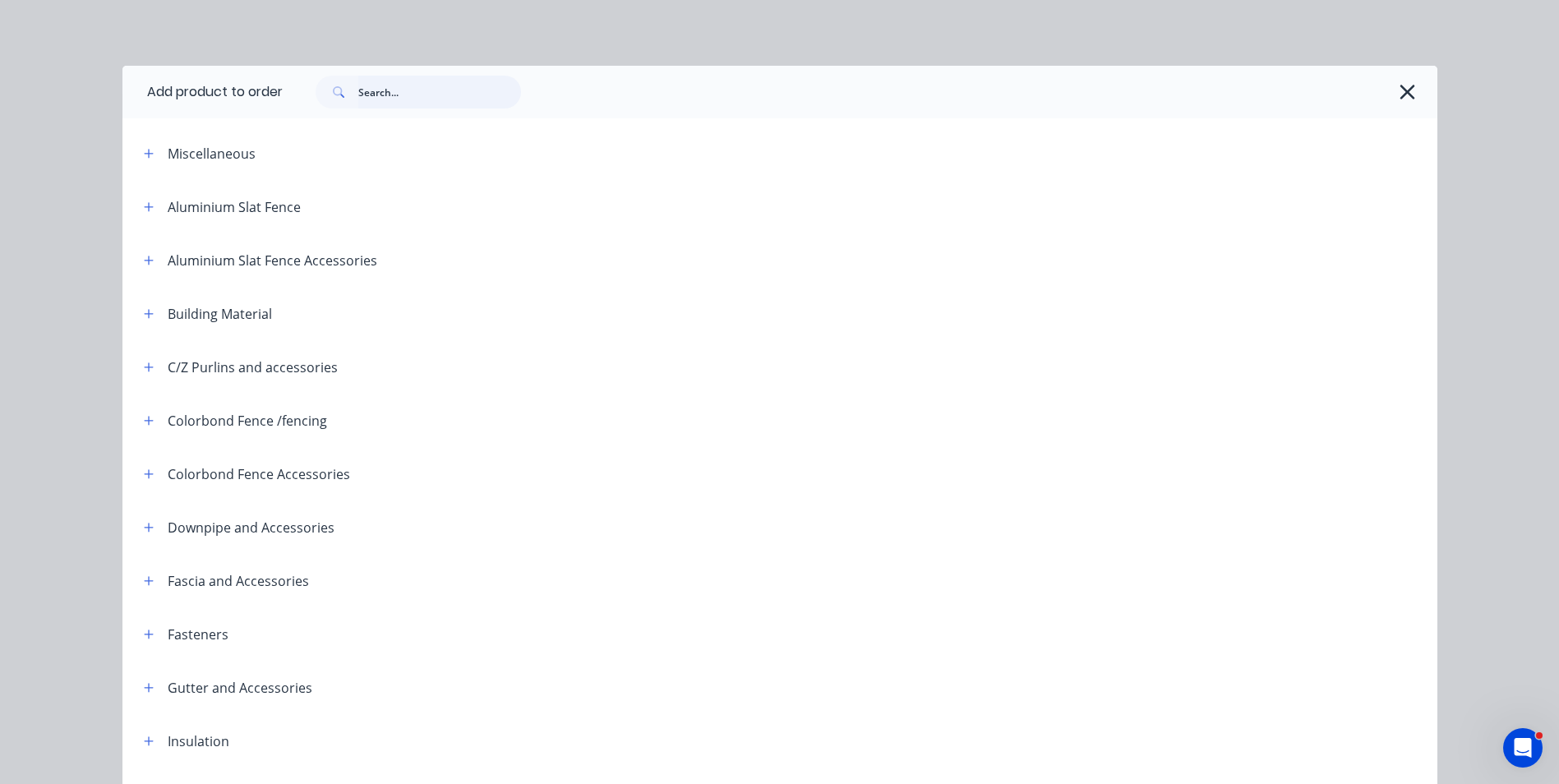
click at [407, 90] on input "text" at bounding box center [439, 92] width 163 height 33
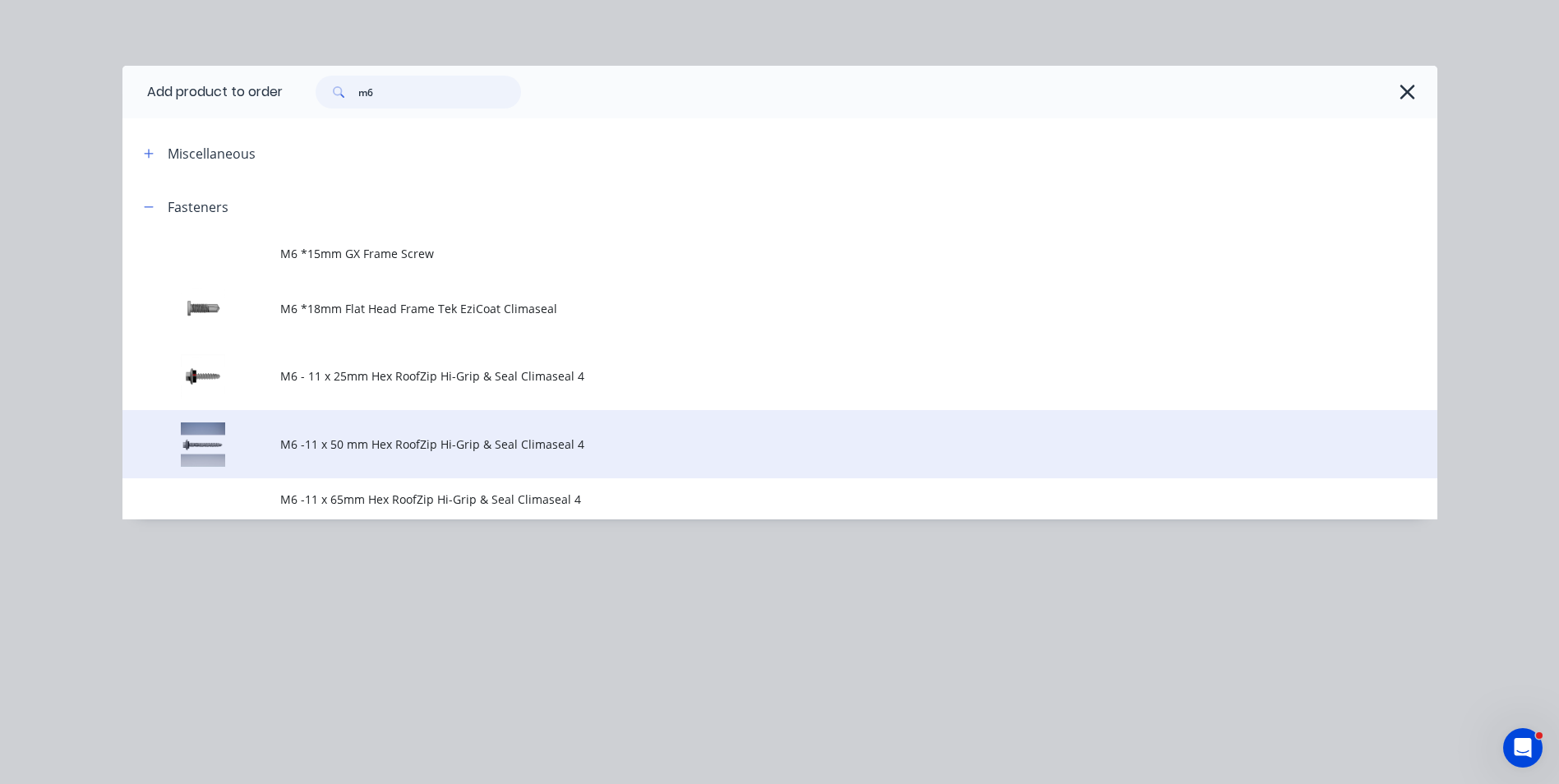
type input "m6"
click at [452, 456] on td "M6 -11 x 50 mm Hex RoofZip Hi-Grip & Seal Climaseal 4" at bounding box center [859, 444] width 1157 height 68
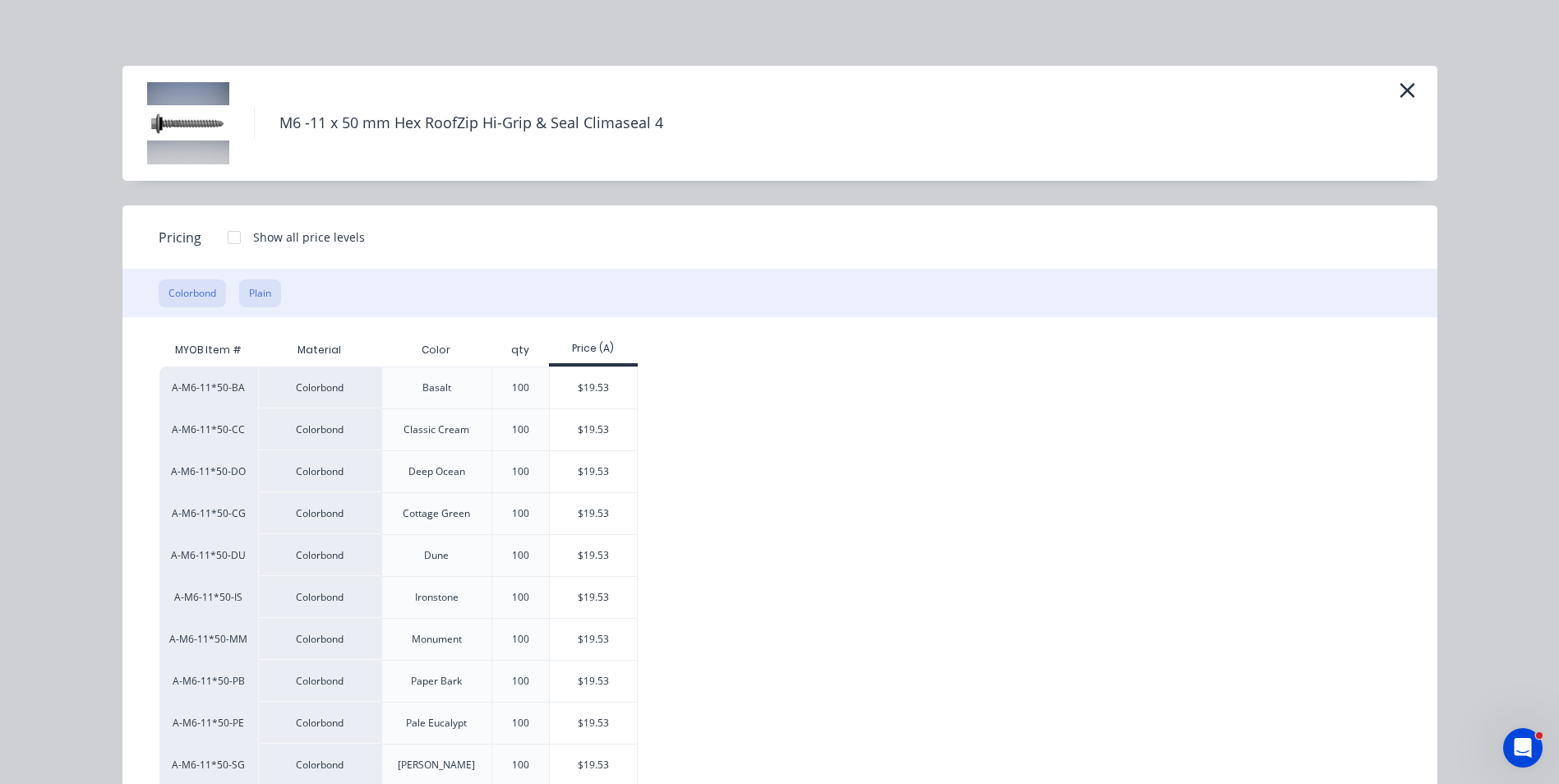
click at [259, 290] on button "Plain" at bounding box center [260, 293] width 42 height 28
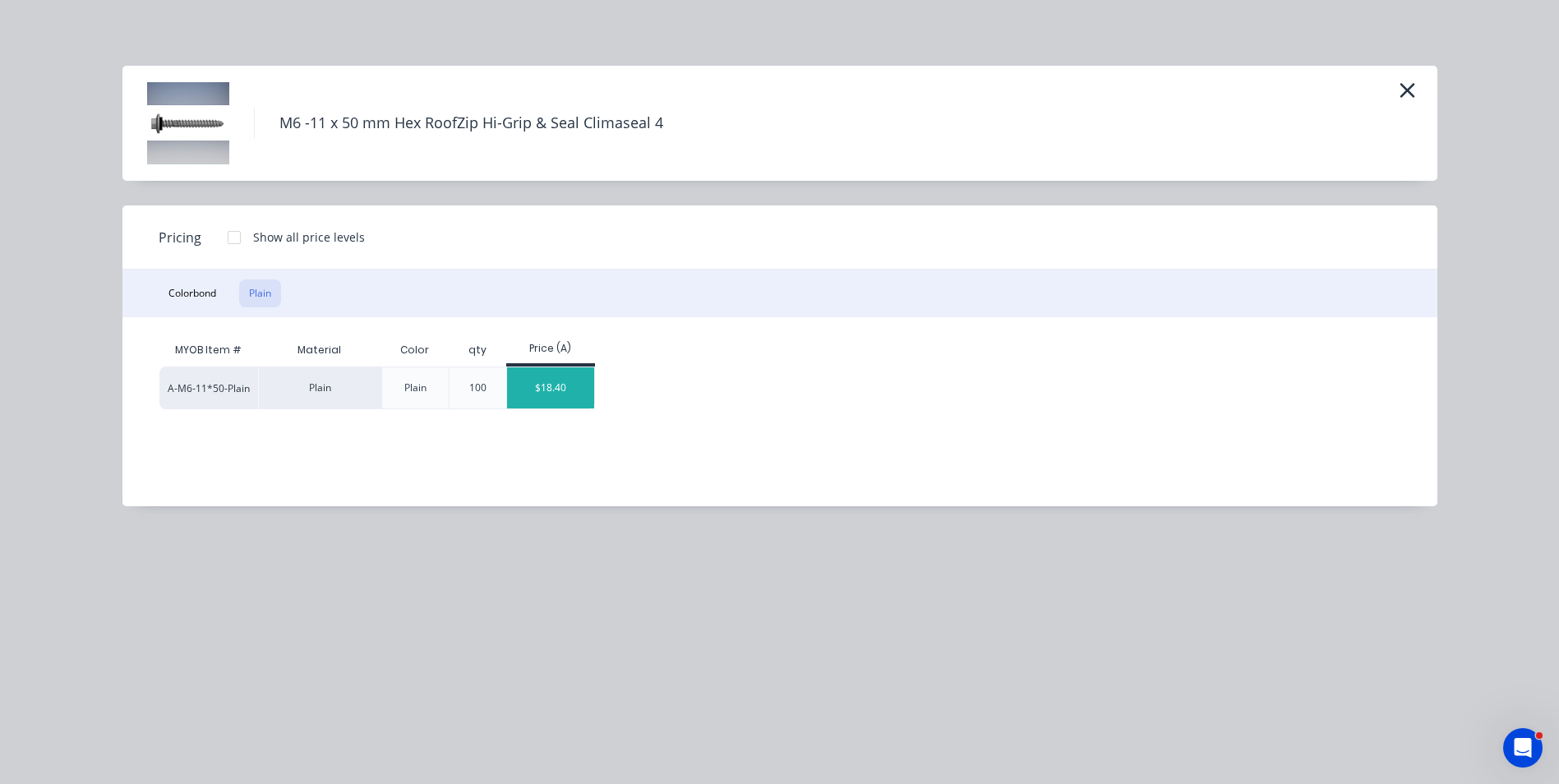
click at [559, 390] on div "$18.40" at bounding box center [551, 388] width 88 height 41
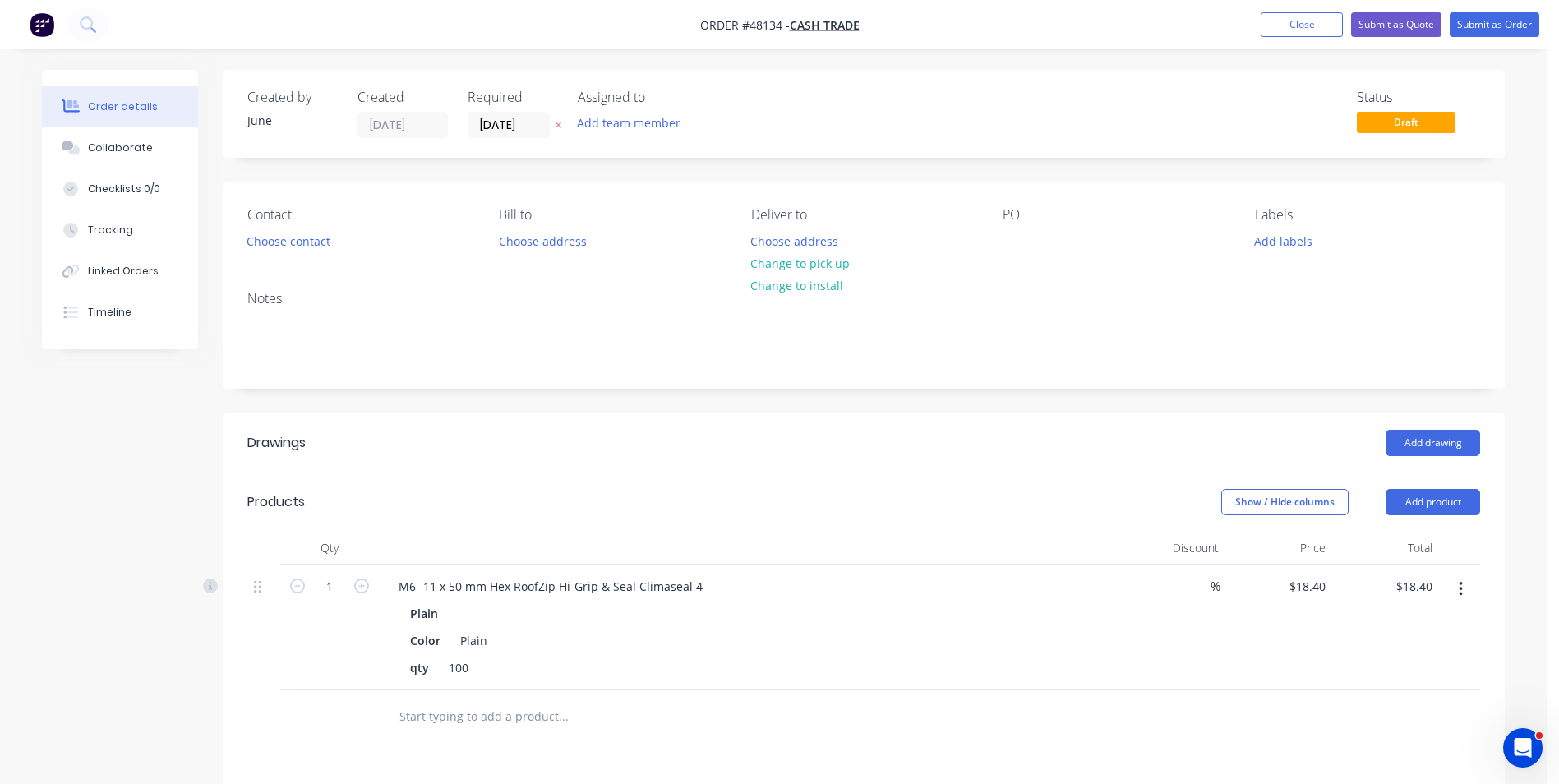
click at [770, 591] on div "M6 -11 x 50 mm Hex RoofZip Hi-Grip & Seal Climaseal 4" at bounding box center [748, 586] width 727 height 24
click at [1307, 582] on input "18.4" at bounding box center [1309, 586] width 44 height 24
type input "$15.60"
click at [1329, 587] on input "15.6" at bounding box center [1316, 586] width 31 height 24
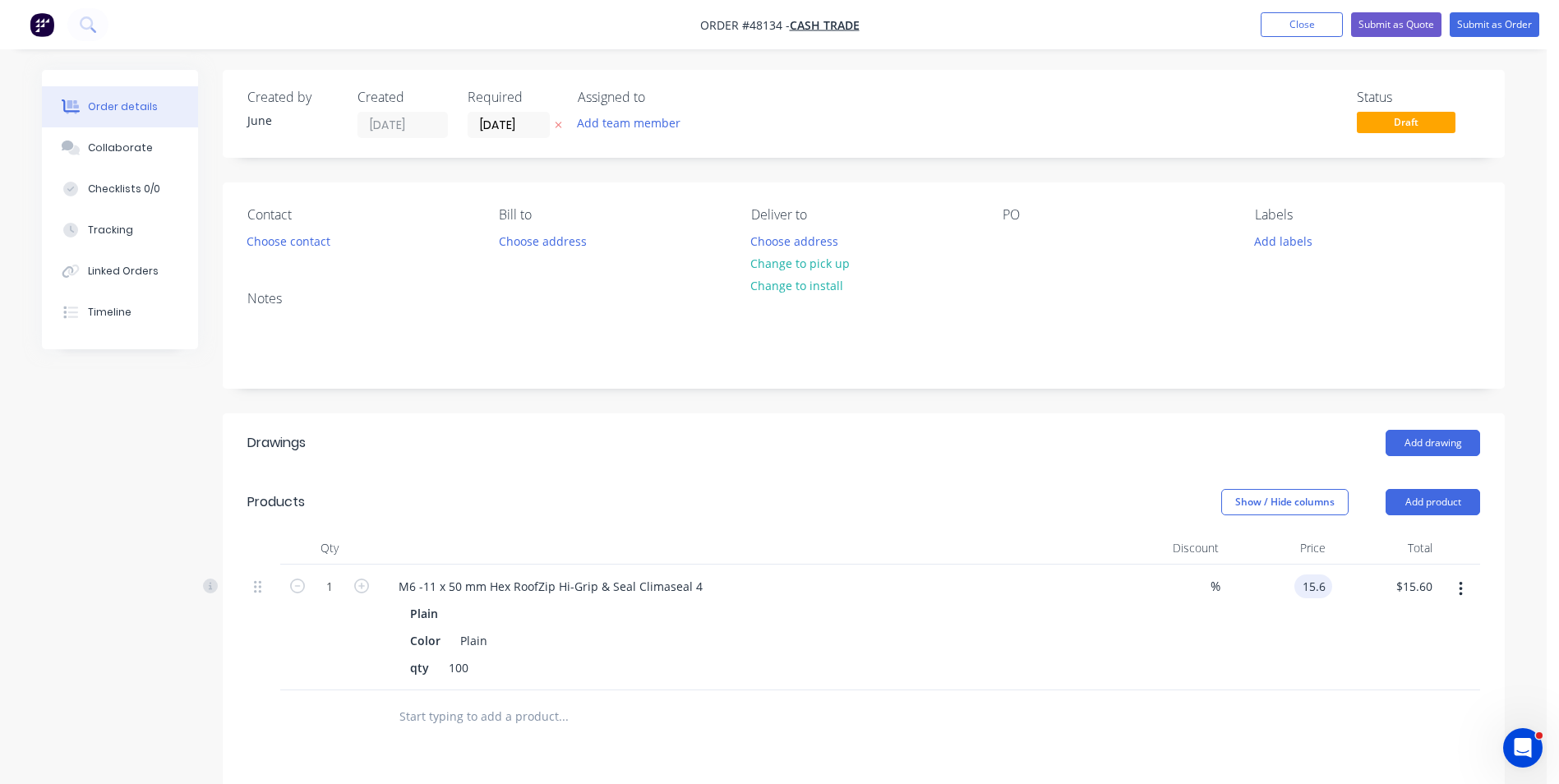
click at [1329, 587] on input "15.6" at bounding box center [1316, 586] width 31 height 24
type input "$15.64"
click at [1191, 715] on div at bounding box center [864, 716] width 1233 height 53
click at [1316, 591] on input "15.64" at bounding box center [1309, 586] width 44 height 24
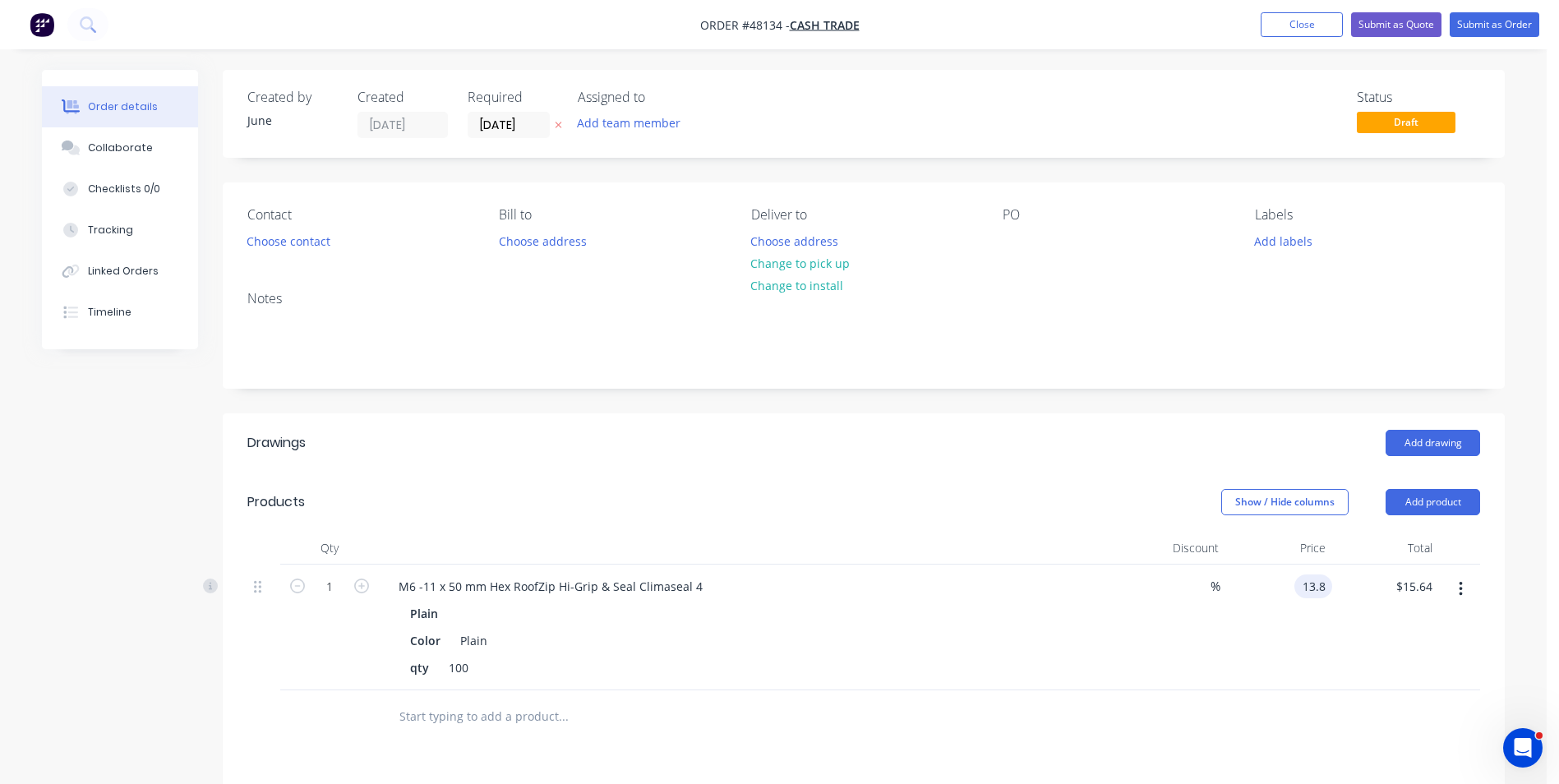
type input "$13.80"
click at [1297, 644] on div "$13.80 13.8" at bounding box center [1279, 627] width 107 height 126
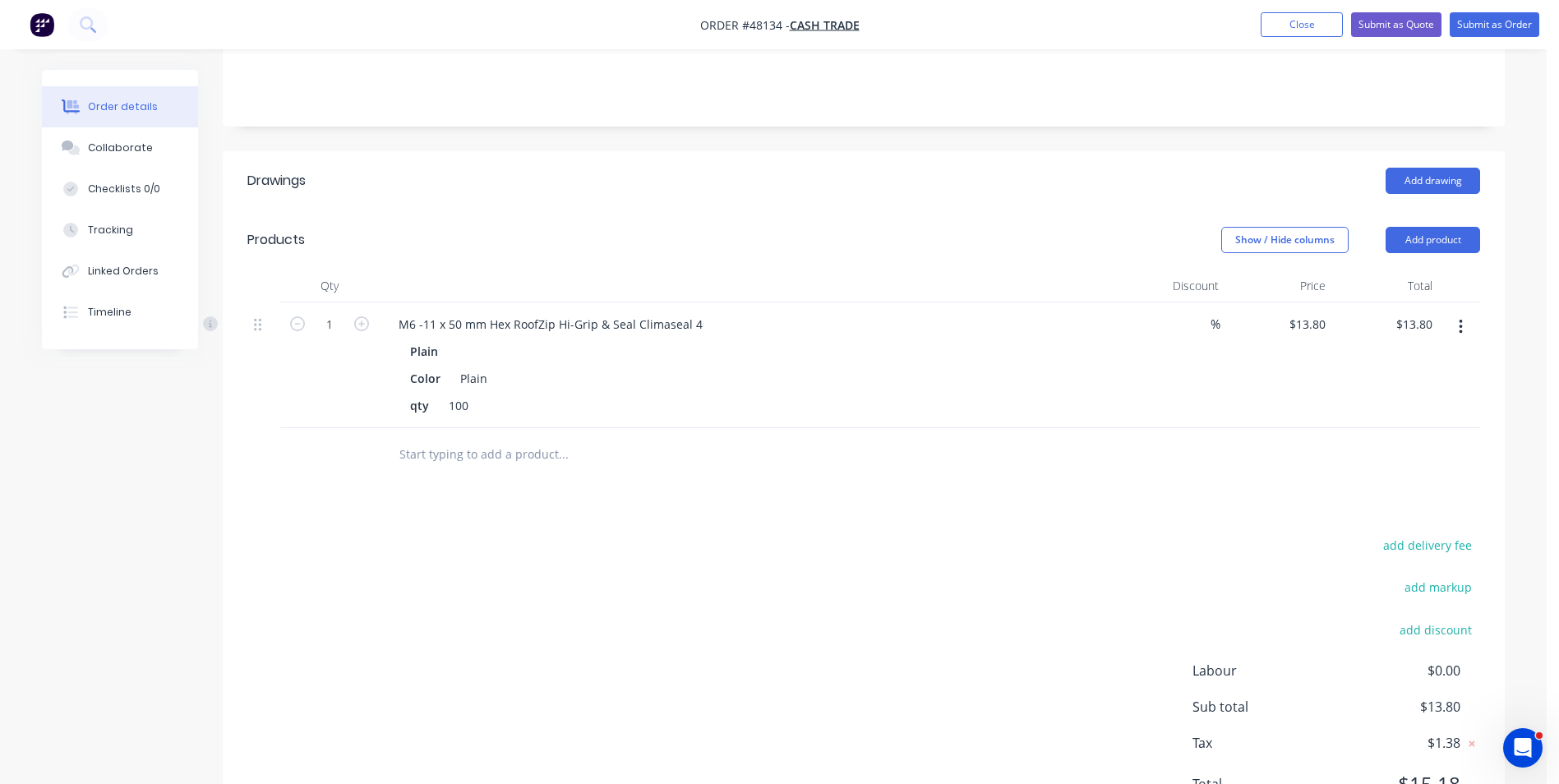
scroll to position [342, 0]
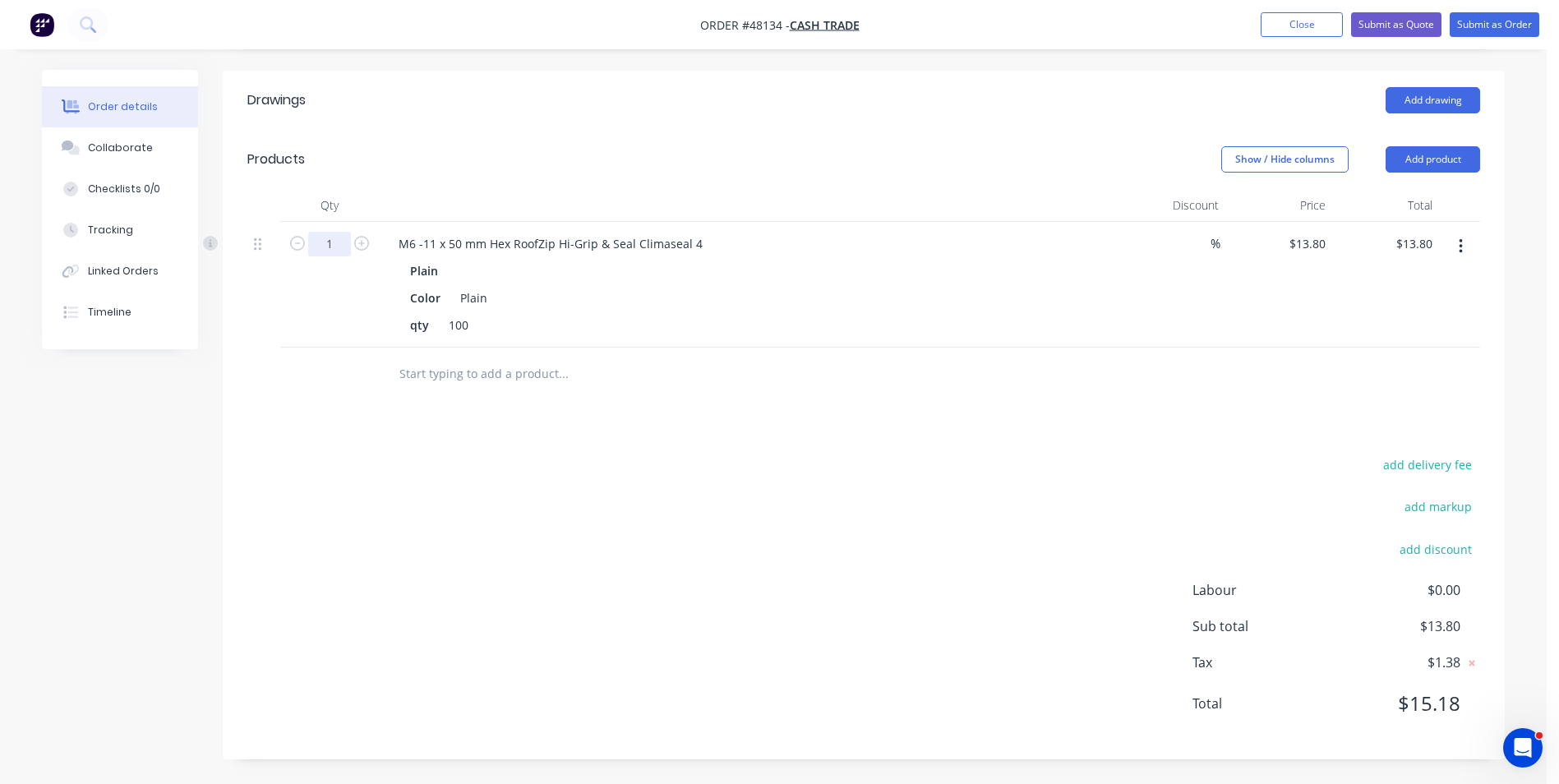
click at [332, 245] on input "1" at bounding box center [330, 243] width 43 height 24
type input "10"
type input "$138.00"
click at [974, 594] on div "add delivery fee add markup add discount Labour $0.00 Sub total $13.80 Tax $1.3…" at bounding box center [864, 594] width 1233 height 281
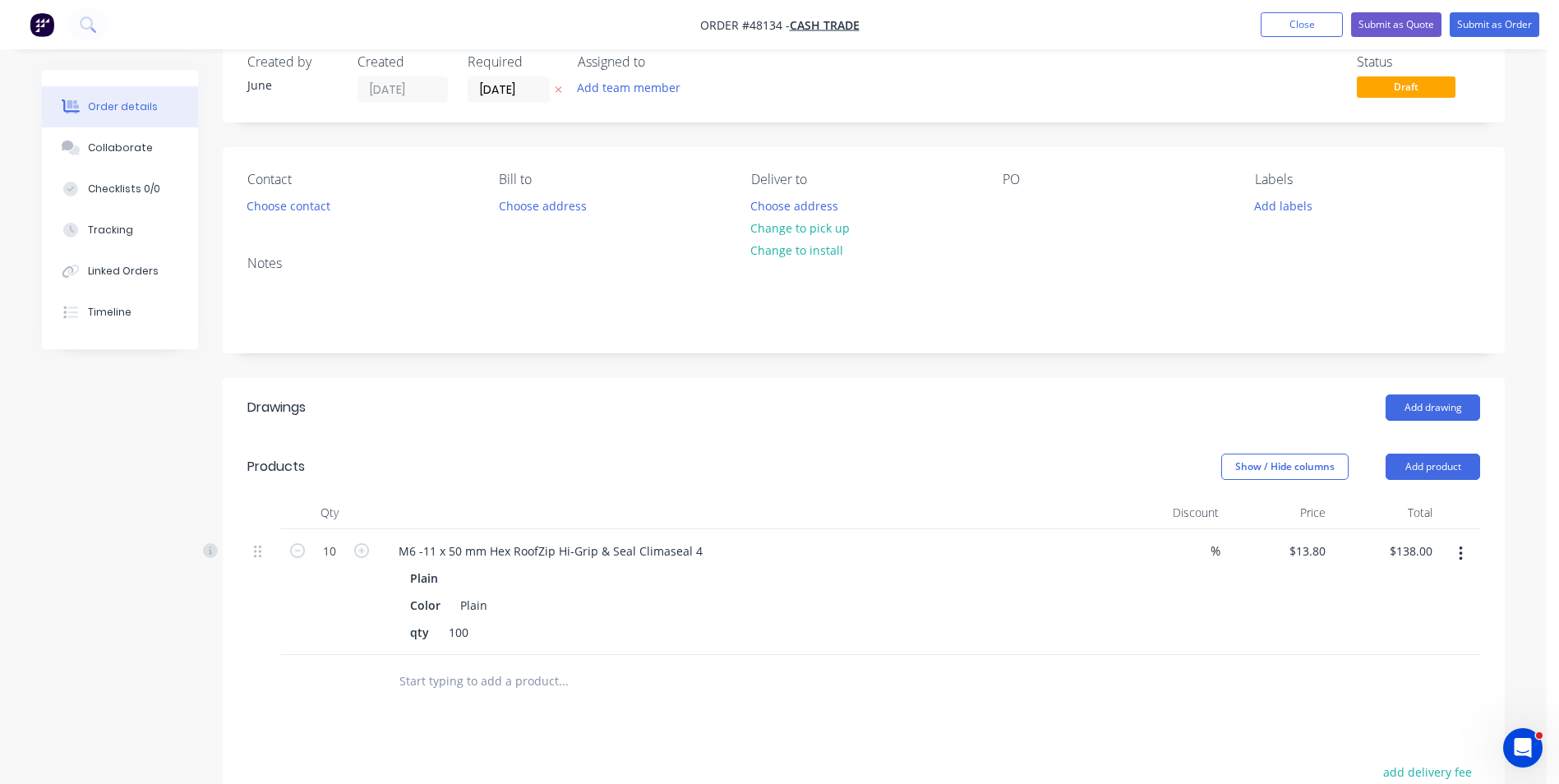
scroll to position [0, 0]
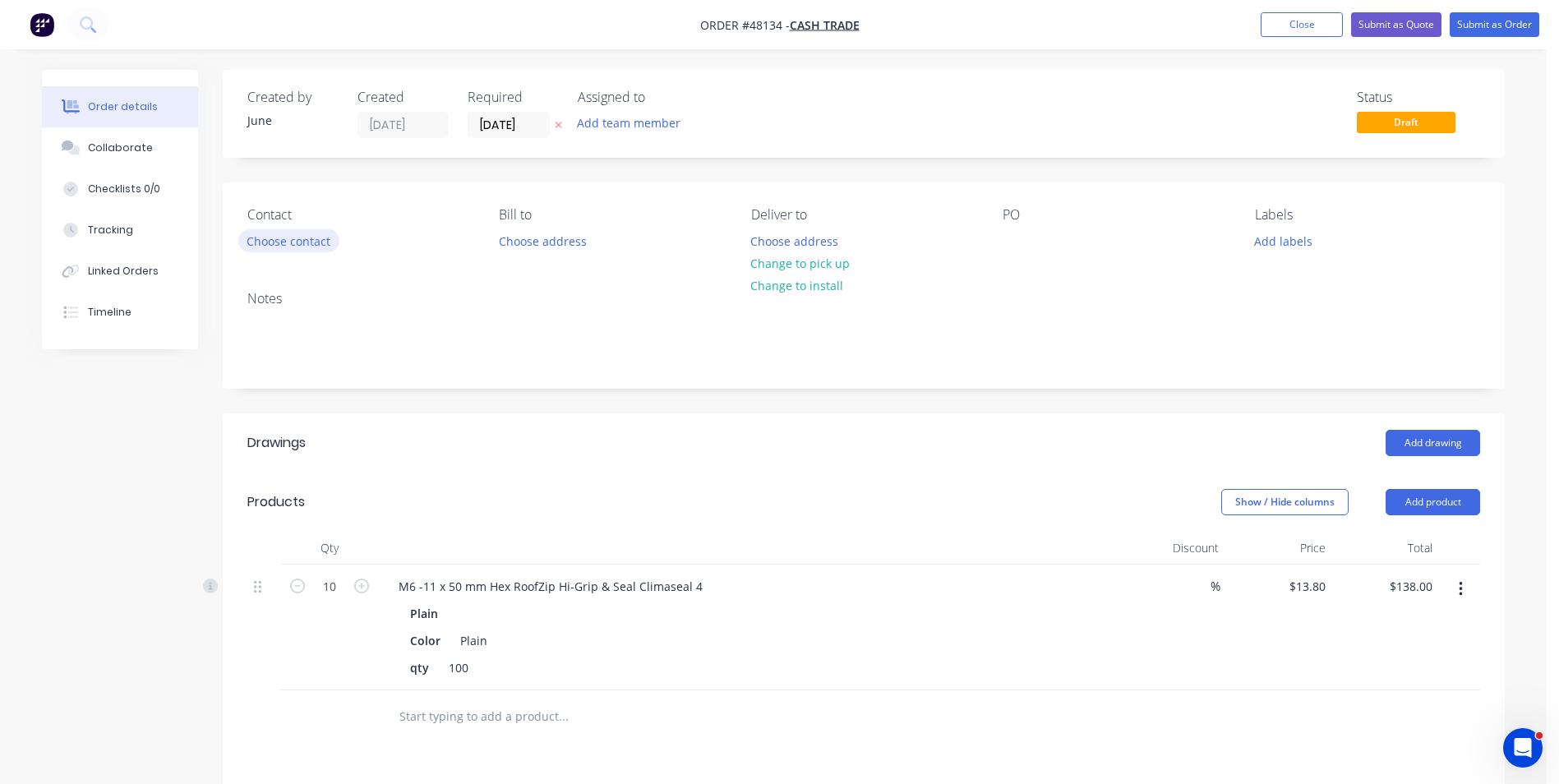
click at [304, 242] on button "Choose contact" at bounding box center [288, 240] width 102 height 22
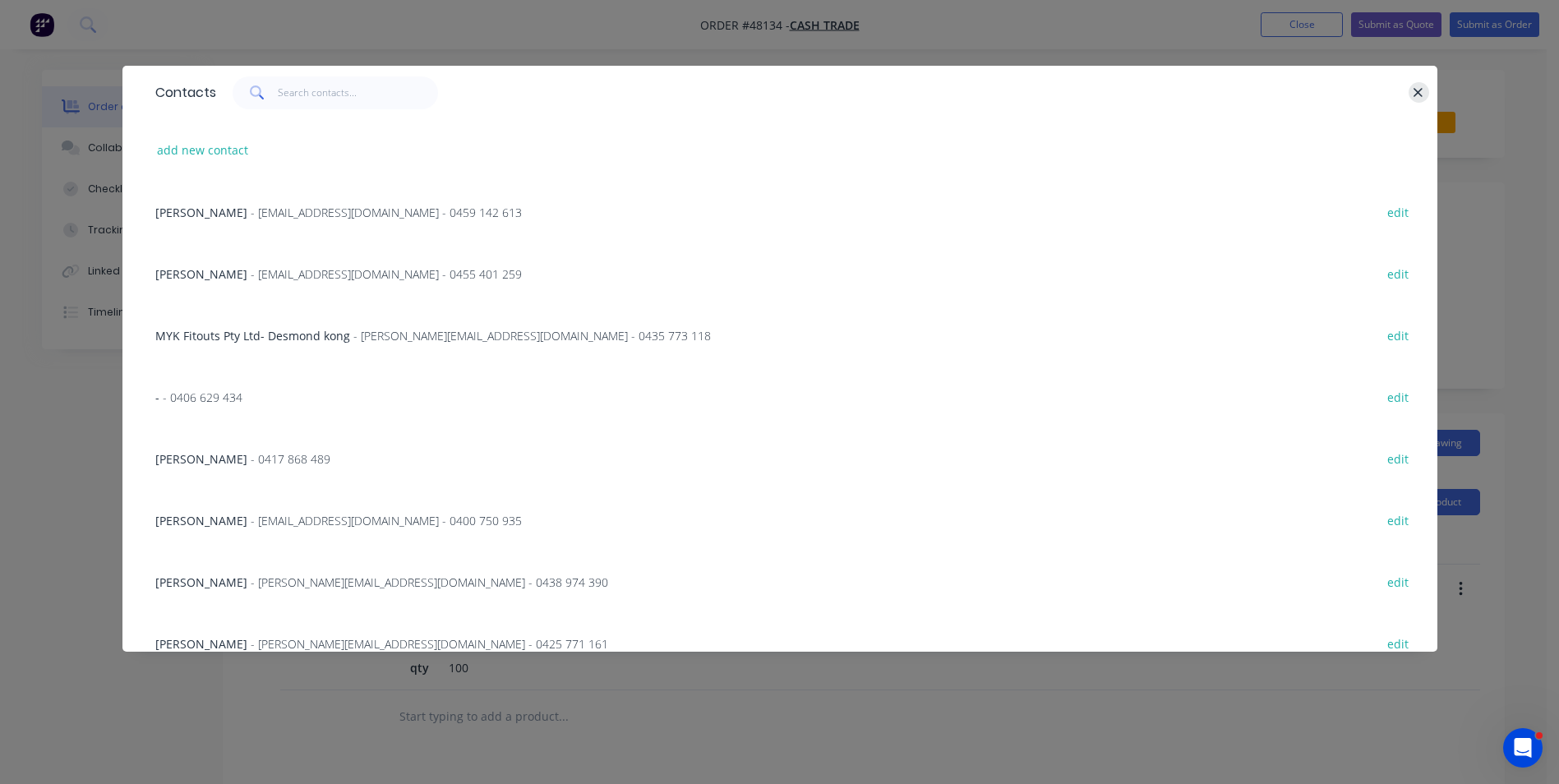
click at [1426, 98] on button "button" at bounding box center [1419, 92] width 21 height 21
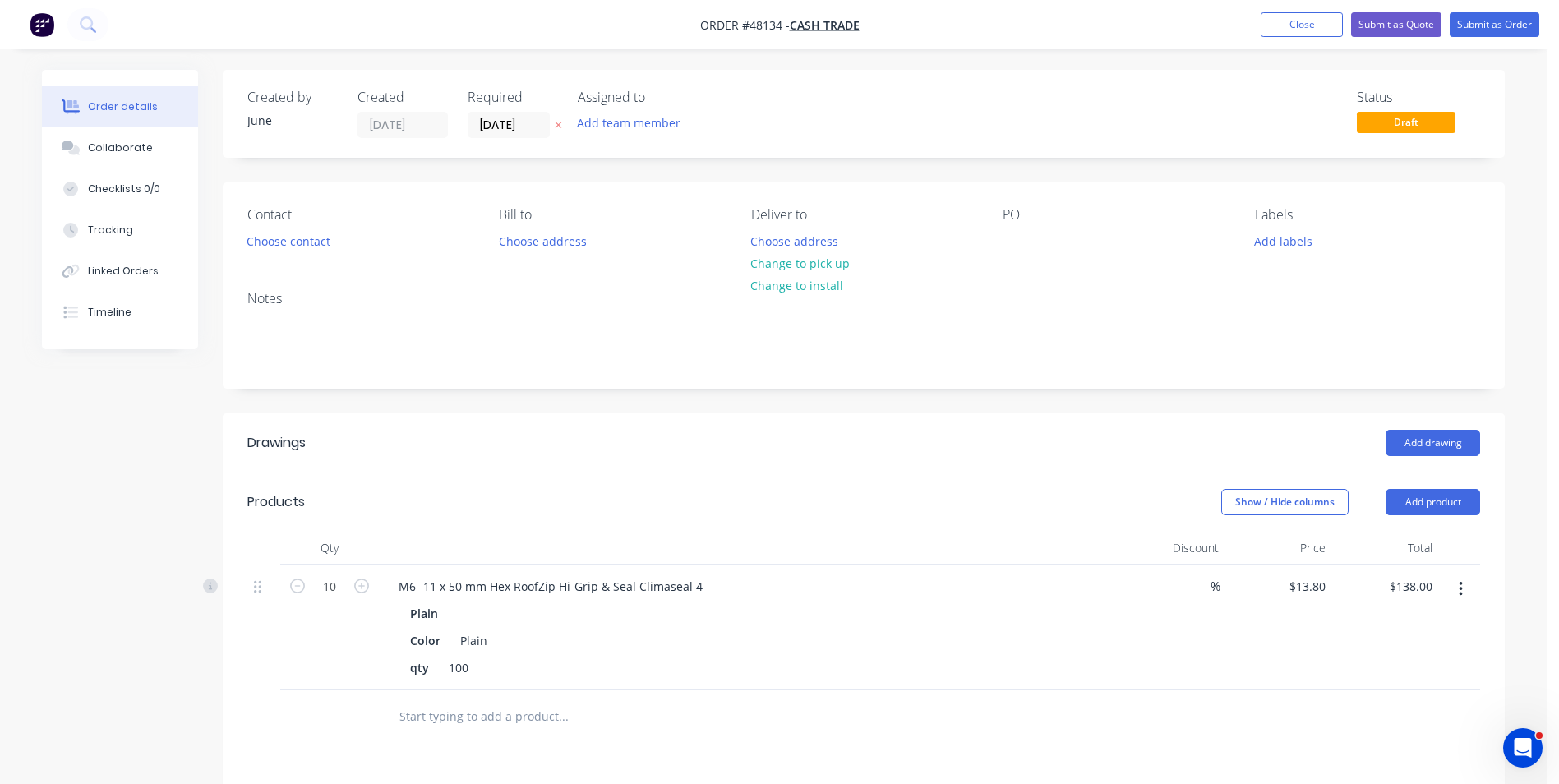
click at [921, 121] on div "Status Draft" at bounding box center [1111, 114] width 738 height 48
click at [805, 258] on button "Change to pick up" at bounding box center [801, 263] width 117 height 22
click at [968, 199] on div "Contact Choose contact Bill to Choose address Pick up Change to delivery Change…" at bounding box center [864, 230] width 1282 height 95
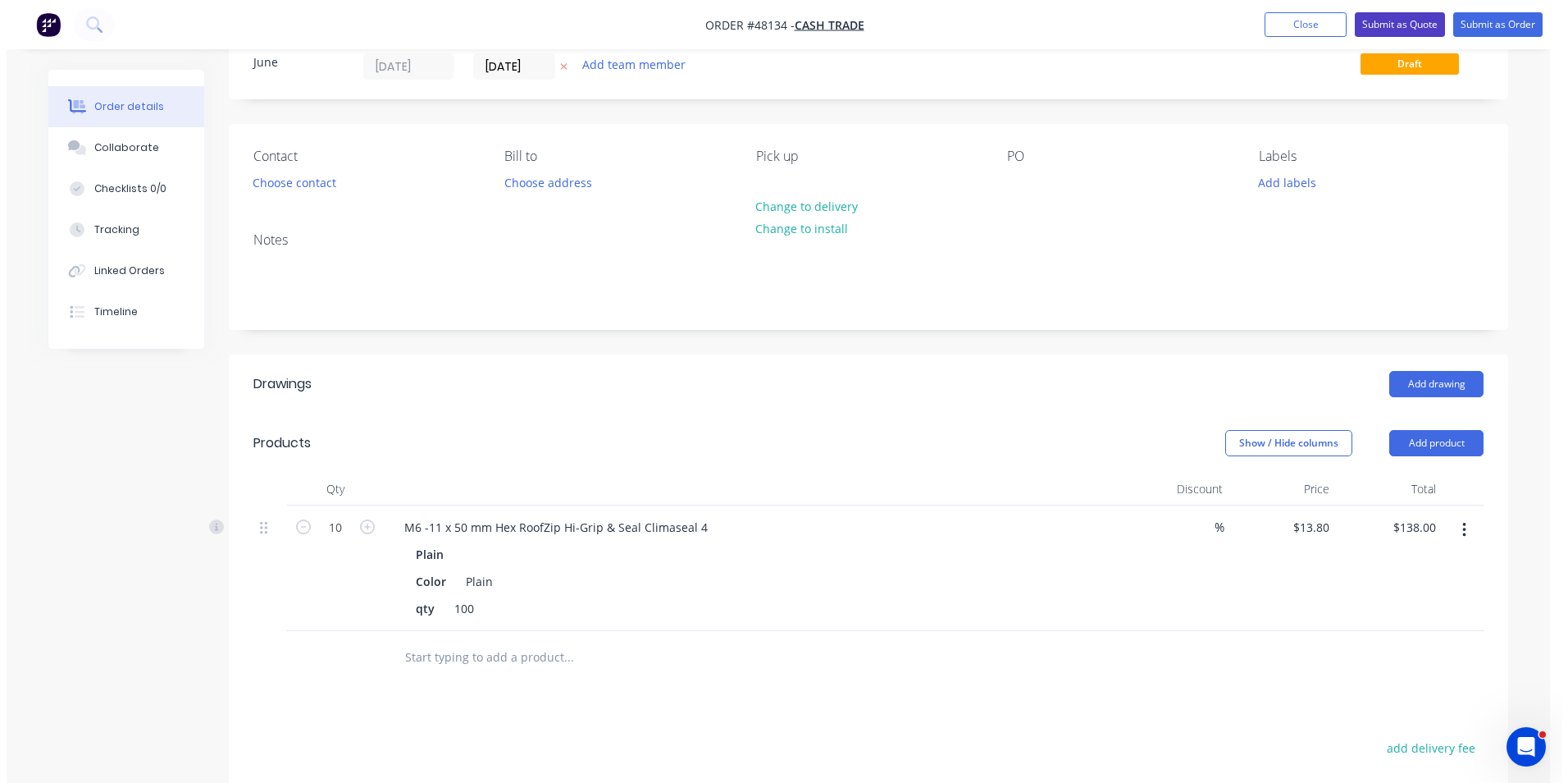
scroll to position [82, 0]
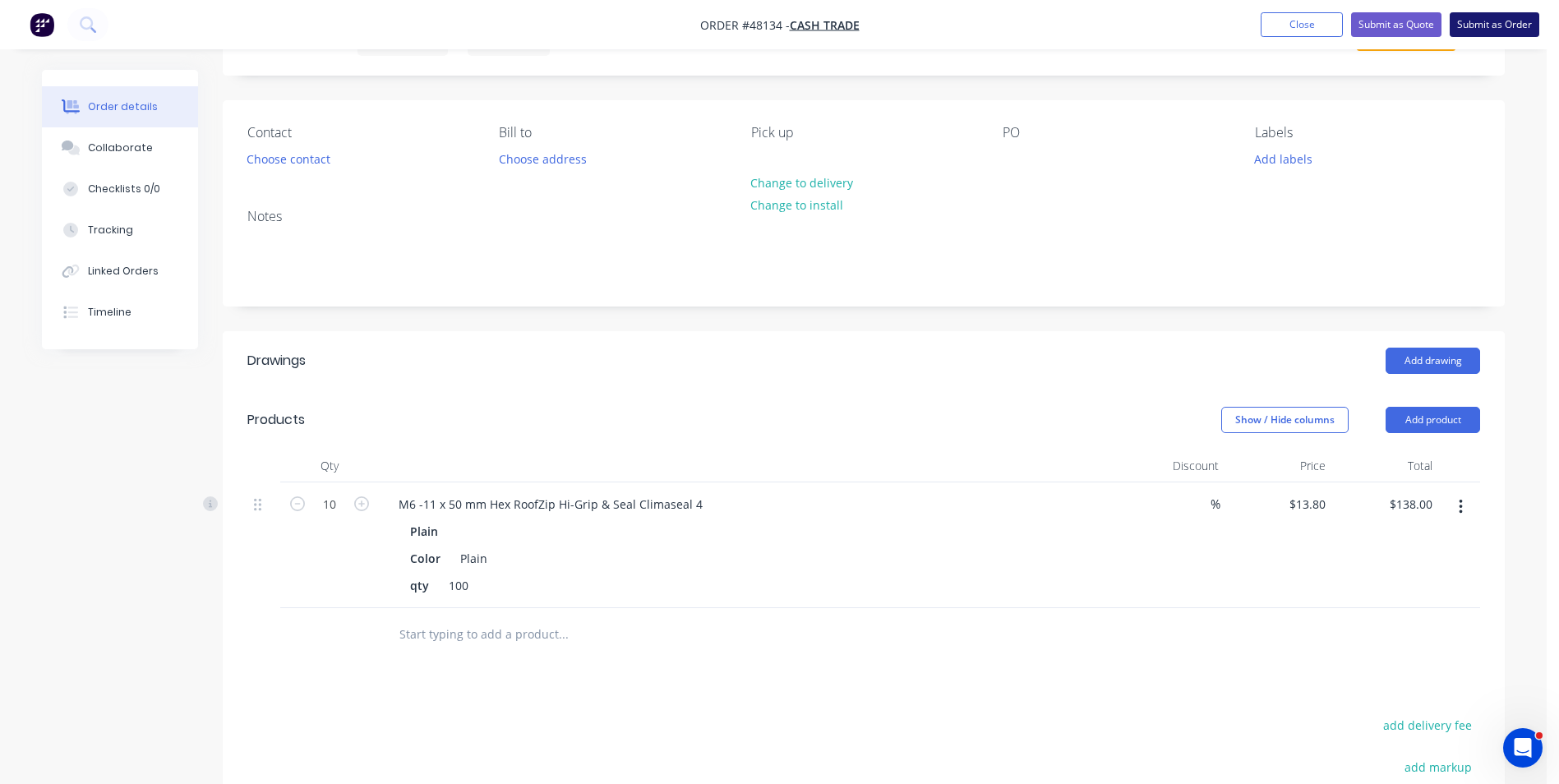
click at [1495, 24] on button "Submit as Order" at bounding box center [1494, 24] width 90 height 24
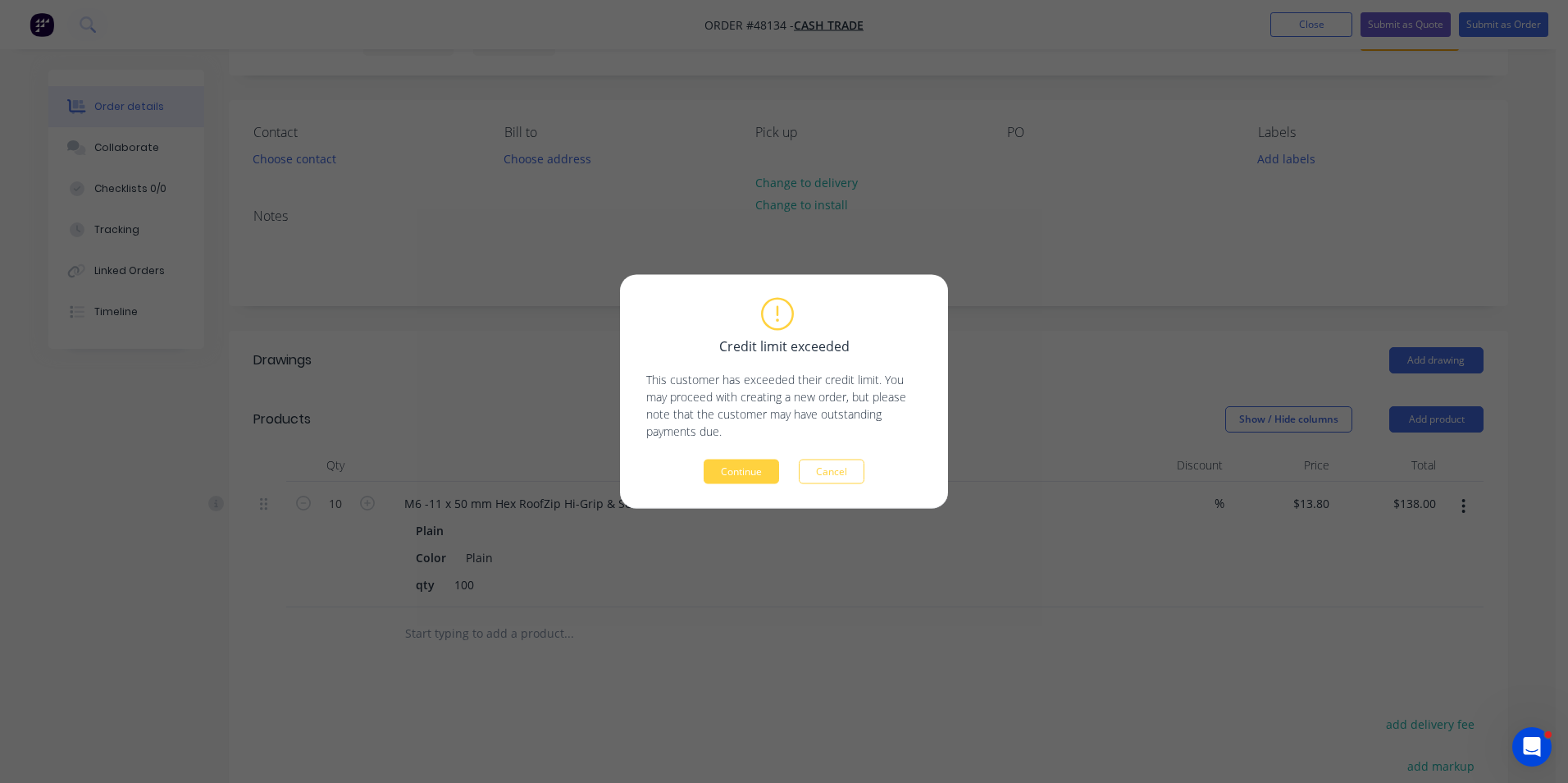
drag, startPoint x: 742, startPoint y: 469, endPoint x: 742, endPoint y: 433, distance: 36.0
click at [743, 469] on button "Continue" at bounding box center [741, 471] width 75 height 24
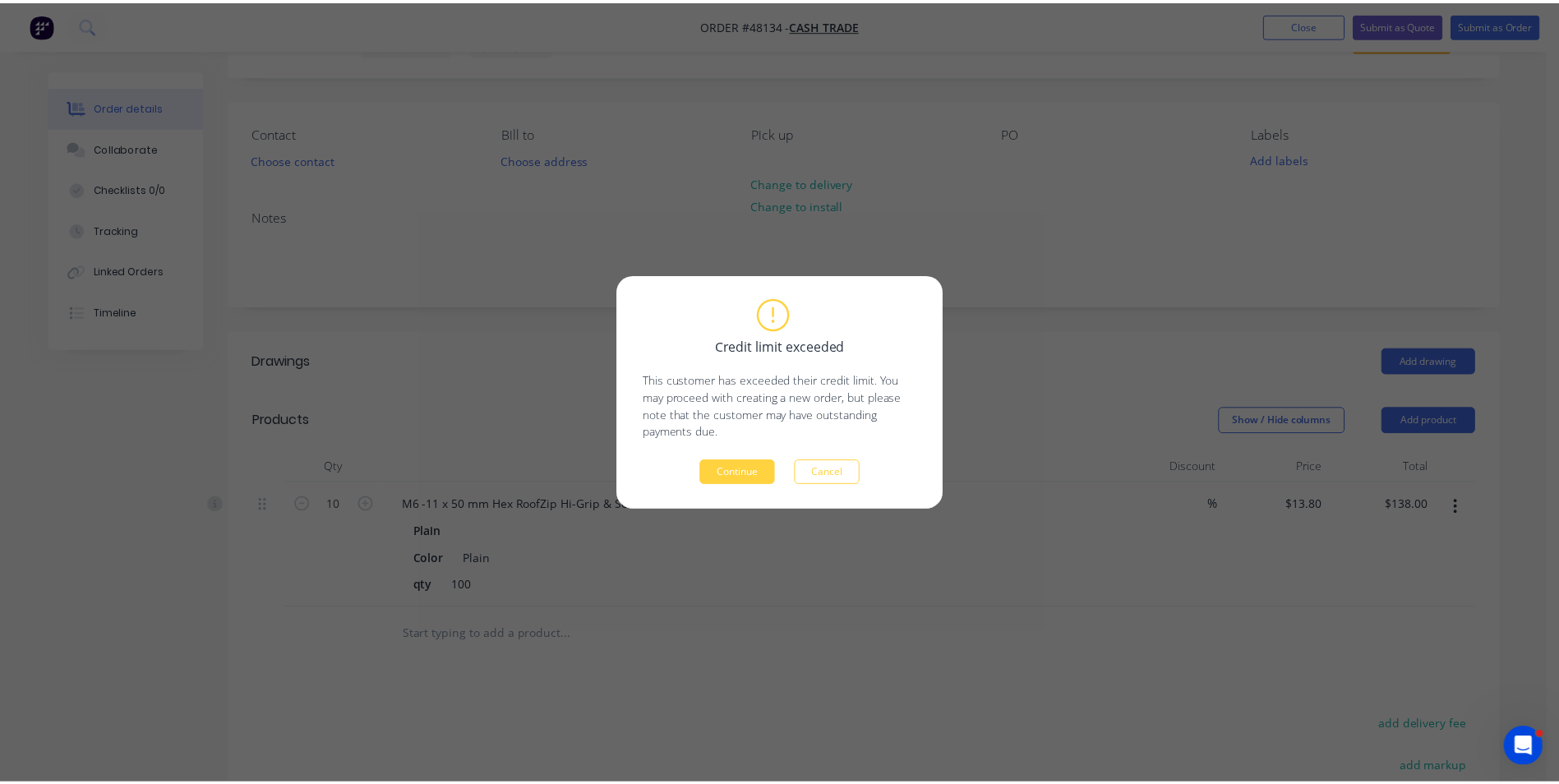
scroll to position [0, 0]
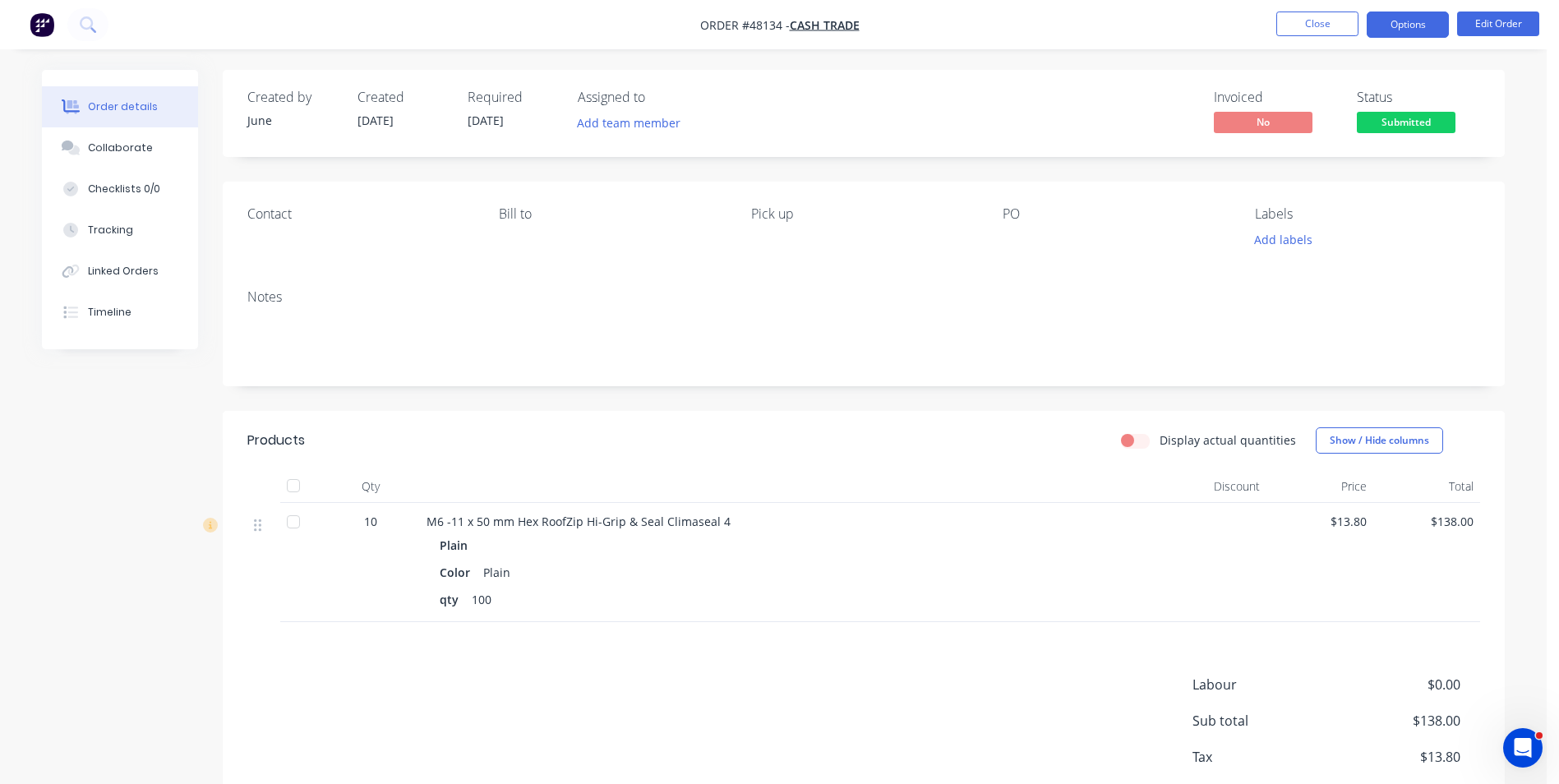
click at [1416, 29] on button "Options" at bounding box center [1407, 24] width 82 height 26
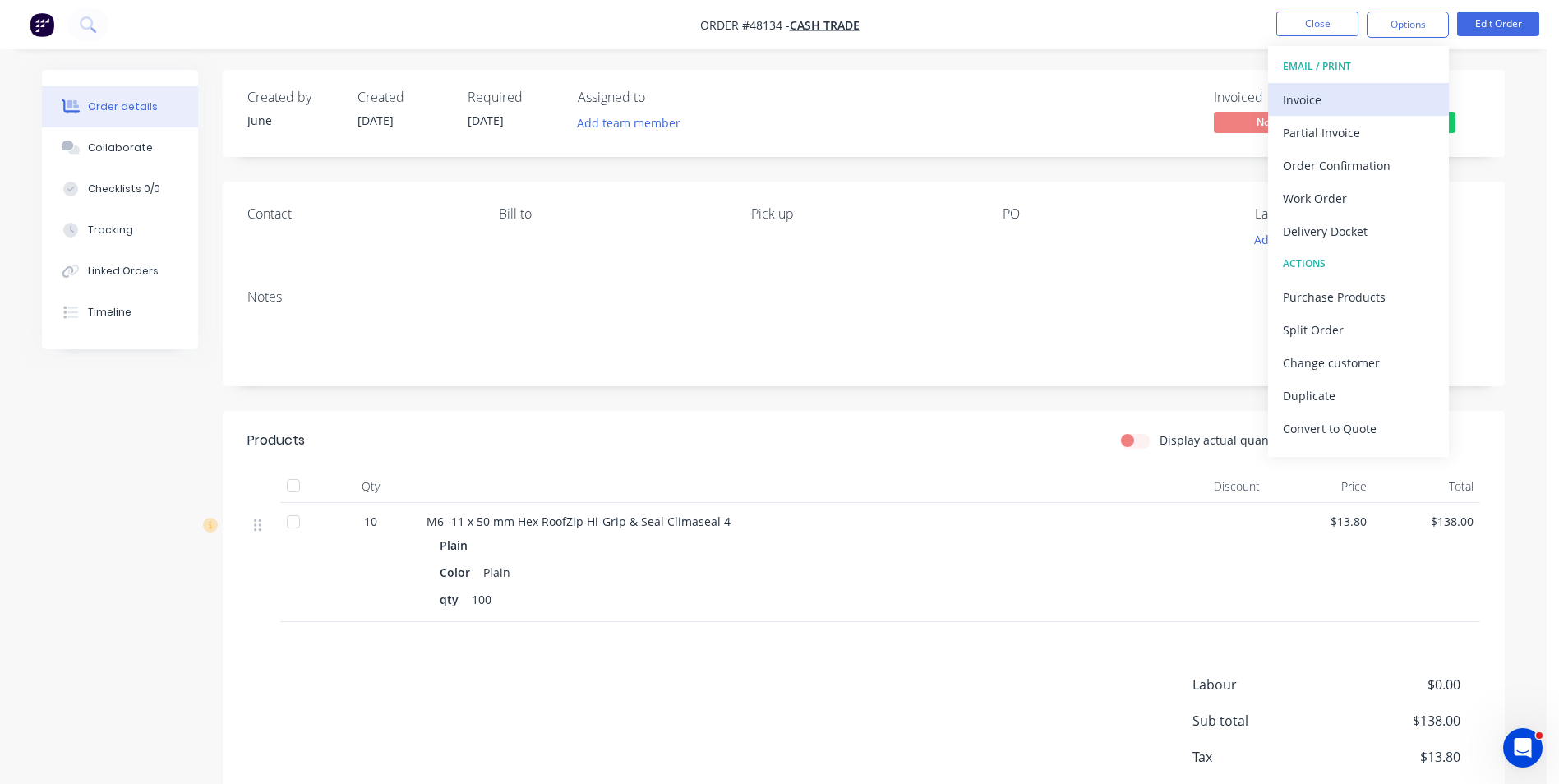
click at [1369, 104] on div "Invoice" at bounding box center [1359, 100] width 151 height 24
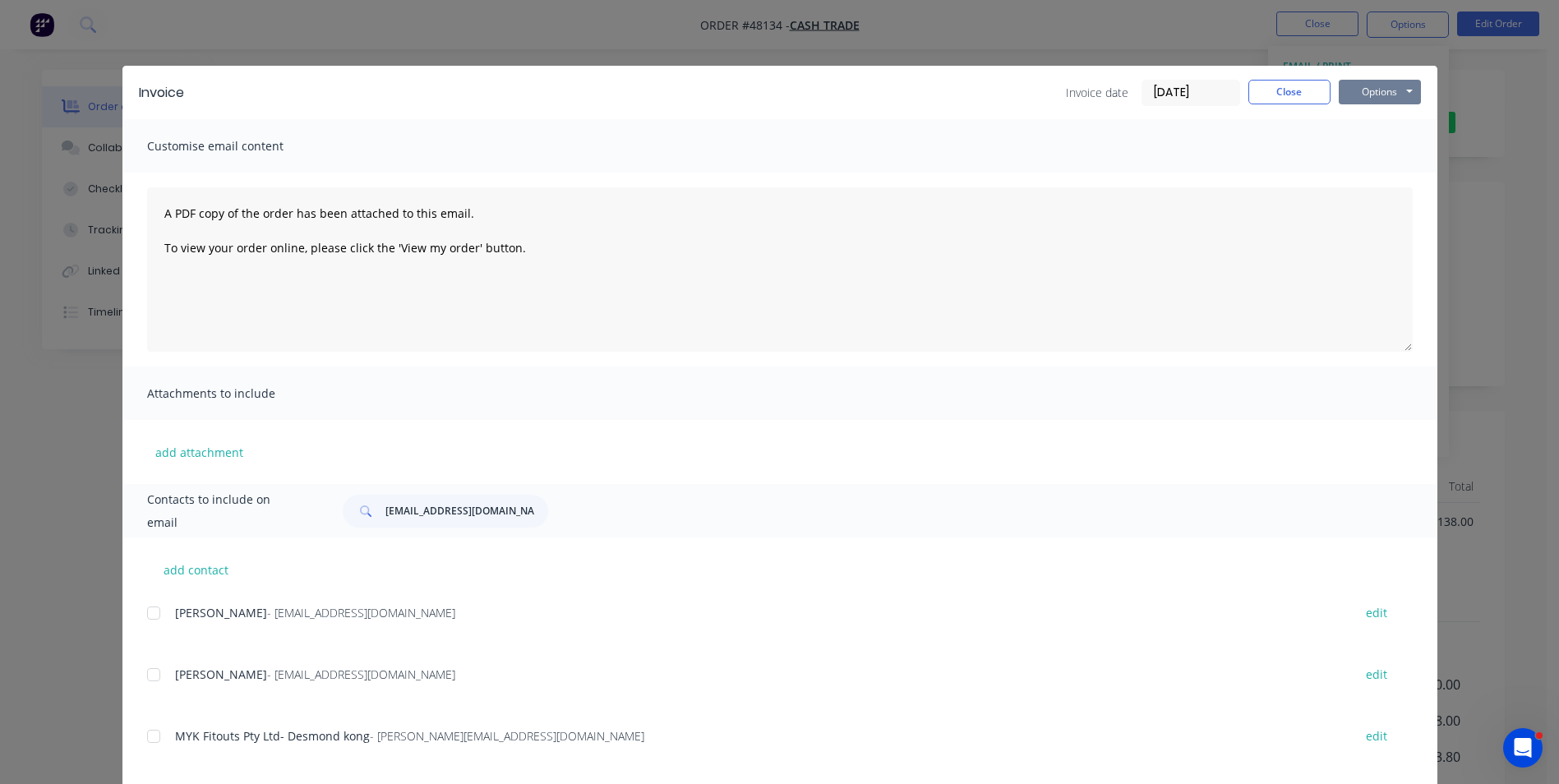
click at [1370, 99] on button "Options" at bounding box center [1379, 92] width 82 height 24
click at [1376, 144] on button "Print" at bounding box center [1391, 148] width 105 height 27
click at [1267, 89] on button "Close" at bounding box center [1289, 92] width 82 height 24
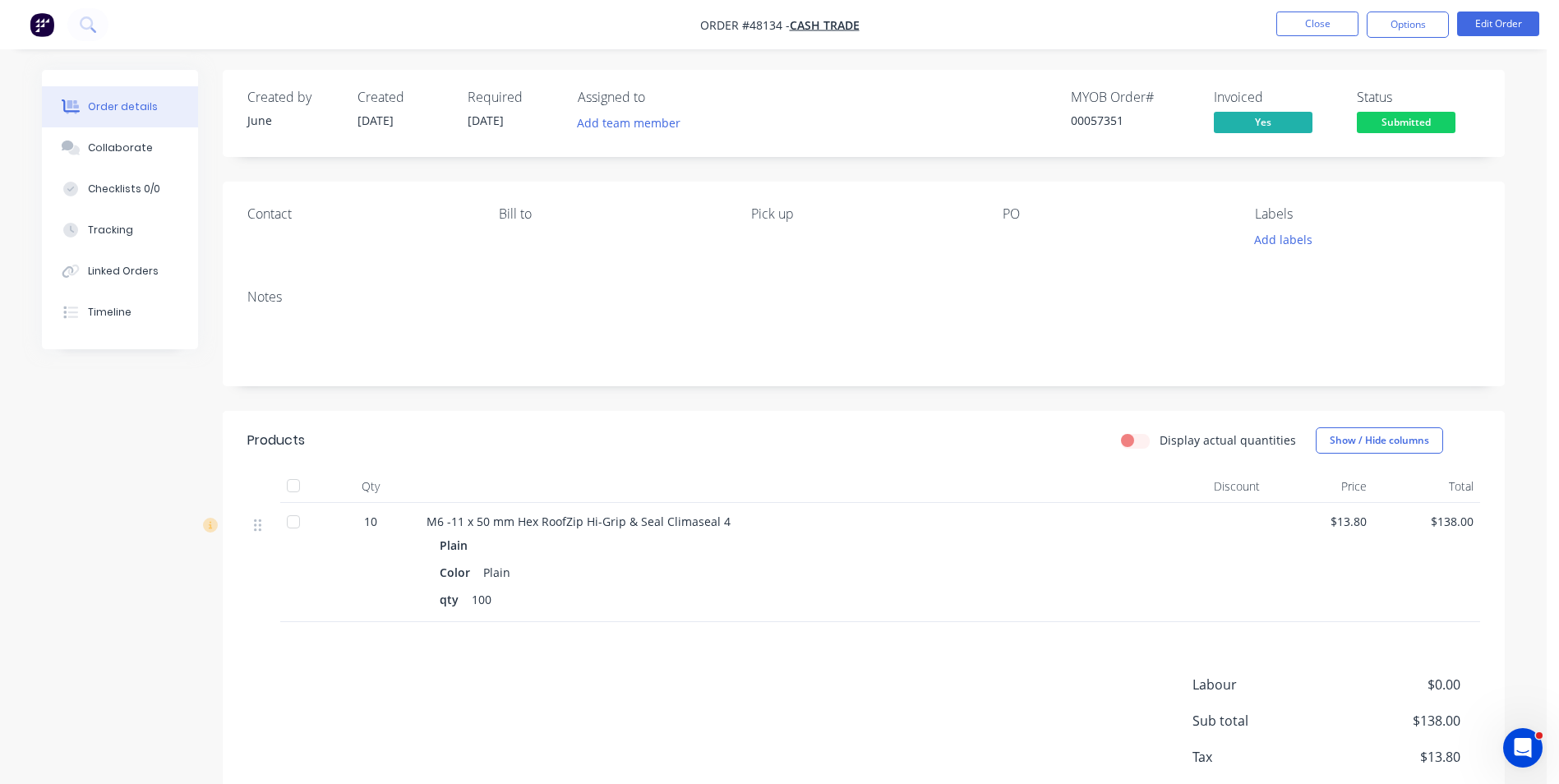
drag, startPoint x: 1457, startPoint y: 119, endPoint x: 1441, endPoint y: 126, distance: 17.5
click at [1457, 120] on div "Status Submitted" at bounding box center [1418, 113] width 123 height 48
click at [1441, 126] on span "Submitted" at bounding box center [1406, 121] width 99 height 21
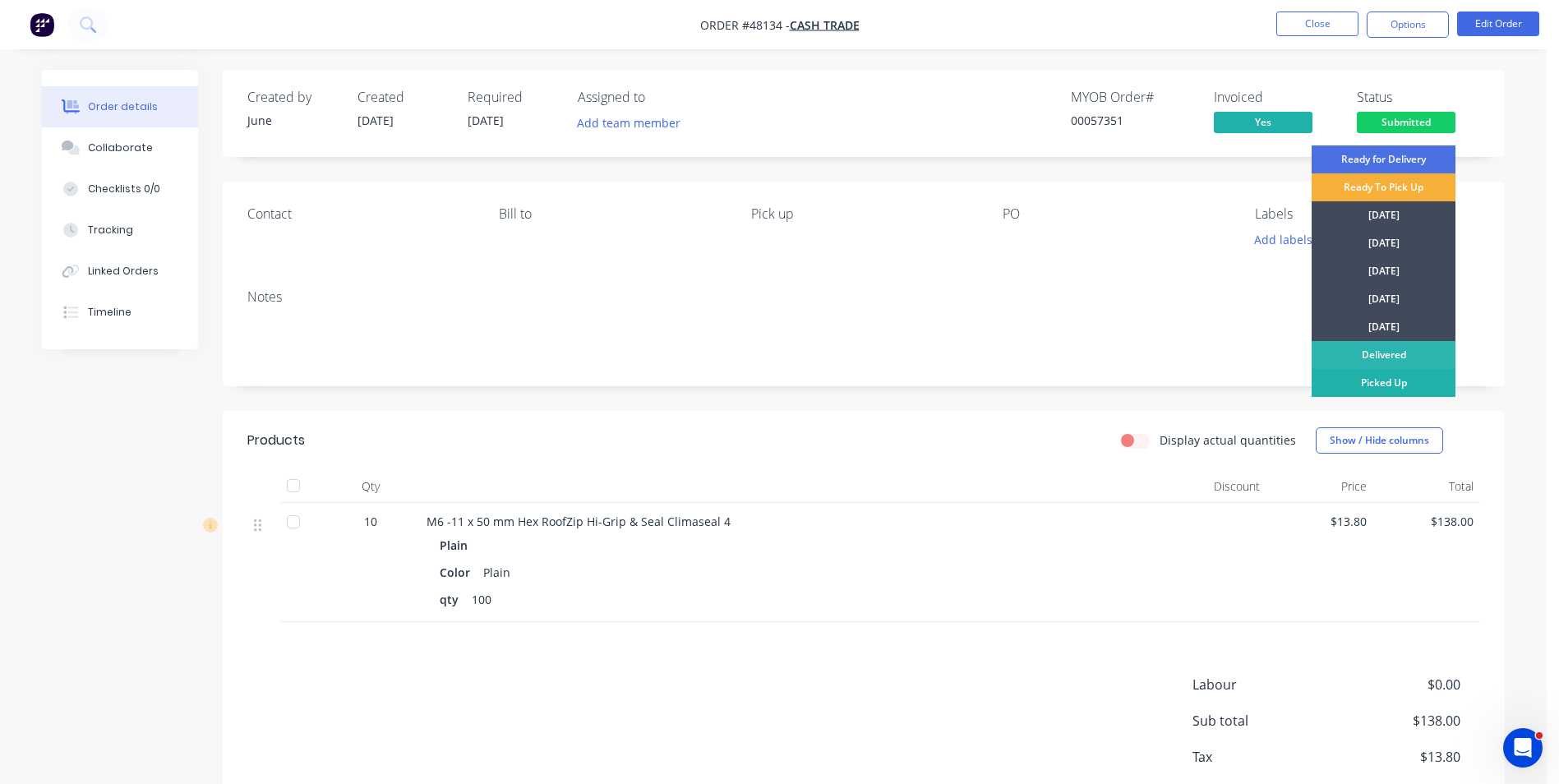
click at [1396, 380] on div "Picked Up" at bounding box center [1384, 383] width 144 height 28
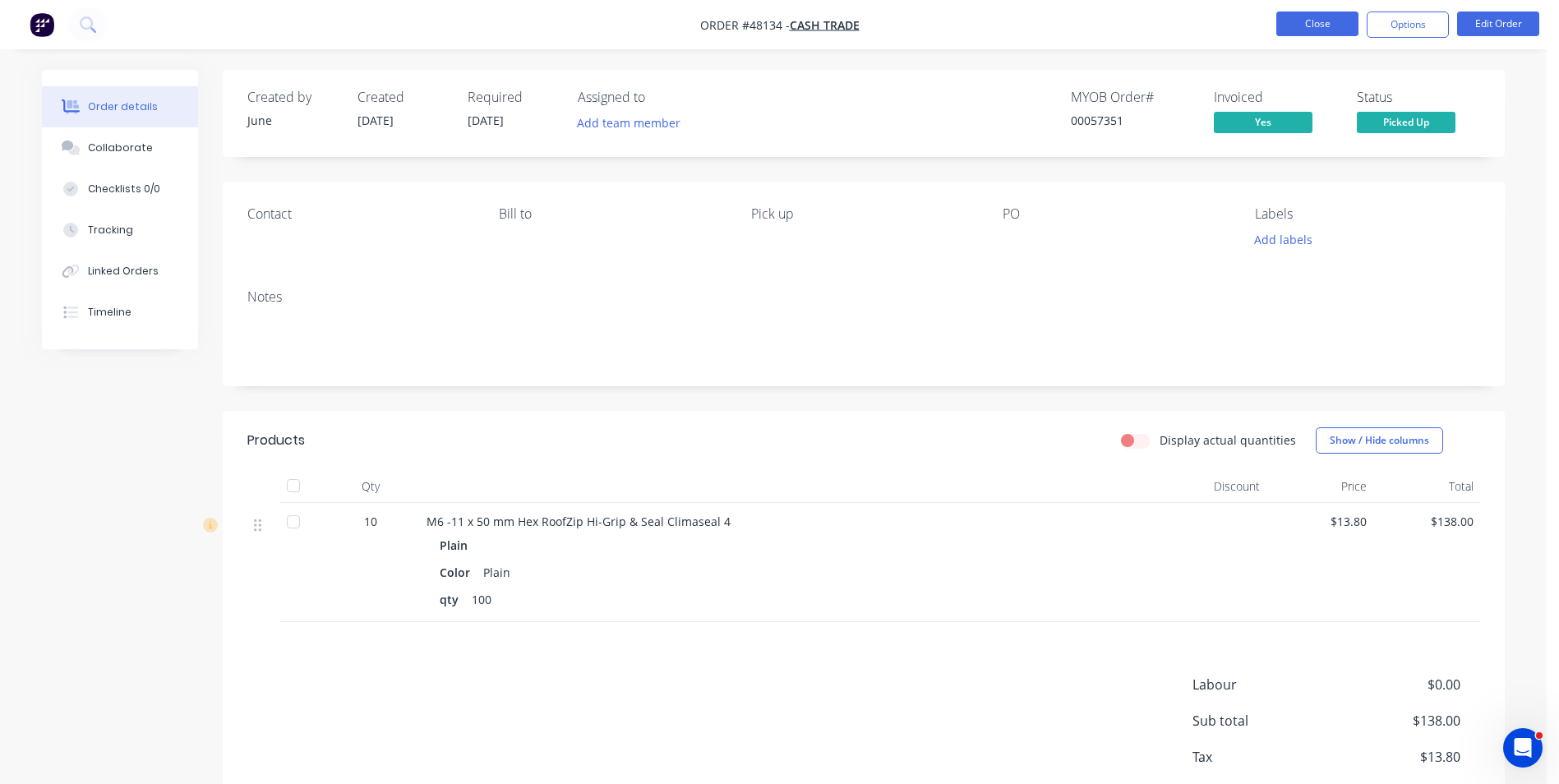
click at [1327, 22] on button "Close" at bounding box center [1316, 23] width 82 height 24
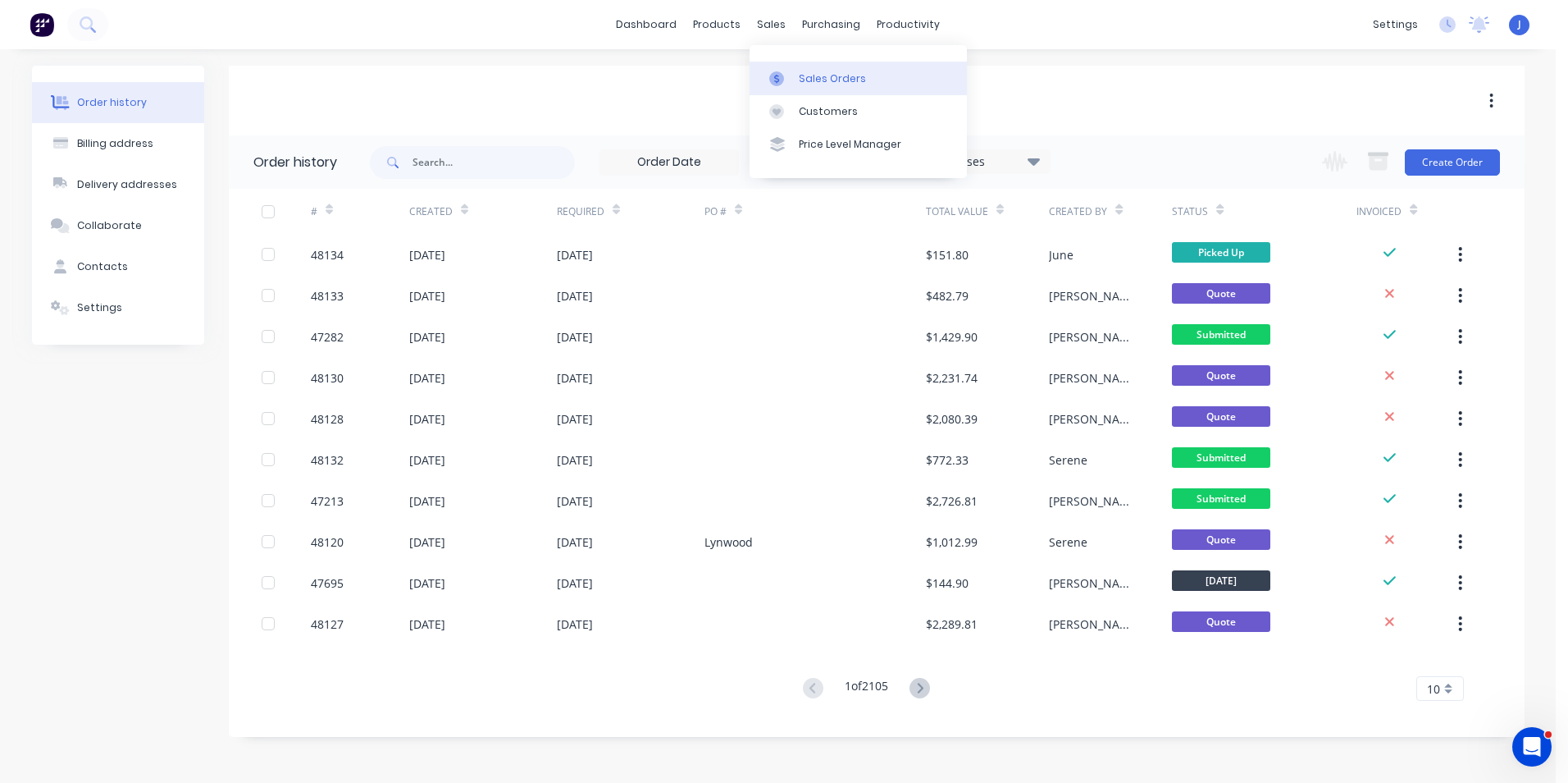
click at [812, 82] on div "Sales Orders" at bounding box center [832, 79] width 67 height 14
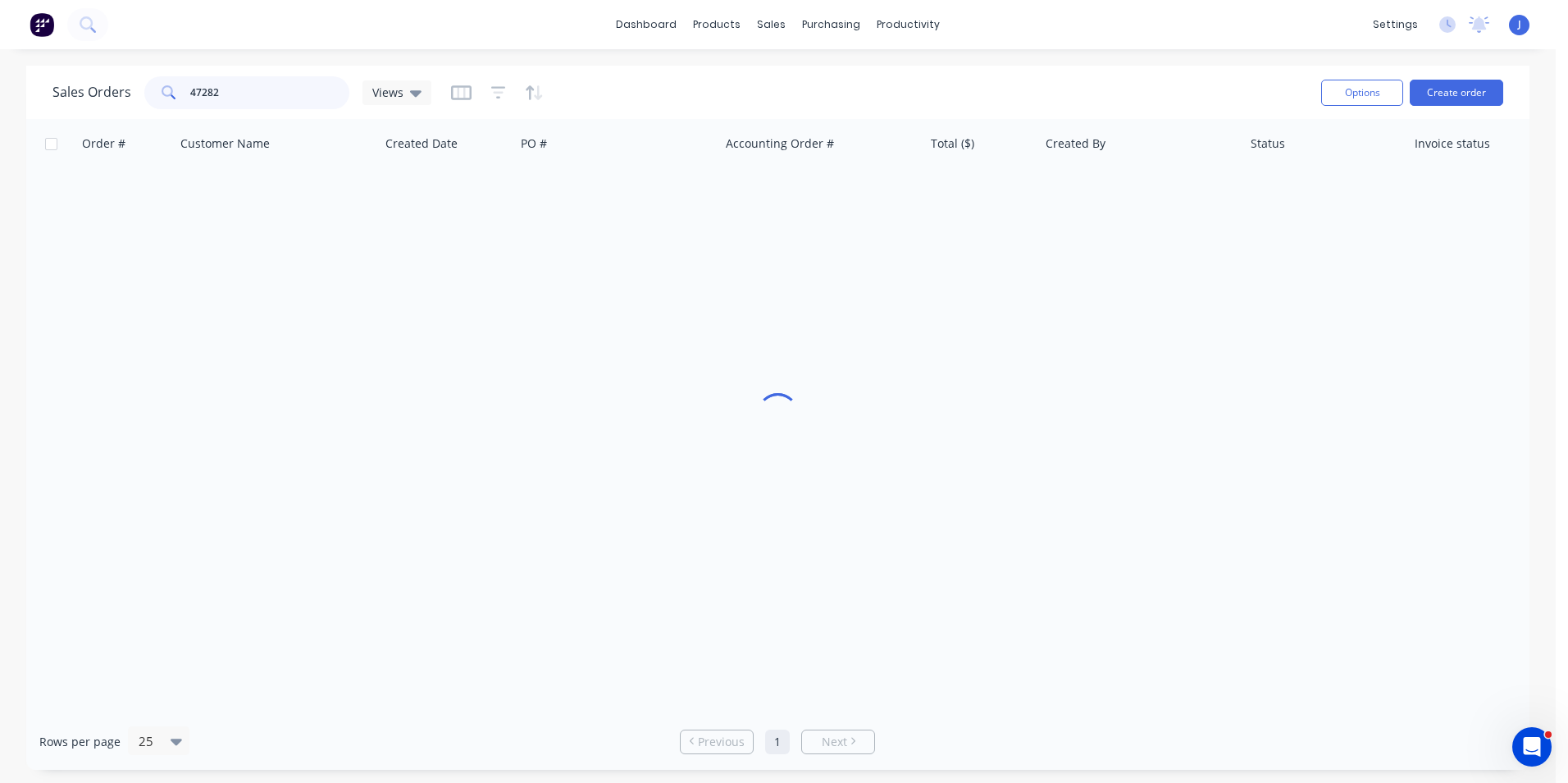
drag, startPoint x: 286, startPoint y: 91, endPoint x: 163, endPoint y: 91, distance: 123.0
click at [163, 91] on div "47282" at bounding box center [247, 92] width 205 height 33
type input "48047"
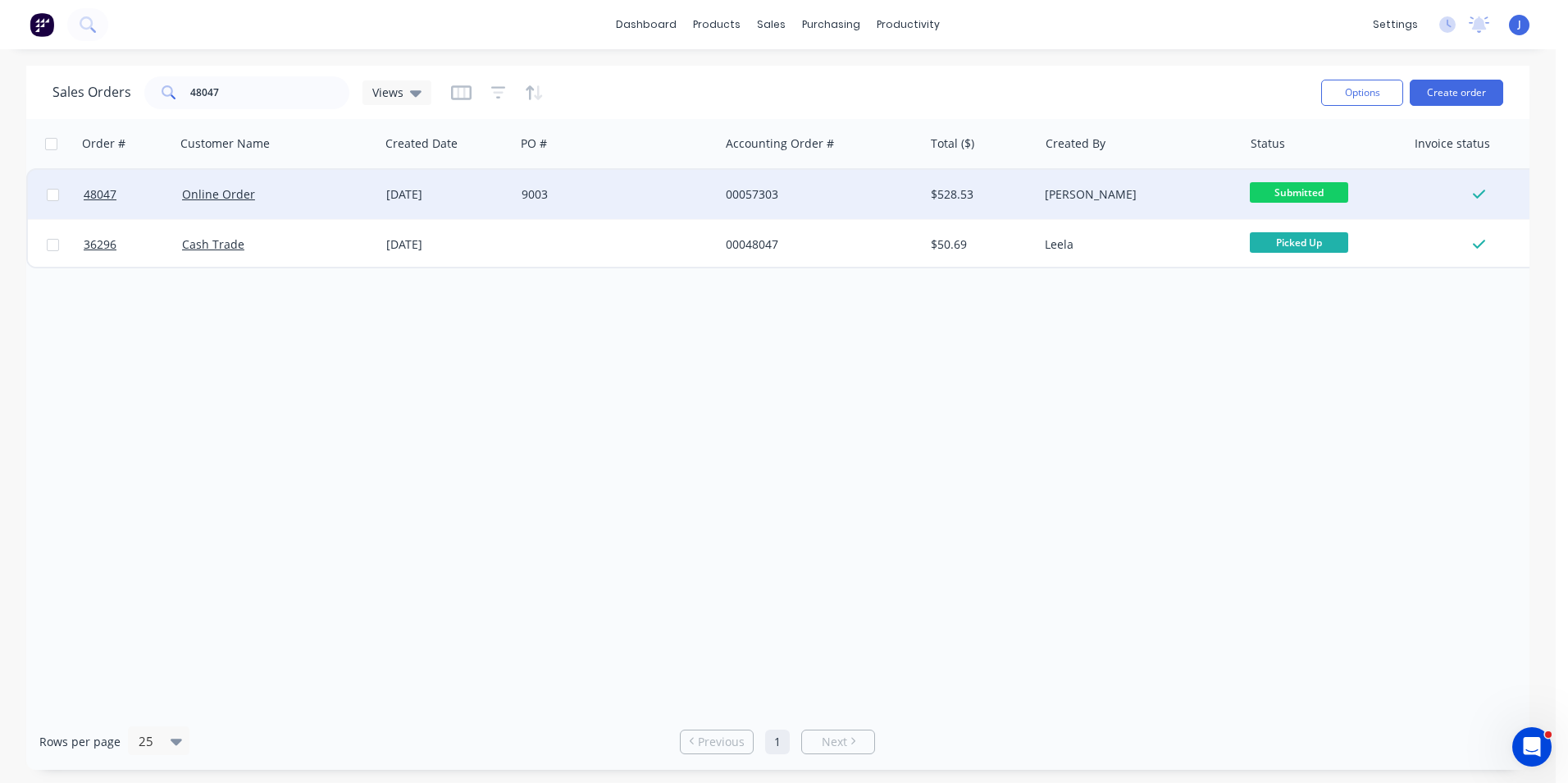
click at [300, 191] on div "Online Order" at bounding box center [273, 195] width 182 height 16
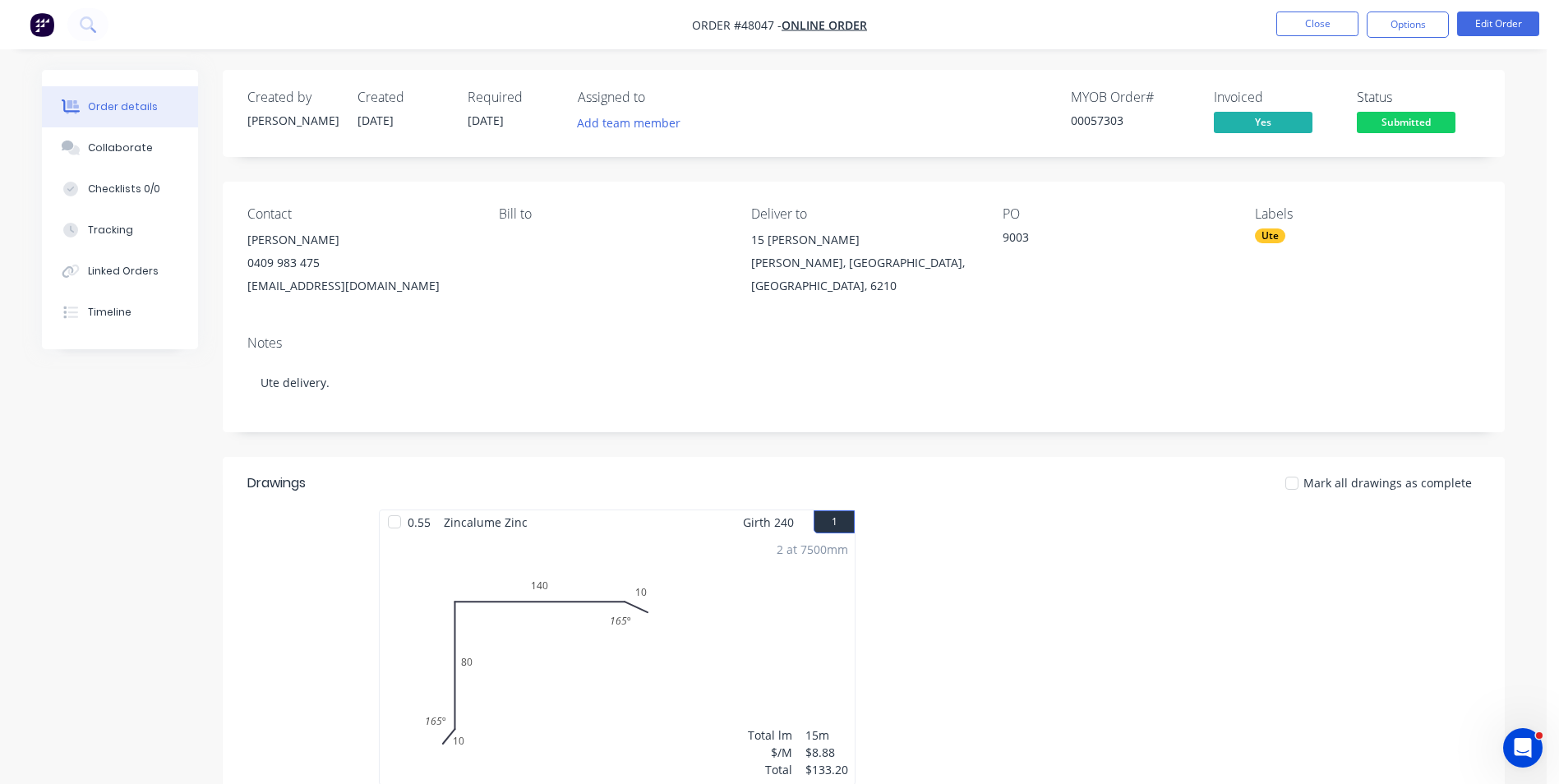
click at [292, 427] on div "Notes Ute delivery." at bounding box center [864, 377] width 1282 height 110
drag, startPoint x: 1289, startPoint y: 248, endPoint x: 1272, endPoint y: 219, distance: 33.6
click at [1289, 247] on div "Labels Ute" at bounding box center [1368, 252] width 226 height 92
click at [1272, 219] on div "Labels" at bounding box center [1368, 214] width 226 height 15
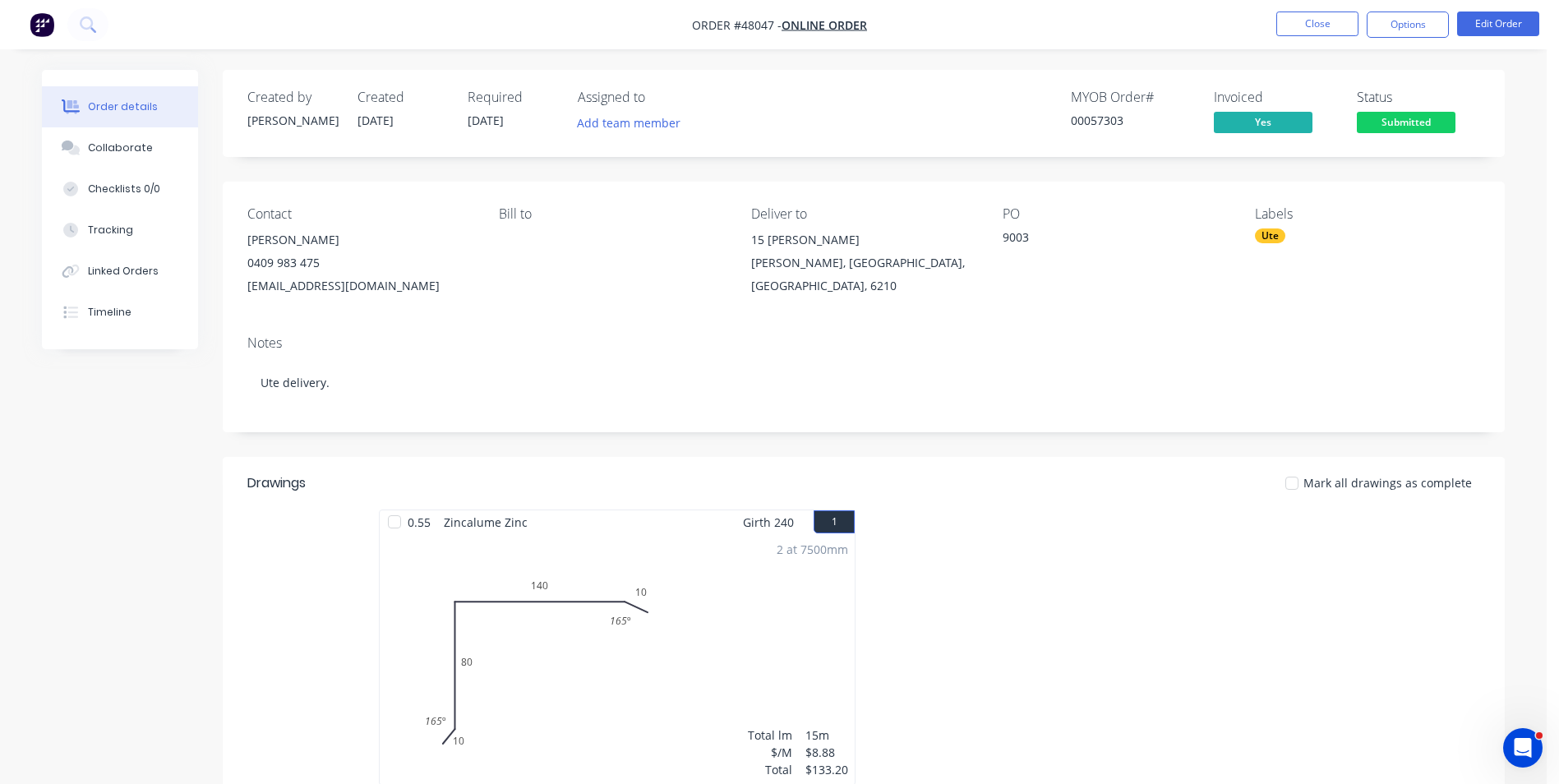
click at [1277, 238] on div "Ute" at bounding box center [1271, 235] width 31 height 14
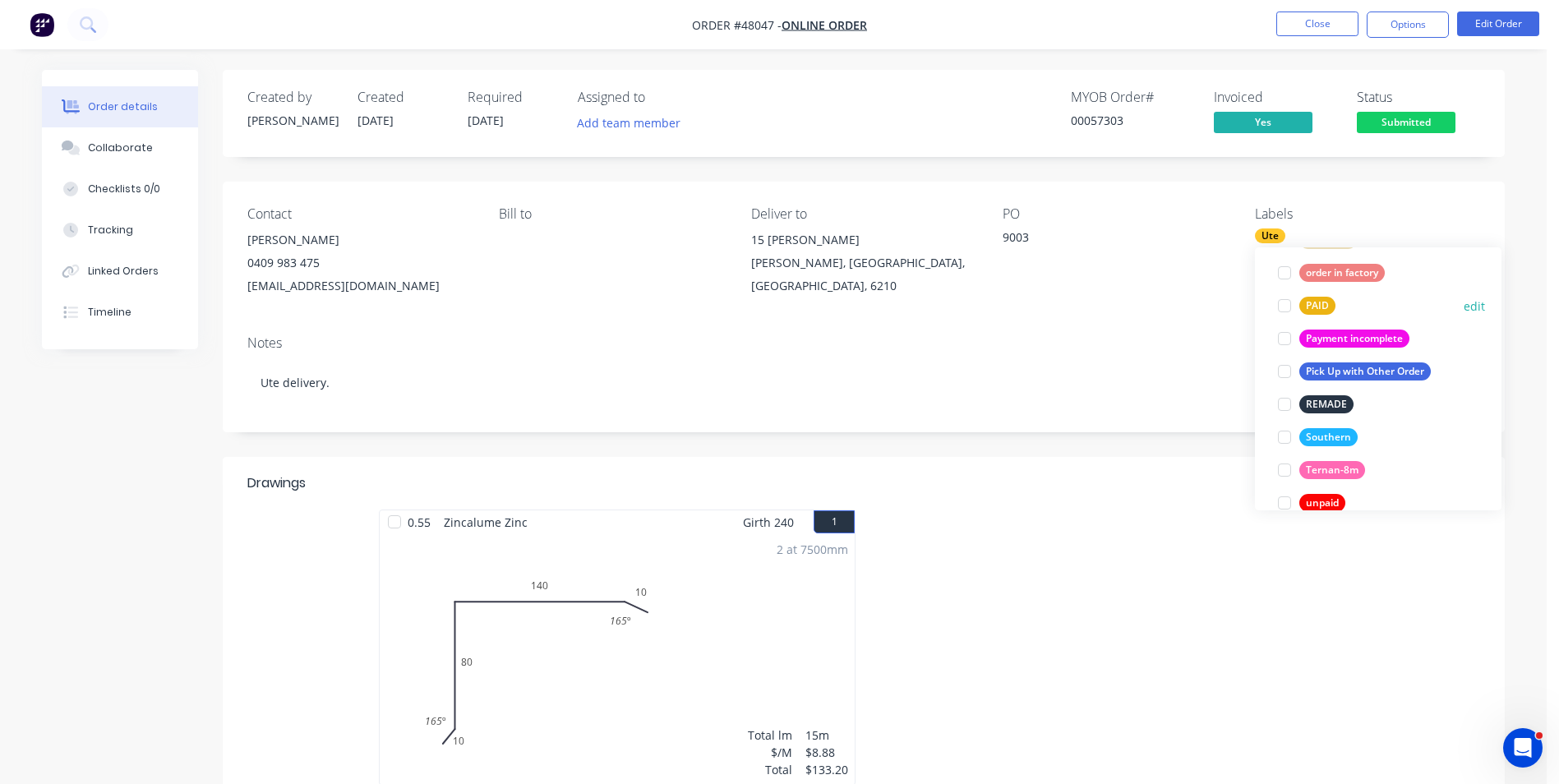
scroll to position [493, 0]
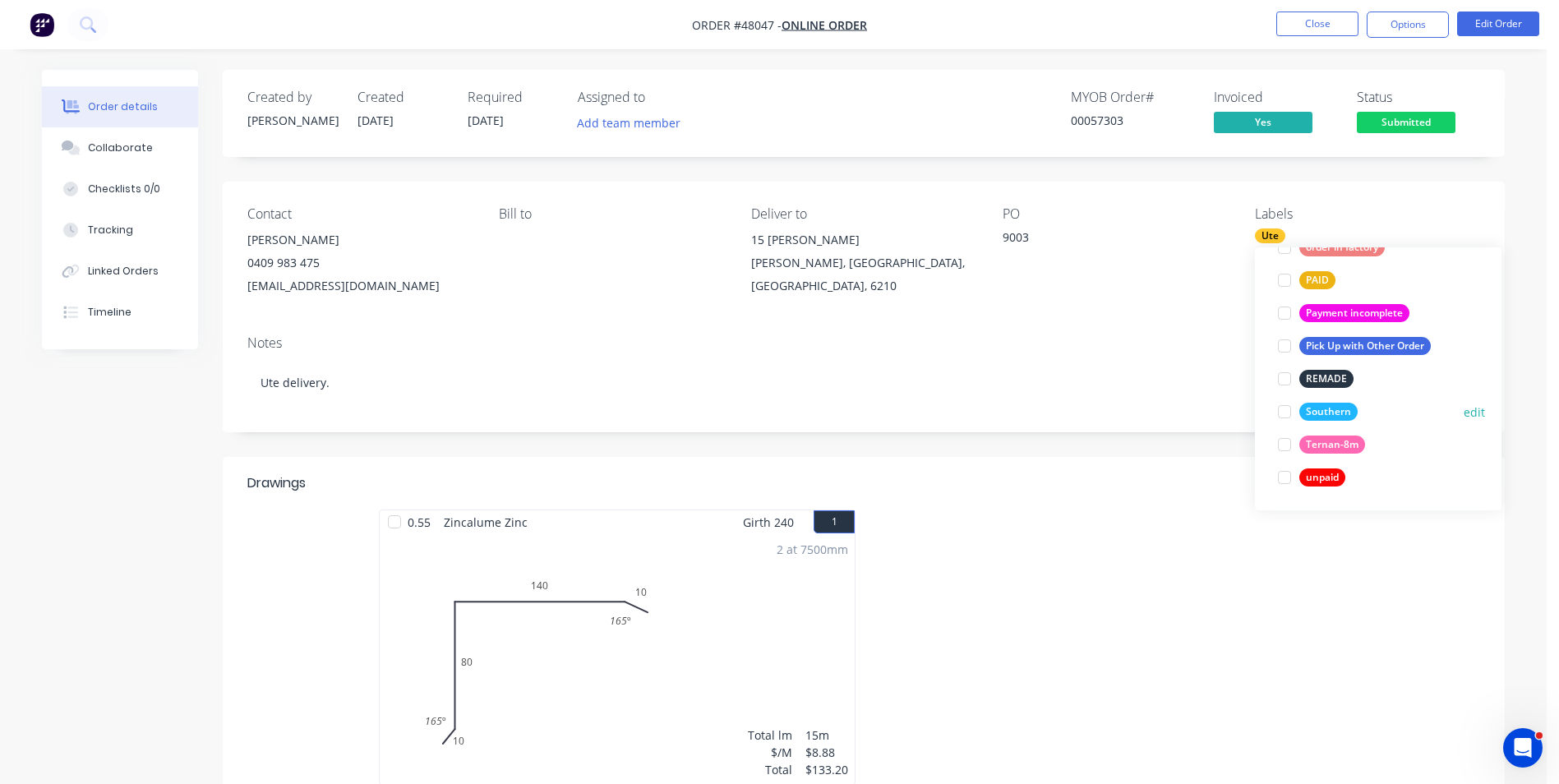
click at [1292, 410] on div at bounding box center [1284, 411] width 33 height 33
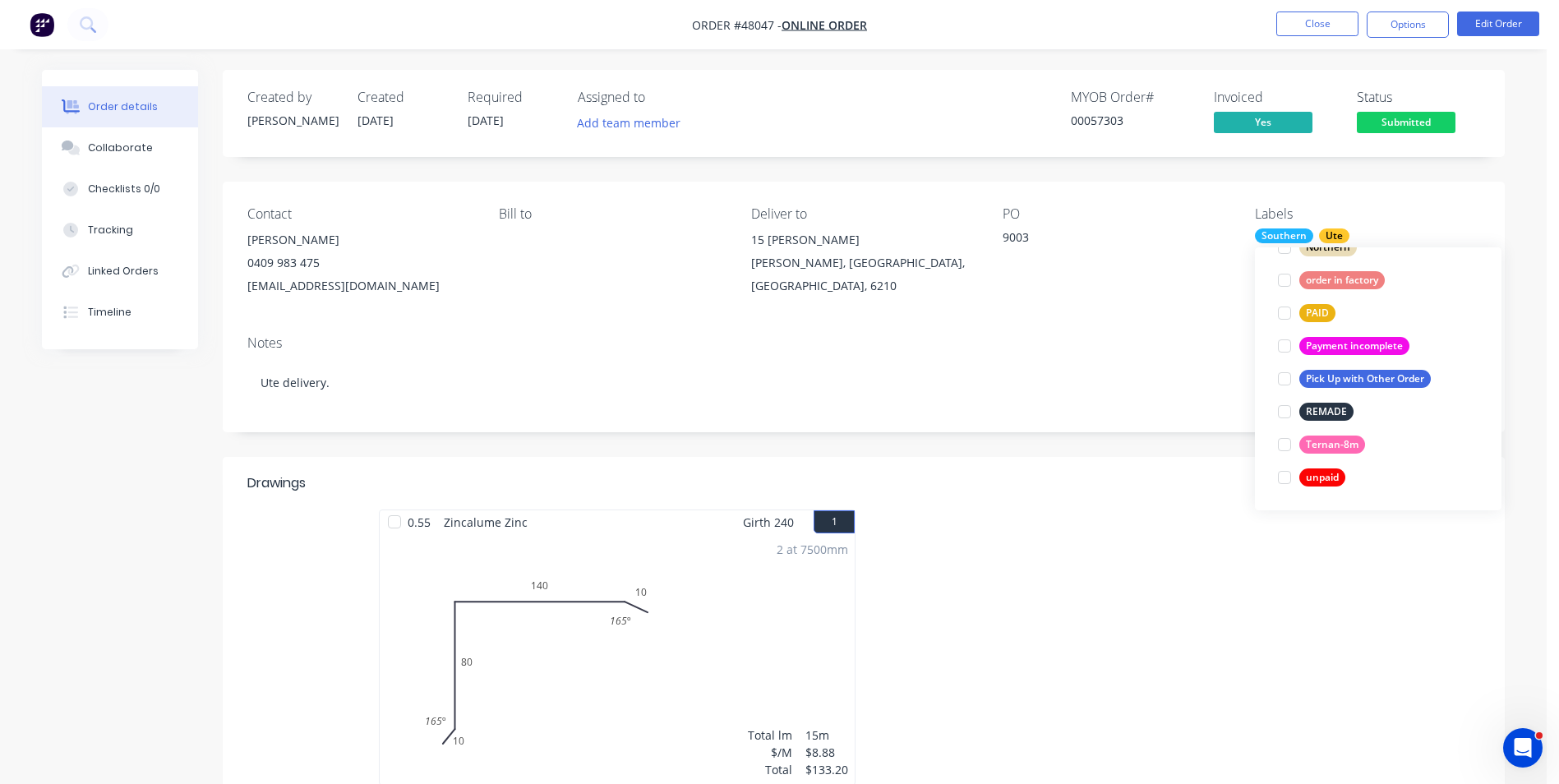
scroll to position [0, 0]
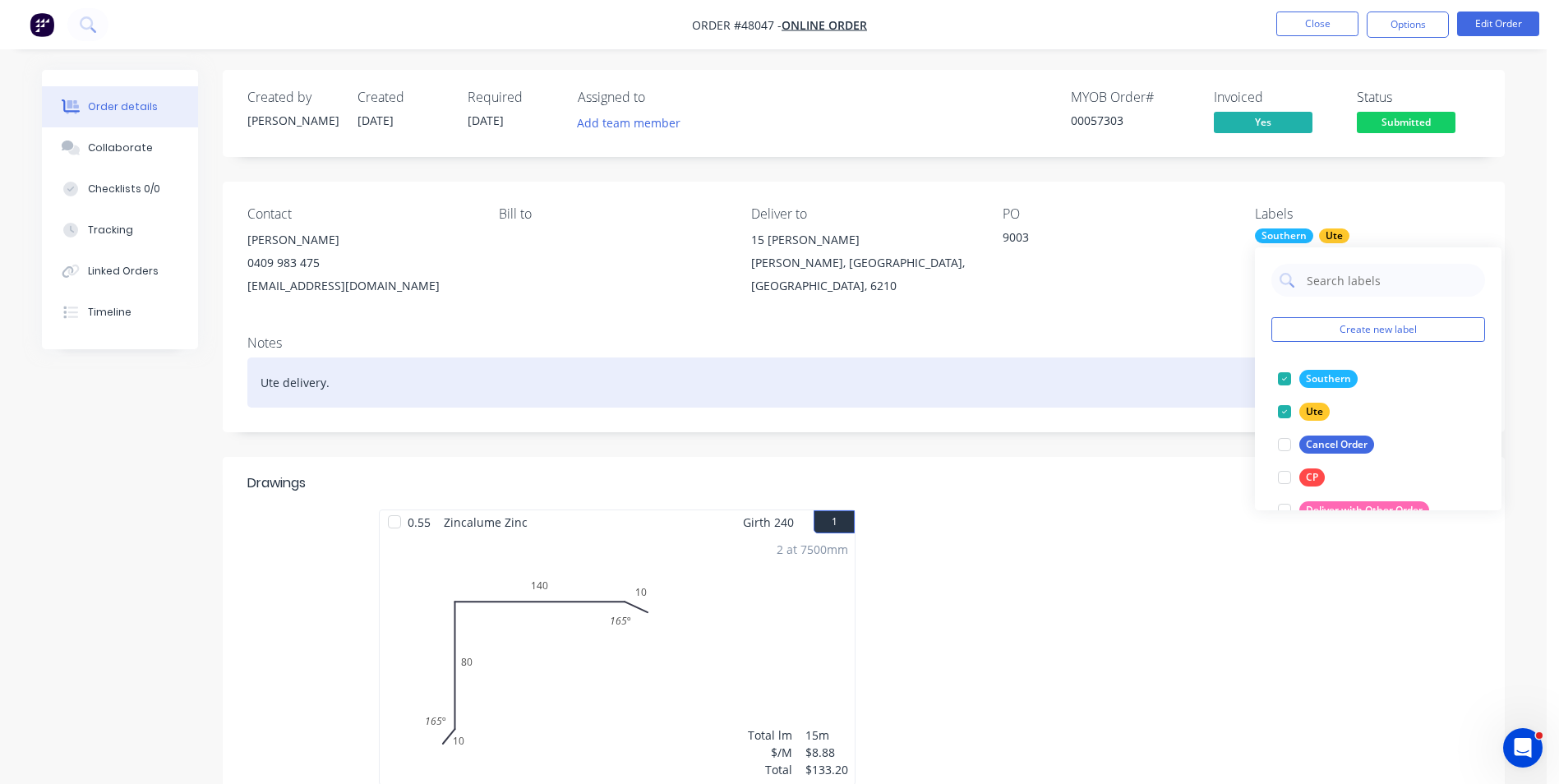
click at [1165, 364] on div "Ute delivery." at bounding box center [864, 383] width 1233 height 50
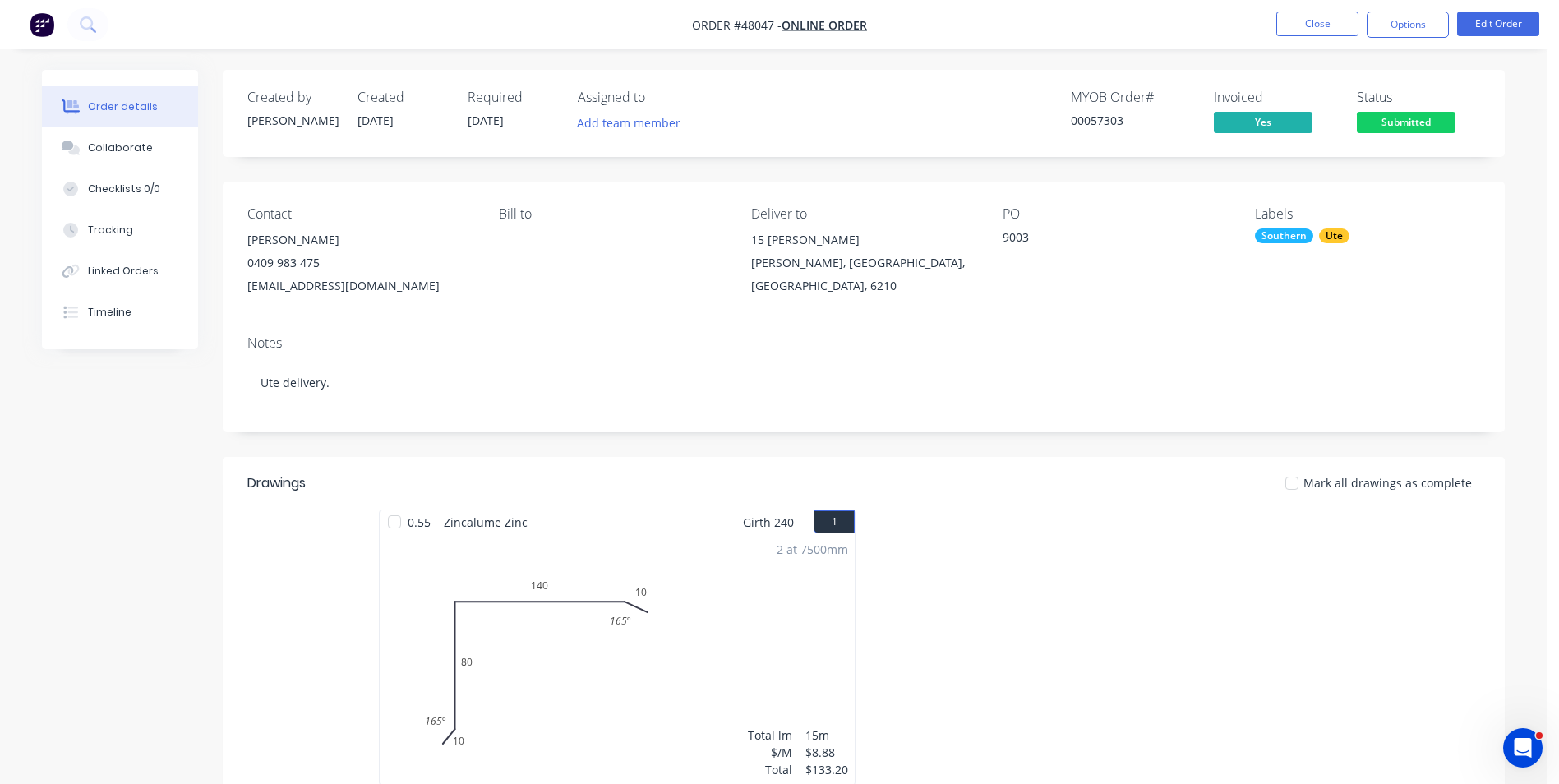
click at [1165, 265] on div "PO 9003" at bounding box center [1115, 252] width 226 height 92
click at [1273, 178] on div "Created by Cathy Created 14/08/25 Required 22/08/25 Assigned to Add team member…" at bounding box center [864, 677] width 1282 height 1214
click at [1317, 31] on button "Close" at bounding box center [1316, 23] width 82 height 24
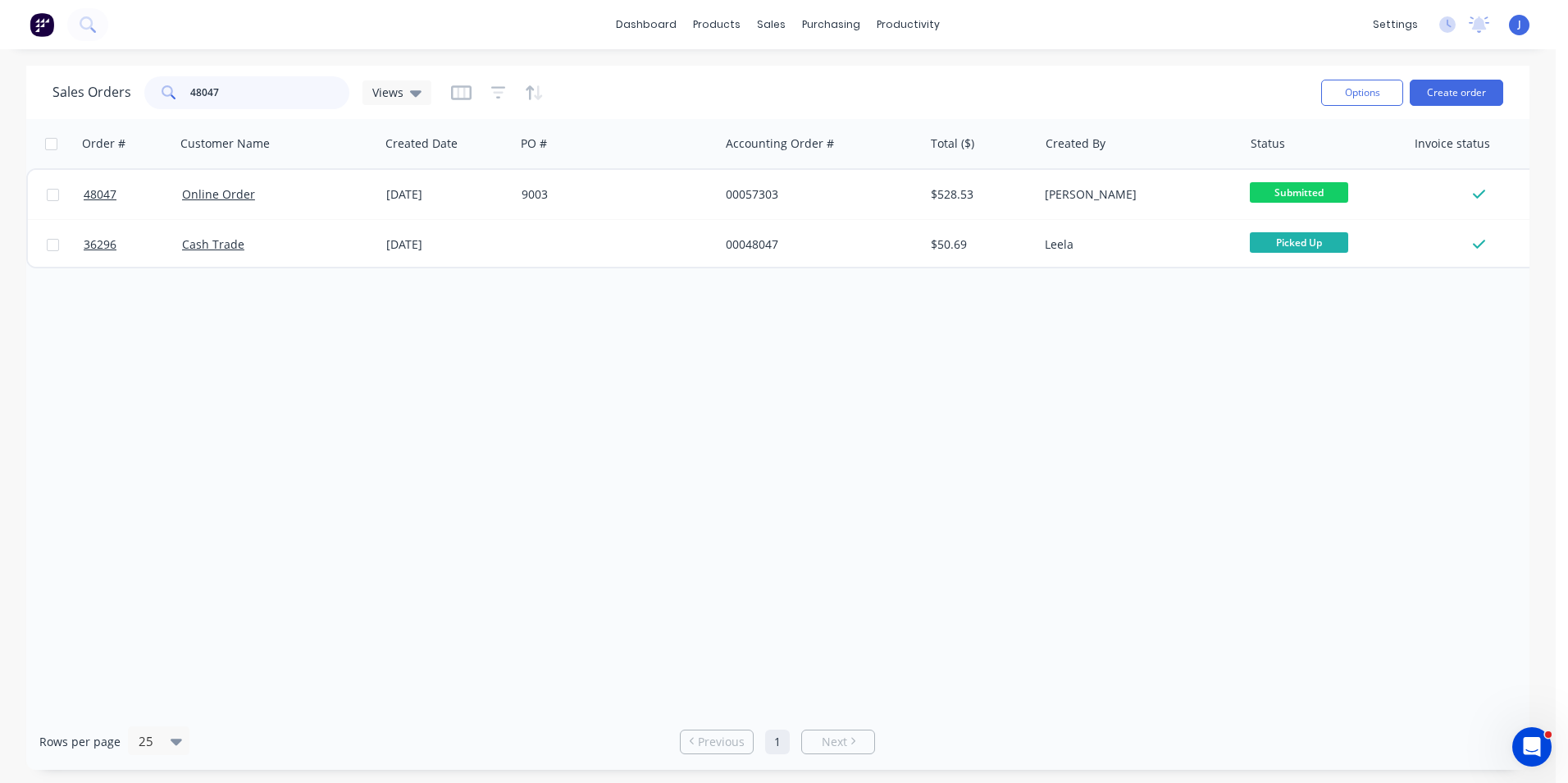
drag, startPoint x: 260, startPoint y: 91, endPoint x: 117, endPoint y: 90, distance: 143.0
click at [117, 90] on div "Sales Orders 48047 Views" at bounding box center [242, 92] width 379 height 33
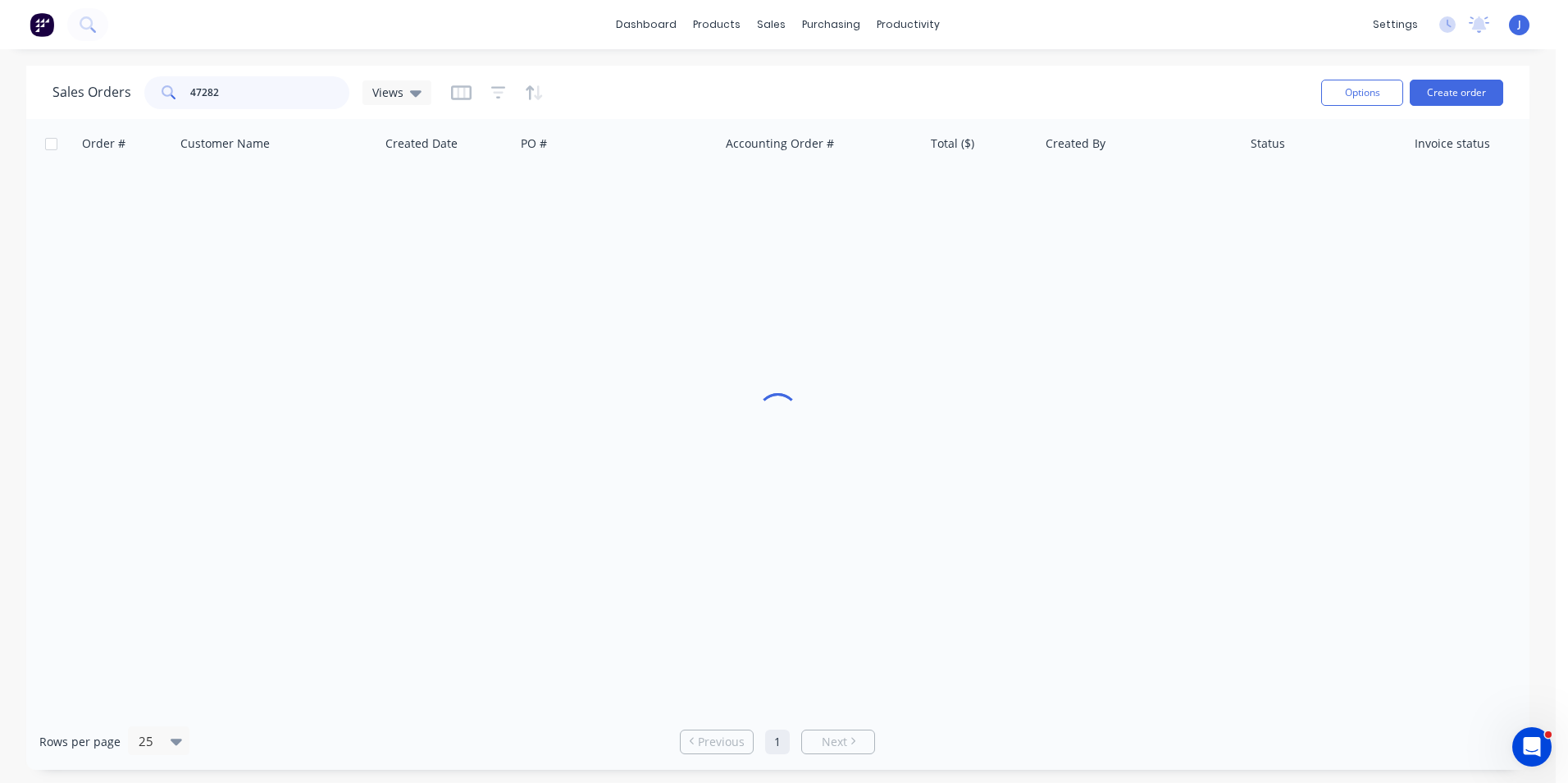
type input "47282"
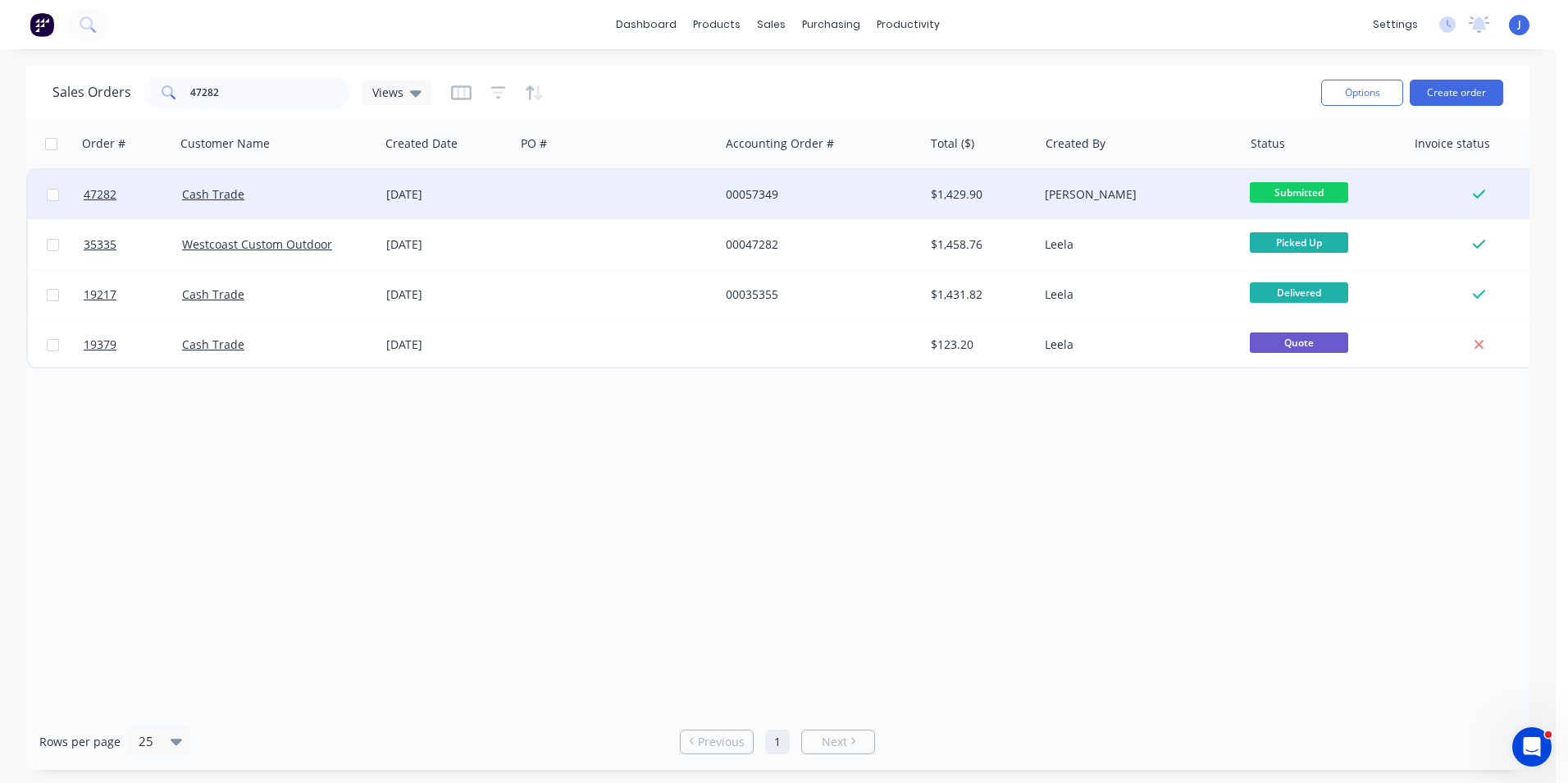
click at [531, 187] on div at bounding box center [617, 194] width 204 height 49
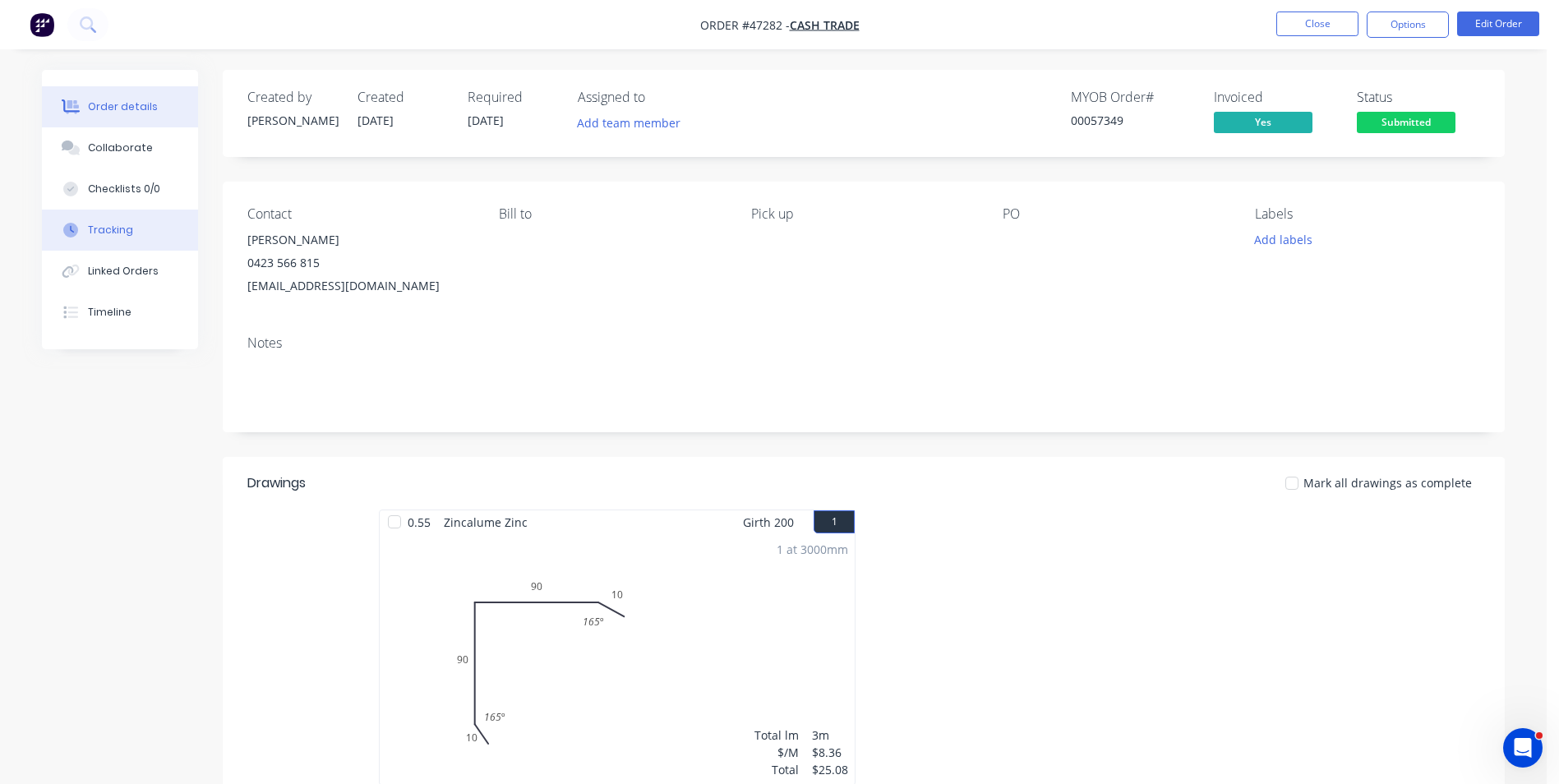
click at [120, 232] on div "Tracking" at bounding box center [111, 230] width 45 height 14
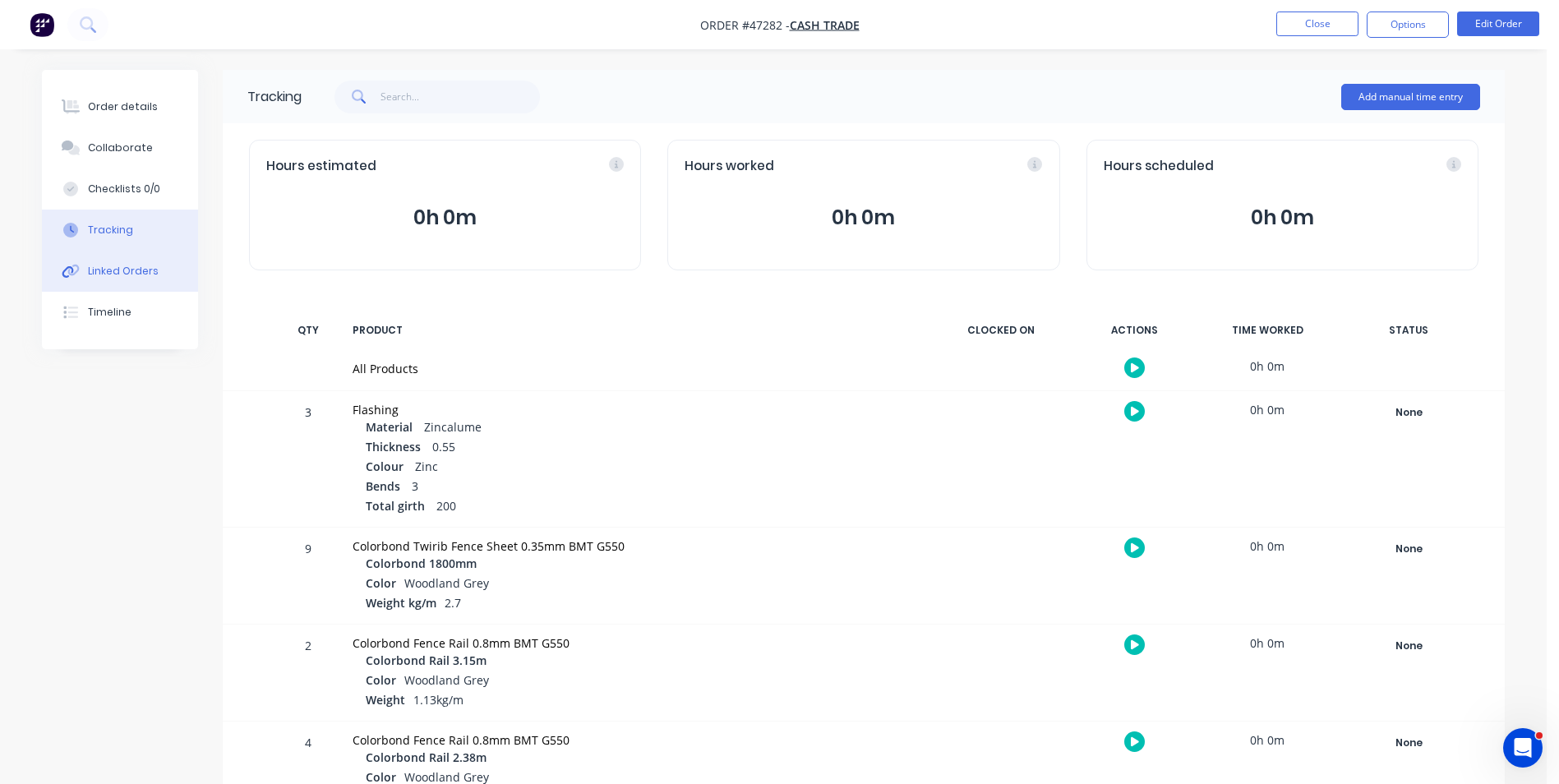
click at [110, 266] on div "Linked Orders" at bounding box center [123, 271] width 71 height 14
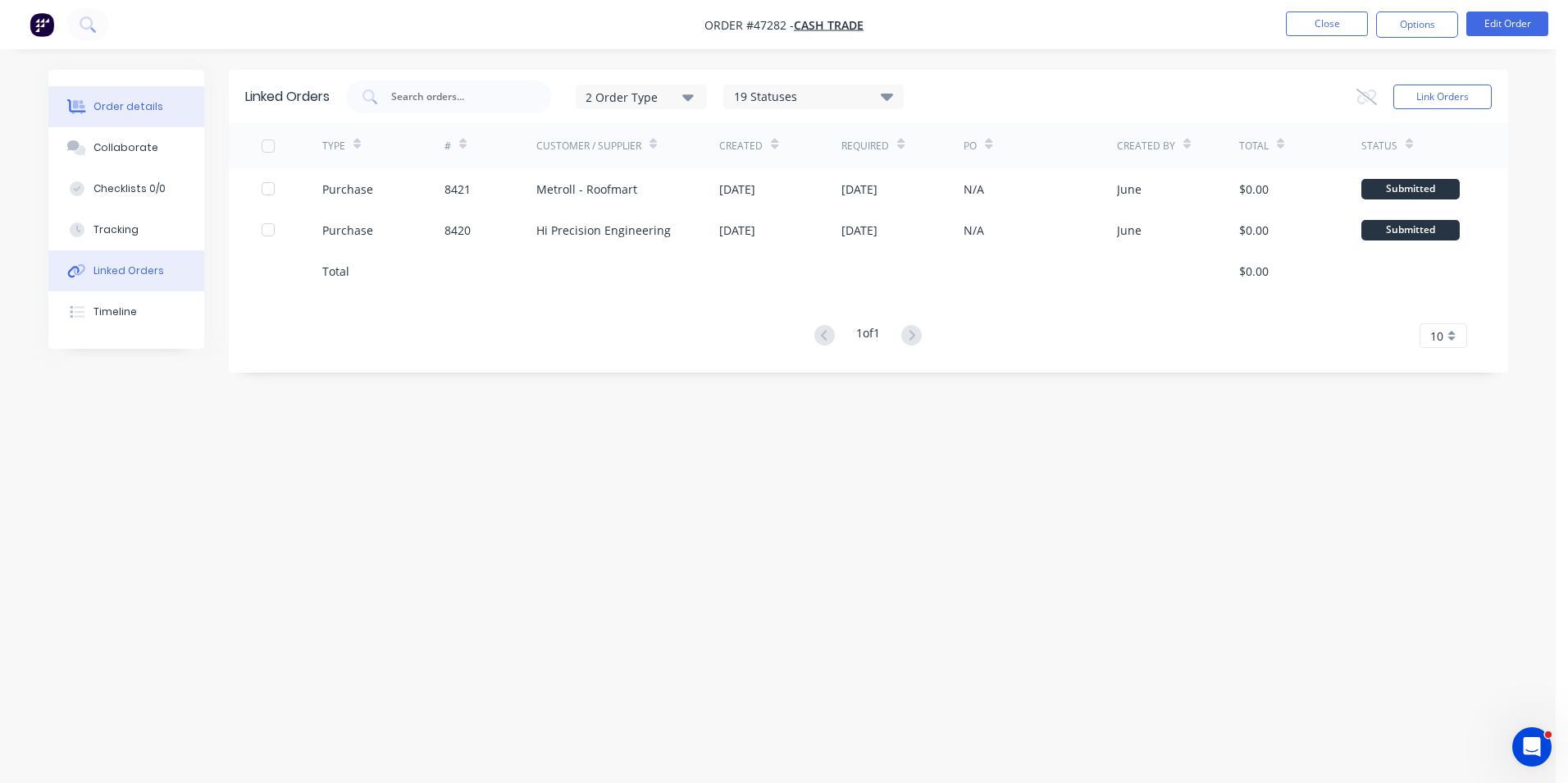
click at [143, 106] on div "Order details" at bounding box center [128, 107] width 70 height 14
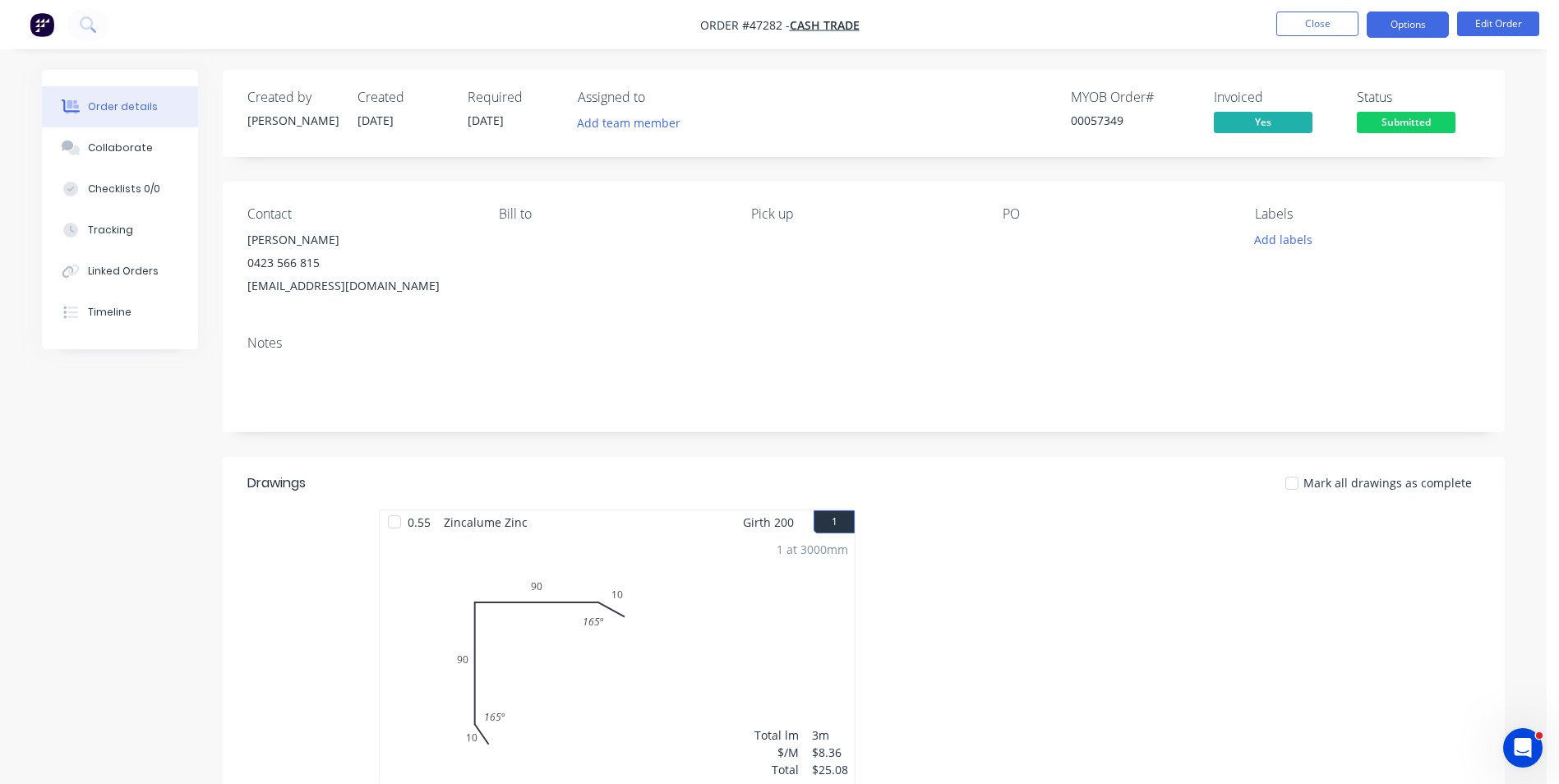
click at [1398, 22] on button "Options" at bounding box center [1407, 24] width 82 height 26
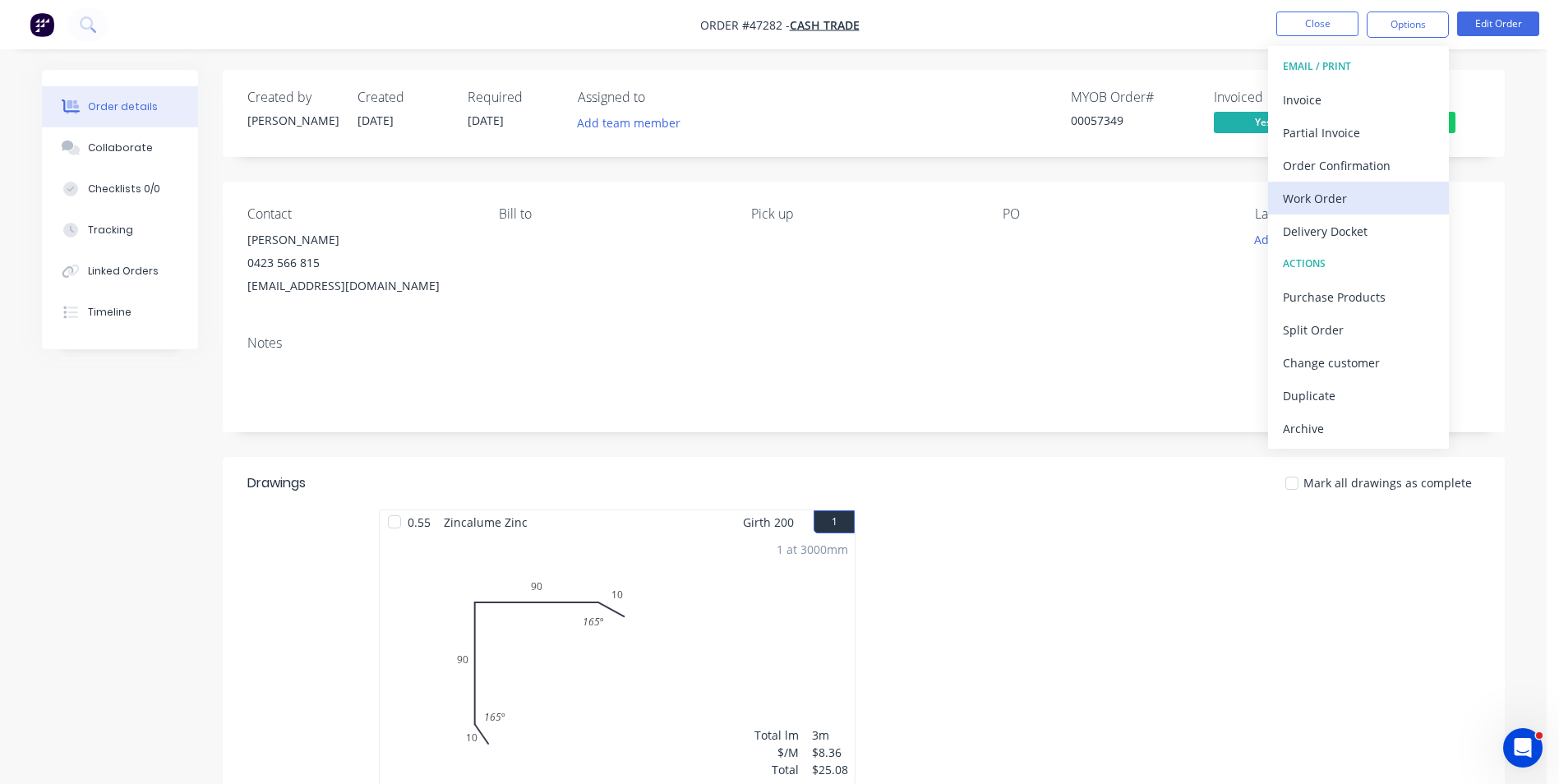
click at [1344, 196] on div "Work Order" at bounding box center [1359, 198] width 151 height 24
click at [1336, 198] on div "Custom" at bounding box center [1359, 198] width 151 height 24
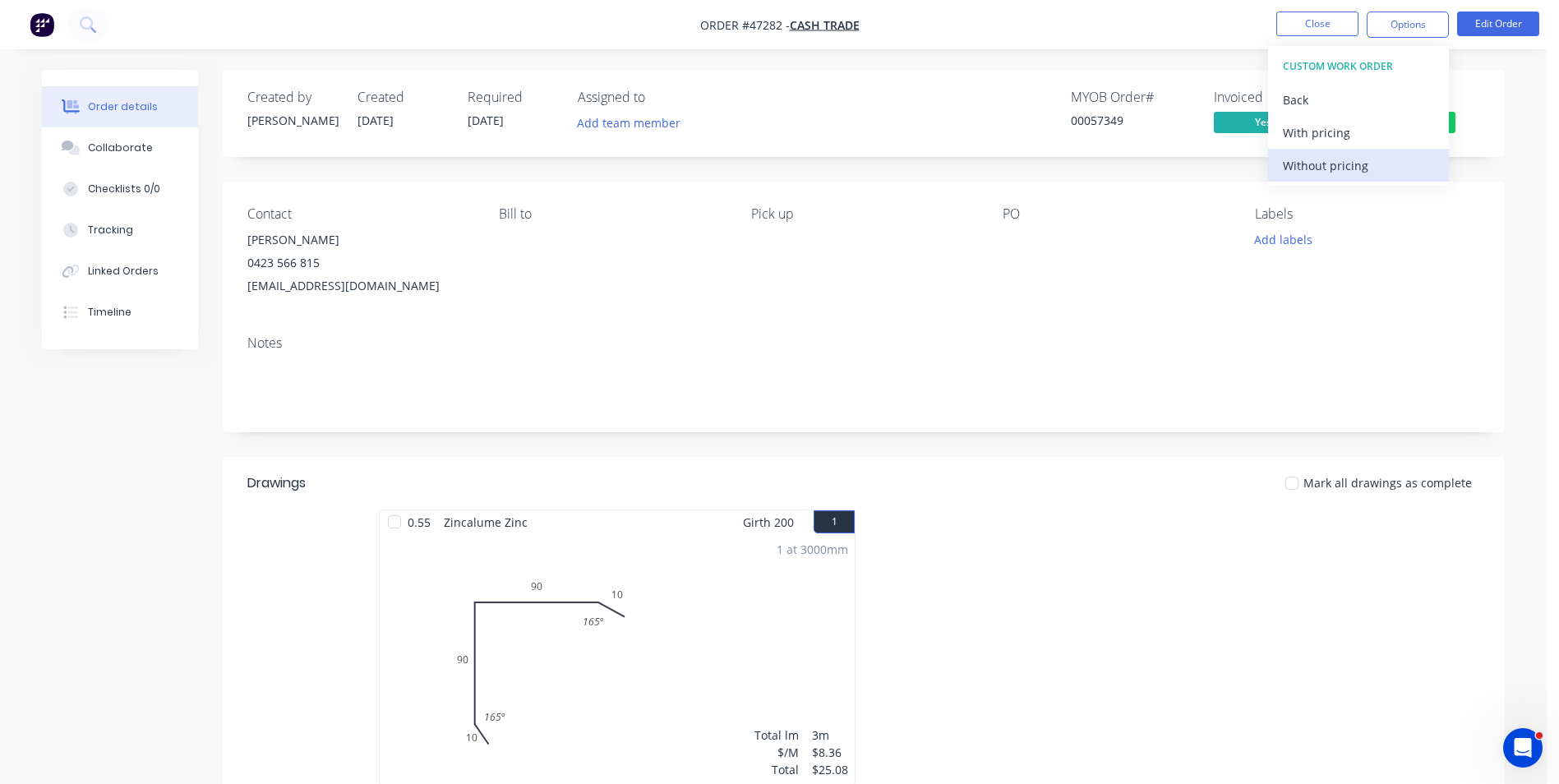
click at [1341, 170] on div "Without pricing" at bounding box center [1359, 165] width 151 height 24
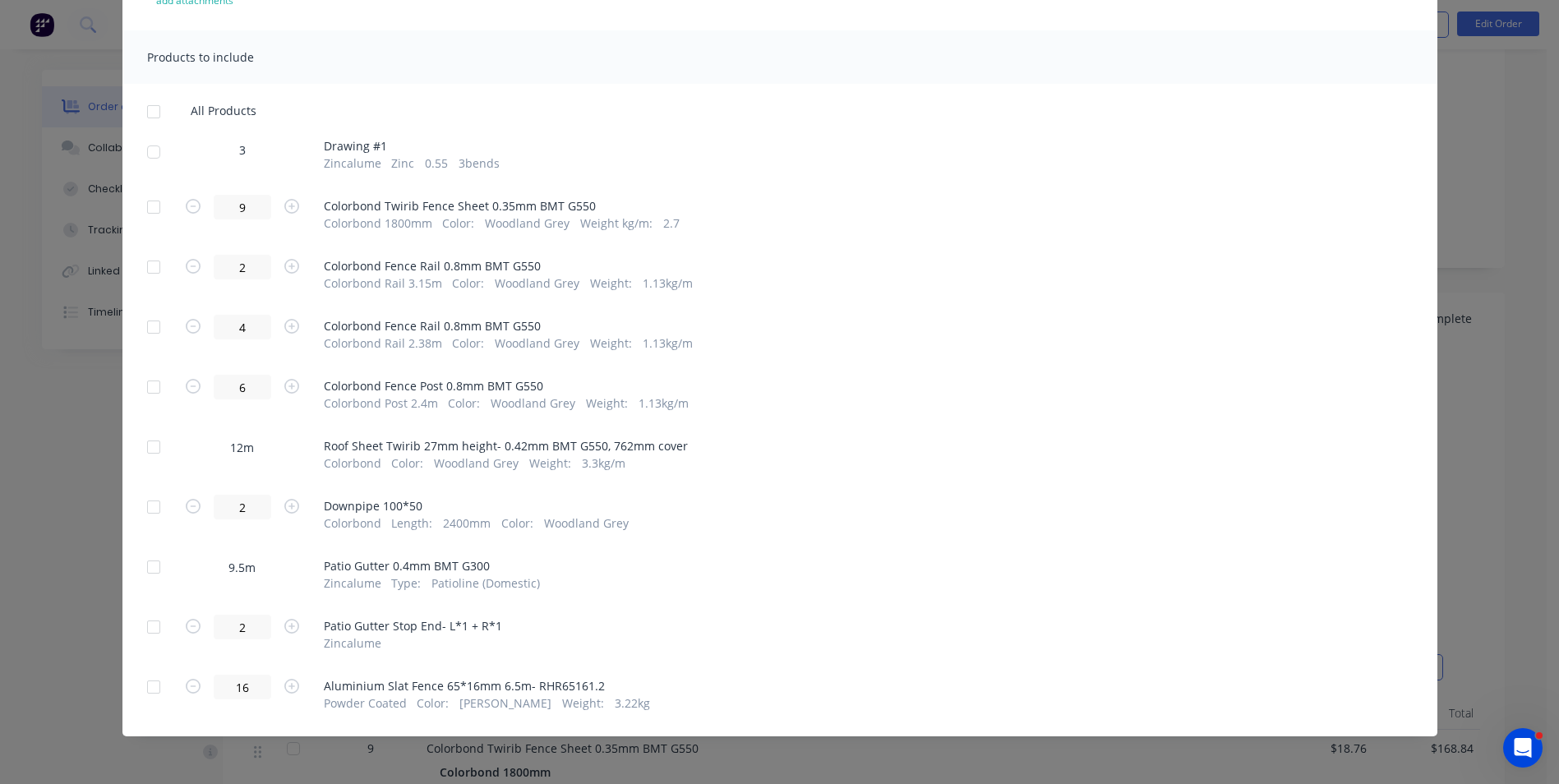
scroll to position [246, 0]
click at [162, 441] on div at bounding box center [154, 446] width 33 height 33
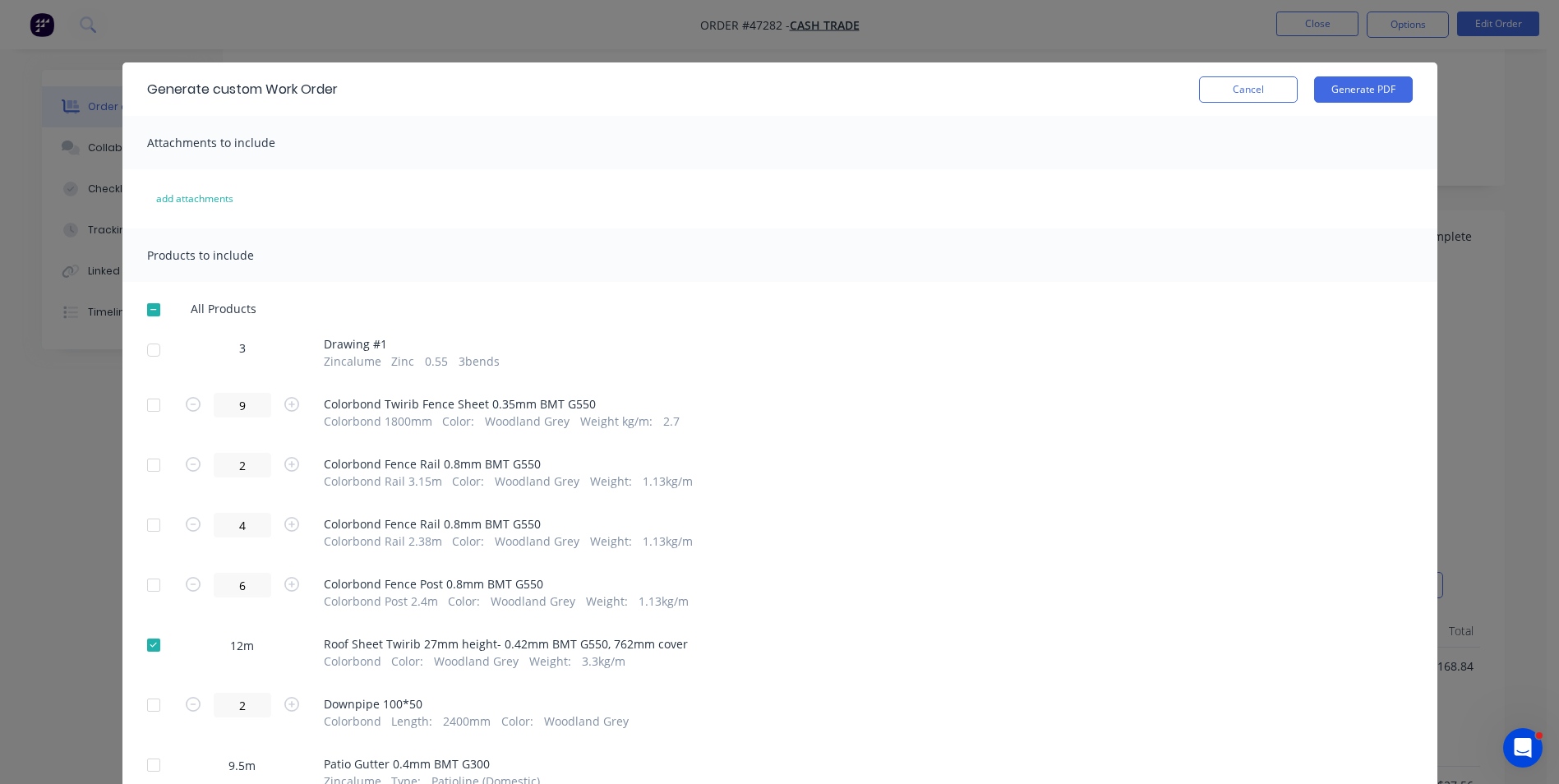
scroll to position [0, 0]
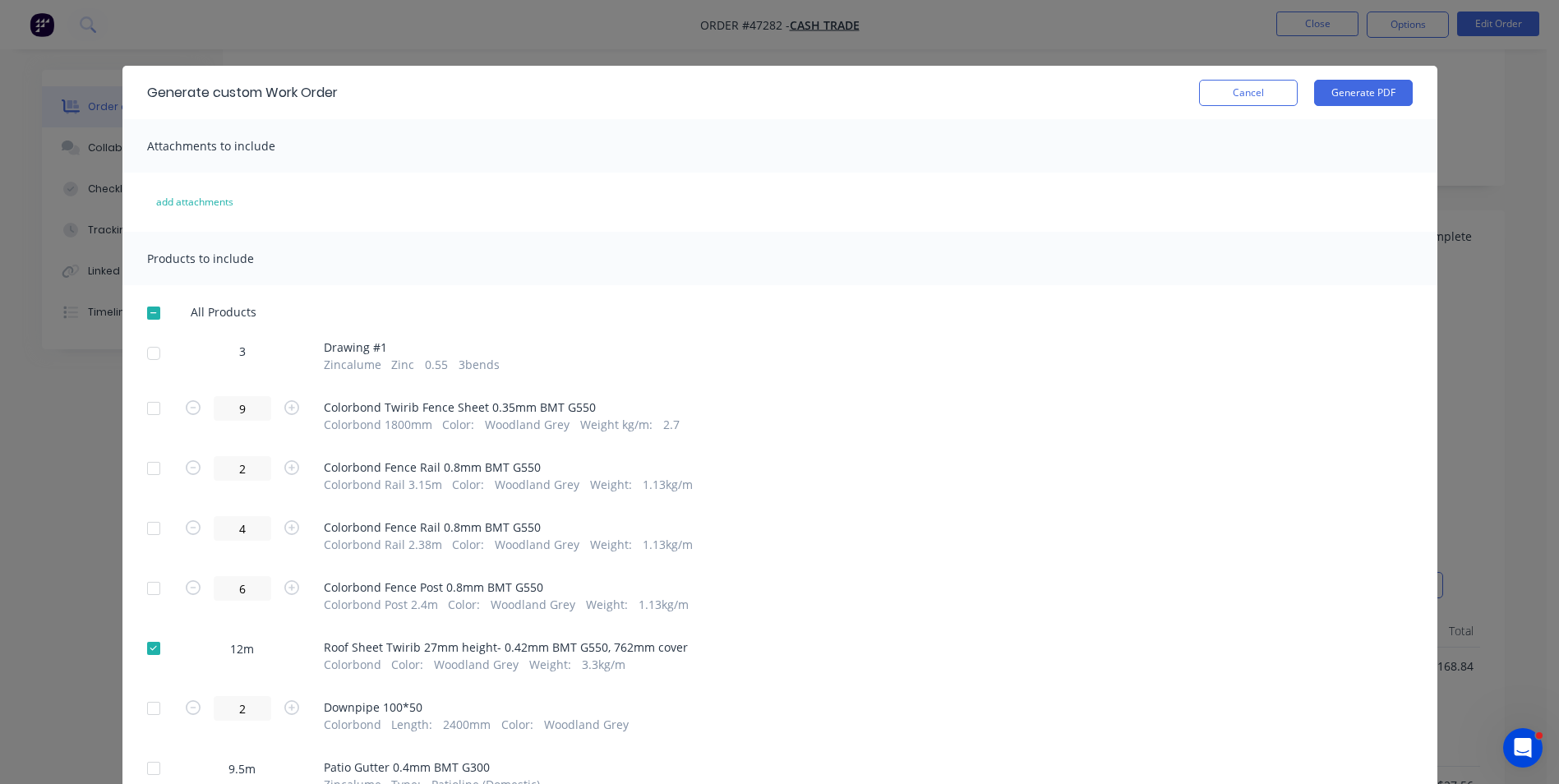
click at [1380, 76] on div "Generate custom Work Order Cancel Generate PDF" at bounding box center [779, 92] width 1315 height 53
click at [1379, 88] on button "Generate PDF" at bounding box center [1364, 92] width 99 height 26
click at [1257, 102] on button "Cancel" at bounding box center [1248, 92] width 99 height 26
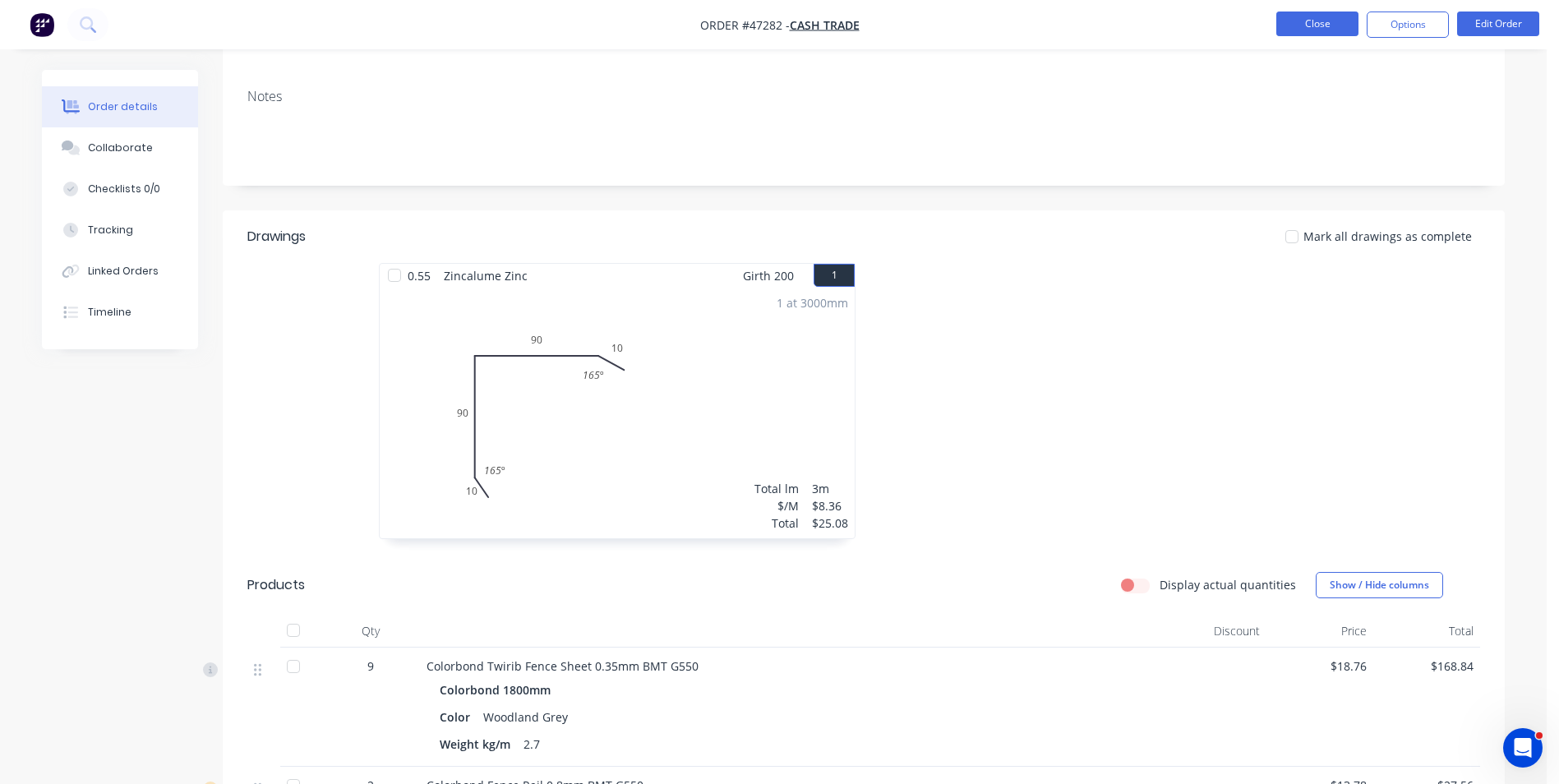
click at [1309, 14] on button "Close" at bounding box center [1316, 23] width 82 height 24
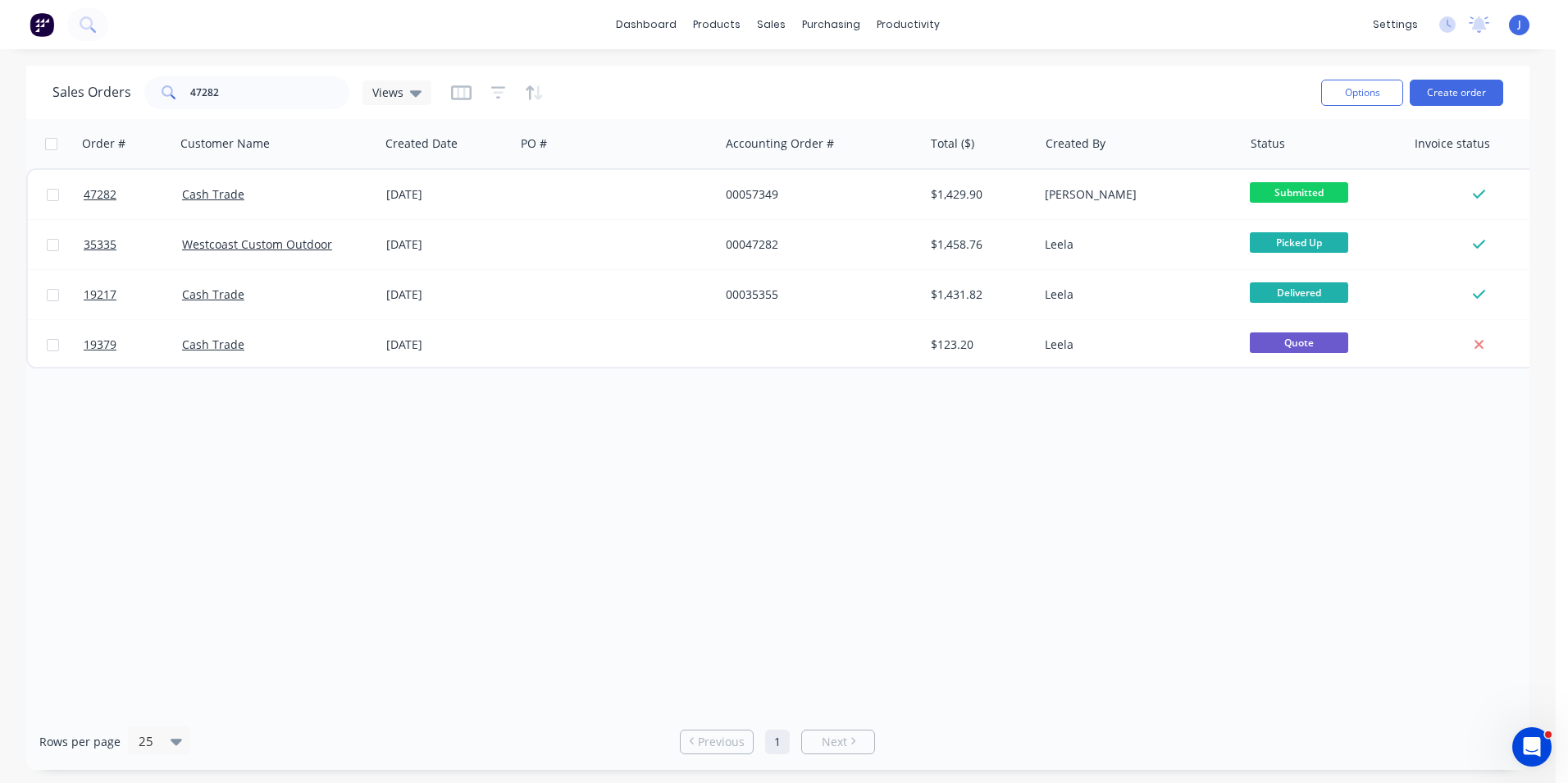
click at [1028, 503] on div "Order # Customer Name Created Date PO # Accounting Order # Total ($) Created By…" at bounding box center [777, 416] width 1503 height 594
click at [804, 570] on div "Order # Customer Name Created Date PO # Accounting Order # Total ($) Created By…" at bounding box center [777, 416] width 1503 height 594
click at [920, 144] on div "Delivery Scheduling" at bounding box center [964, 144] width 102 height 14
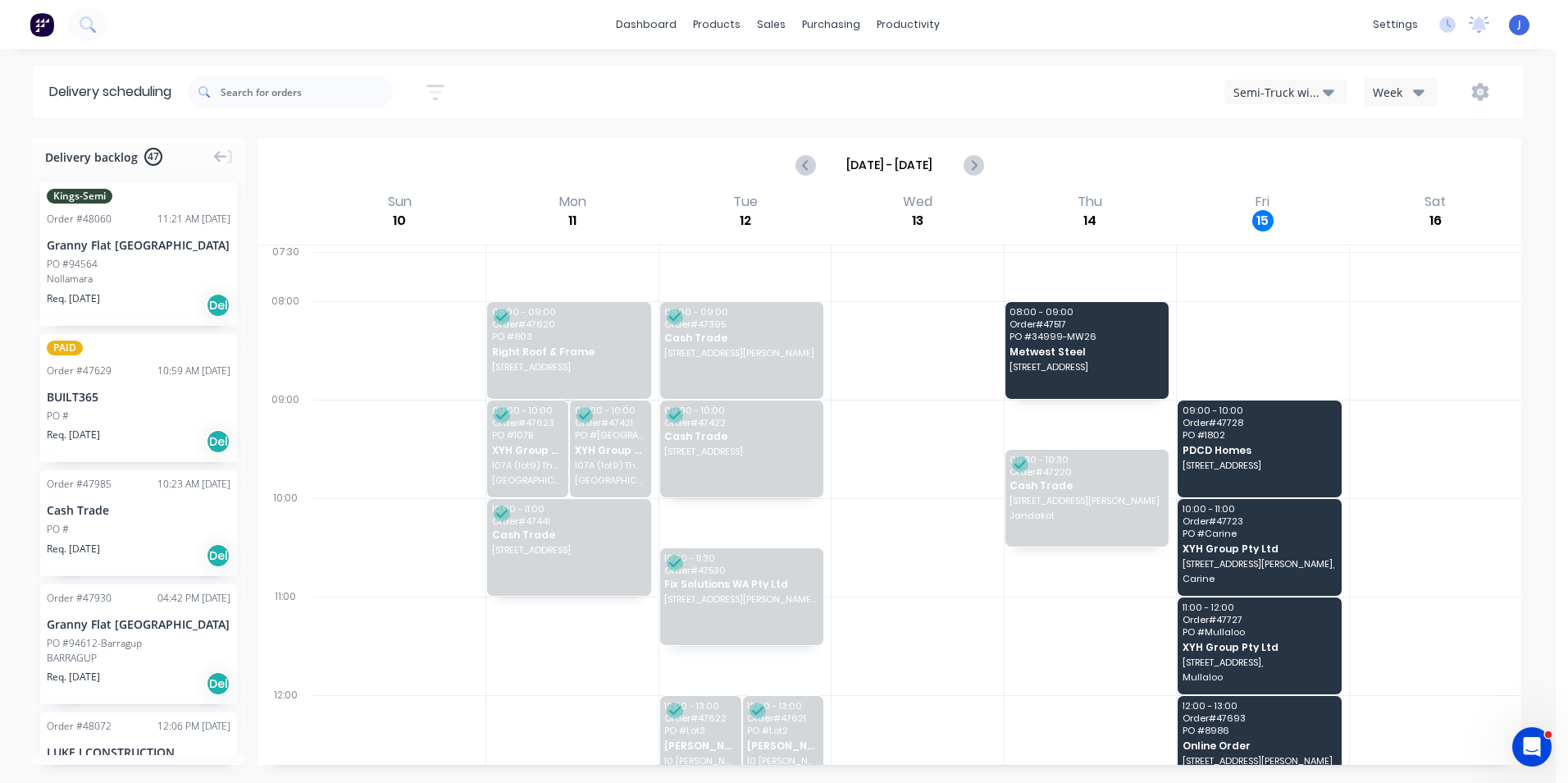
click at [1273, 96] on div "Semi-Truck with Hiab" at bounding box center [1278, 91] width 90 height 17
click at [1291, 204] on div "Utes Delivery" at bounding box center [1305, 199] width 162 height 33
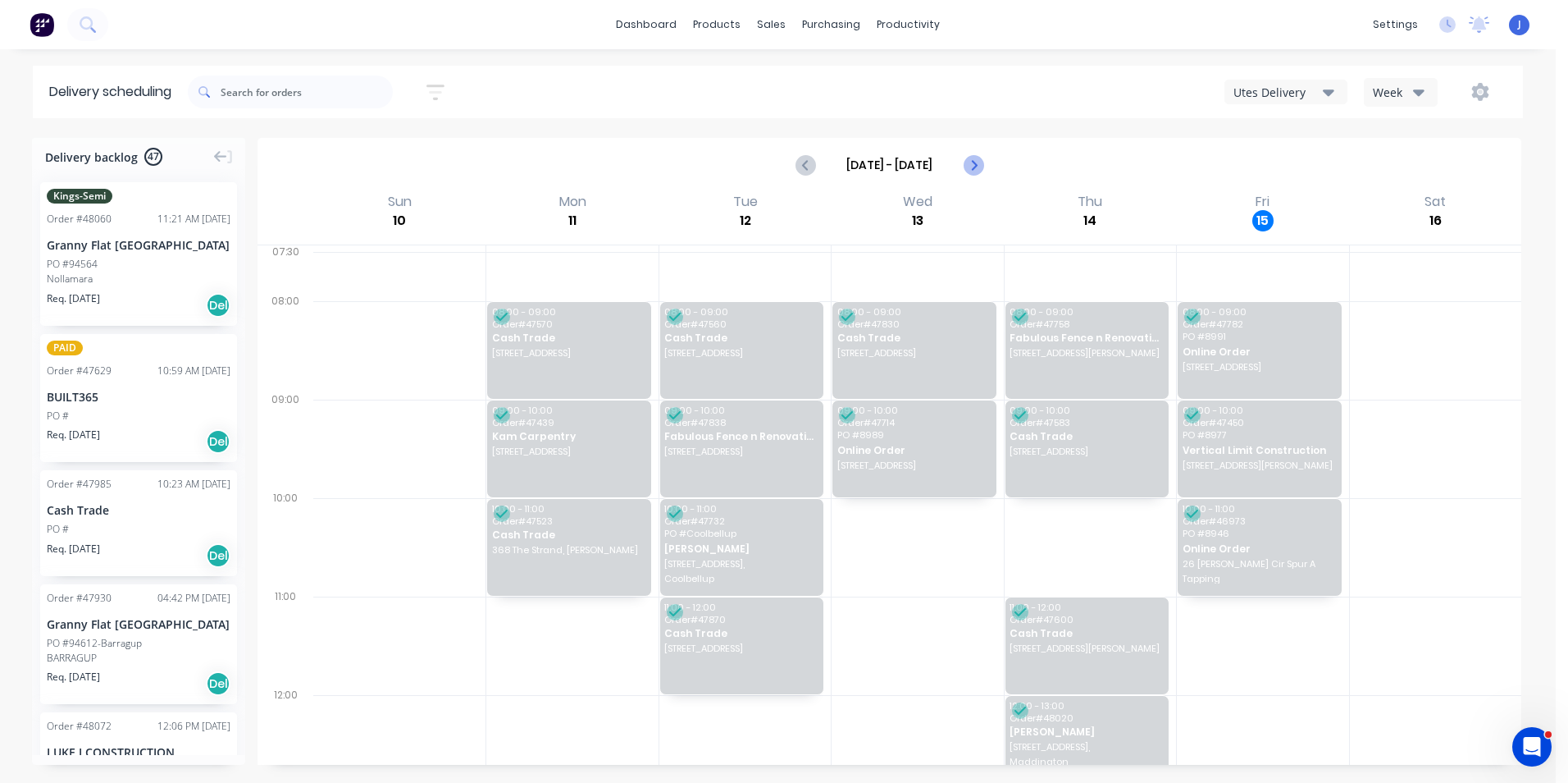
click at [969, 170] on icon "Next page" at bounding box center [972, 165] width 7 height 13
type input "Aug 17 - Aug 23"
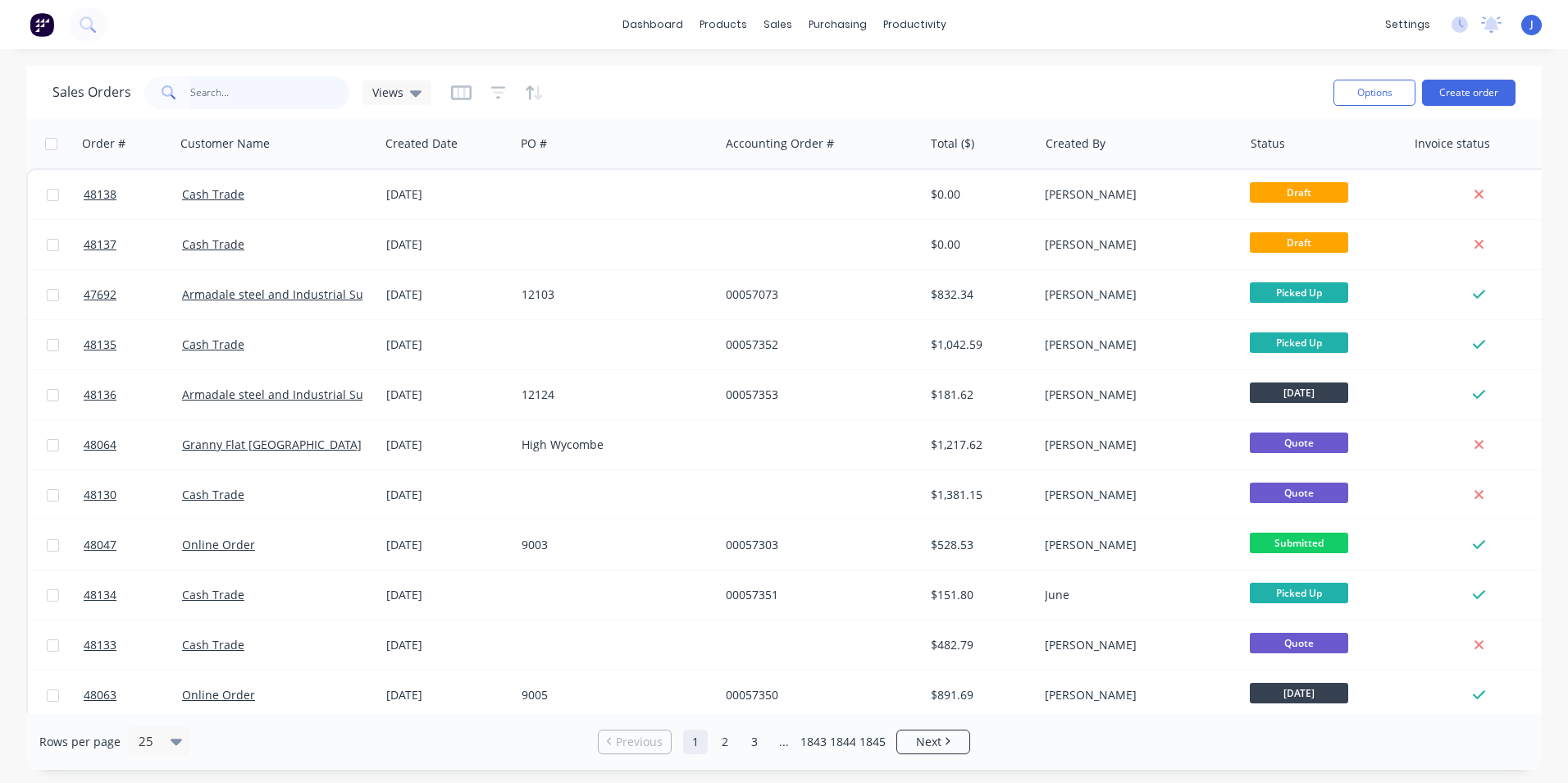
click at [260, 89] on input "text" at bounding box center [270, 92] width 160 height 33
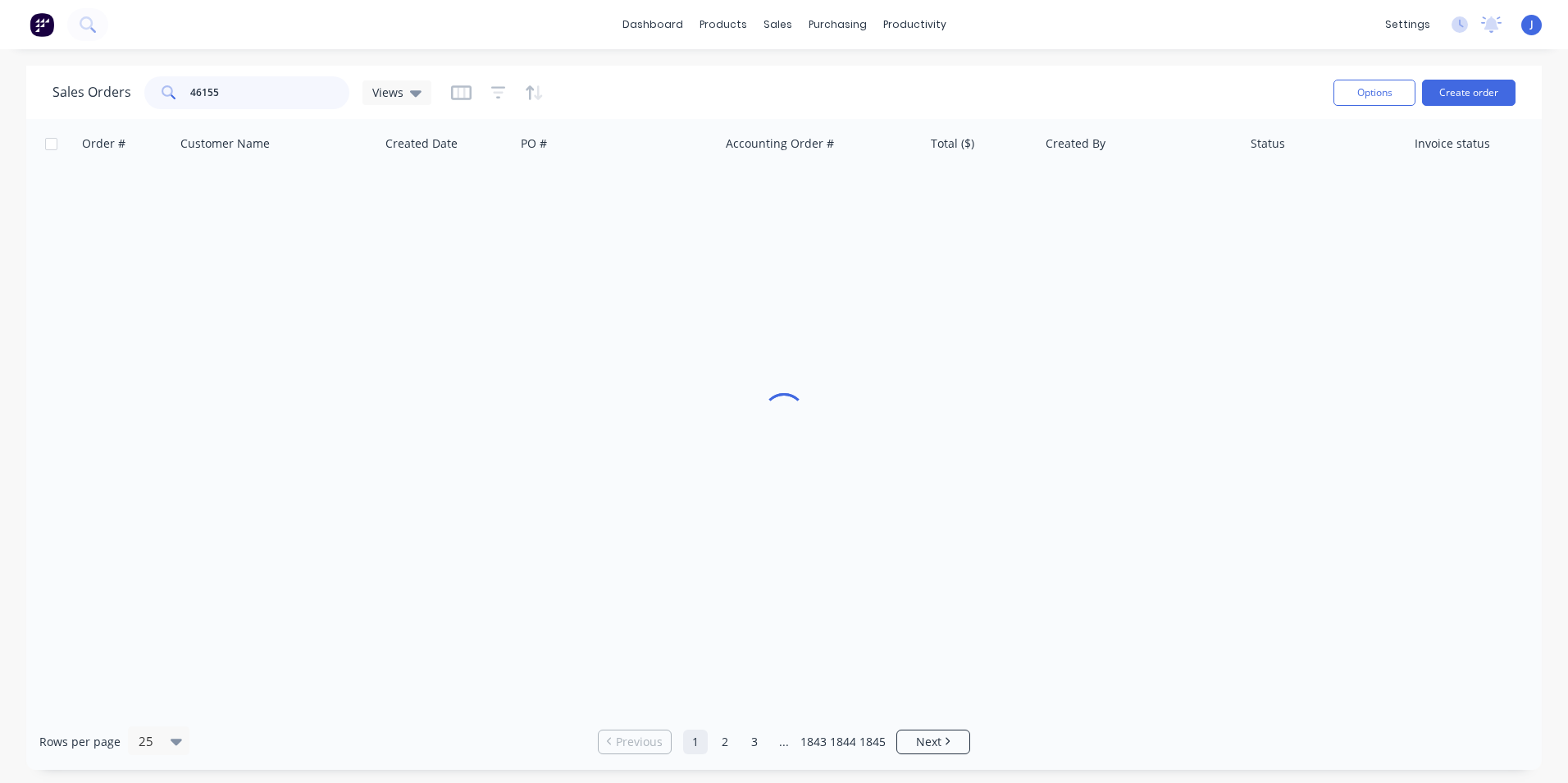
type input "46155"
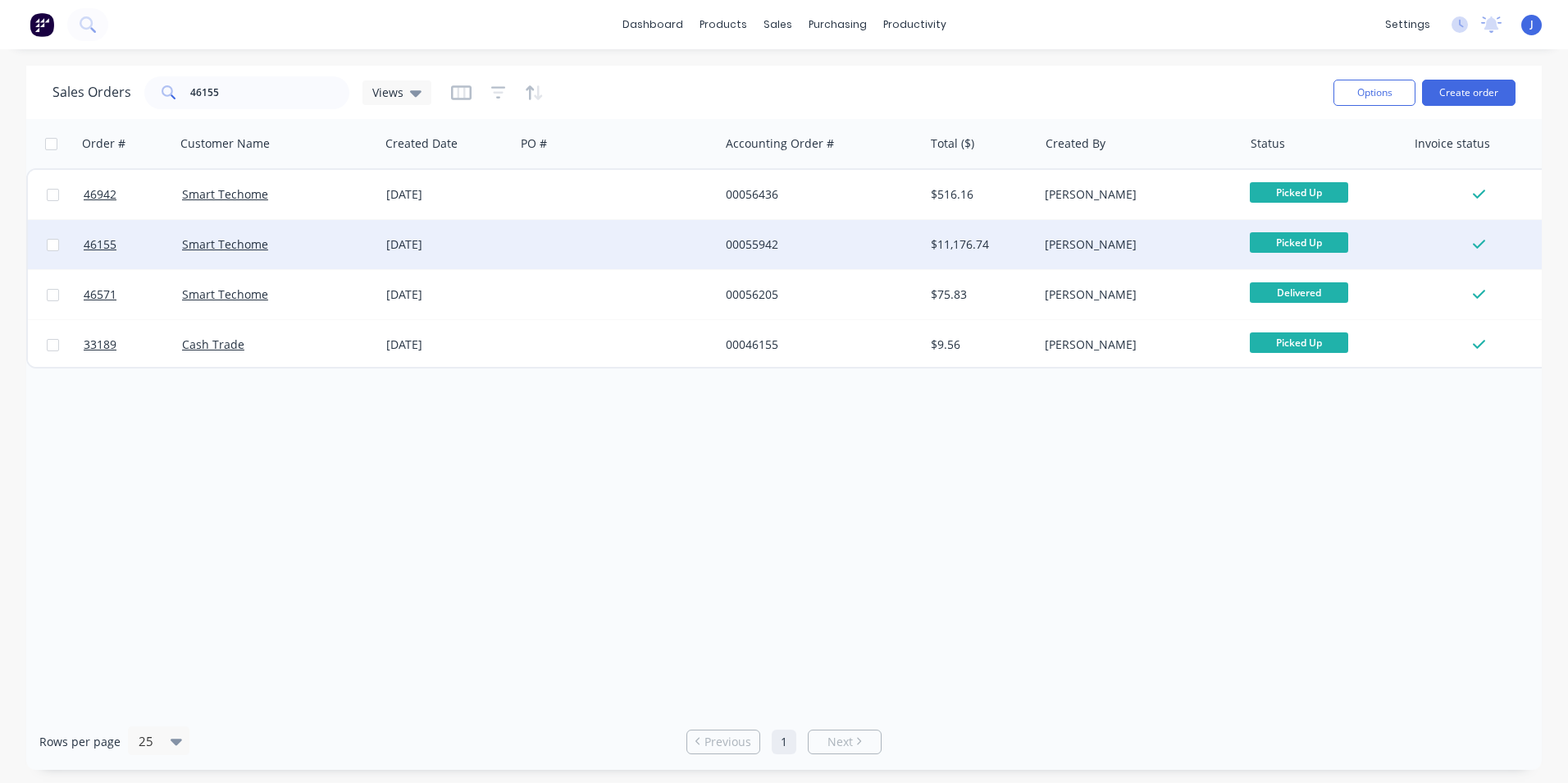
click at [520, 239] on div at bounding box center [617, 244] width 204 height 49
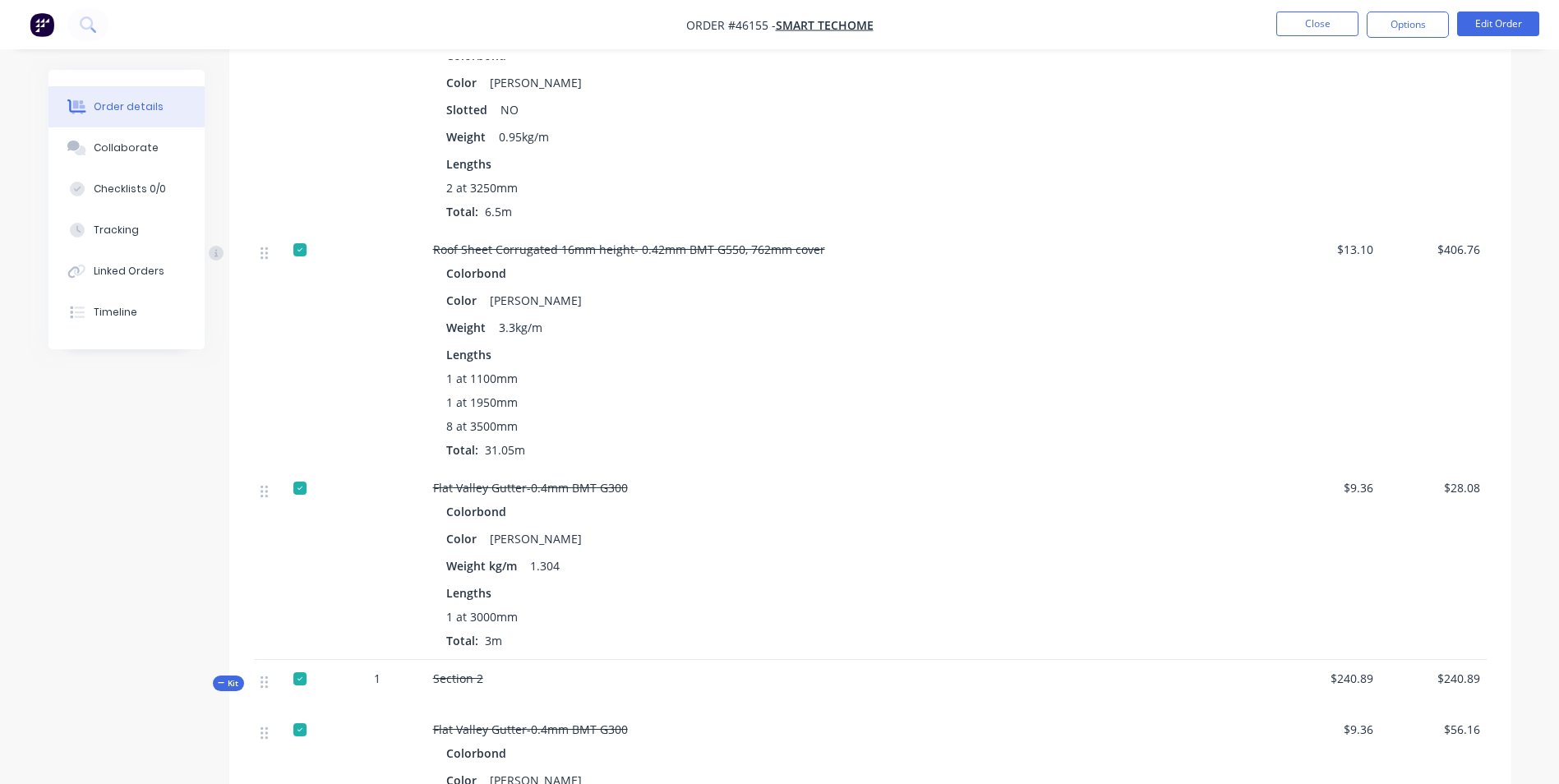
scroll to position [3861, 0]
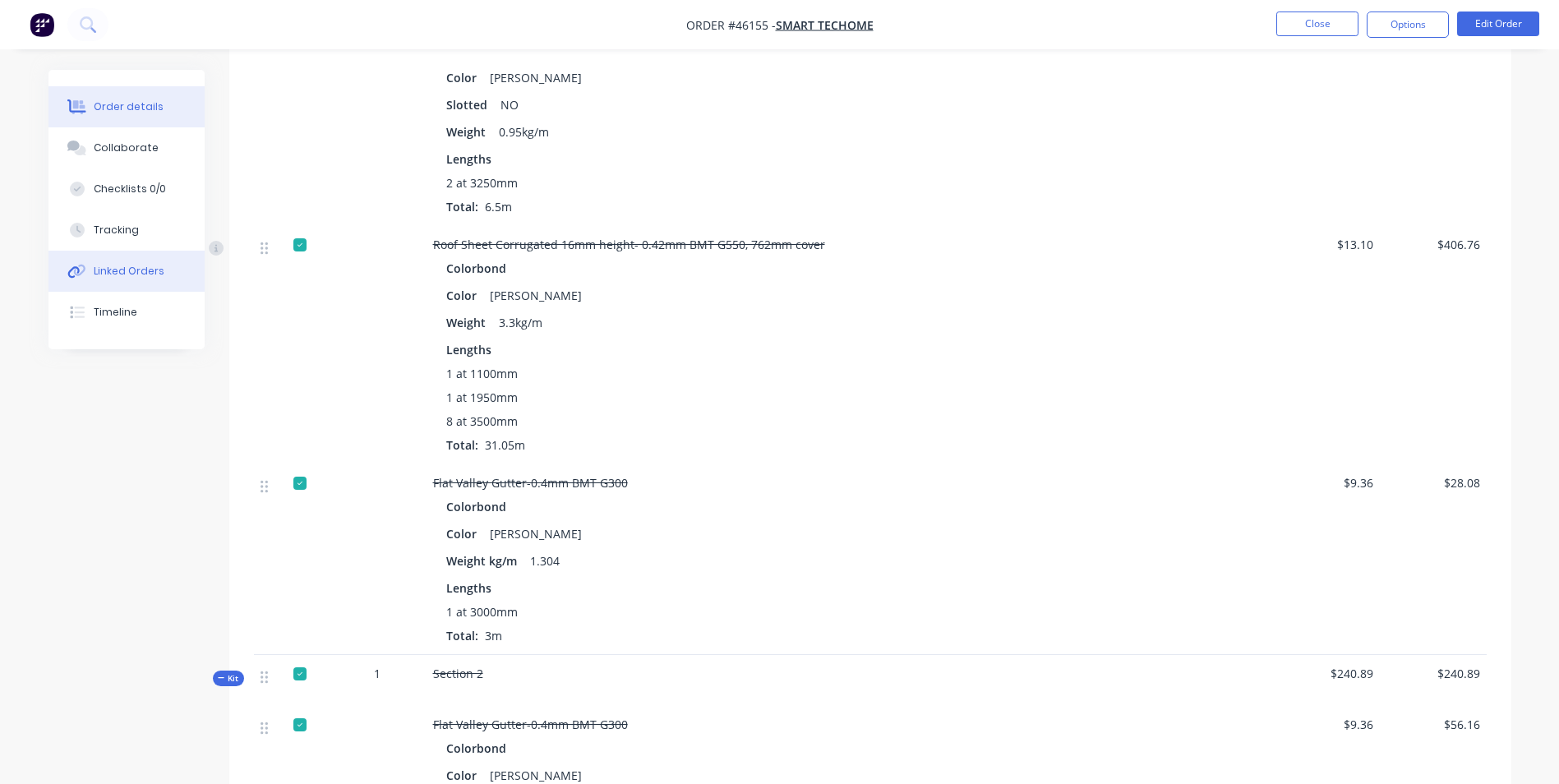
click at [120, 270] on div "Linked Orders" at bounding box center [128, 271] width 71 height 14
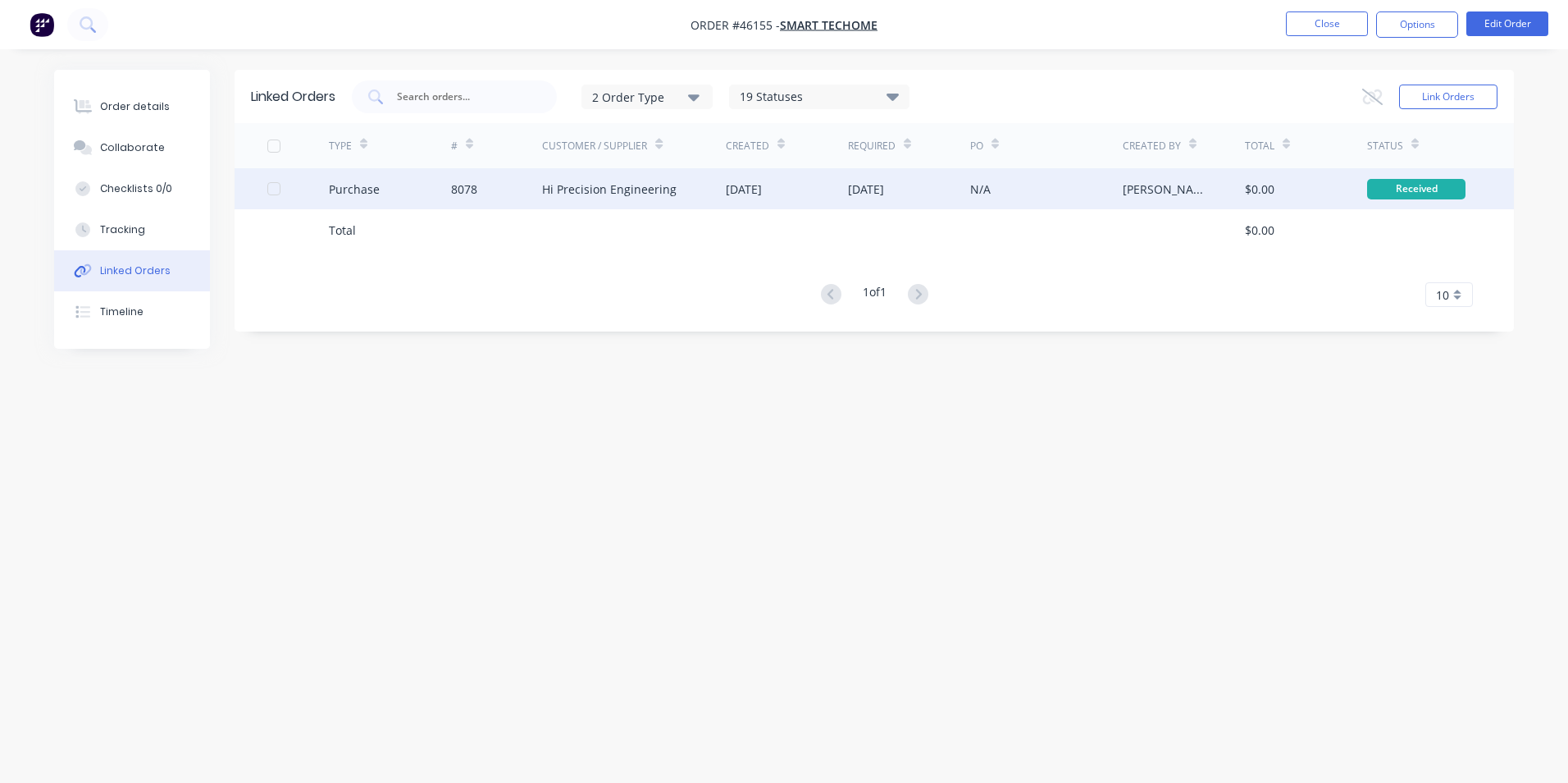
click at [576, 187] on div "Hi Precision Engineering" at bounding box center [610, 188] width 134 height 17
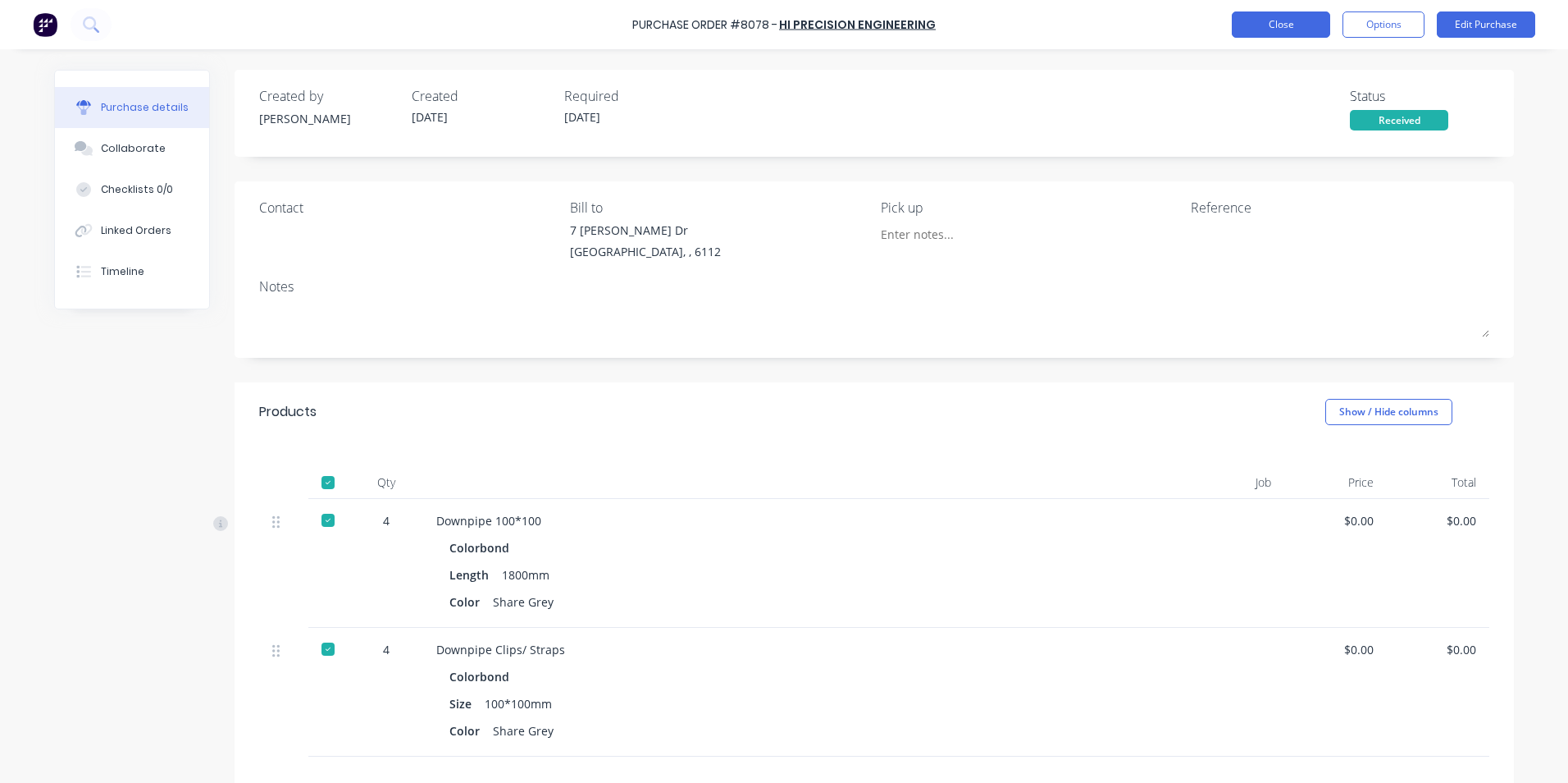
click at [1306, 25] on button "Close" at bounding box center [1281, 24] width 99 height 26
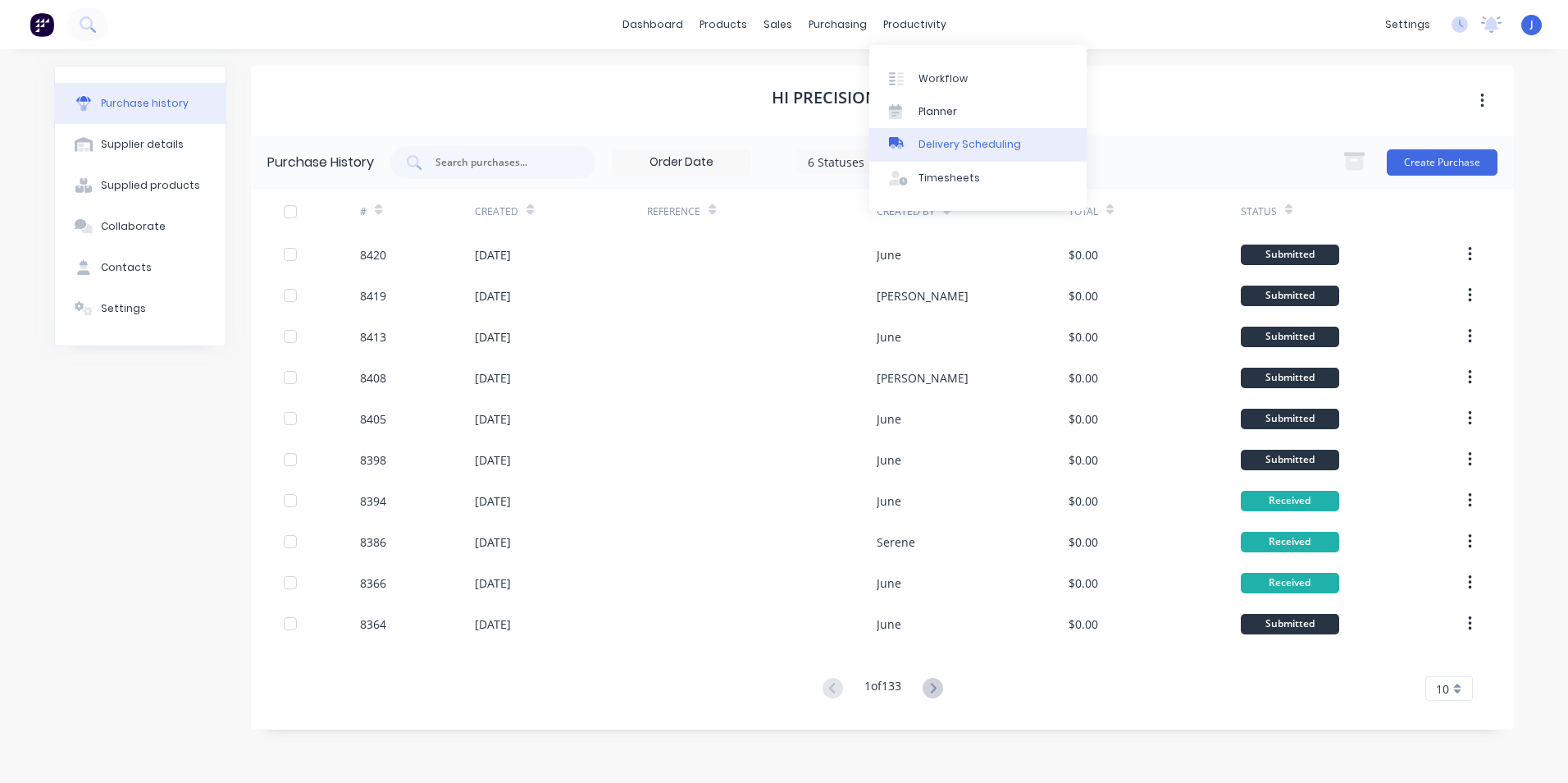
click at [954, 149] on div "Delivery Scheduling" at bounding box center [969, 144] width 102 height 14
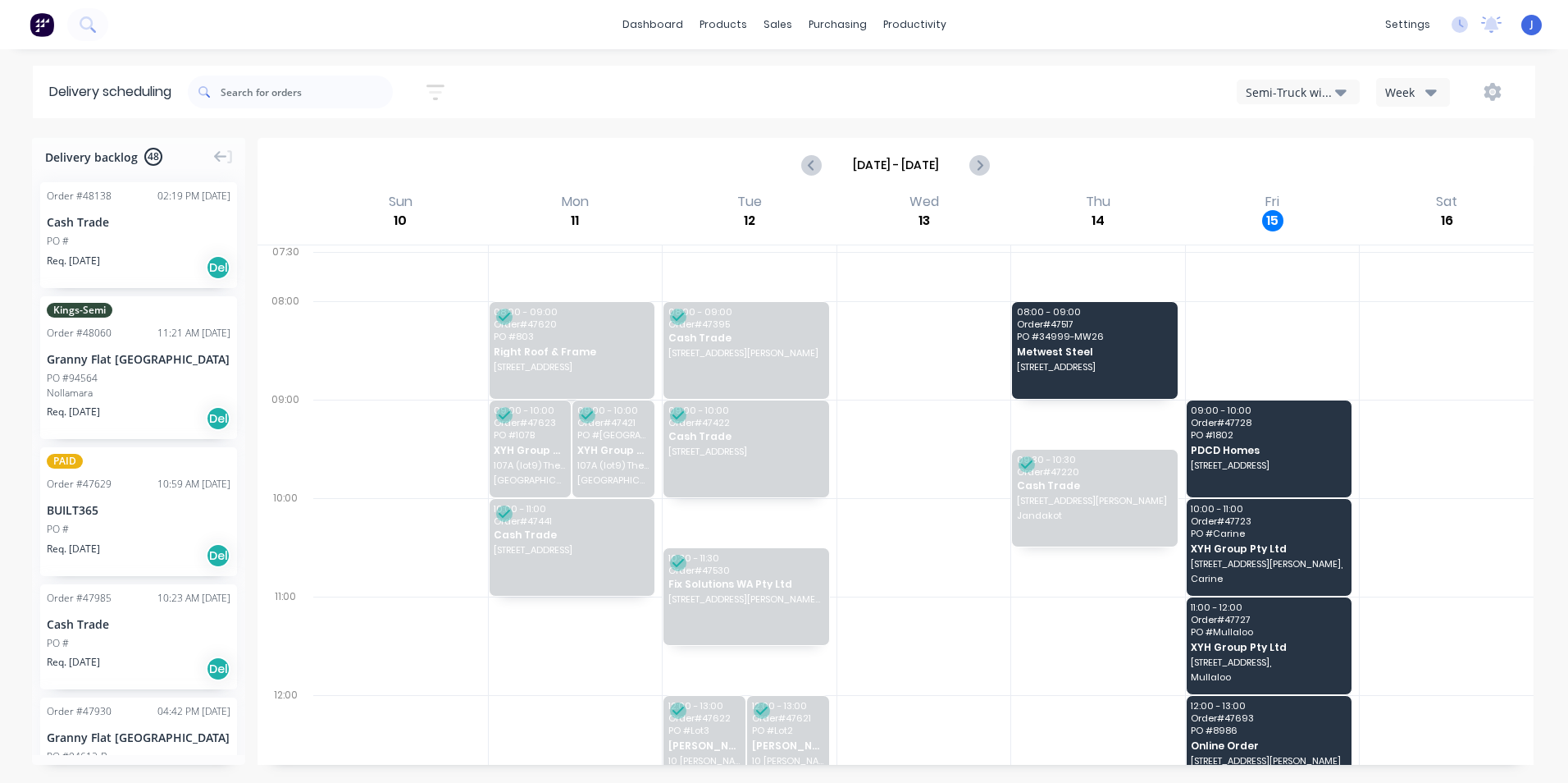
click at [1148, 126] on div "Delivery scheduling Sort by Most recent Created date Required date Order number…" at bounding box center [784, 423] width 1568 height 717
click at [985, 168] on icon "Next page" at bounding box center [979, 165] width 20 height 20
type input "[DATE] - [DATE]"
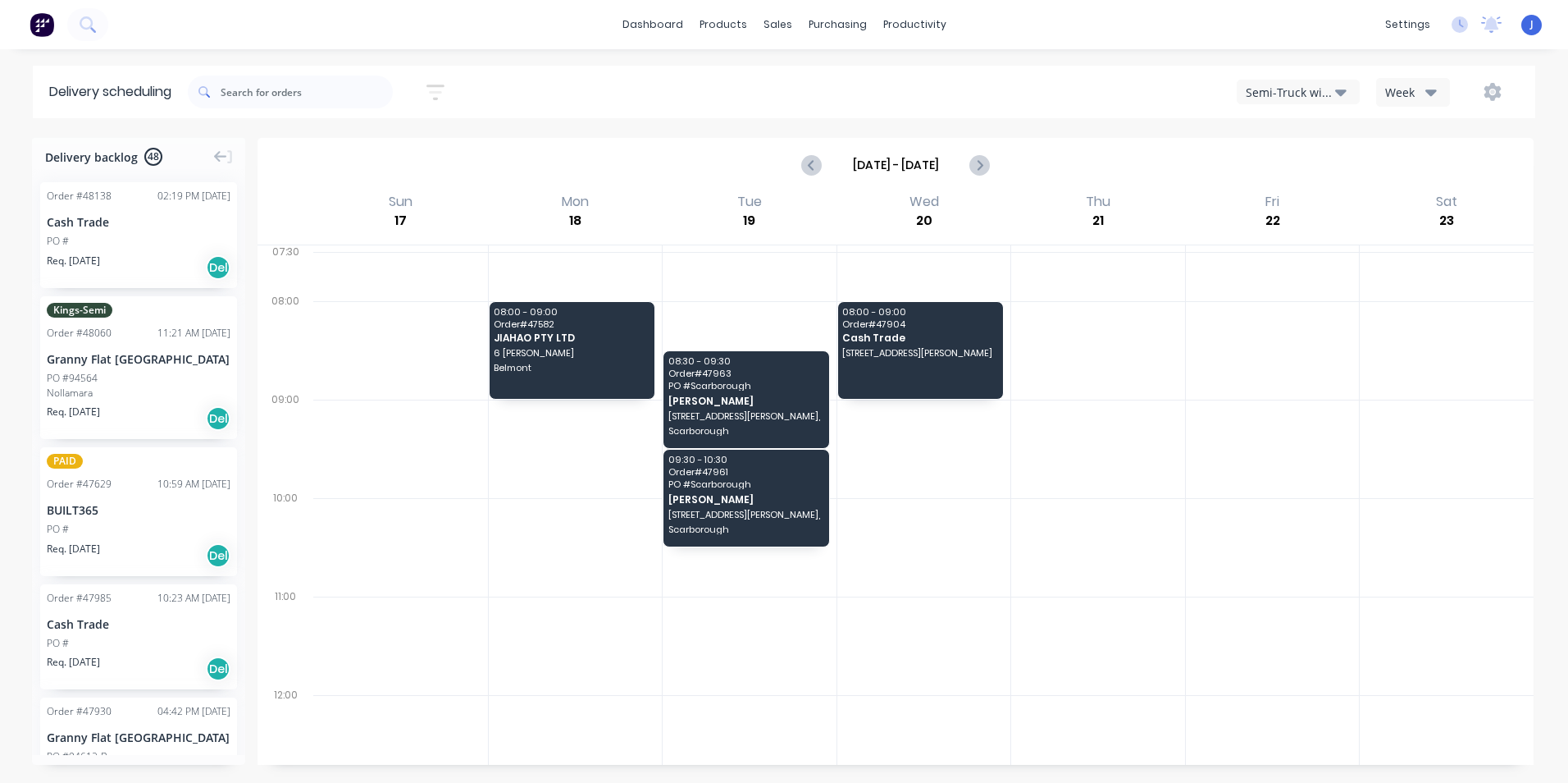
click at [1278, 92] on div "Semi-Truck with Hiab" at bounding box center [1290, 91] width 90 height 17
click at [1278, 192] on div "Utes Delivery" at bounding box center [1318, 199] width 162 height 33
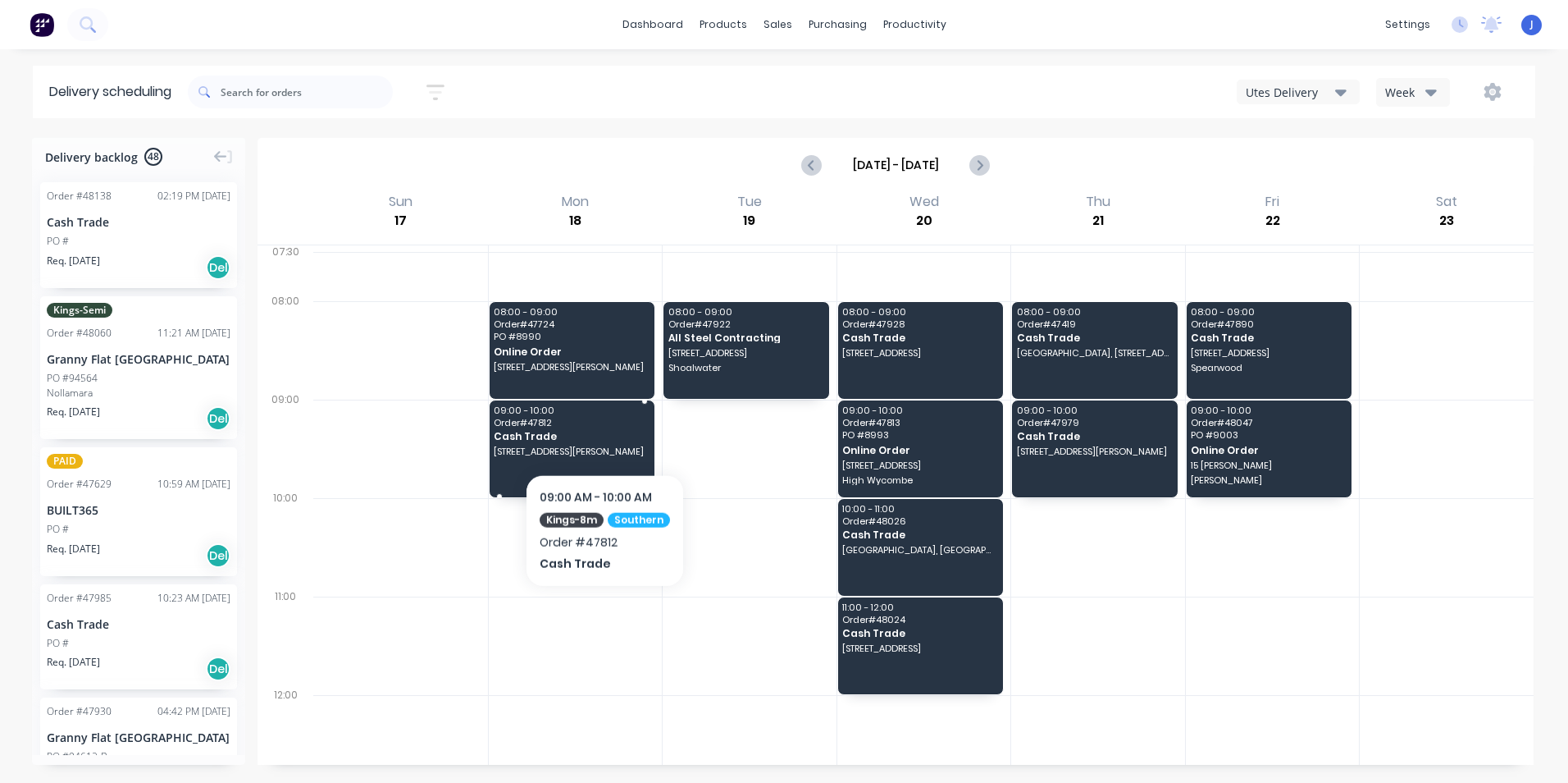
click at [602, 431] on span "Cash Trade" at bounding box center [571, 436] width 154 height 11
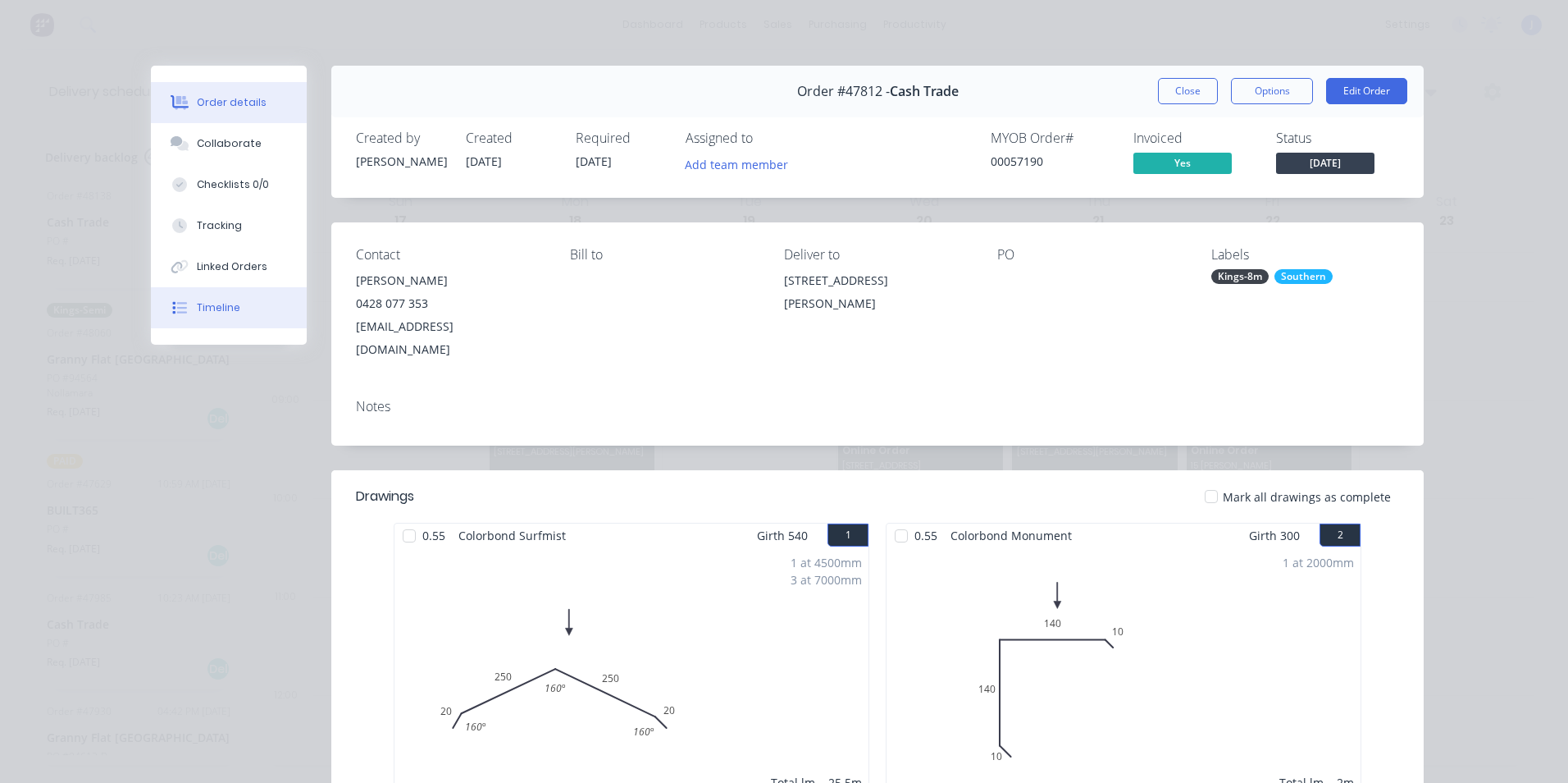
click at [153, 288] on button "Timeline" at bounding box center [229, 308] width 156 height 41
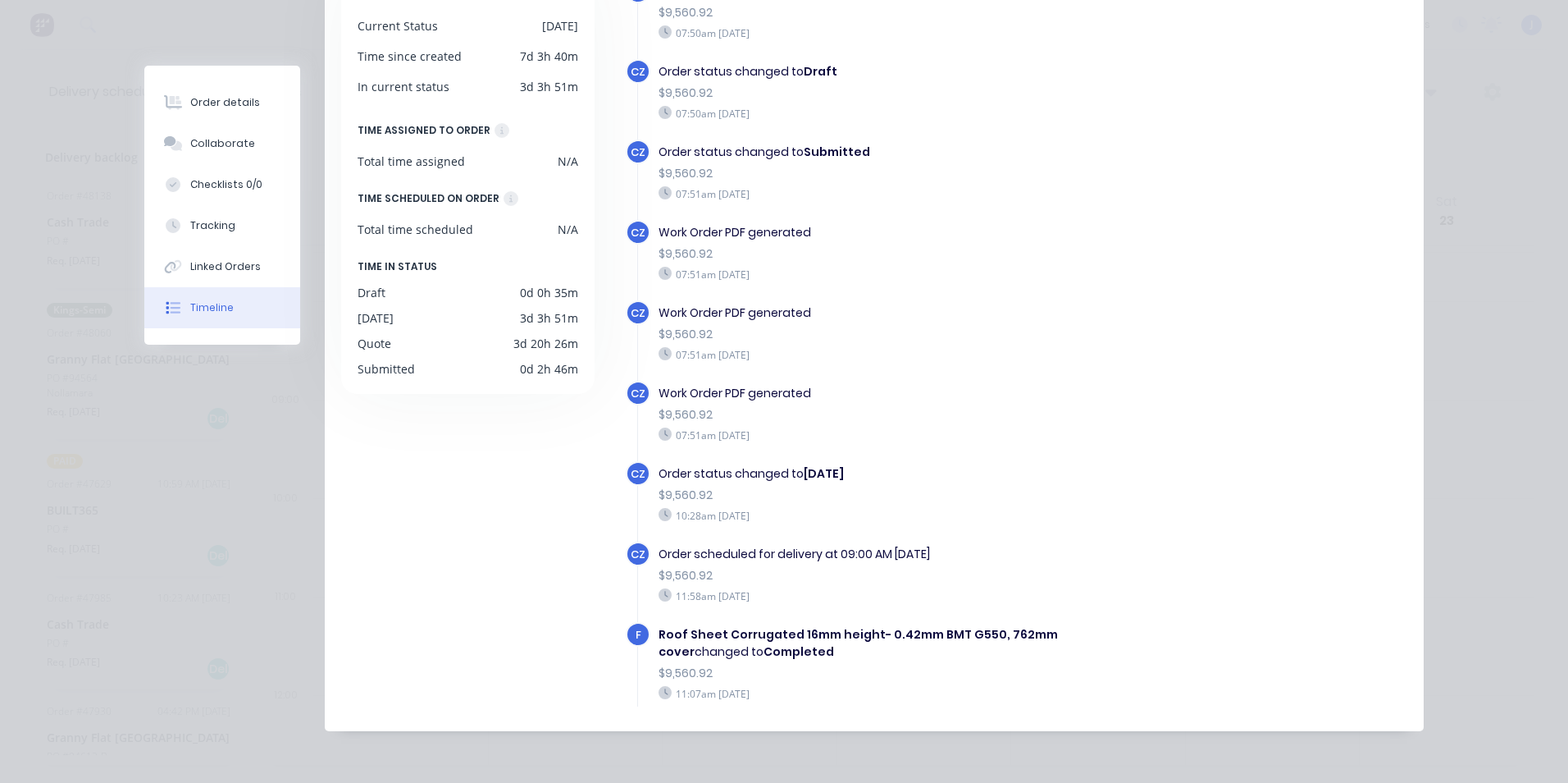
scroll to position [930, 0]
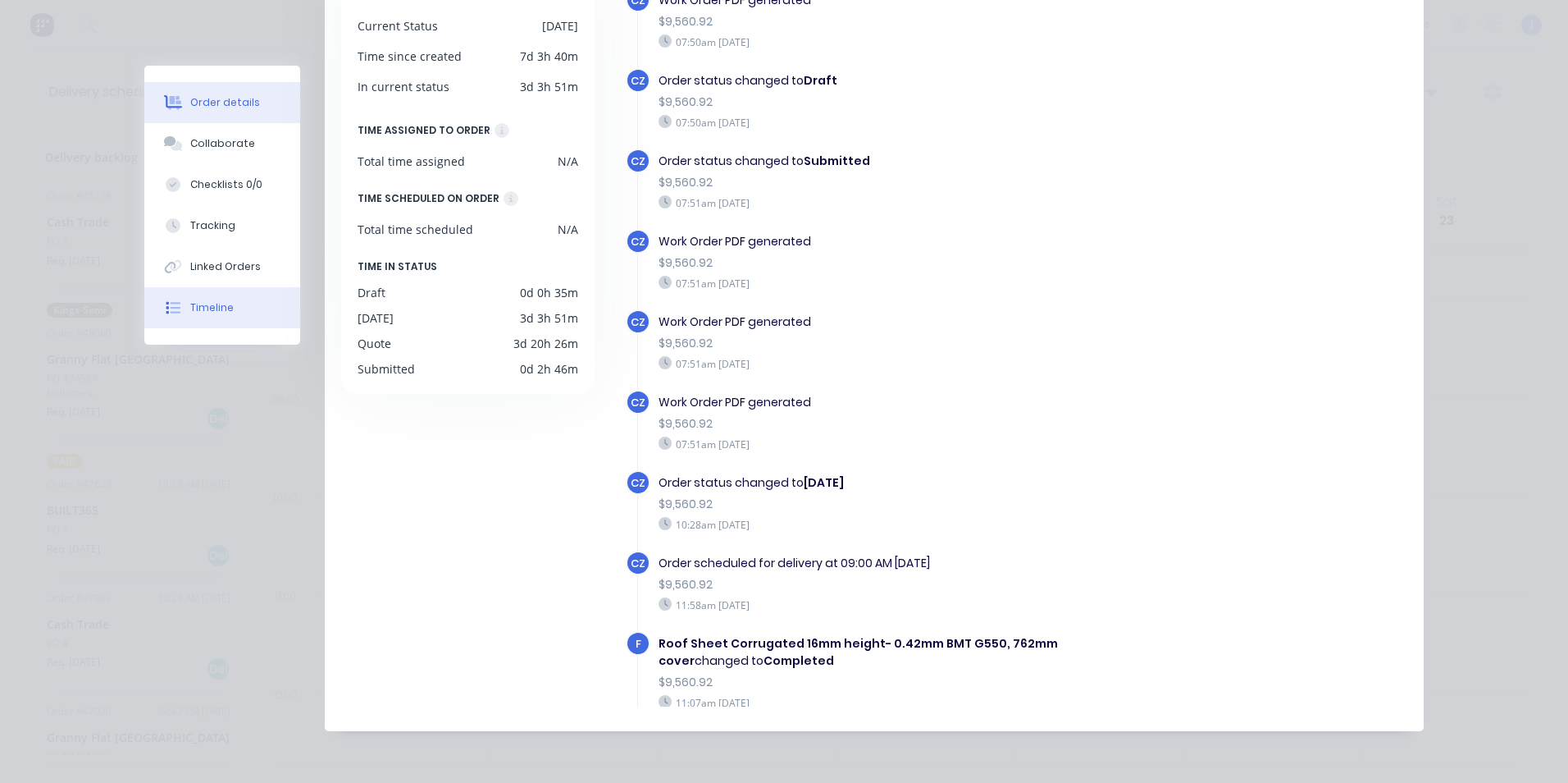
click at [208, 100] on div "Order details" at bounding box center [225, 102] width 70 height 14
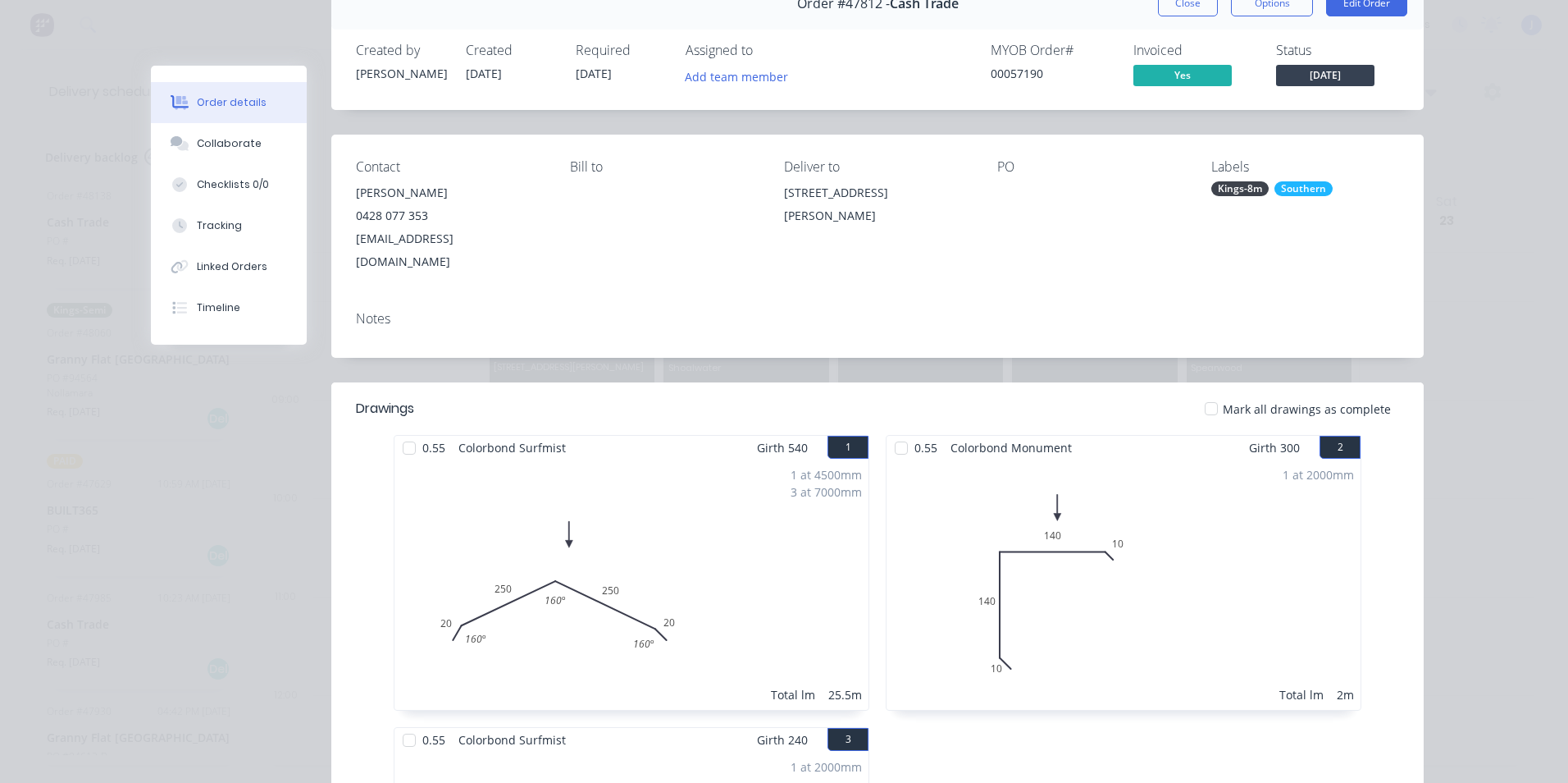
scroll to position [0, 0]
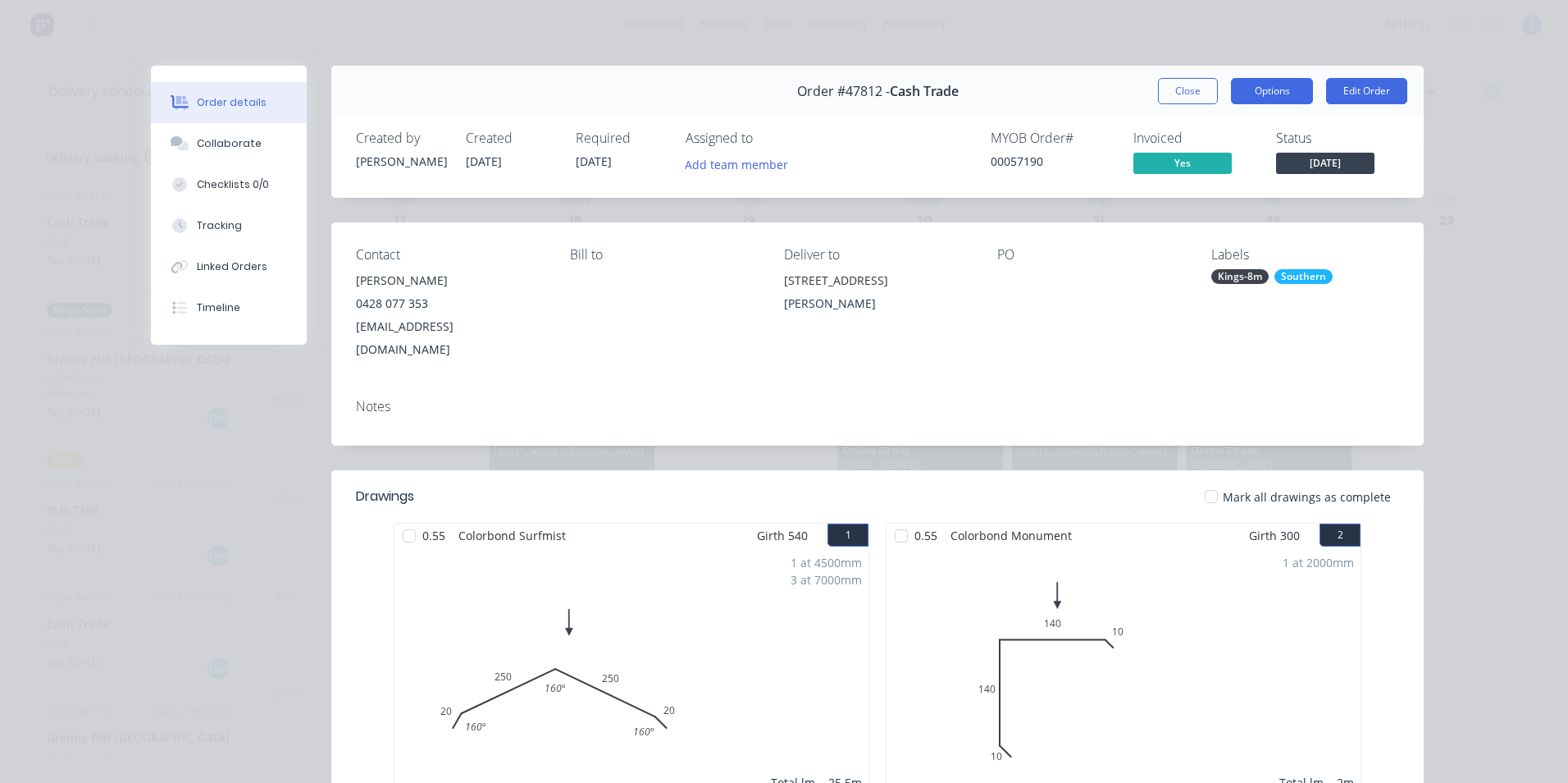
click at [1297, 95] on button "Options" at bounding box center [1271, 91] width 82 height 26
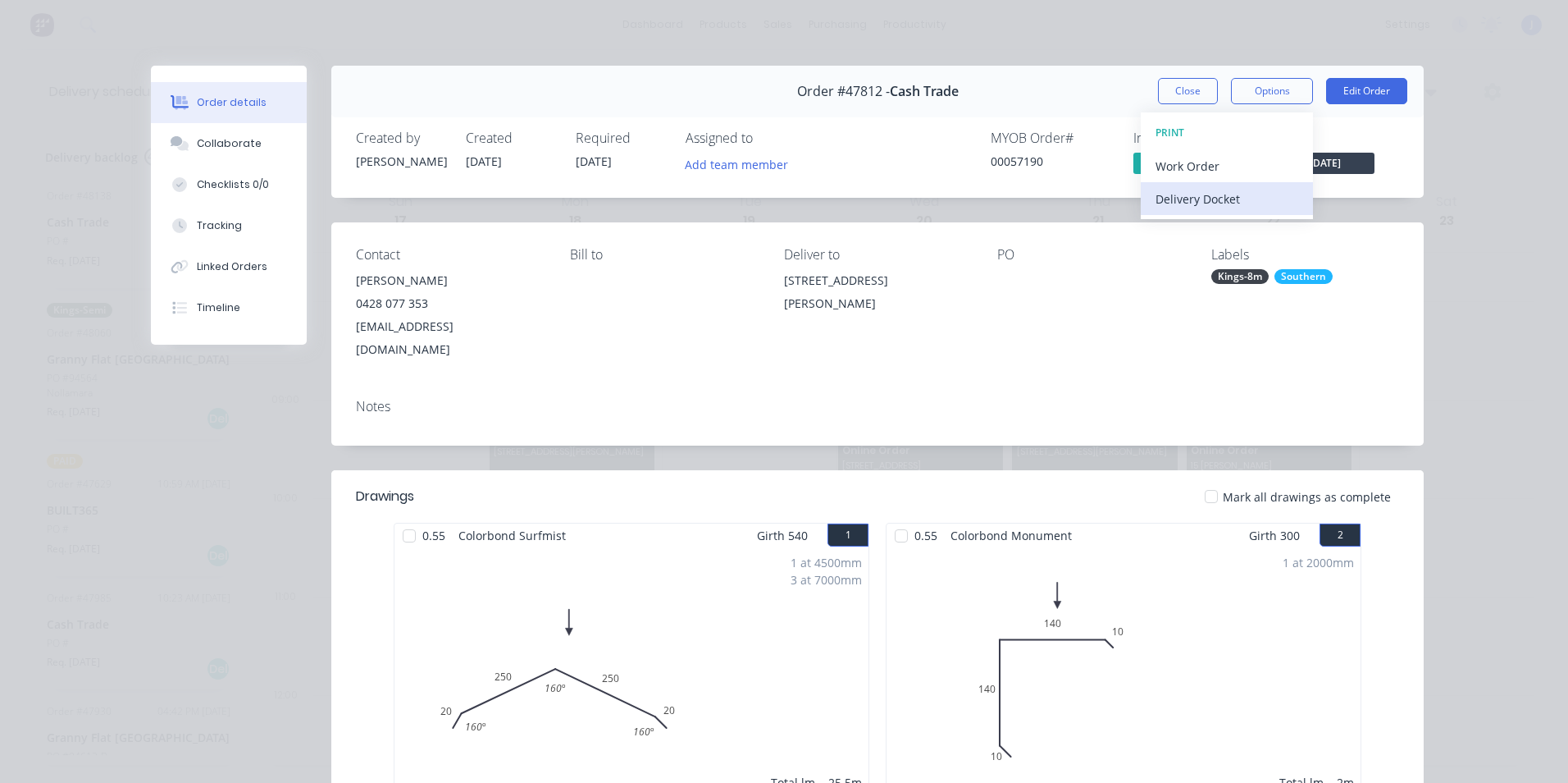
click at [1244, 190] on div "Delivery Docket" at bounding box center [1226, 199] width 143 height 24
click at [1238, 206] on div "Standard" at bounding box center [1226, 199] width 143 height 24
click at [1182, 100] on button "Close" at bounding box center [1187, 91] width 60 height 26
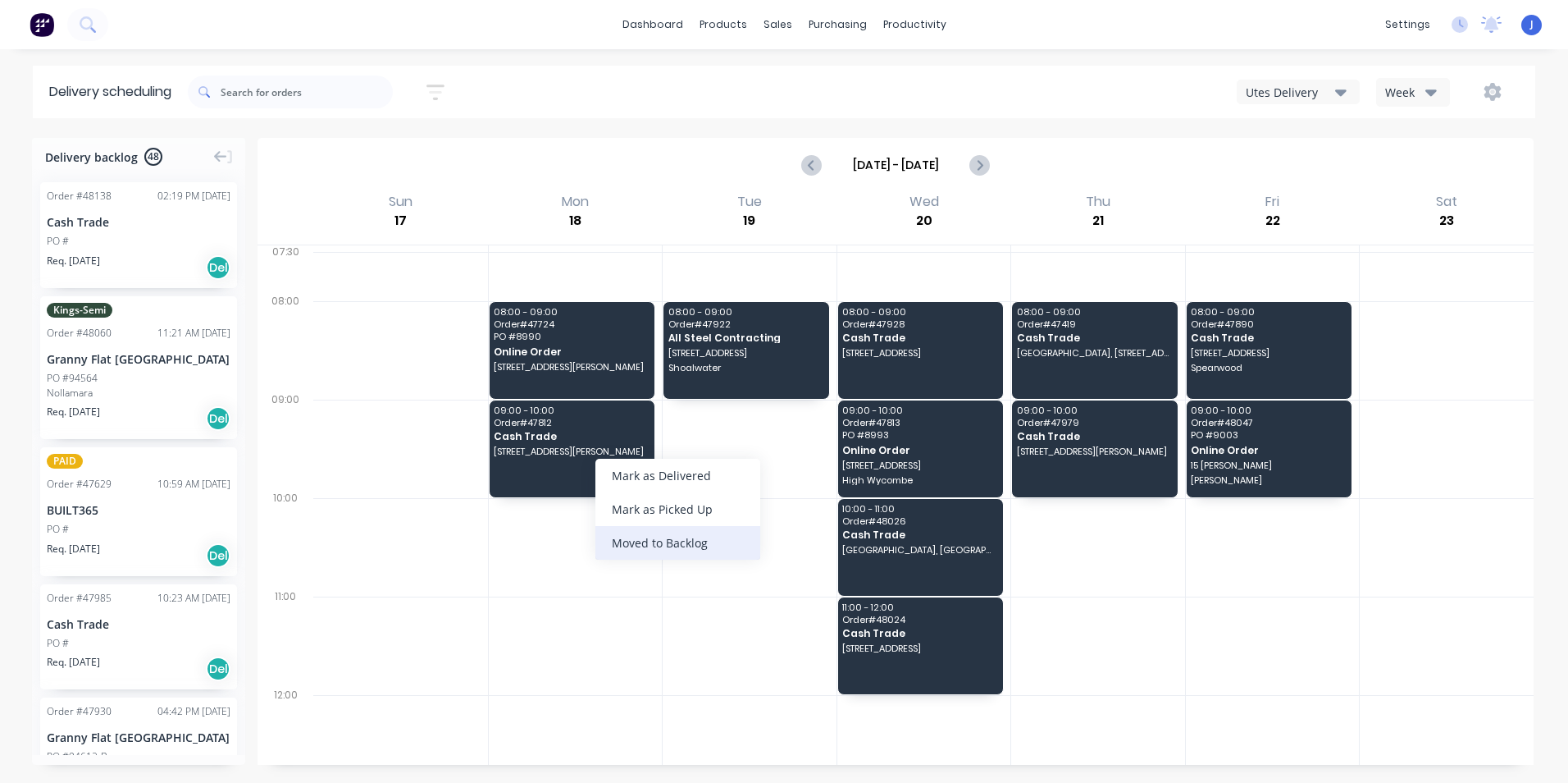
click at [700, 544] on div "Moved to Backlog" at bounding box center [678, 543] width 165 height 34
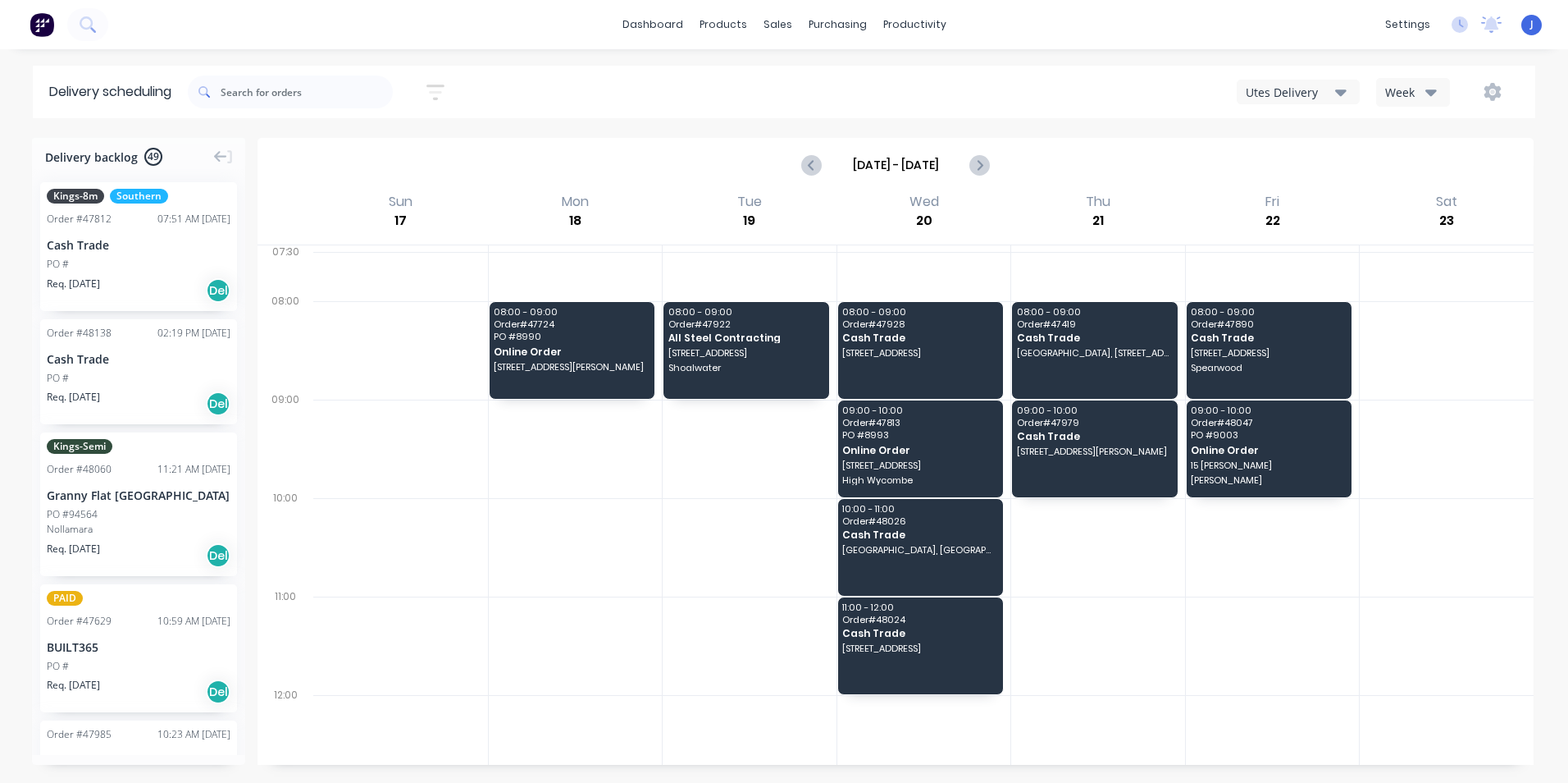
click at [1301, 86] on div "Utes Delivery" at bounding box center [1290, 91] width 90 height 17
click at [1297, 128] on div "Semi-Truck with Hiab" at bounding box center [1318, 134] width 162 height 33
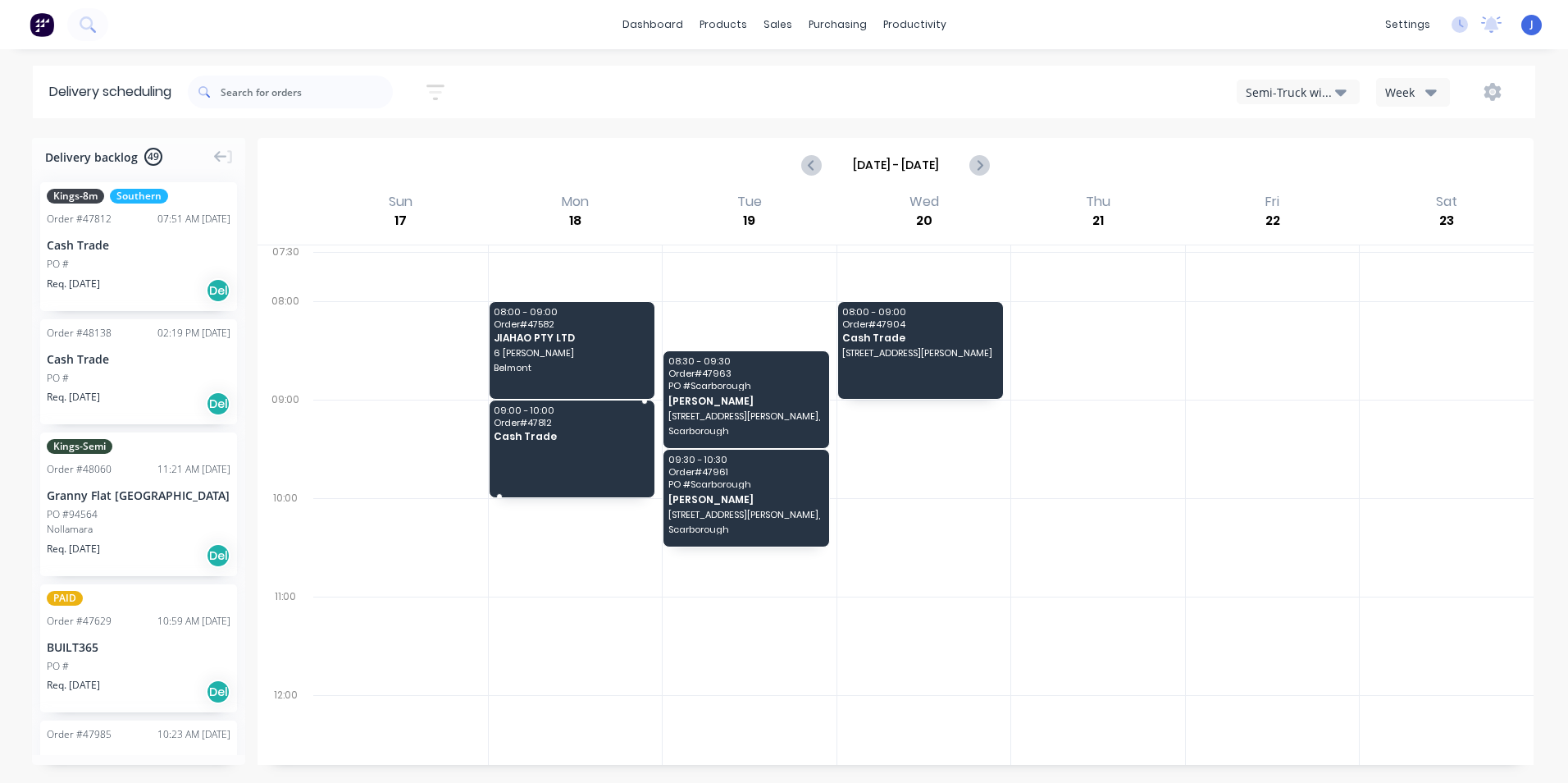
drag, startPoint x: 123, startPoint y: 241, endPoint x: 529, endPoint y: 437, distance: 450.8
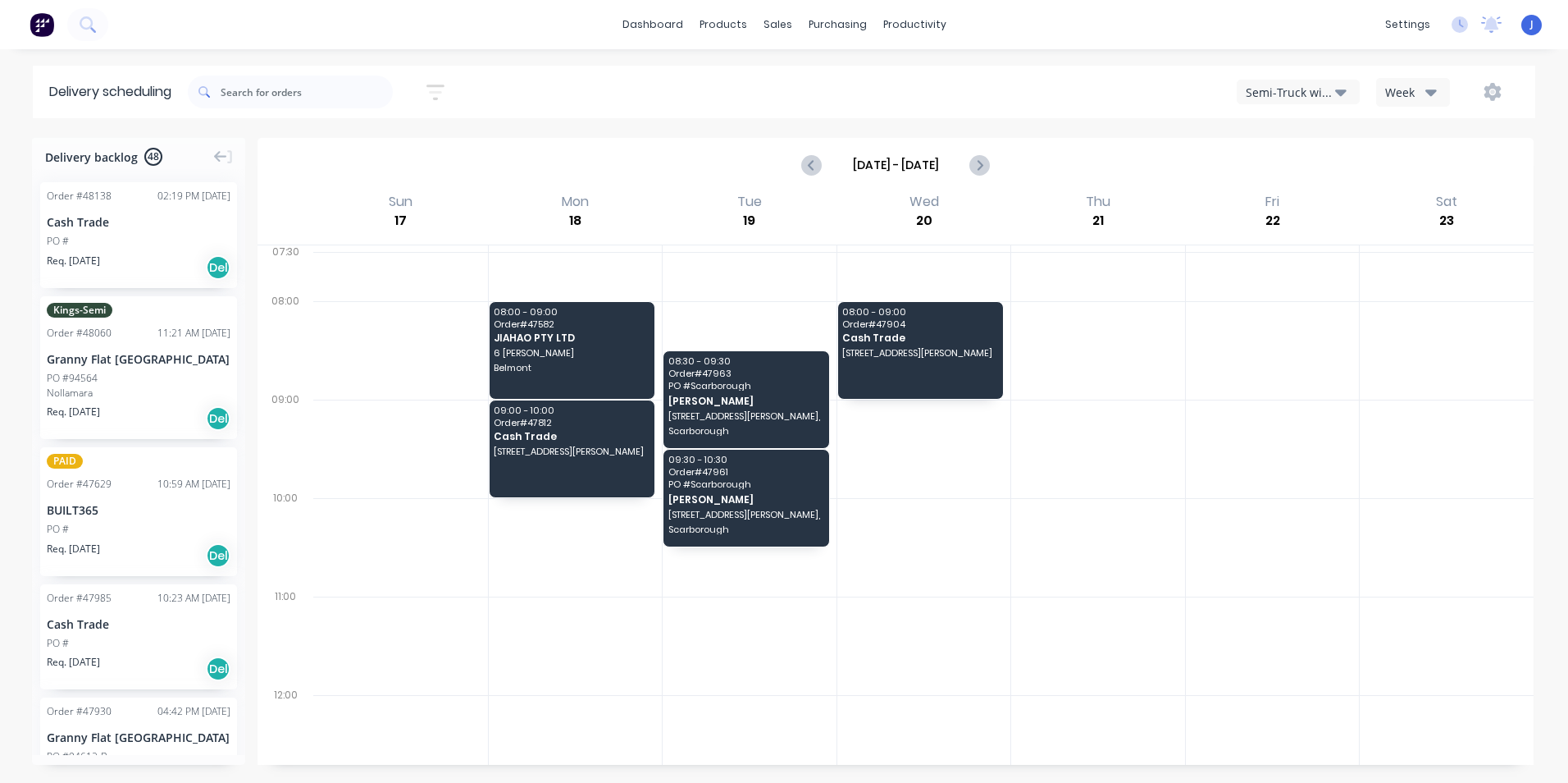
click at [1302, 110] on div "Sort by Most recent Created date Required date Order number Customer name Most …" at bounding box center [861, 91] width 1347 height 46
click at [1327, 100] on div "Semi-Truck with Hiab" at bounding box center [1290, 91] width 90 height 17
click at [1340, 204] on div "Utes Delivery" at bounding box center [1318, 199] width 162 height 33
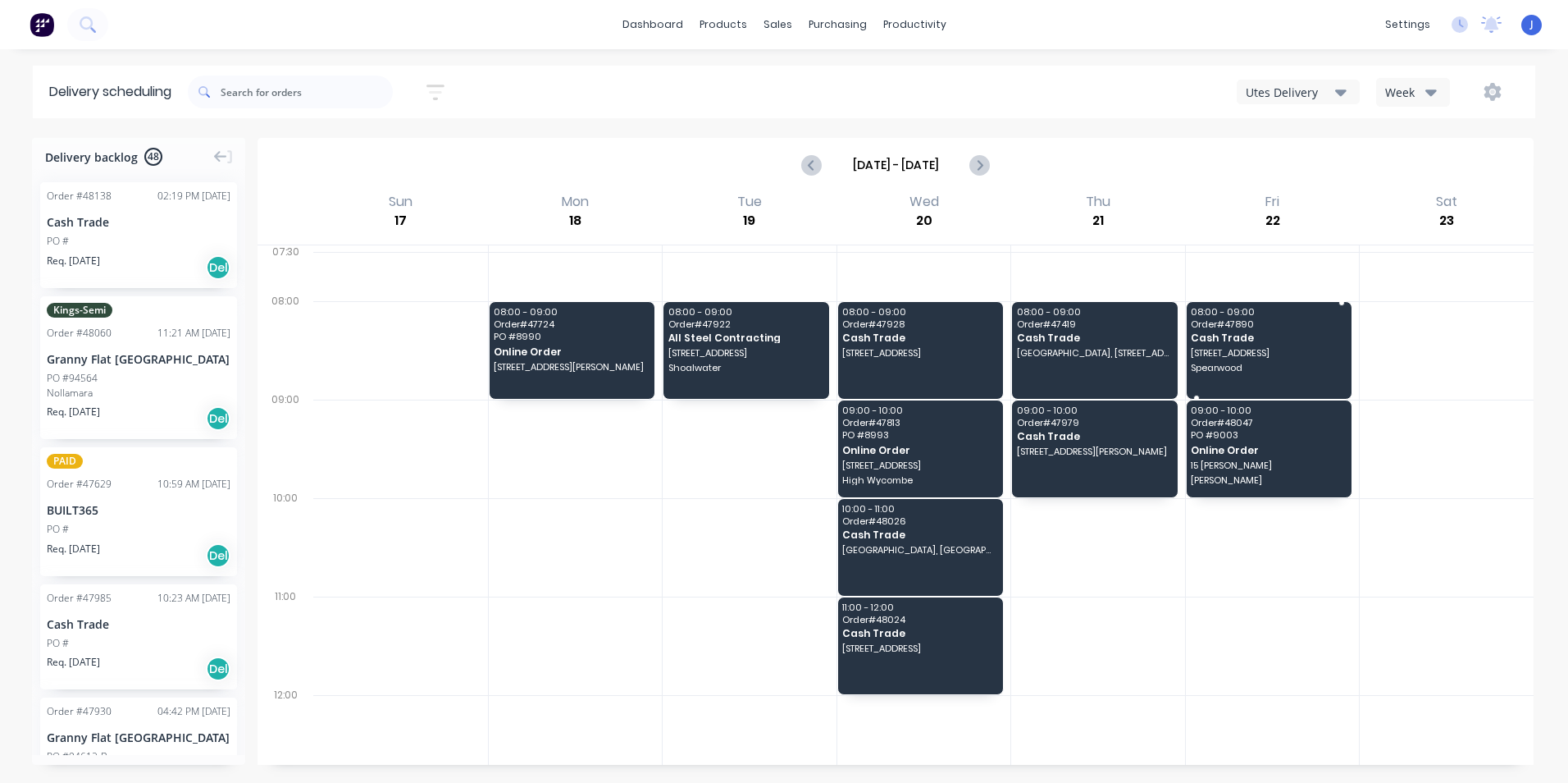
click at [1280, 339] on span "Cash Trade" at bounding box center [1268, 337] width 154 height 11
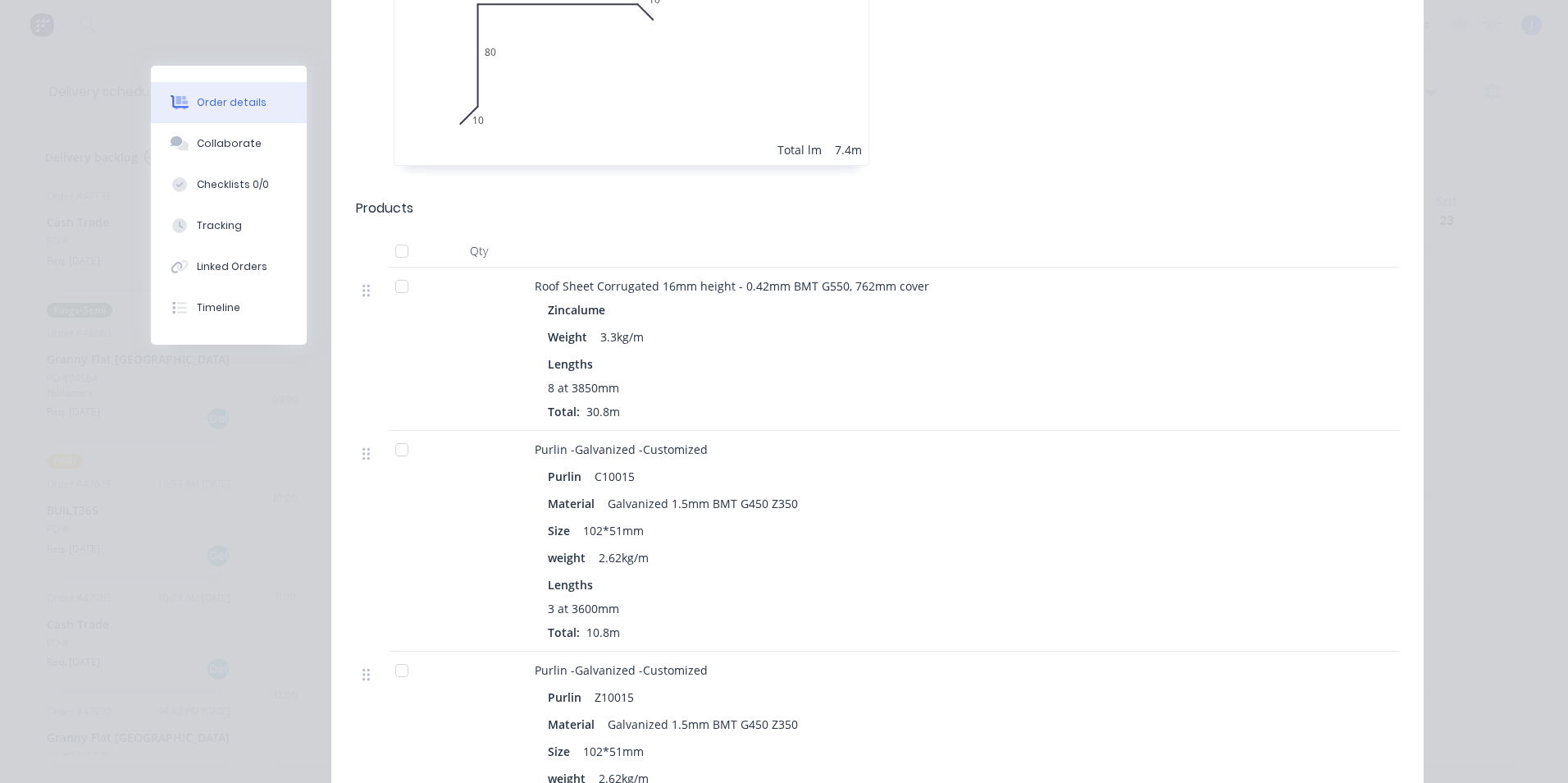
scroll to position [657, 0]
drag, startPoint x: 622, startPoint y: 581, endPoint x: 531, endPoint y: 535, distance: 102.0
click at [534, 553] on div "Purlin C10015 Material Galvanized 1.5mm BMT G450 Z350 Size 102*51mm weight 2.62…" at bounding box center [897, 550] width 725 height 179
click at [466, 492] on div at bounding box center [479, 540] width 99 height 221
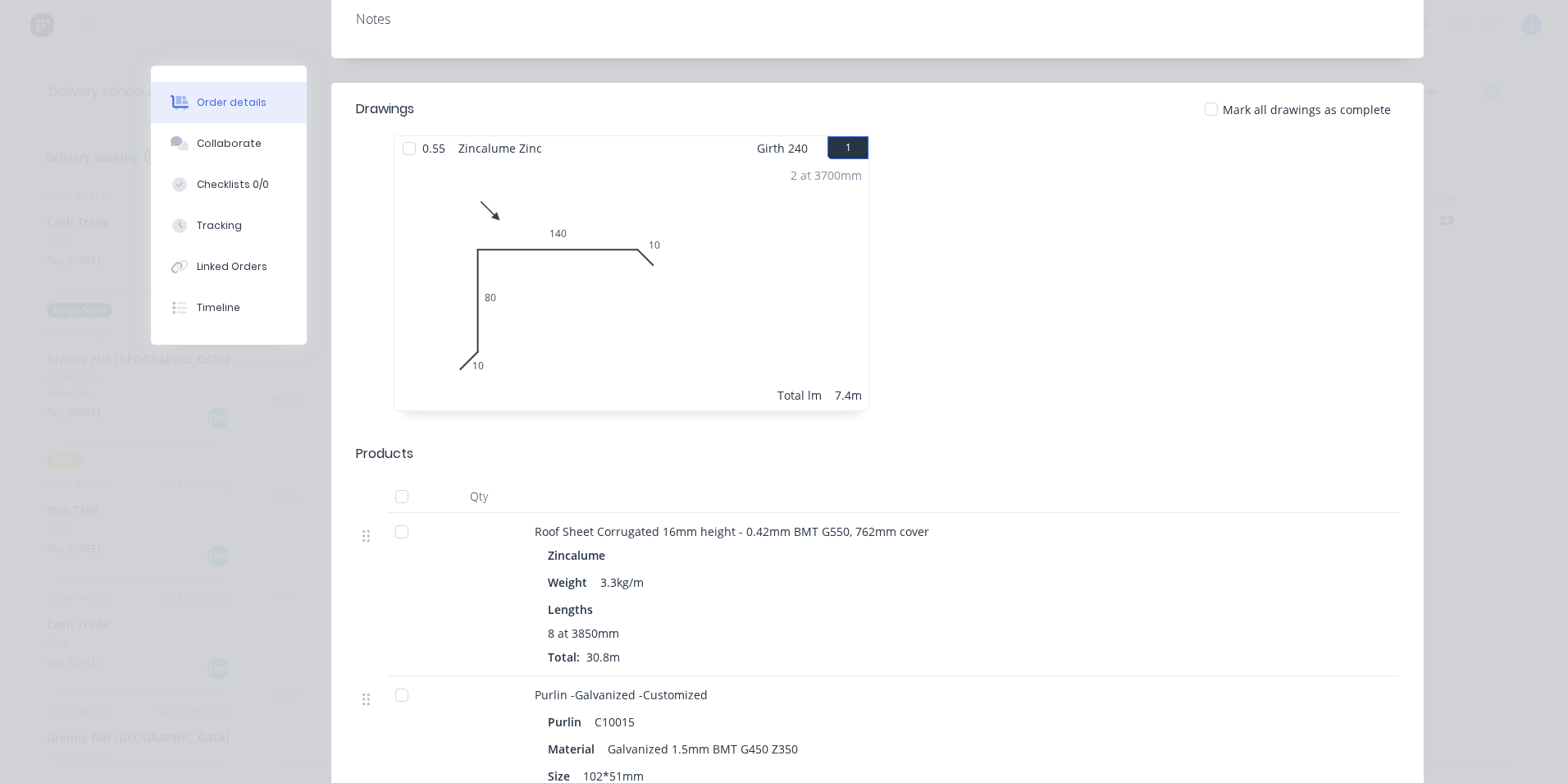
scroll to position [821, 0]
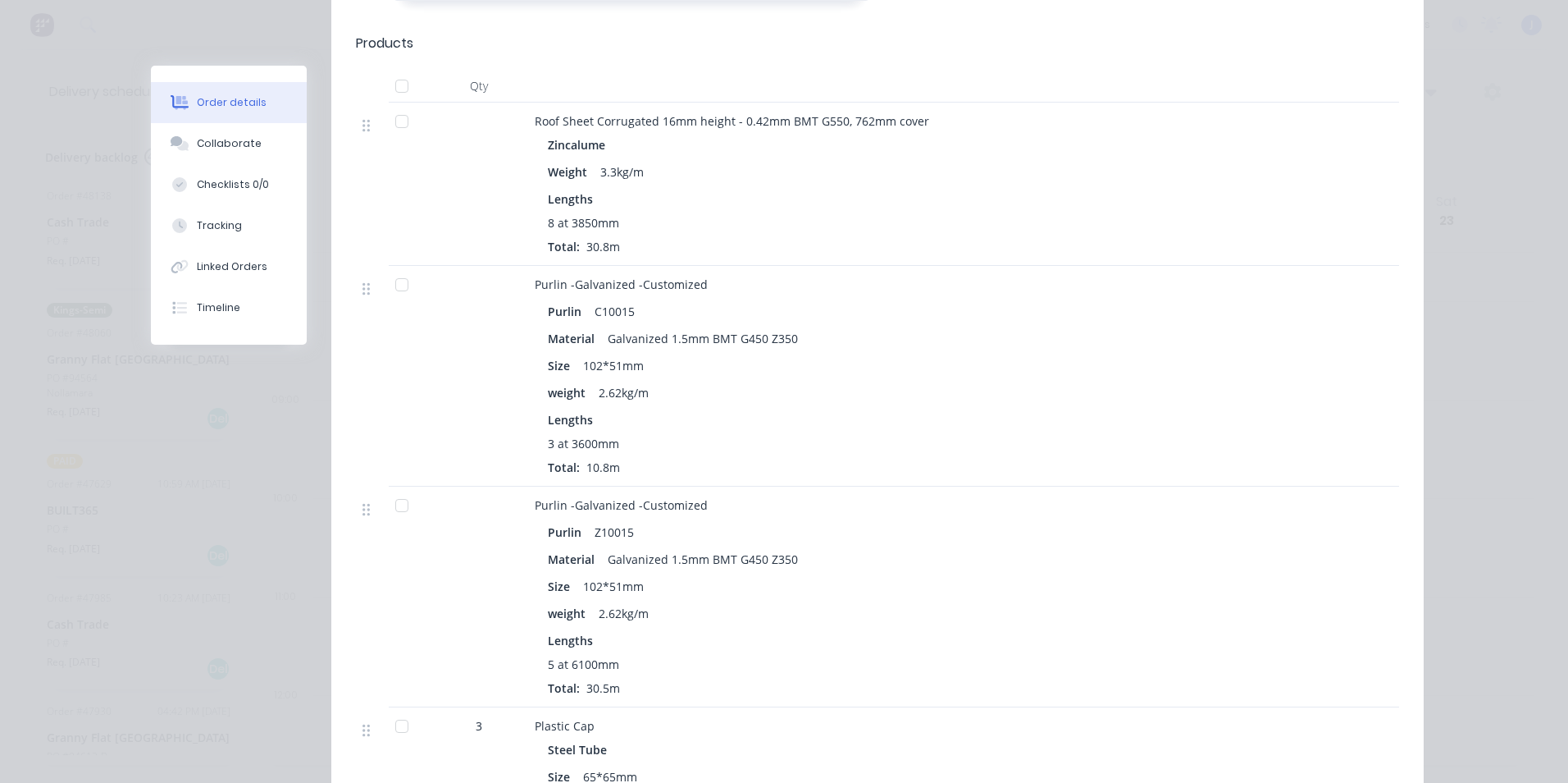
click at [759, 362] on div "Purlin C10015 Material Galvanized 1.5mm BMT G450 Z350 Size 102*51mm weight 2.62…" at bounding box center [897, 386] width 725 height 179
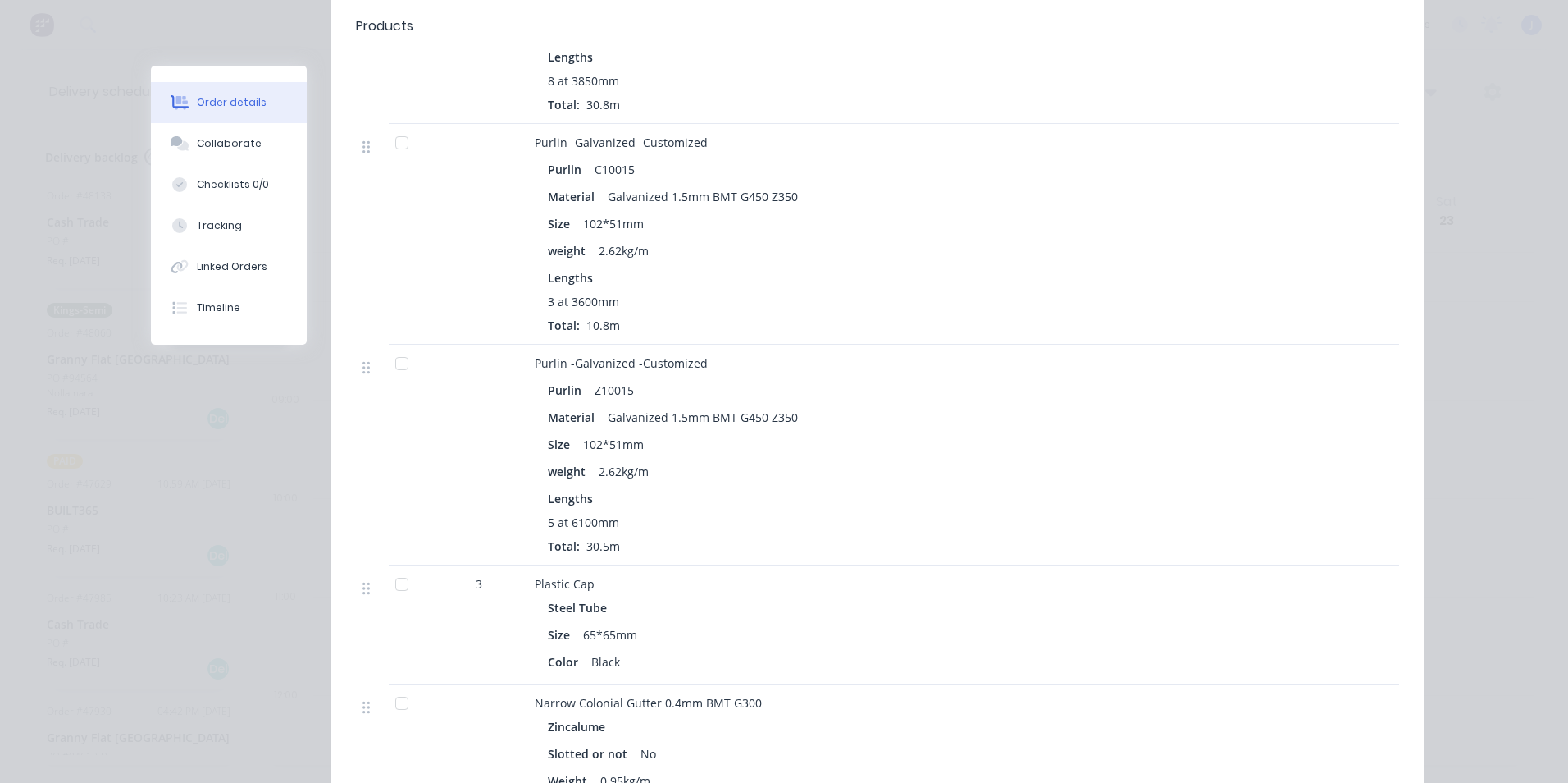
scroll to position [985, 0]
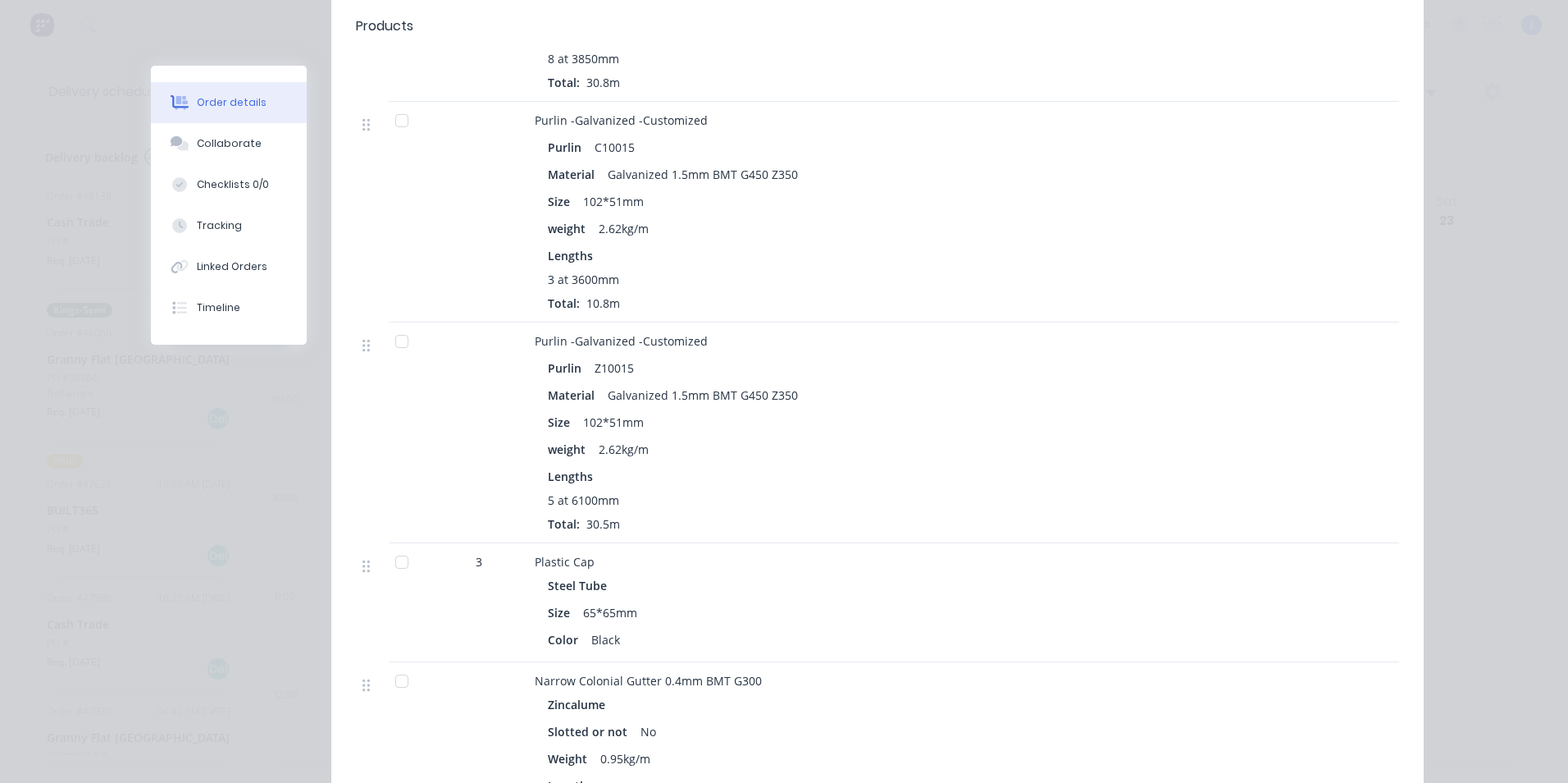
click at [769, 467] on div "Lengths" at bounding box center [897, 475] width 698 height 17
click at [637, 271] on div "3 at 3600mm Total: 10.8m" at bounding box center [897, 291] width 698 height 41
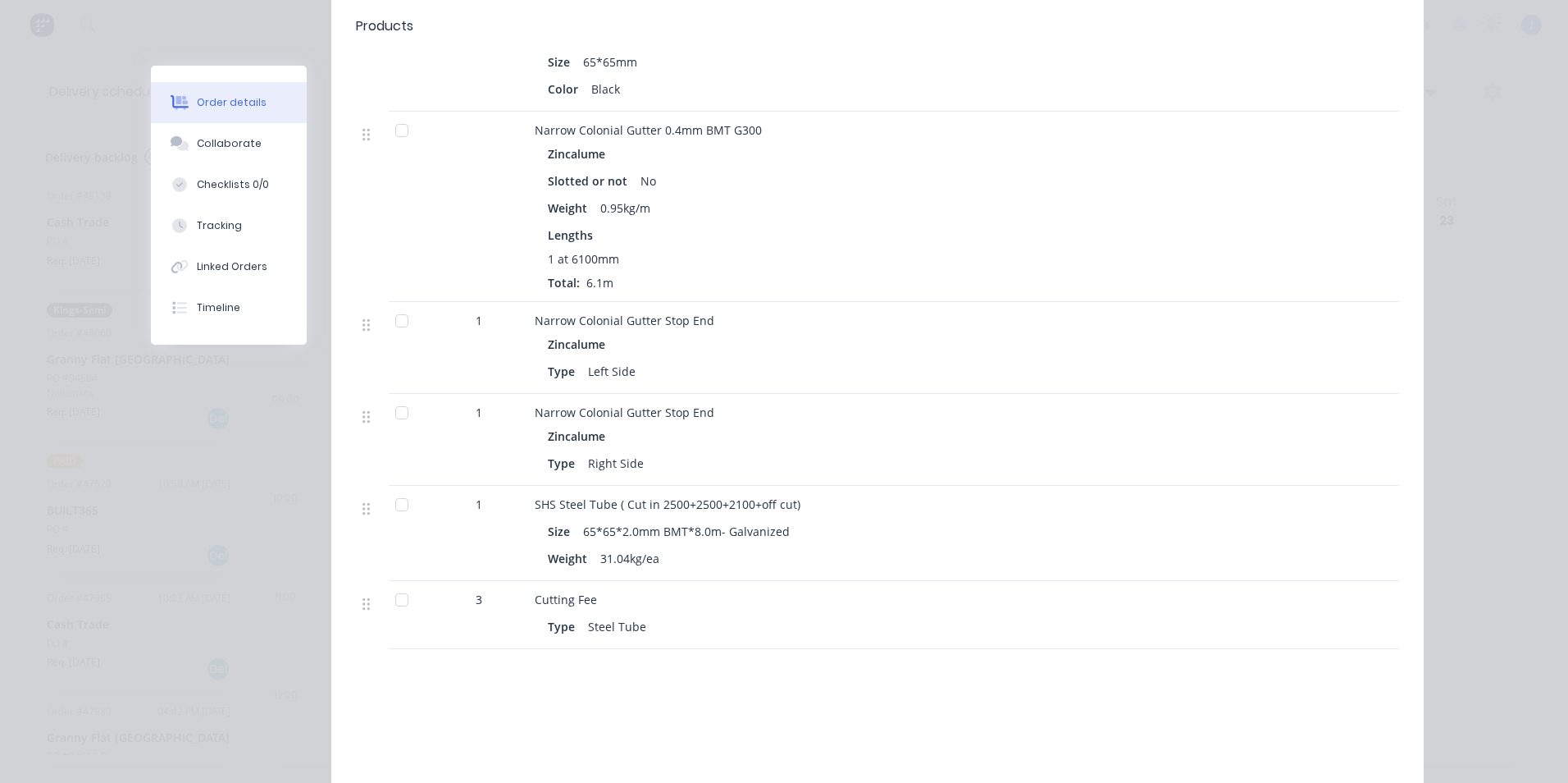
scroll to position [1559, 0]
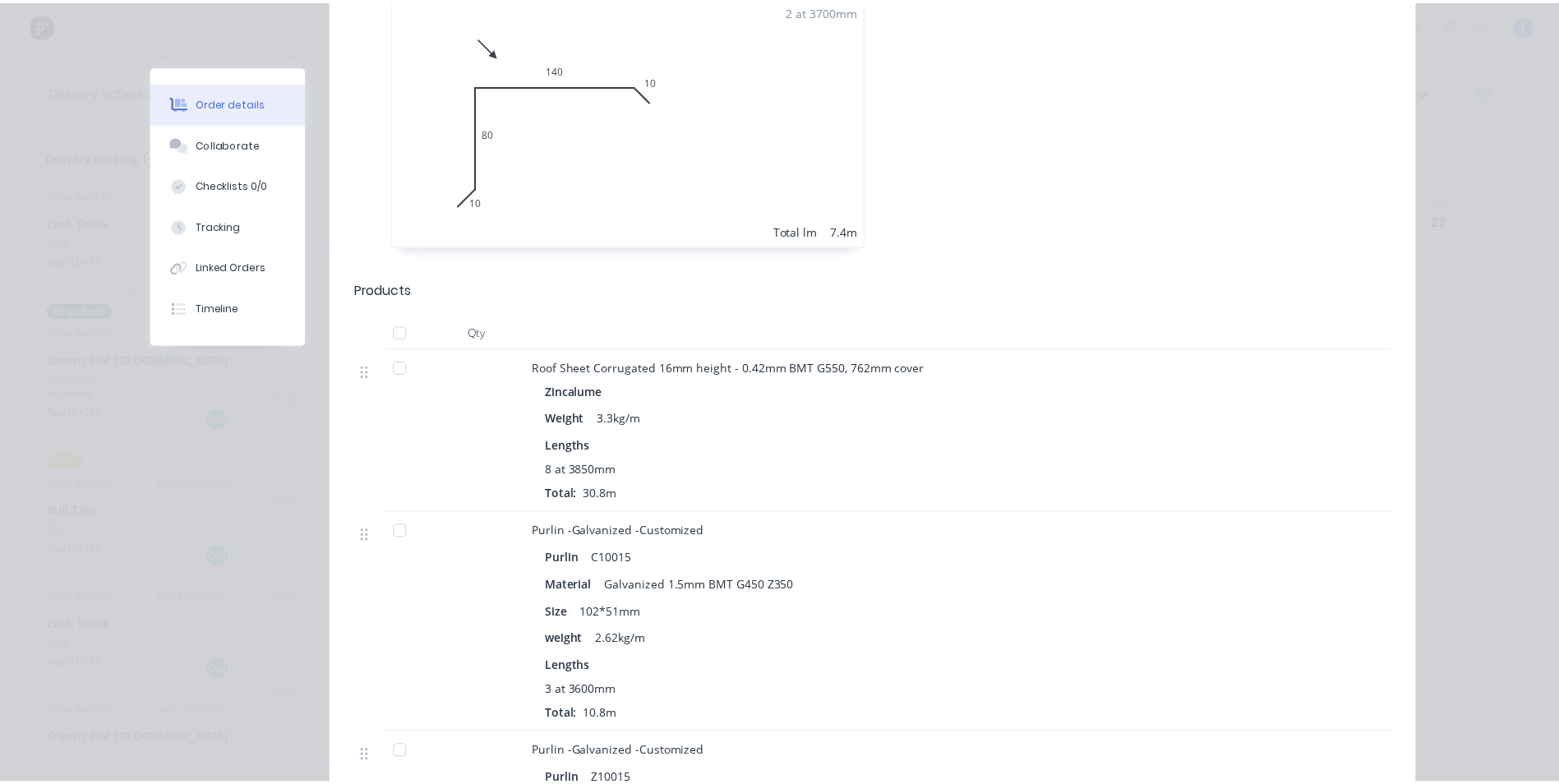
scroll to position [0, 0]
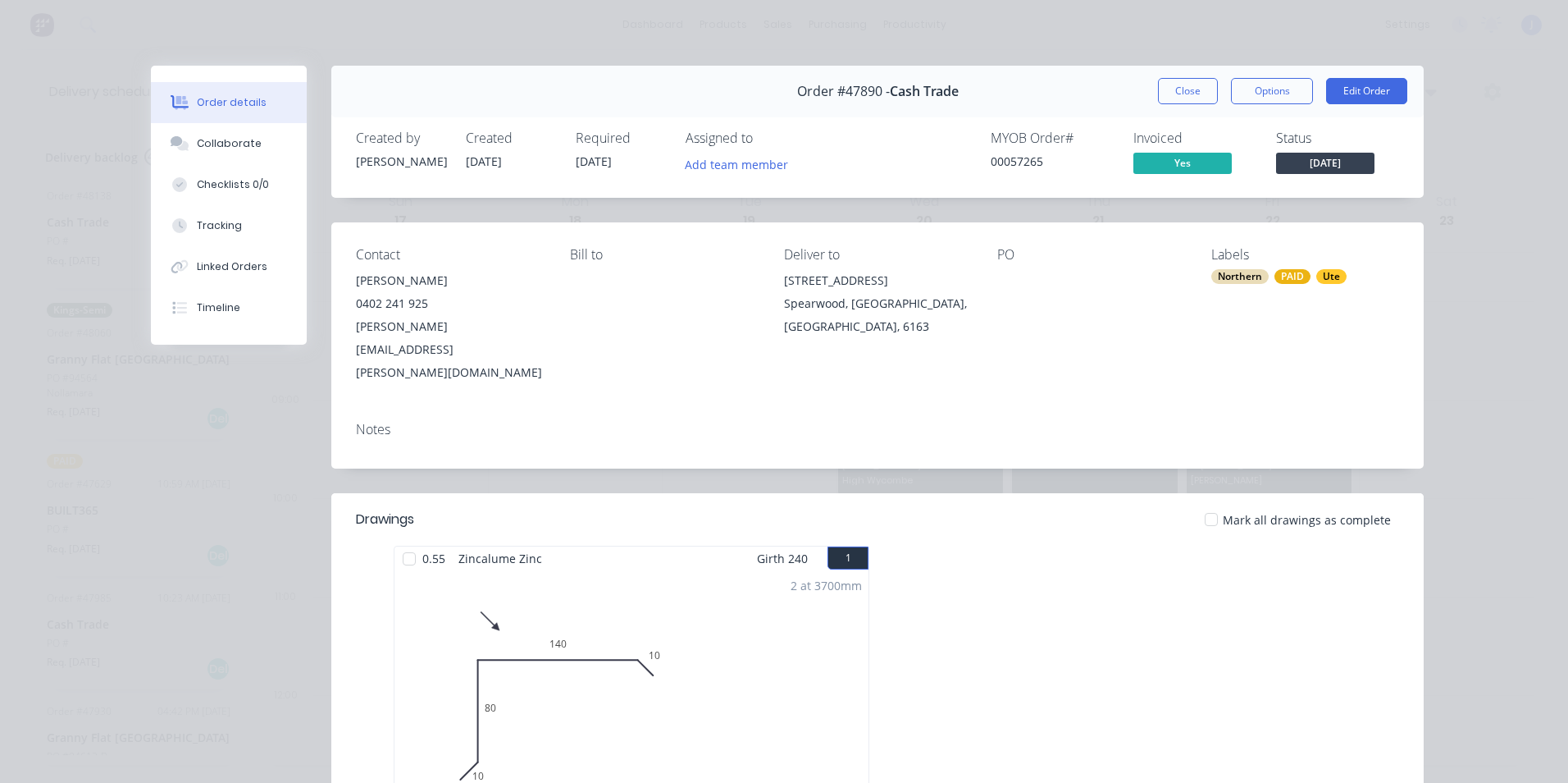
click at [671, 296] on div "Bill to" at bounding box center [663, 315] width 187 height 137
click at [1167, 87] on button "Close" at bounding box center [1187, 91] width 60 height 26
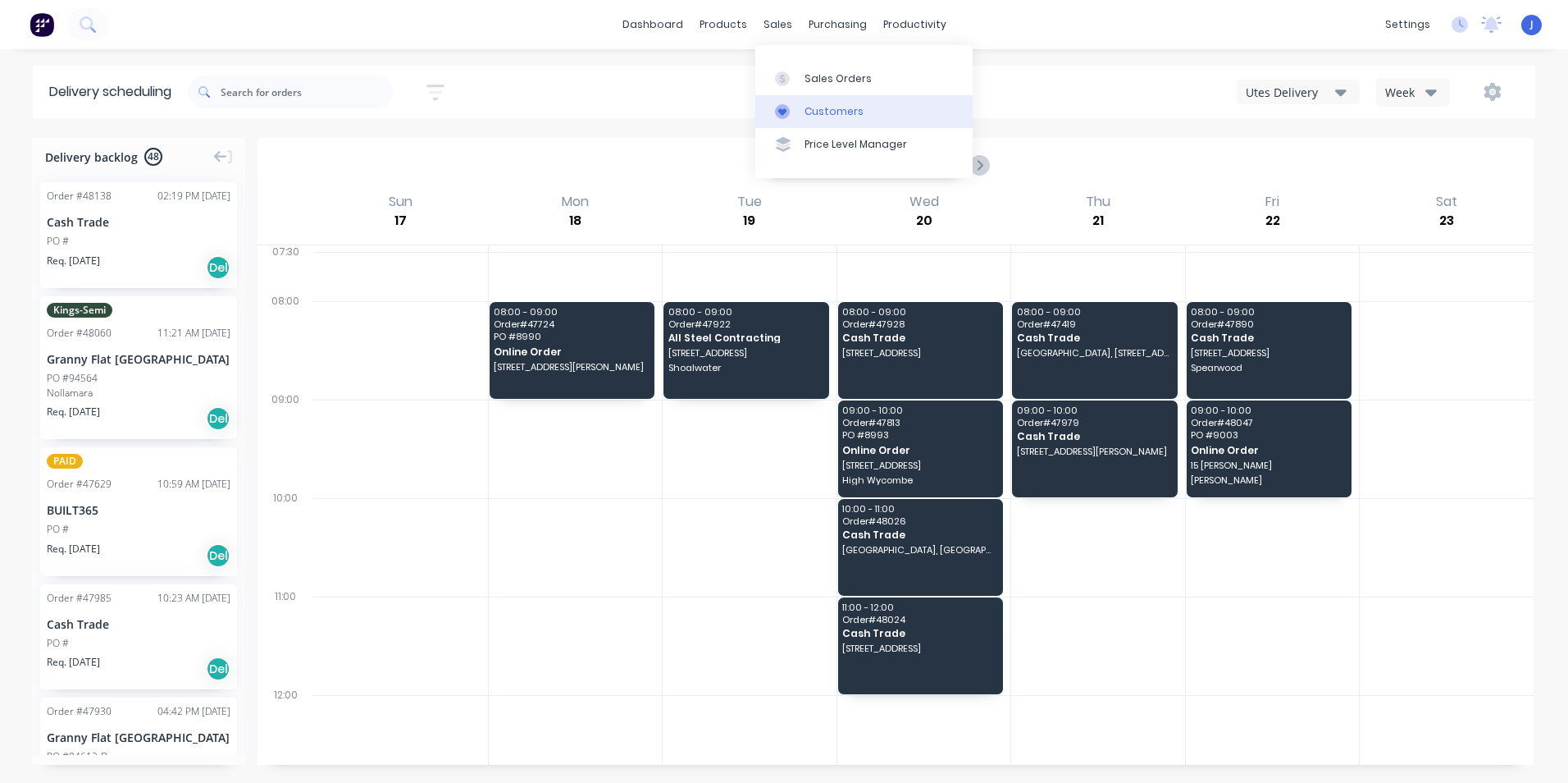
drag, startPoint x: 810, startPoint y: 106, endPoint x: 774, endPoint y: 111, distance: 36.3
click at [810, 106] on div "Customers" at bounding box center [834, 111] width 59 height 14
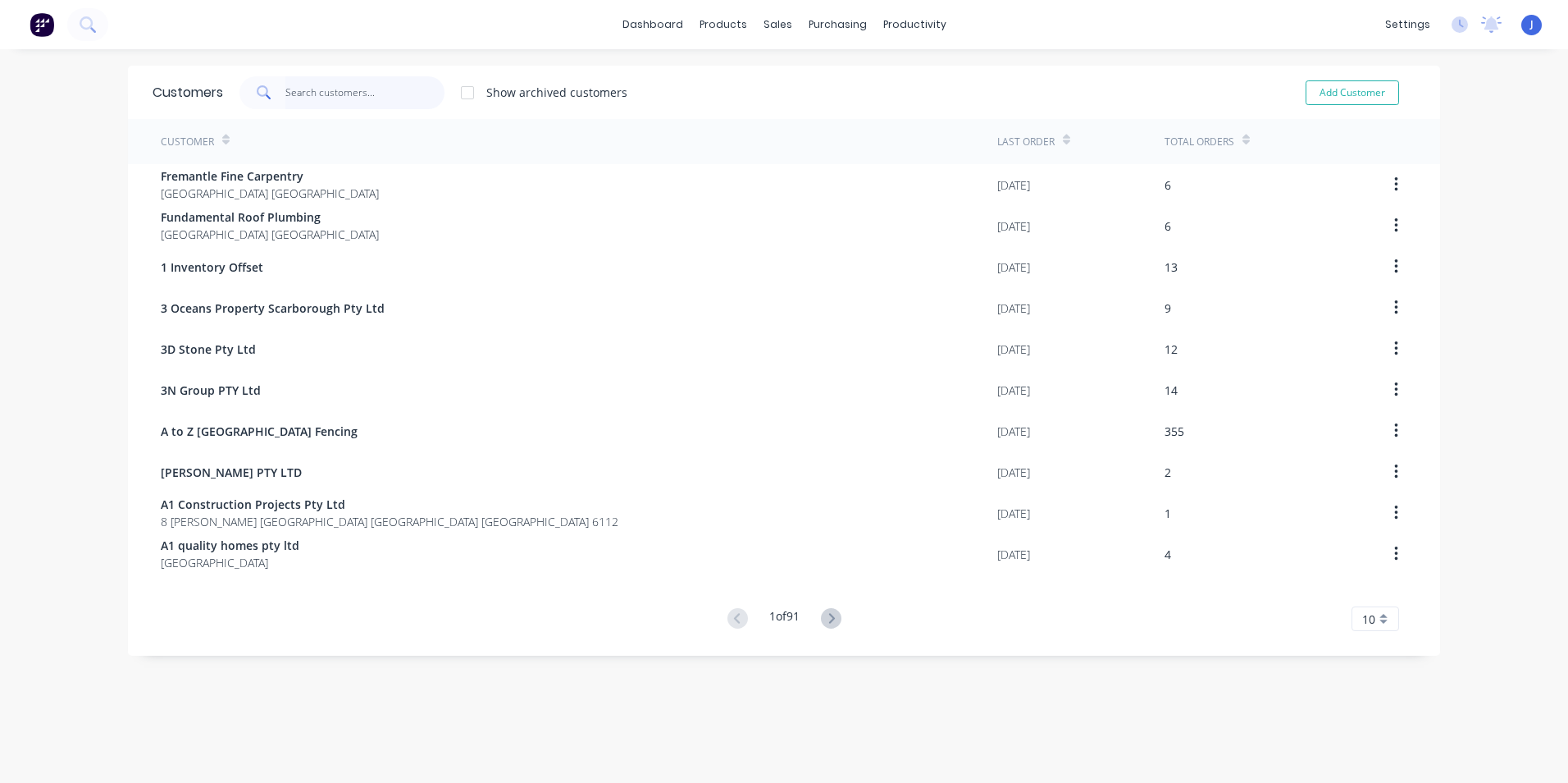
click at [296, 79] on input "text" at bounding box center [365, 92] width 160 height 33
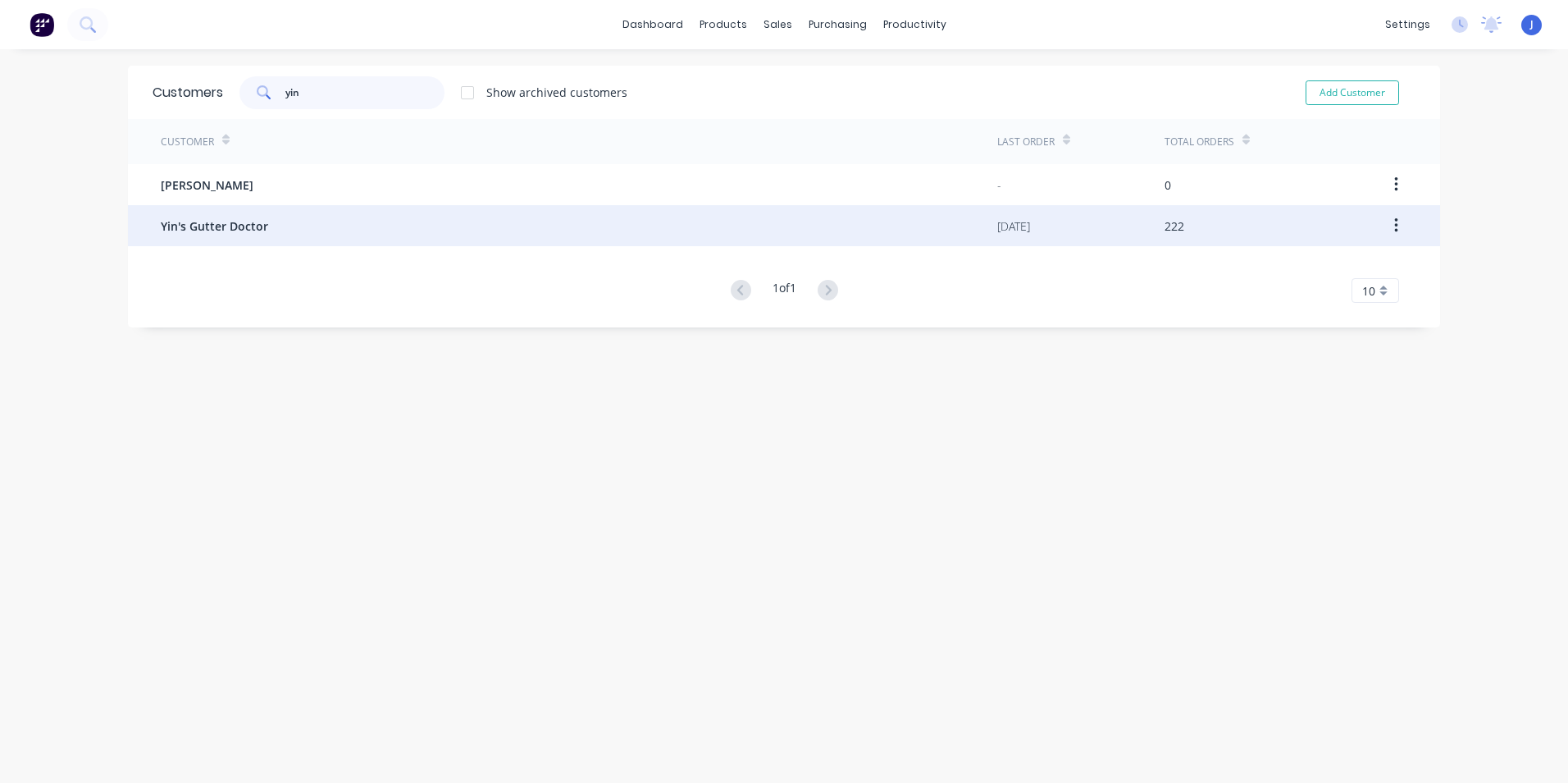
type input "yin"
click at [204, 225] on span "Yin's Gutter Doctor" at bounding box center [214, 225] width 108 height 17
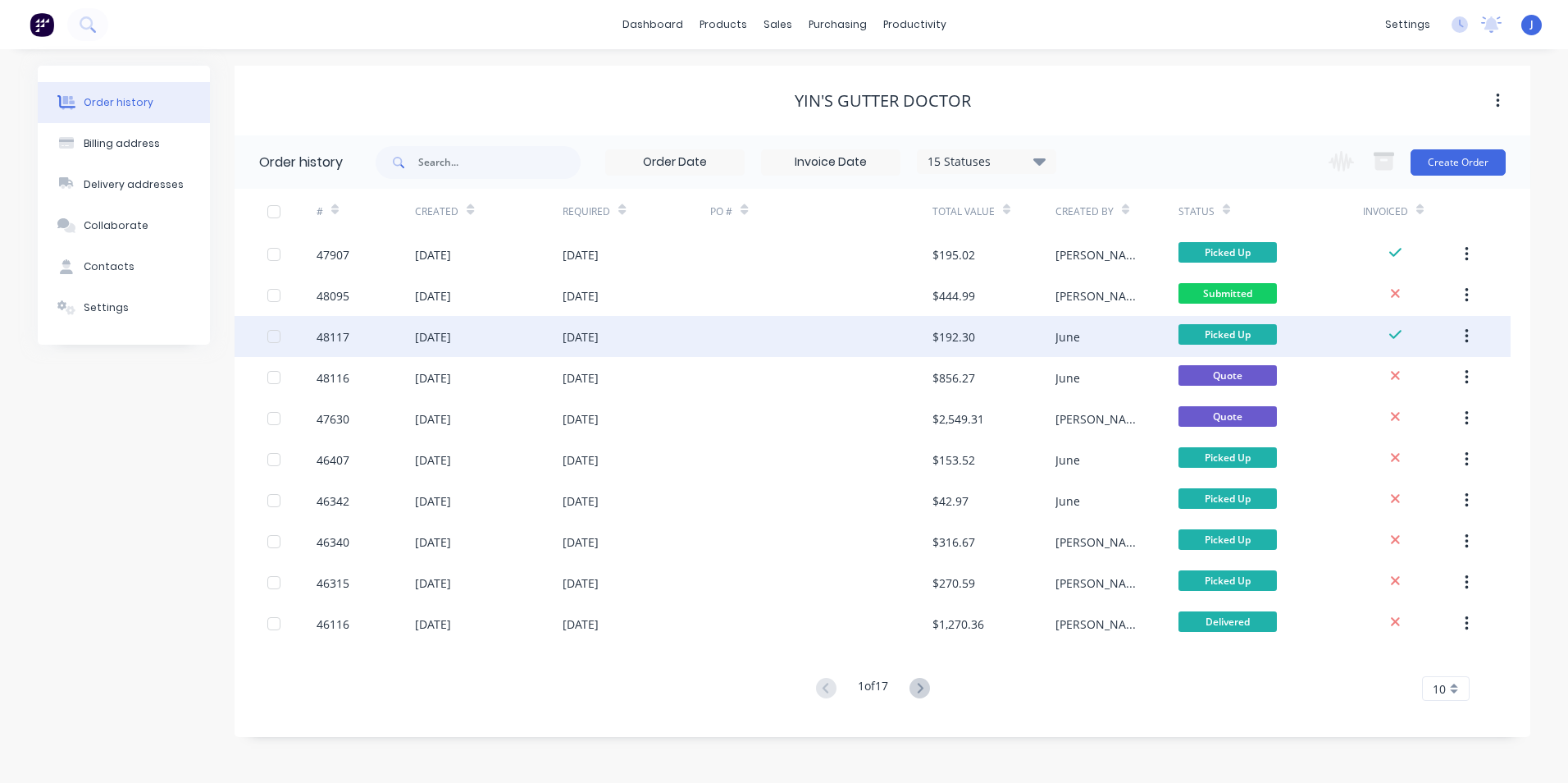
click at [914, 335] on div at bounding box center [820, 336] width 221 height 41
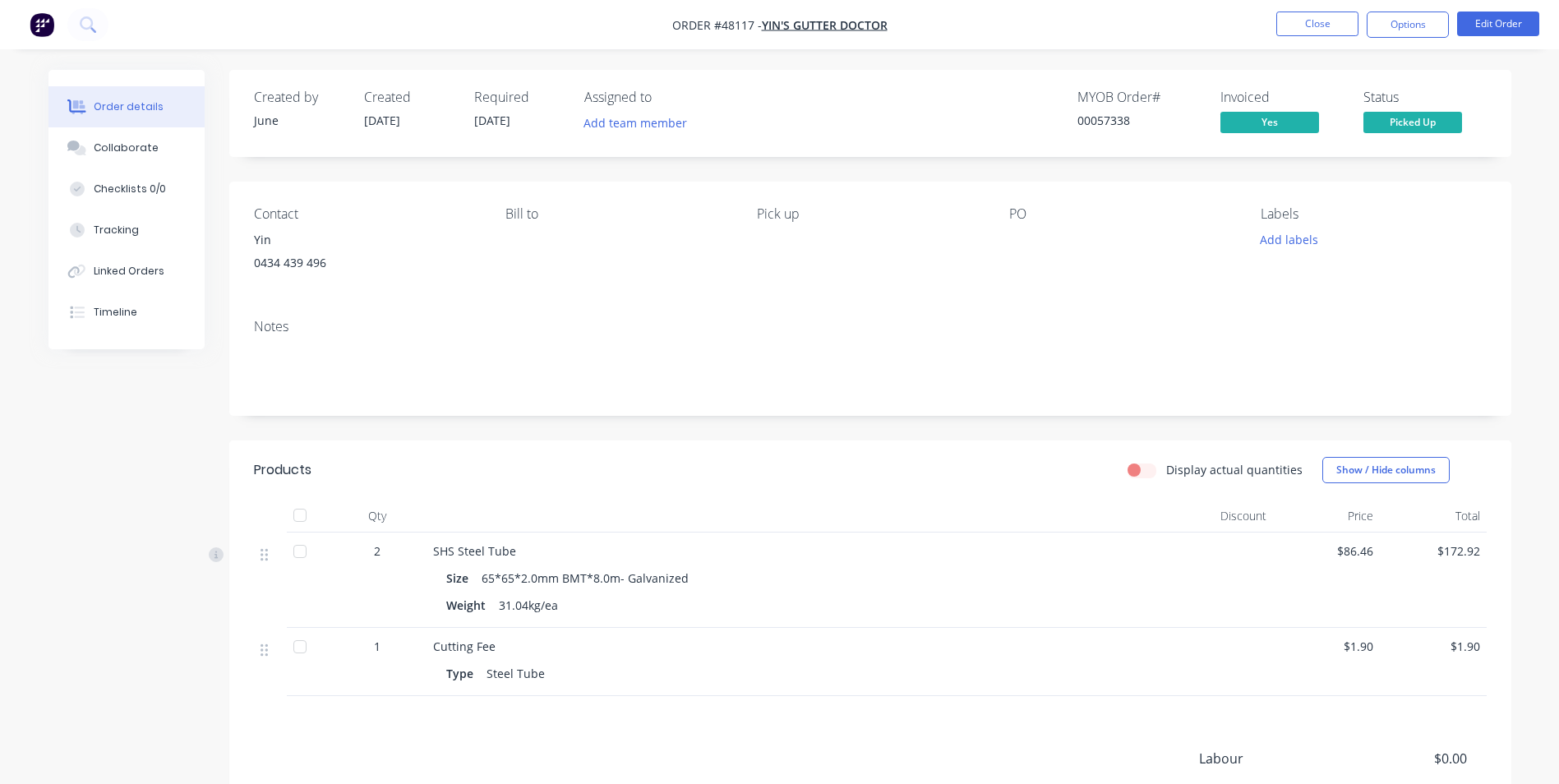
click at [748, 485] on header "Products Display actual quantities Show / Hide columns" at bounding box center [870, 470] width 1282 height 59
click at [1300, 12] on button "Close" at bounding box center [1316, 23] width 82 height 24
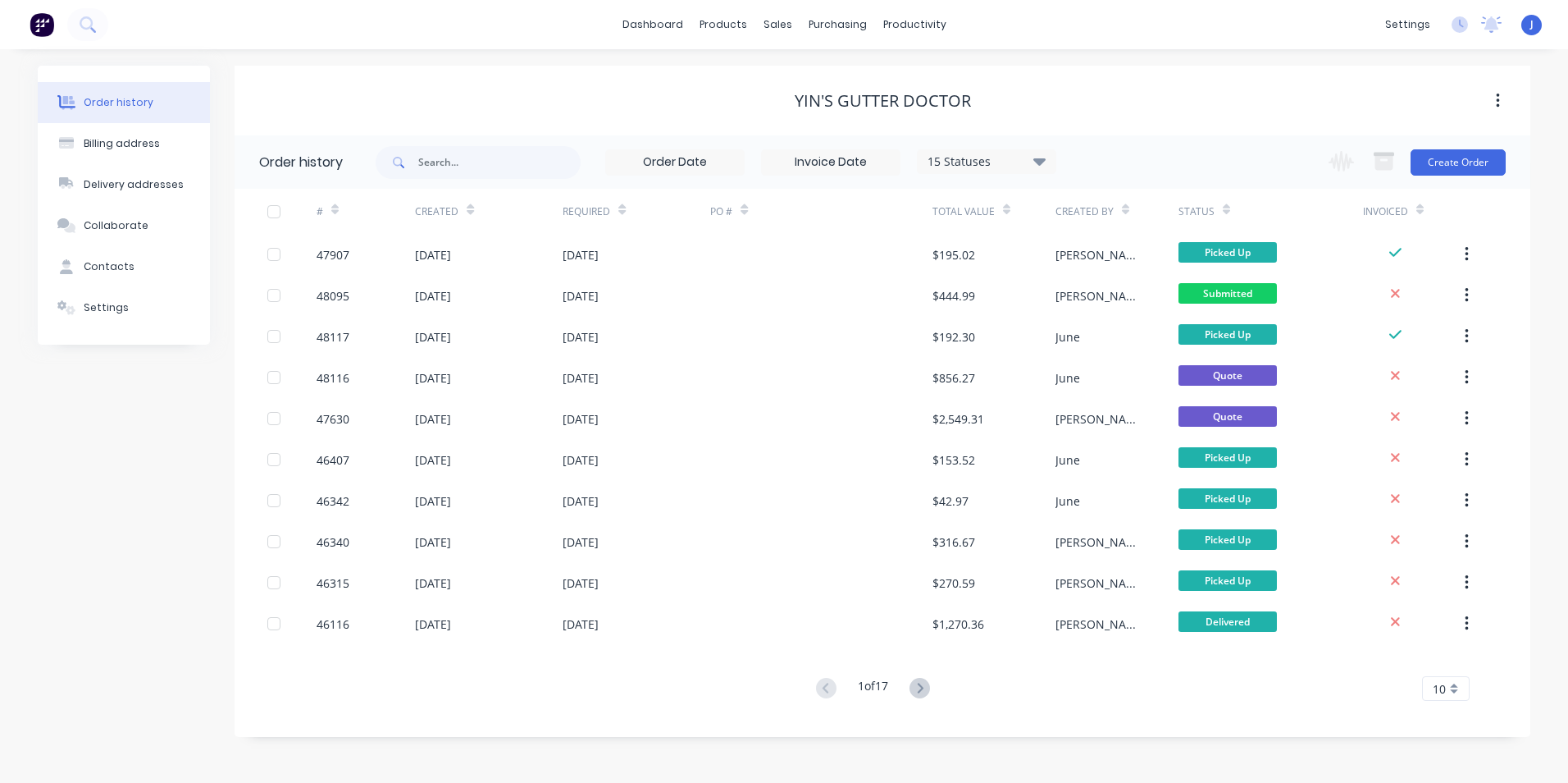
click at [153, 701] on div "Order history Billing address Delivery addresses Collaborate Contacts Settings" at bounding box center [124, 401] width 172 height 671
click at [1032, 57] on div "Order history Billing address Delivery addresses Collaborate Contacts Settings …" at bounding box center [784, 416] width 1568 height 734
click at [887, 78] on div "Purchase Orders" at bounding box center [890, 79] width 87 height 14
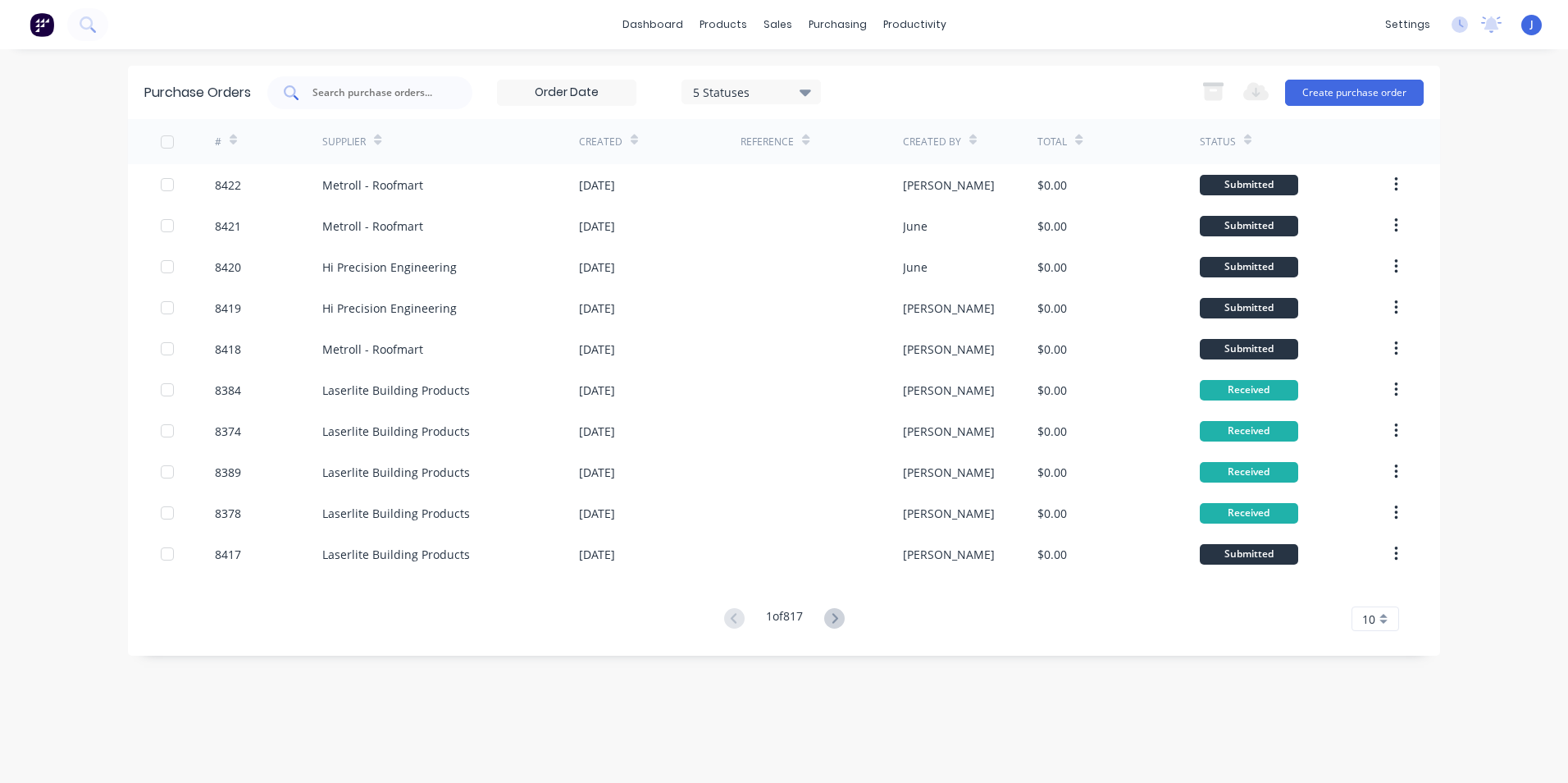
click at [417, 97] on input "text" at bounding box center [379, 92] width 136 height 16
type input "8400"
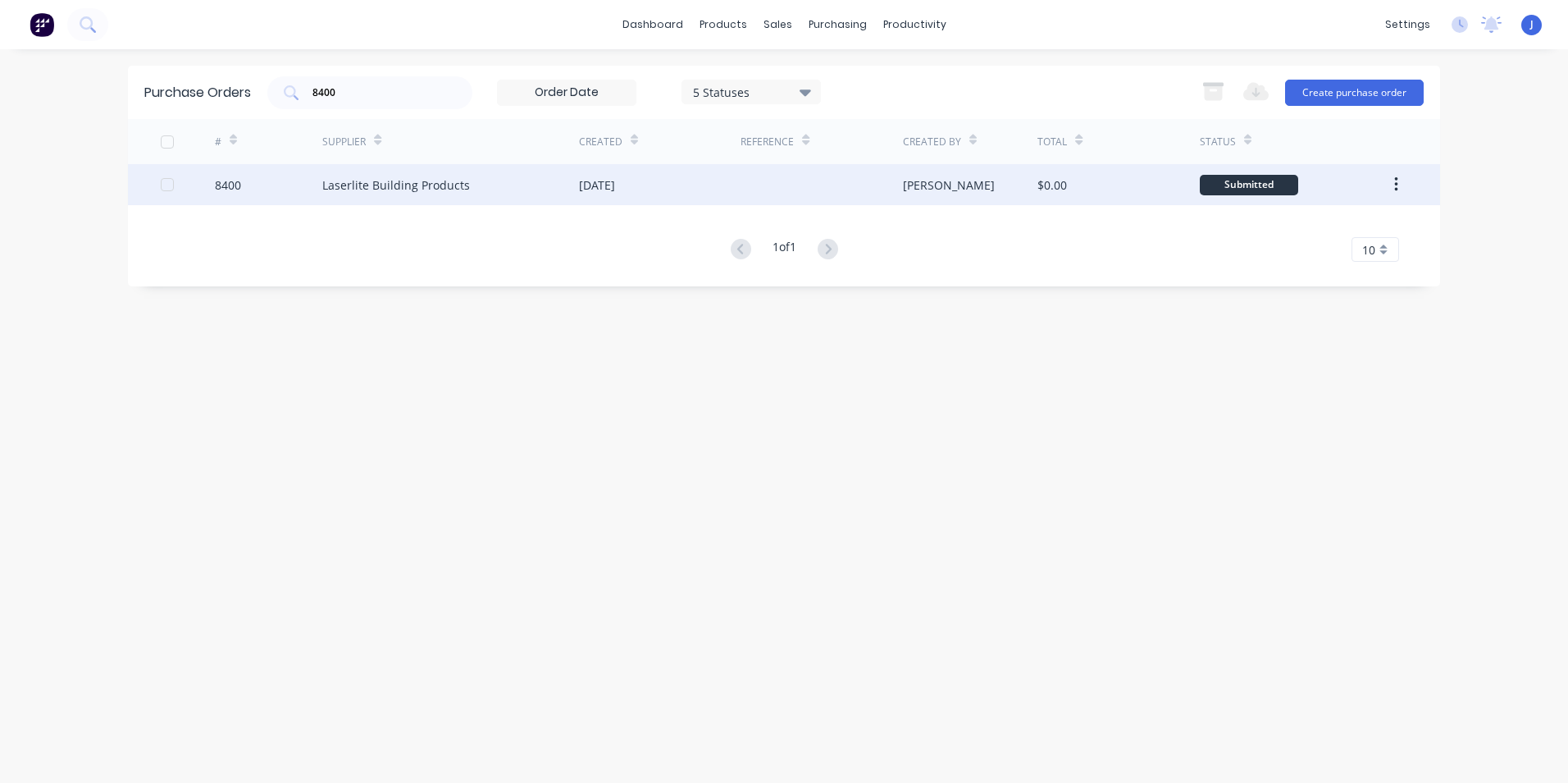
click at [648, 195] on div "13 Aug 2025" at bounding box center [660, 185] width 161 height 41
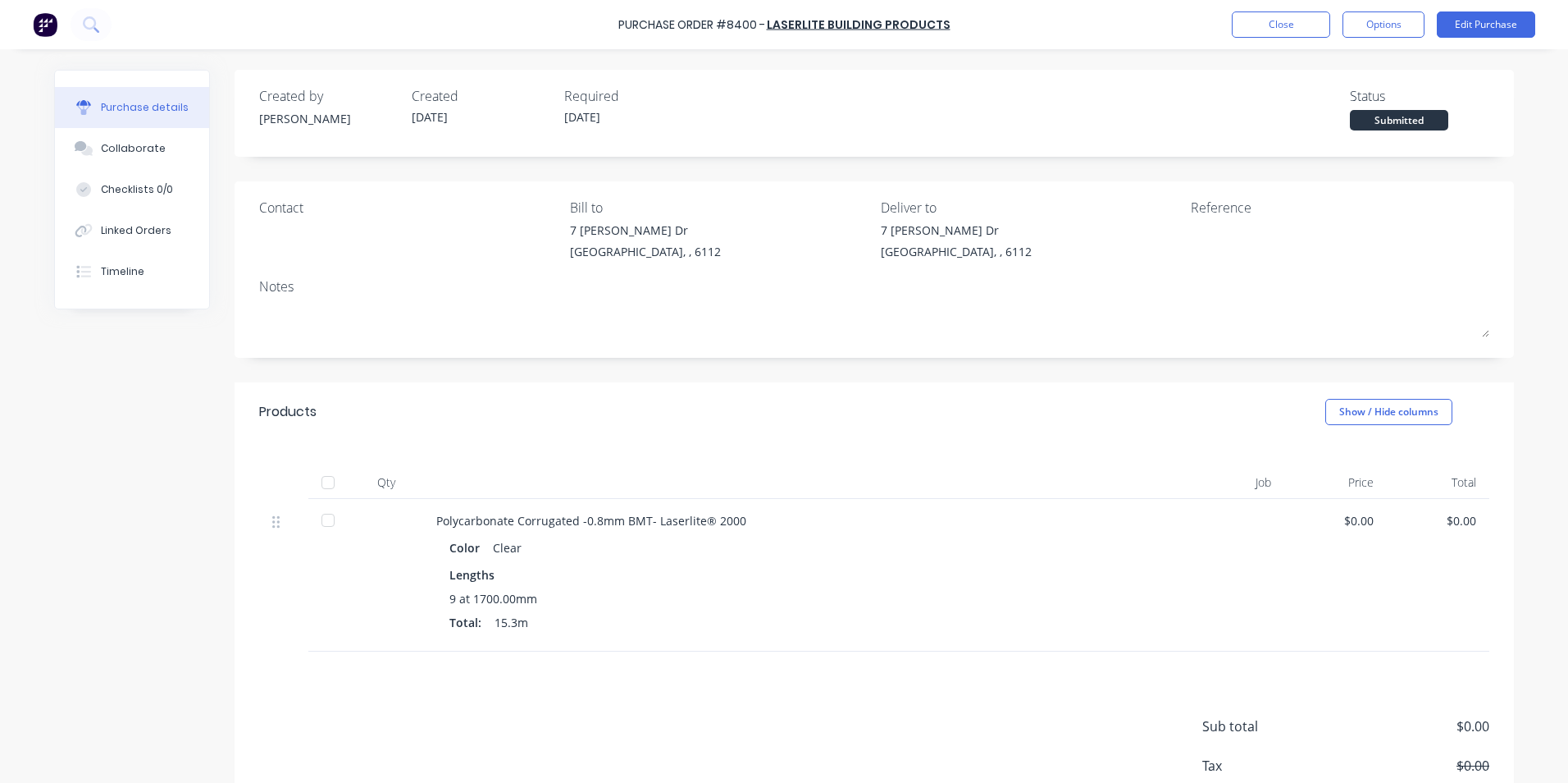
click at [319, 484] on div at bounding box center [328, 483] width 33 height 33
click at [154, 243] on button "Linked Orders" at bounding box center [132, 231] width 154 height 41
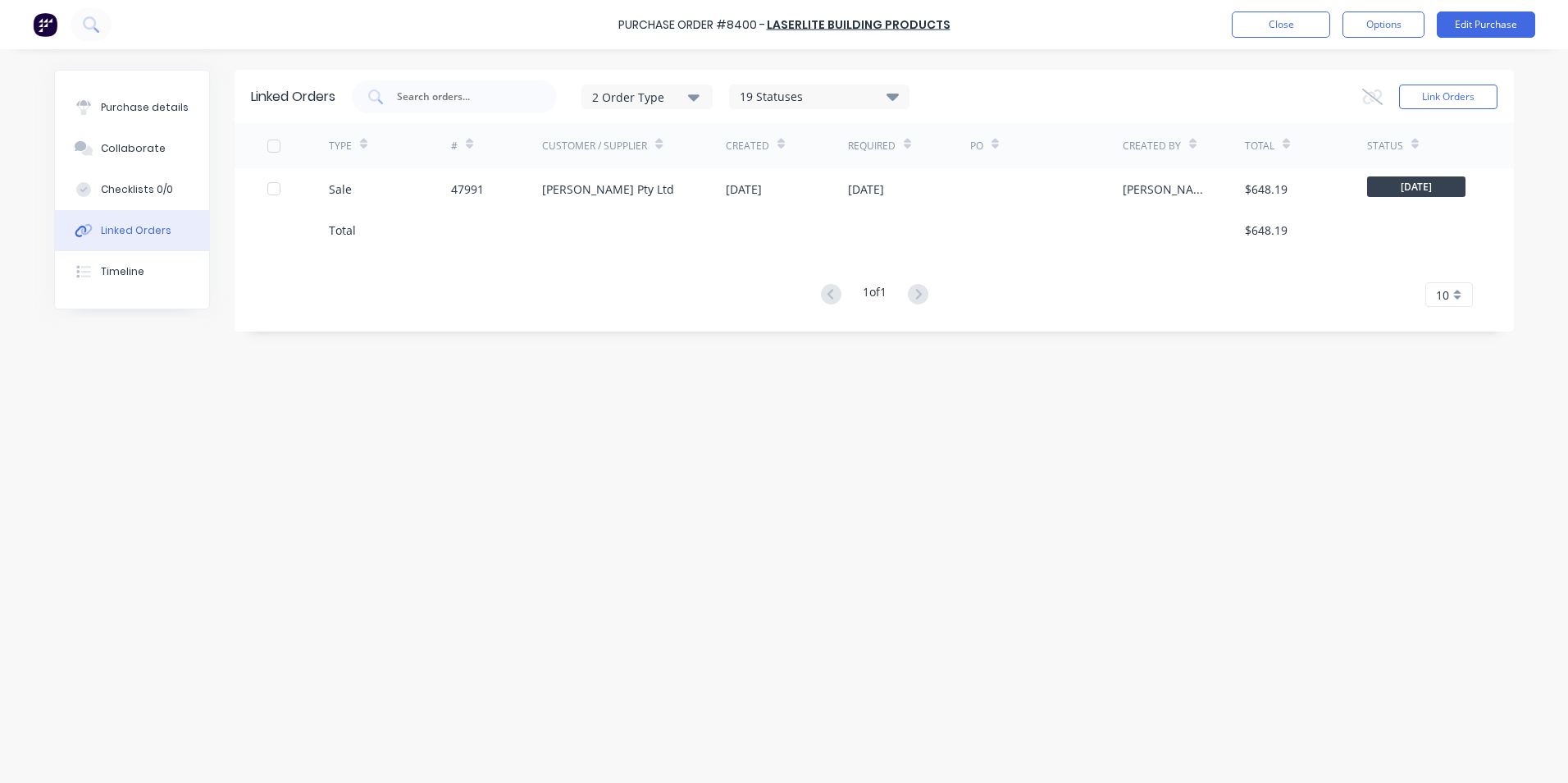
click at [365, 170] on div "Sale" at bounding box center [390, 189] width 122 height 41
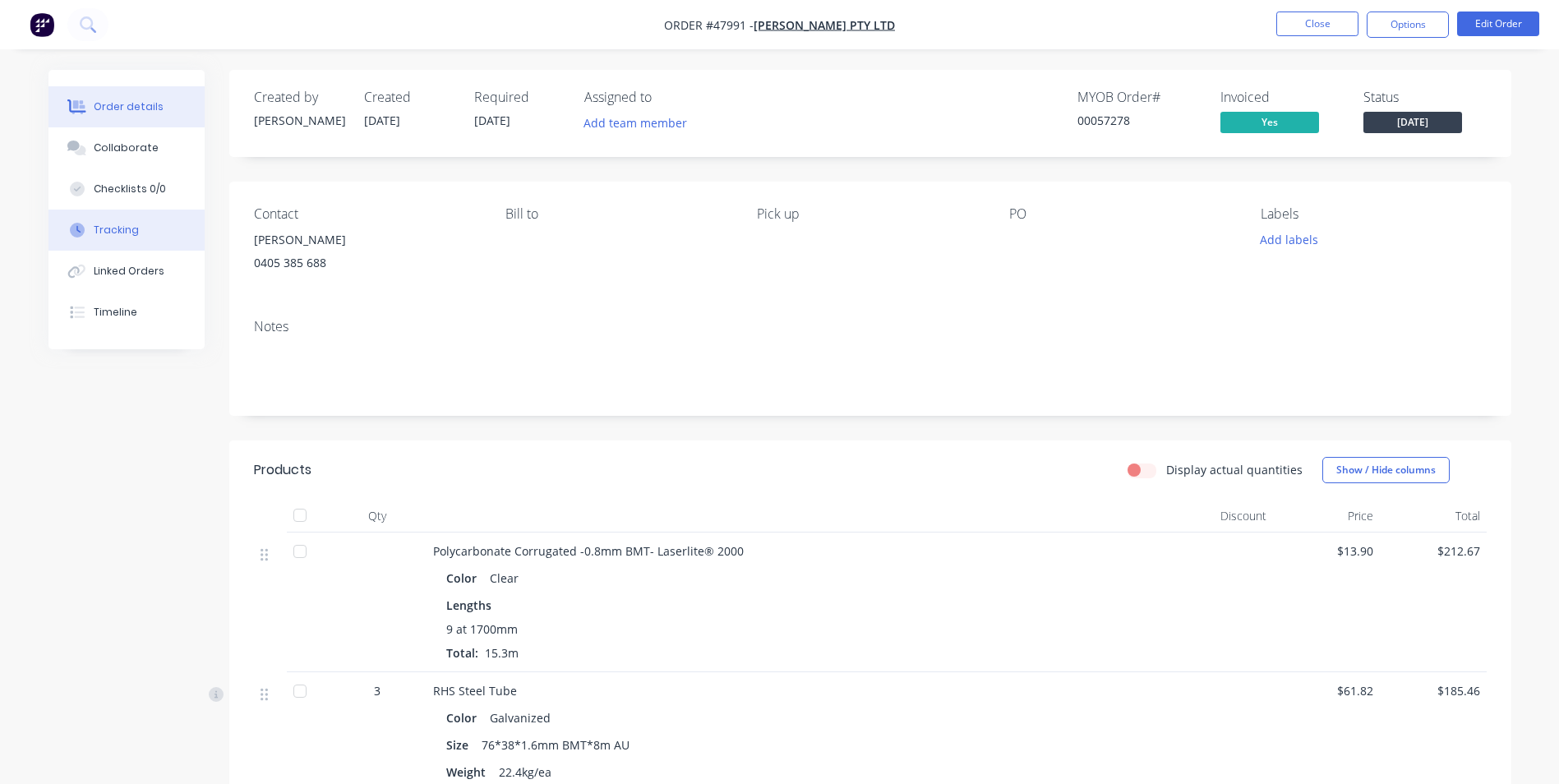
click at [107, 219] on button "Tracking" at bounding box center [127, 230] width 156 height 41
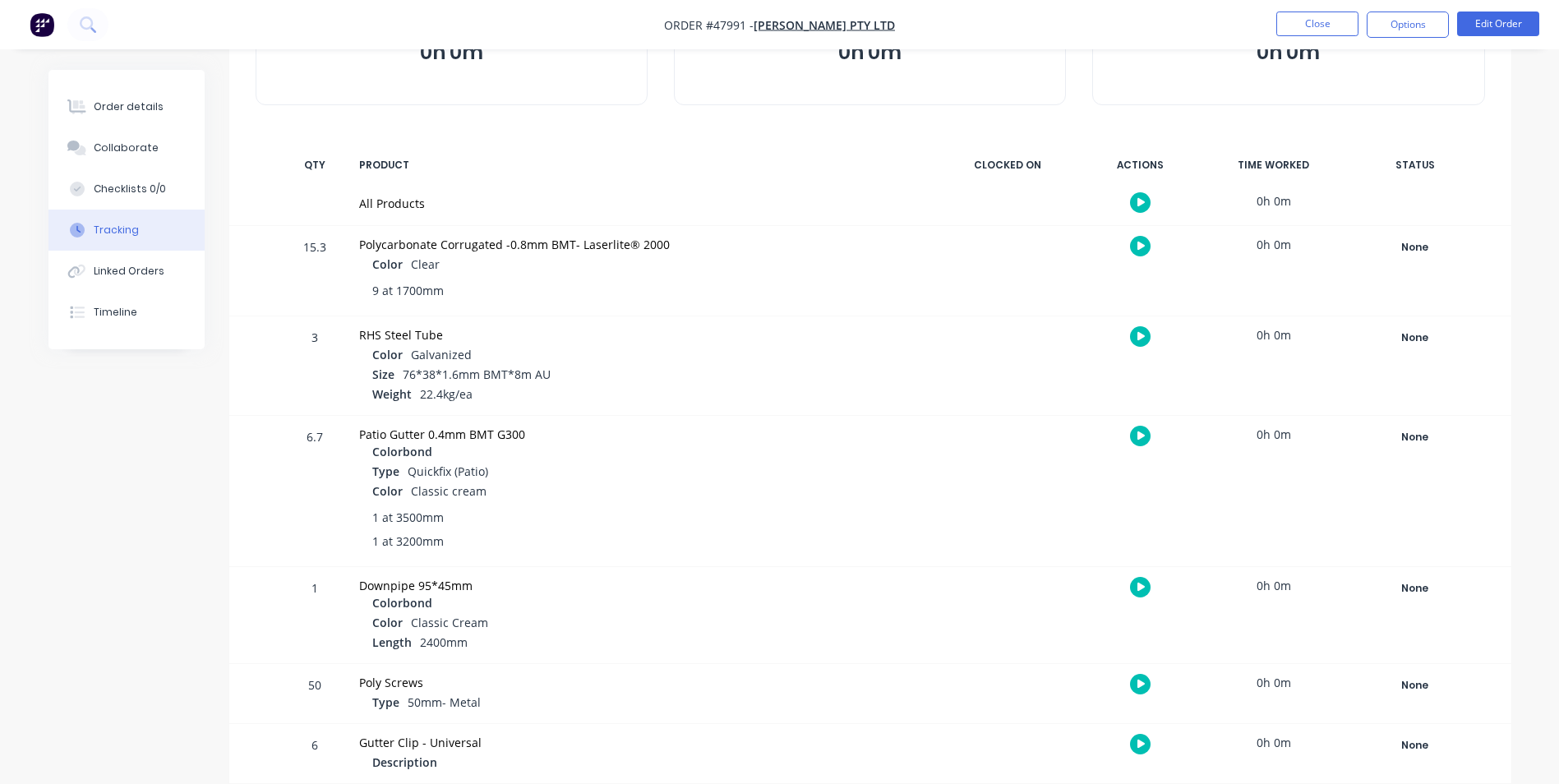
scroll to position [70, 0]
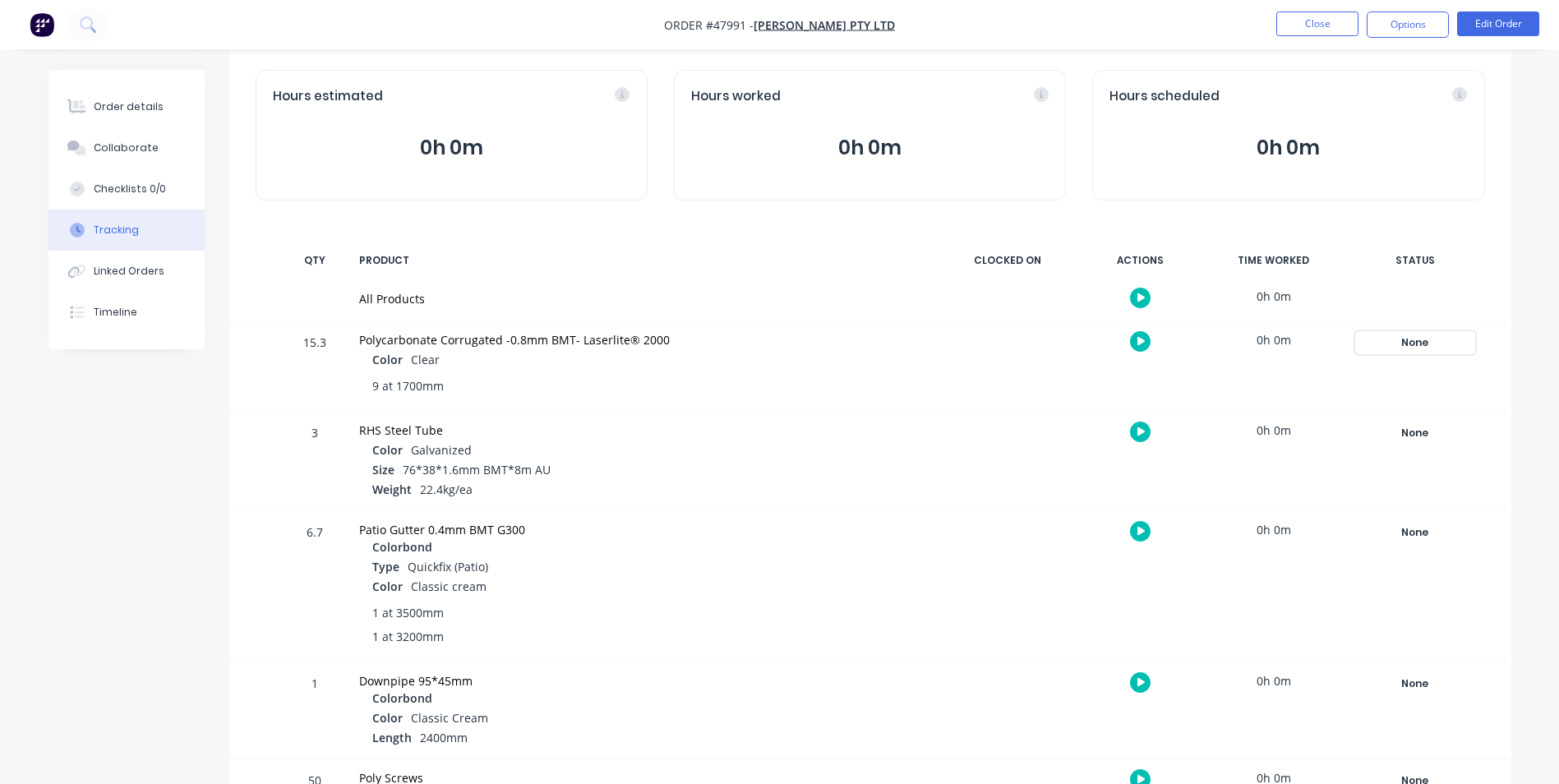
click at [1431, 340] on div "None" at bounding box center [1415, 343] width 119 height 22
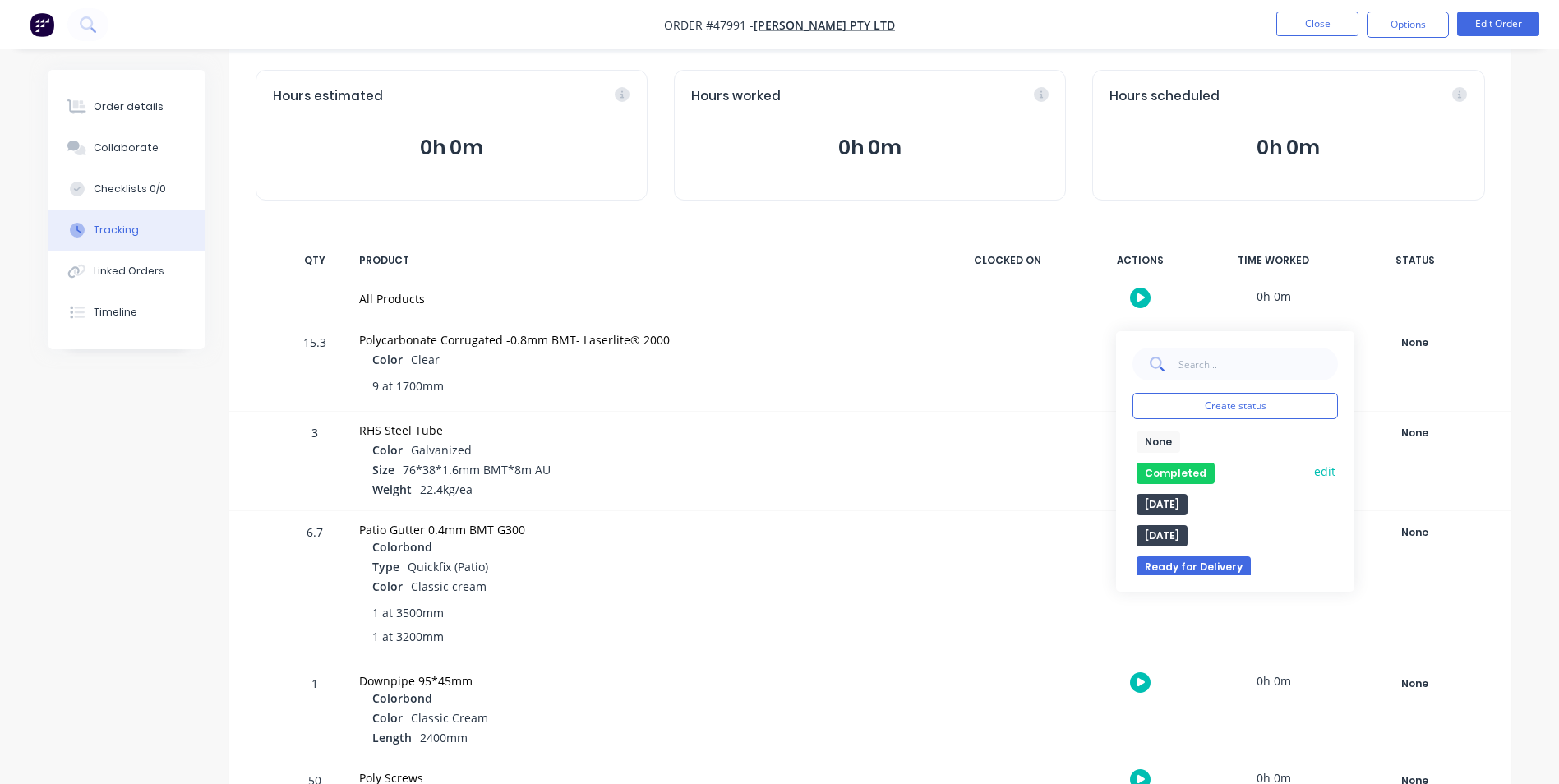
click at [1156, 464] on button "Completed" at bounding box center [1175, 473] width 78 height 22
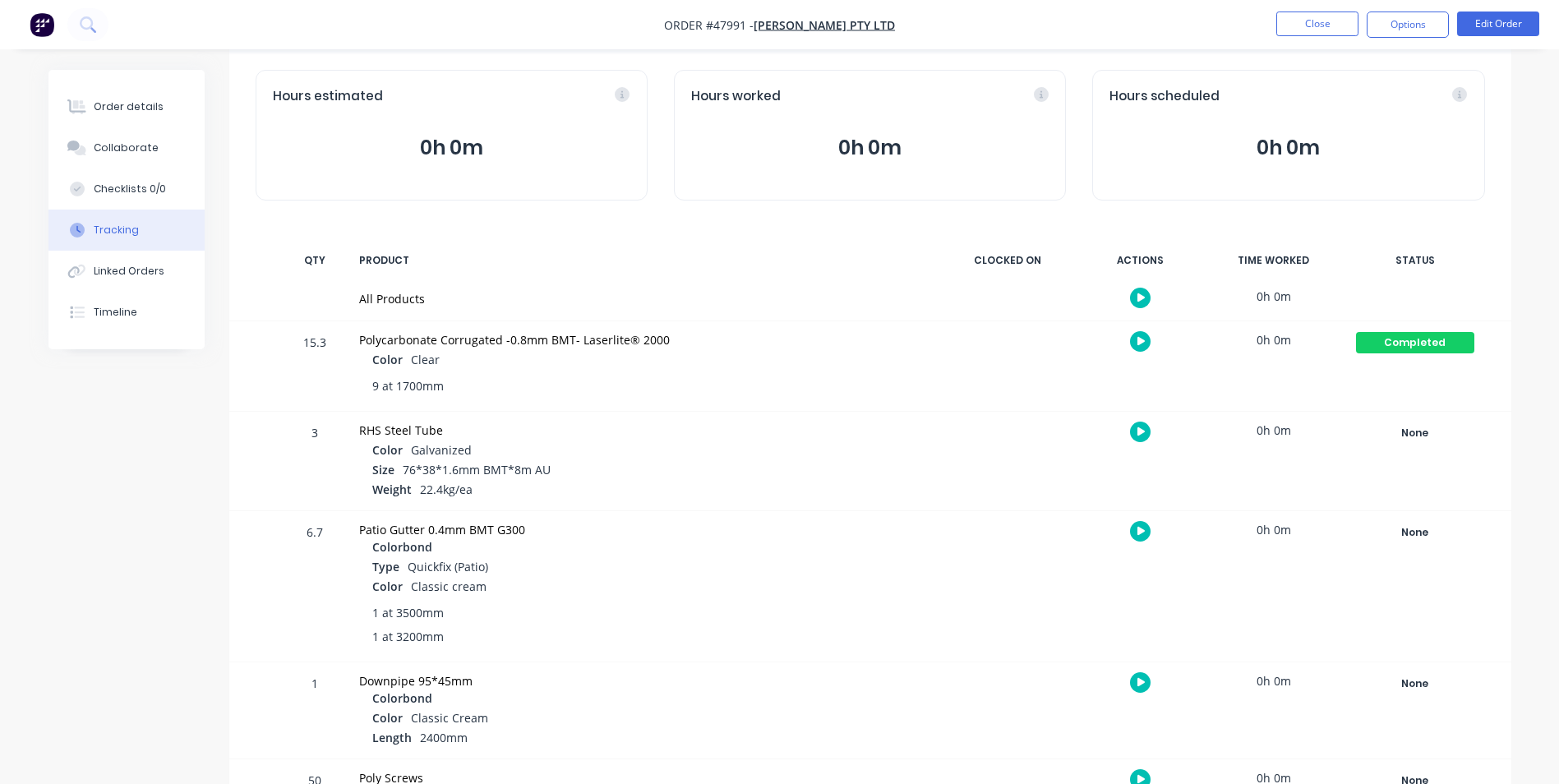
click at [135, 713] on div "Tracking Add manual time entry Hours estimated 0h 0m Hours worked 0h 0m Hours s…" at bounding box center [780, 556] width 1463 height 1112
click at [1298, 23] on button "Close" at bounding box center [1316, 23] width 82 height 24
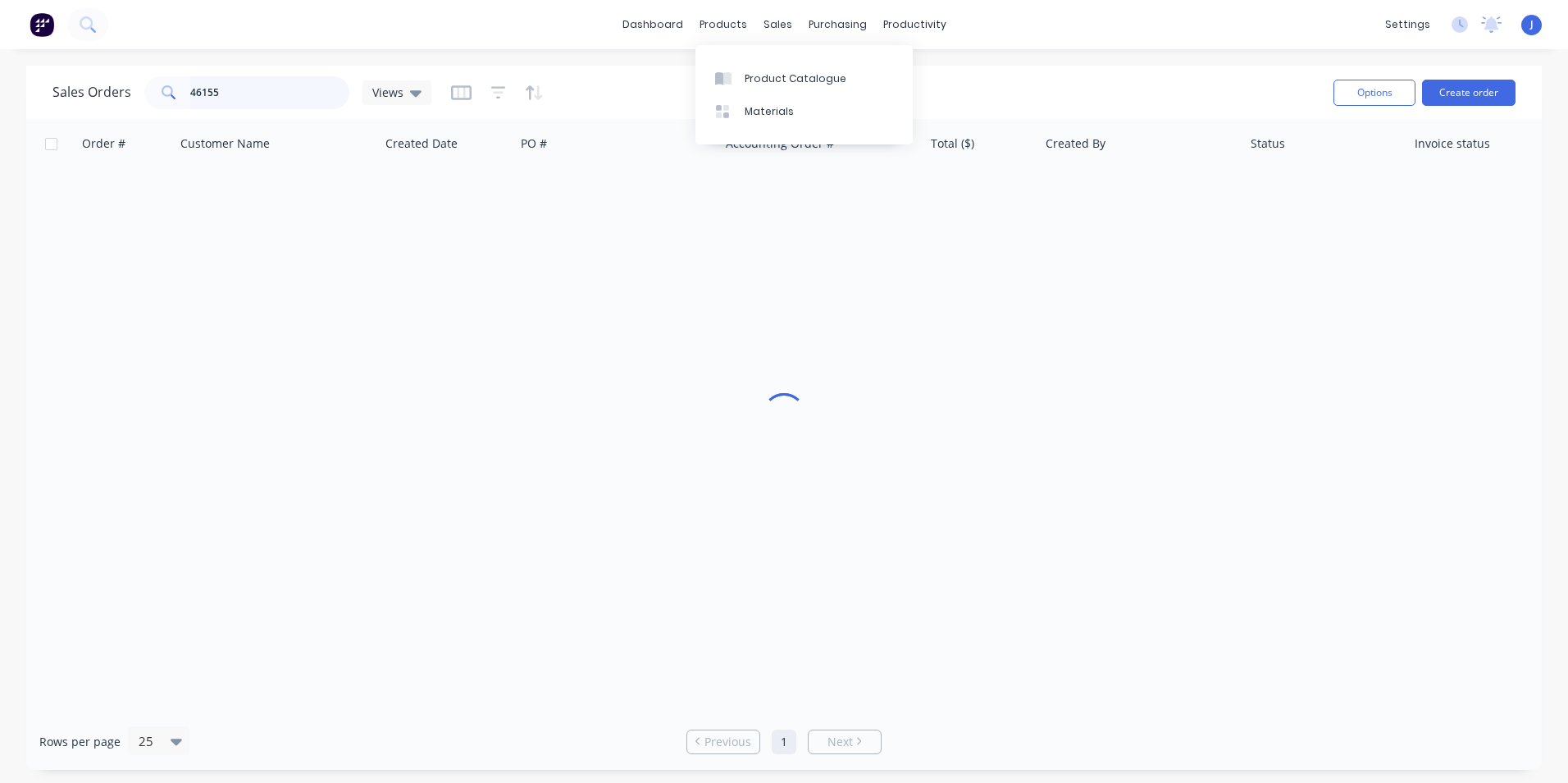
drag, startPoint x: 247, startPoint y: 94, endPoint x: 159, endPoint y: 91, distance: 88.1
click at [153, 97] on div "46155" at bounding box center [247, 92] width 205 height 33
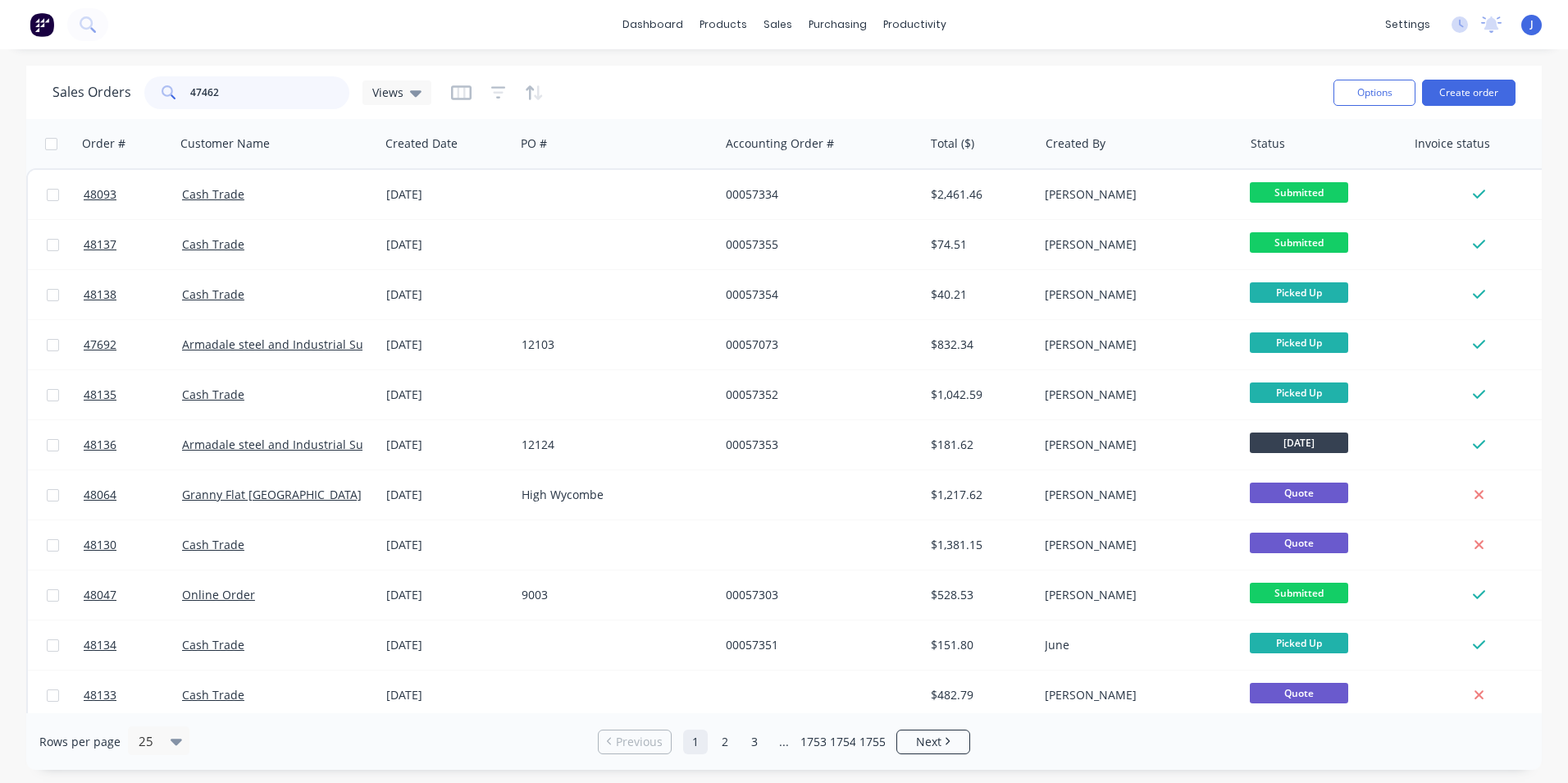
type input "47462"
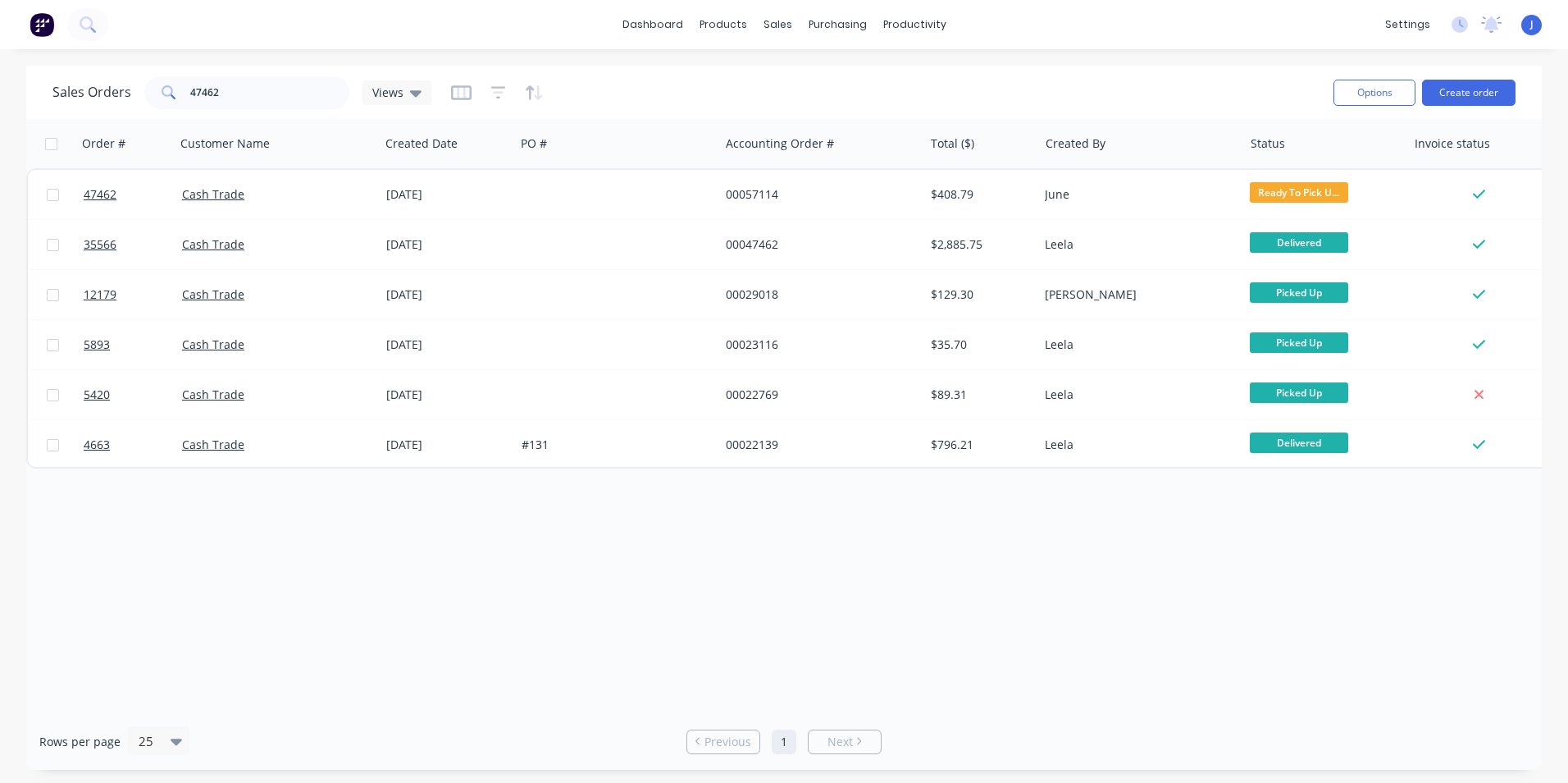
click at [558, 192] on div at bounding box center [617, 194] width 204 height 49
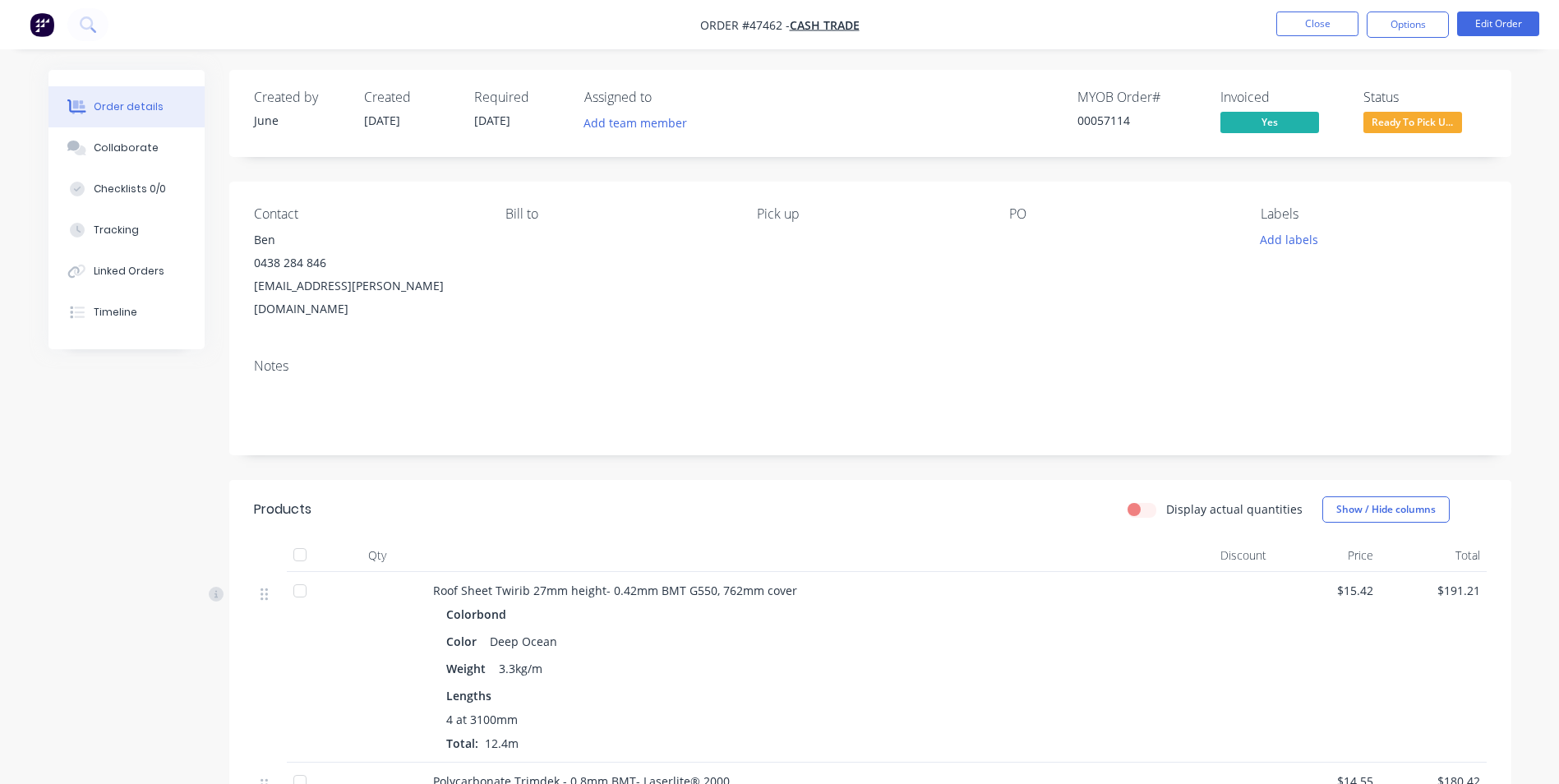
click at [1408, 113] on span "Ready To Pick U..." at bounding box center [1413, 121] width 99 height 21
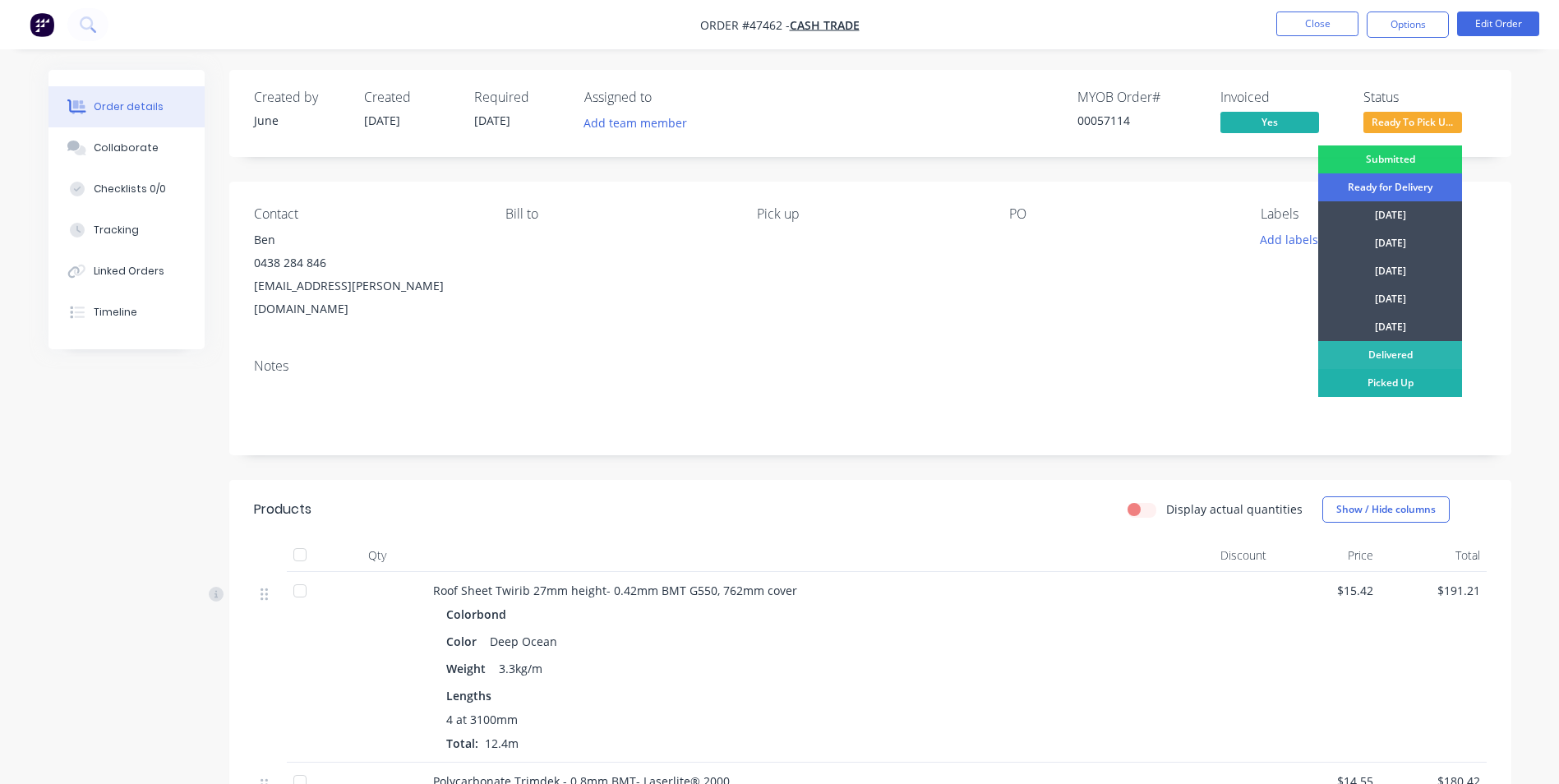
click at [1387, 383] on div "Picked Up" at bounding box center [1390, 383] width 144 height 28
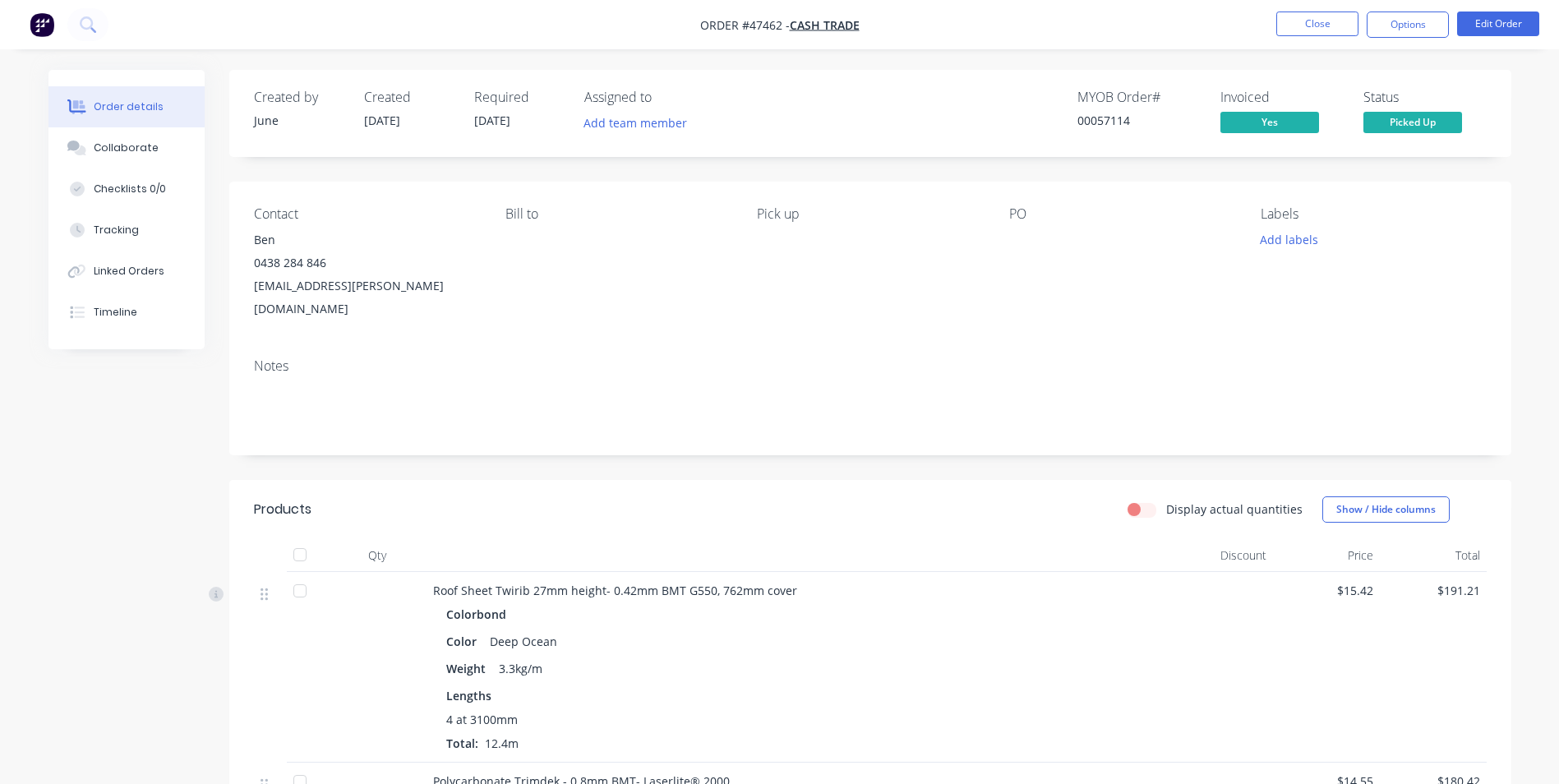
click at [1275, 22] on ul "Close Options Edit Order" at bounding box center [1408, 24] width 303 height 26
click at [1295, 22] on button "Close" at bounding box center [1316, 23] width 82 height 24
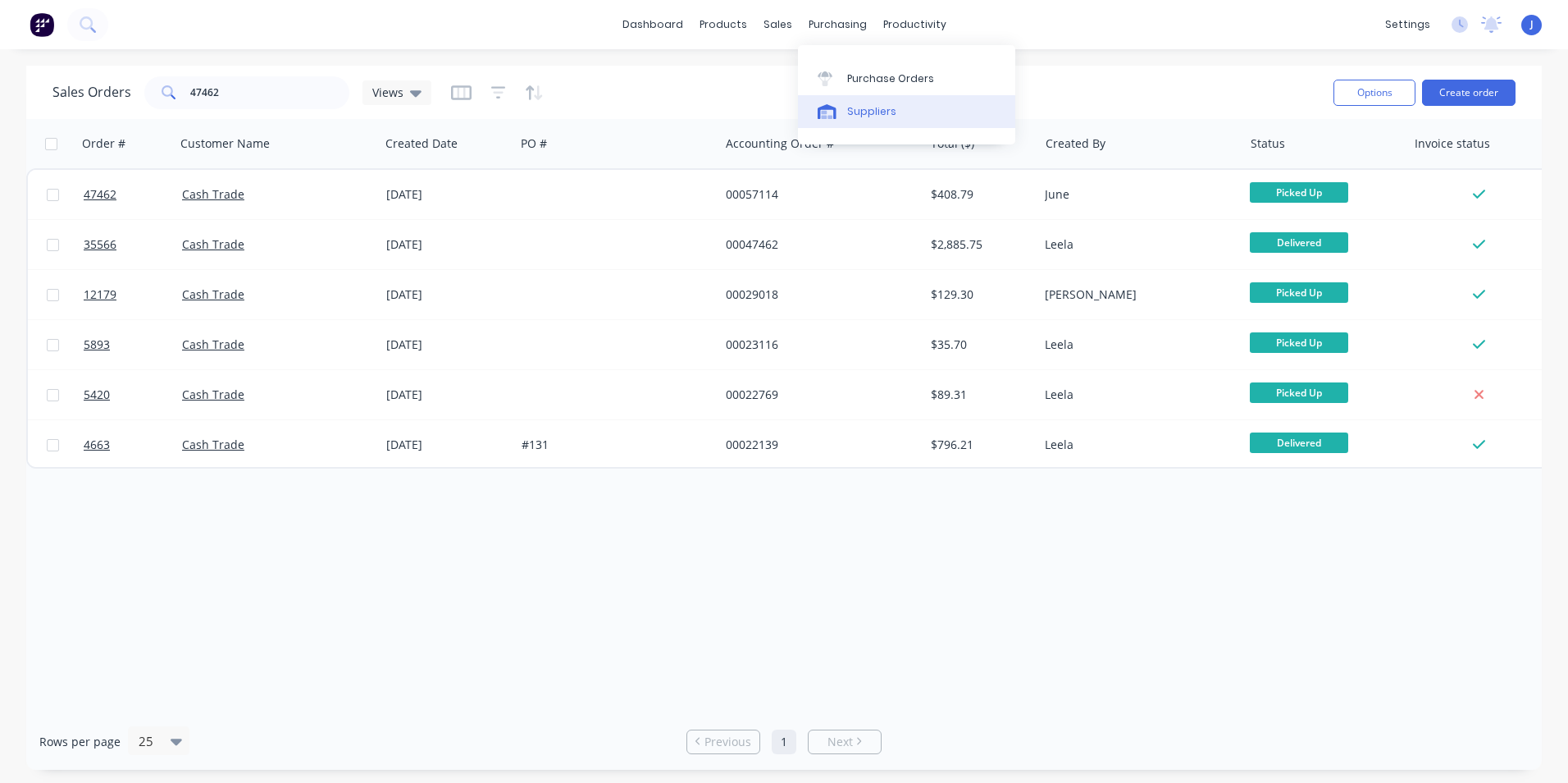
click at [871, 105] on div "Suppliers" at bounding box center [871, 111] width 49 height 14
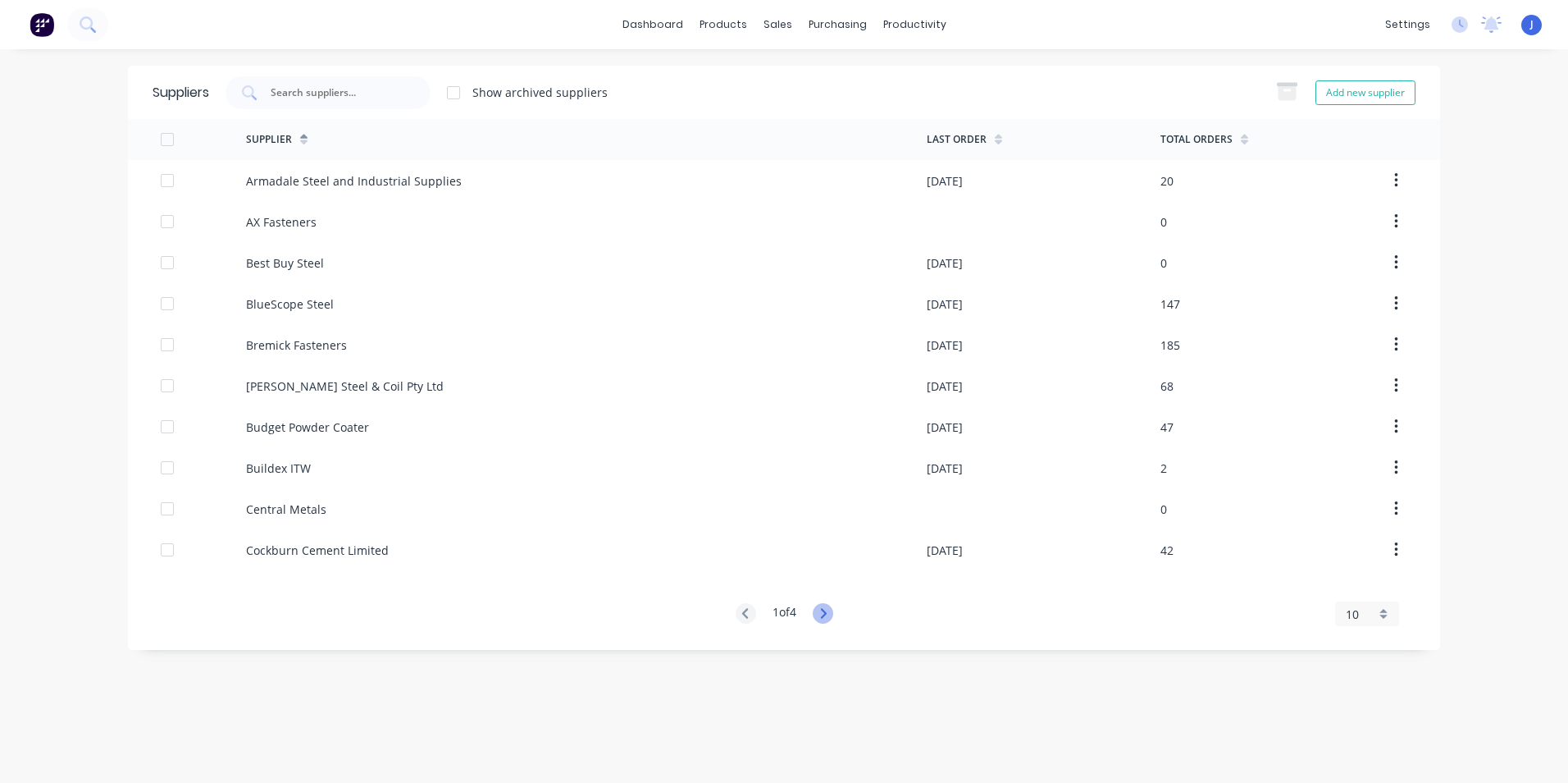
click at [827, 610] on icon at bounding box center [822, 613] width 21 height 21
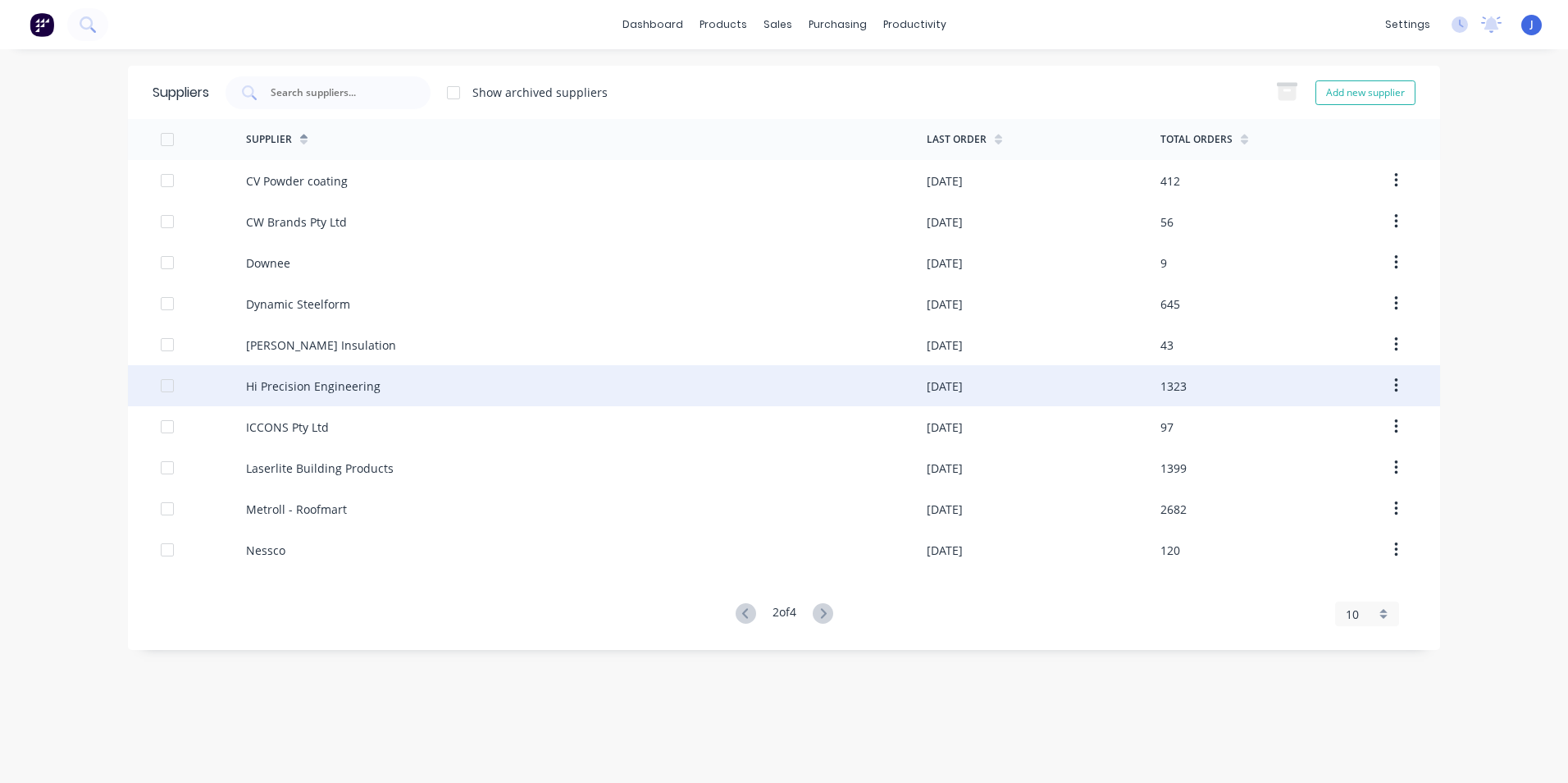
click at [322, 391] on div "Hi Precision Engineering" at bounding box center [313, 386] width 134 height 17
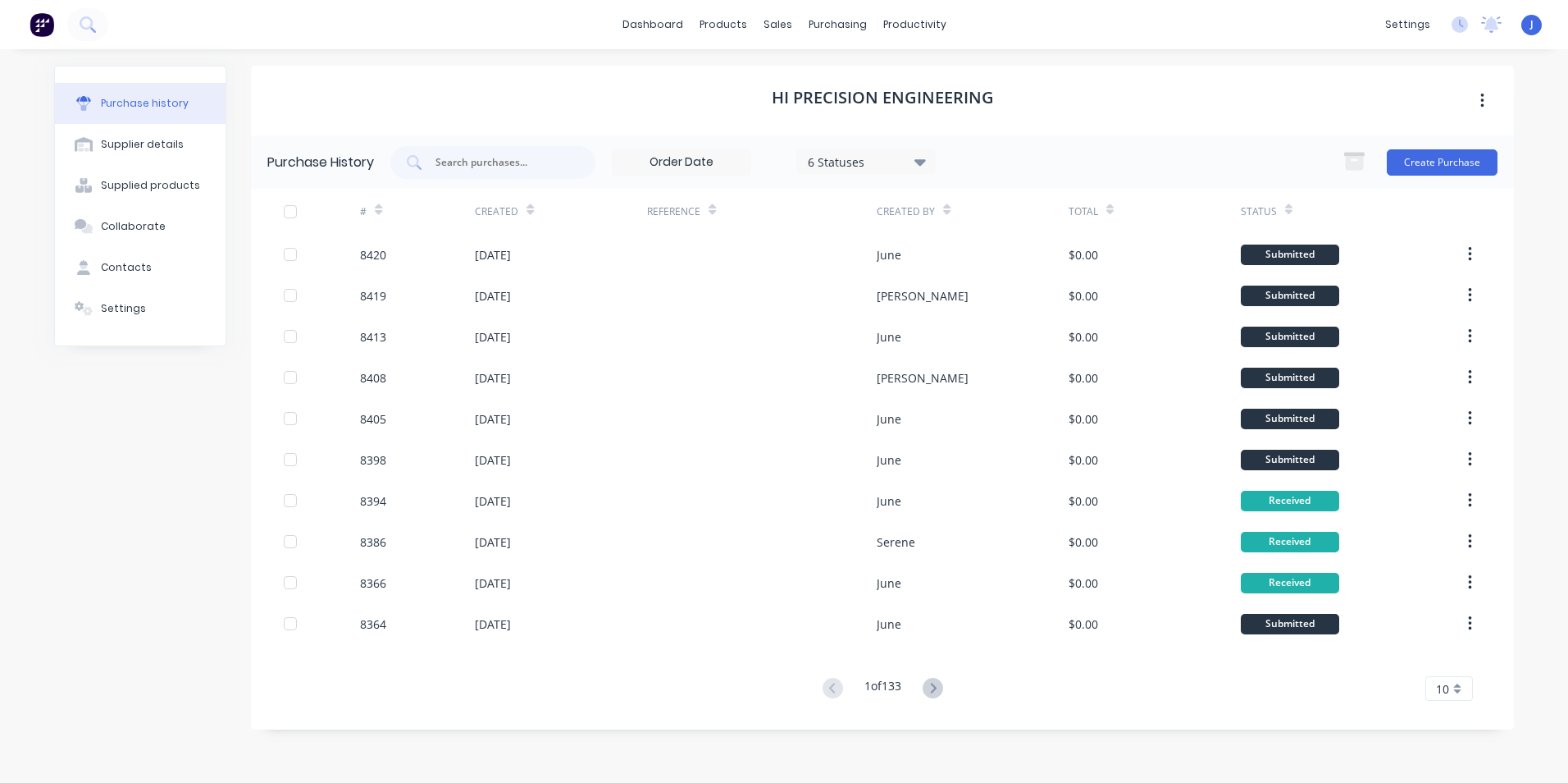
click at [821, 158] on div "6 Statuses" at bounding box center [866, 161] width 117 height 17
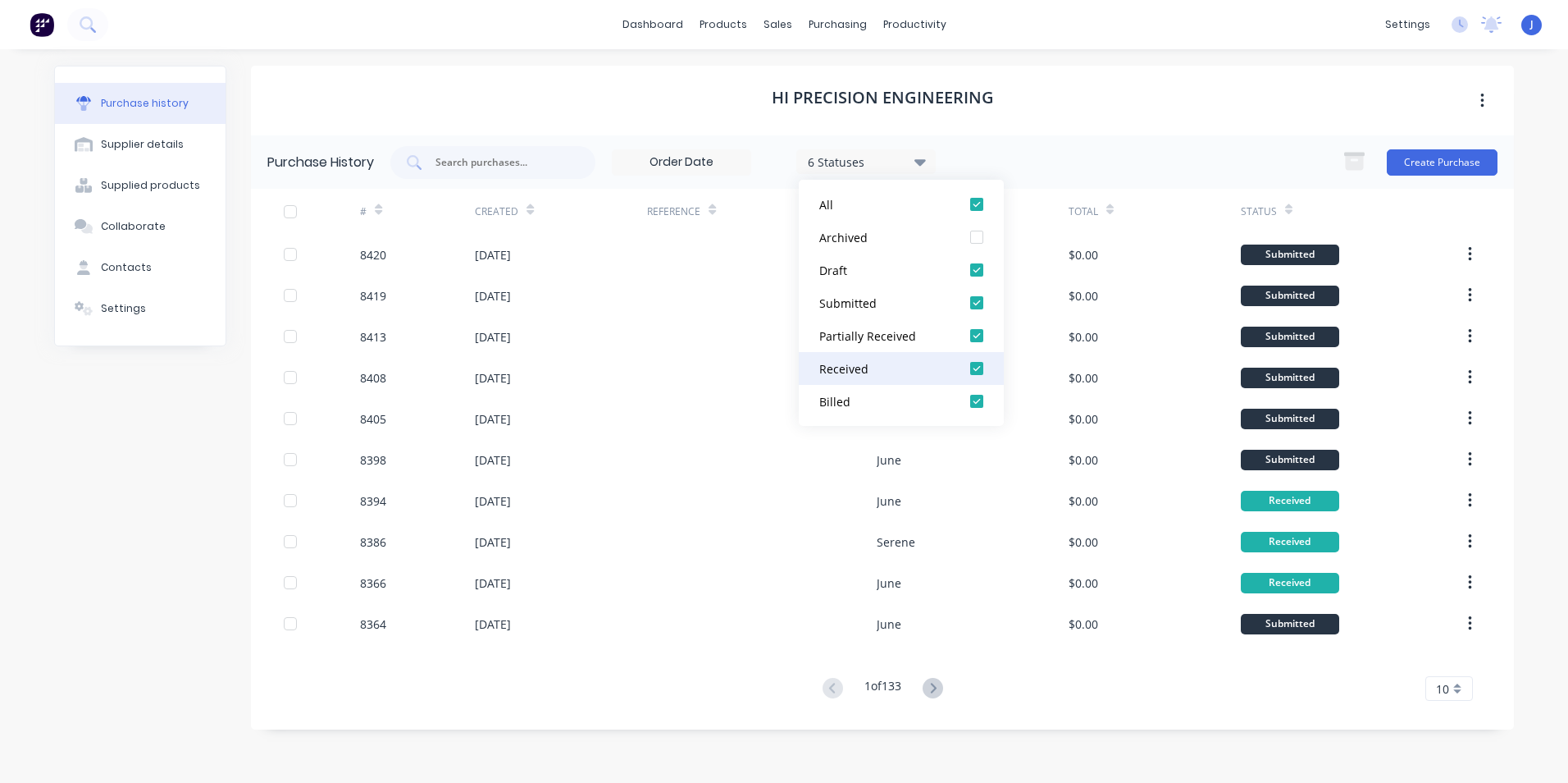
click at [889, 357] on button "Received" at bounding box center [901, 368] width 205 height 33
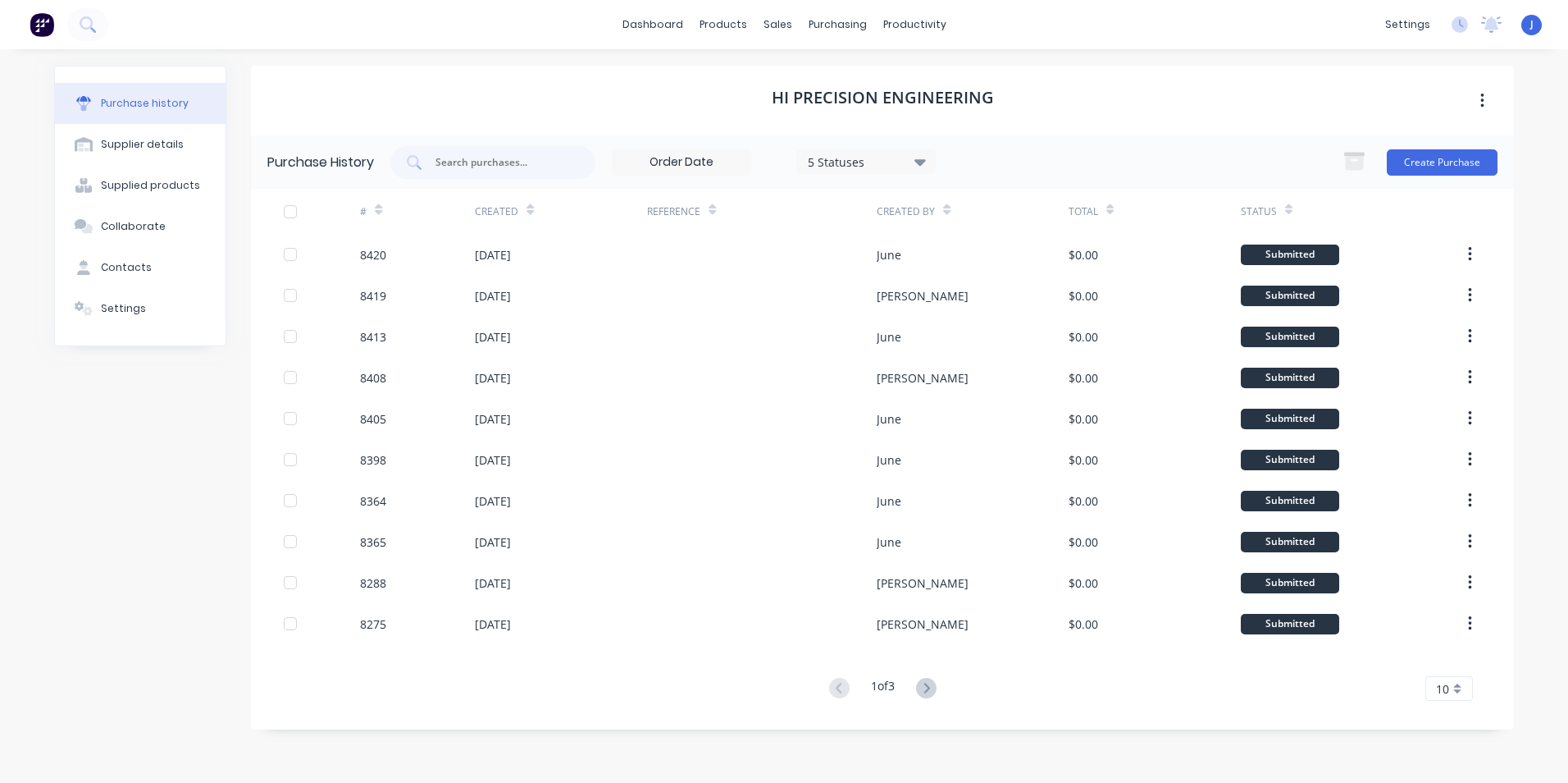
click at [538, 122] on div "Hi Precision Engineering" at bounding box center [882, 100] width 1263 height 70
click at [923, 687] on icon at bounding box center [926, 688] width 21 height 21
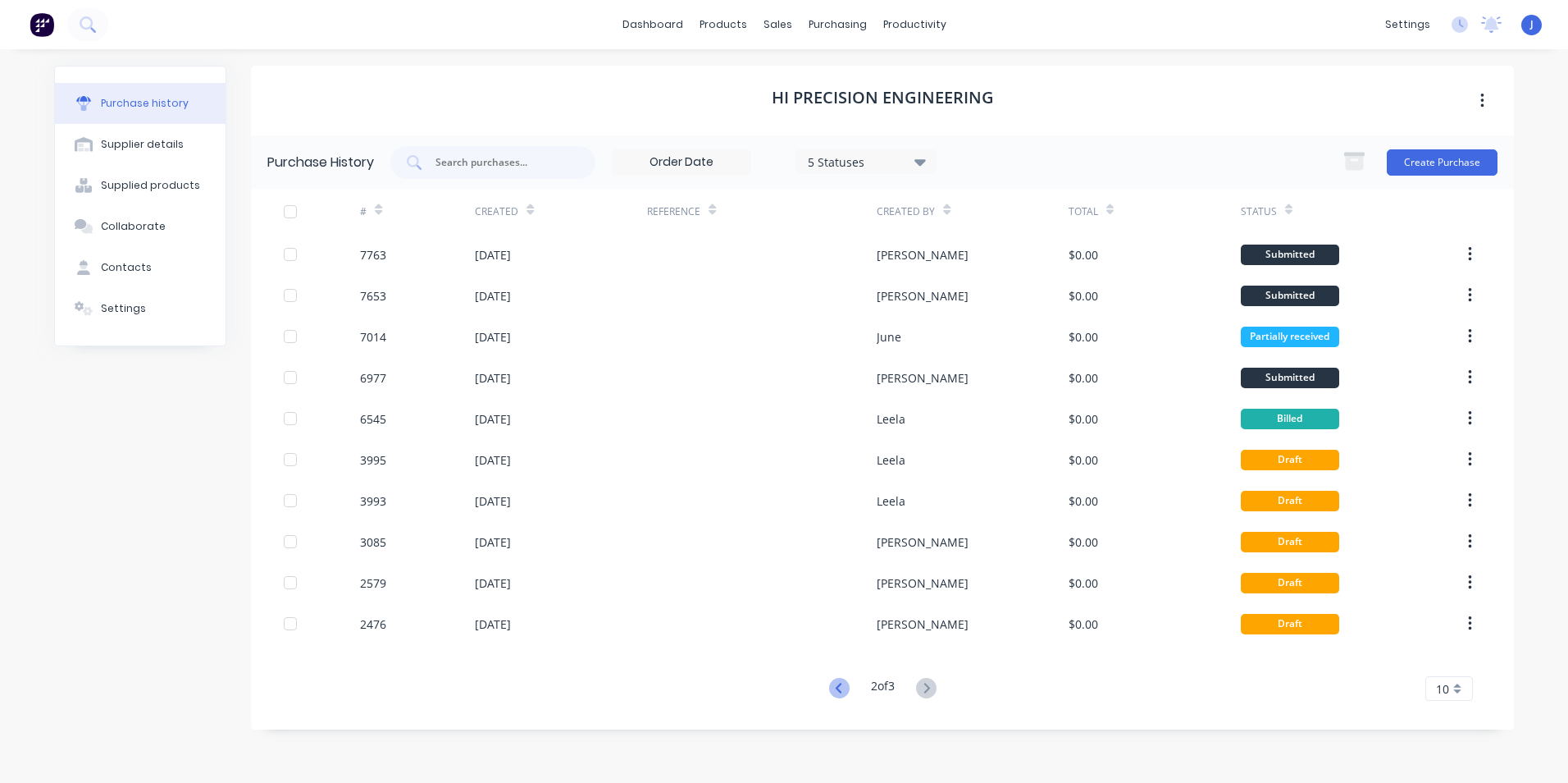
click at [839, 687] on icon at bounding box center [839, 688] width 21 height 21
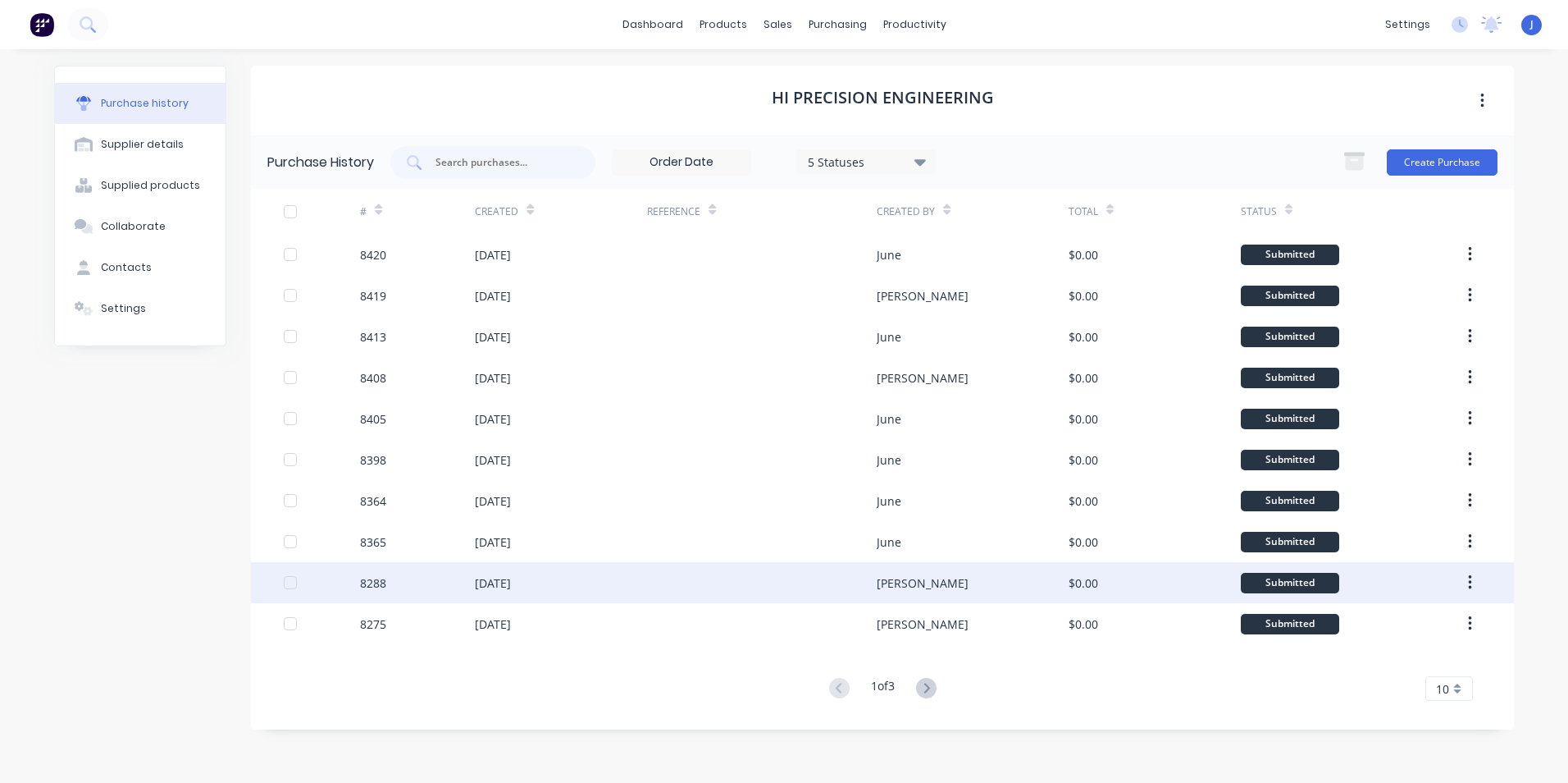
click at [829, 598] on div at bounding box center [762, 583] width 230 height 41
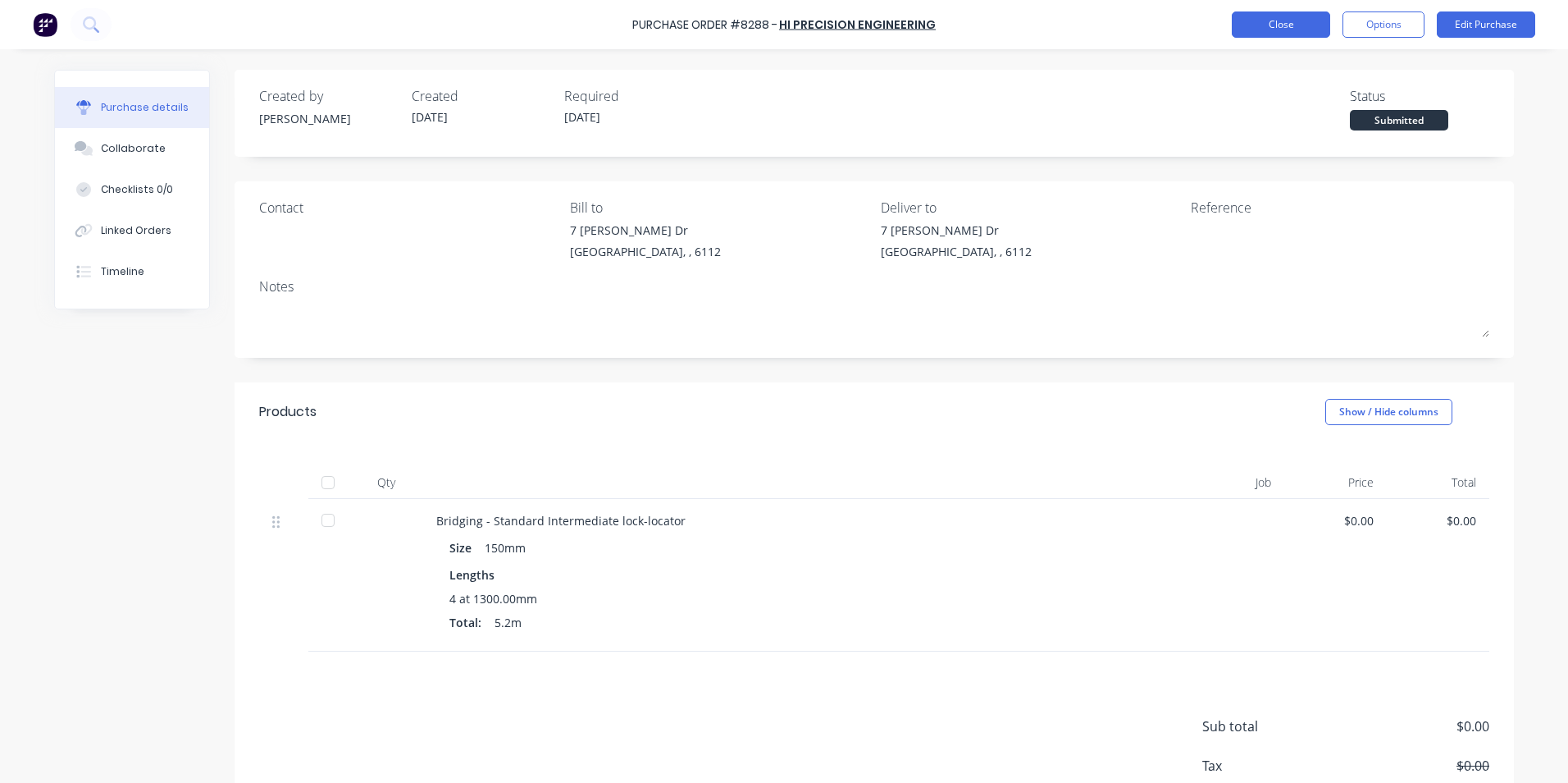
click at [1281, 30] on button "Close" at bounding box center [1281, 24] width 99 height 26
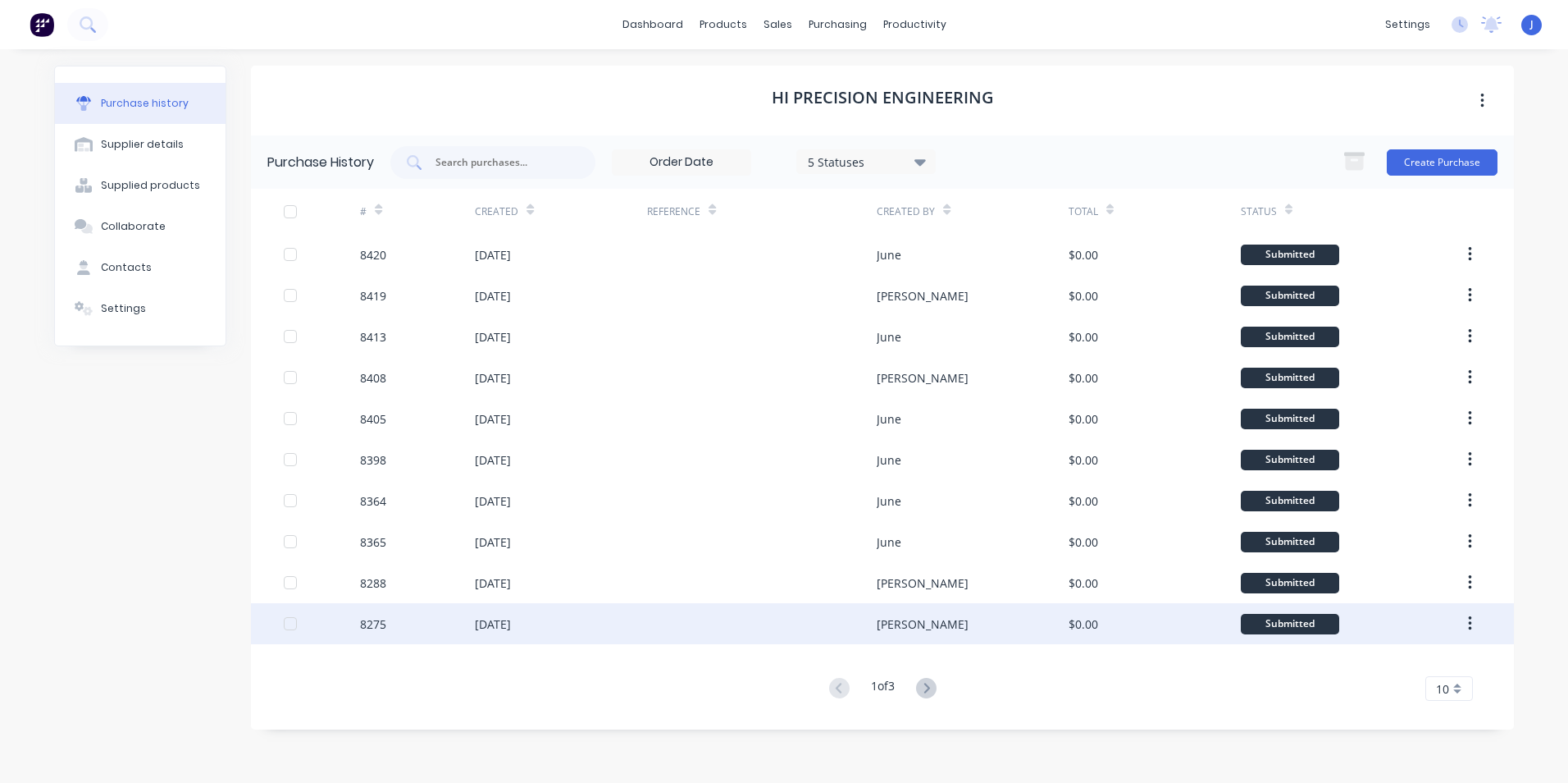
click at [428, 623] on div "8275" at bounding box center [418, 623] width 115 height 41
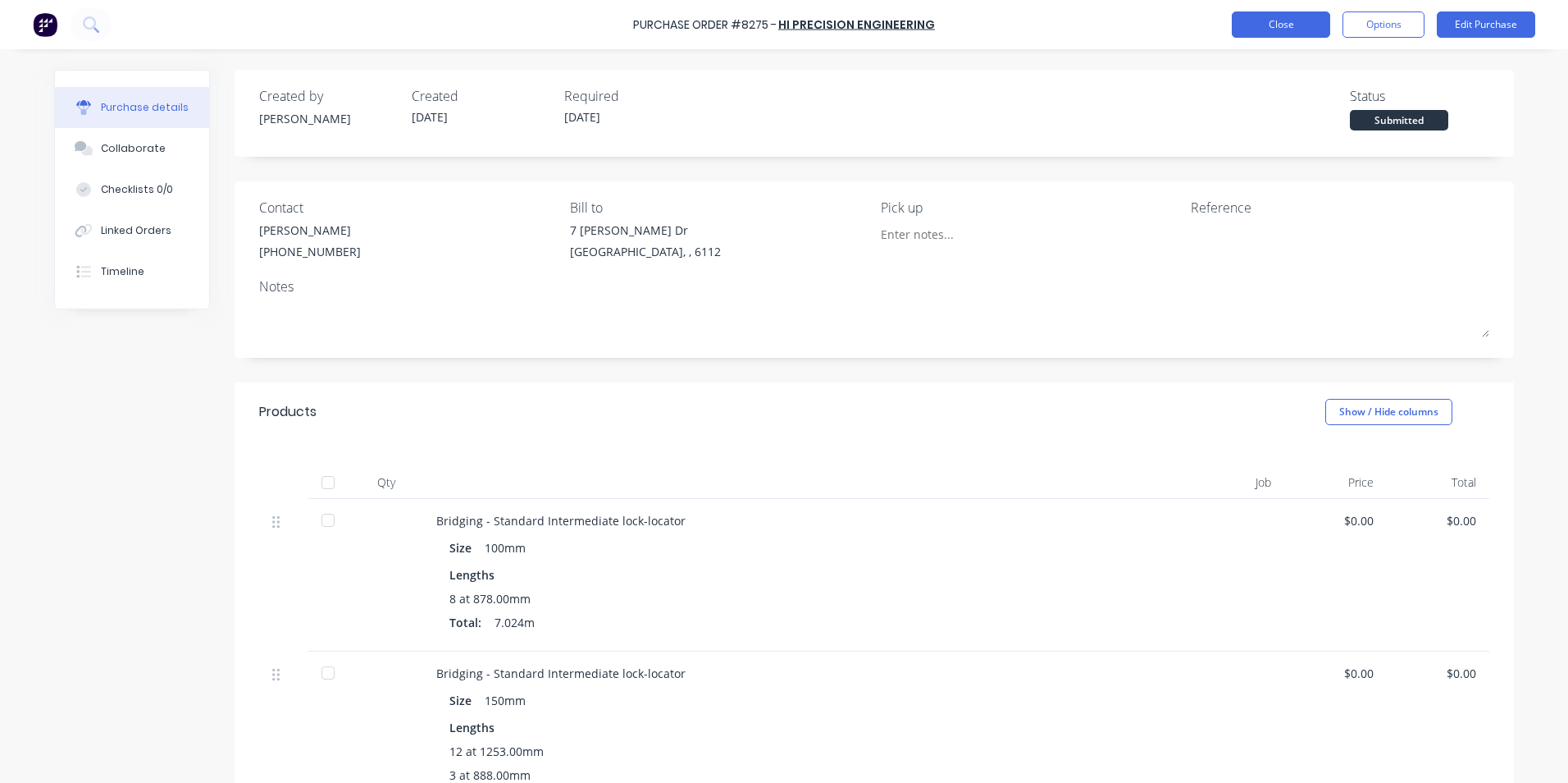
click at [1274, 34] on button "Close" at bounding box center [1281, 24] width 99 height 26
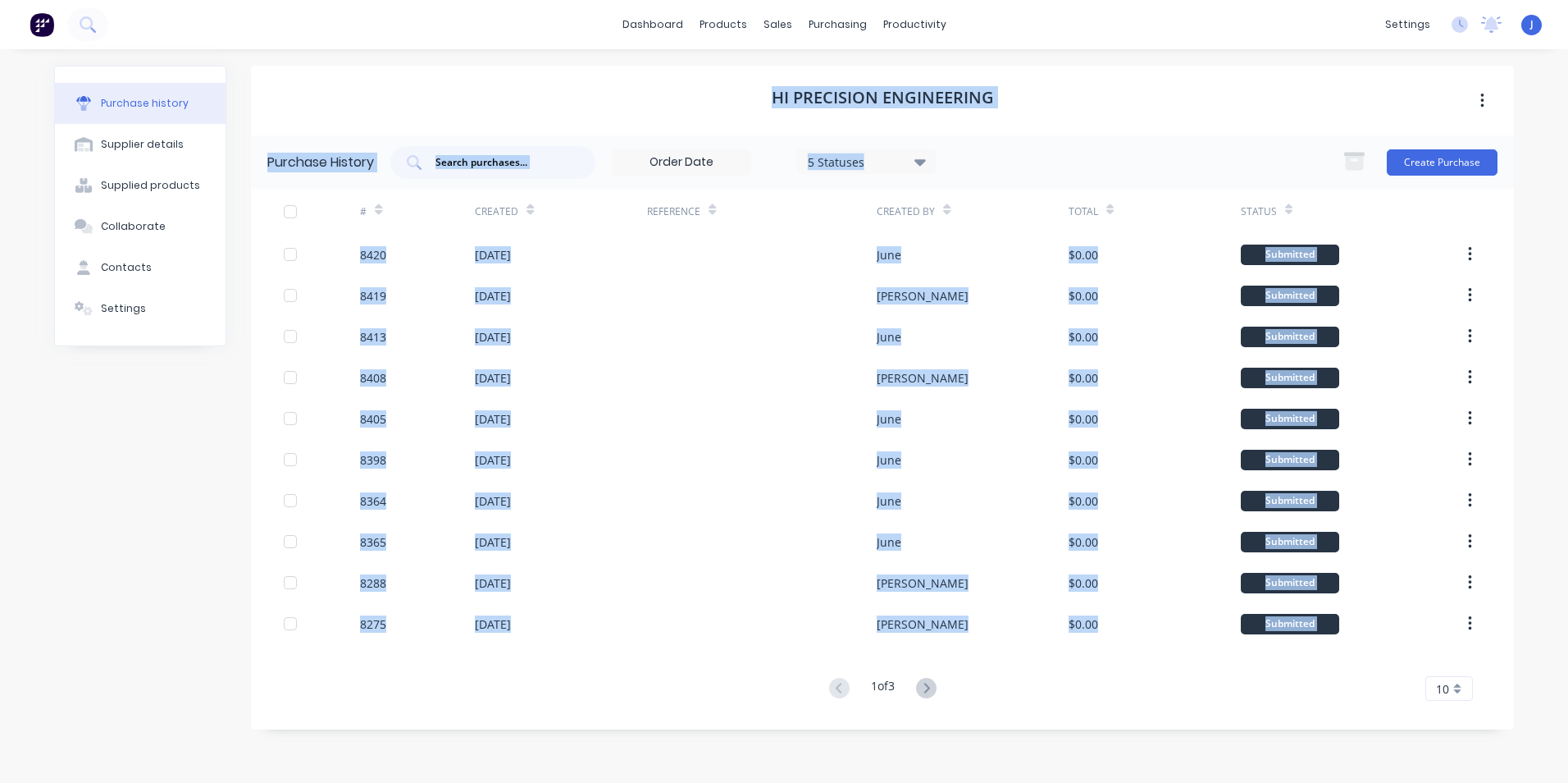
drag, startPoint x: 245, startPoint y: 592, endPoint x: 222, endPoint y: 614, distance: 31.8
click at [222, 614] on div "Purchase history Supplier details Supplied products Collaborate Contacts Settin…" at bounding box center [784, 407] width 1460 height 684
click at [222, 618] on div "Purchase history Supplier details Supplied products Collaborate Contacts Settin…" at bounding box center [140, 407] width 172 height 684
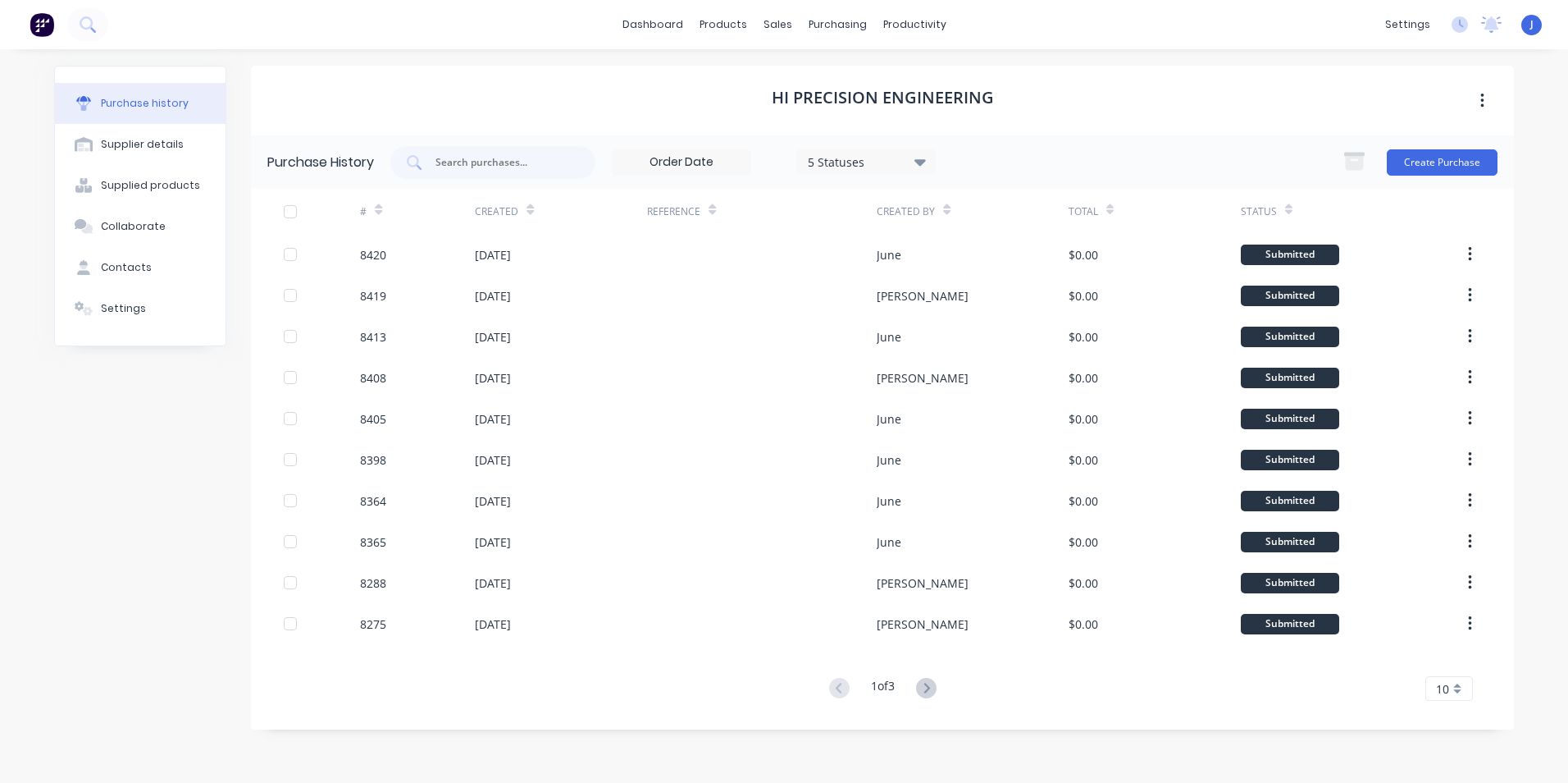
click at [1062, 205] on div "Created By" at bounding box center [972, 211] width 191 height 45
click at [1096, 100] on div "Hi Precision Engineering" at bounding box center [882, 100] width 1263 height 70
click at [783, 32] on div "sales" at bounding box center [777, 24] width 45 height 24
click at [804, 117] on div "Customers" at bounding box center [834, 111] width 59 height 14
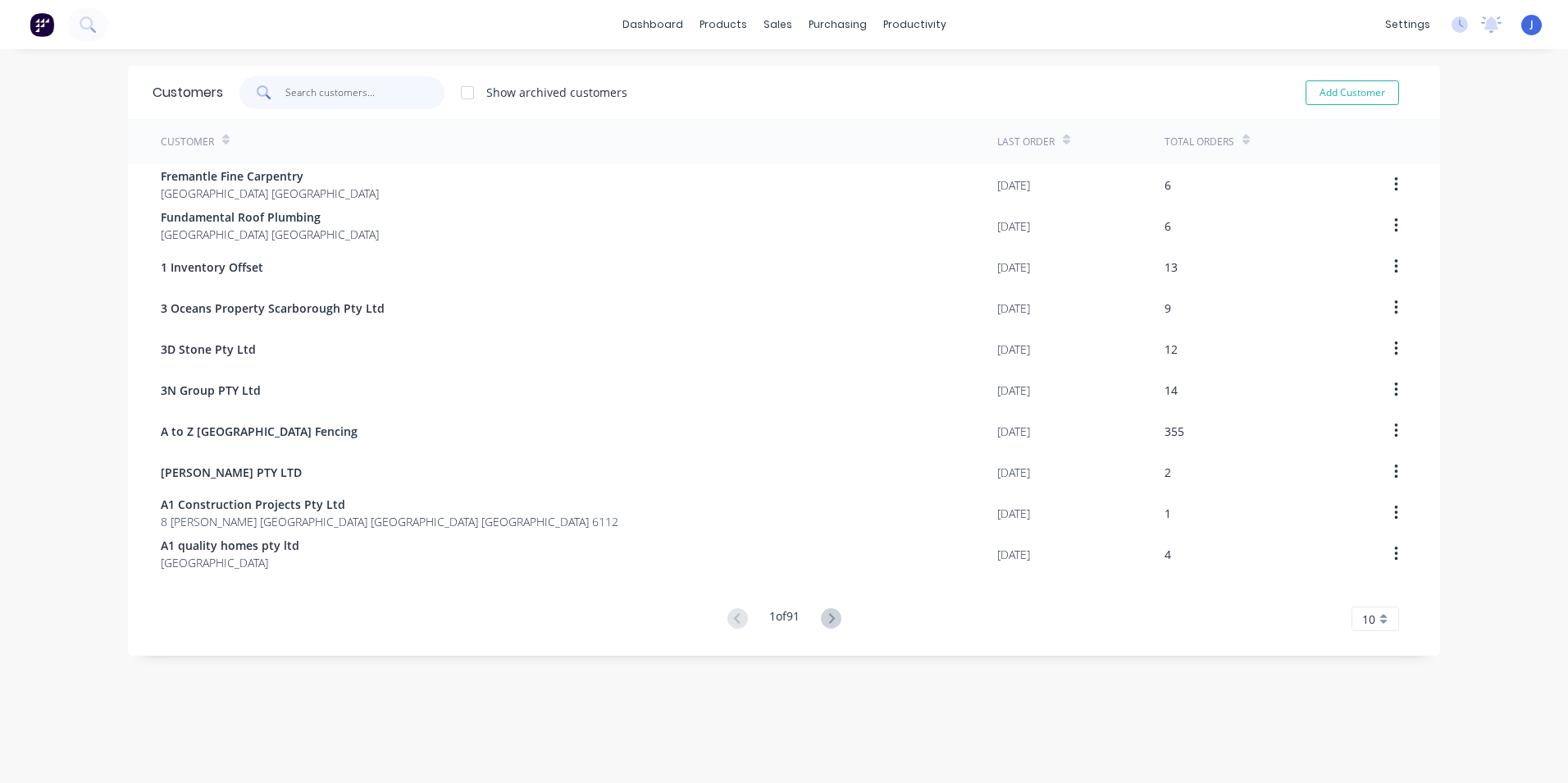
click at [346, 99] on input "text" at bounding box center [365, 92] width 160 height 33
click at [767, 62] on link "Sales Orders" at bounding box center [858, 78] width 217 height 33
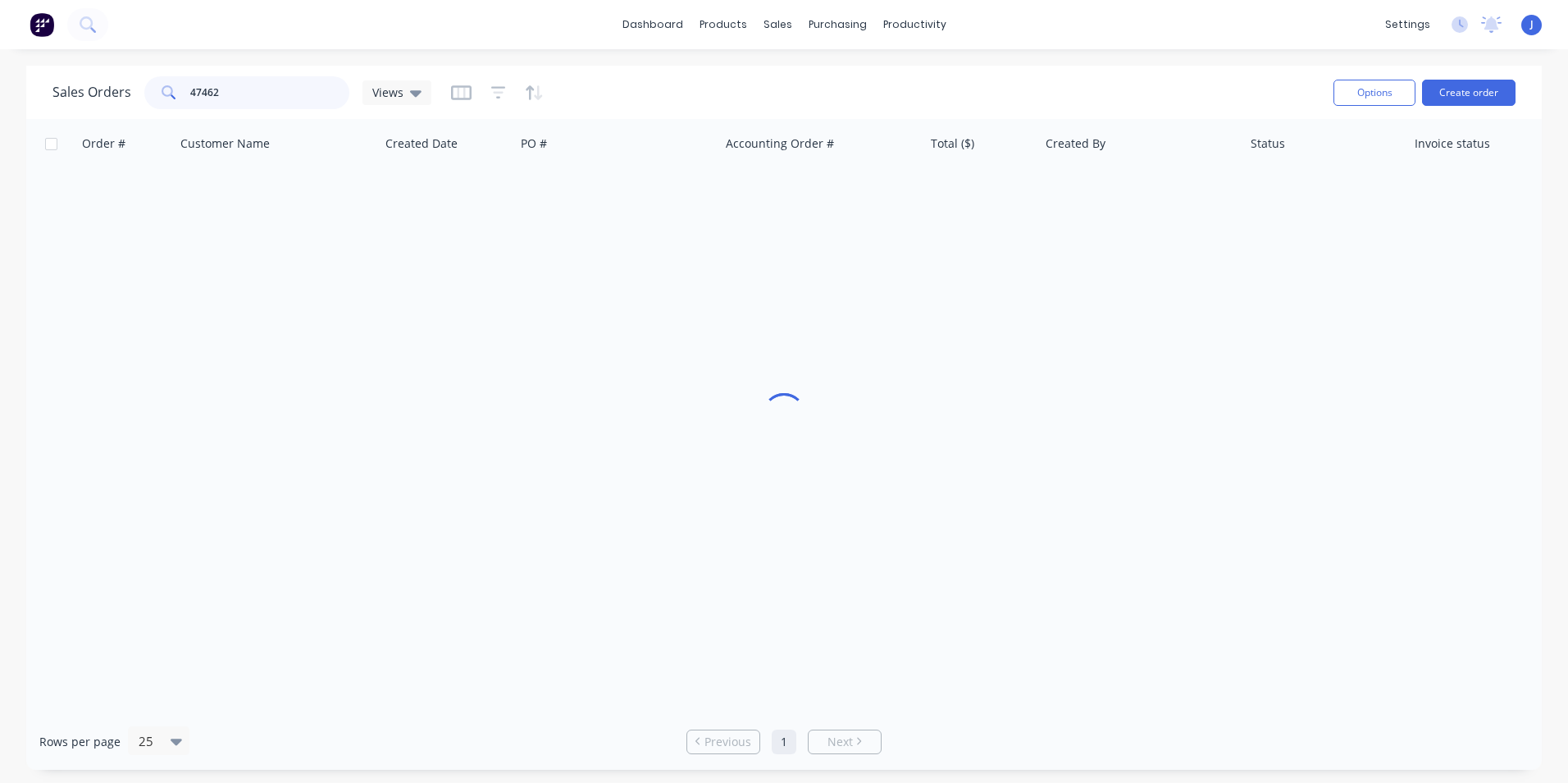
drag, startPoint x: 249, startPoint y: 104, endPoint x: 202, endPoint y: 106, distance: 47.0
click at [202, 106] on input "47462" at bounding box center [270, 92] width 160 height 33
type input "47618"
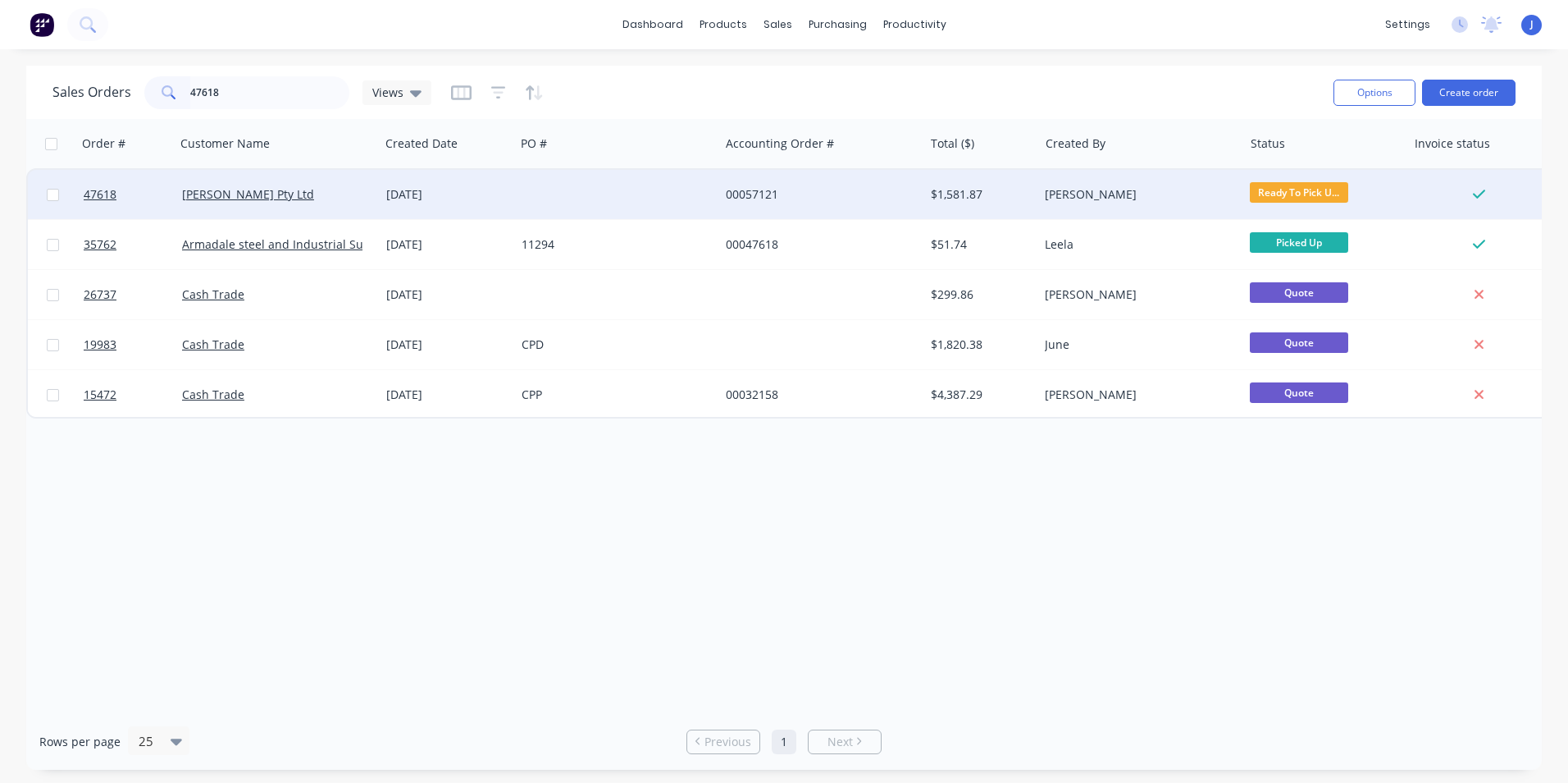
click at [749, 198] on div "00057121" at bounding box center [816, 195] width 182 height 16
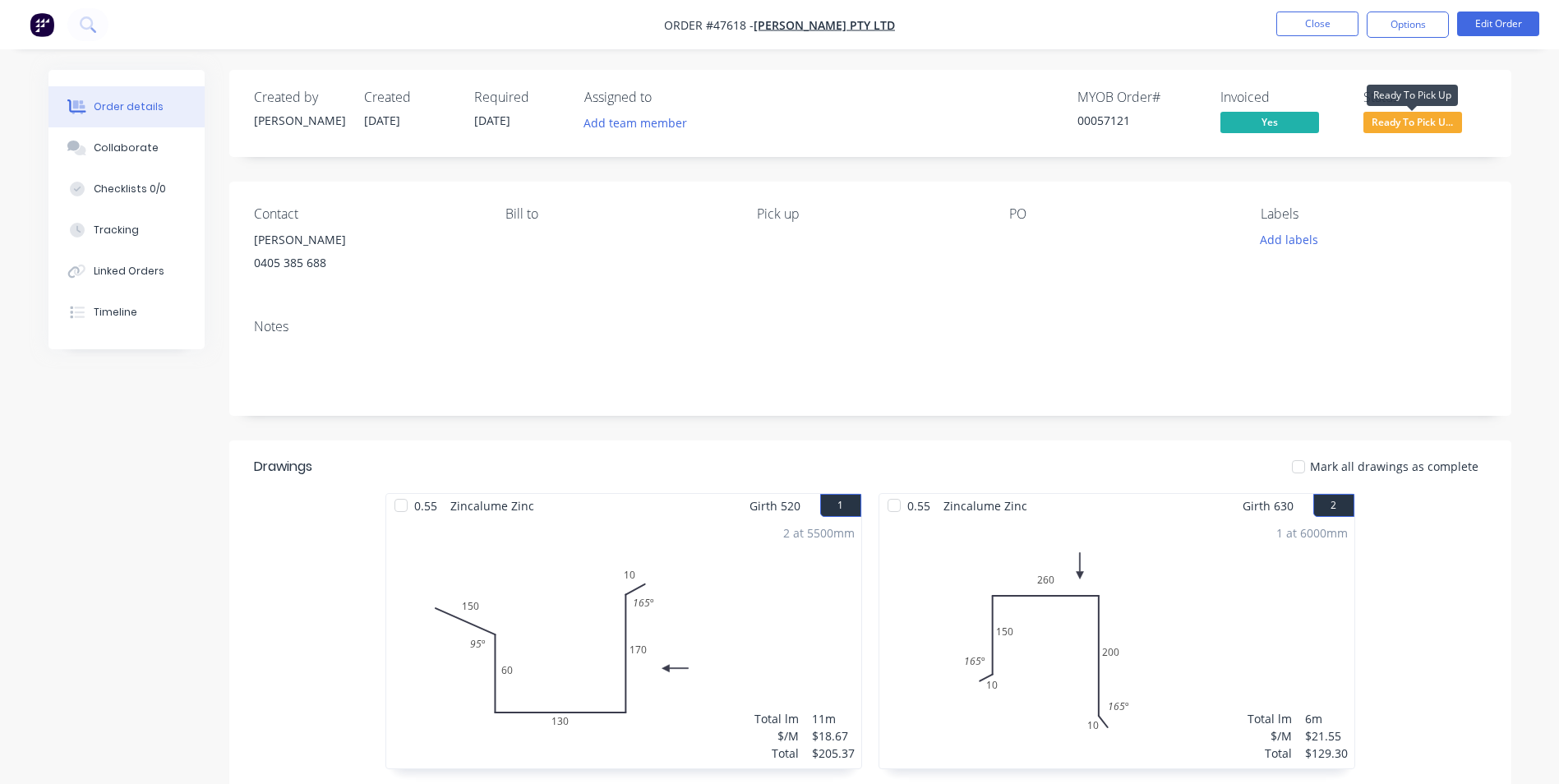
click at [1407, 119] on span "Ready To Pick U..." at bounding box center [1413, 121] width 99 height 21
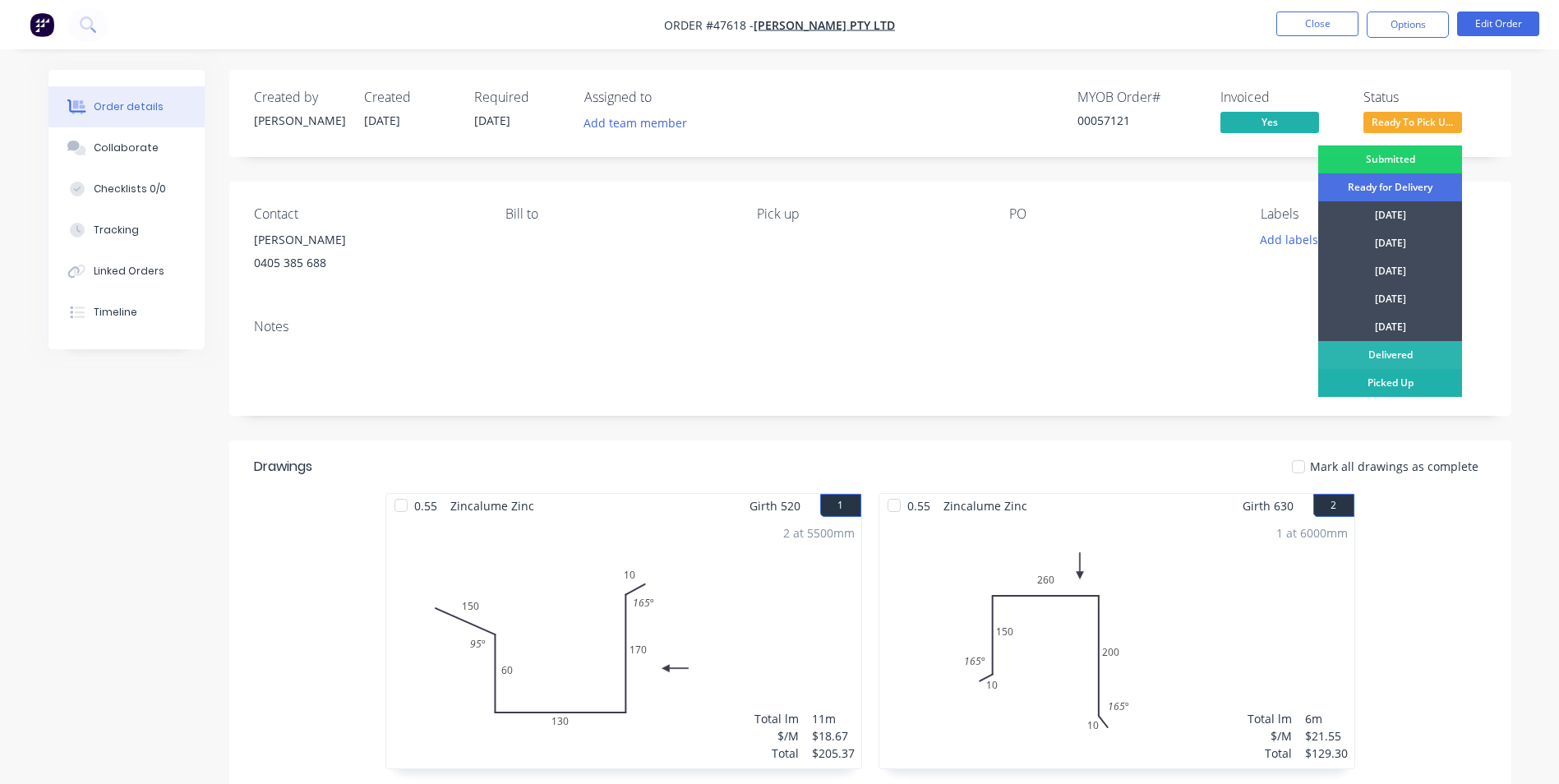
click at [1367, 376] on div "Picked Up" at bounding box center [1390, 383] width 144 height 28
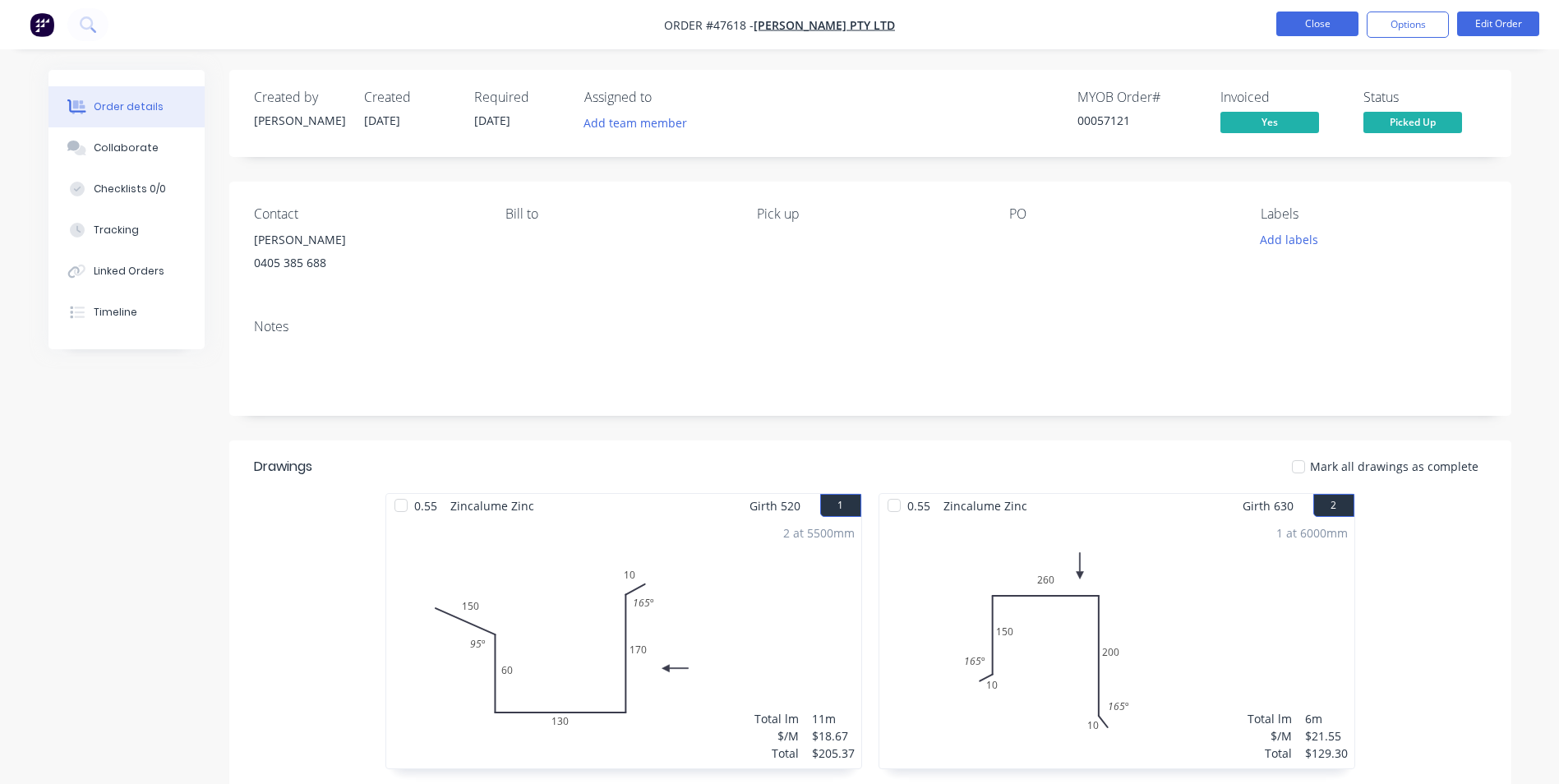
click at [1325, 25] on button "Close" at bounding box center [1316, 23] width 82 height 24
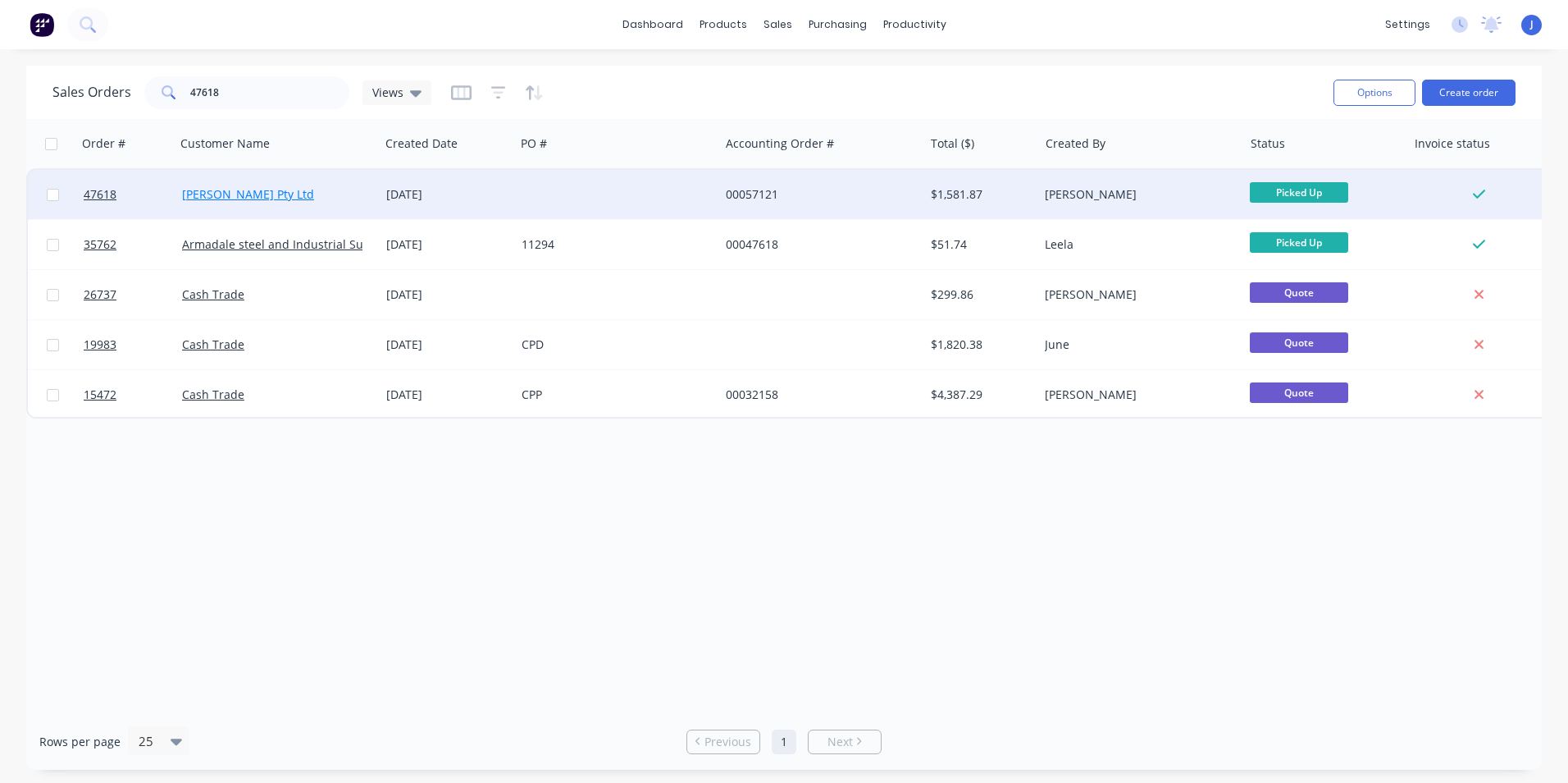
click at [215, 191] on link "[PERSON_NAME] Pty Ltd" at bounding box center [247, 194] width 132 height 15
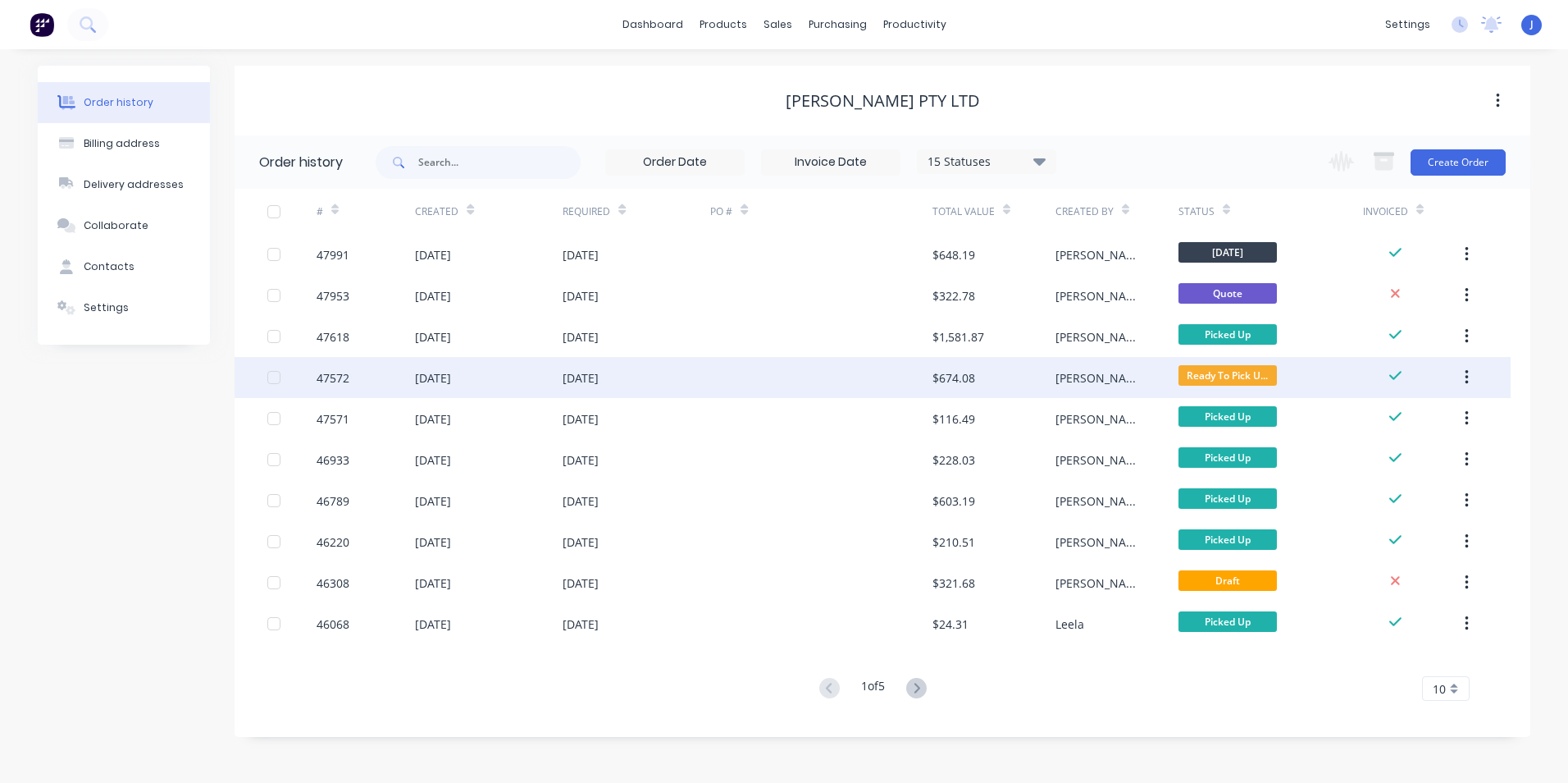
click at [1148, 375] on div "[PERSON_NAME]" at bounding box center [1116, 378] width 123 height 41
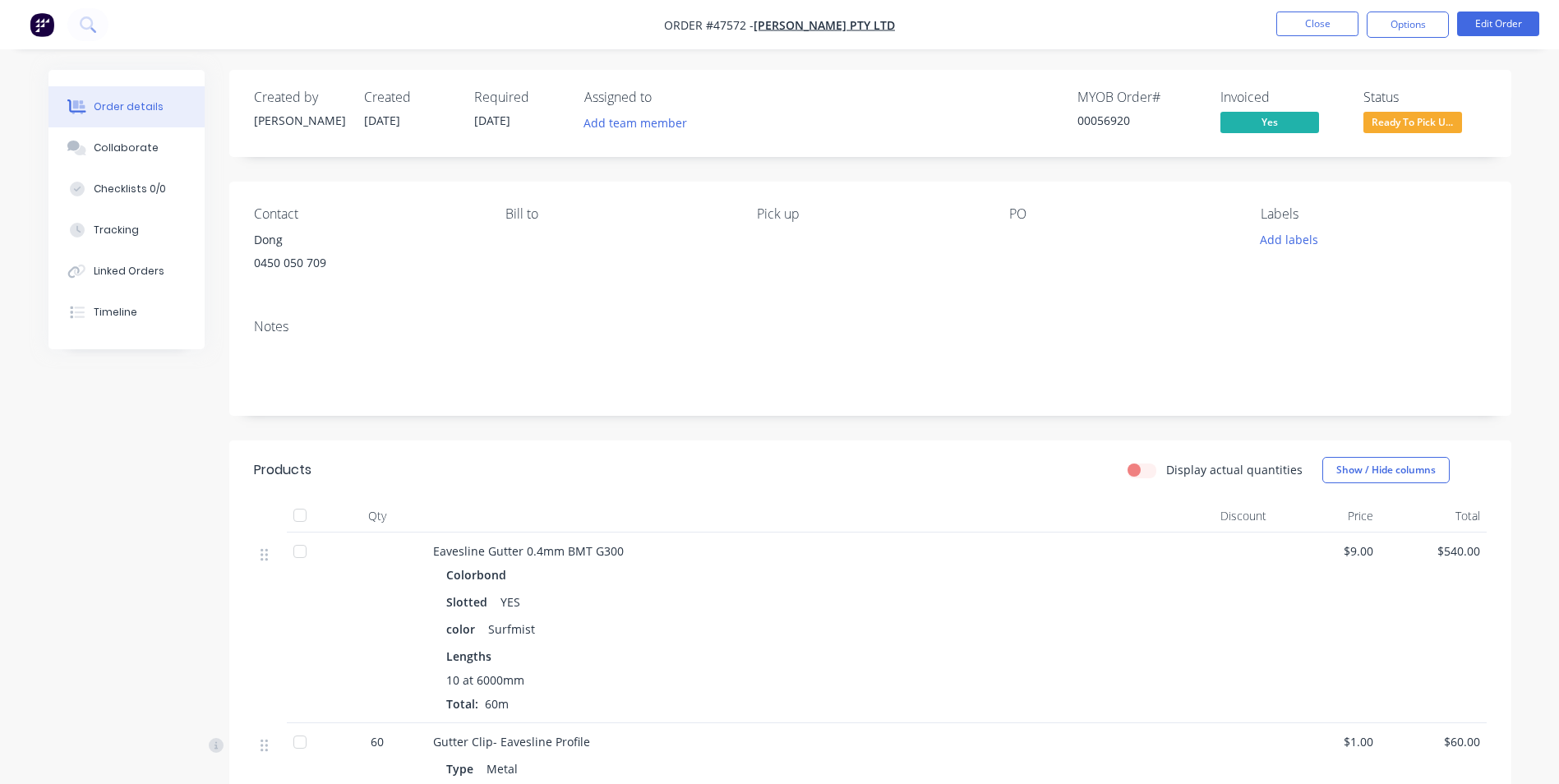
click at [1439, 118] on span "Ready To Pick U..." at bounding box center [1413, 121] width 99 height 21
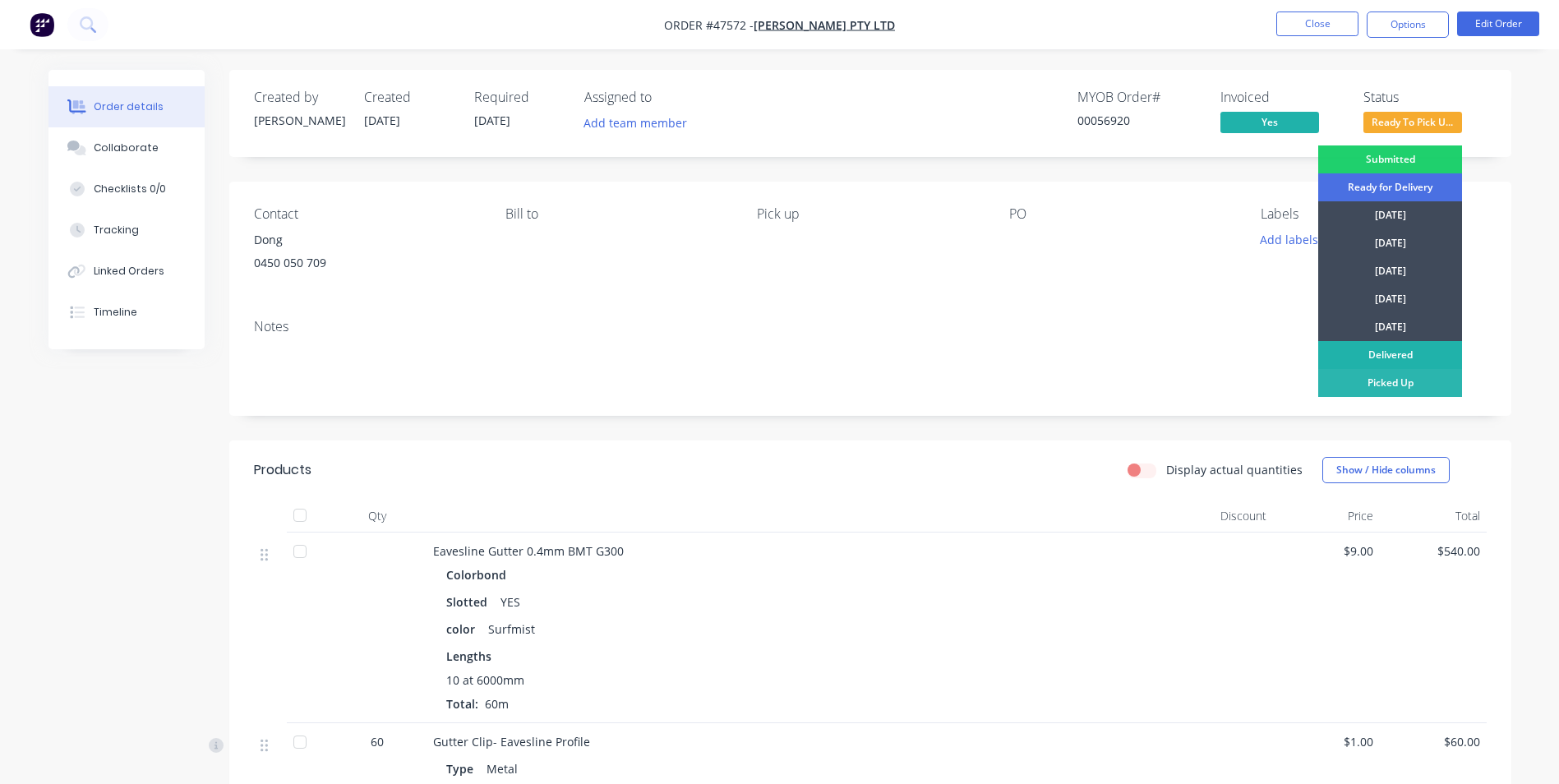
click at [1369, 368] on div "Delivered" at bounding box center [1390, 355] width 144 height 28
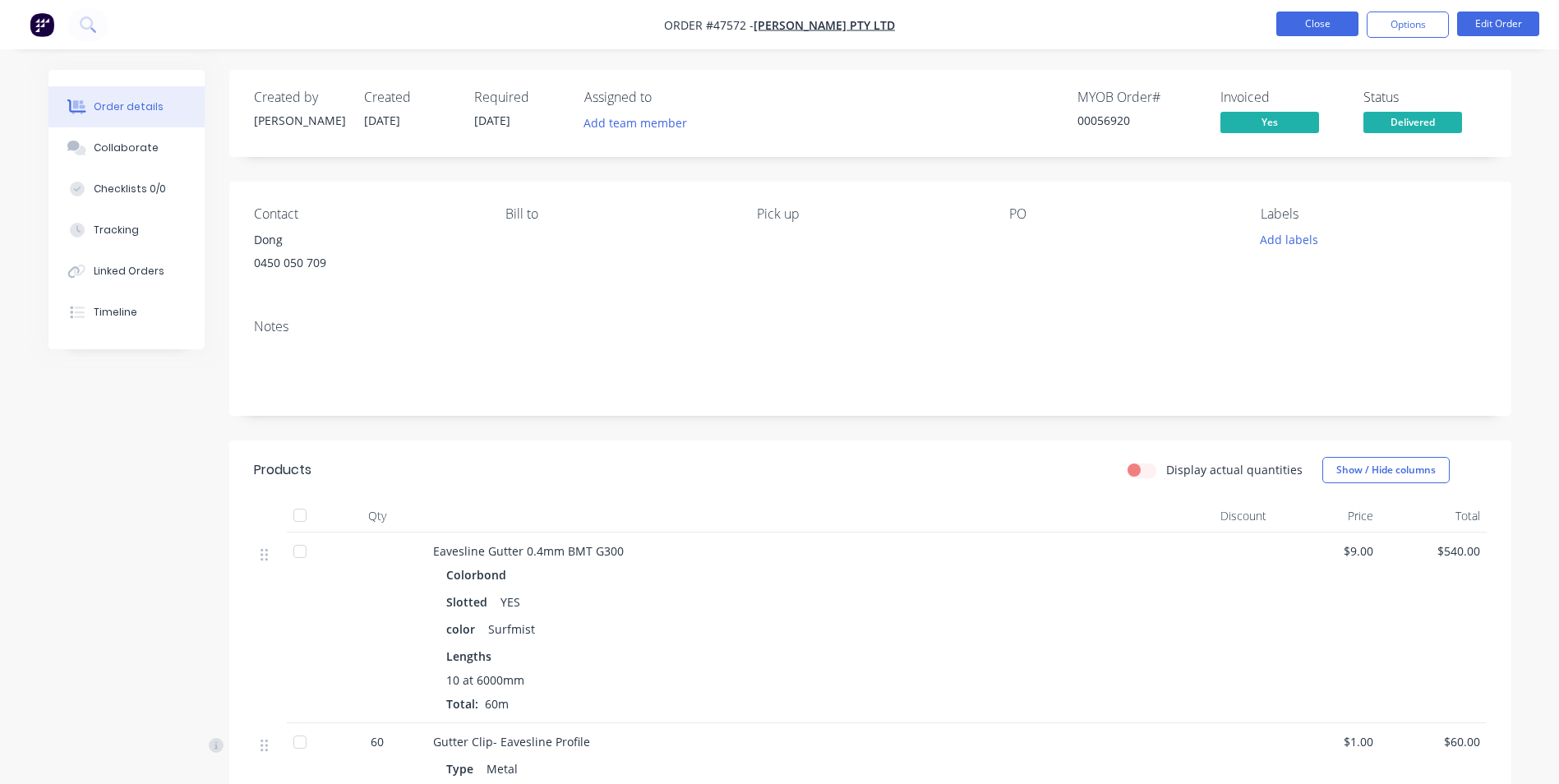
click at [1330, 29] on button "Close" at bounding box center [1316, 23] width 82 height 24
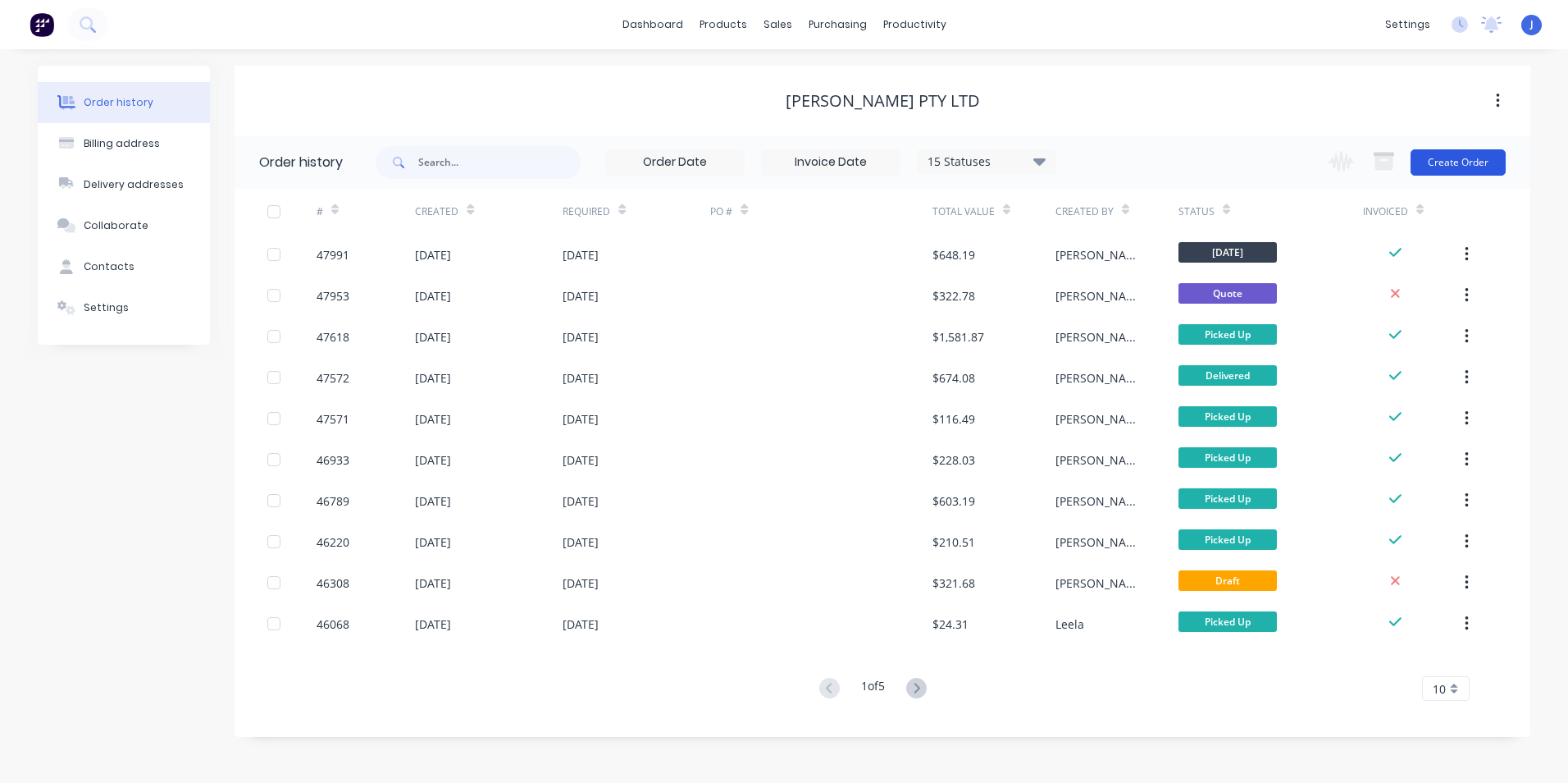
click at [1450, 168] on button "Create Order" at bounding box center [1458, 161] width 95 height 26
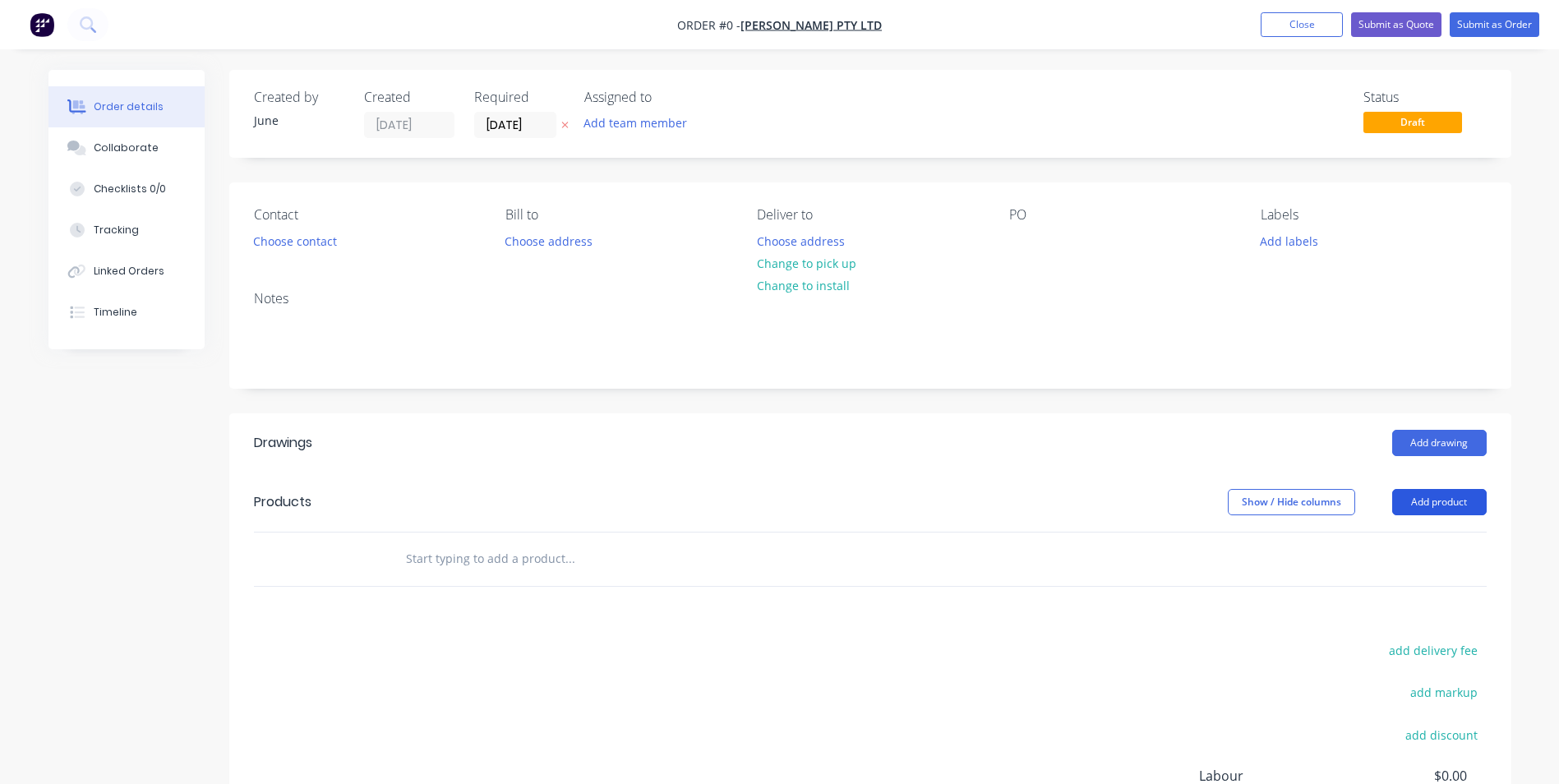
click at [1433, 507] on button "Add product" at bounding box center [1439, 501] width 94 height 26
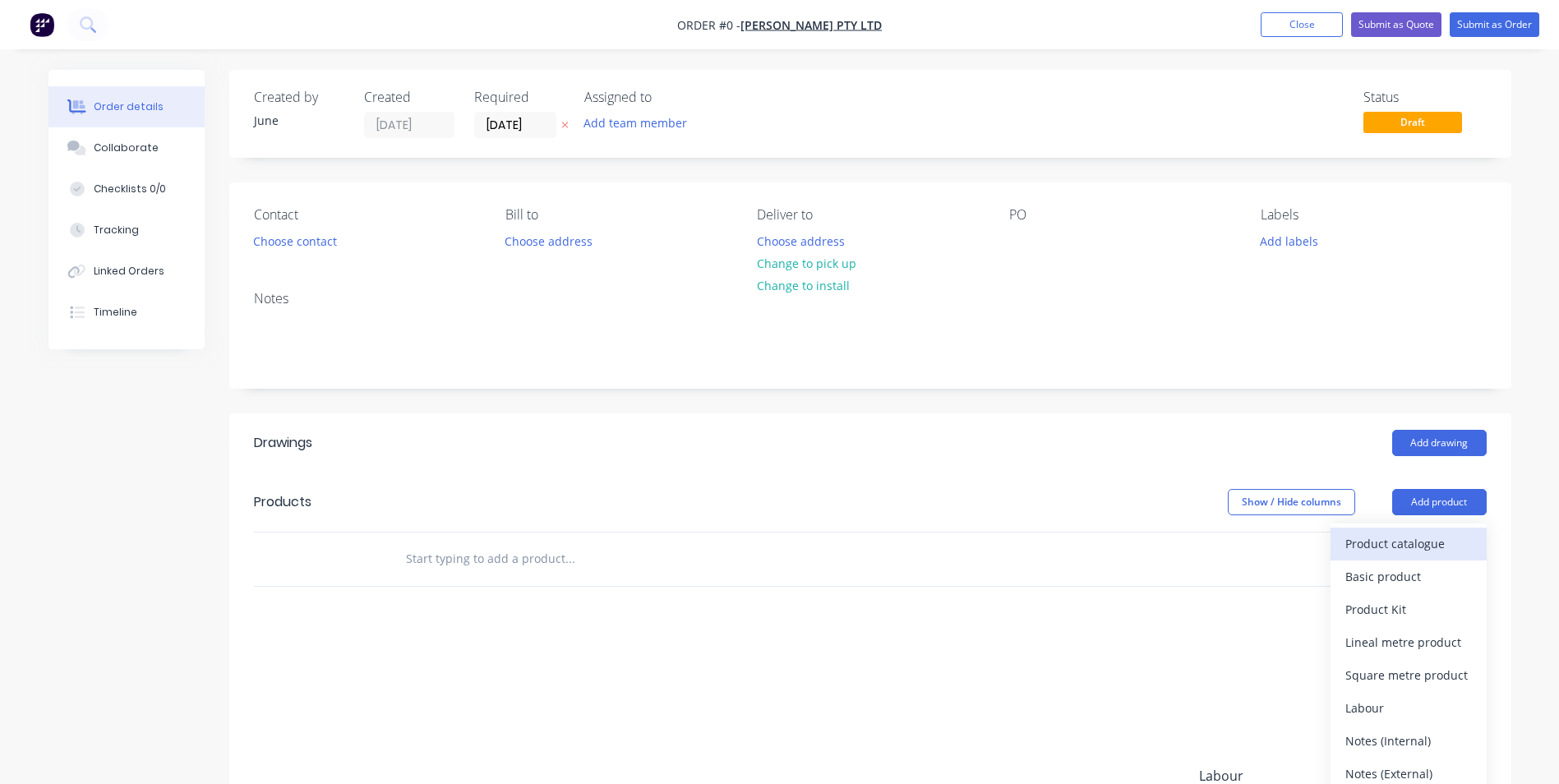
click at [1414, 534] on div "Product catalogue" at bounding box center [1408, 543] width 127 height 24
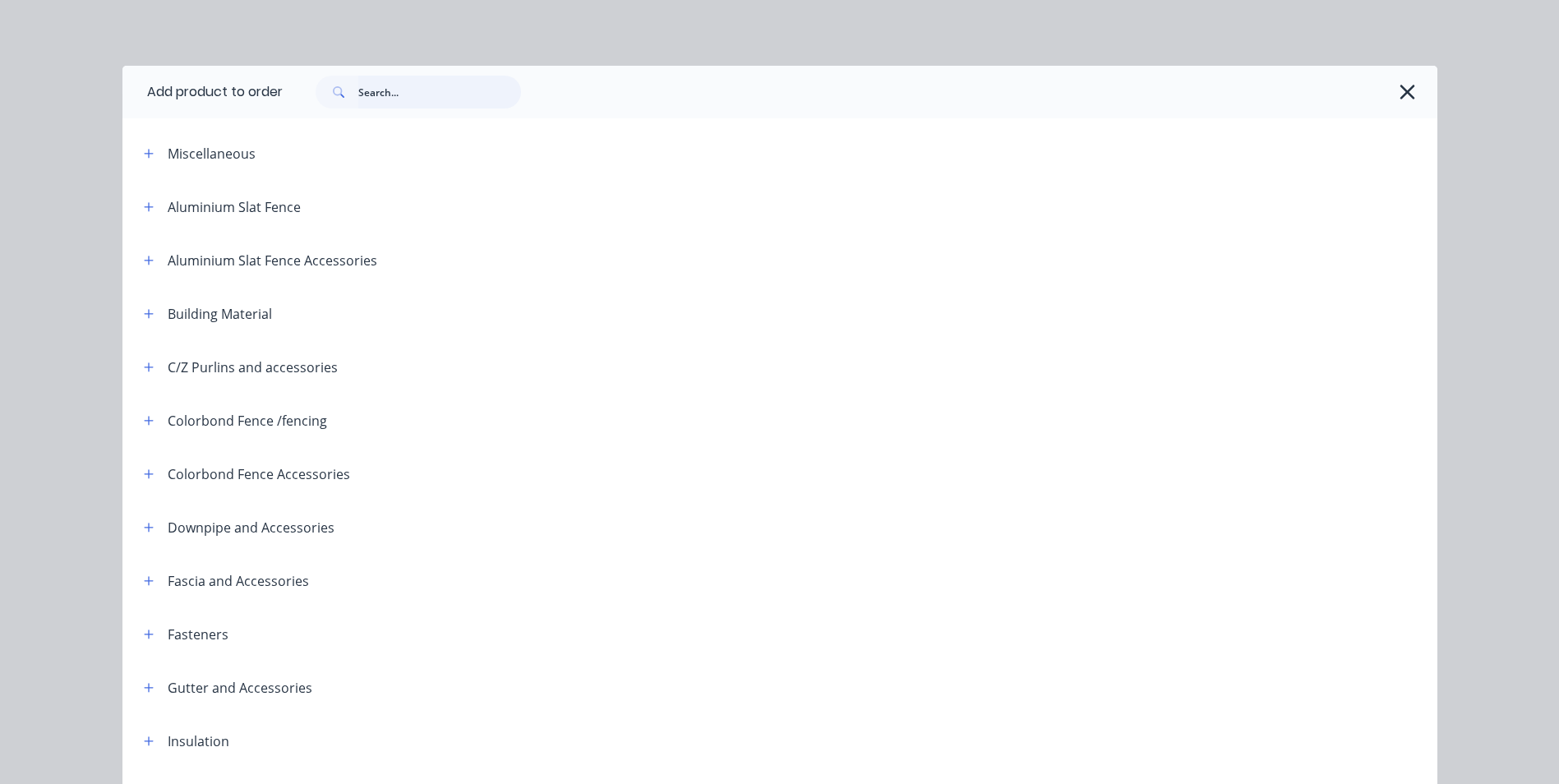
click at [410, 93] on input "text" at bounding box center [439, 92] width 163 height 33
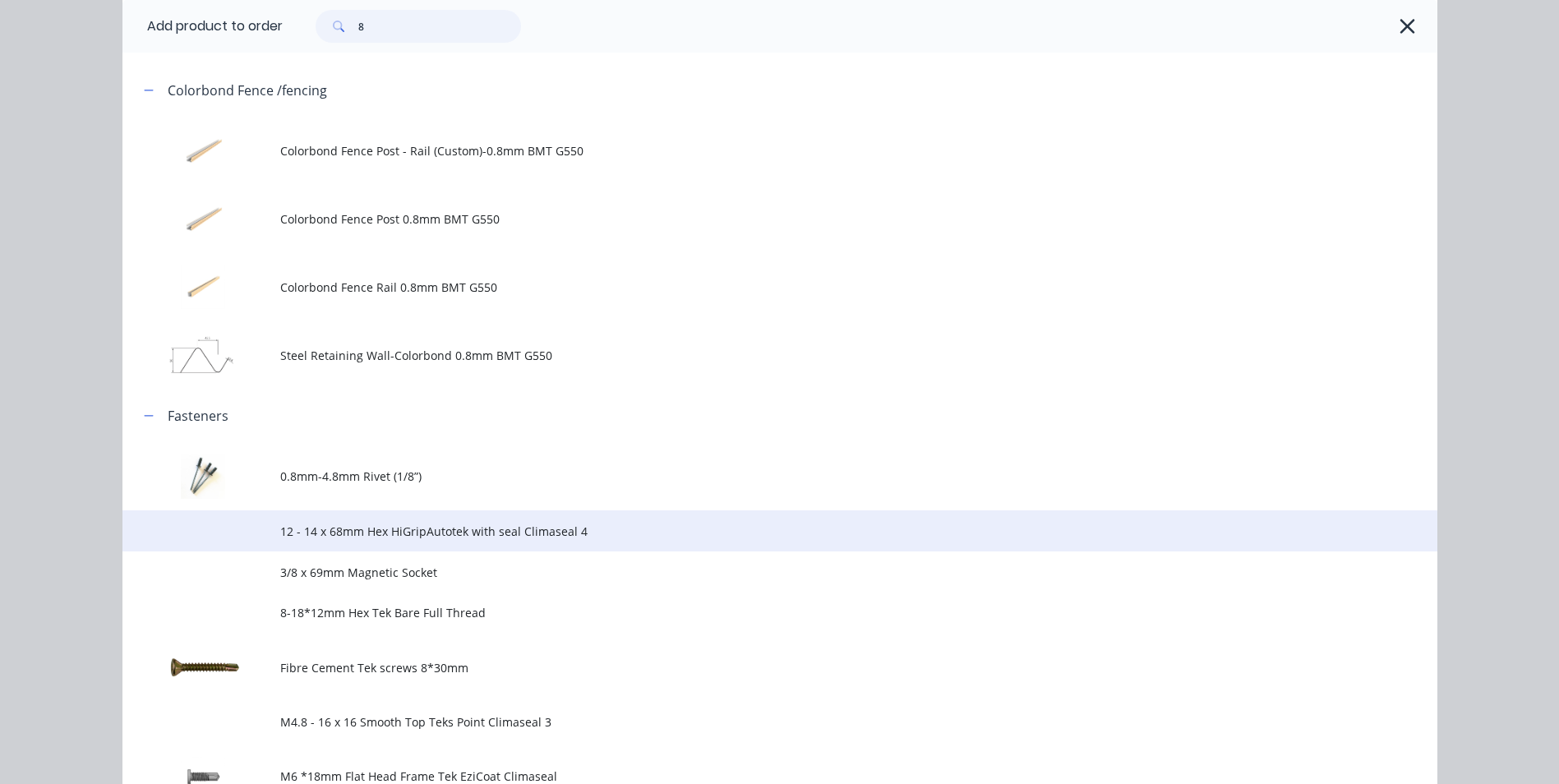
scroll to position [575, 0]
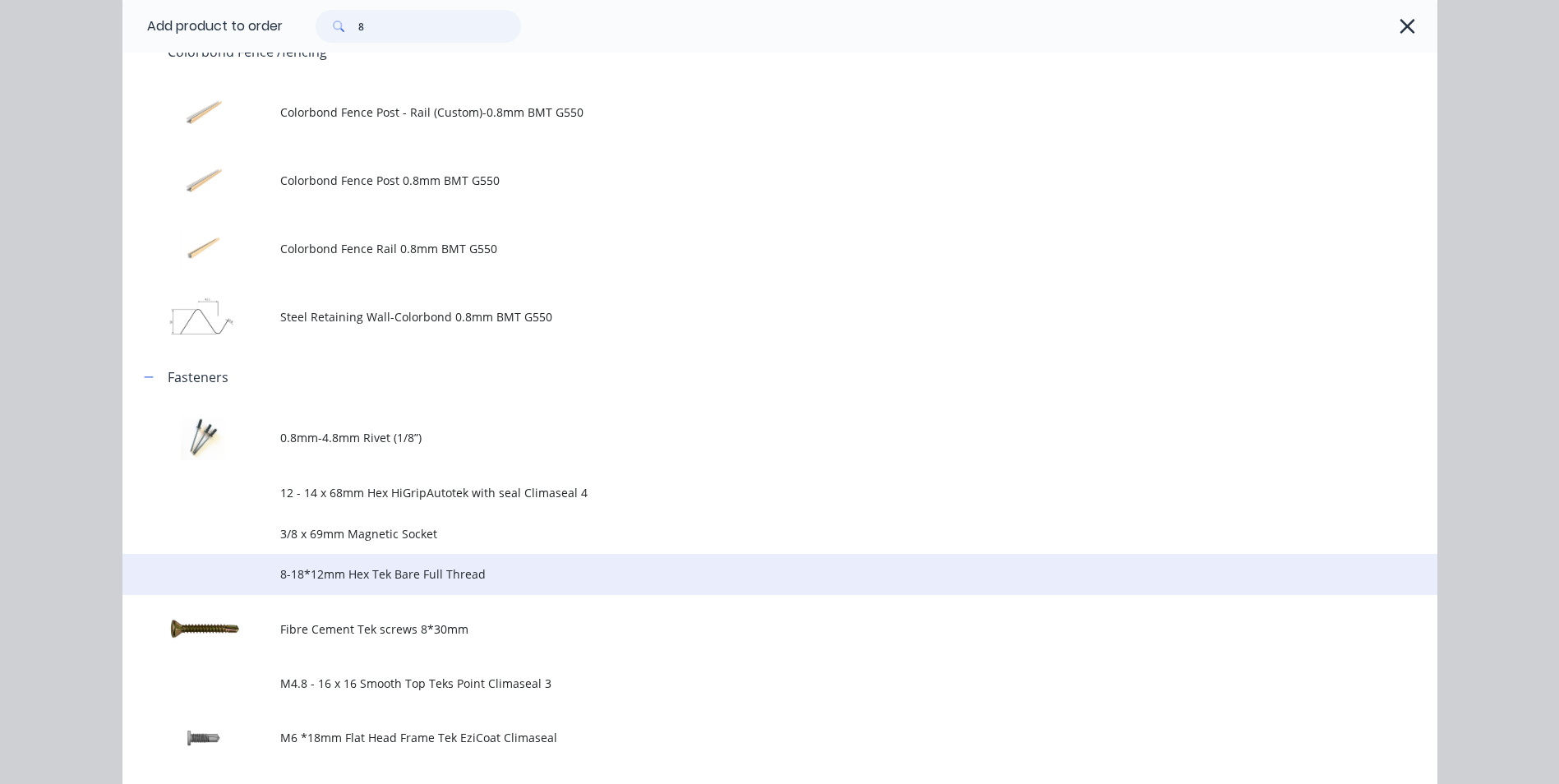
type input "8"
click at [351, 577] on span "8-18*12mm Hex Tek Bare Full Thread" at bounding box center [743, 573] width 926 height 17
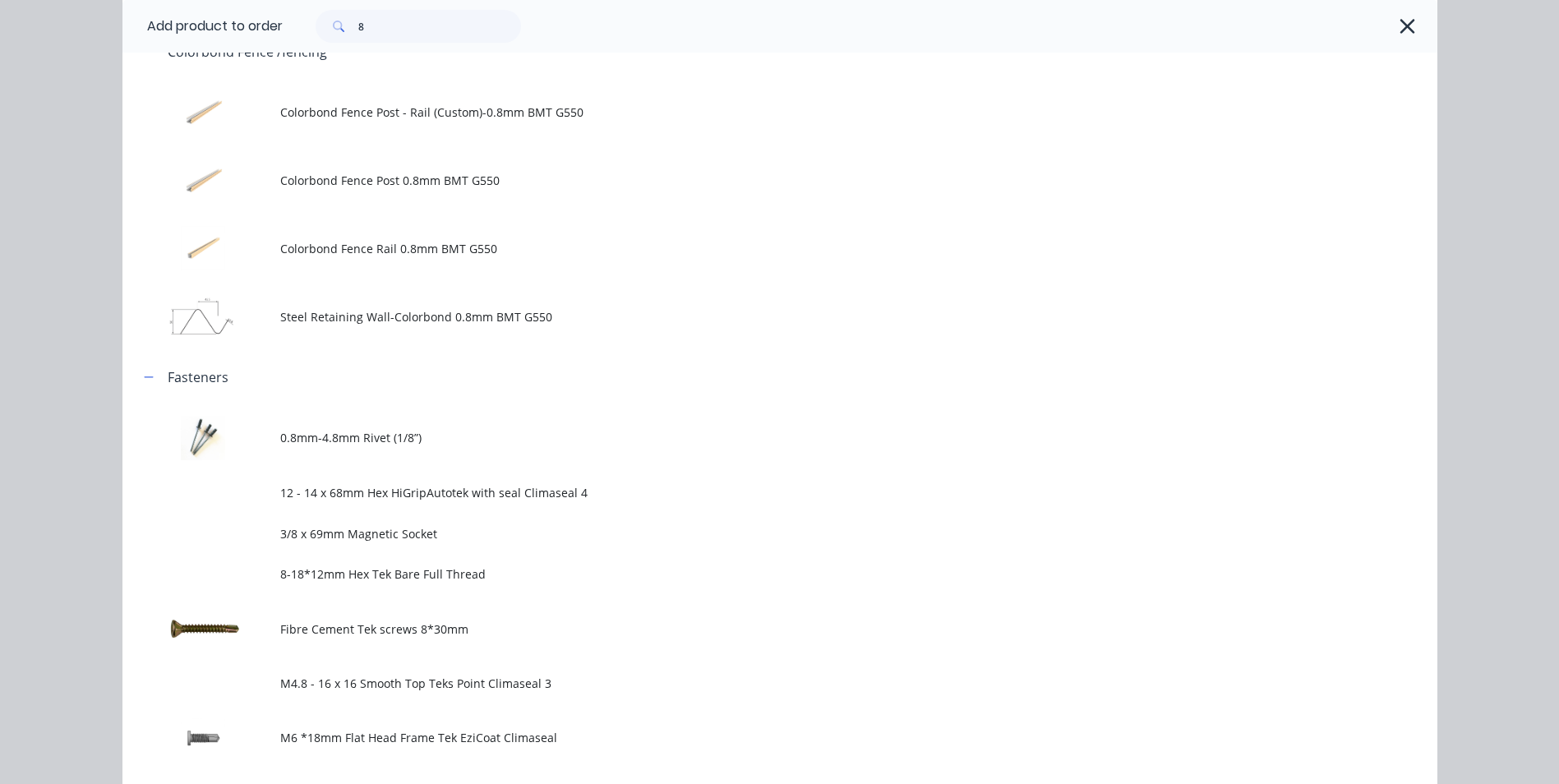
scroll to position [0, 0]
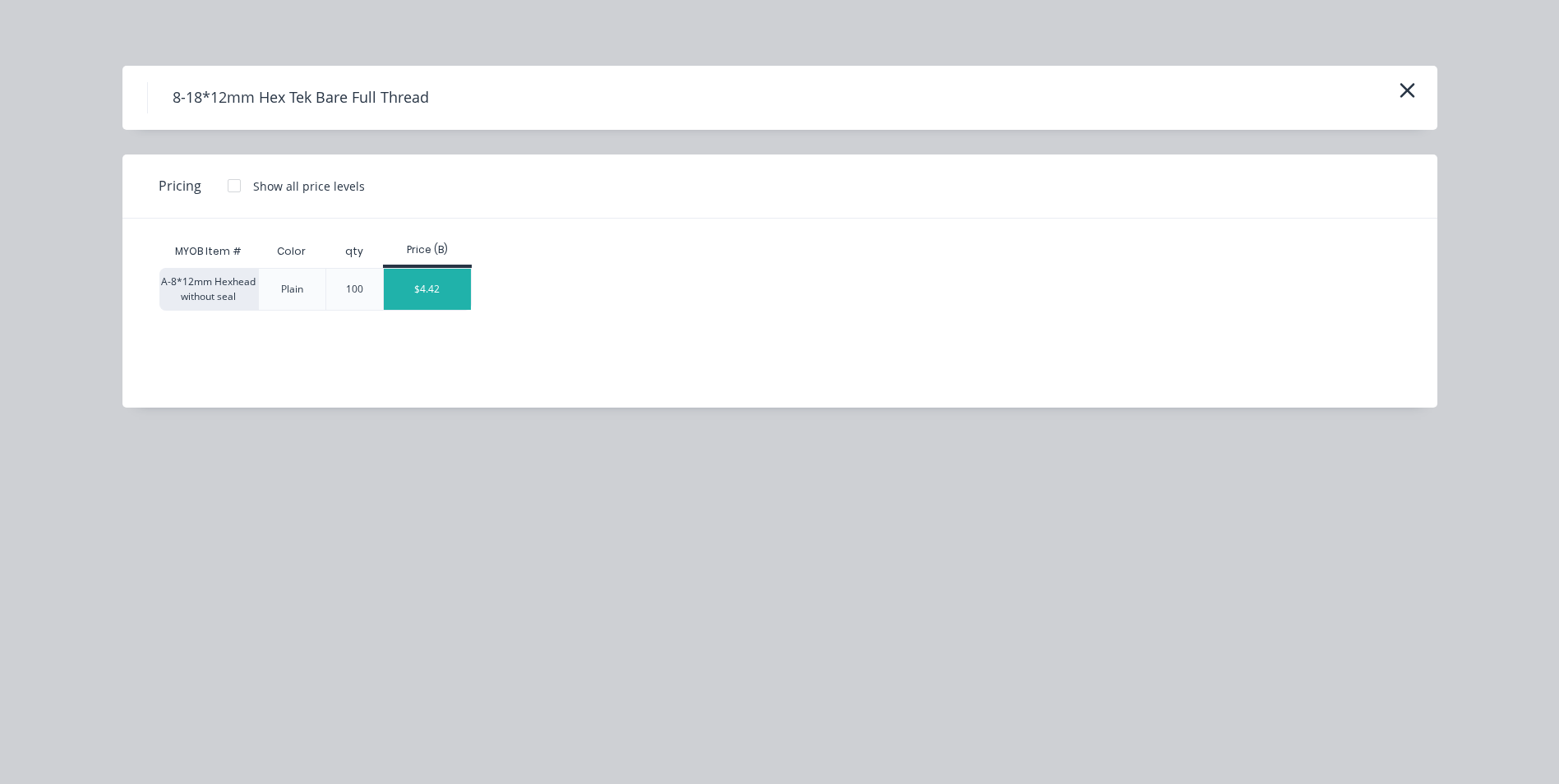
click at [446, 291] on div "$4.42" at bounding box center [428, 289] width 88 height 41
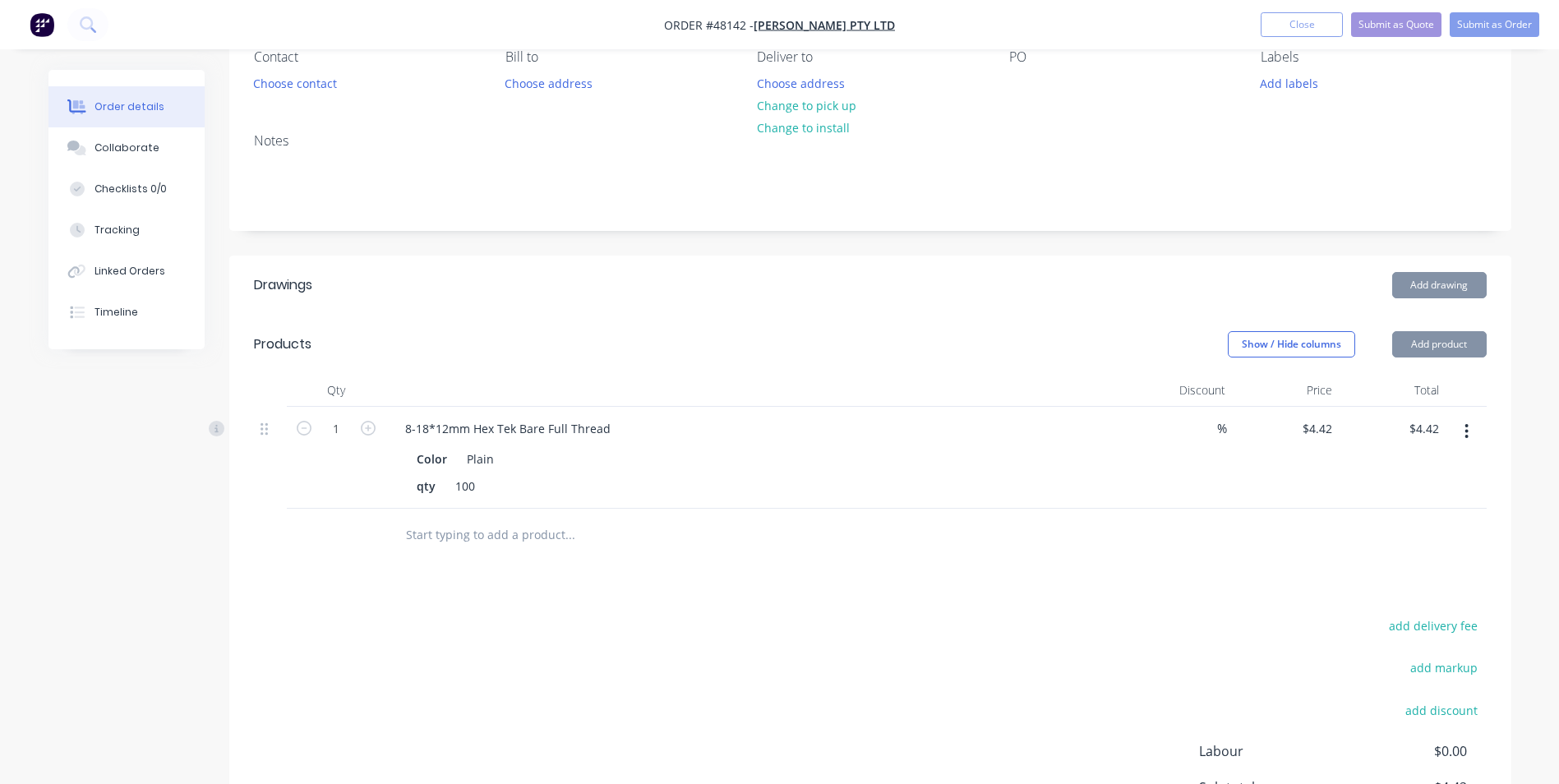
scroll to position [164, 0]
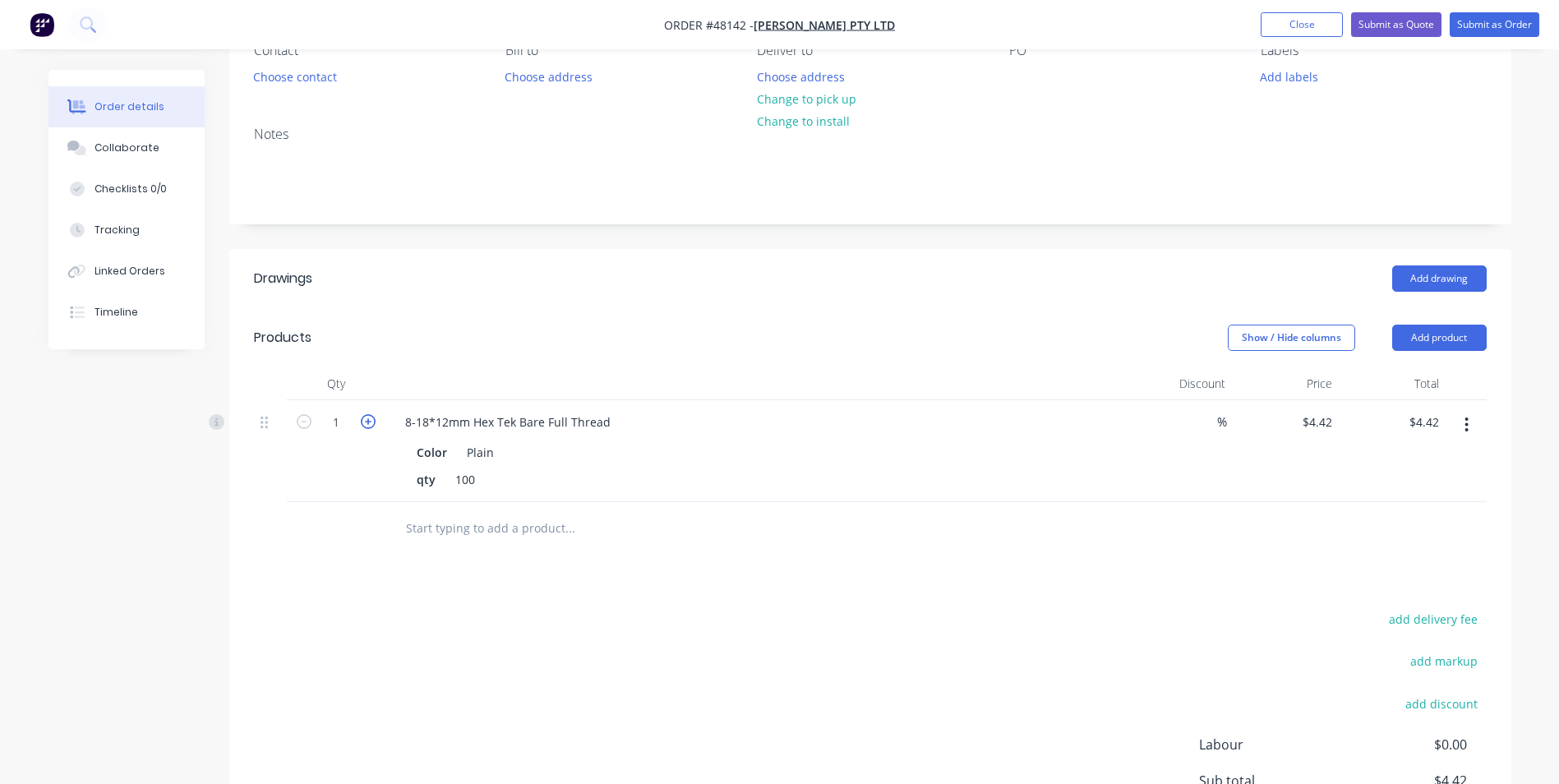
click at [361, 418] on icon "button" at bounding box center [368, 421] width 14 height 14
type input "2"
type input "$8.84"
click at [341, 418] on input "2" at bounding box center [336, 421] width 43 height 24
type input "10"
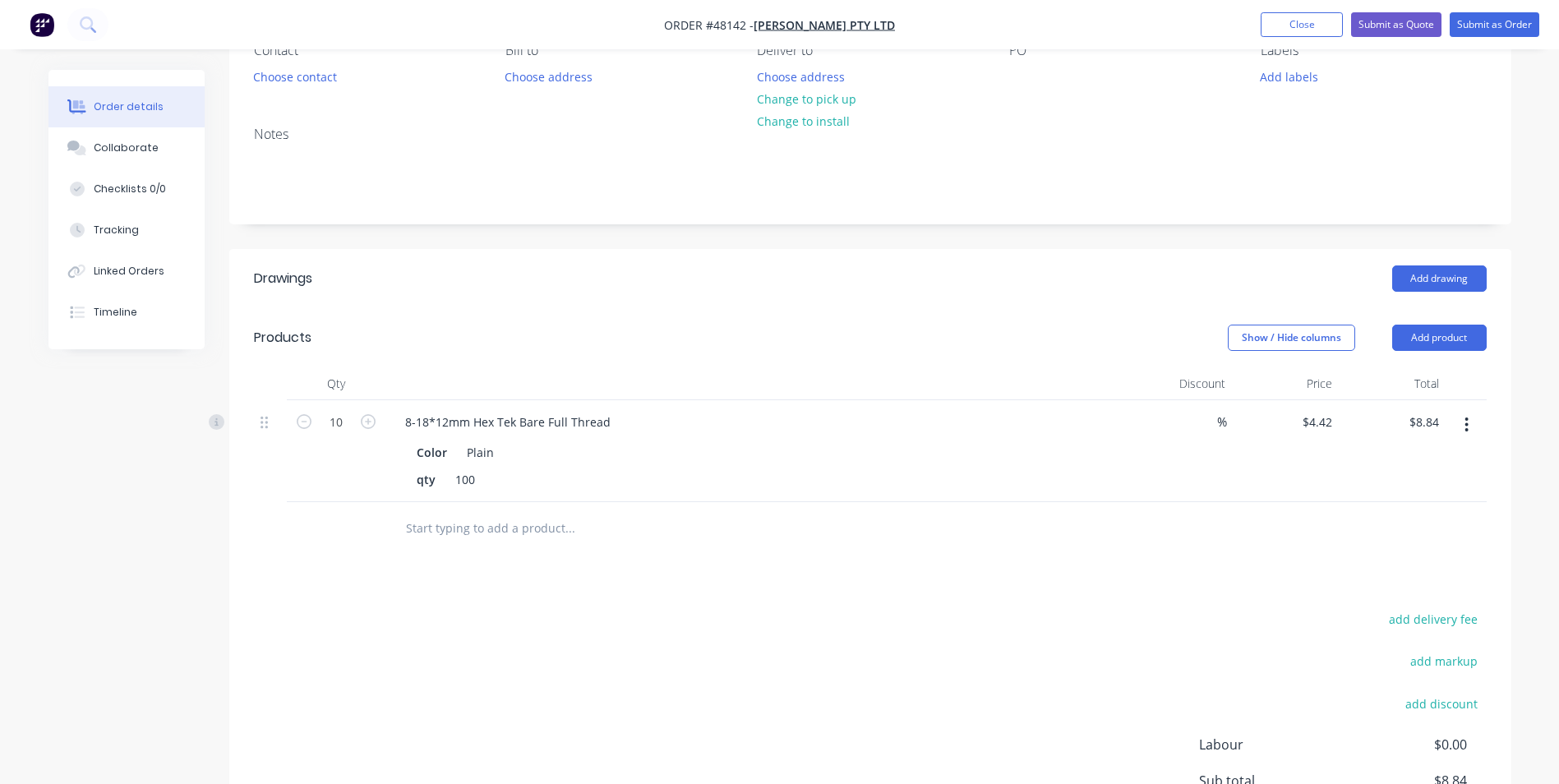
type input "$44.20"
click at [419, 378] on div at bounding box center [755, 383] width 740 height 33
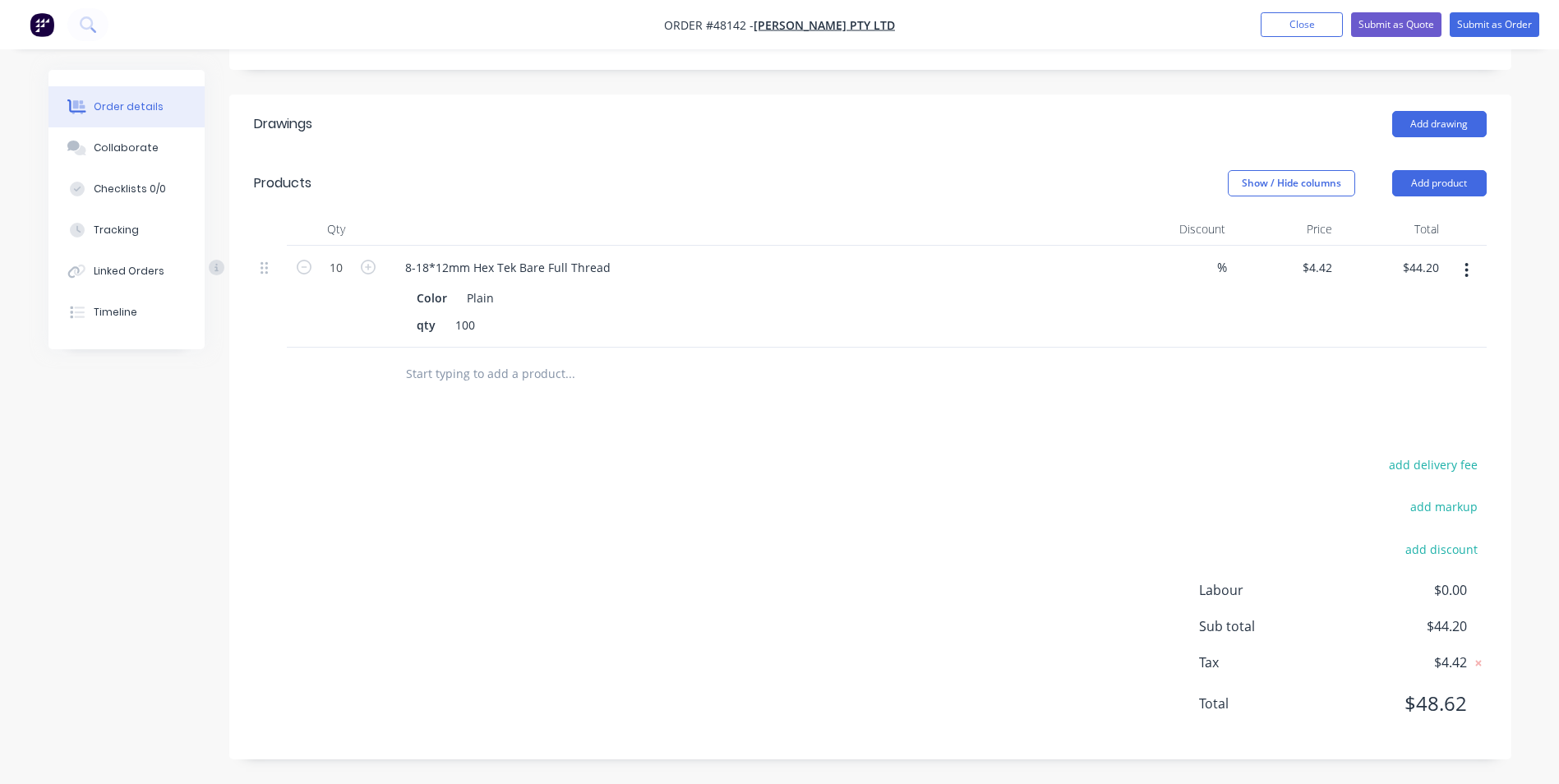
scroll to position [0, 0]
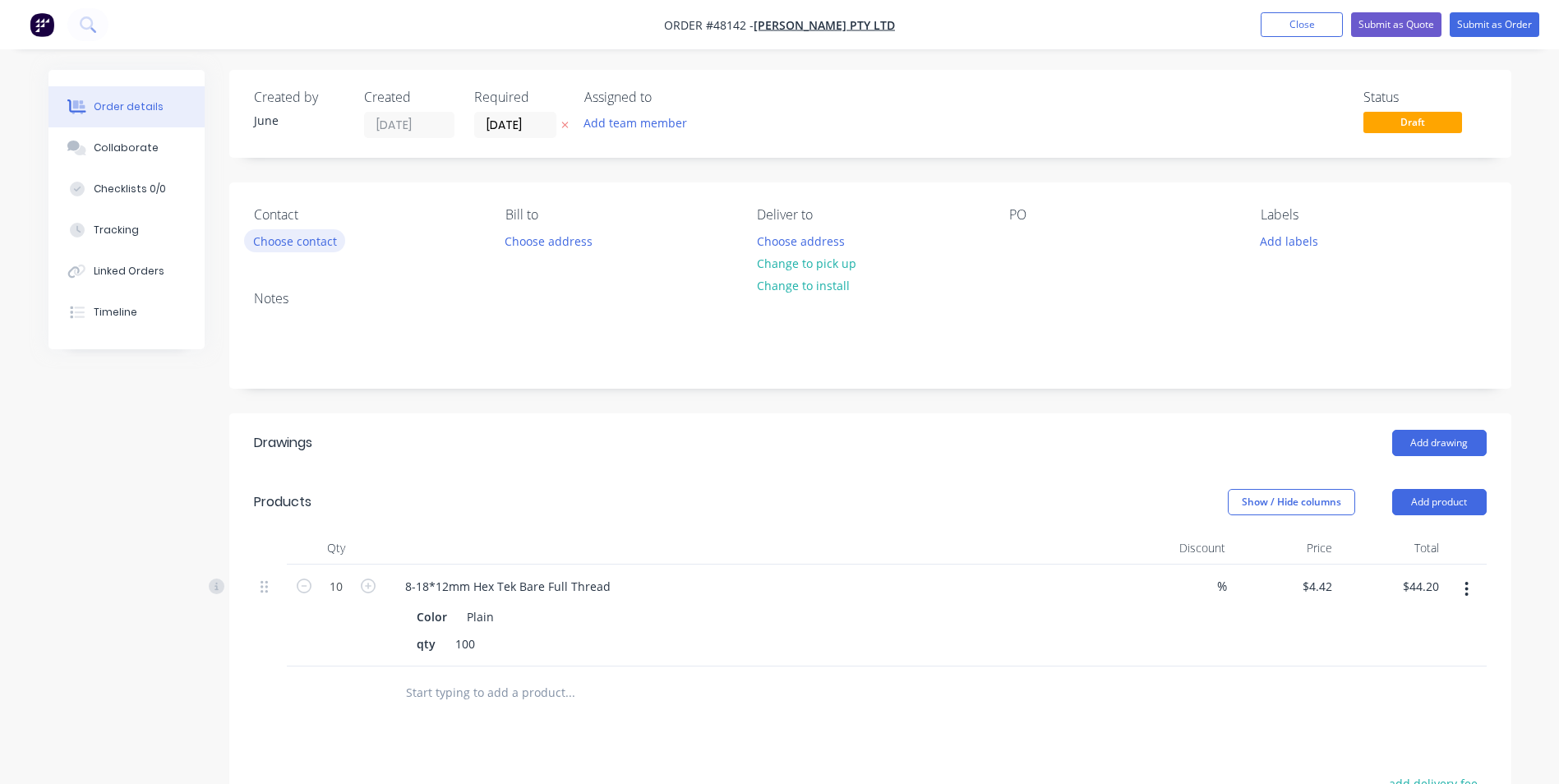
click at [336, 233] on button "Choose contact" at bounding box center [295, 240] width 102 height 22
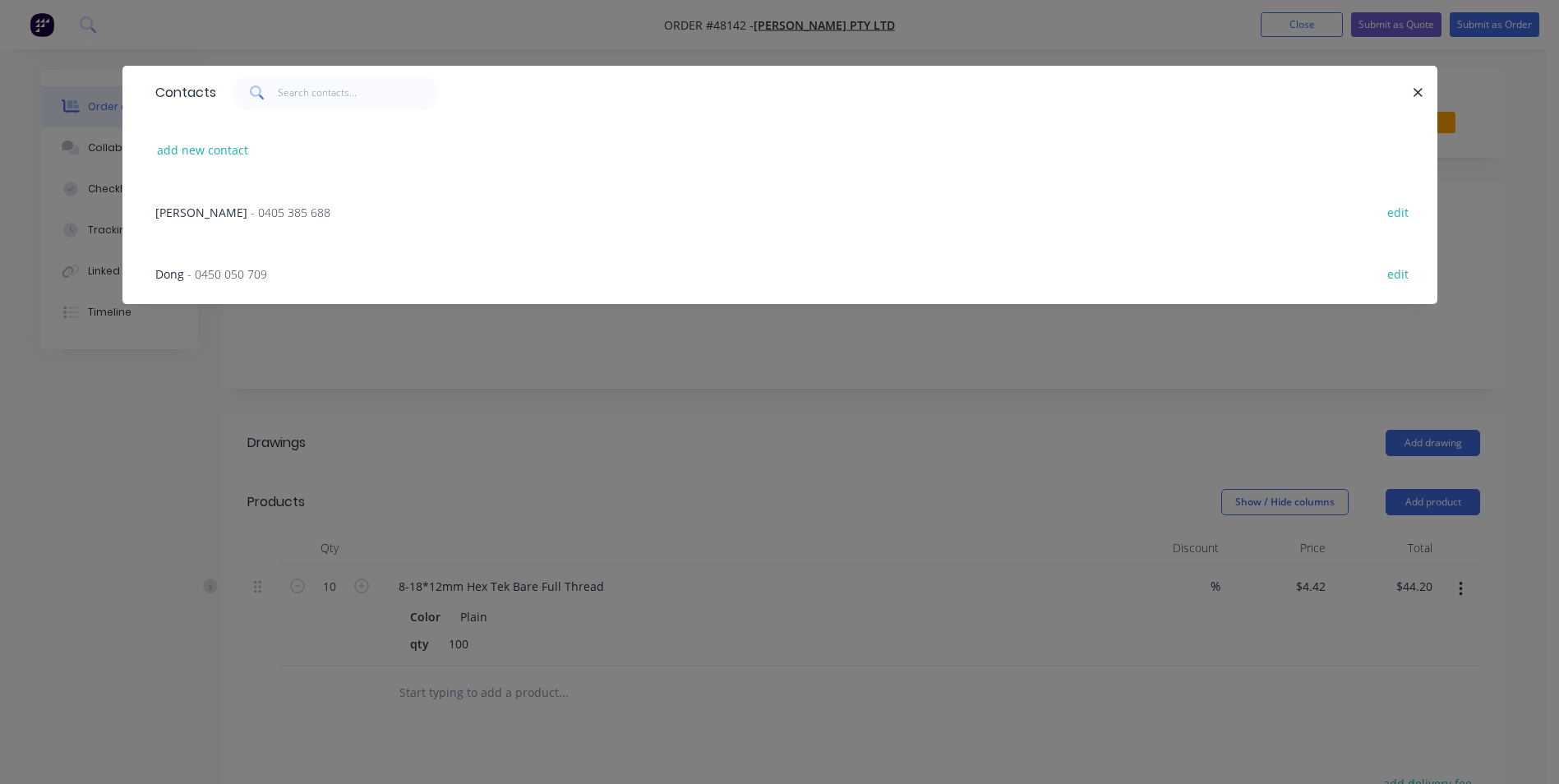
click at [237, 220] on div "Mika - 0405 385 688" at bounding box center [243, 212] width 175 height 17
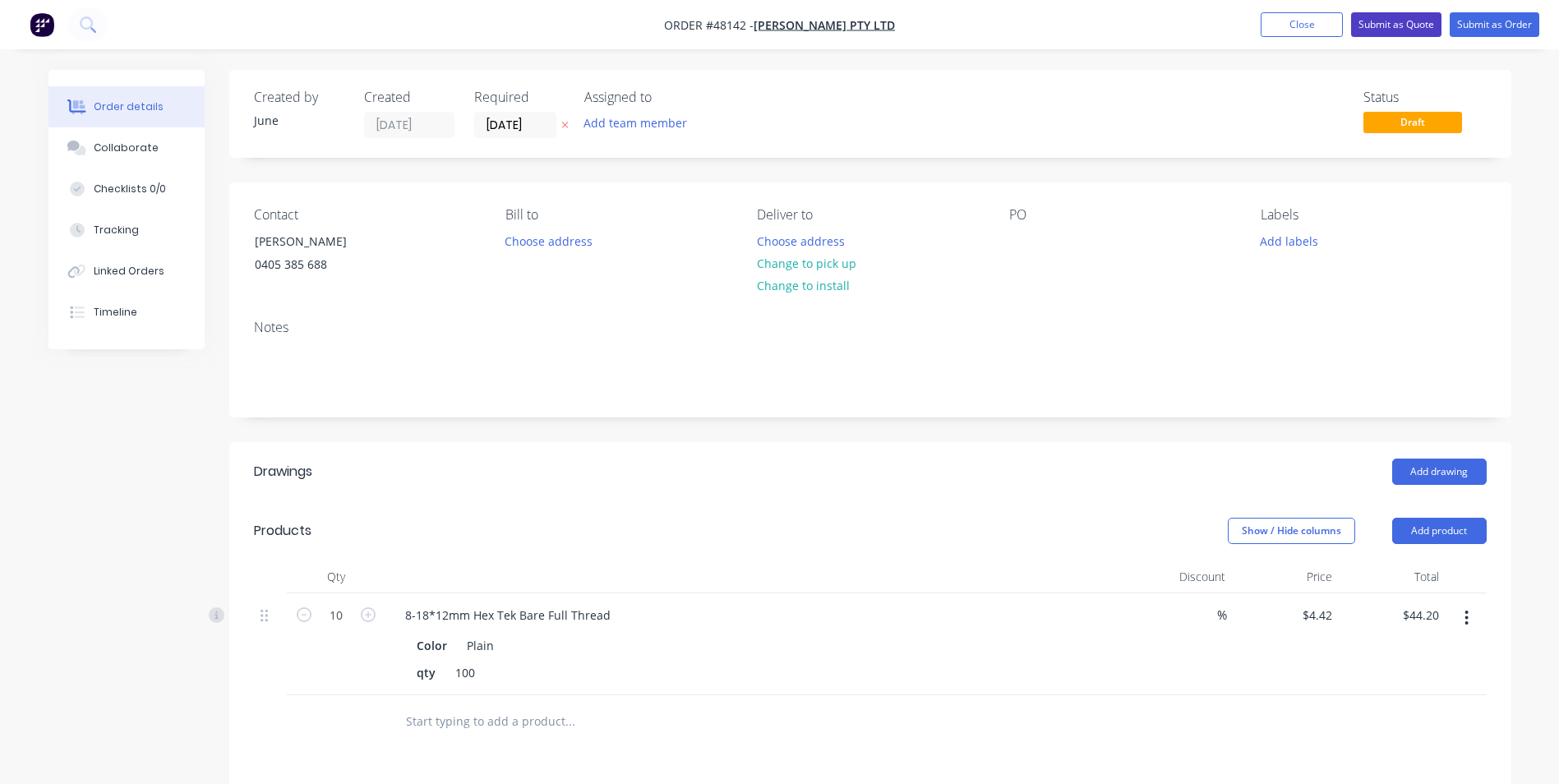
click at [1405, 23] on button "Submit as Quote" at bounding box center [1396, 24] width 91 height 24
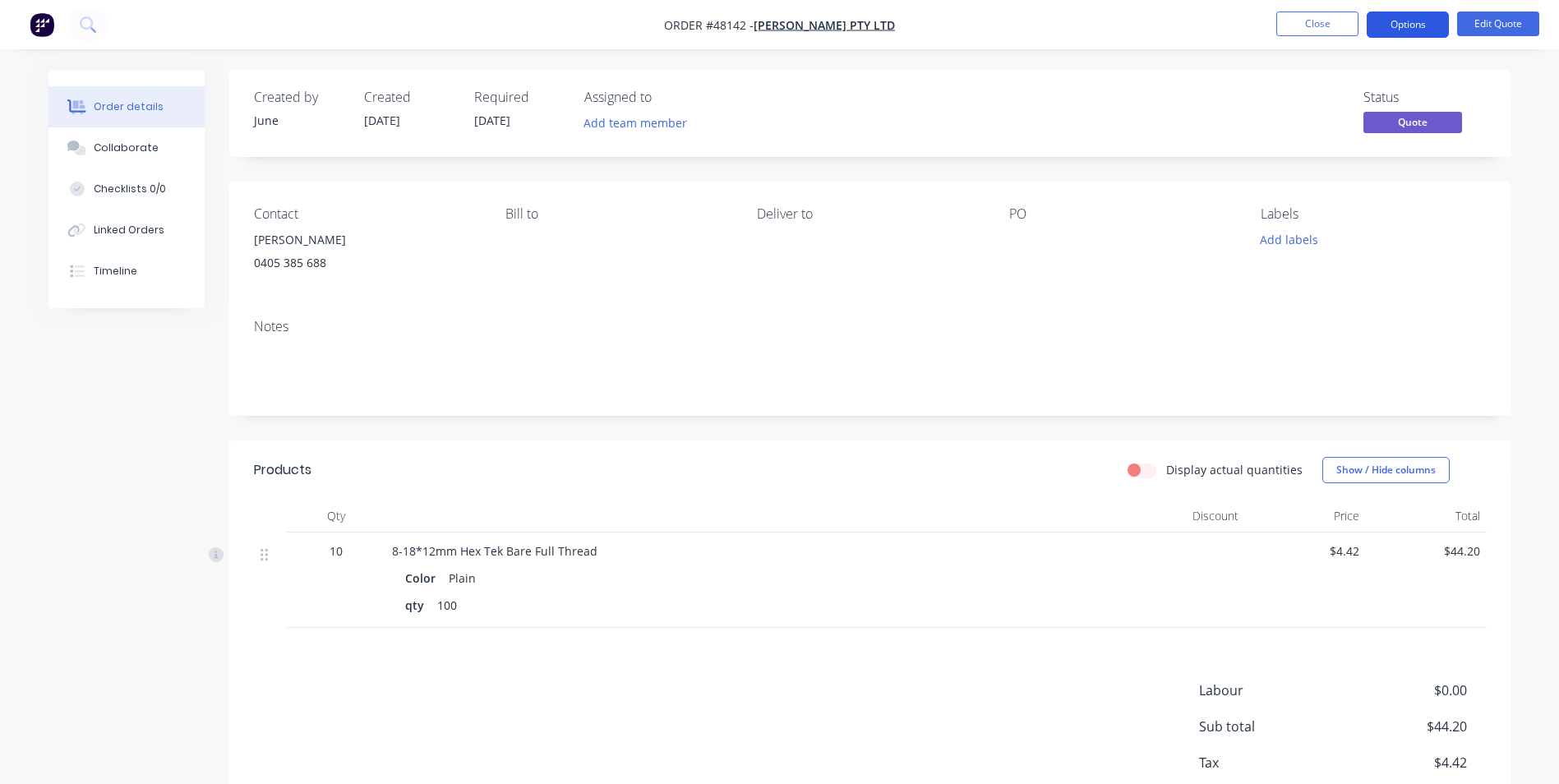
click at [1414, 30] on button "Options" at bounding box center [1407, 24] width 82 height 26
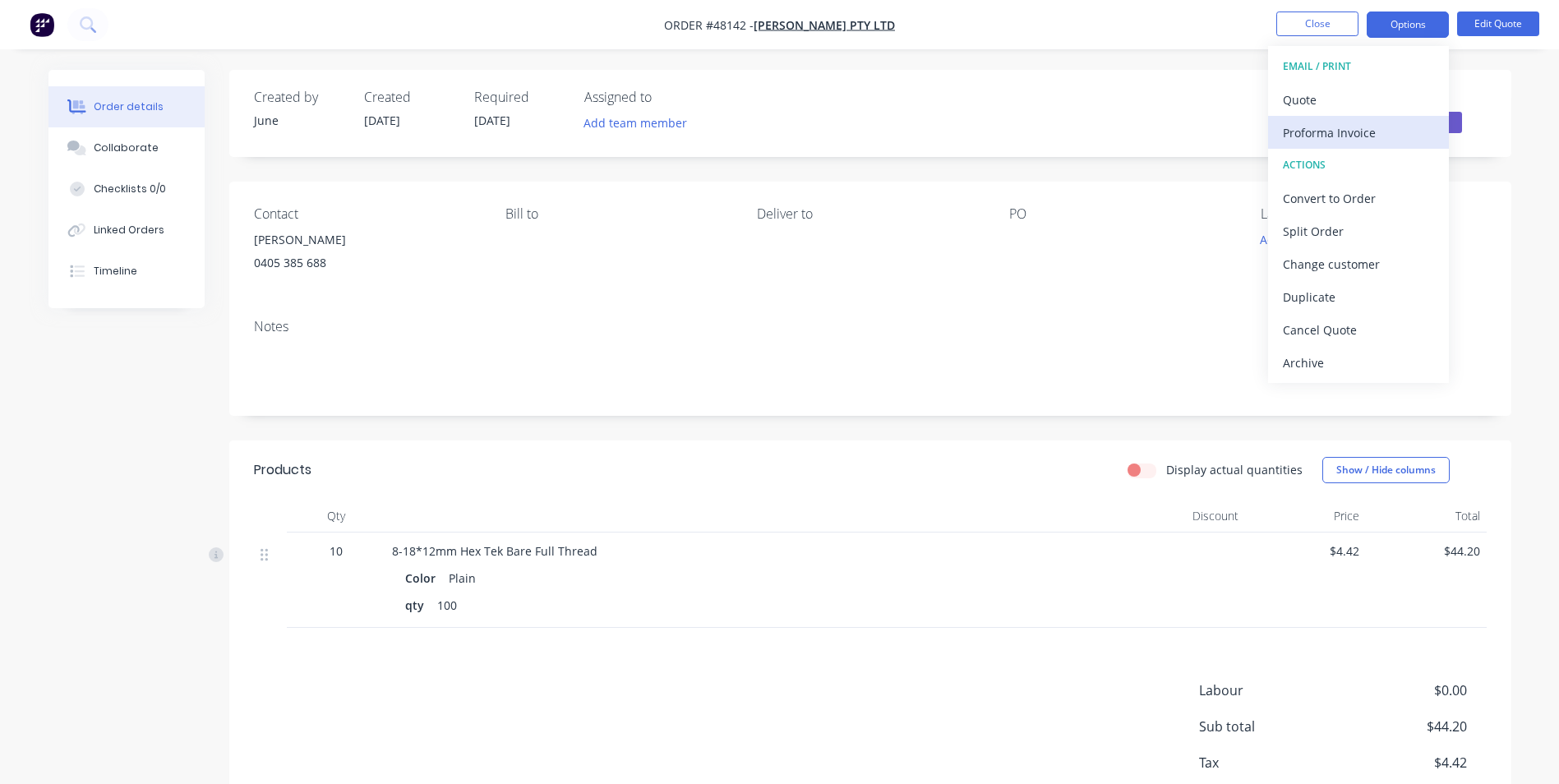
click at [1350, 140] on div "Proforma Invoice" at bounding box center [1359, 132] width 151 height 24
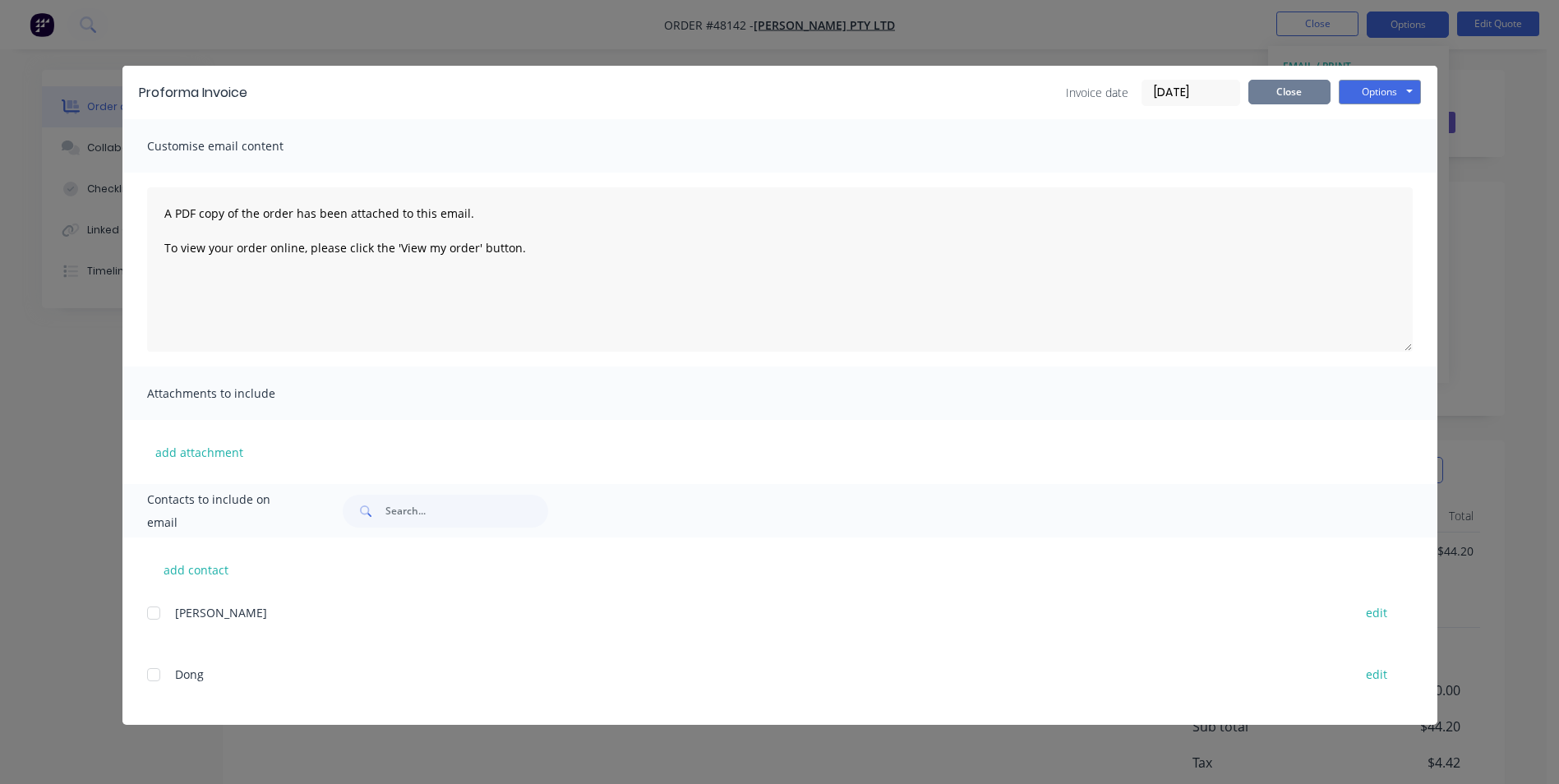
click at [1307, 102] on button "Close" at bounding box center [1289, 92] width 82 height 24
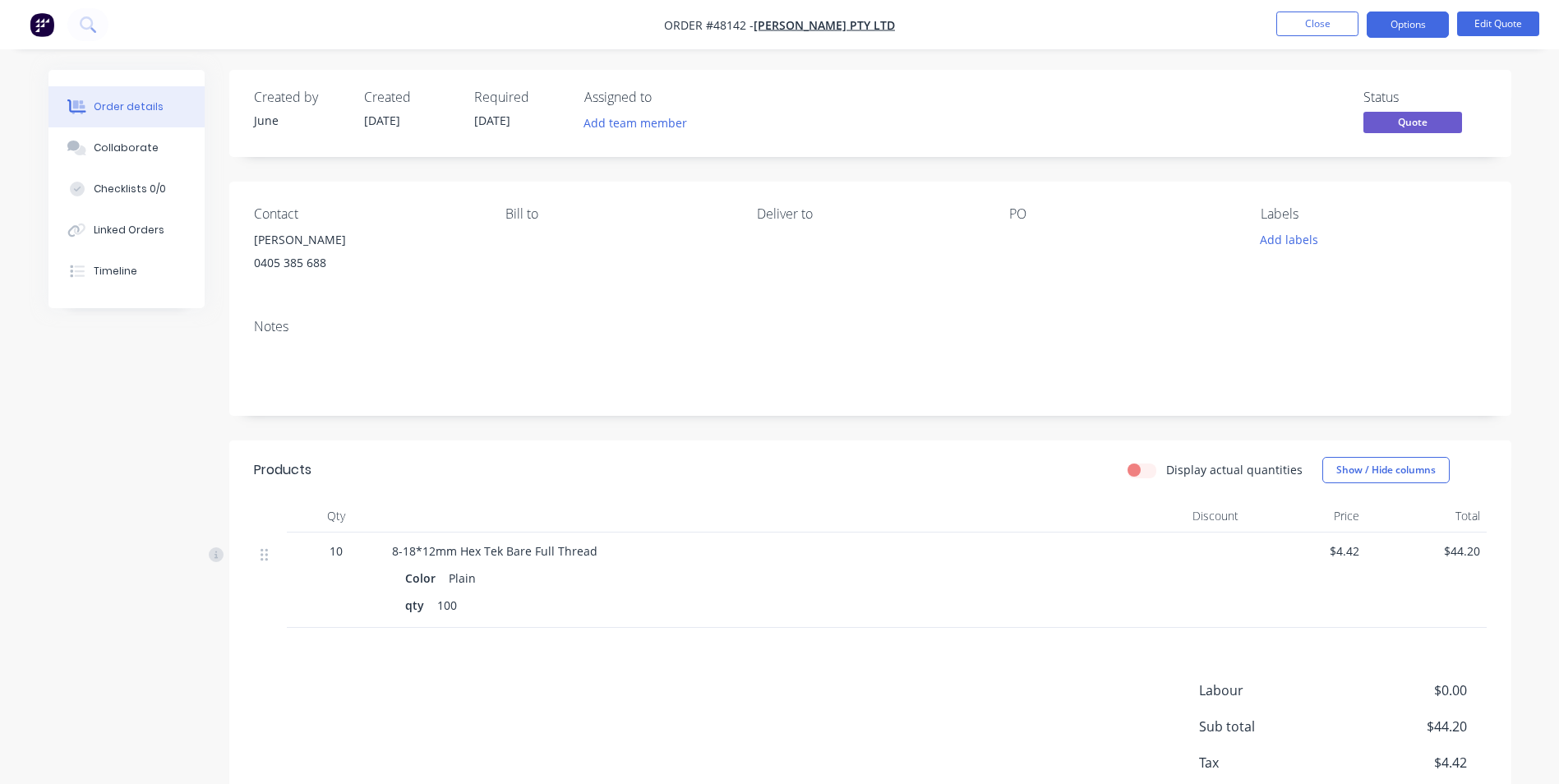
click at [1413, 54] on div "Order details Collaborate Checklists 0/0 Linked Orders Timeline Order details C…" at bounding box center [779, 442] width 1559 height 884
click at [1412, 44] on nav "Order #48142 - Mika Sunlight Pty Ltd Close Options Edit Quote" at bounding box center [779, 24] width 1559 height 49
click at [1408, 31] on button "Options" at bounding box center [1407, 24] width 82 height 26
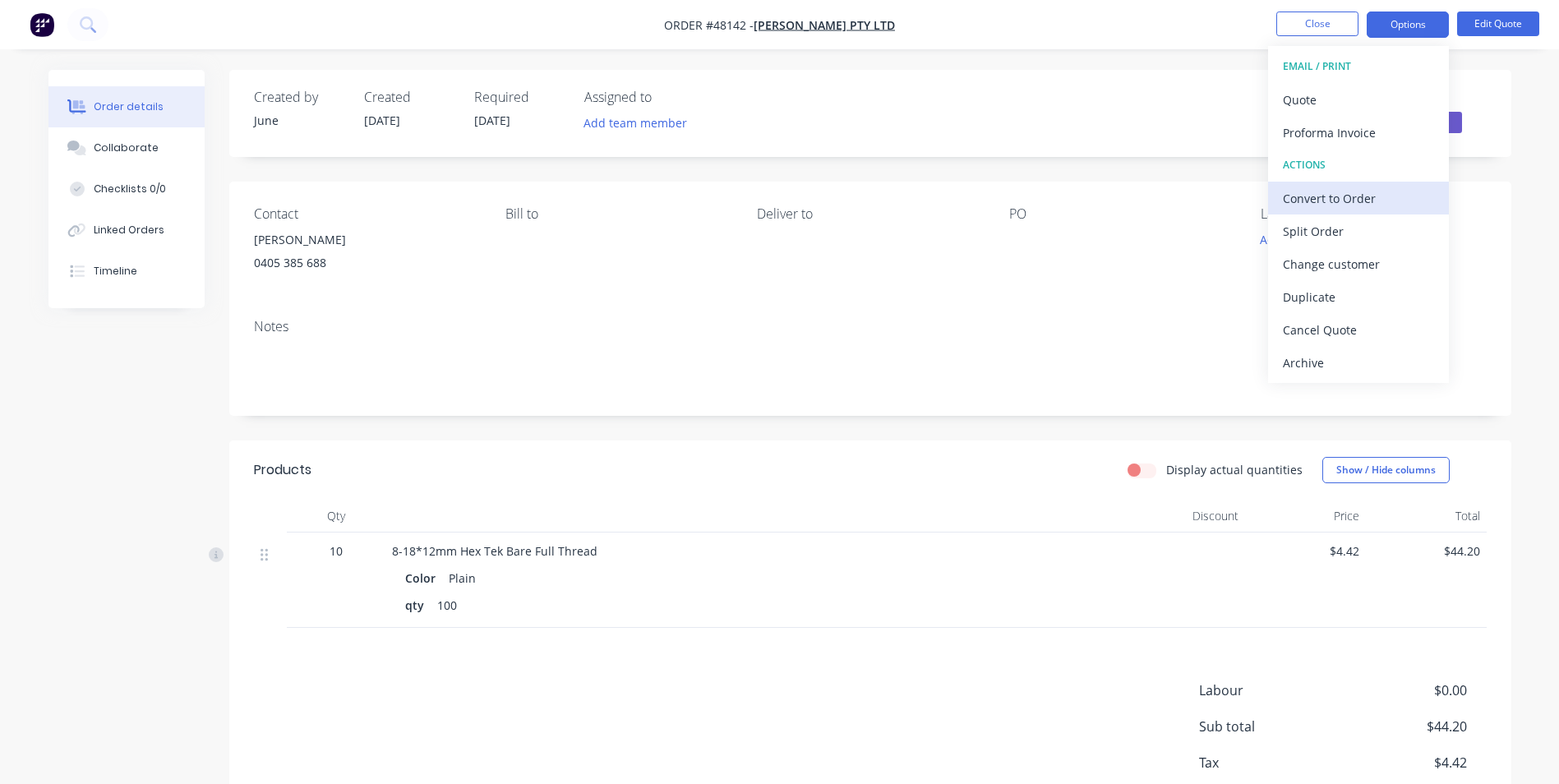
click at [1365, 198] on div "Convert to Order" at bounding box center [1359, 198] width 151 height 24
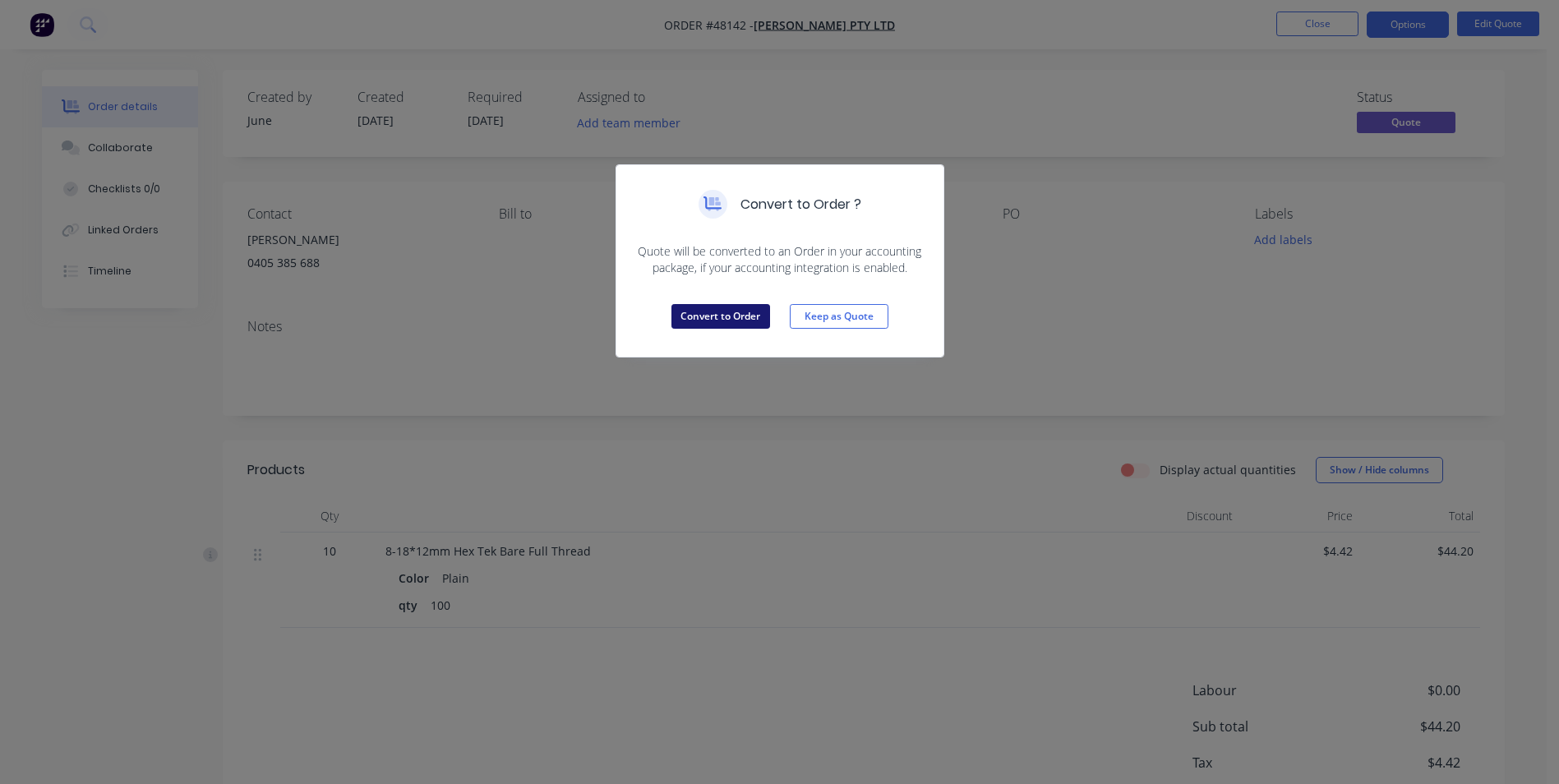
click at [688, 309] on button "Convert to Order" at bounding box center [721, 315] width 99 height 24
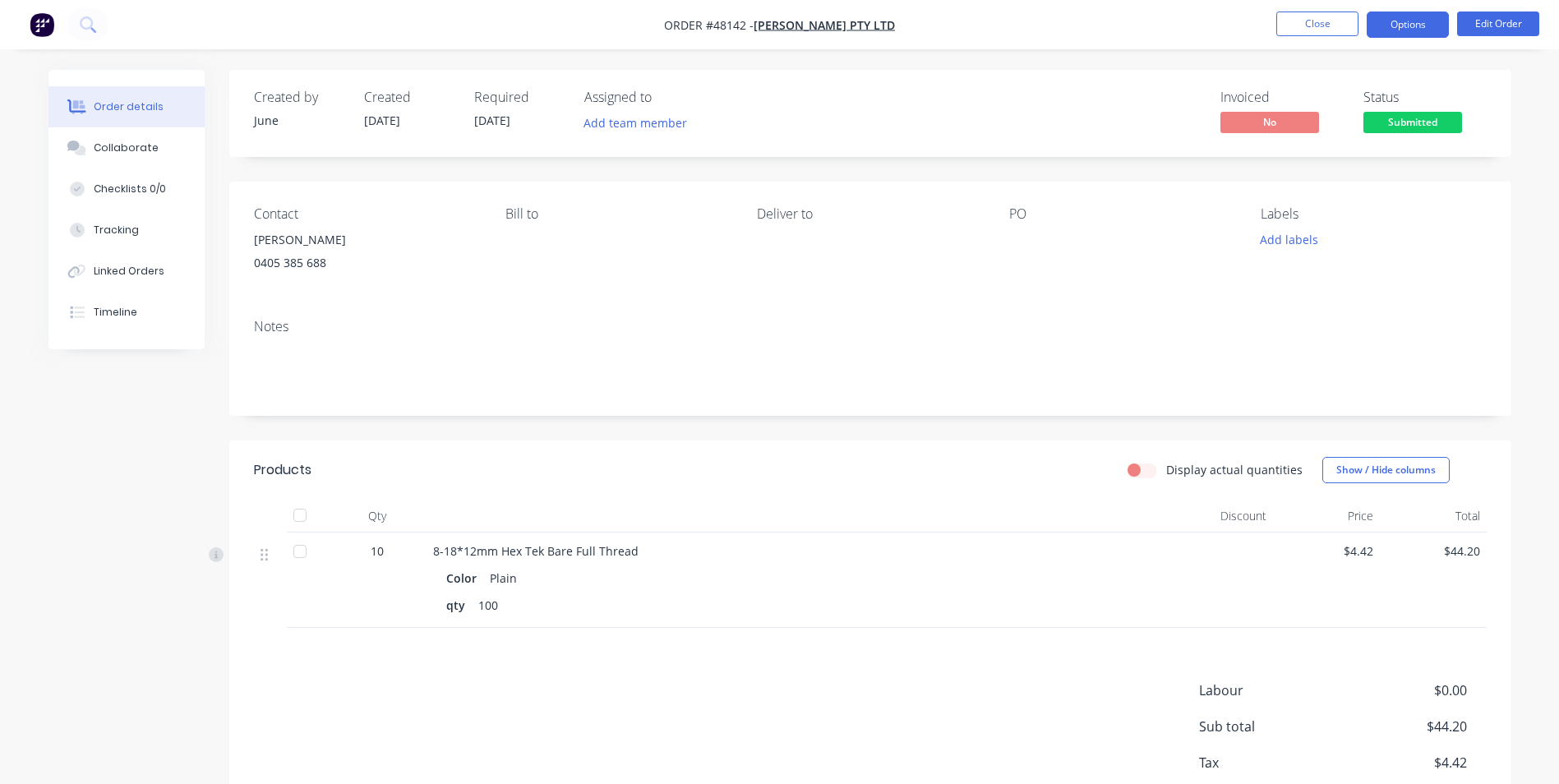
click at [1422, 17] on button "Options" at bounding box center [1407, 24] width 82 height 26
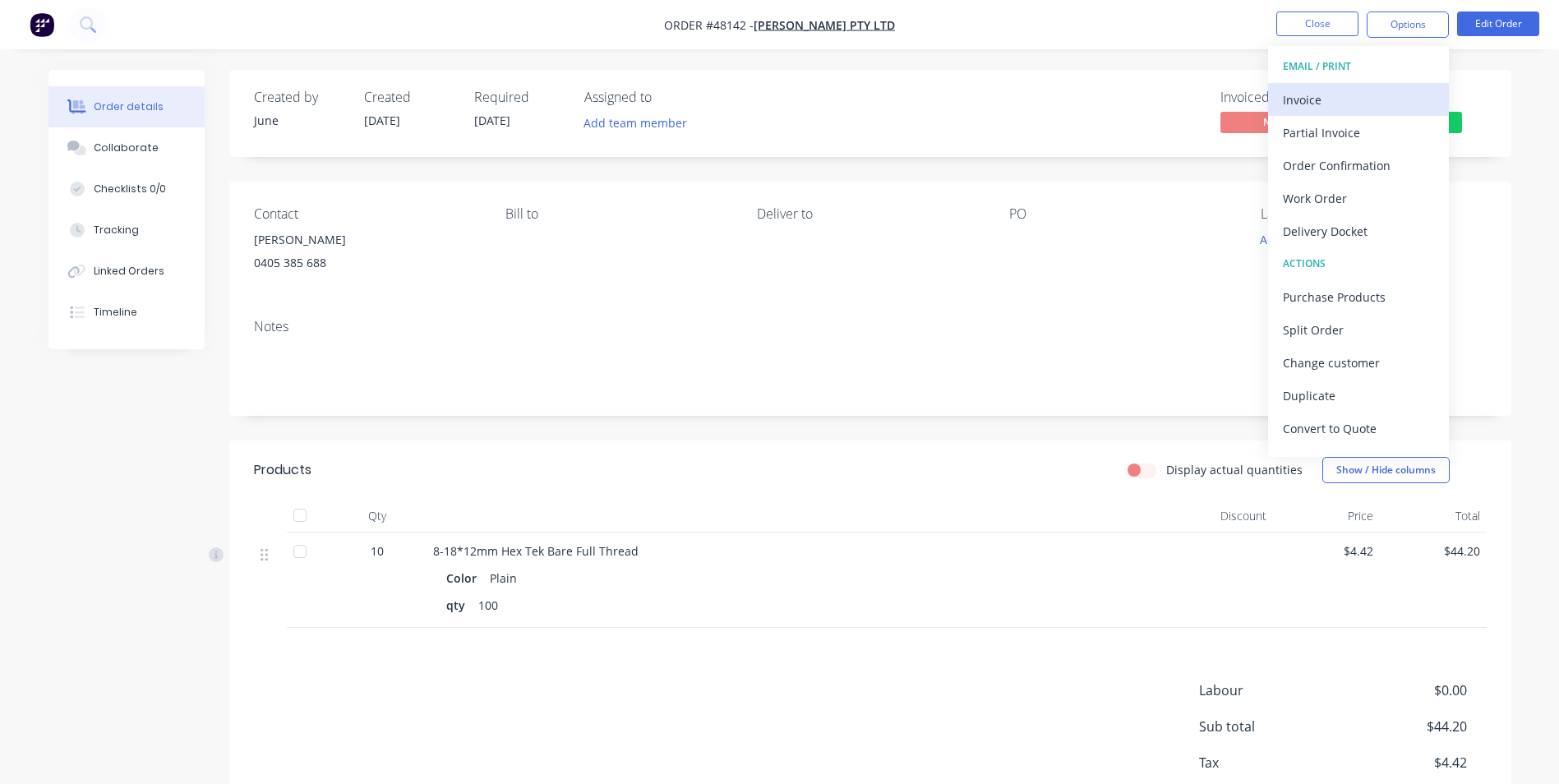
click at [1359, 91] on div "Invoice" at bounding box center [1359, 100] width 151 height 24
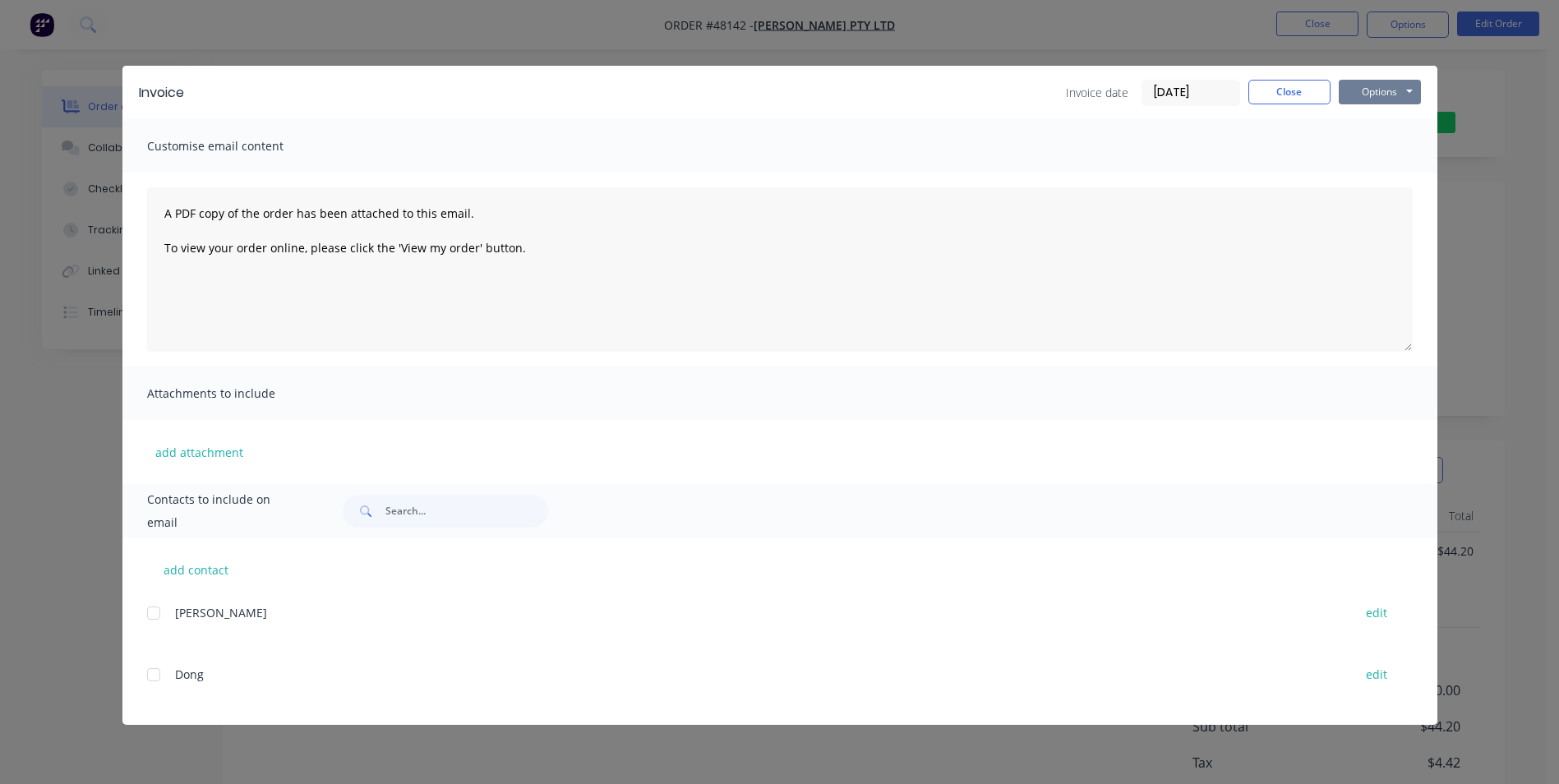
click at [1385, 94] on button "Options" at bounding box center [1379, 92] width 82 height 24
click at [1377, 157] on button "Print" at bounding box center [1391, 148] width 105 height 27
click at [1288, 97] on button "Close" at bounding box center [1289, 92] width 82 height 24
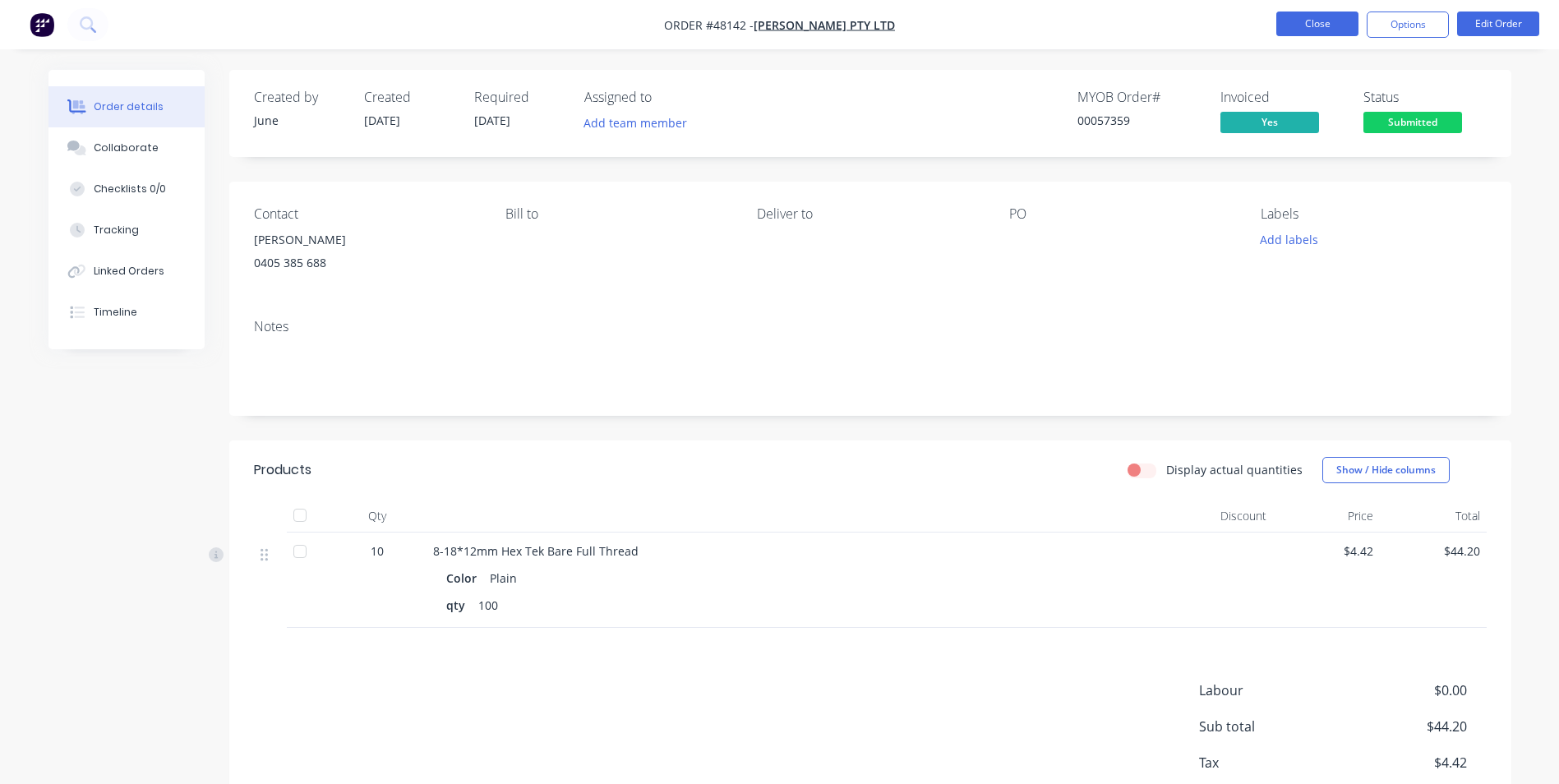
click at [1309, 24] on button "Close" at bounding box center [1316, 23] width 82 height 24
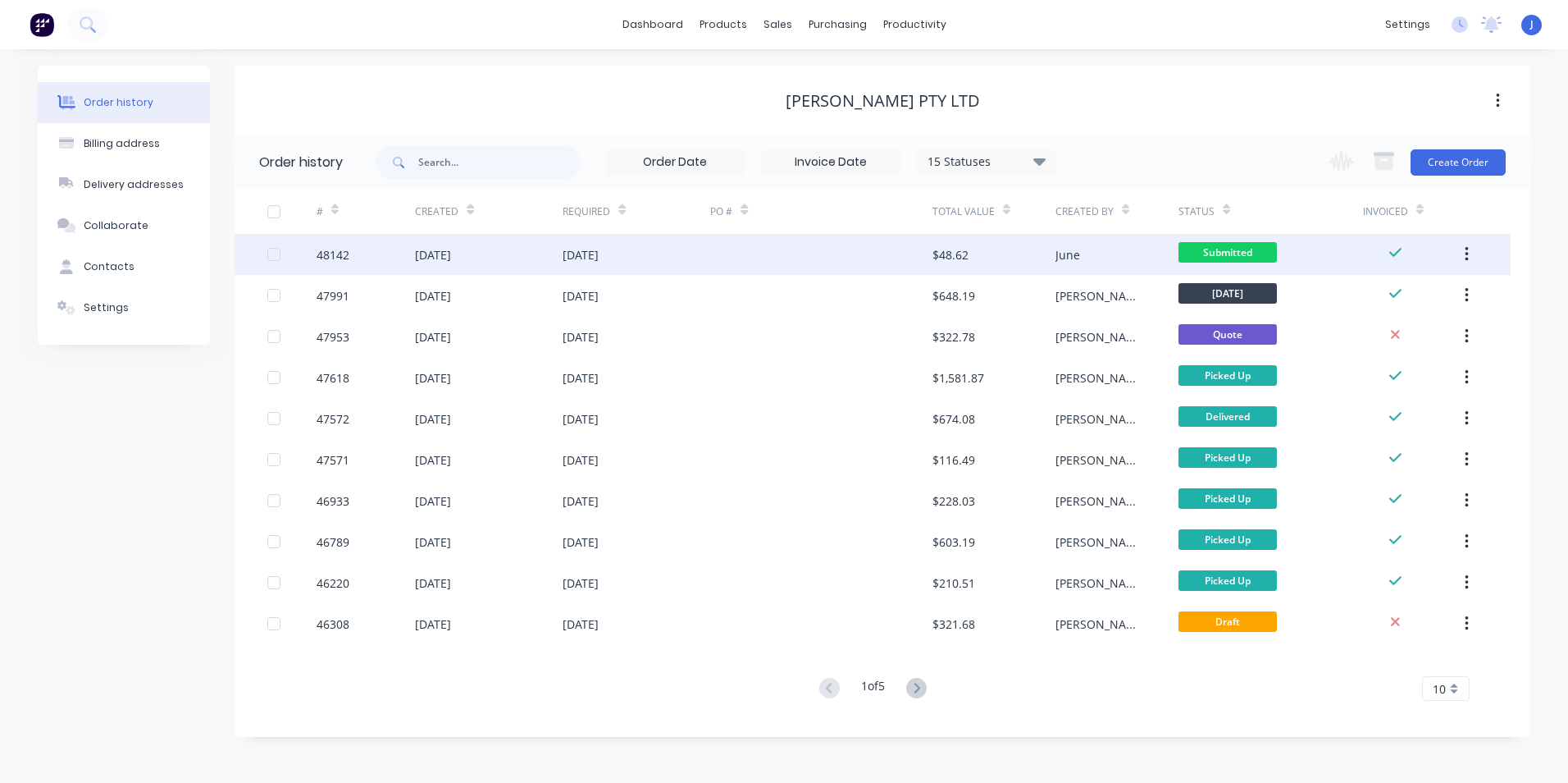
click at [970, 248] on div "$48.62" at bounding box center [993, 255] width 123 height 41
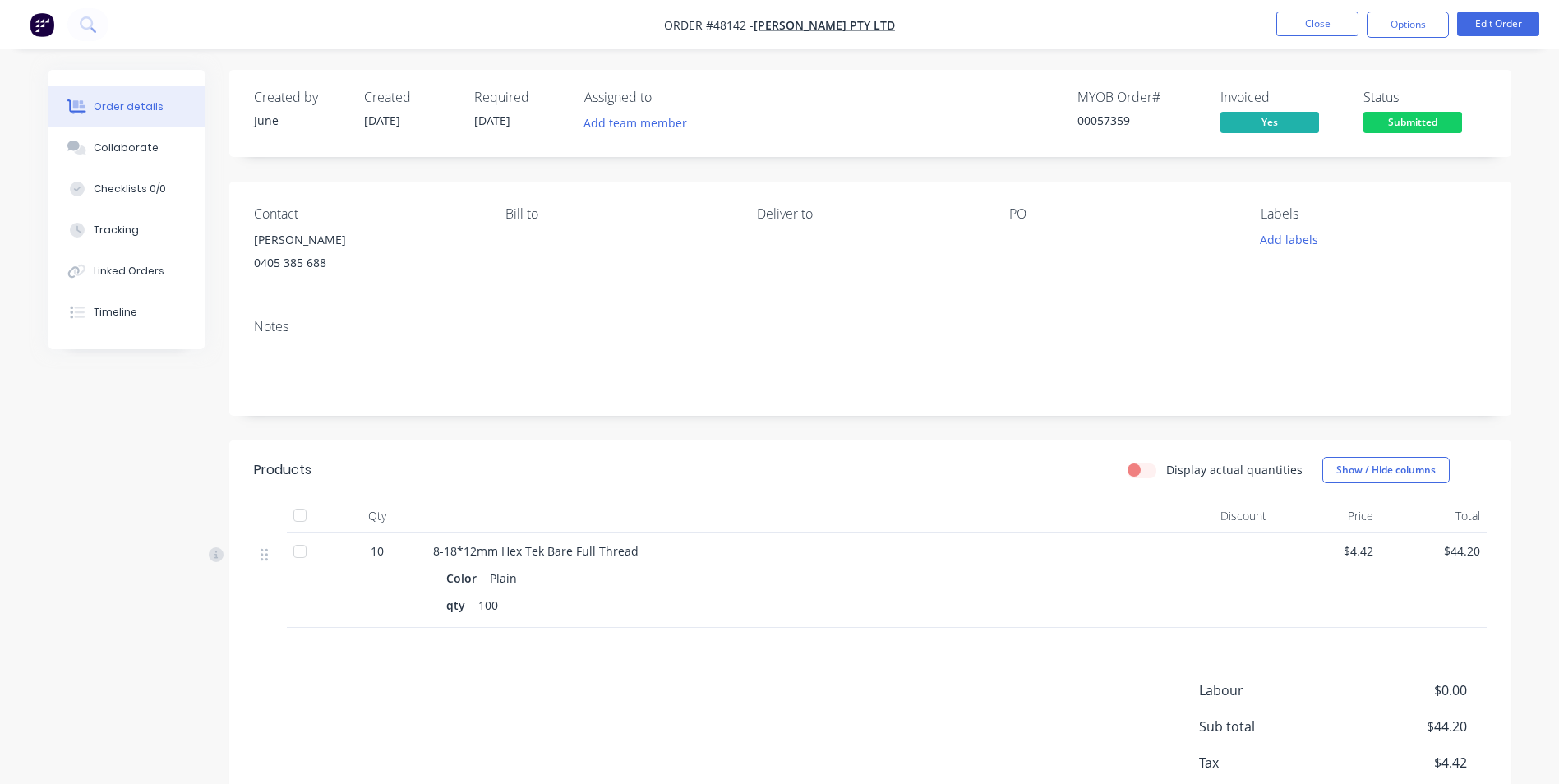
click at [1431, 128] on span "Submitted" at bounding box center [1413, 121] width 99 height 21
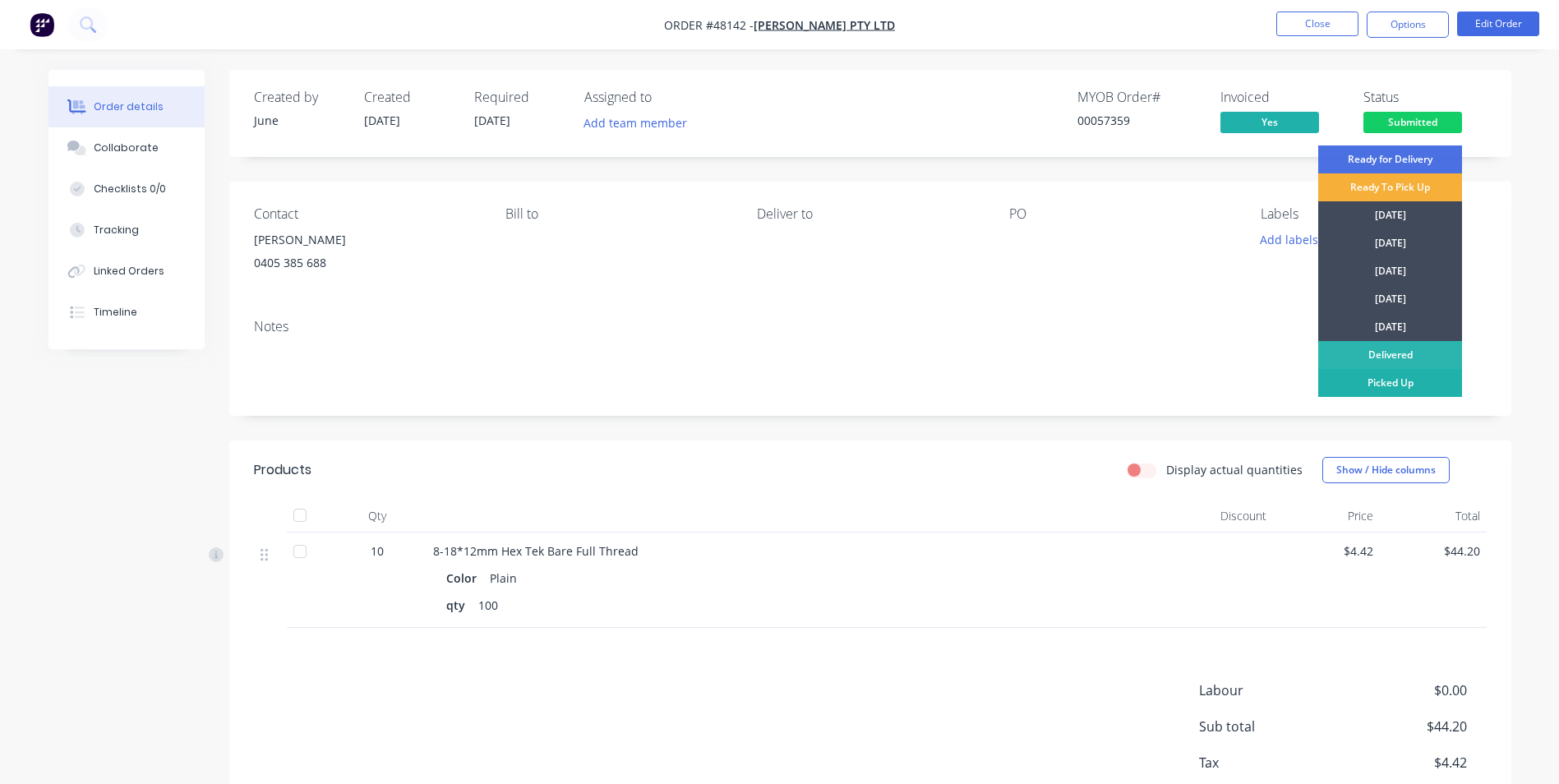
click at [1411, 371] on div "Picked Up" at bounding box center [1390, 383] width 144 height 28
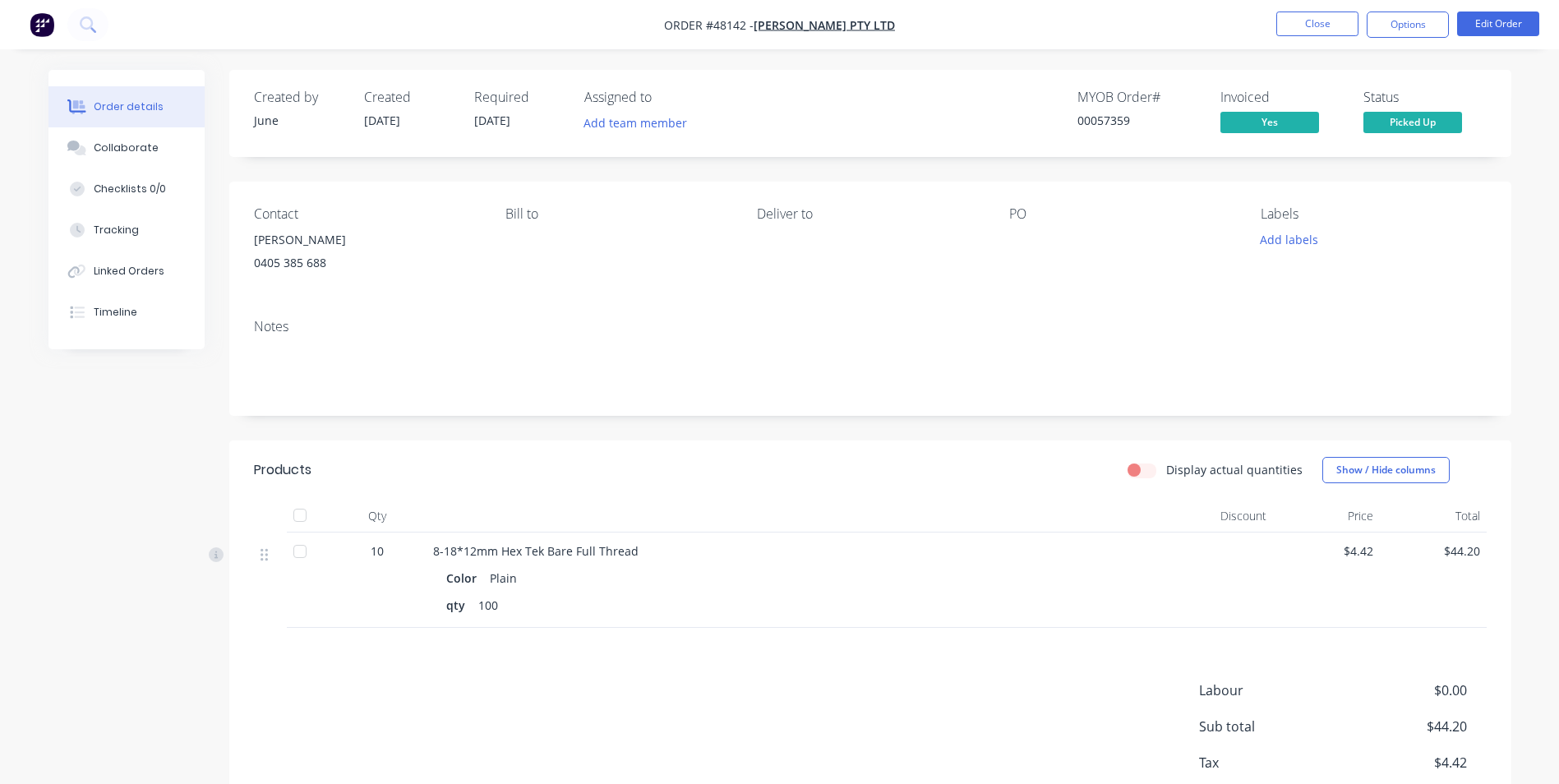
click at [1310, 6] on nav "Order #48142 - Mika Sunlight Pty Ltd Close Options Edit Order" at bounding box center [779, 24] width 1559 height 49
click at [1310, 14] on button "Close" at bounding box center [1316, 23] width 82 height 24
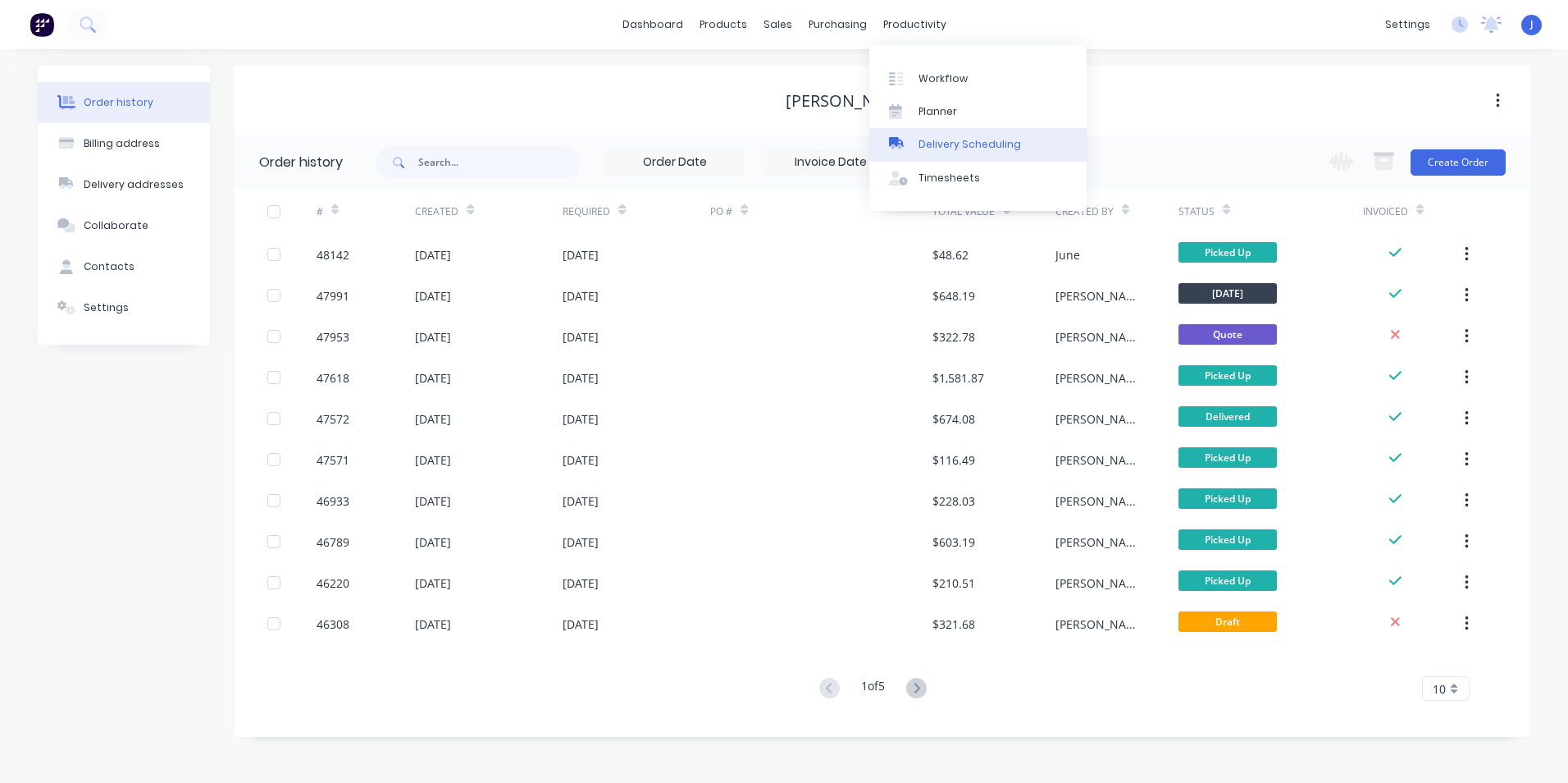
click at [942, 152] on div "Delivery Scheduling" at bounding box center [969, 144] width 102 height 14
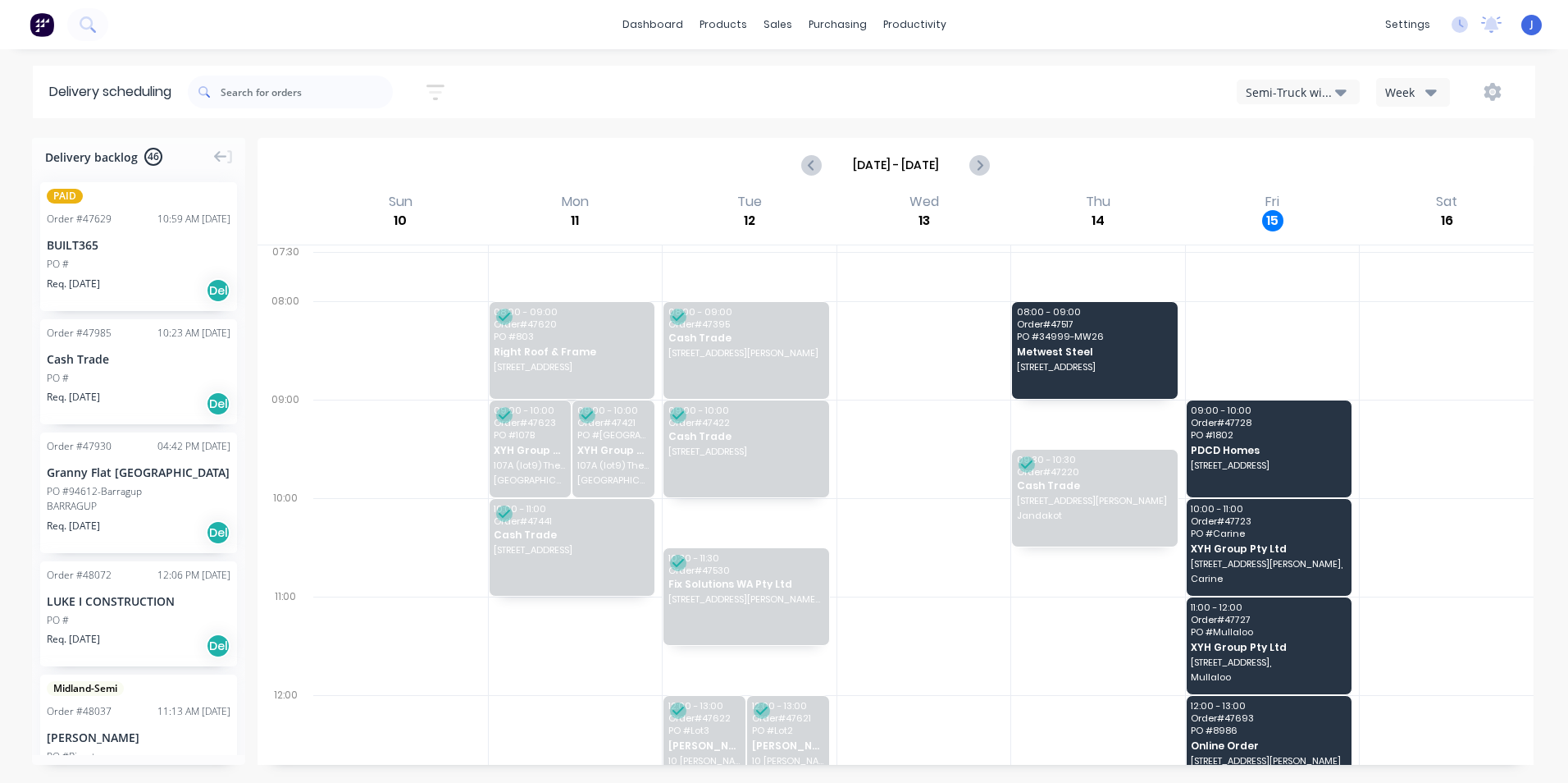
click at [1419, 97] on div "Week" at bounding box center [1408, 91] width 48 height 17
click at [1309, 94] on div "Semi-Truck with Hiab" at bounding box center [1290, 91] width 90 height 17
click at [1132, 179] on div "Aug 10 - Aug 16" at bounding box center [896, 164] width 1273 height 51
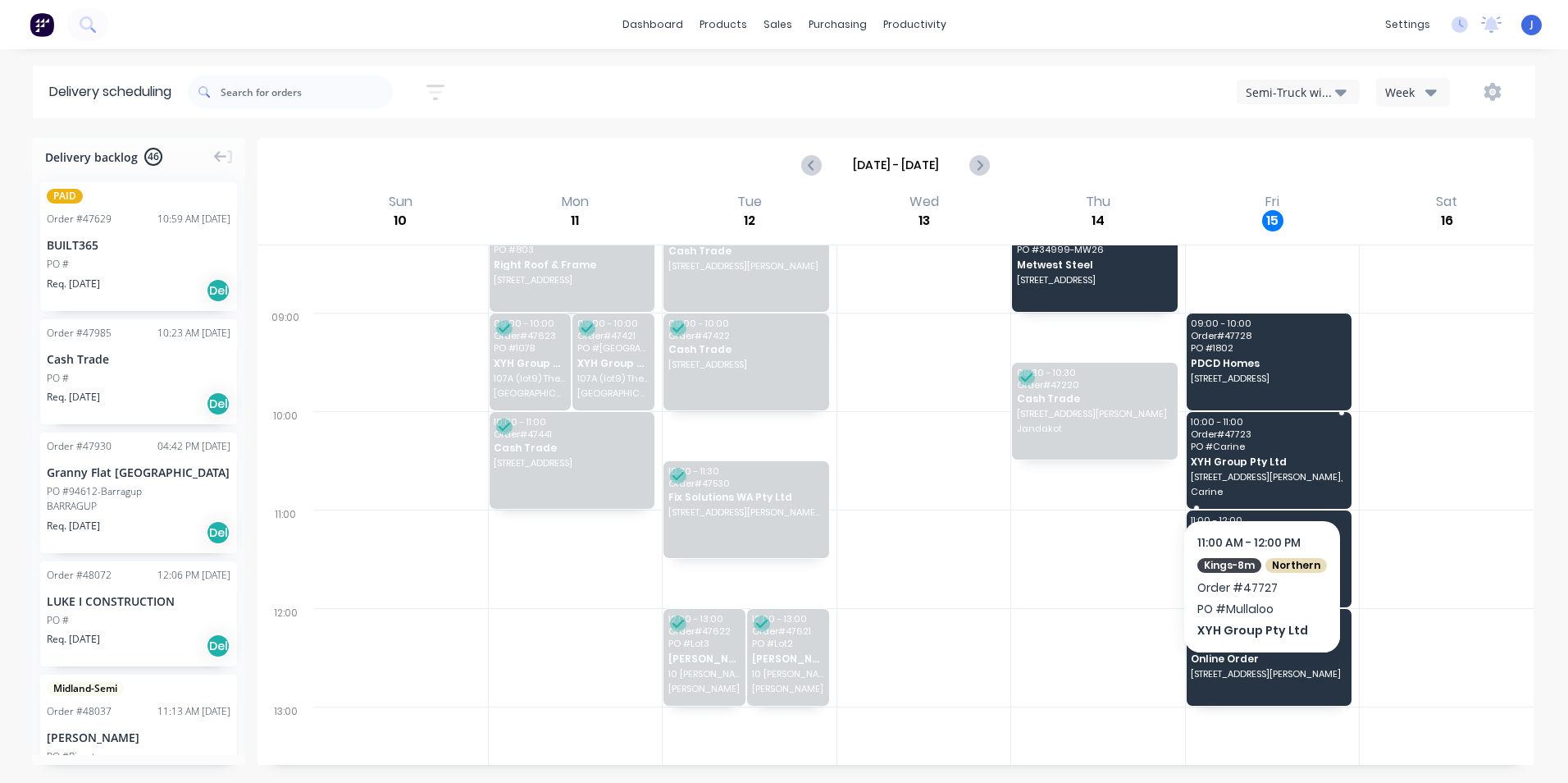
scroll to position [82, 0]
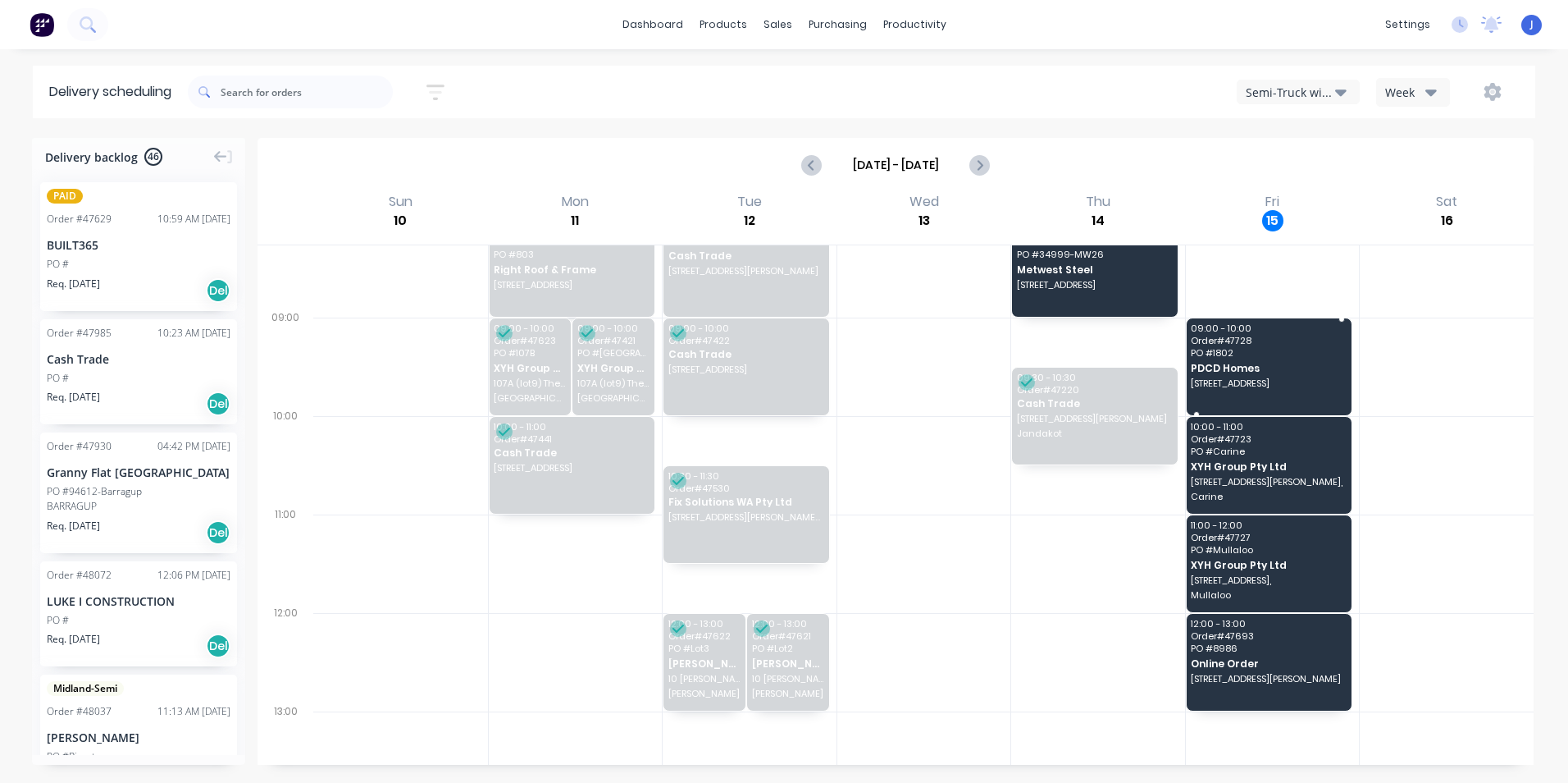
click at [1275, 366] on span "PDCD Homes" at bounding box center [1268, 368] width 154 height 11
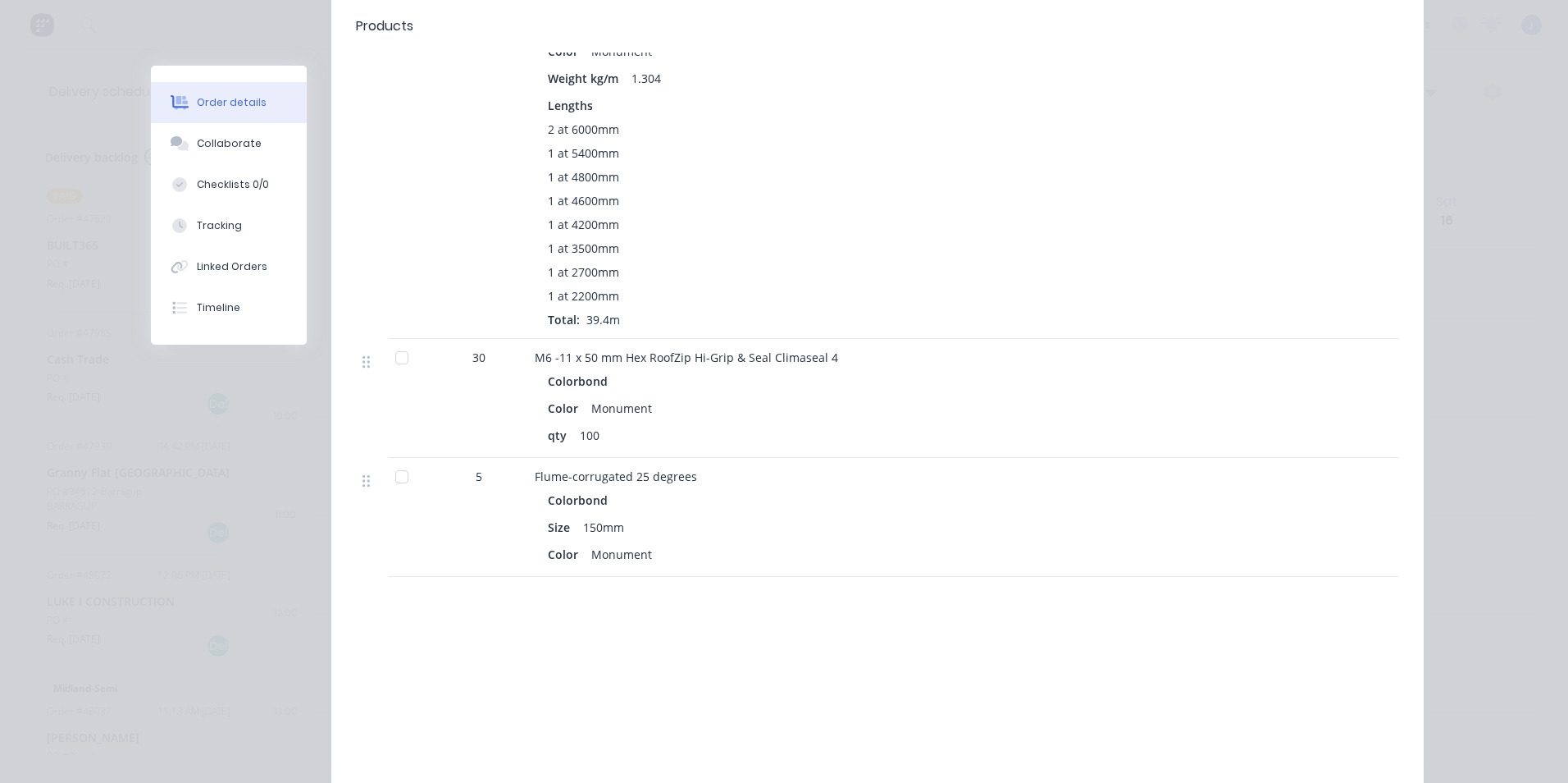
scroll to position [2115, 0]
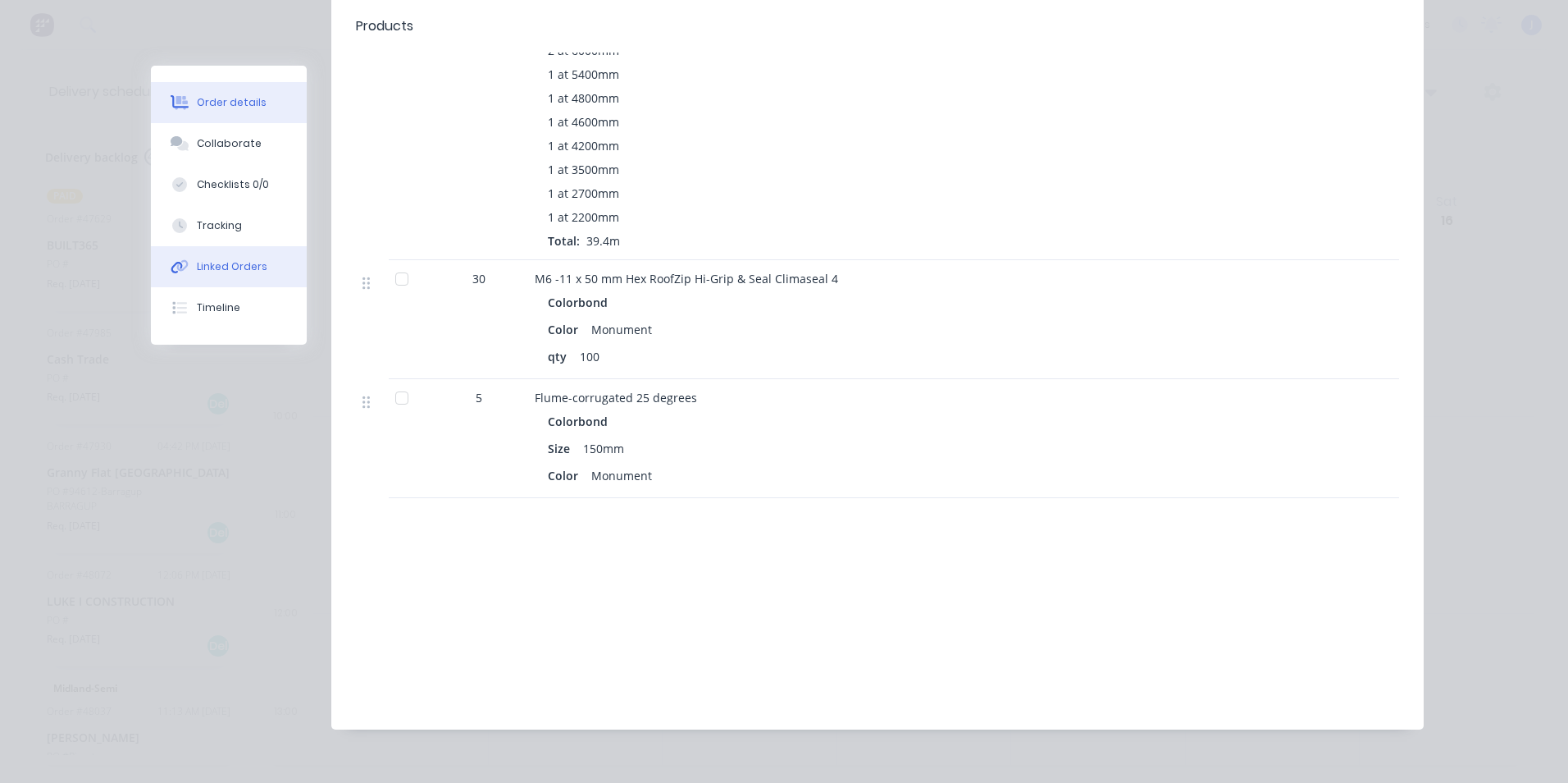
click at [253, 257] on button "Linked Orders" at bounding box center [229, 266] width 156 height 41
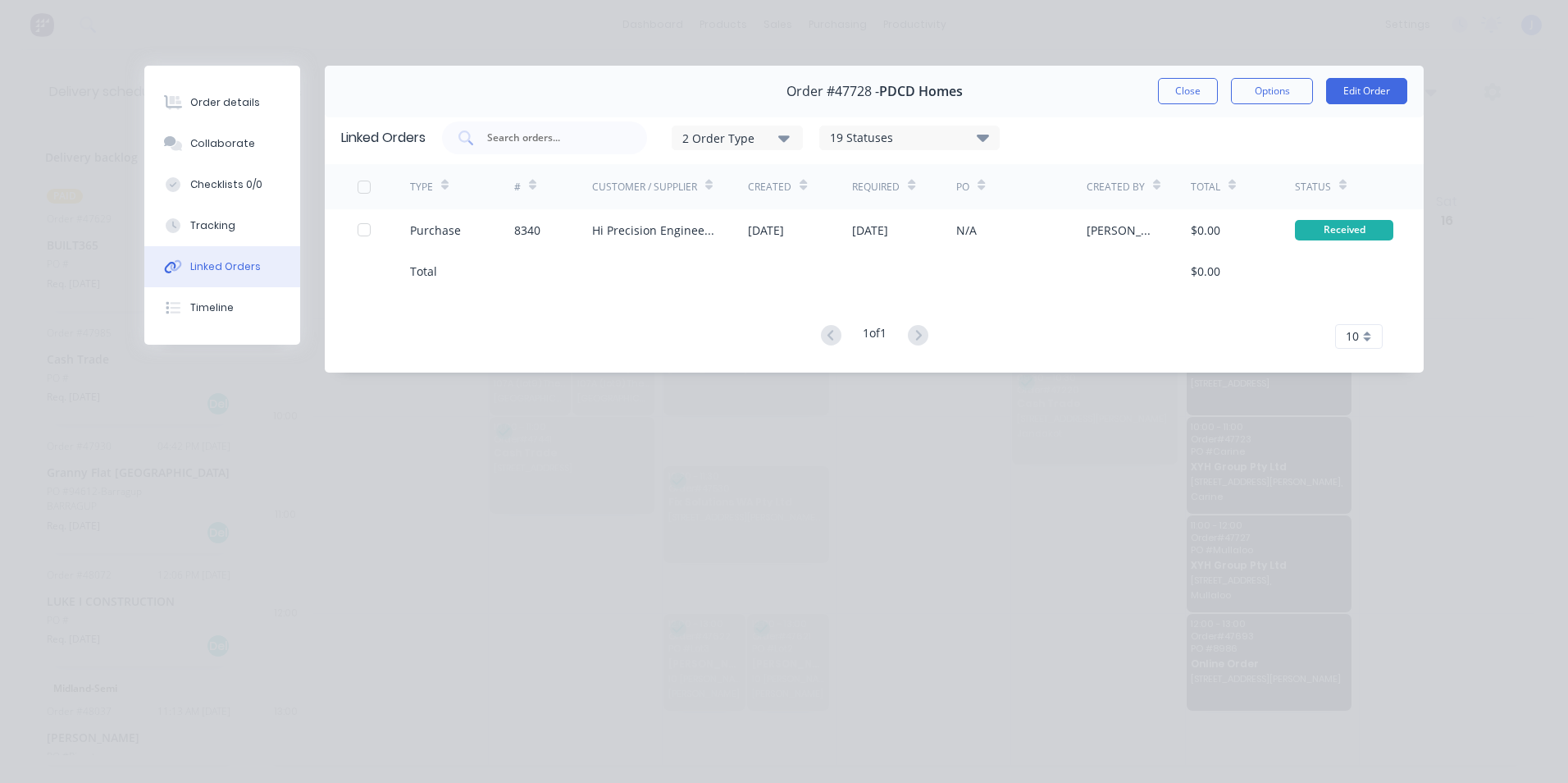
click at [660, 454] on div "Order details Collaborate Checklists 0/0 Tracking Linked Orders Timeline Order …" at bounding box center [784, 391] width 1568 height 783
drag, startPoint x: 660, startPoint y: 454, endPoint x: 693, endPoint y: 476, distance: 39.7
click at [693, 476] on div "Order details Collaborate Checklists 0/0 Tracking Linked Orders Timeline Order …" at bounding box center [784, 391] width 1568 height 783
click at [696, 476] on div "Order details Collaborate Checklists 0/0 Tracking Linked Orders Timeline Order …" at bounding box center [784, 391] width 1568 height 783
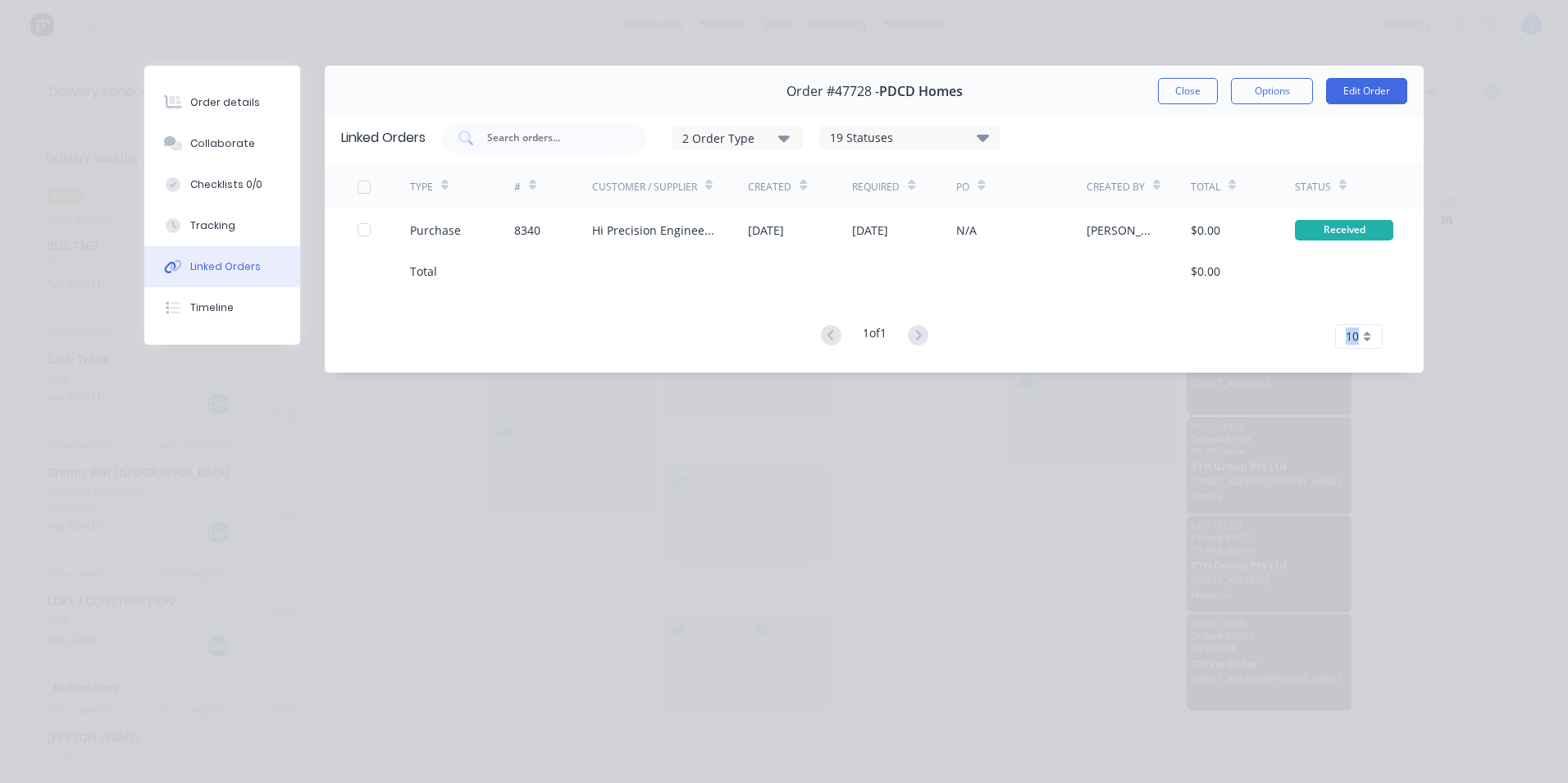
click at [696, 476] on div "Order details Collaborate Checklists 0/0 Tracking Linked Orders Timeline Order …" at bounding box center [784, 391] width 1568 height 783
click at [1182, 100] on button "Close" at bounding box center [1187, 91] width 60 height 26
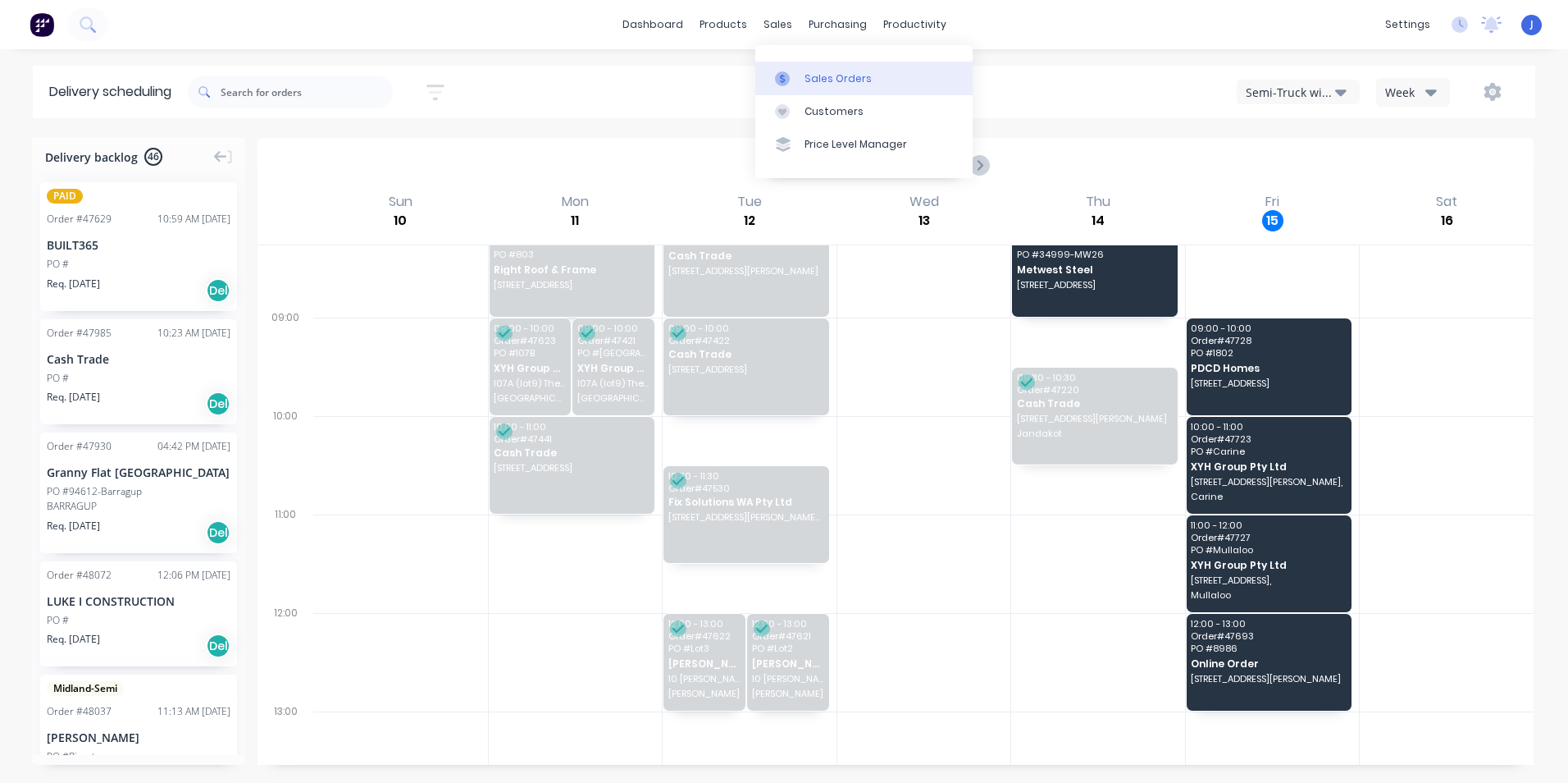
click at [810, 87] on link "Sales Orders" at bounding box center [863, 78] width 217 height 33
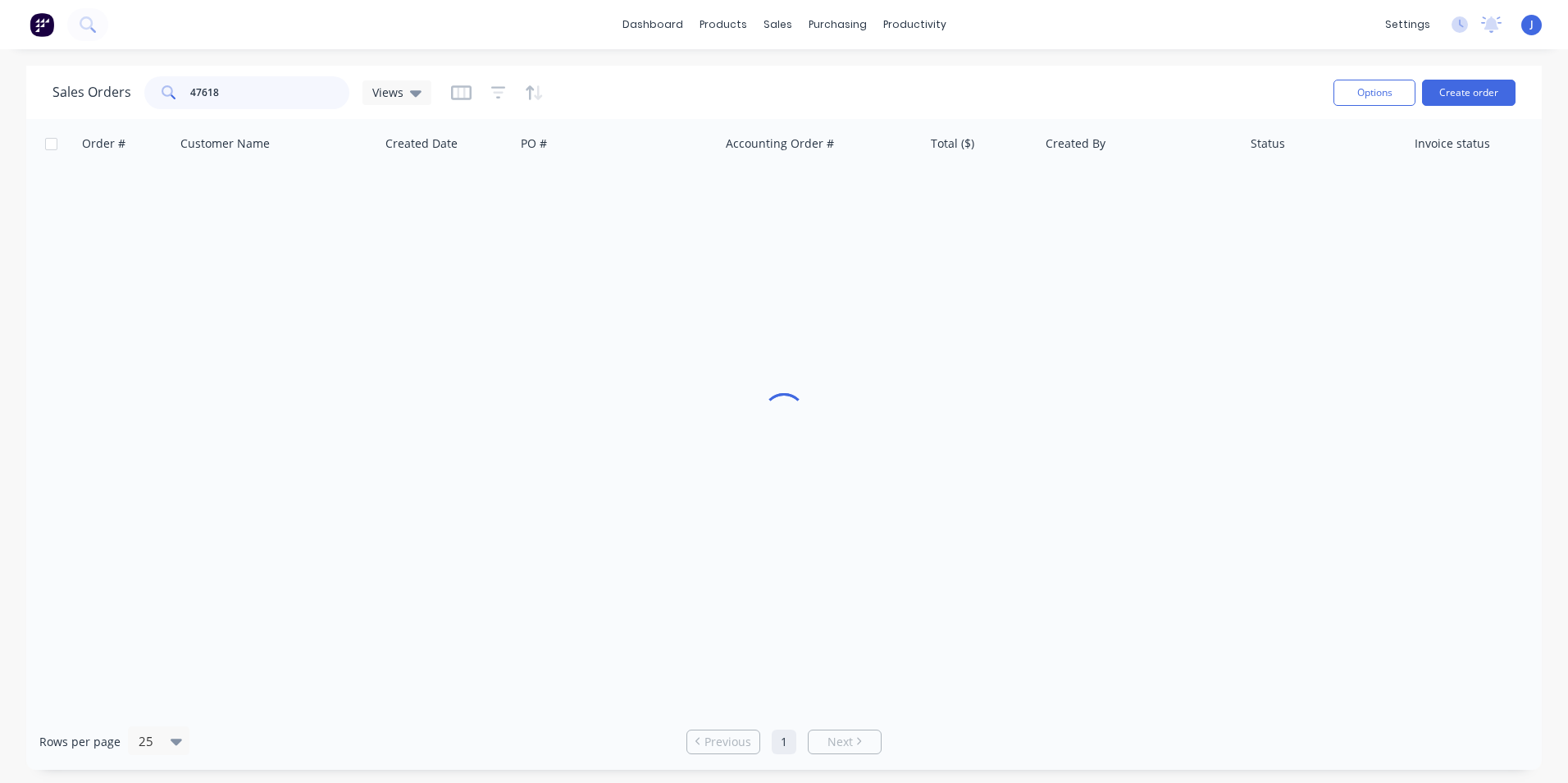
click at [254, 97] on input "47618" at bounding box center [270, 92] width 160 height 33
type input "47653"
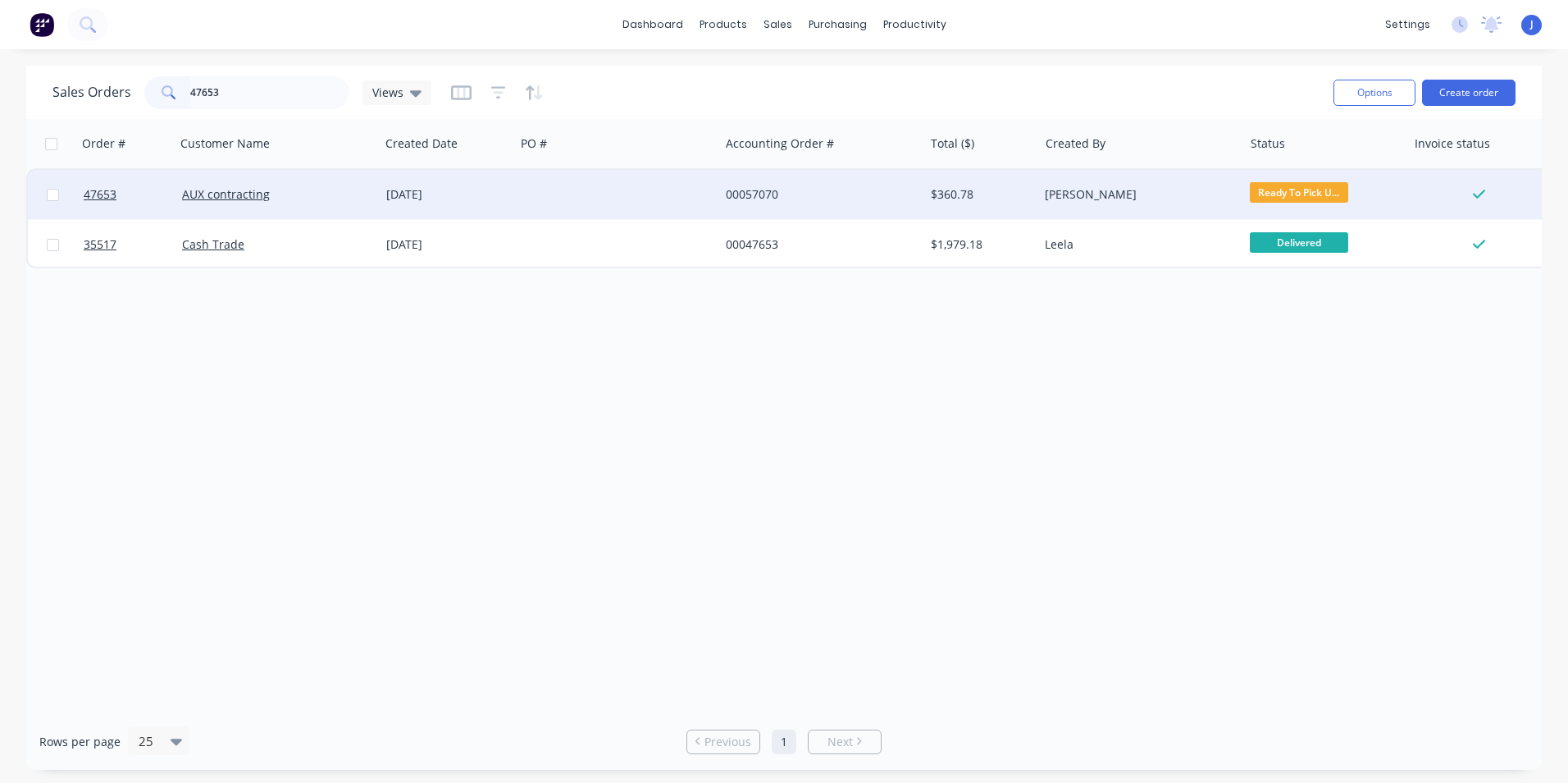
click at [583, 196] on div at bounding box center [617, 194] width 204 height 49
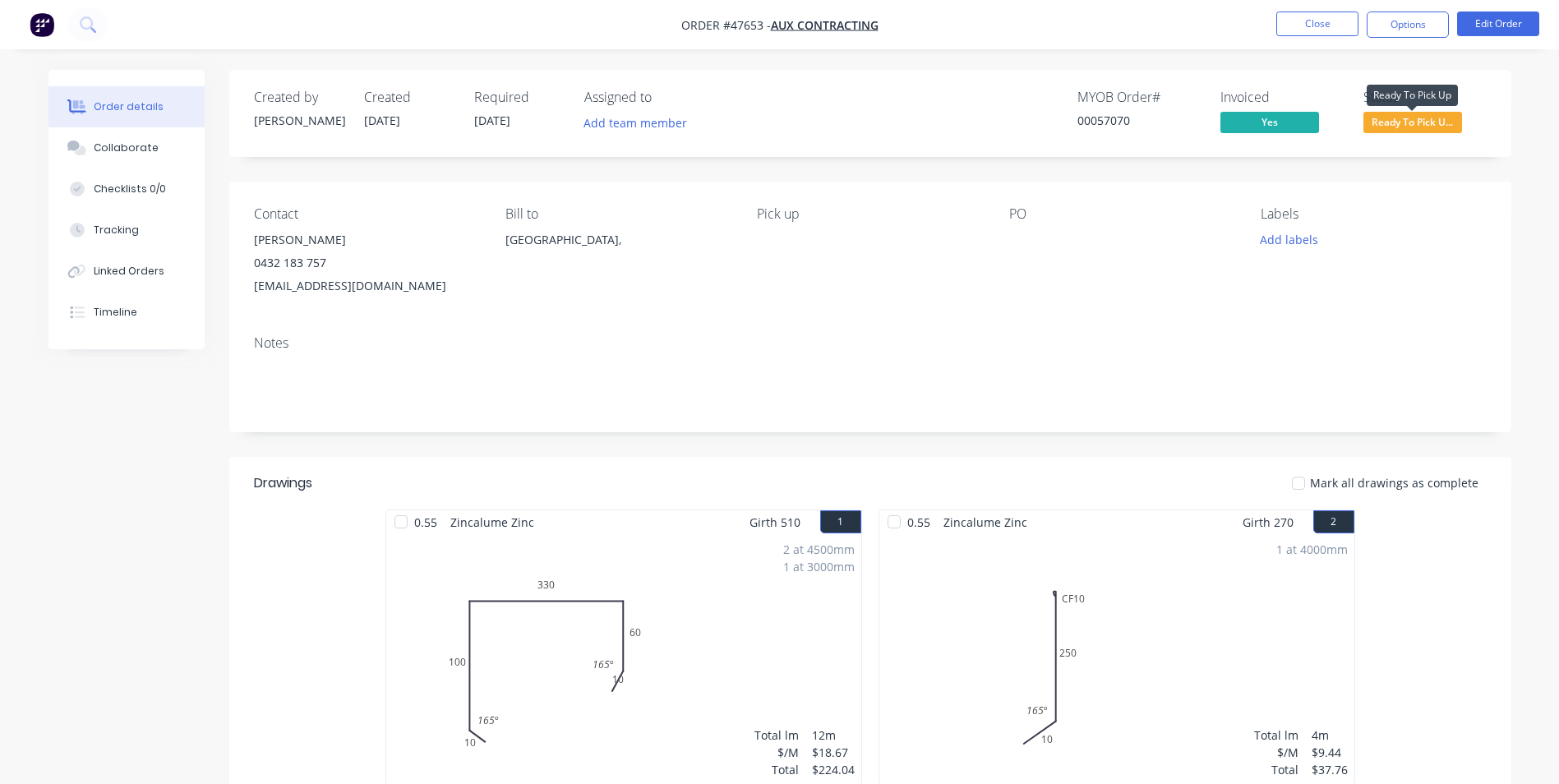
click at [1416, 129] on span "Ready To Pick U..." at bounding box center [1413, 121] width 99 height 21
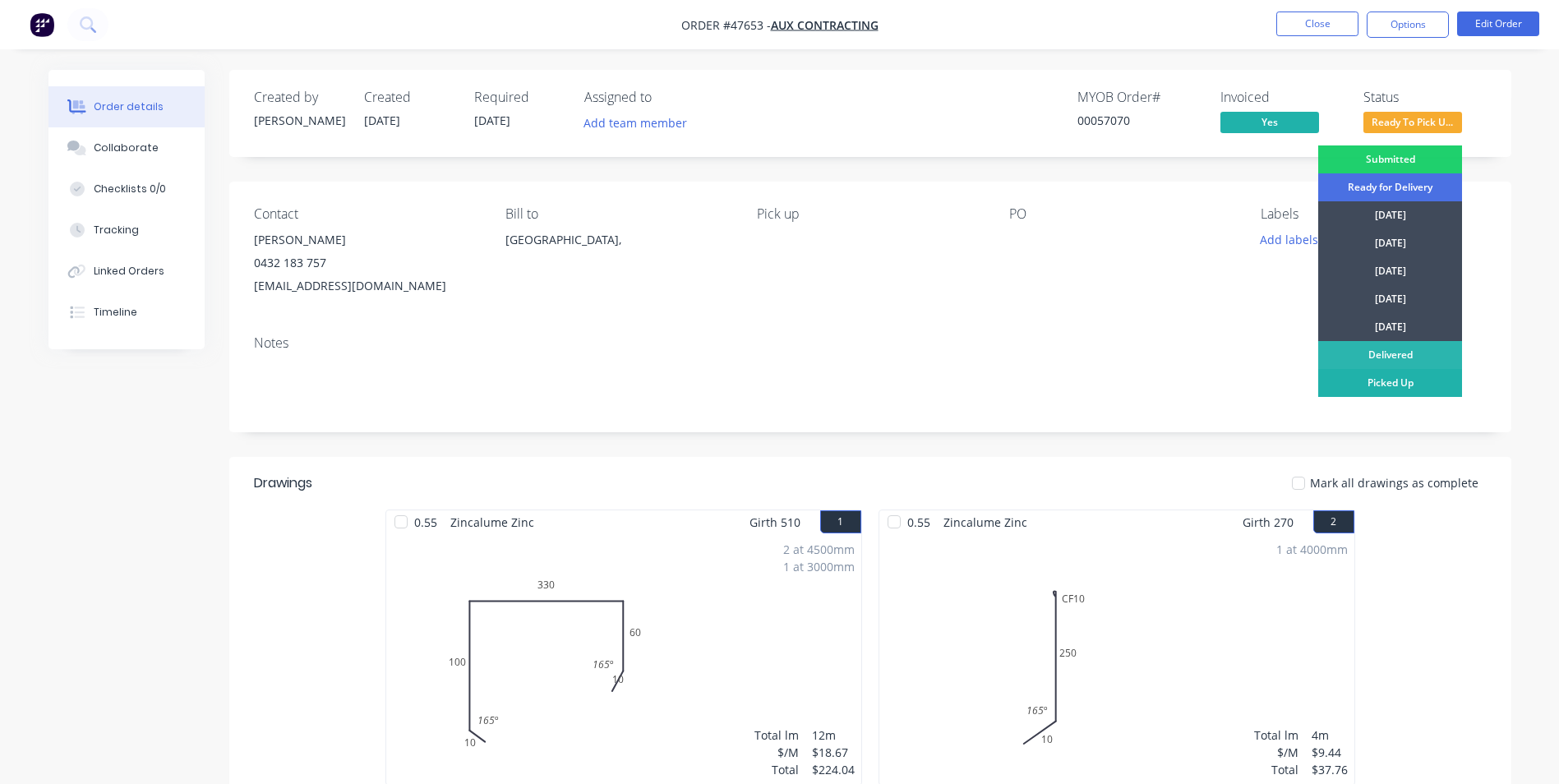
click at [1401, 380] on div "Picked Up" at bounding box center [1390, 383] width 144 height 28
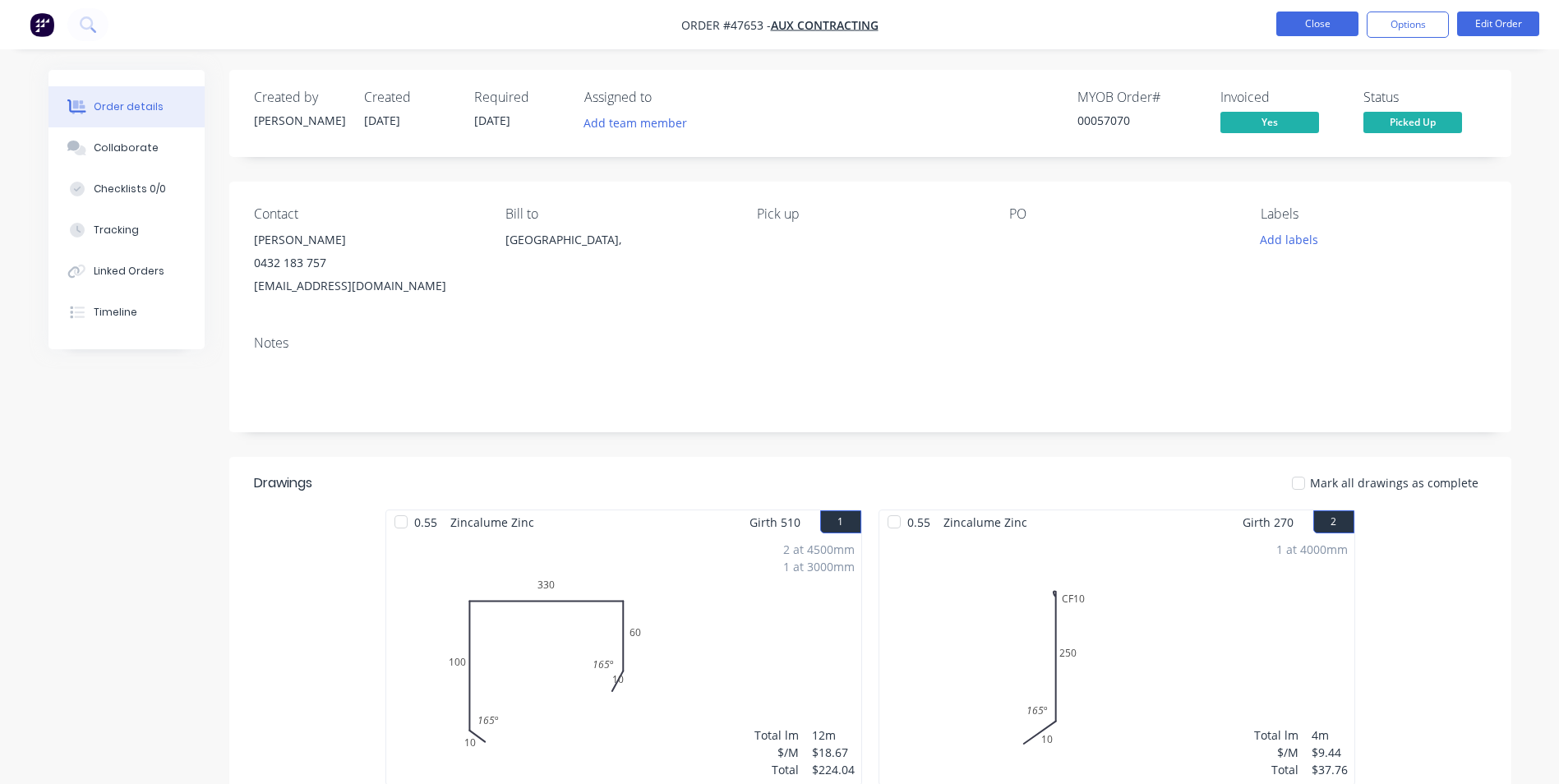
click at [1320, 25] on button "Close" at bounding box center [1316, 23] width 82 height 24
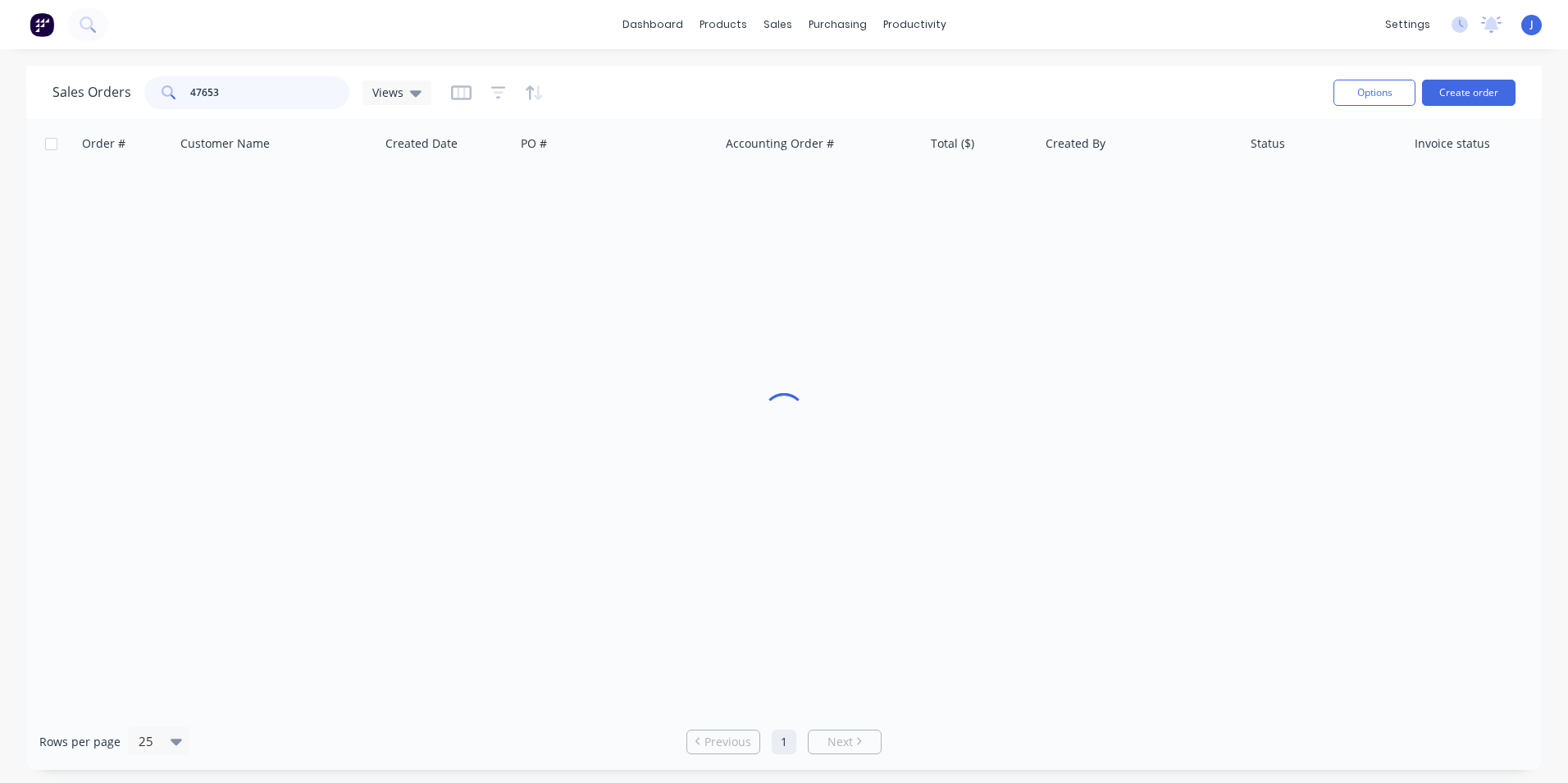
drag, startPoint x: 277, startPoint y: 88, endPoint x: 0, endPoint y: 91, distance: 277.0
click at [6, 93] on div "Sales Orders 47653 Views Options Create order Order # Customer Name Created Dat…" at bounding box center [784, 417] width 1568 height 704
type input "47945"
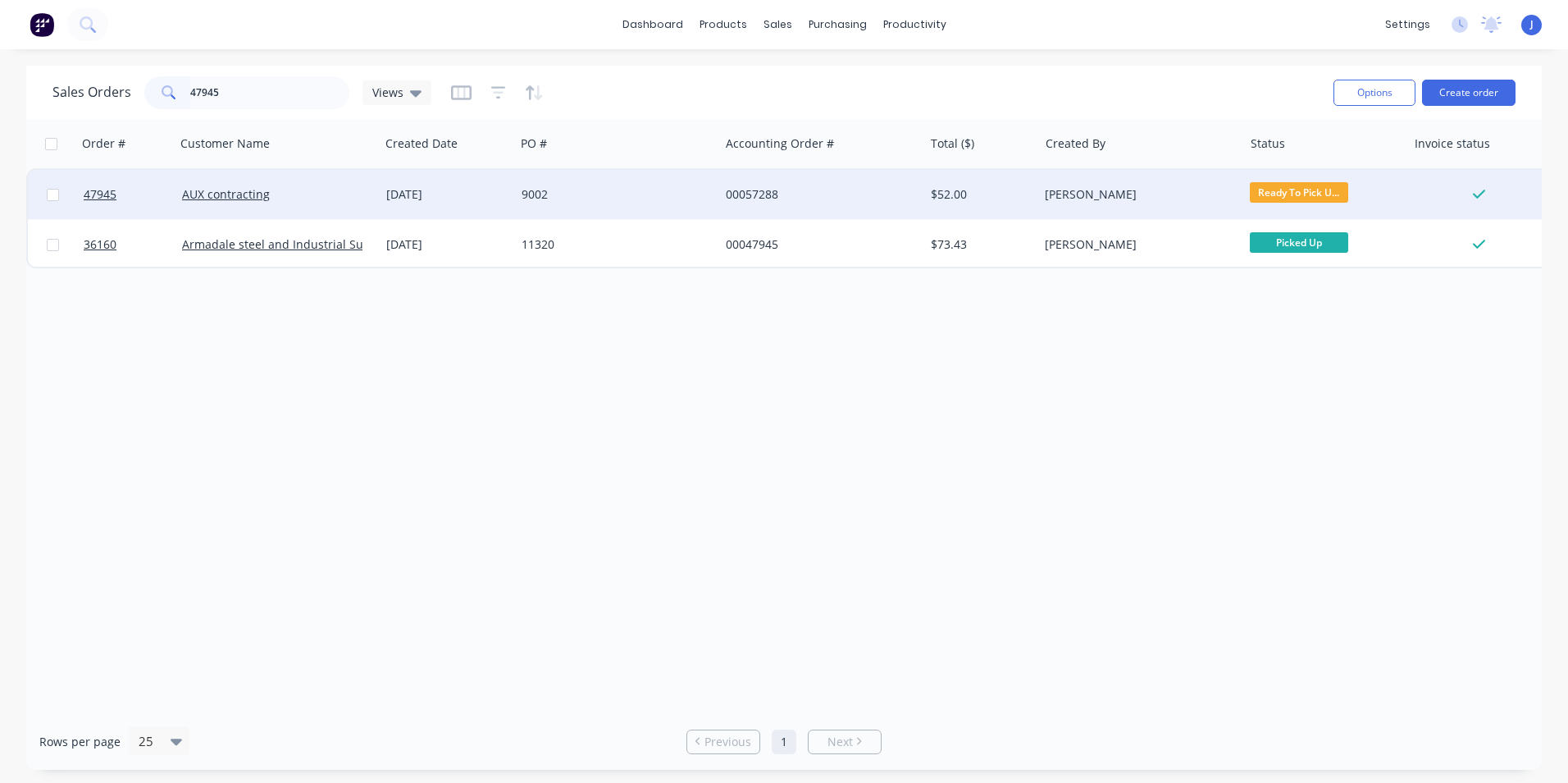
click at [657, 196] on div "9002" at bounding box center [612, 195] width 182 height 16
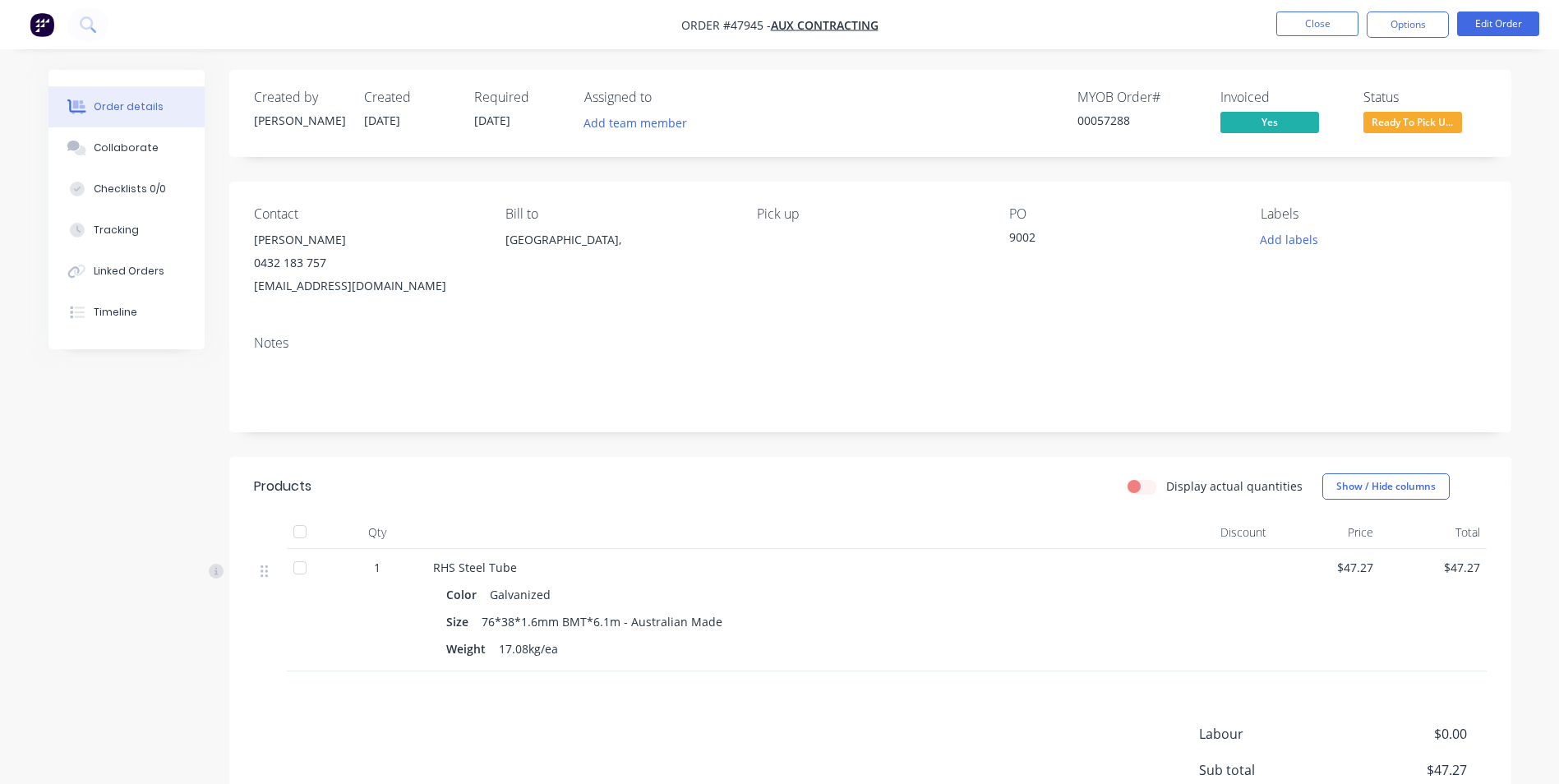
click at [1390, 132] on span "Ready To Pick U..." at bounding box center [1413, 121] width 99 height 21
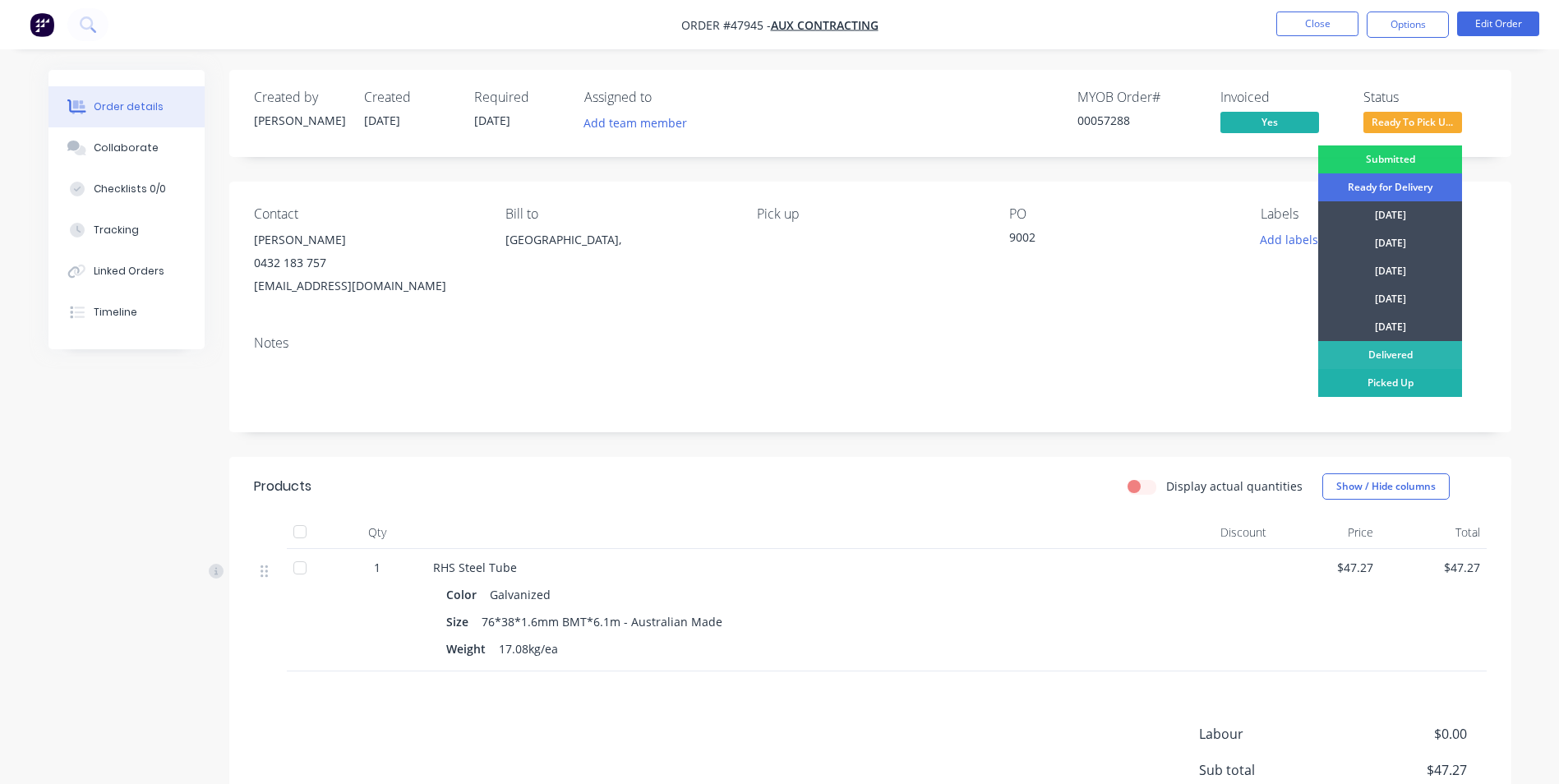
click at [1351, 378] on div "Picked Up" at bounding box center [1390, 383] width 144 height 28
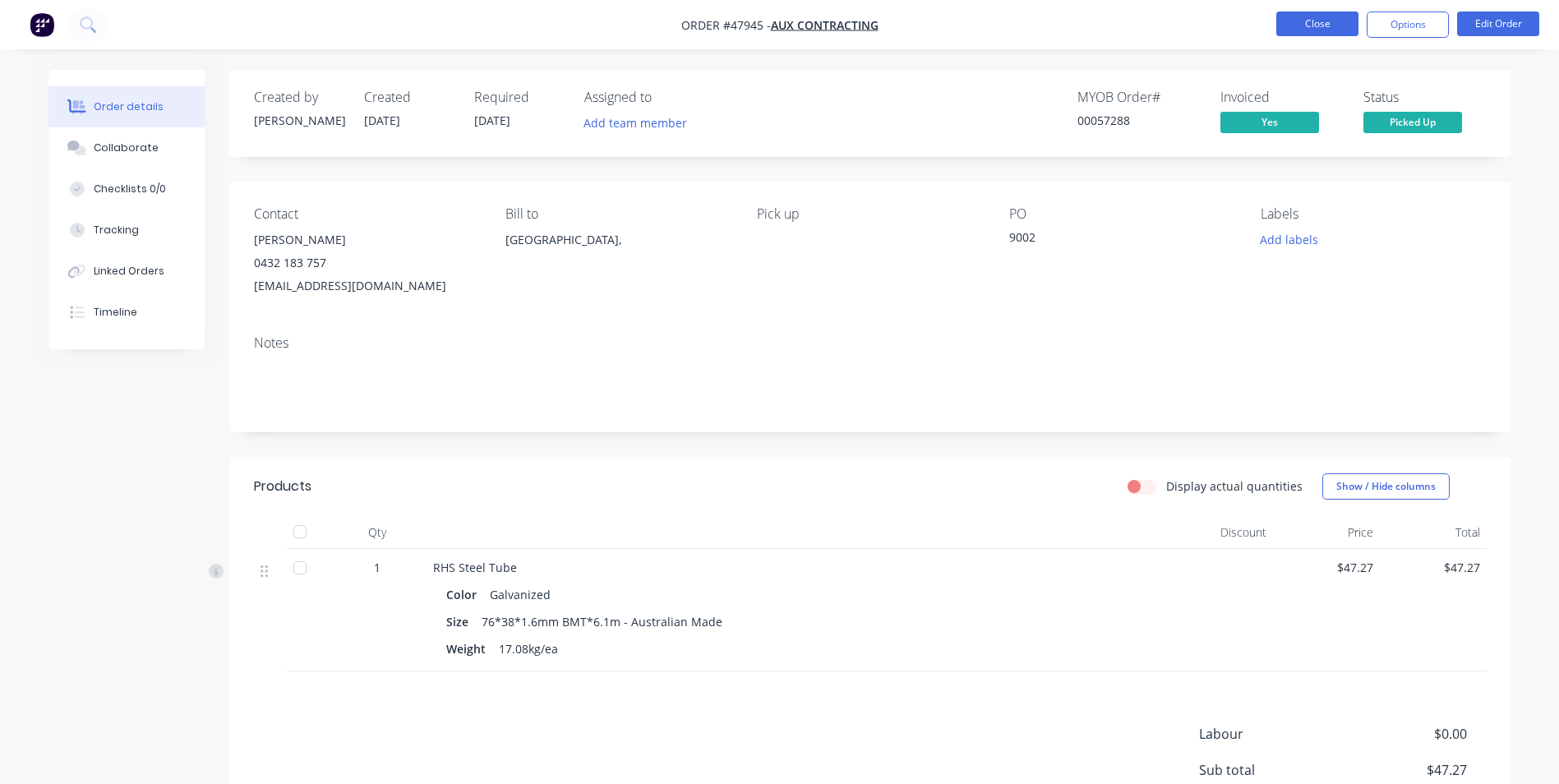
click at [1314, 31] on button "Close" at bounding box center [1316, 23] width 82 height 24
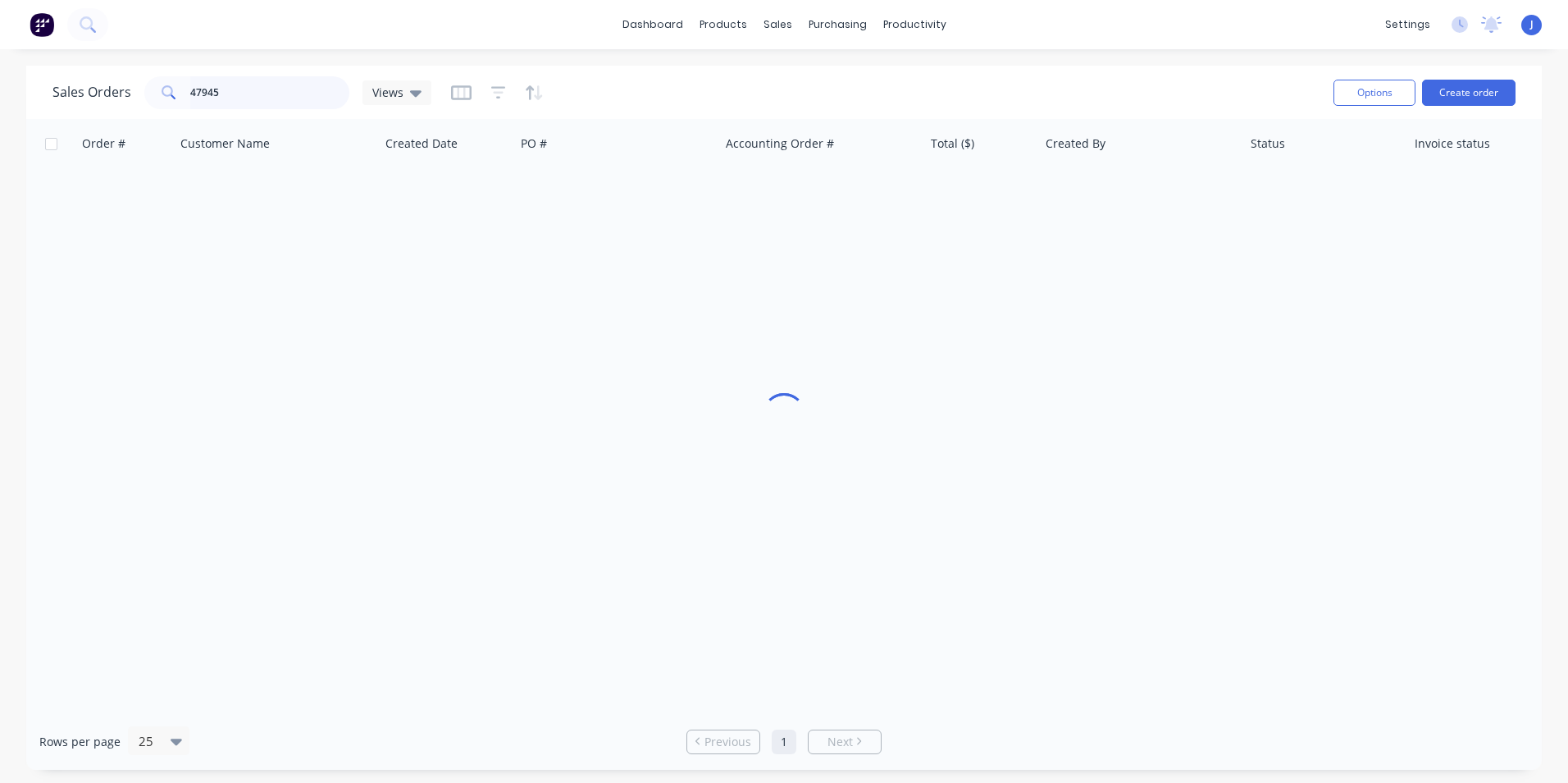
click at [248, 90] on input "47945" at bounding box center [270, 92] width 160 height 33
type input "47643"
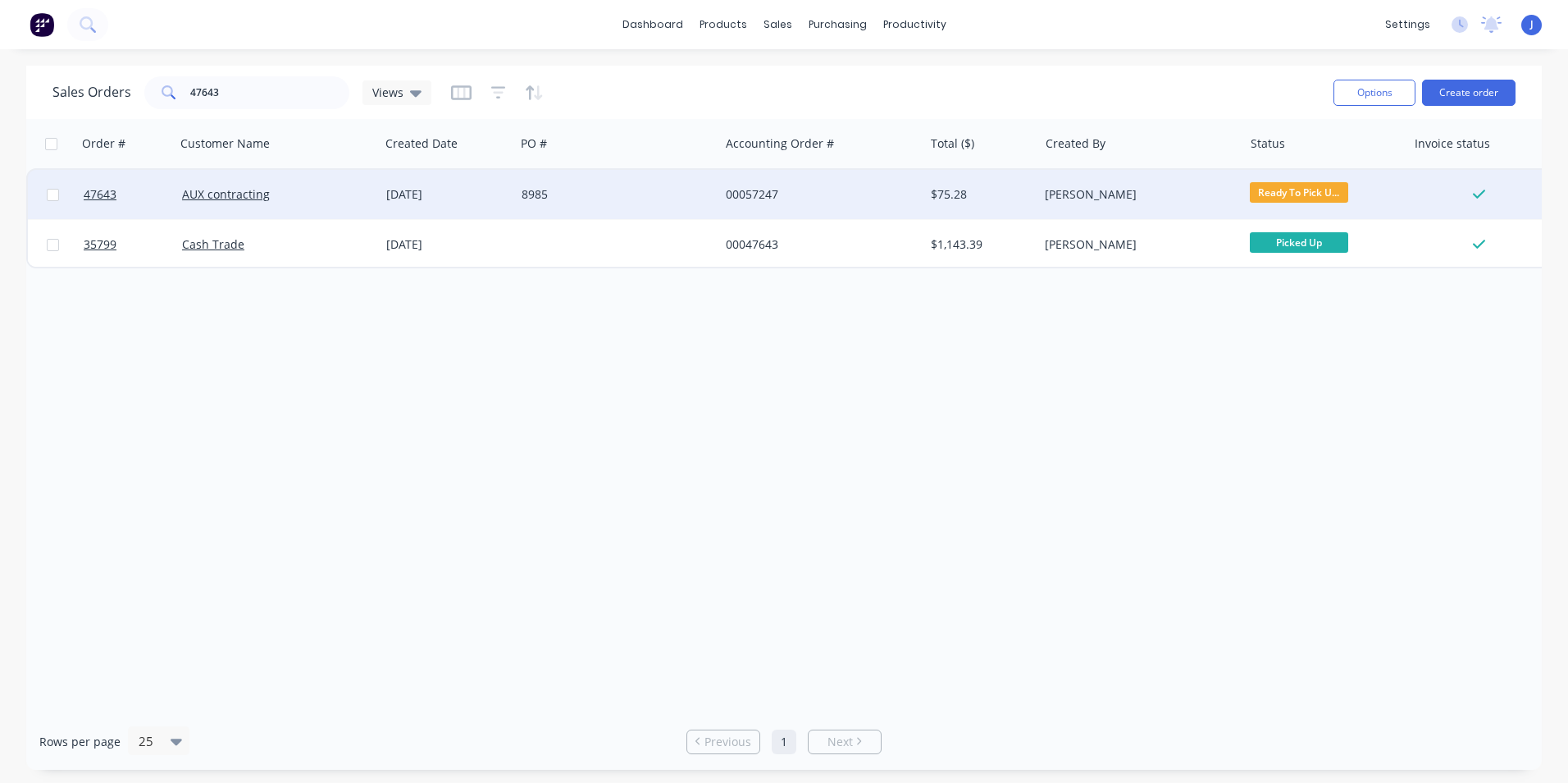
click at [312, 180] on div "AUX contracting" at bounding box center [278, 194] width 204 height 49
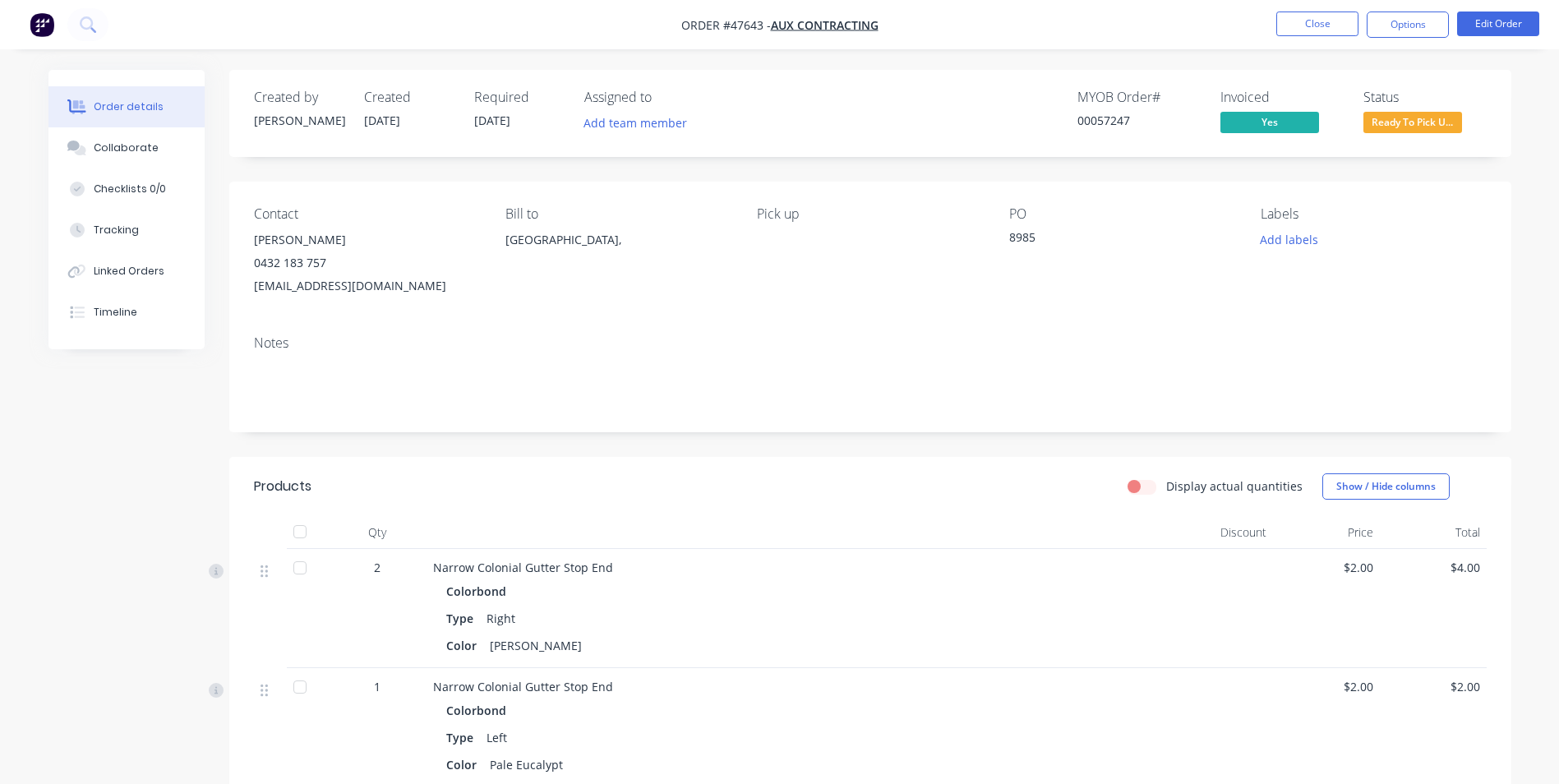
click at [1455, 128] on span "Ready To Pick U..." at bounding box center [1413, 121] width 99 height 21
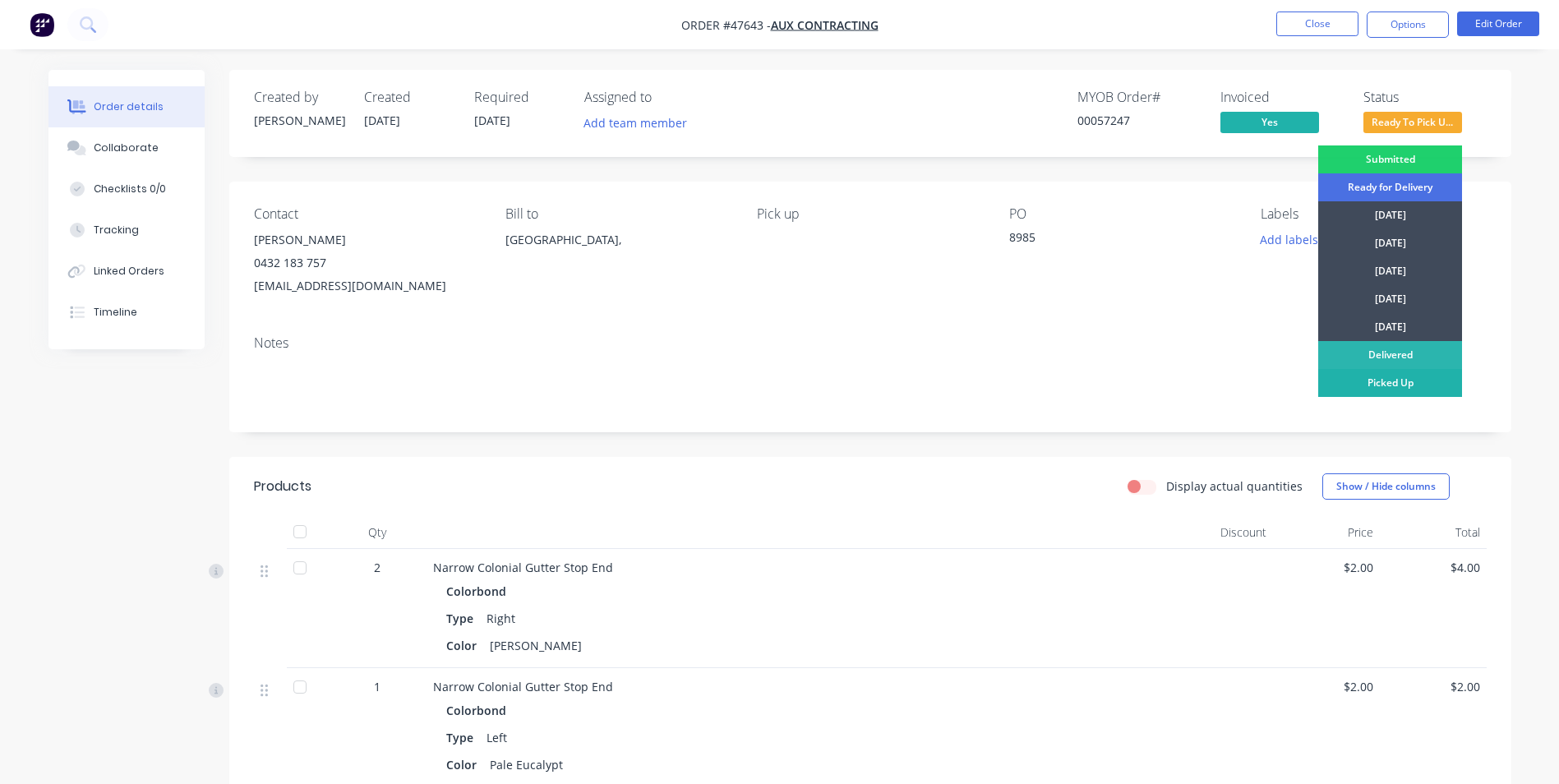
click at [1382, 390] on div "Picked Up" at bounding box center [1390, 383] width 144 height 28
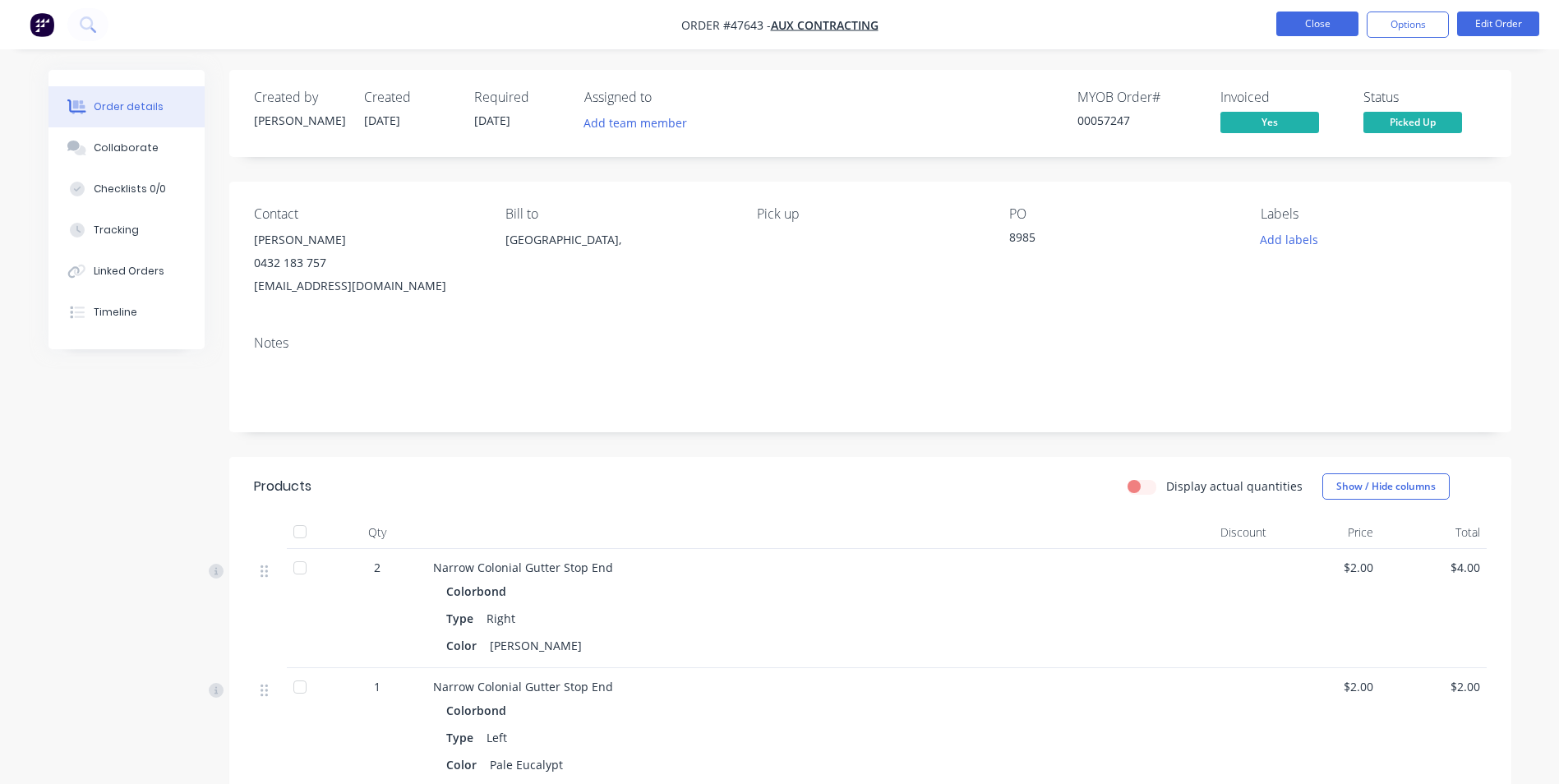
click at [1298, 32] on button "Close" at bounding box center [1316, 23] width 82 height 24
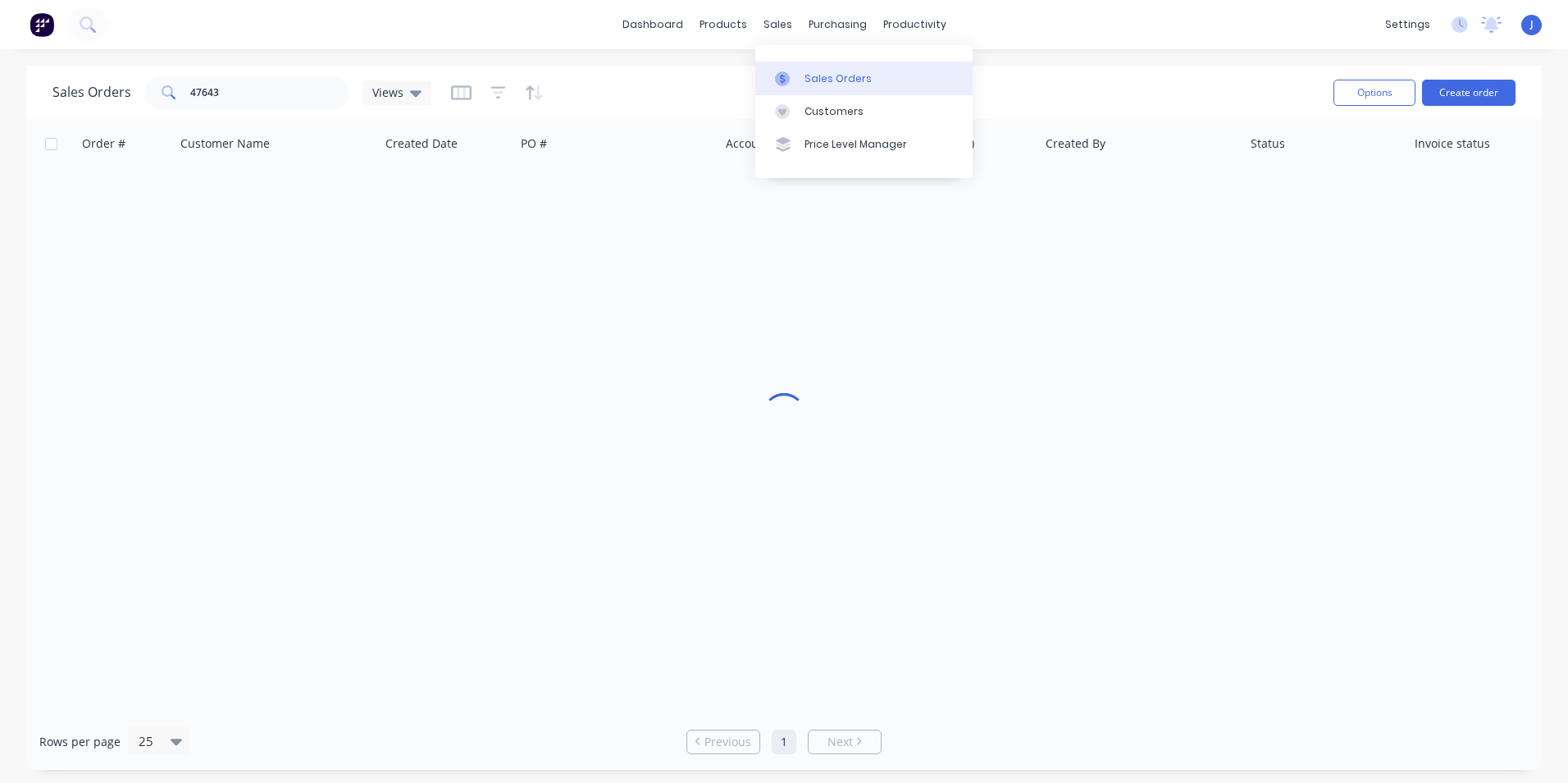
click at [798, 80] on div at bounding box center [786, 79] width 24 height 14
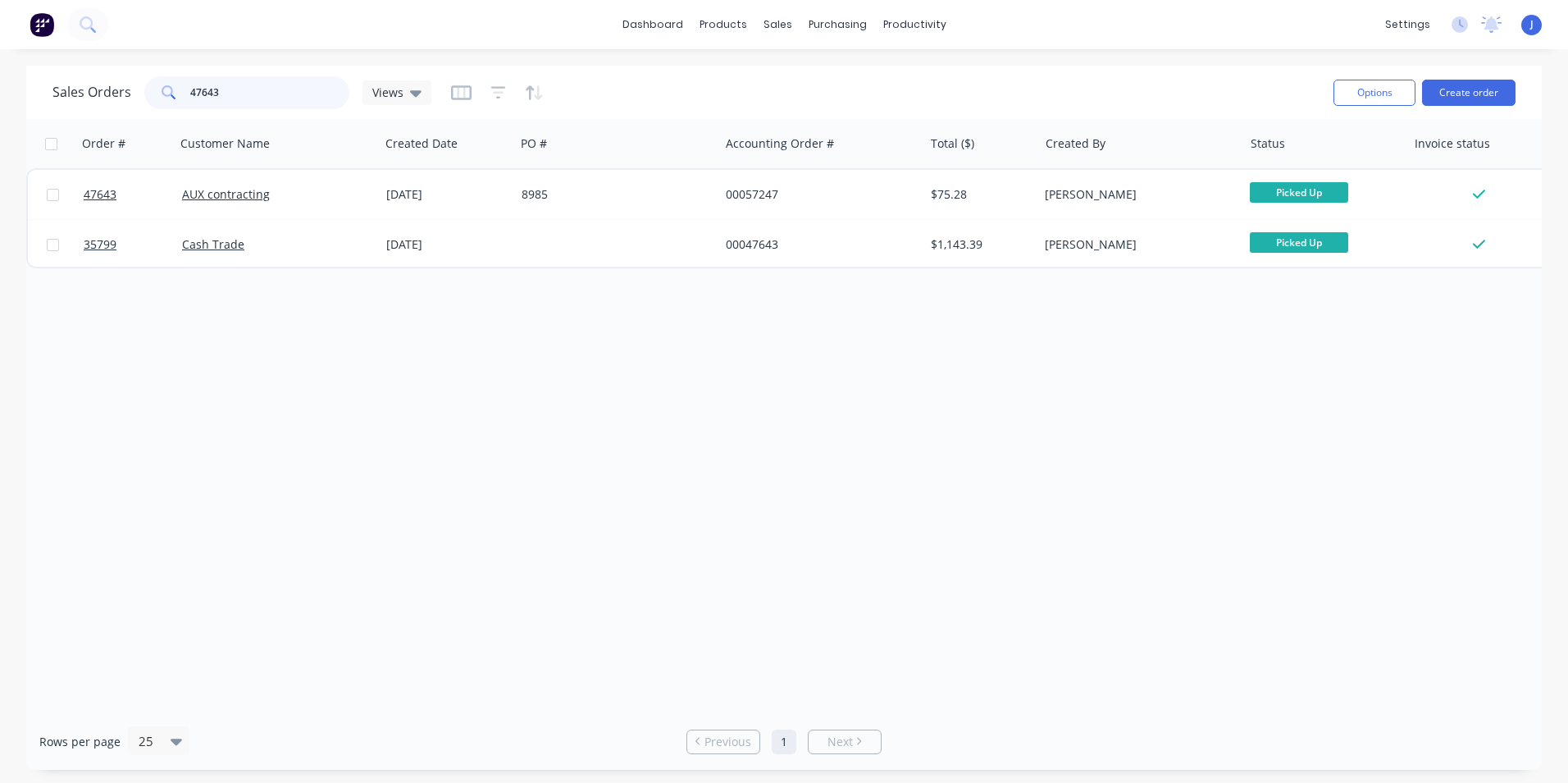
drag, startPoint x: 245, startPoint y: 92, endPoint x: 150, endPoint y: 118, distance: 98.5
click at [150, 118] on div "Sales Orders 47643 Views Options Create order" at bounding box center [784, 91] width 1515 height 53
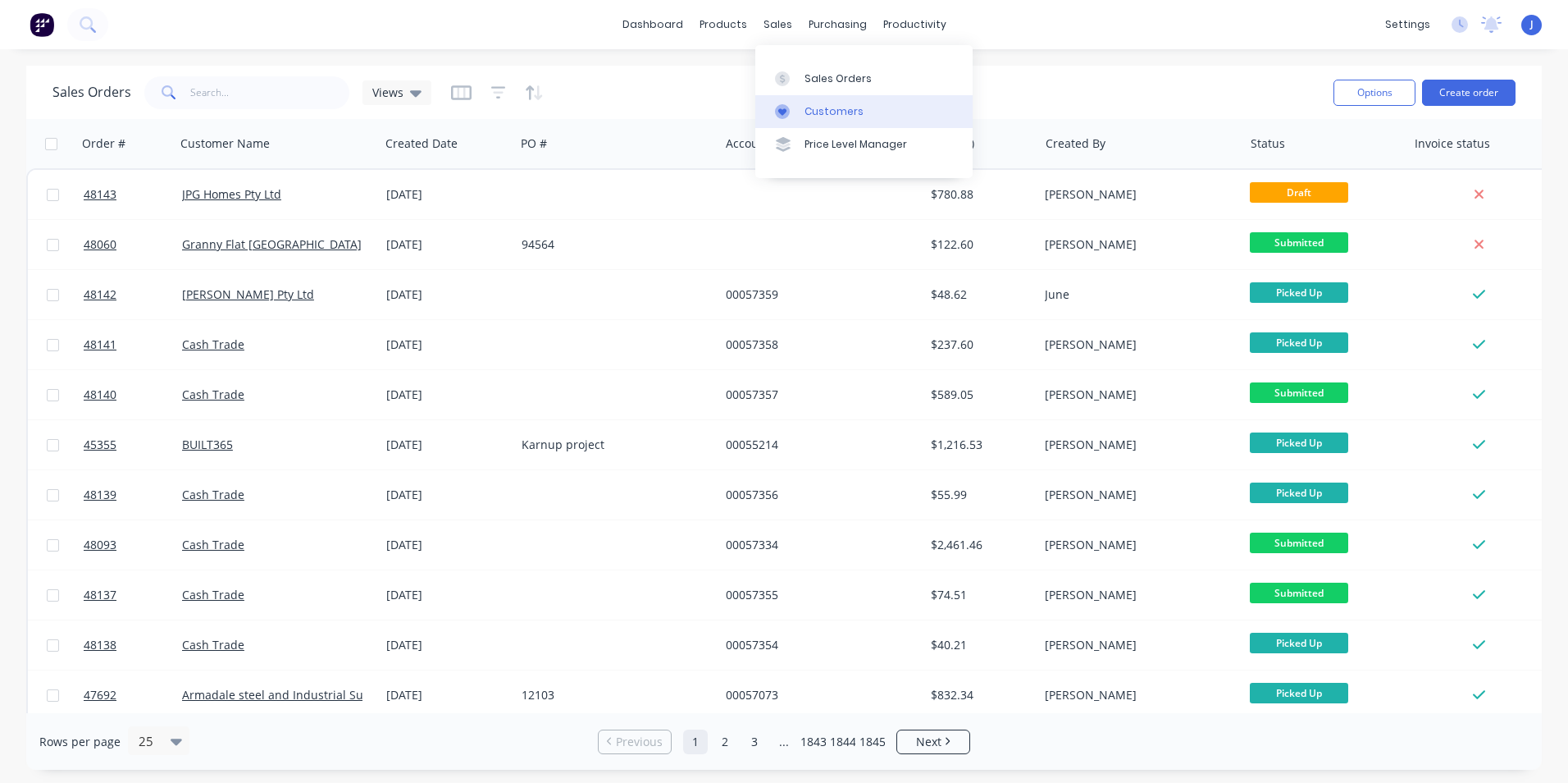
click at [808, 114] on div "Customers" at bounding box center [834, 111] width 59 height 14
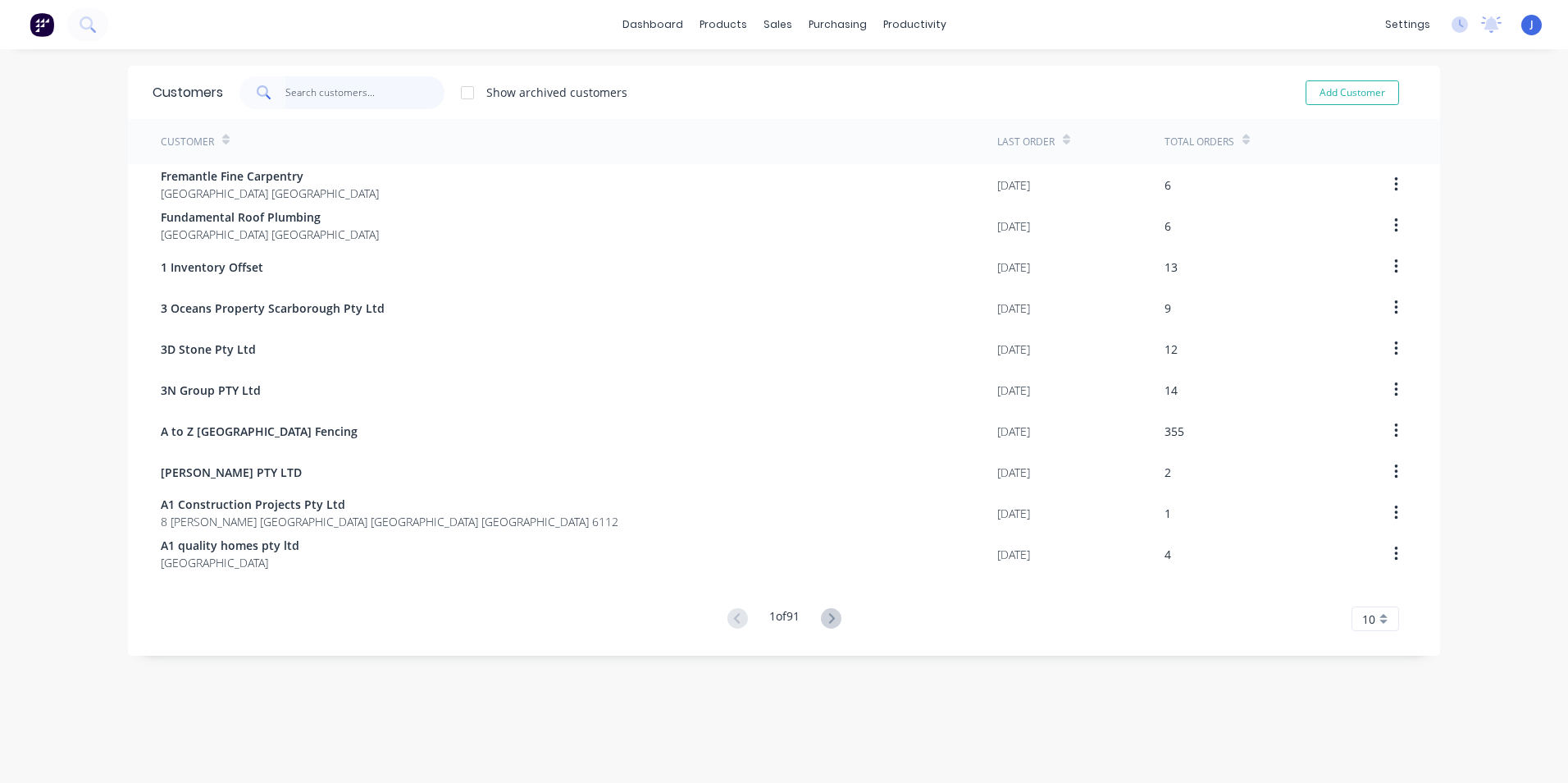
click at [290, 90] on input "text" at bounding box center [365, 92] width 160 height 33
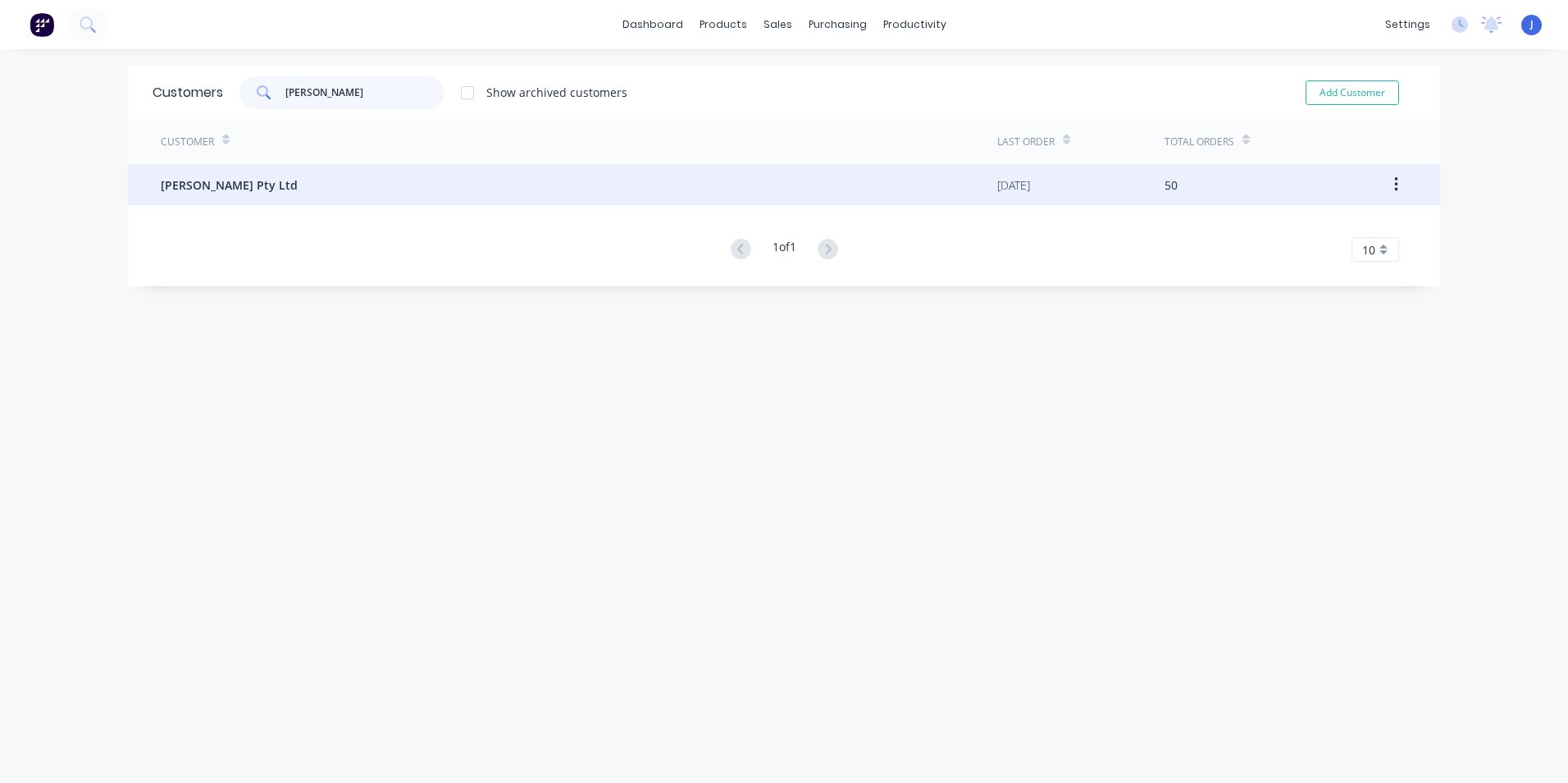
type input "[PERSON_NAME]"
click at [333, 196] on div "[PERSON_NAME] Pty Ltd" at bounding box center [578, 185] width 836 height 41
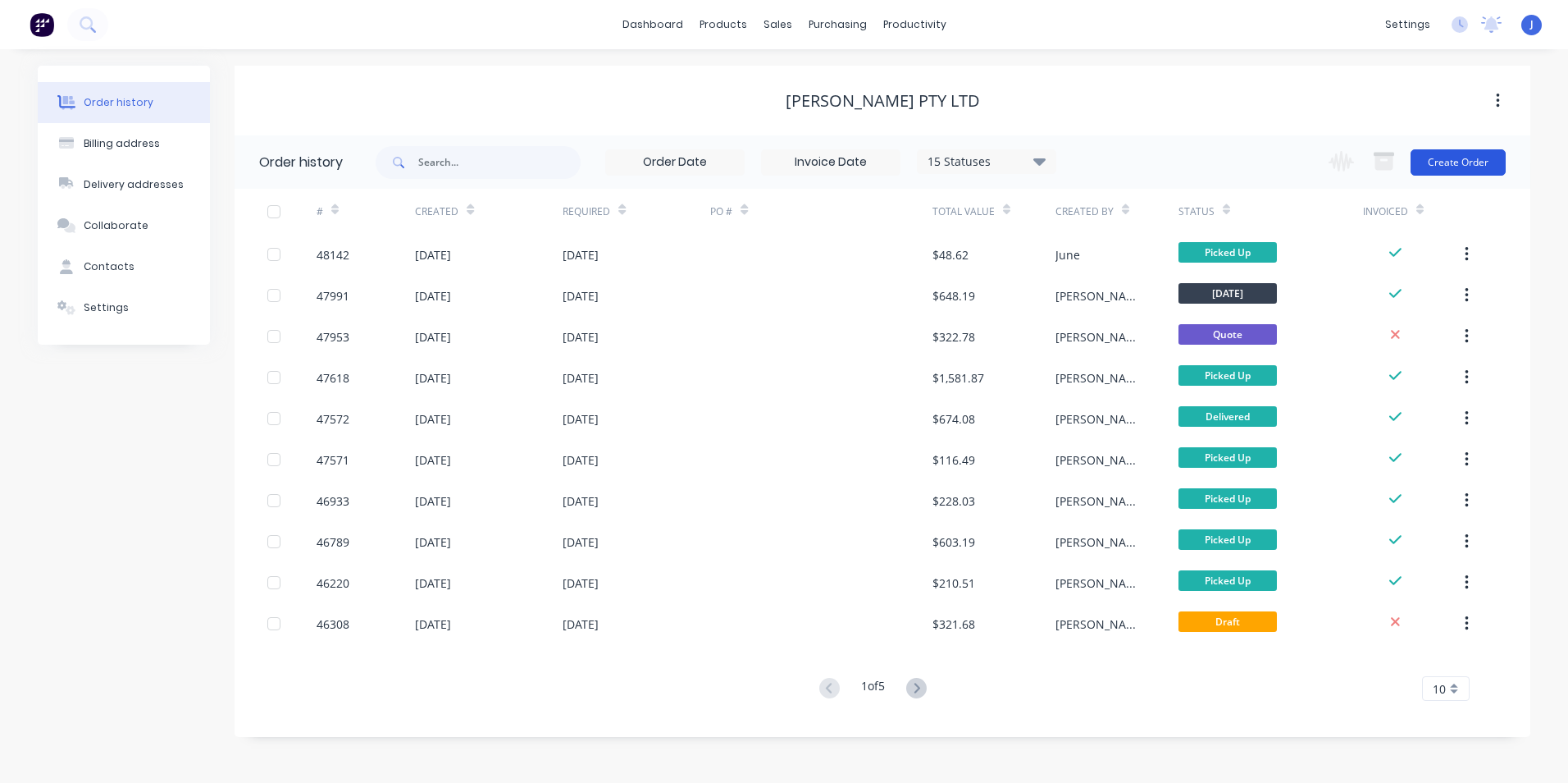
click at [1486, 155] on button "Create Order" at bounding box center [1458, 161] width 95 height 26
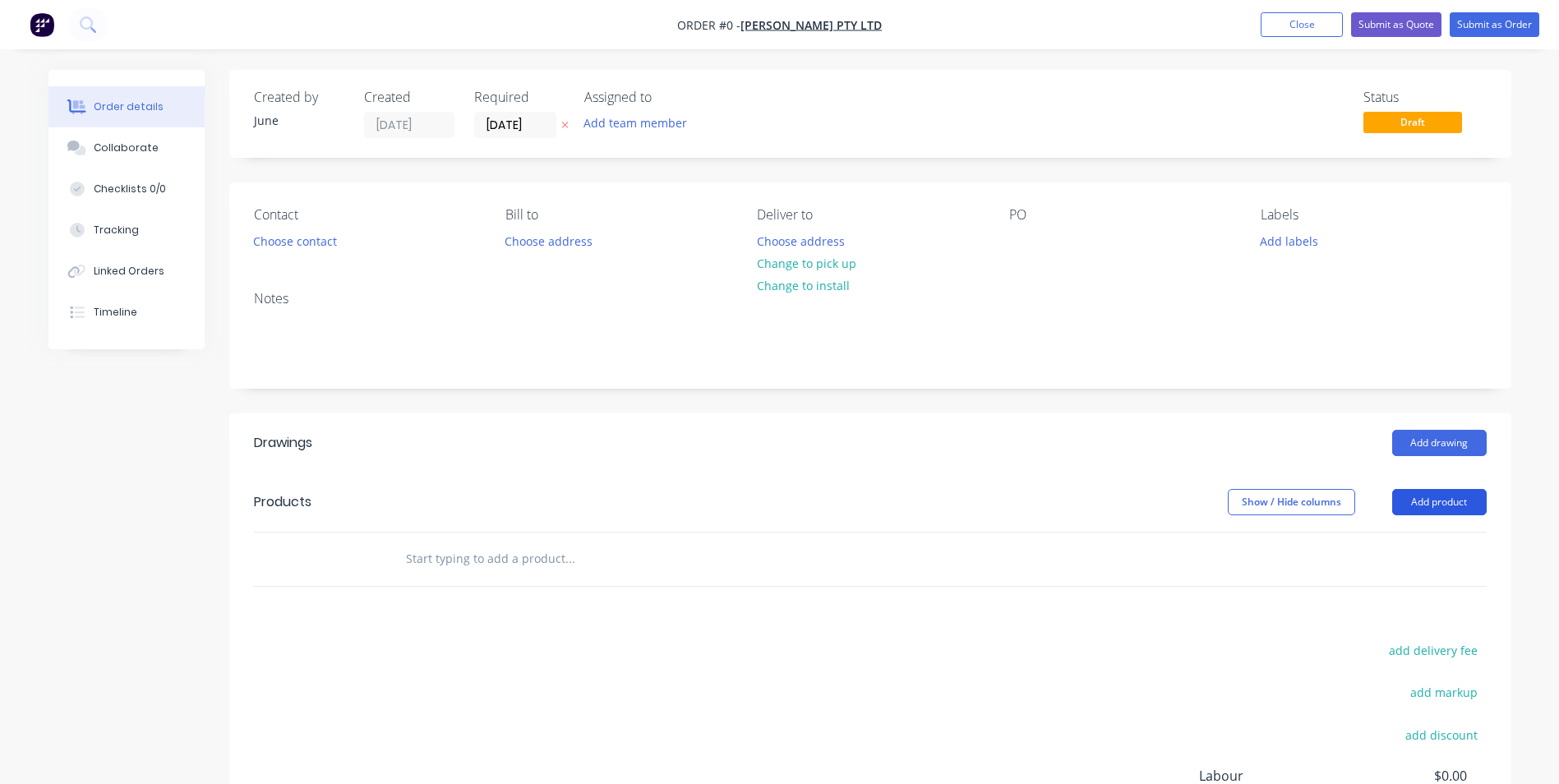
click at [1439, 493] on button "Add product" at bounding box center [1439, 501] width 94 height 26
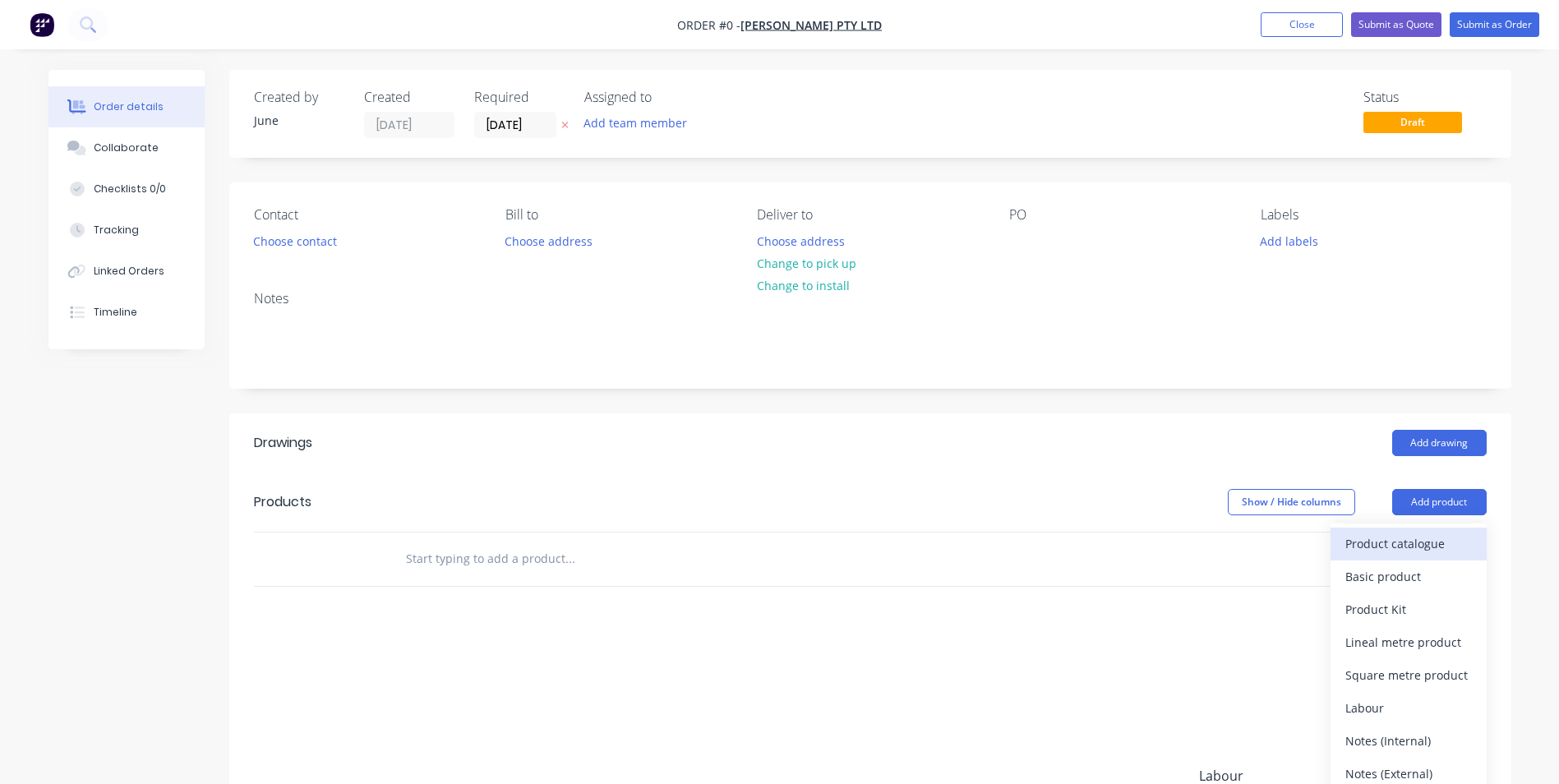
click at [1431, 554] on div "Product catalogue" at bounding box center [1408, 543] width 127 height 24
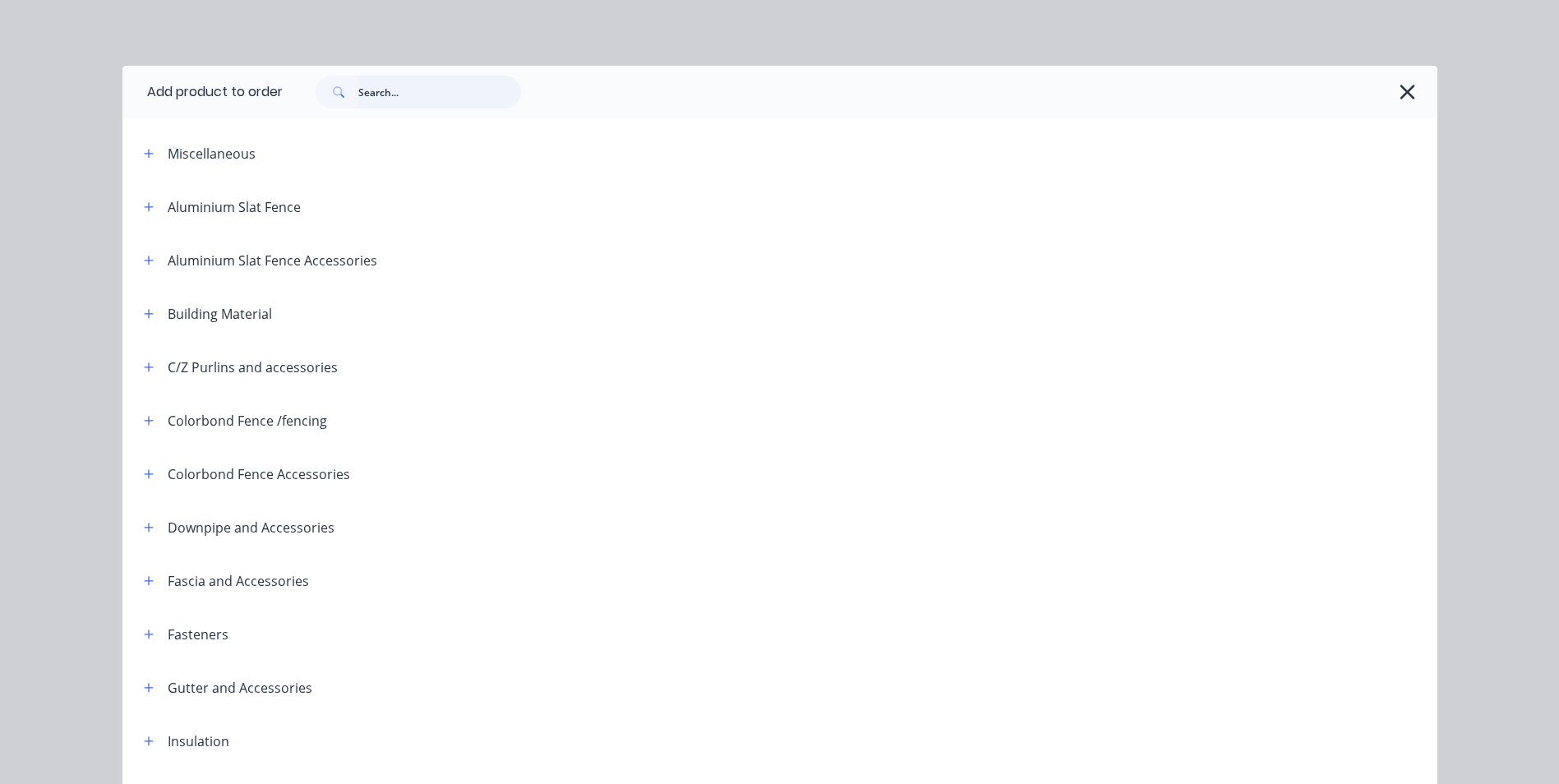
click at [383, 92] on input "text" at bounding box center [439, 92] width 163 height 33
type input "们"
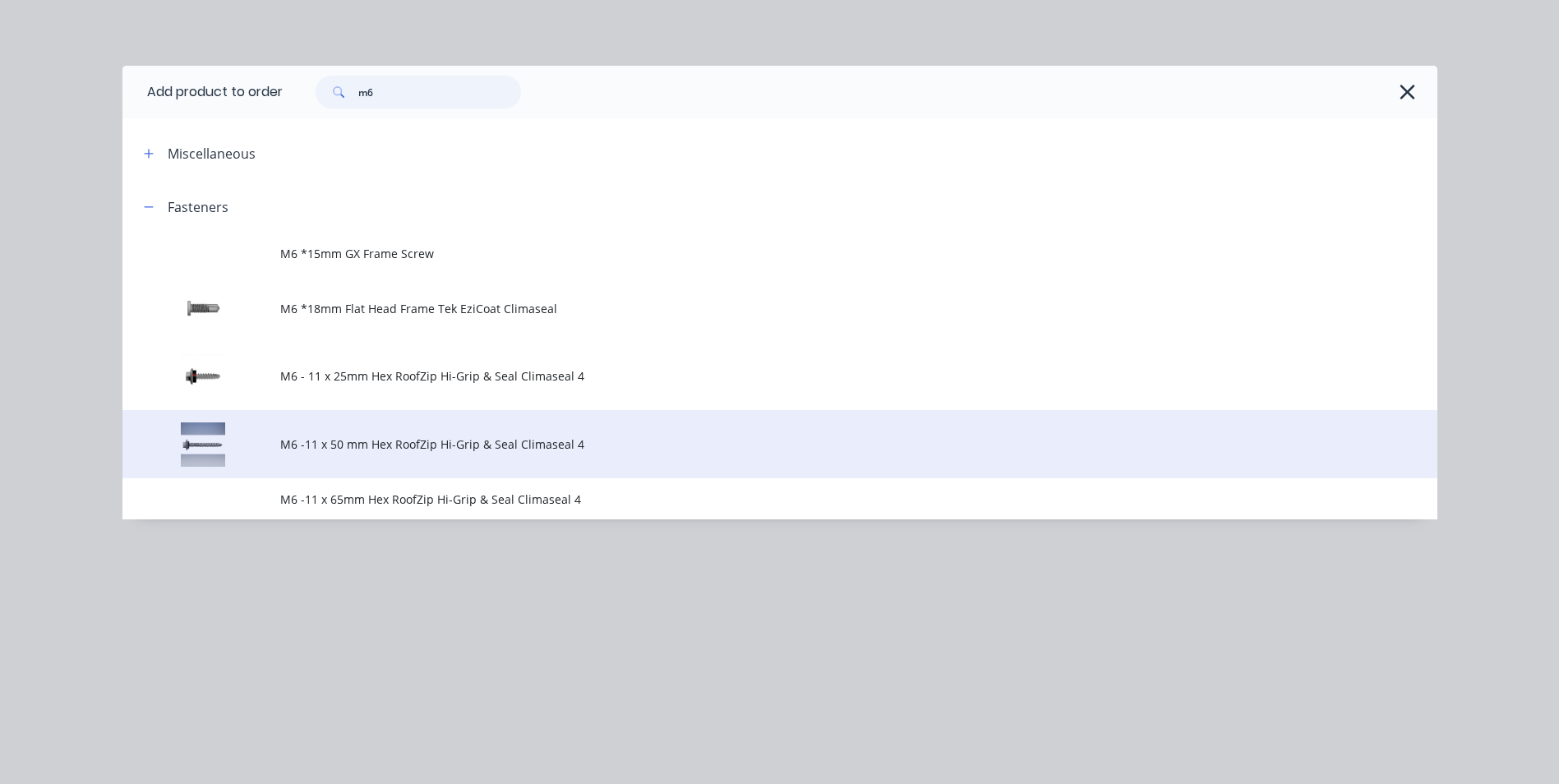
type input "m6"
click at [434, 451] on span "M6 -11 x 50 mm Hex RoofZip Hi-Grip & Seal Climaseal 4" at bounding box center [743, 444] width 926 height 17
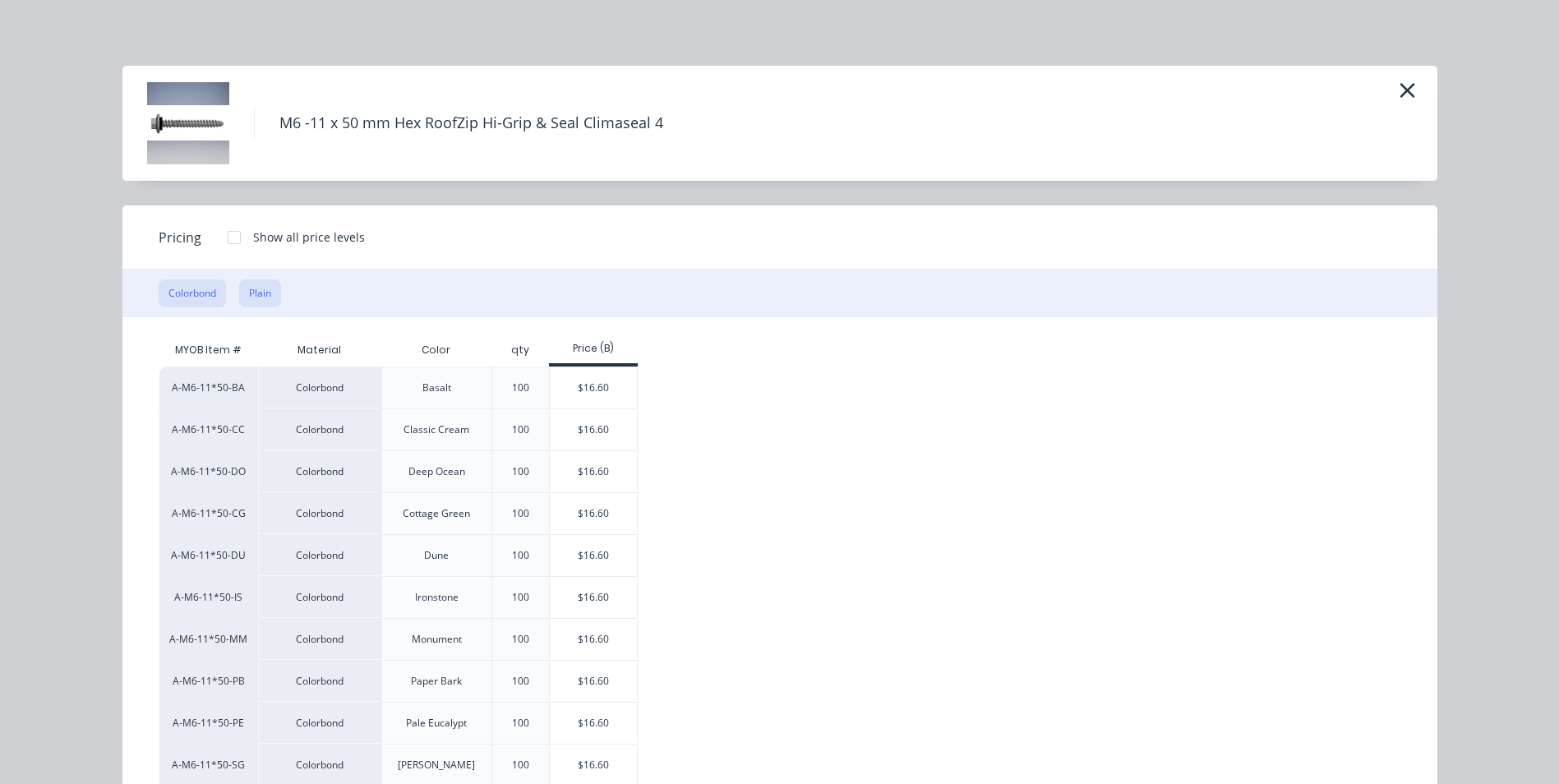
click at [266, 292] on button "Plain" at bounding box center [260, 293] width 42 height 28
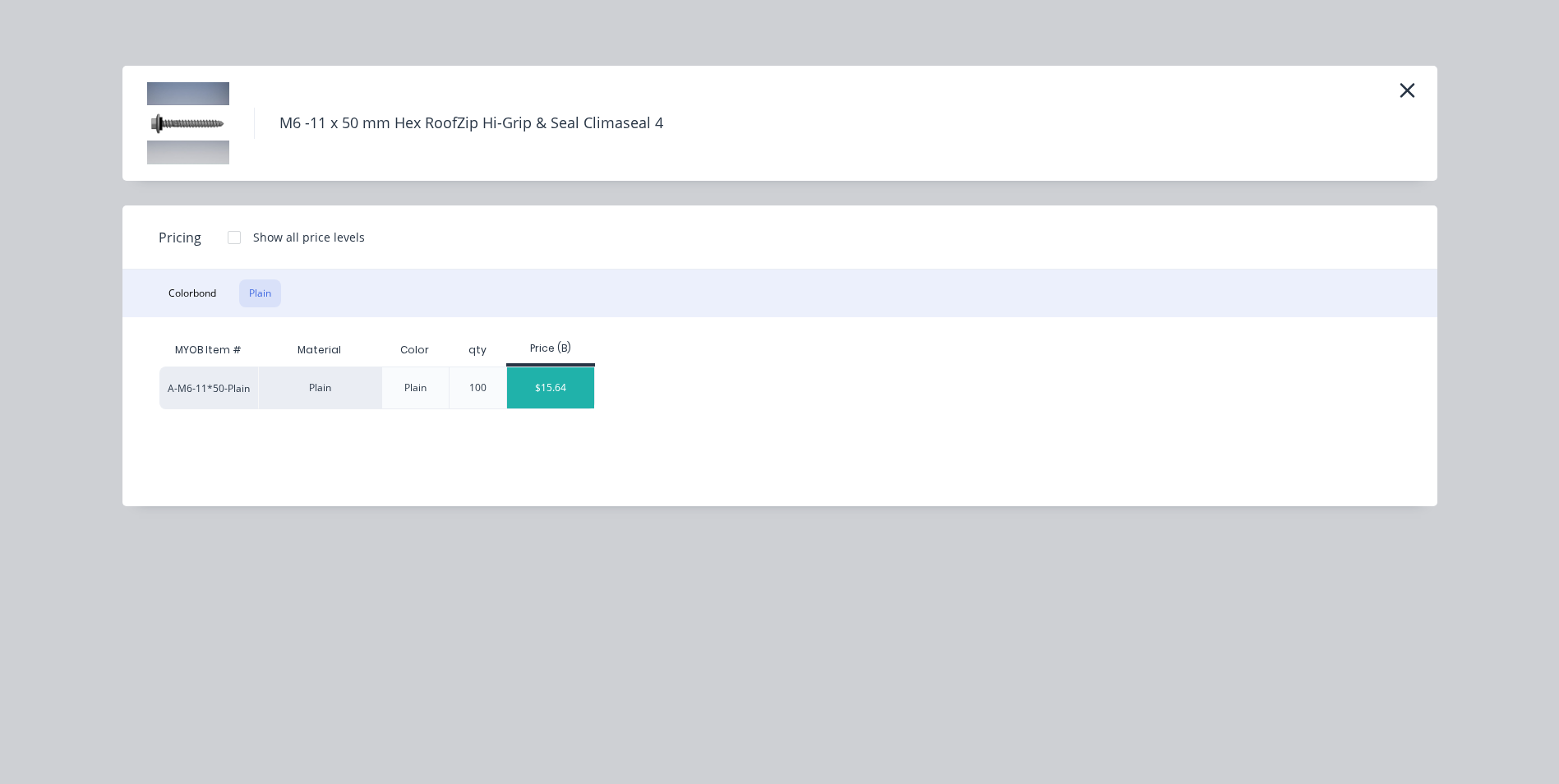
click at [546, 381] on div "$15.64" at bounding box center [551, 388] width 88 height 41
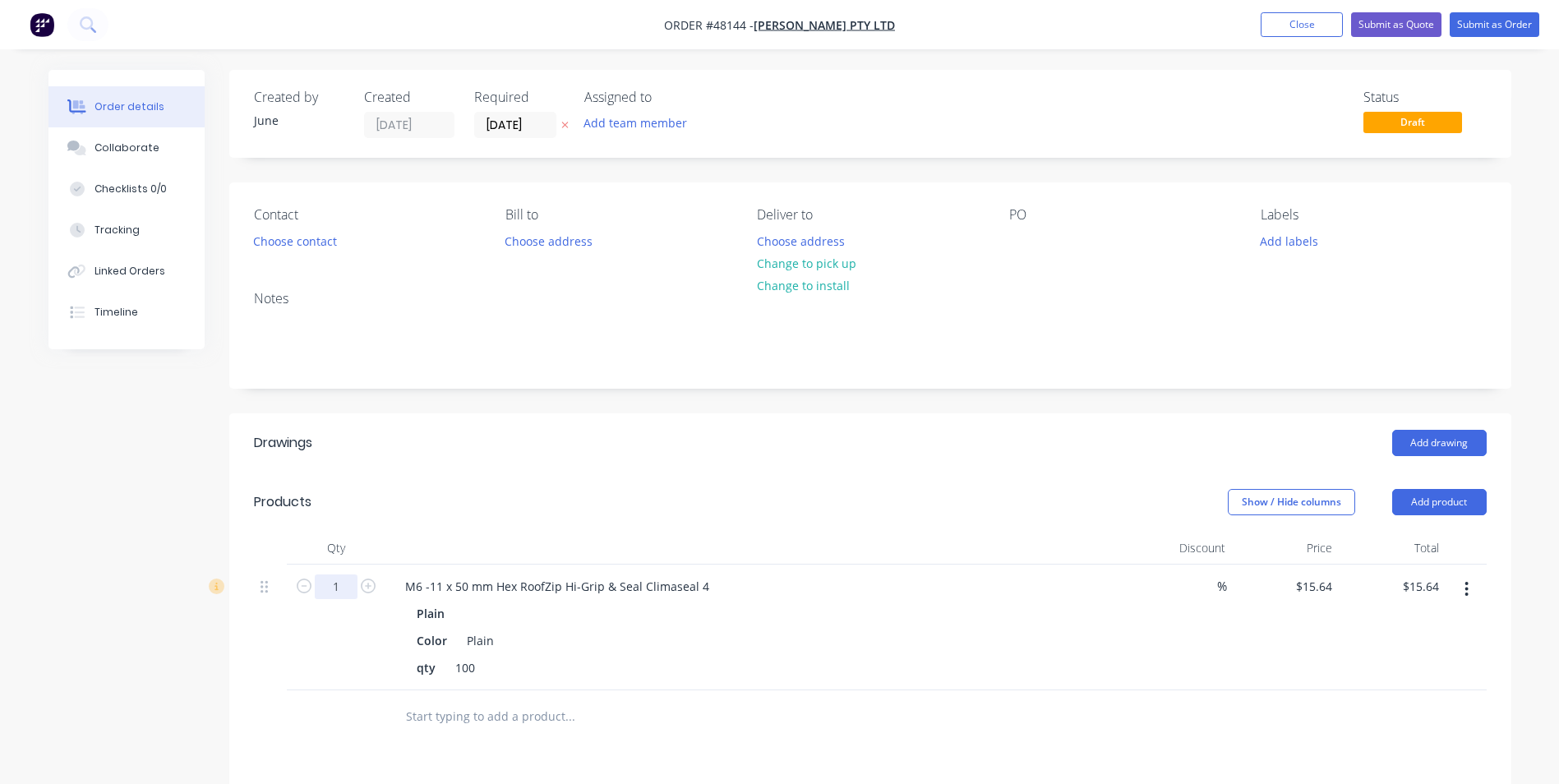
click at [341, 596] on input "1" at bounding box center [336, 586] width 43 height 24
type input "5"
type input "$78.20"
click at [845, 558] on div at bounding box center [755, 548] width 740 height 33
click at [834, 265] on button "Change to pick up" at bounding box center [806, 263] width 117 height 22
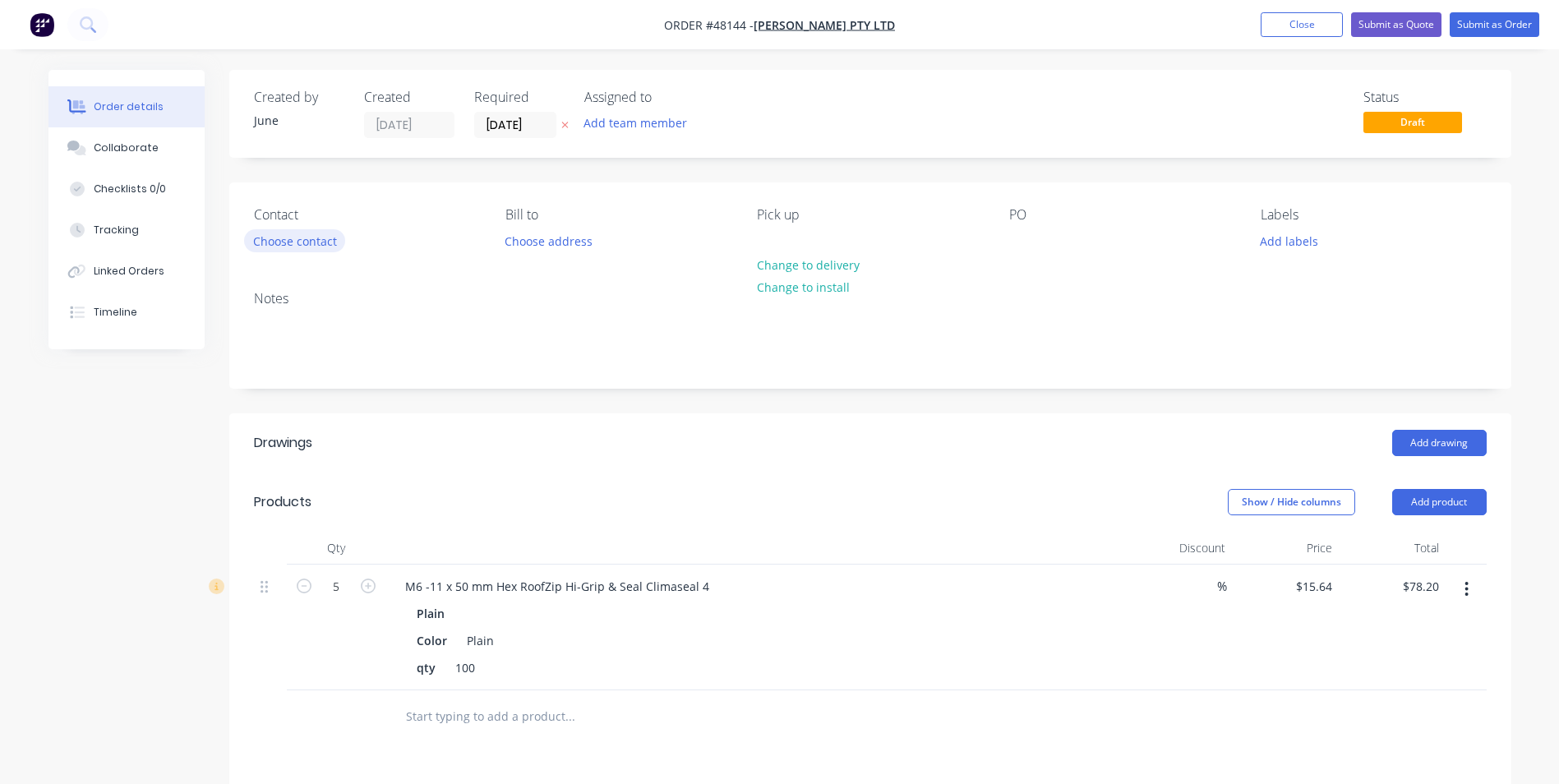
click at [286, 231] on button "Choose contact" at bounding box center [295, 240] width 102 height 22
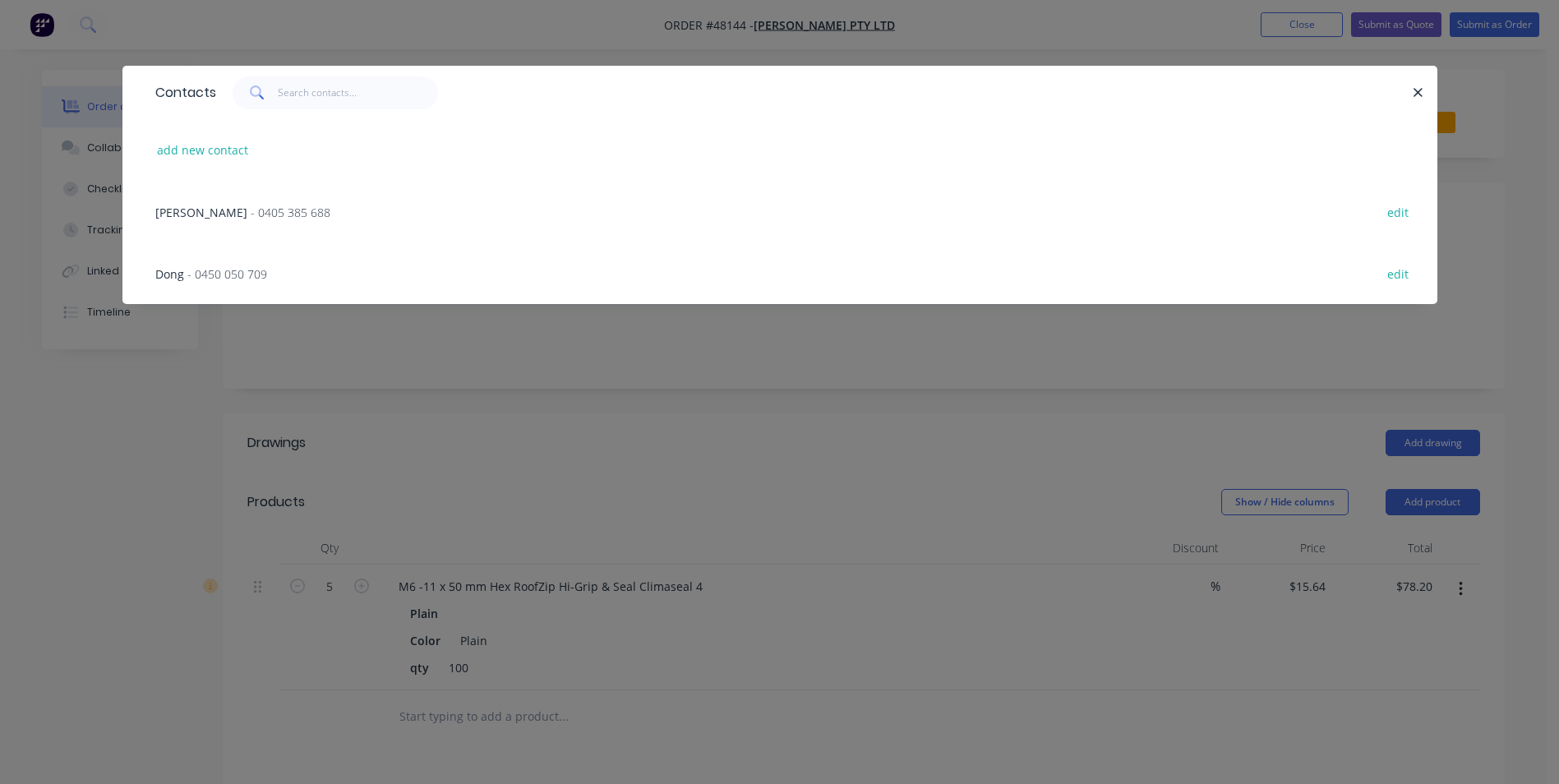
click at [259, 266] on span "- 0450 050 709" at bounding box center [227, 273] width 80 height 15
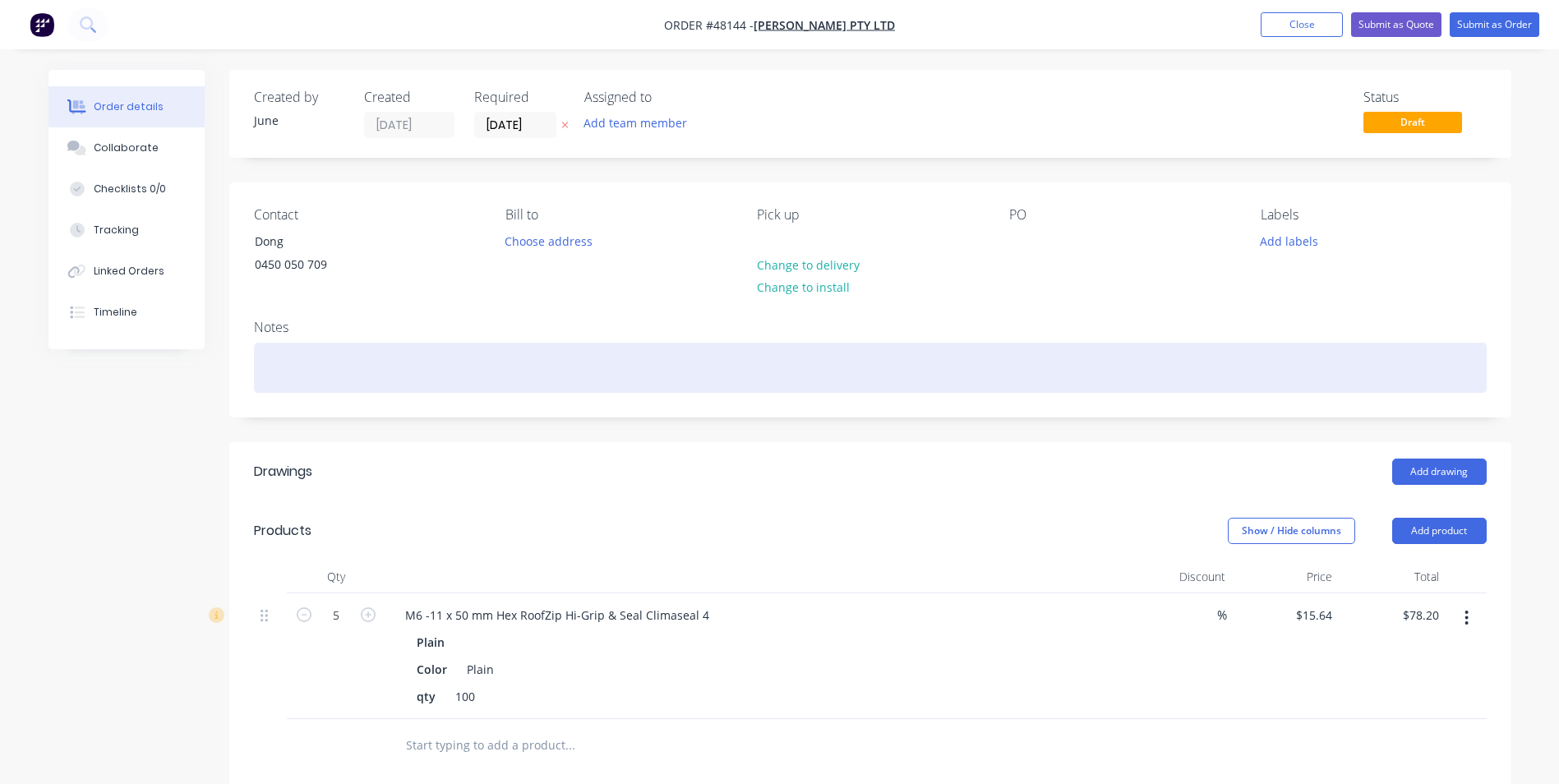
click at [554, 366] on div at bounding box center [871, 367] width 1233 height 50
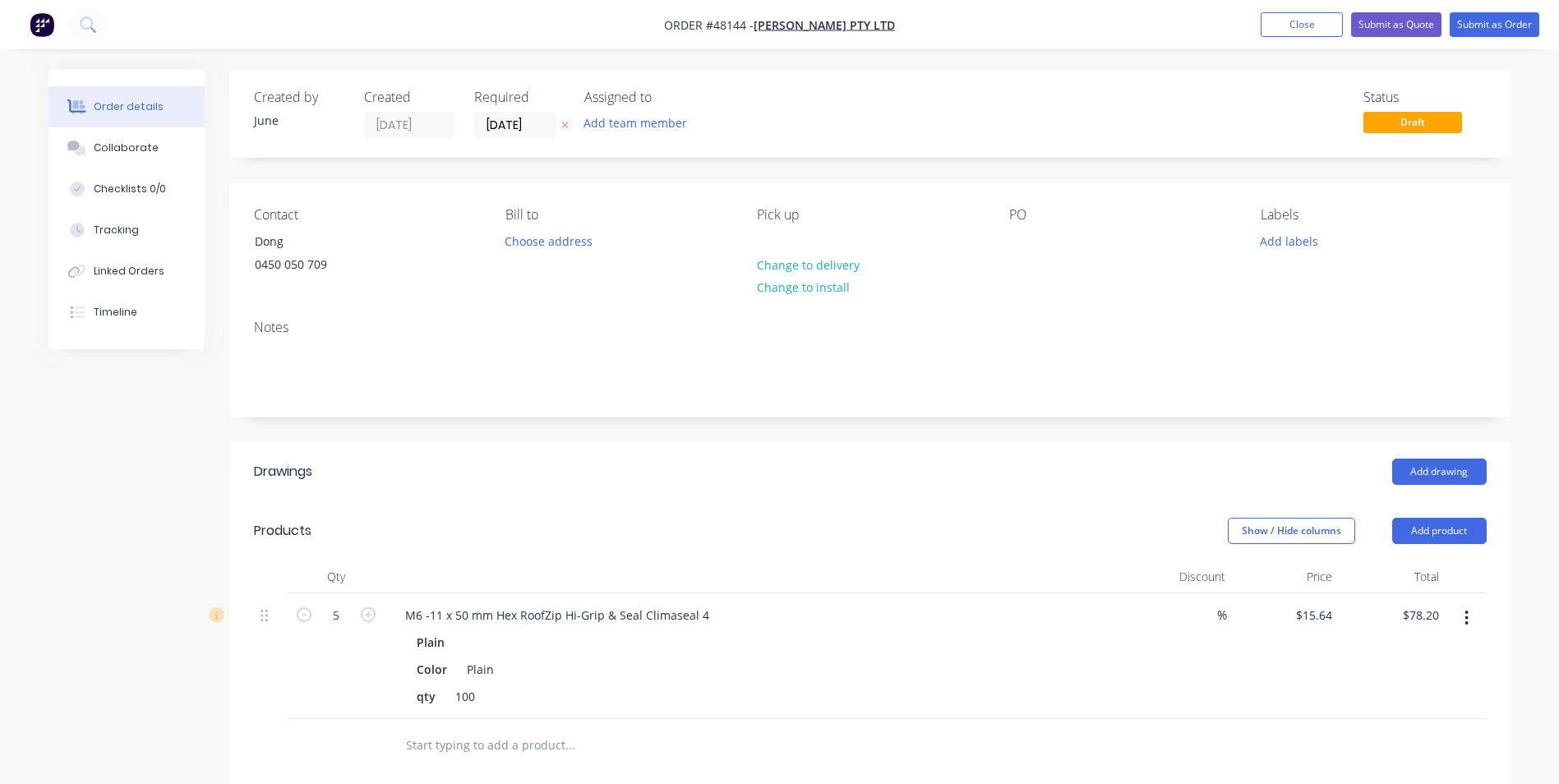
click at [578, 311] on div "Notes" at bounding box center [870, 361] width 1282 height 110
click at [1497, 26] on button "Submit as Order" at bounding box center [1494, 24] width 90 height 24
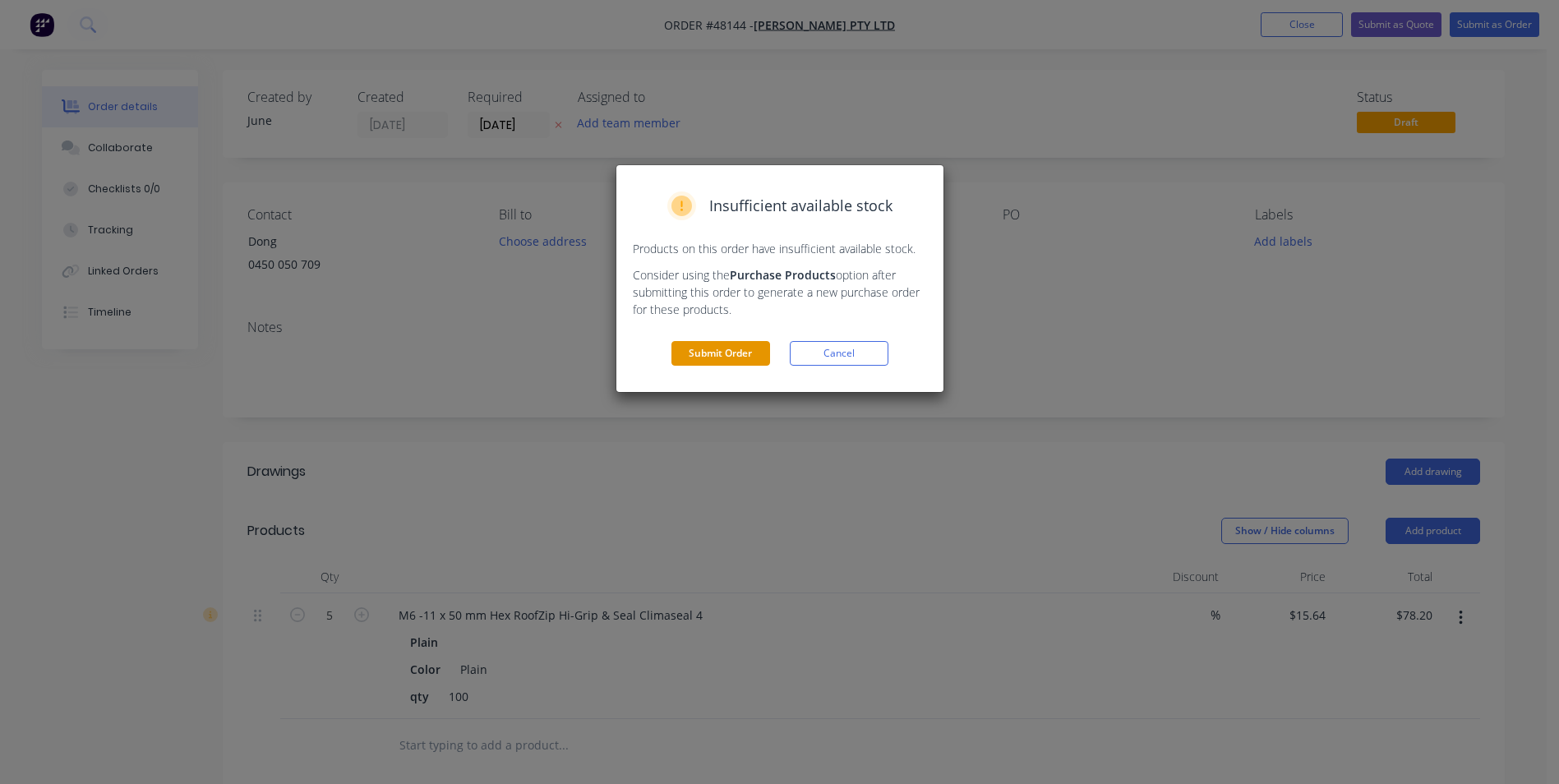
click at [750, 346] on button "Submit Order" at bounding box center [721, 353] width 99 height 24
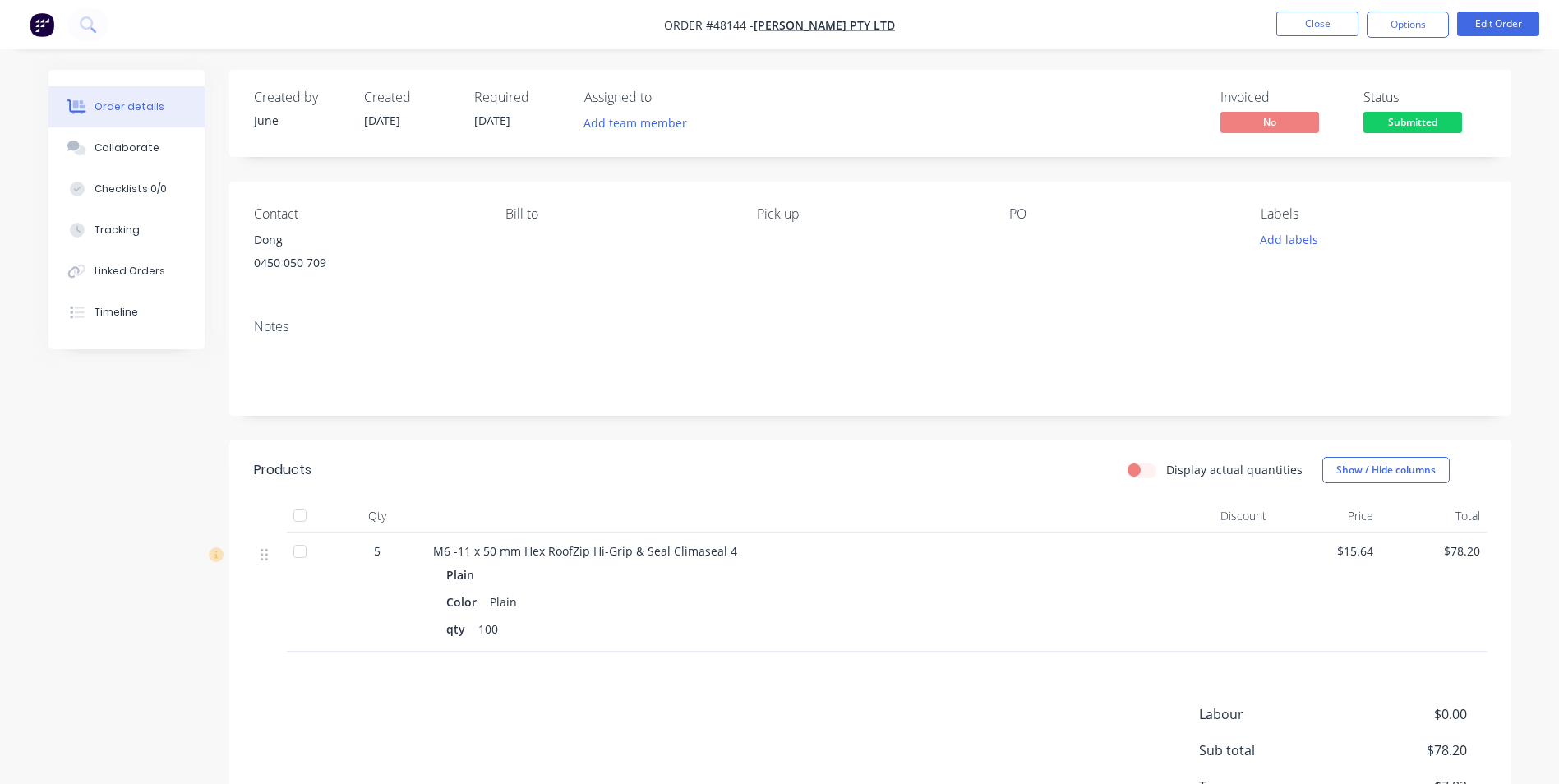
click at [1398, 40] on nav "Order #48144 - Mika Sunlight Pty Ltd Close Options Edit Order" at bounding box center [779, 24] width 1559 height 49
click at [1409, 42] on nav "Order #48144 - Mika Sunlight Pty Ltd Close Options Edit Order" at bounding box center [779, 24] width 1559 height 49
click at [1411, 34] on button "Options" at bounding box center [1407, 24] width 82 height 26
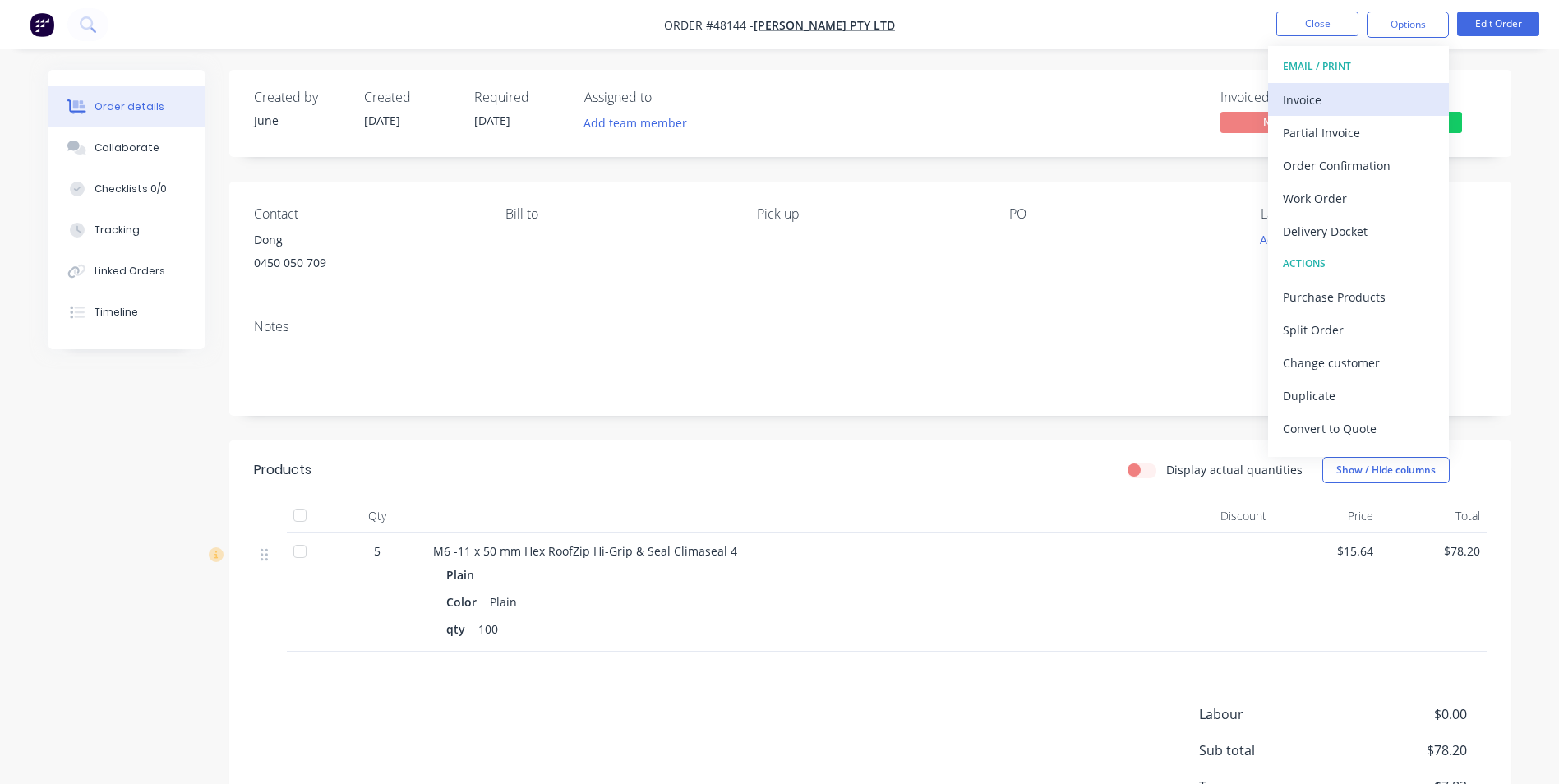
click at [1385, 101] on div "Invoice" at bounding box center [1359, 100] width 151 height 24
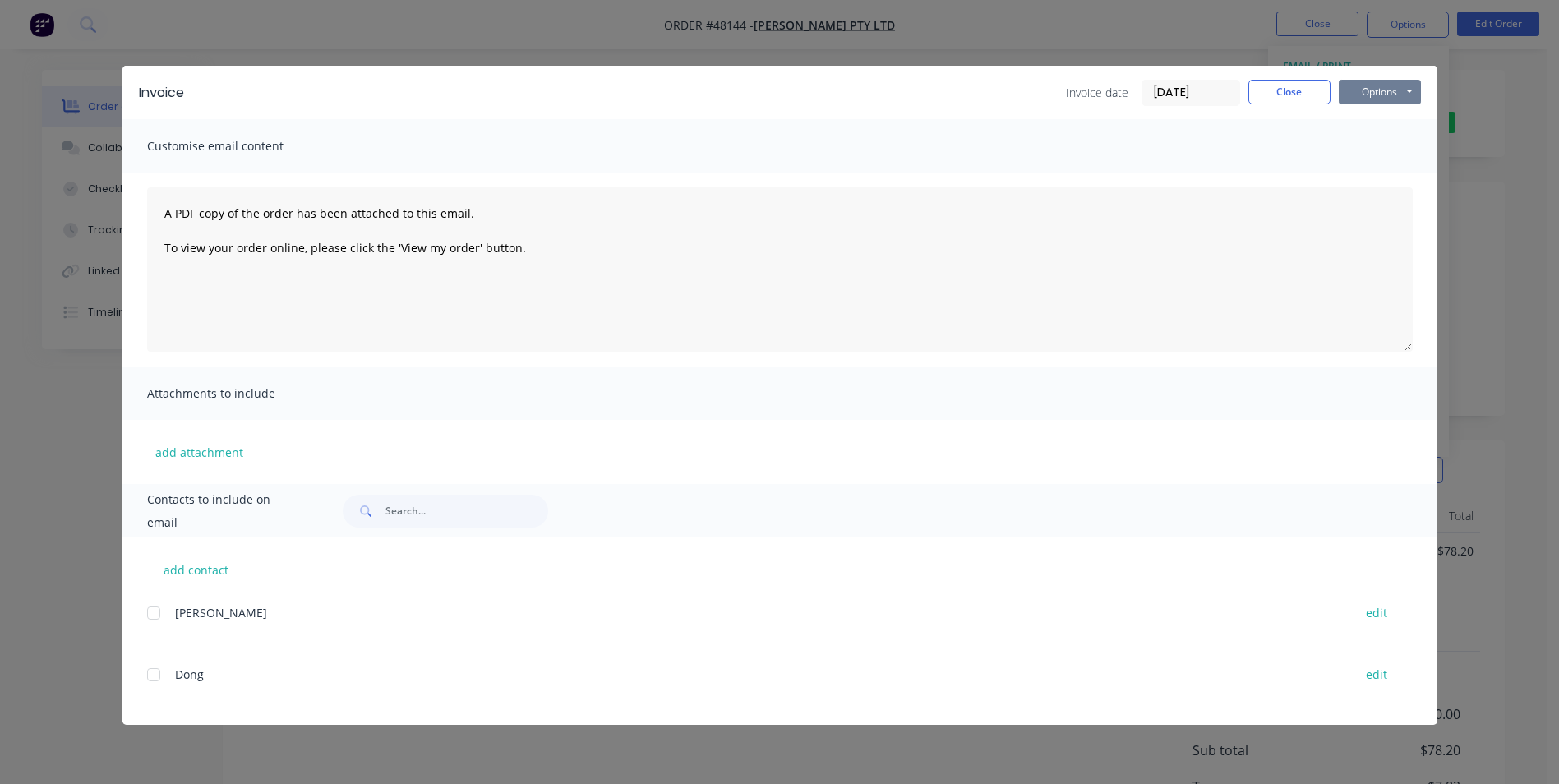
click at [1390, 96] on button "Options" at bounding box center [1379, 92] width 82 height 24
click at [1387, 145] on button "Print" at bounding box center [1391, 148] width 105 height 27
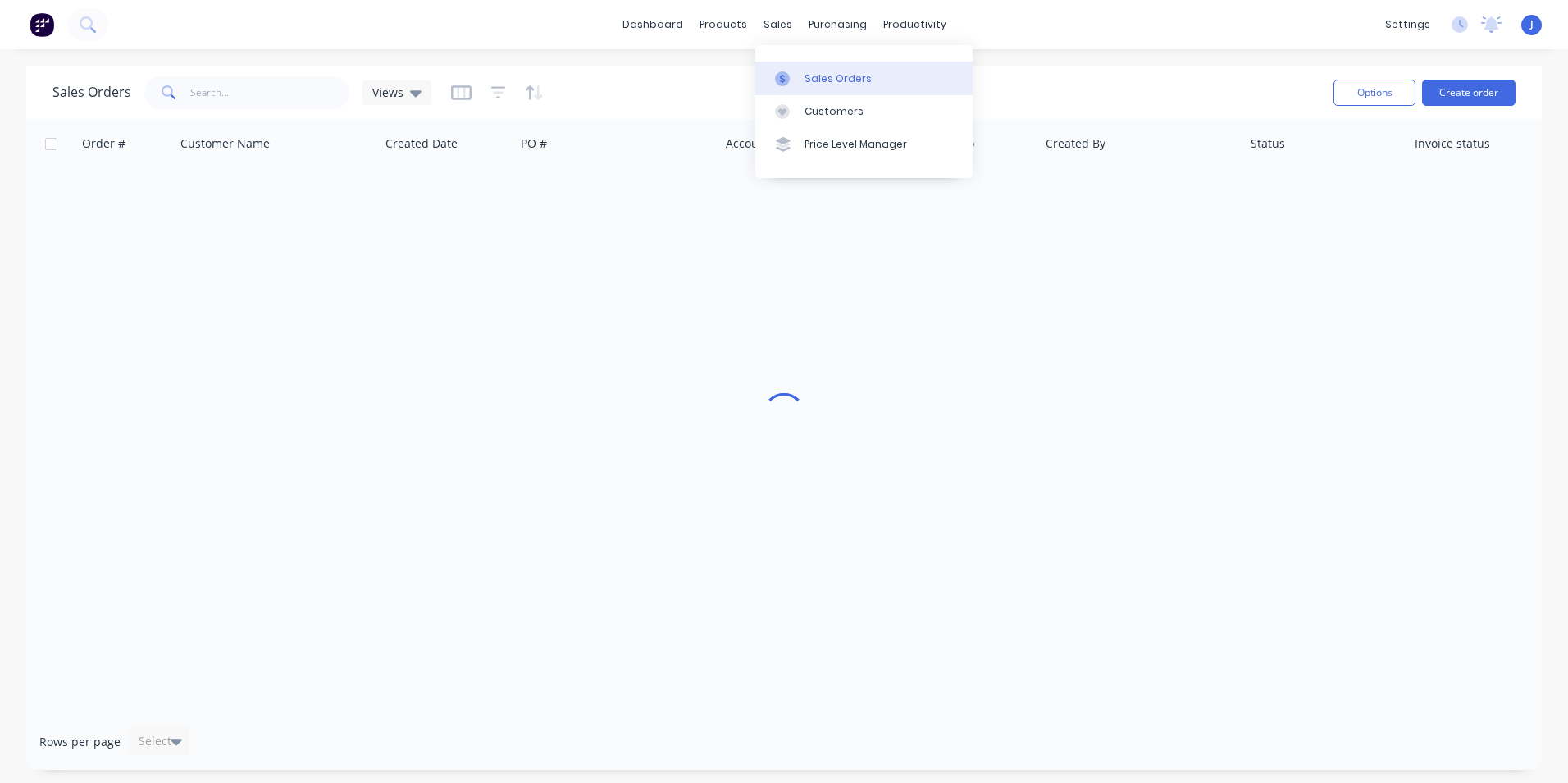
click at [809, 76] on div "Sales Orders" at bounding box center [837, 79] width 67 height 14
click at [276, 92] on input "text" at bounding box center [270, 92] width 160 height 33
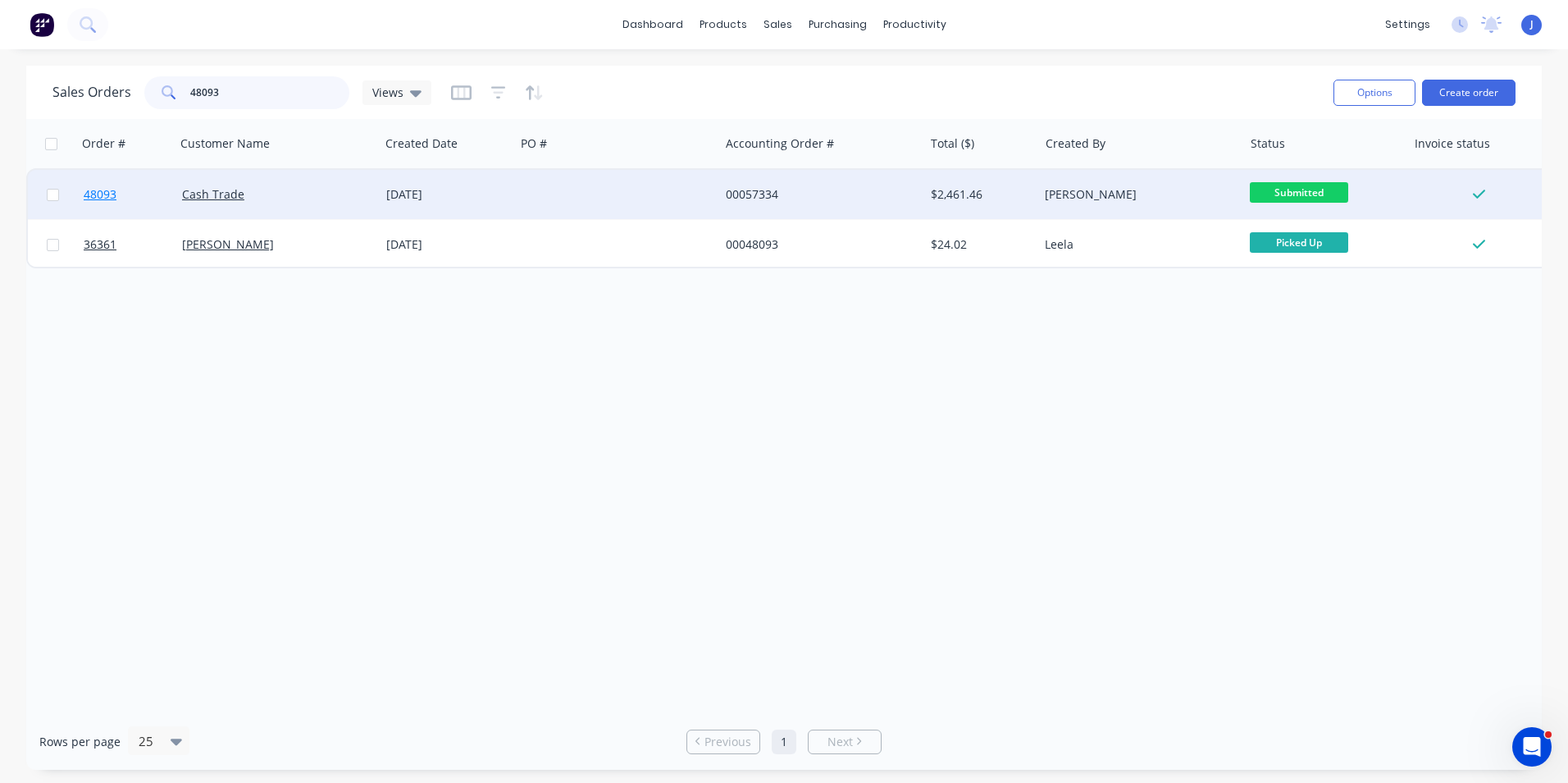
type input "48093"
click at [96, 188] on span "48093" at bounding box center [100, 195] width 33 height 16
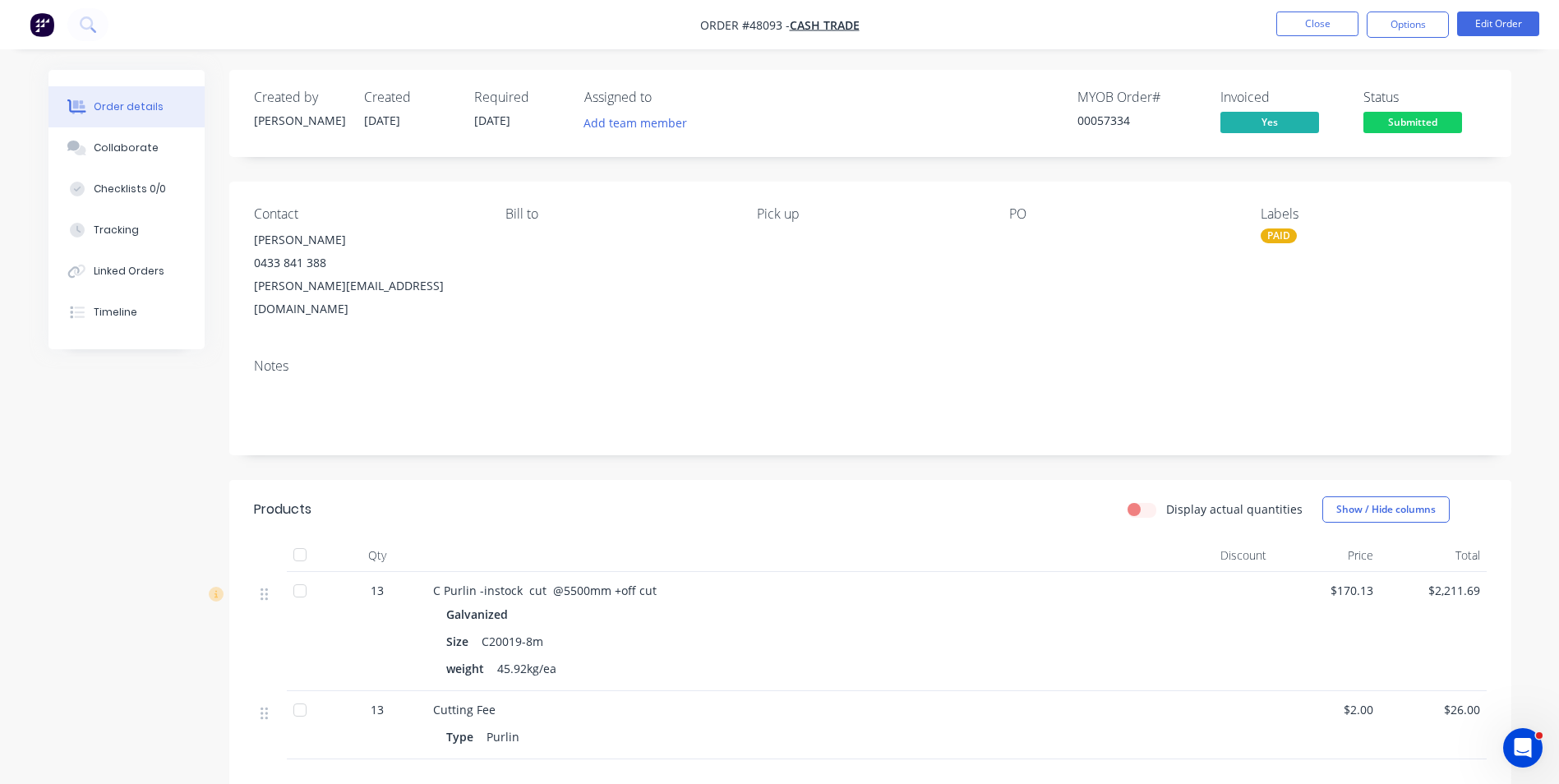
drag, startPoint x: 367, startPoint y: 89, endPoint x: 541, endPoint y: 149, distance: 184.1
click at [541, 149] on div "Created by [PERSON_NAME] Created [DATE] Required [DATE] Assigned to Add team me…" at bounding box center [870, 113] width 1282 height 87
click at [592, 166] on div "Created by [PERSON_NAME] Created [DATE] Required [DATE] Assigned to Add team me…" at bounding box center [870, 530] width 1282 height 921
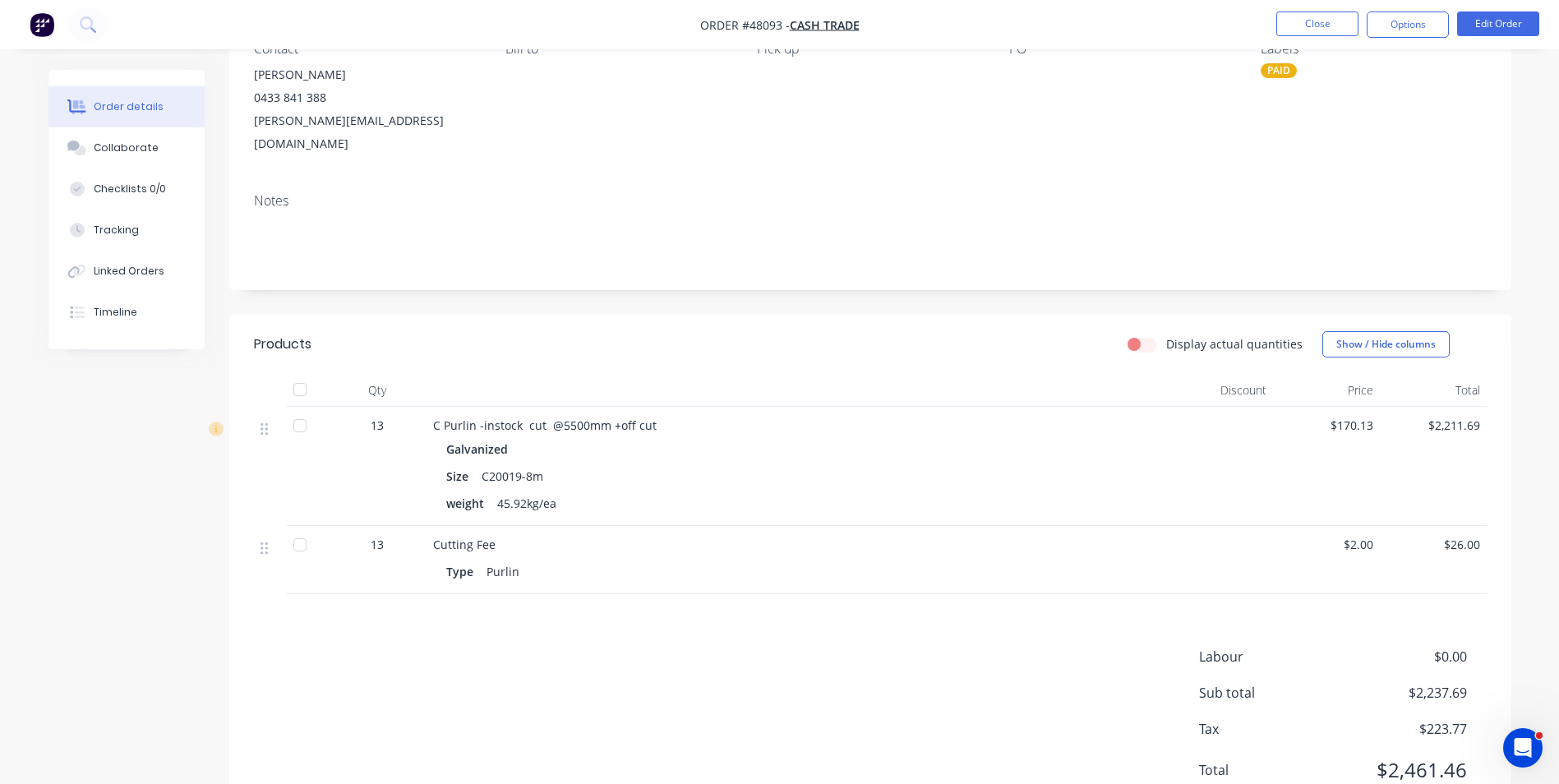
scroll to position [127, 0]
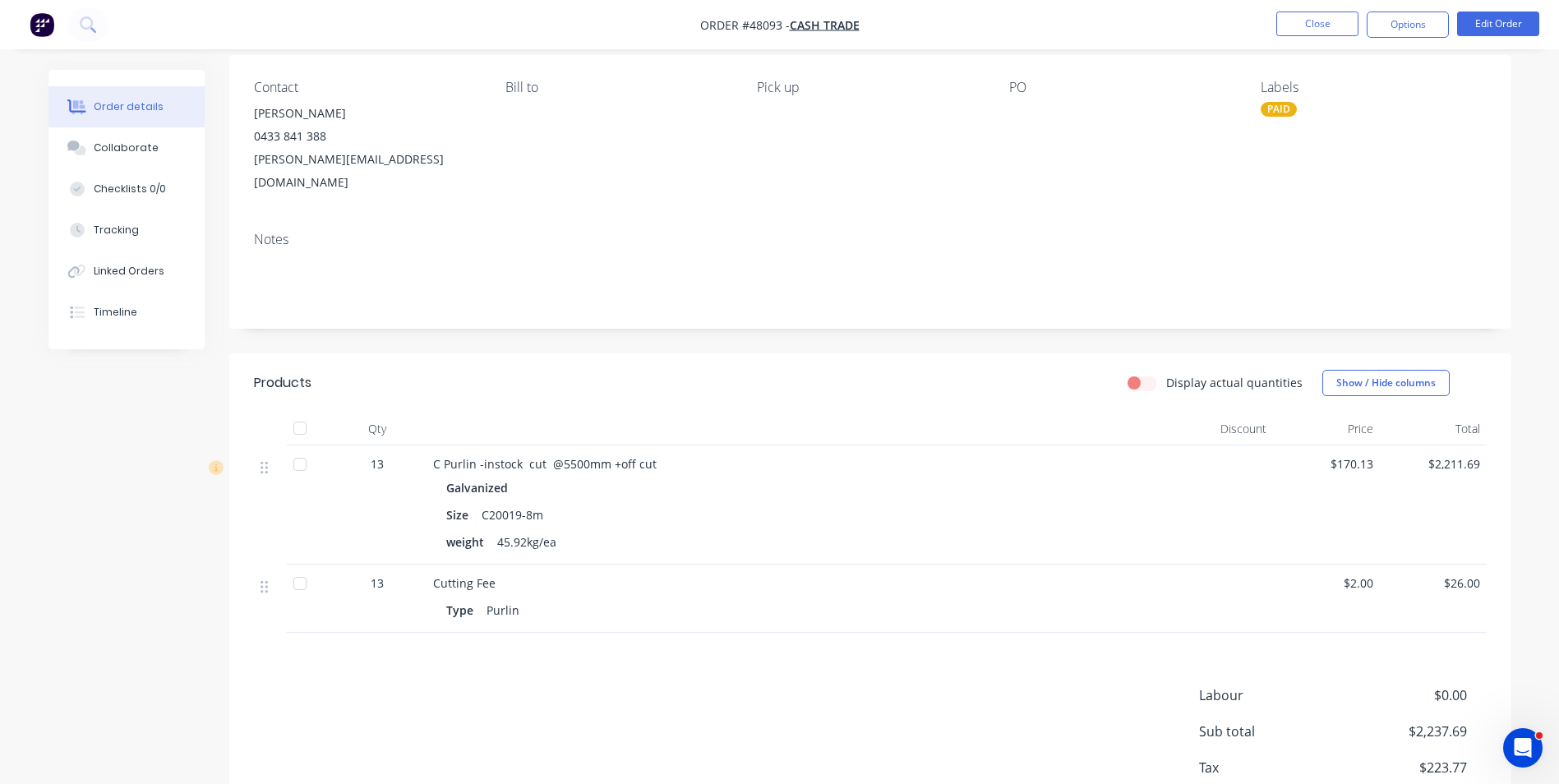
click at [686, 370] on div "Display actual quantities Show / Hide columns" at bounding box center [1000, 383] width 970 height 26
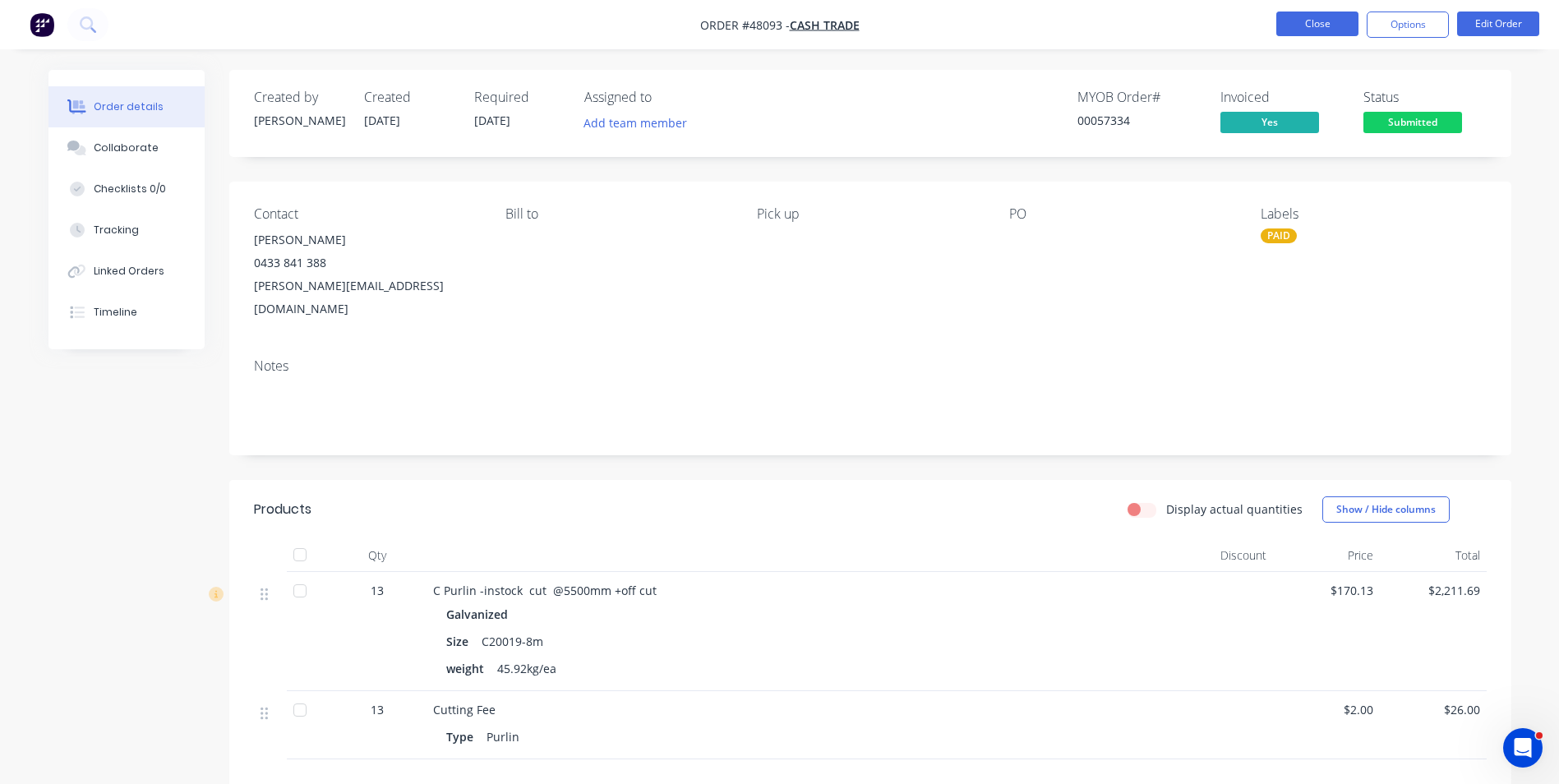
click at [1297, 31] on button "Close" at bounding box center [1316, 23] width 82 height 24
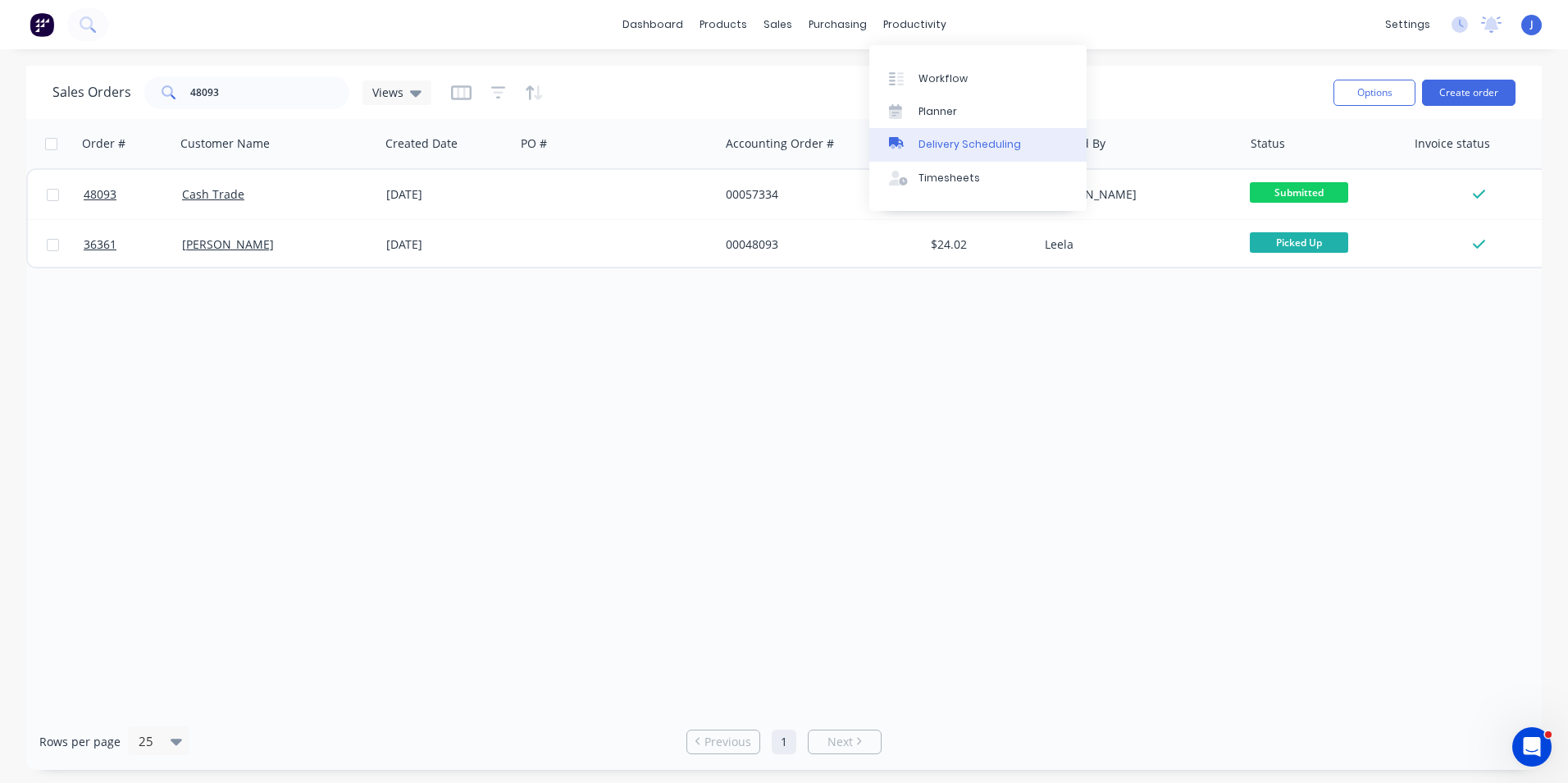
click at [982, 144] on div "Delivery Scheduling" at bounding box center [969, 144] width 102 height 14
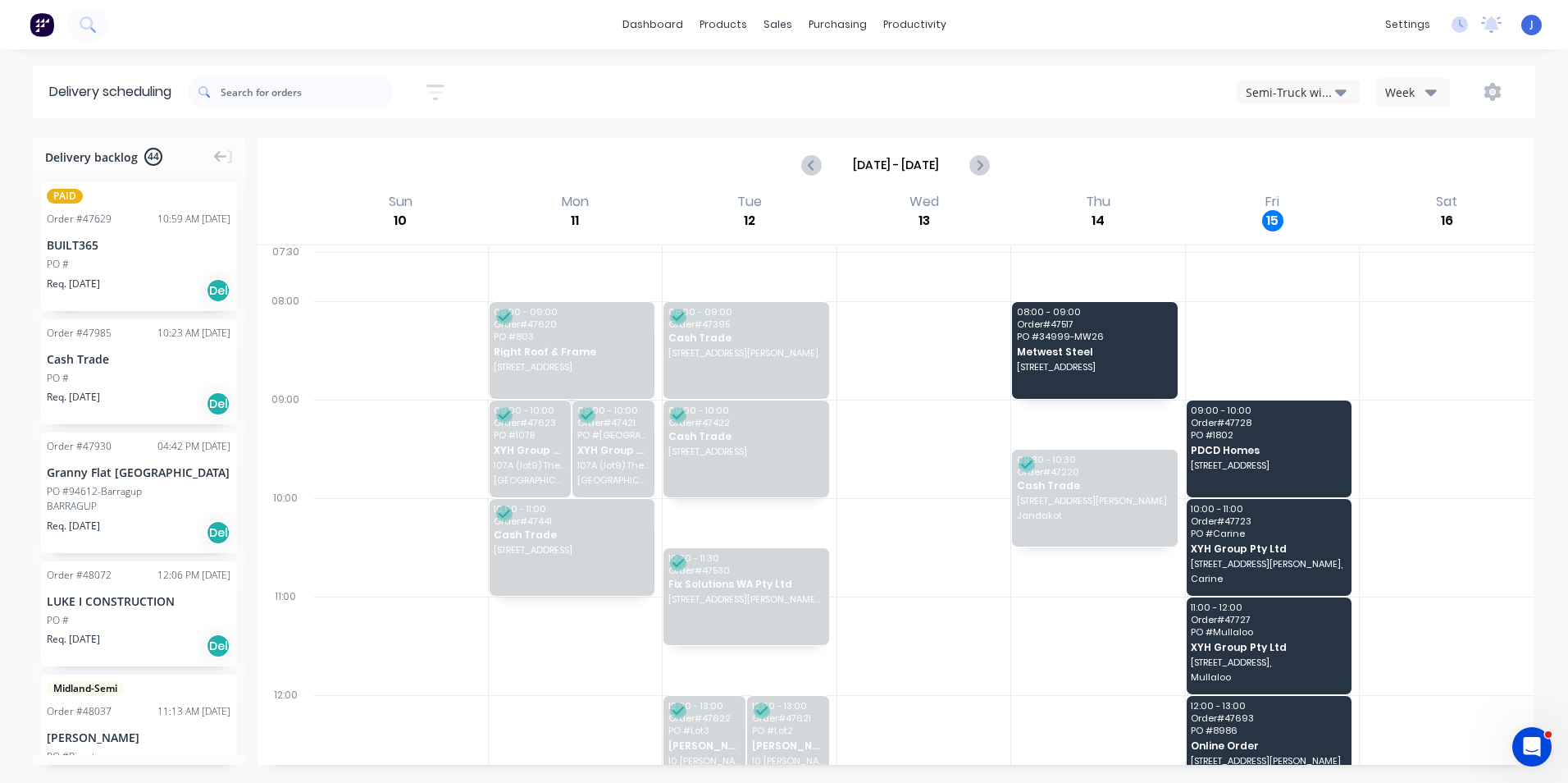
click at [1271, 101] on button "Semi-Truck with Hiab" at bounding box center [1297, 91] width 123 height 24
click at [1277, 193] on div "Utes Delivery" at bounding box center [1318, 199] width 162 height 33
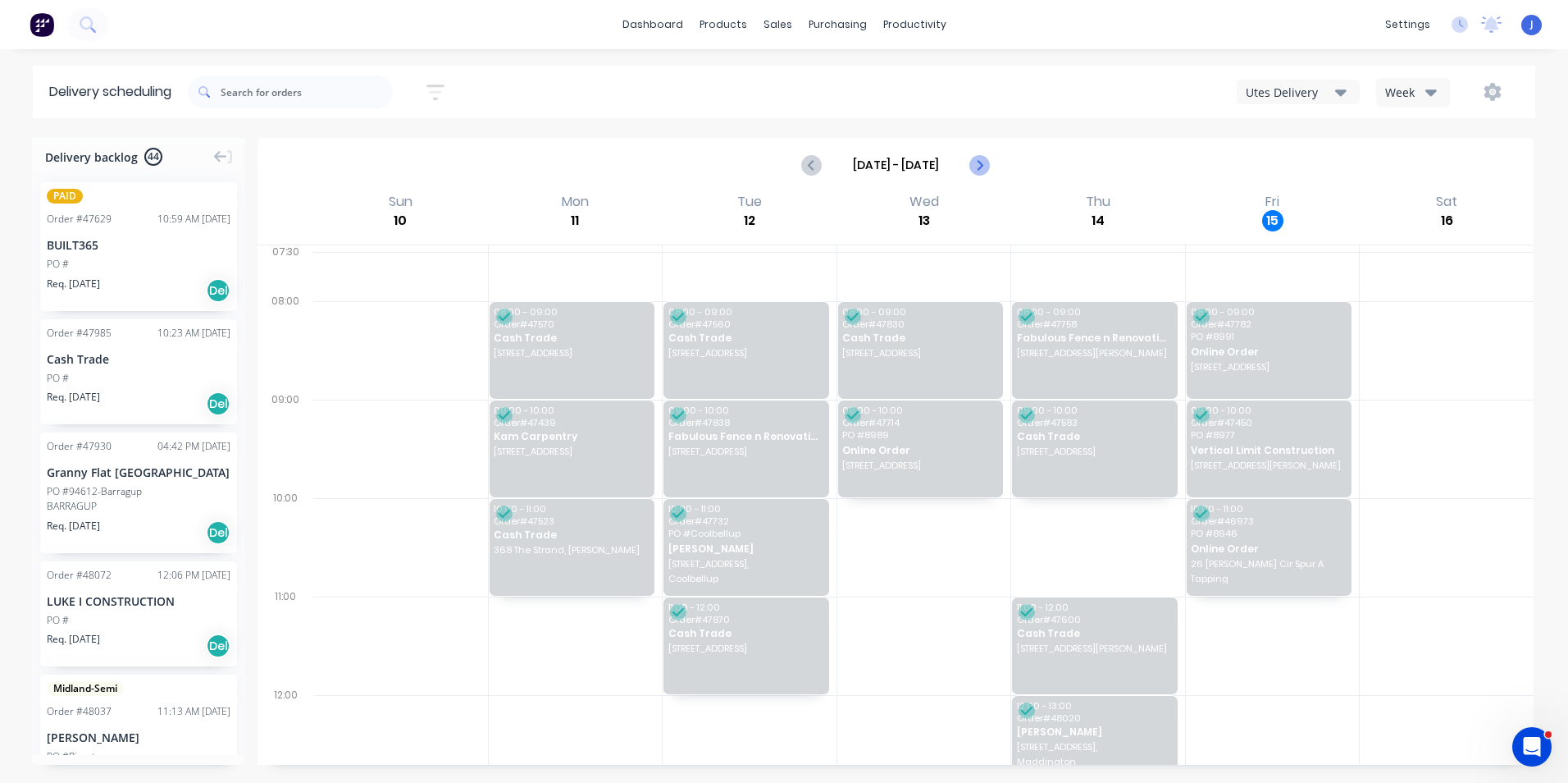
click at [976, 161] on icon "Next page" at bounding box center [979, 165] width 20 height 20
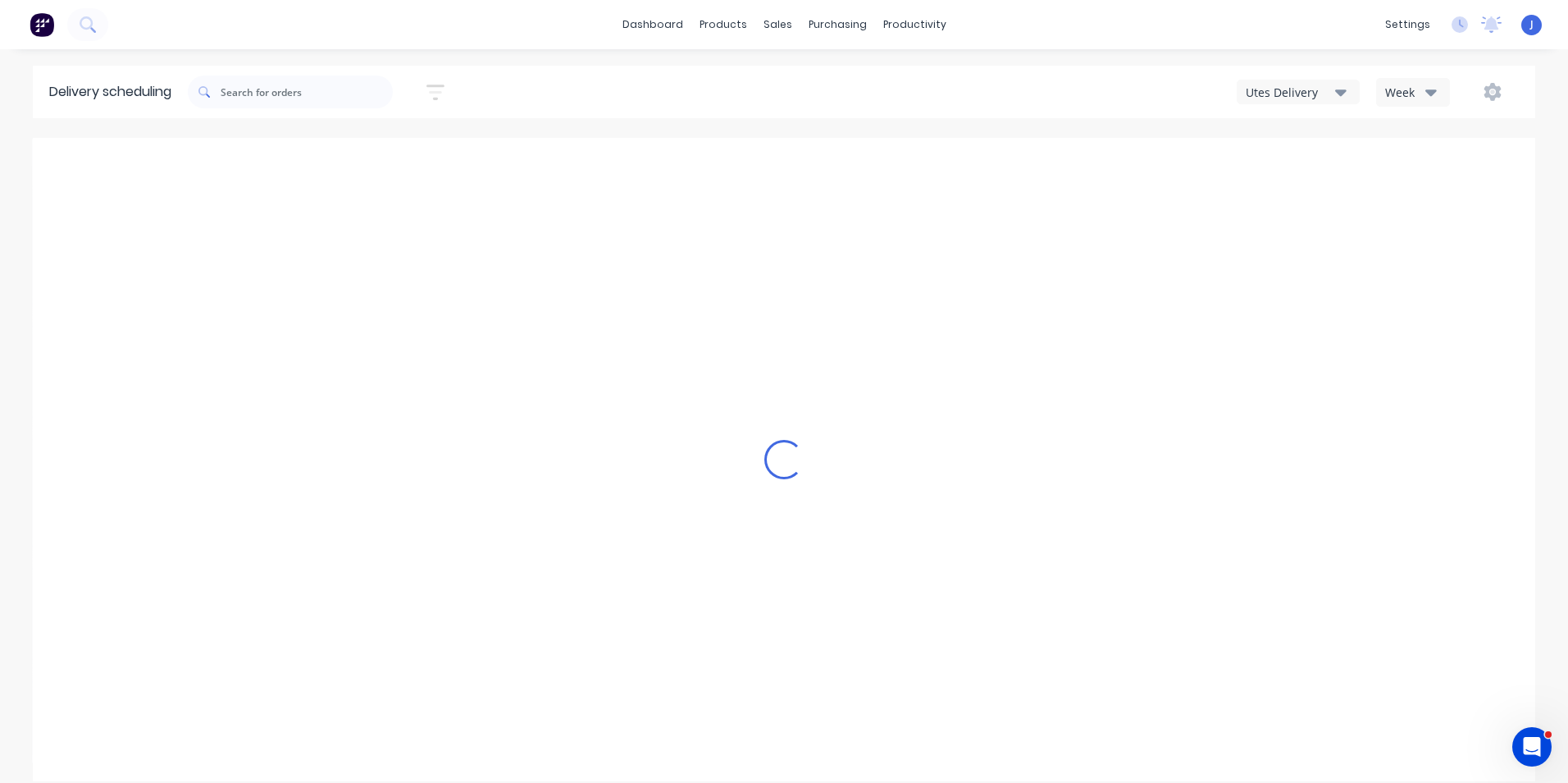
type input "Aug 17 - Aug 23"
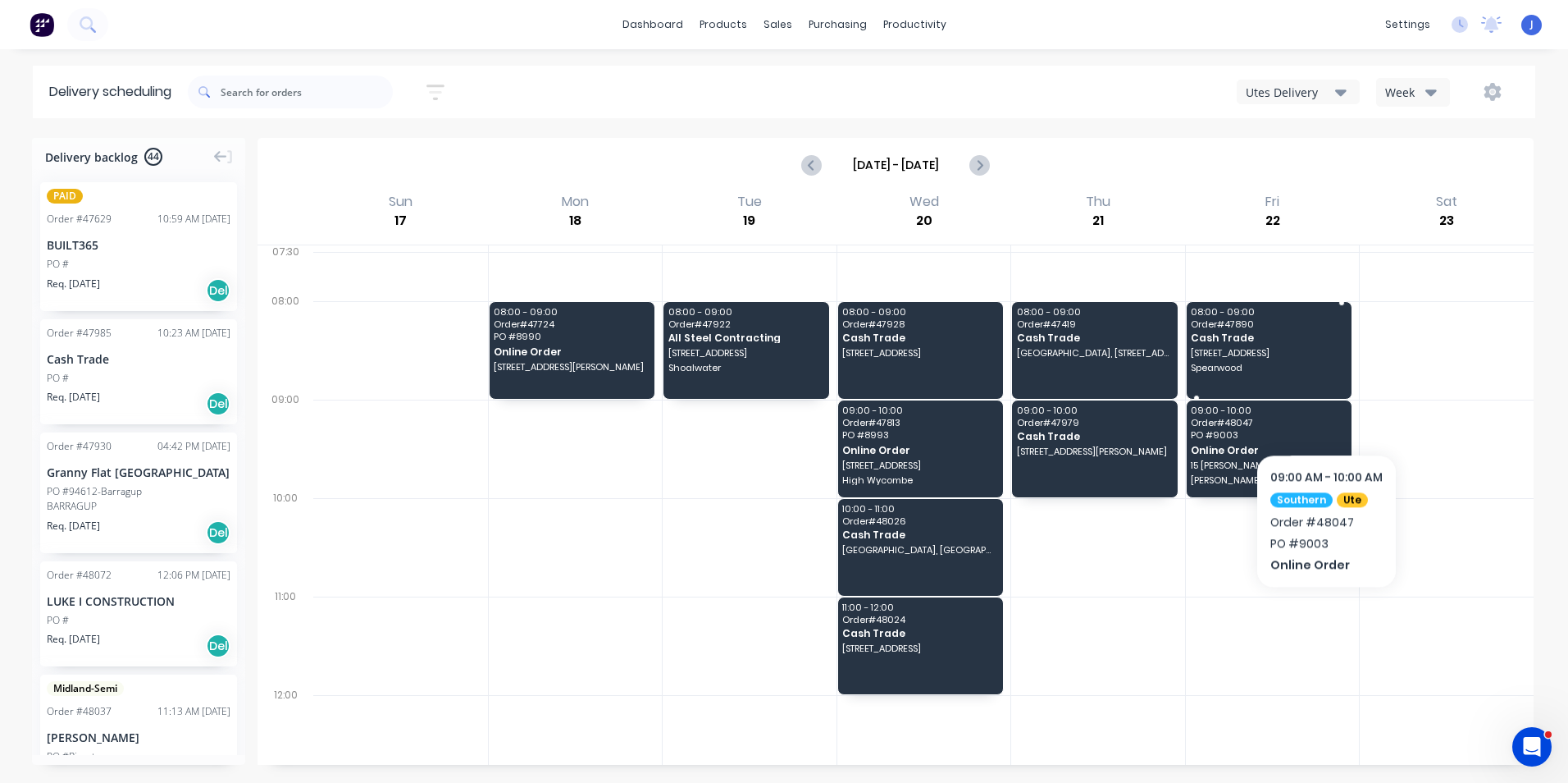
click at [1314, 361] on div "08:00 - 09:00 Order # 47890 Cash Trade 48 Doolette St Spearwood" at bounding box center [1269, 351] width 166 height 97
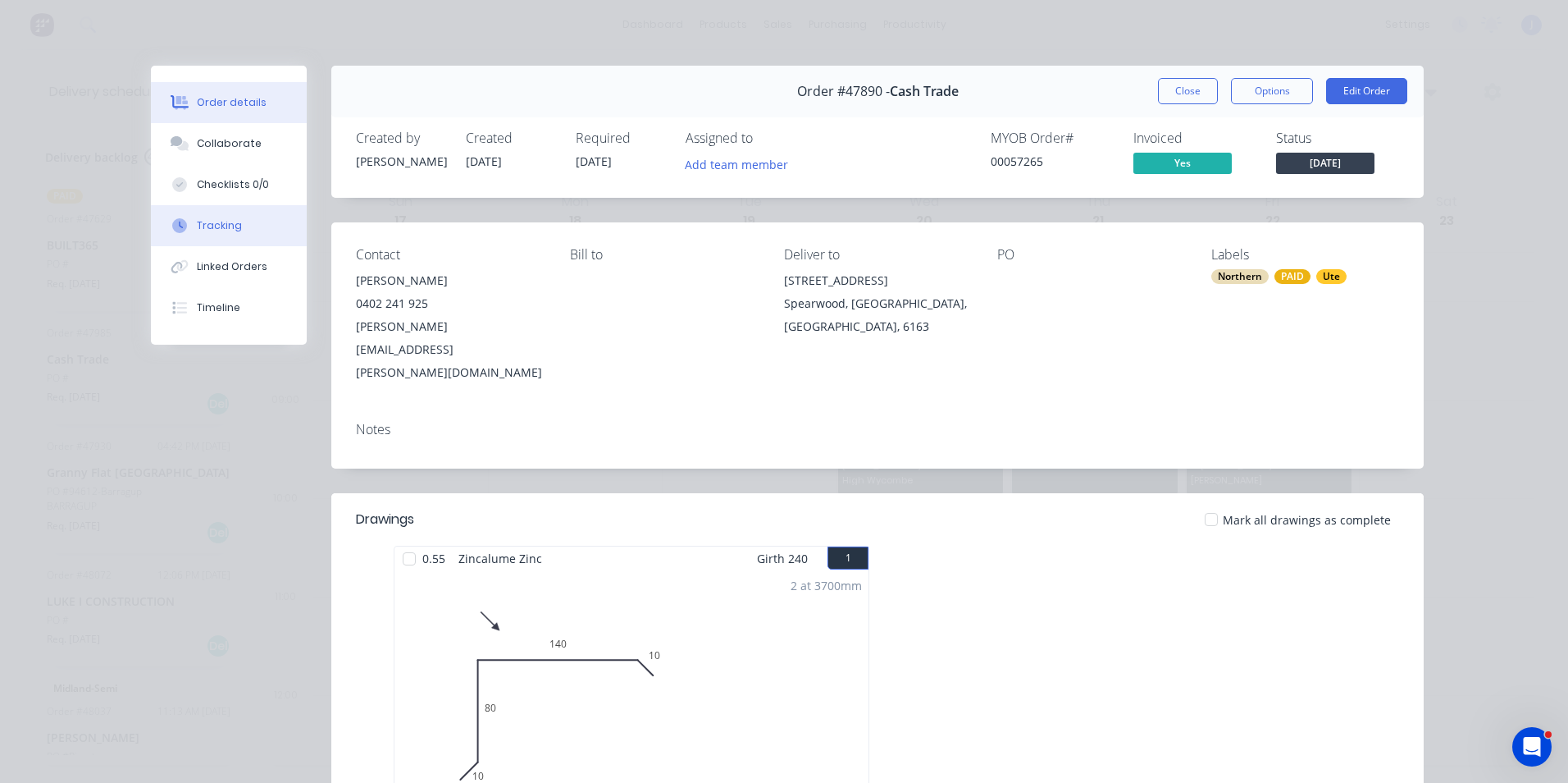
click at [236, 232] on button "Tracking" at bounding box center [229, 226] width 156 height 41
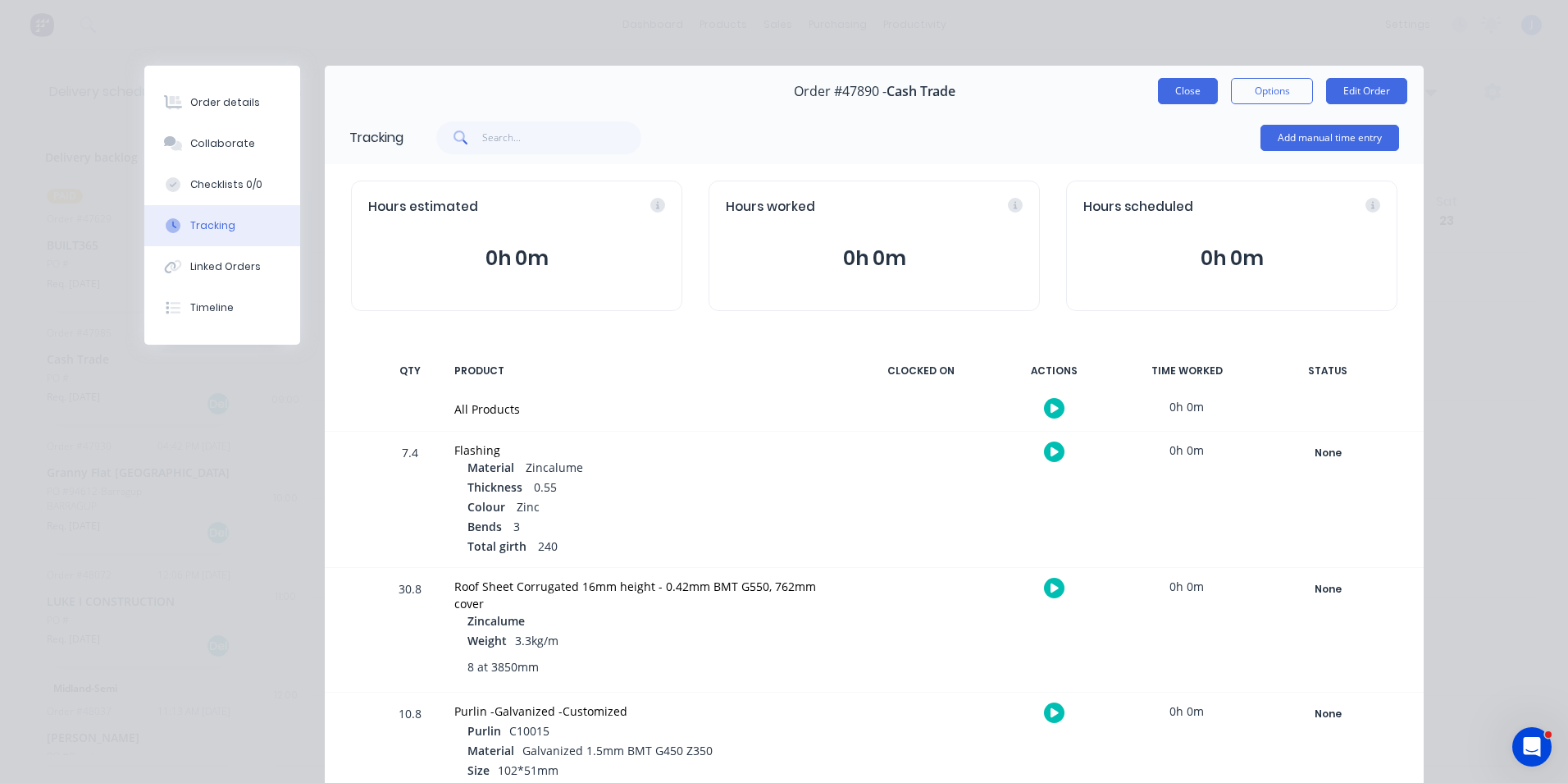
click at [1189, 97] on button "Close" at bounding box center [1187, 91] width 60 height 26
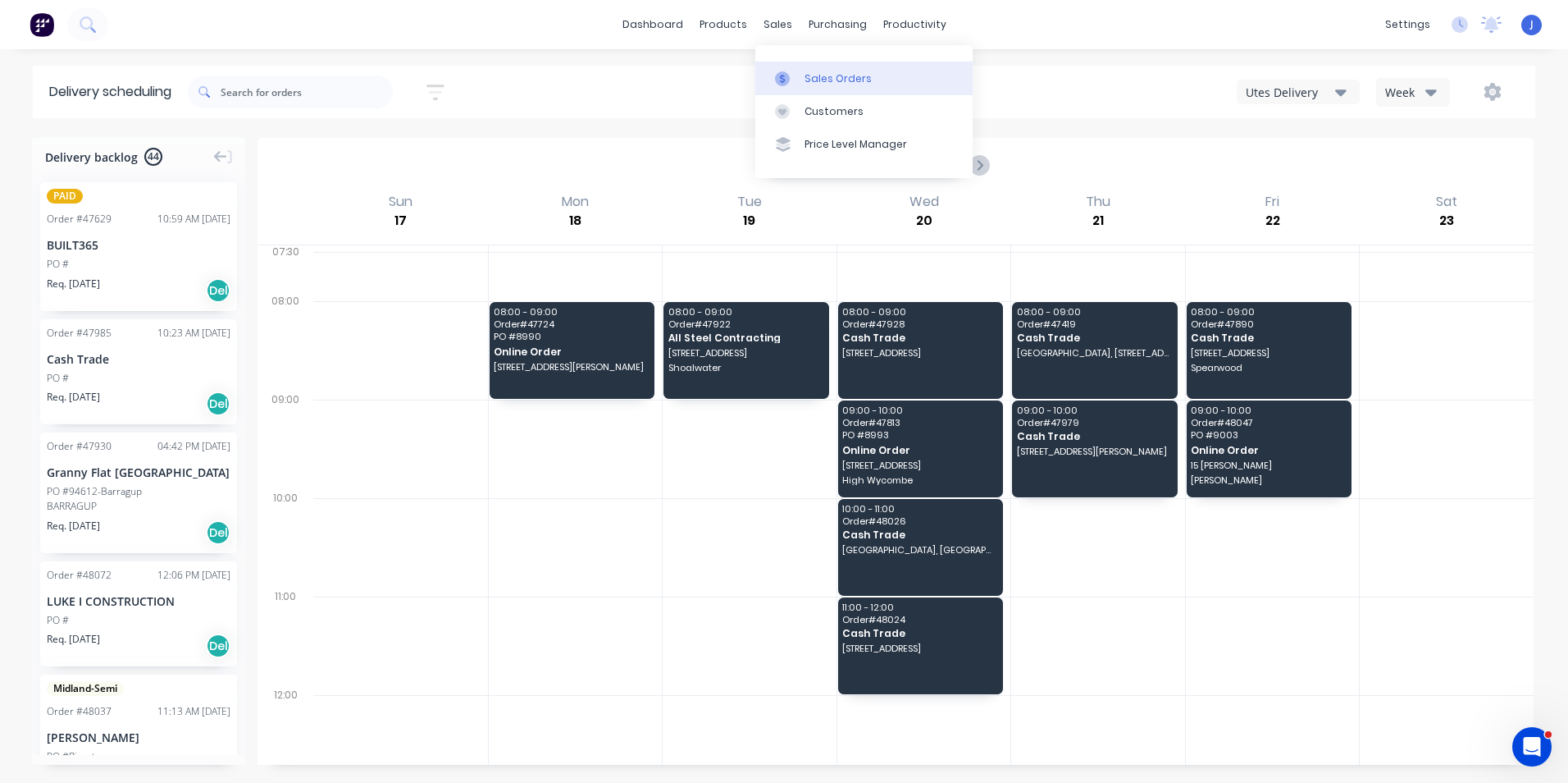
click at [801, 67] on link "Sales Orders" at bounding box center [863, 78] width 217 height 33
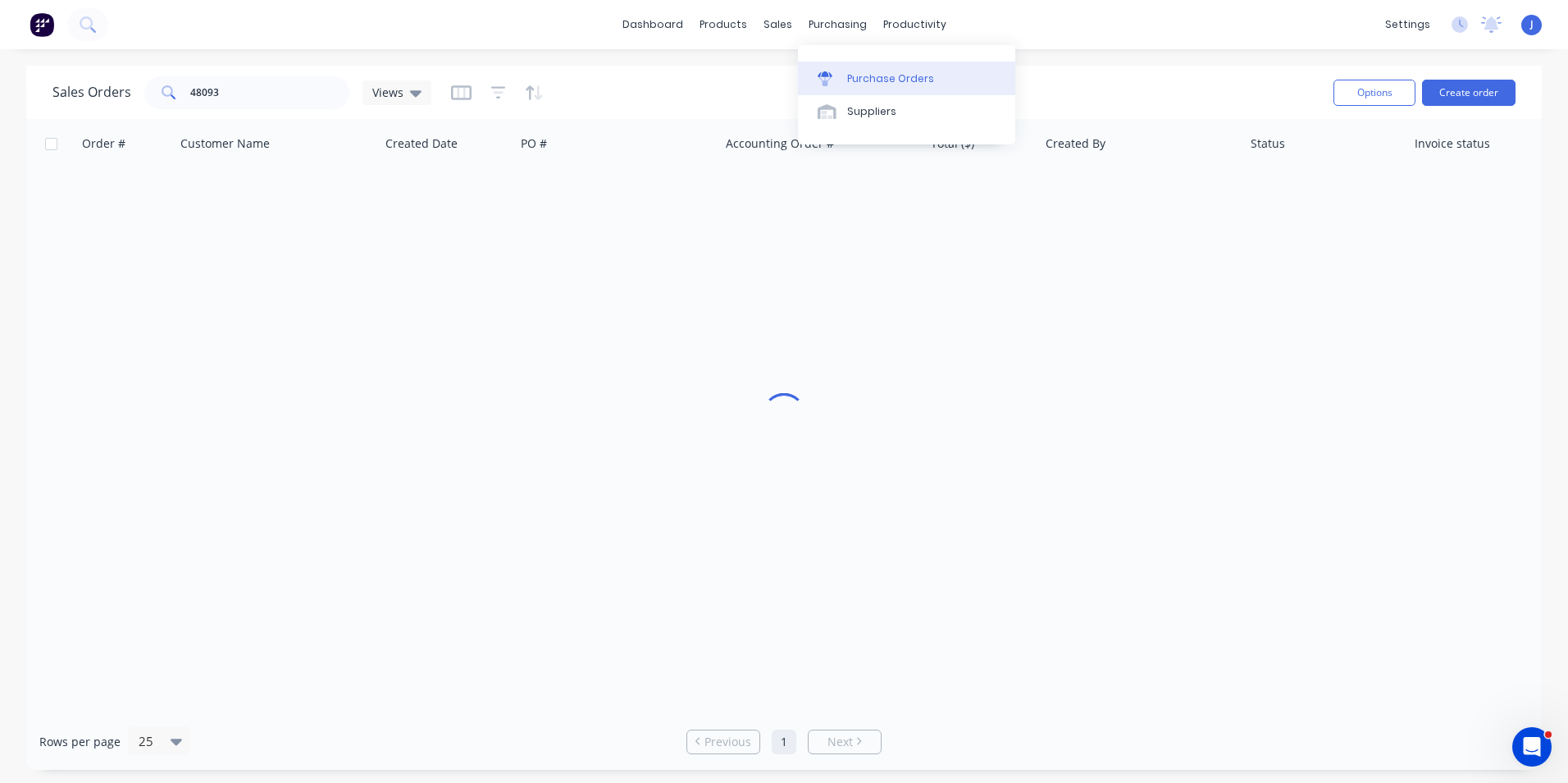
click at [853, 62] on link "Purchase Orders" at bounding box center [906, 78] width 217 height 33
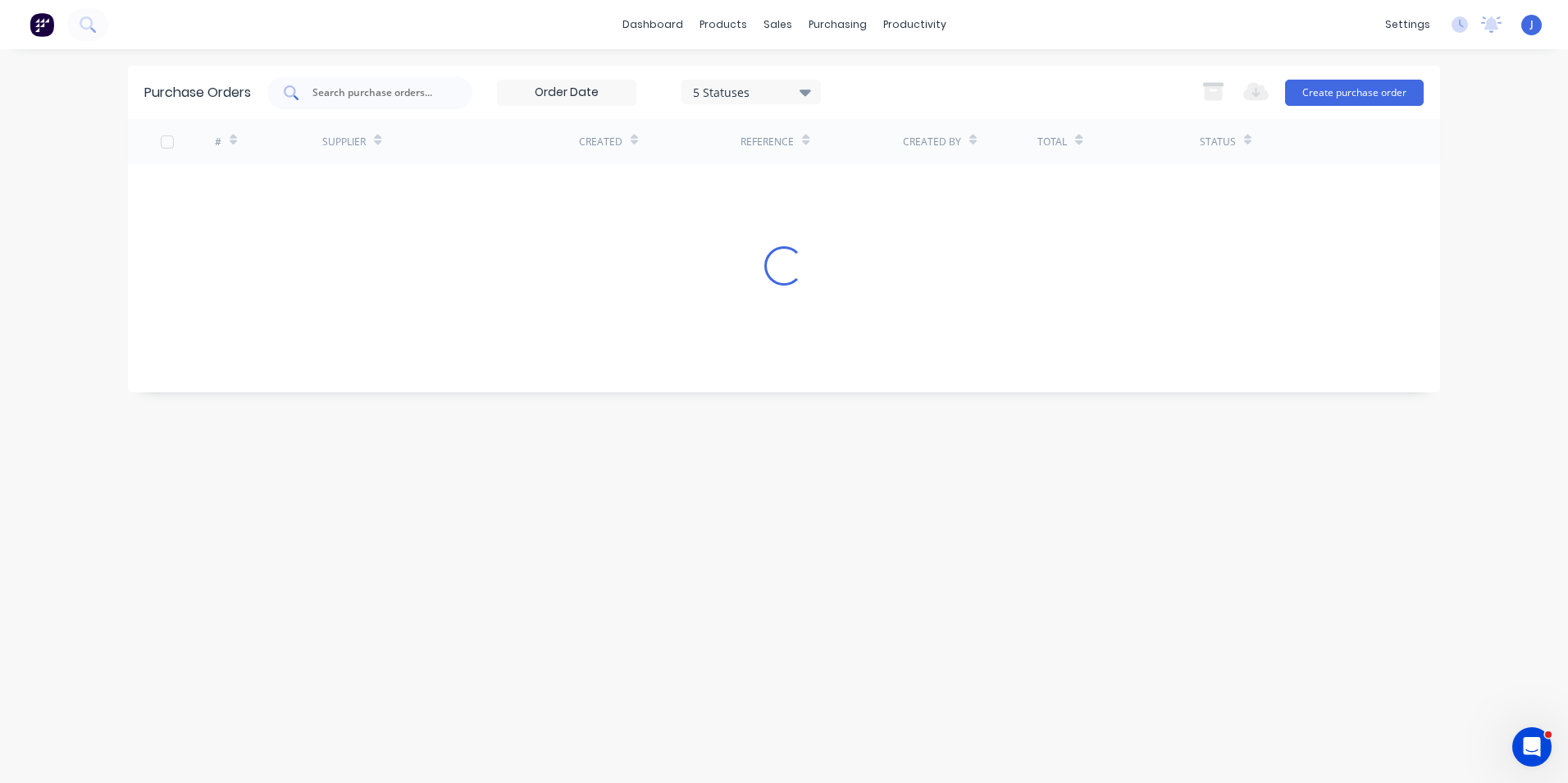
click at [360, 91] on input "text" at bounding box center [379, 92] width 136 height 16
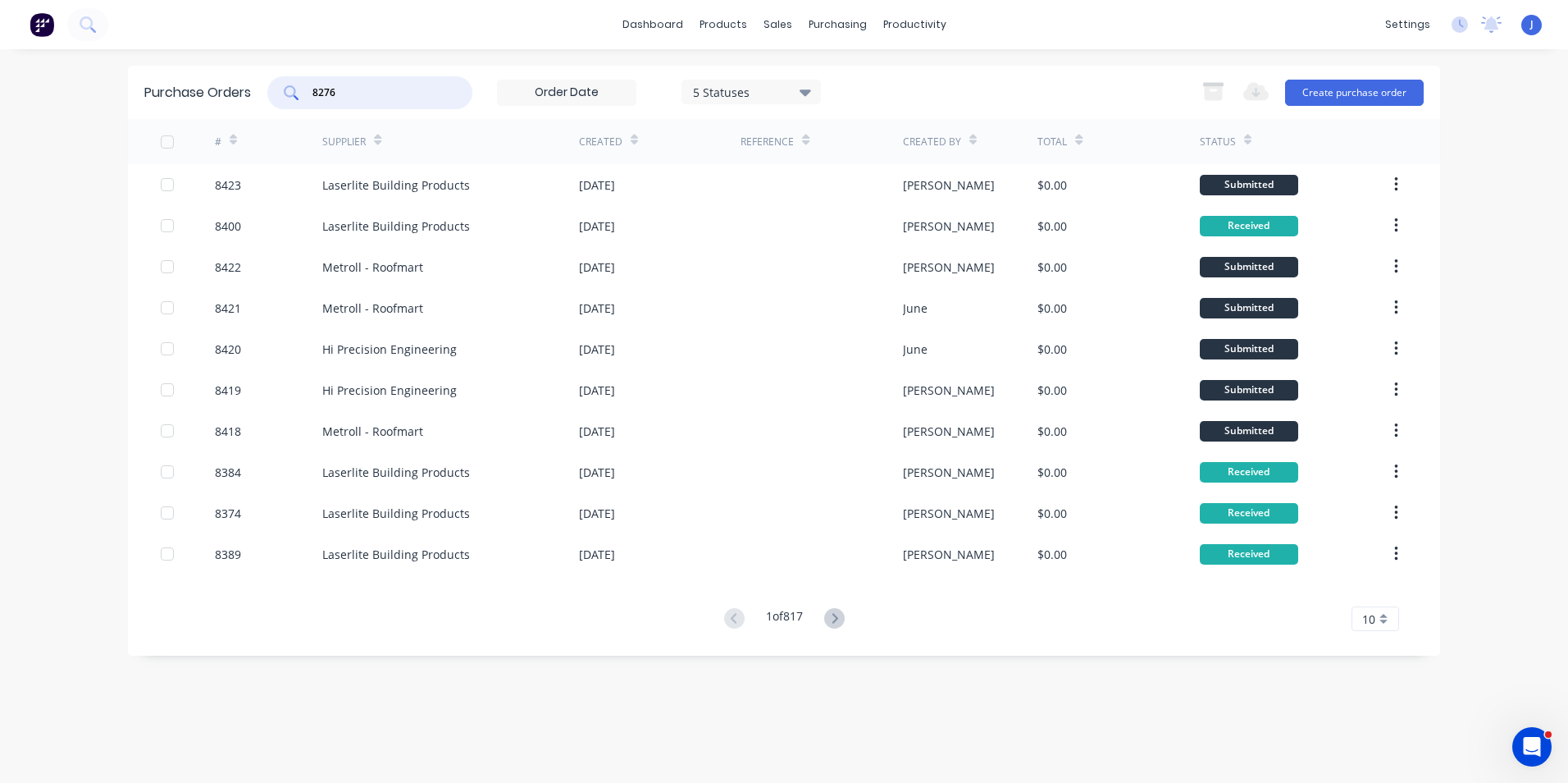
type input "8276"
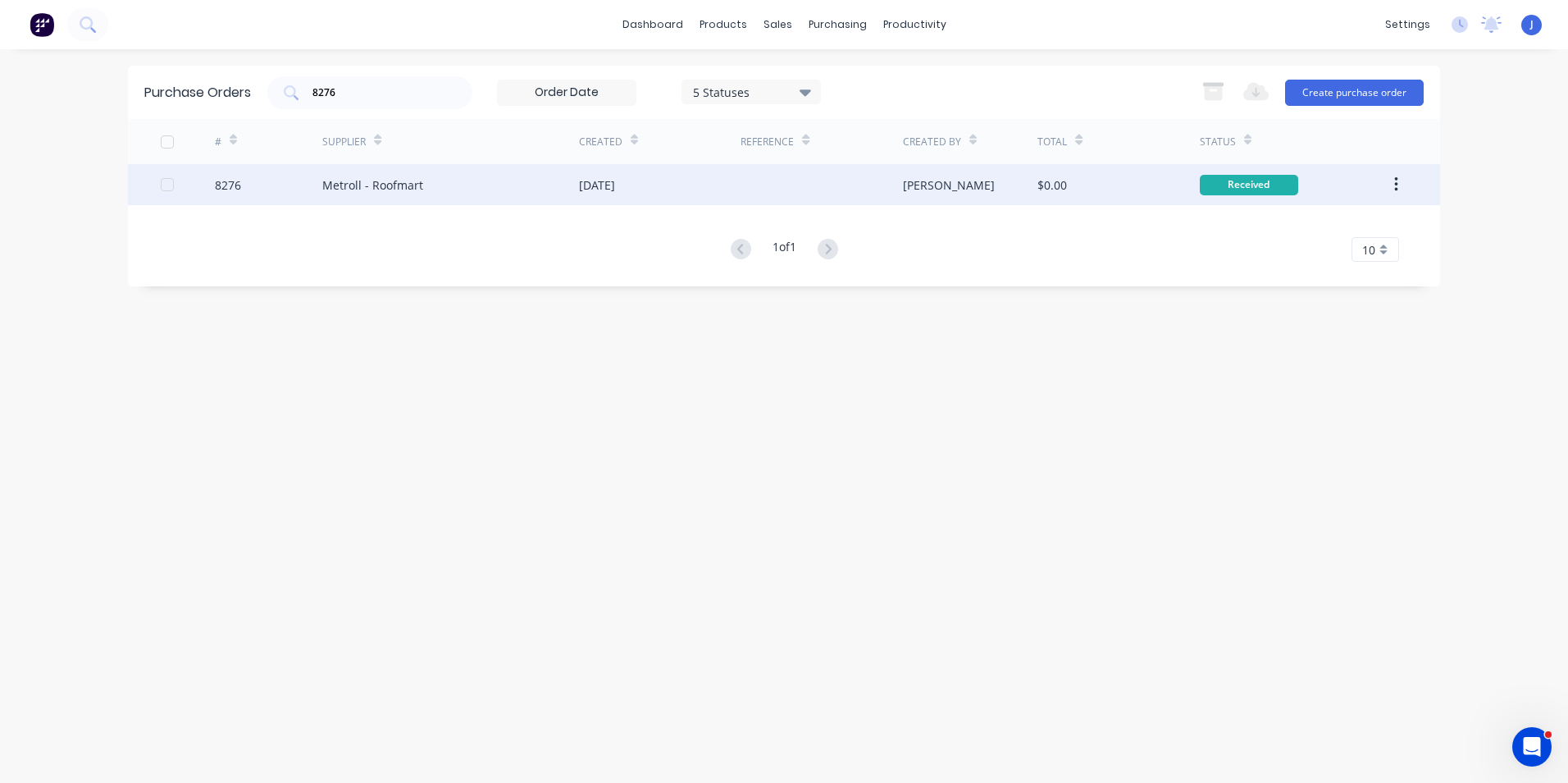
click at [497, 184] on div "Metroll - Roofmart" at bounding box center [450, 185] width 256 height 41
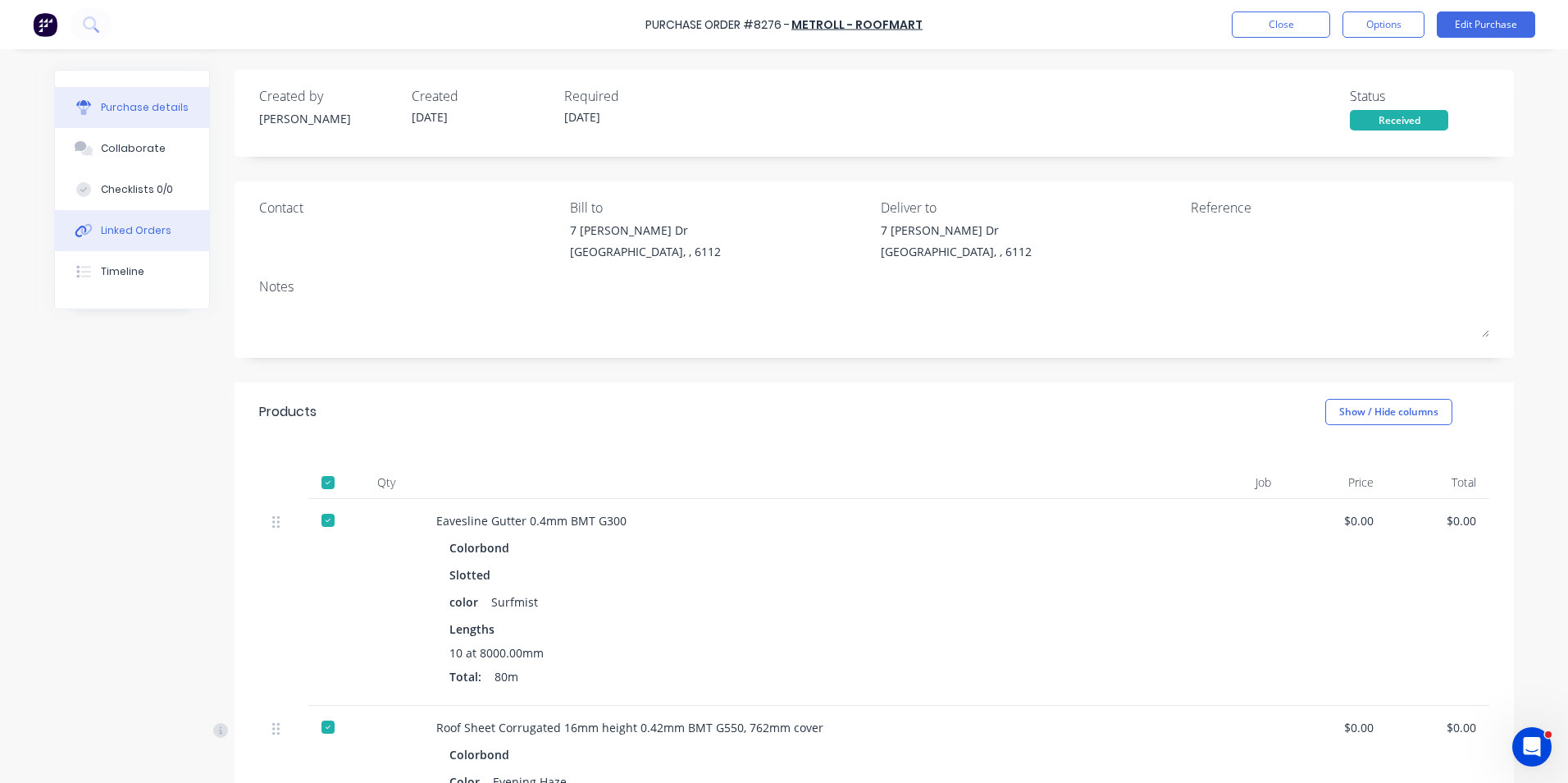
click at [130, 230] on div "Linked Orders" at bounding box center [136, 231] width 71 height 14
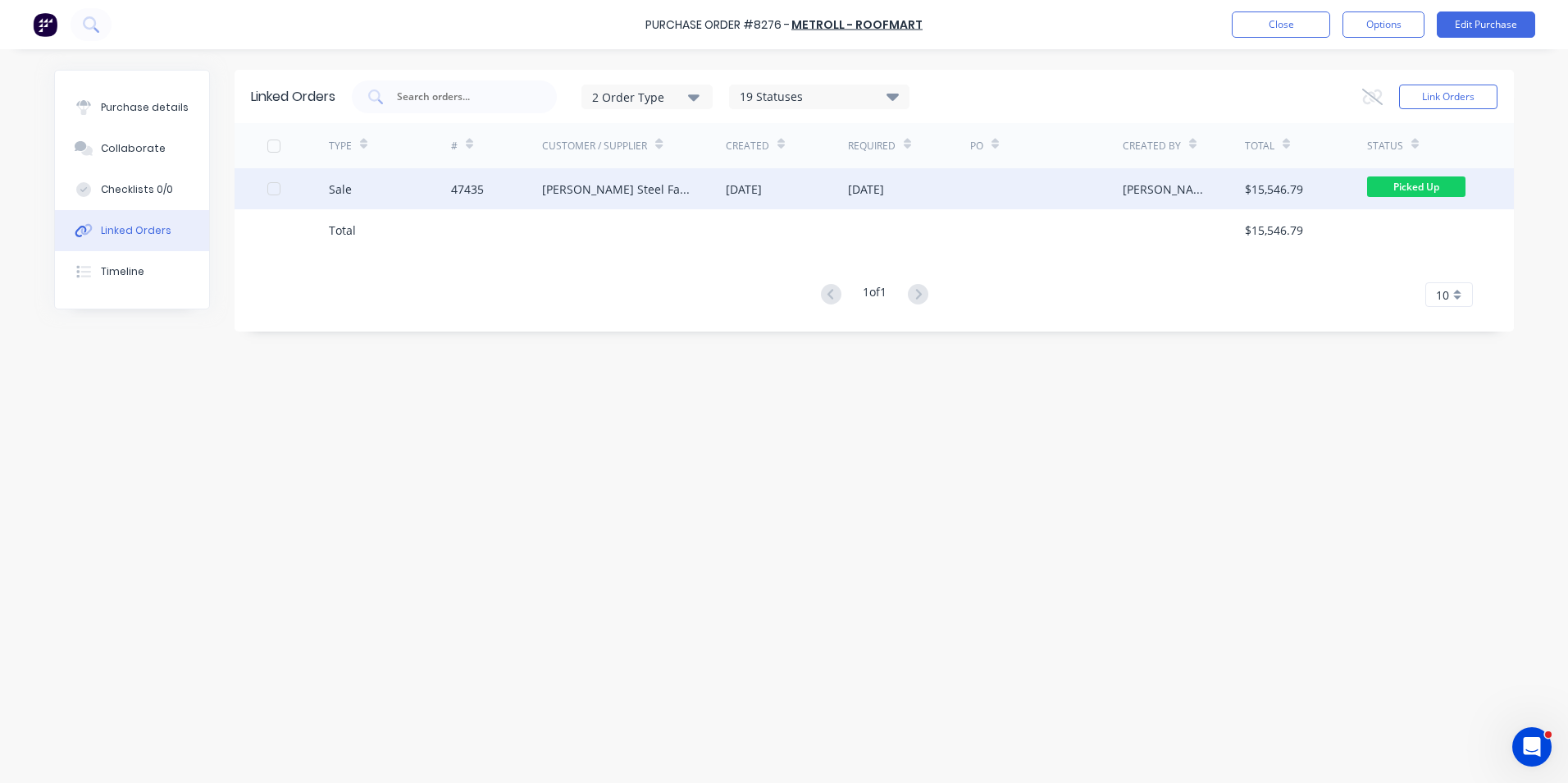
click at [308, 207] on div at bounding box center [298, 189] width 62 height 41
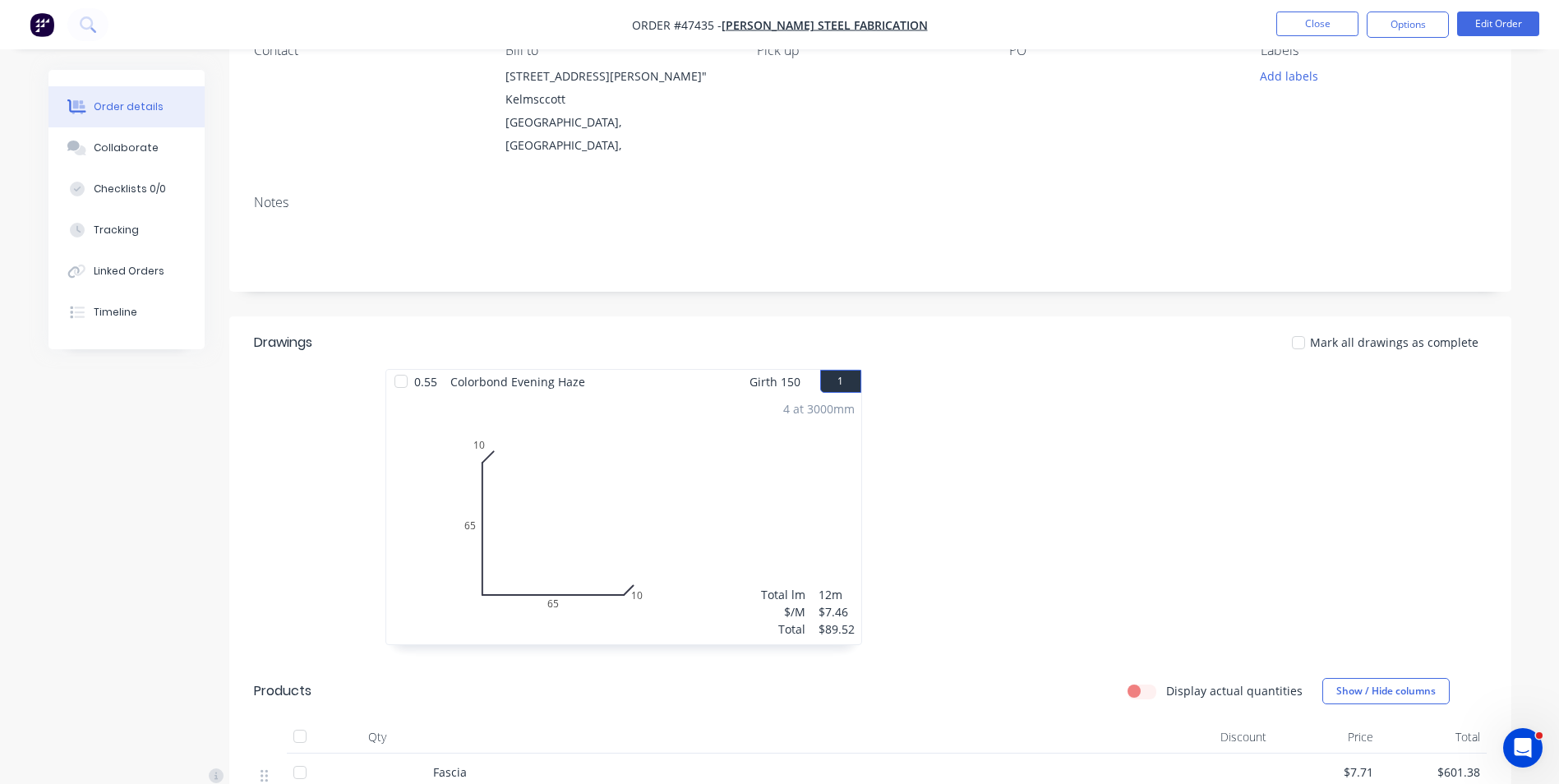
scroll to position [164, 0]
click at [75, 317] on icon at bounding box center [78, 312] width 10 height 12
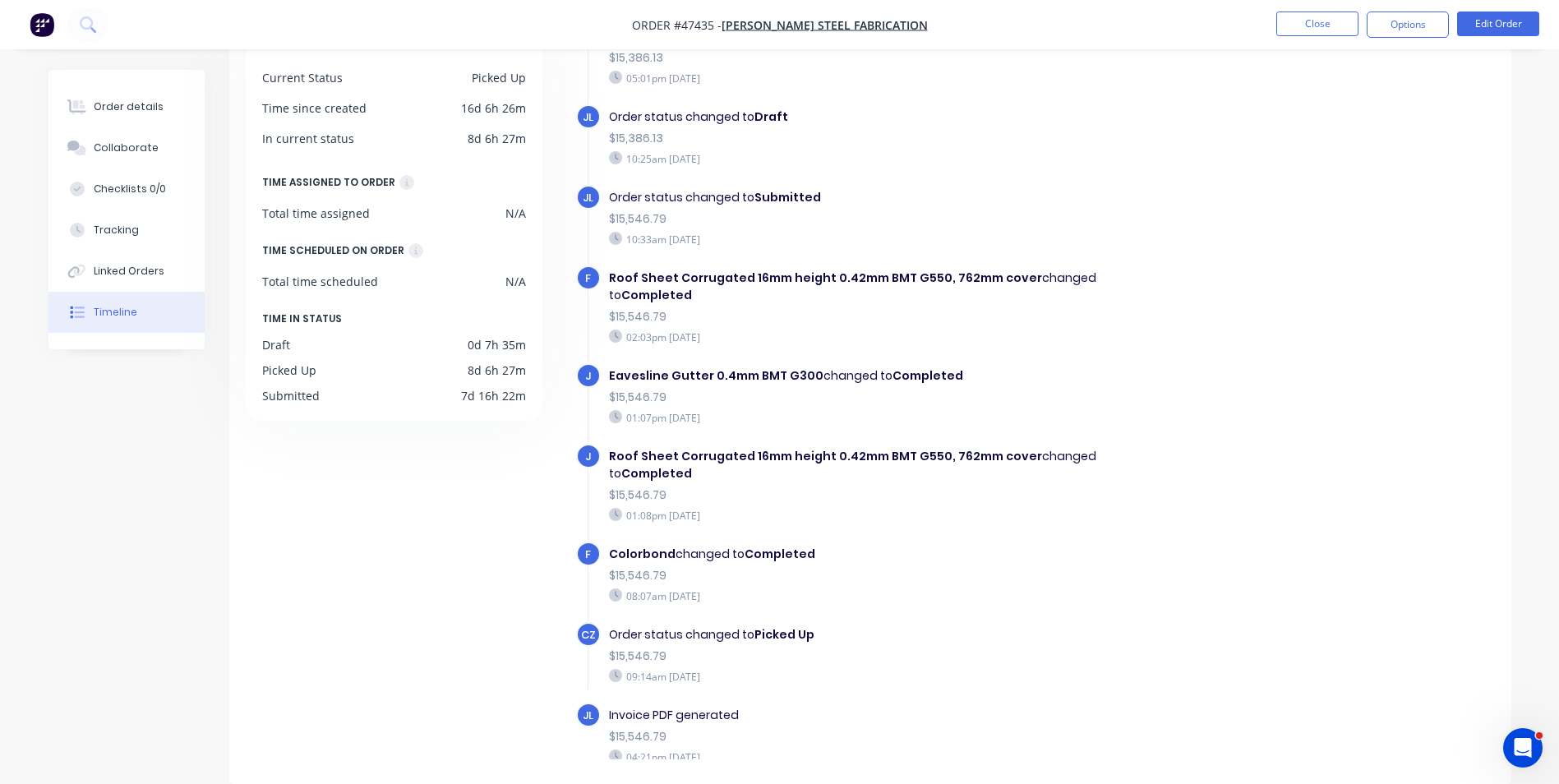
scroll to position [1143, 0]
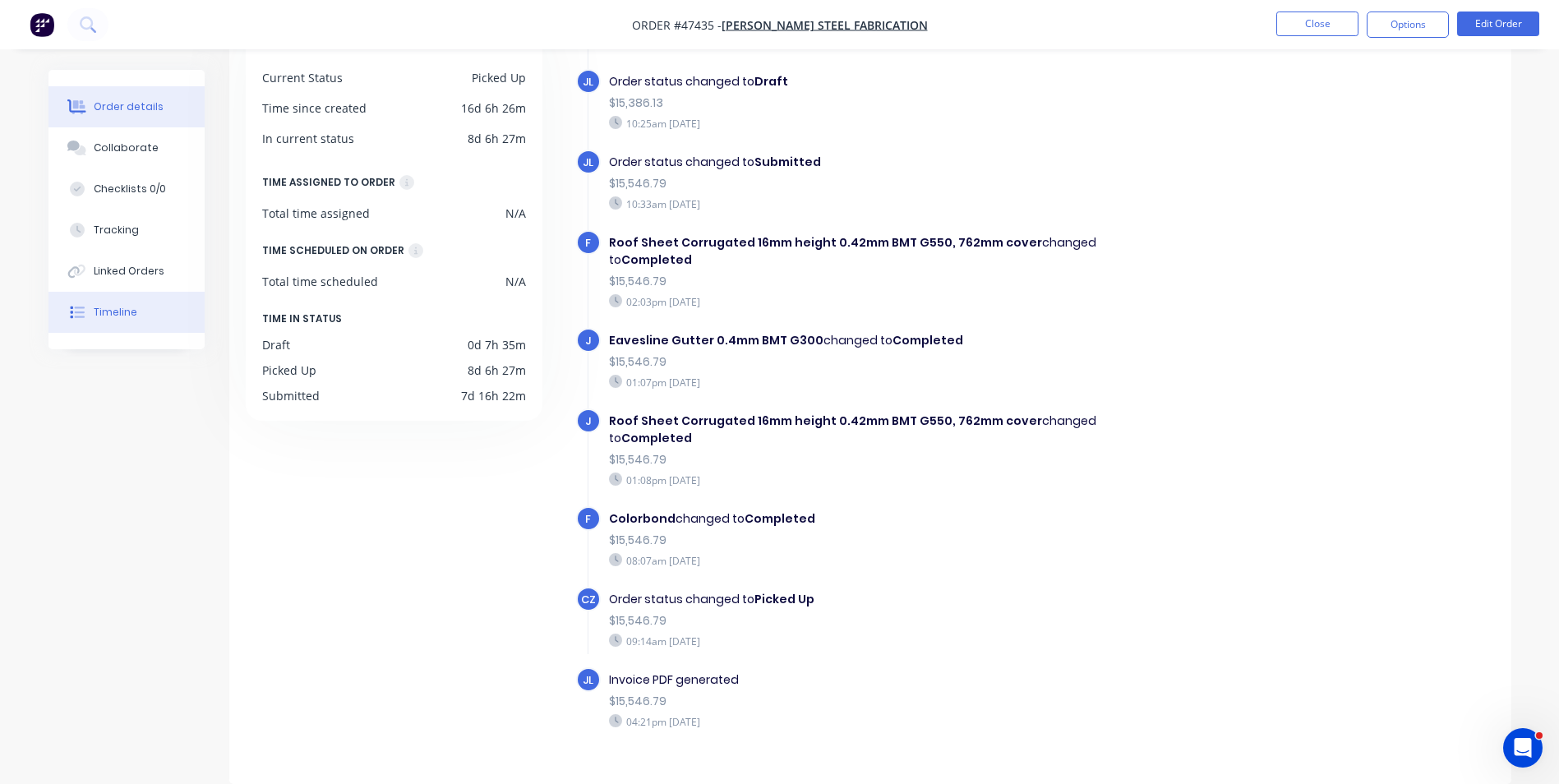
click at [90, 106] on button "Order details" at bounding box center [127, 107] width 156 height 41
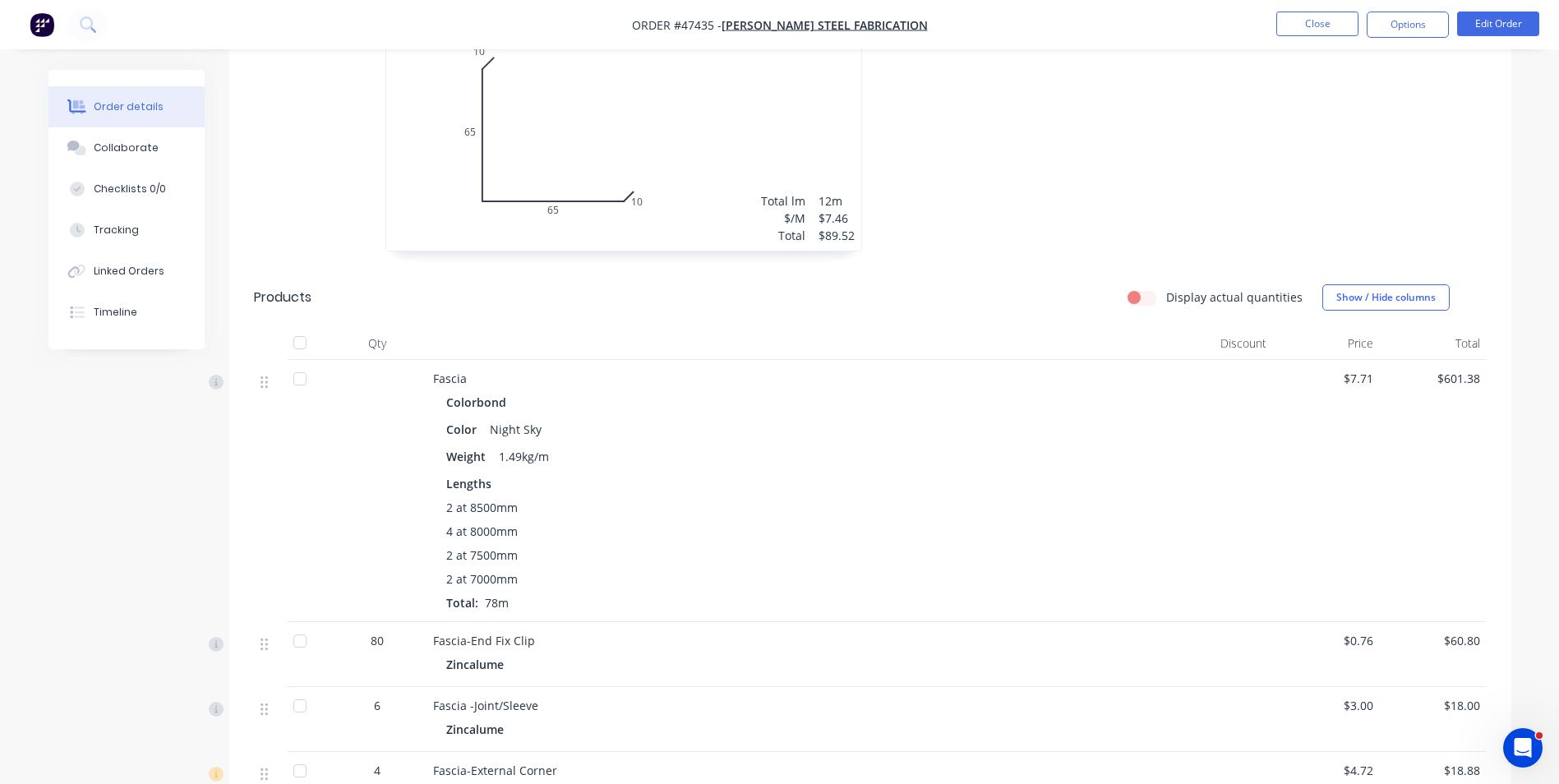
scroll to position [147, 0]
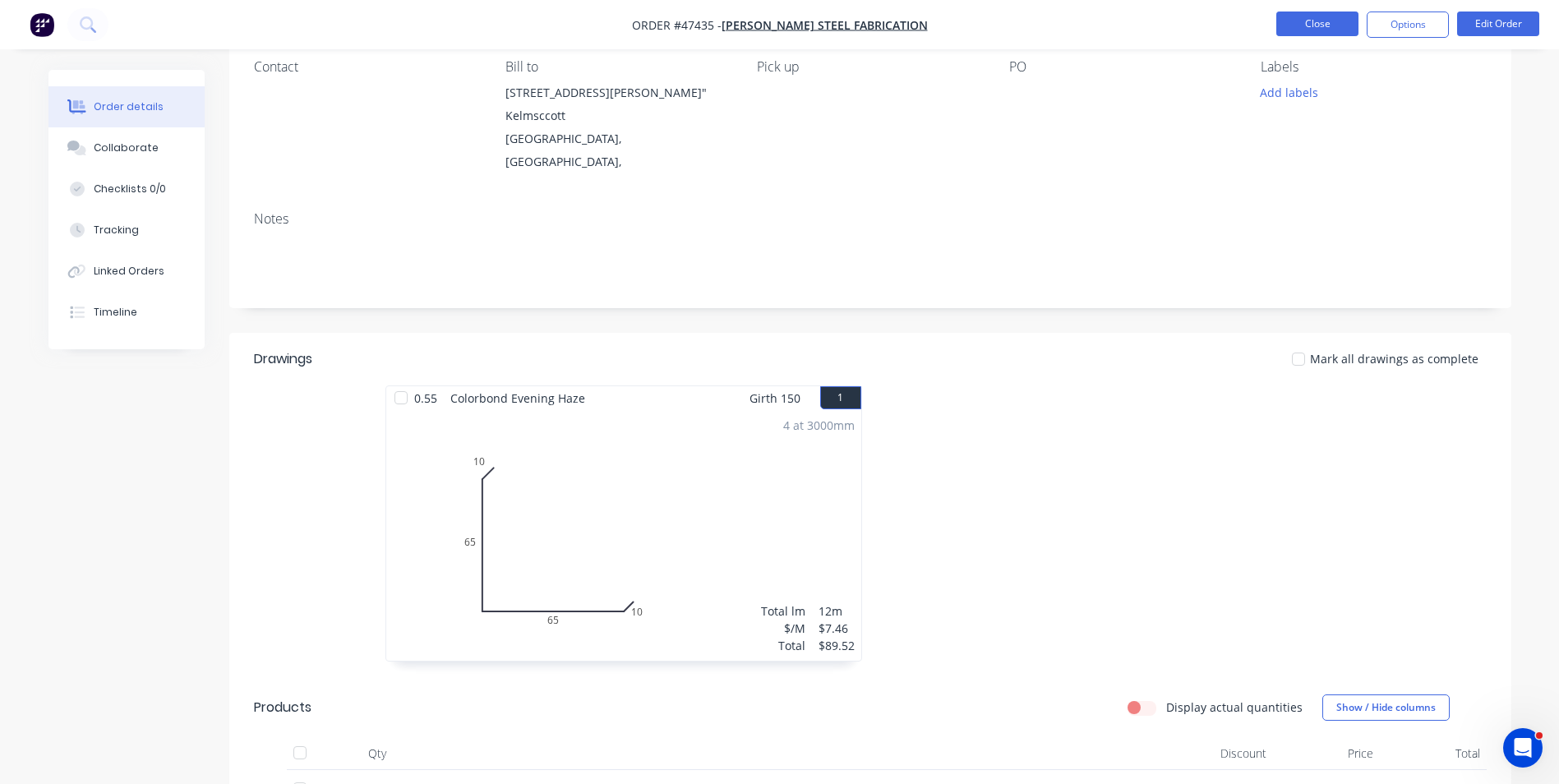
click at [1307, 29] on button "Close" at bounding box center [1316, 23] width 82 height 24
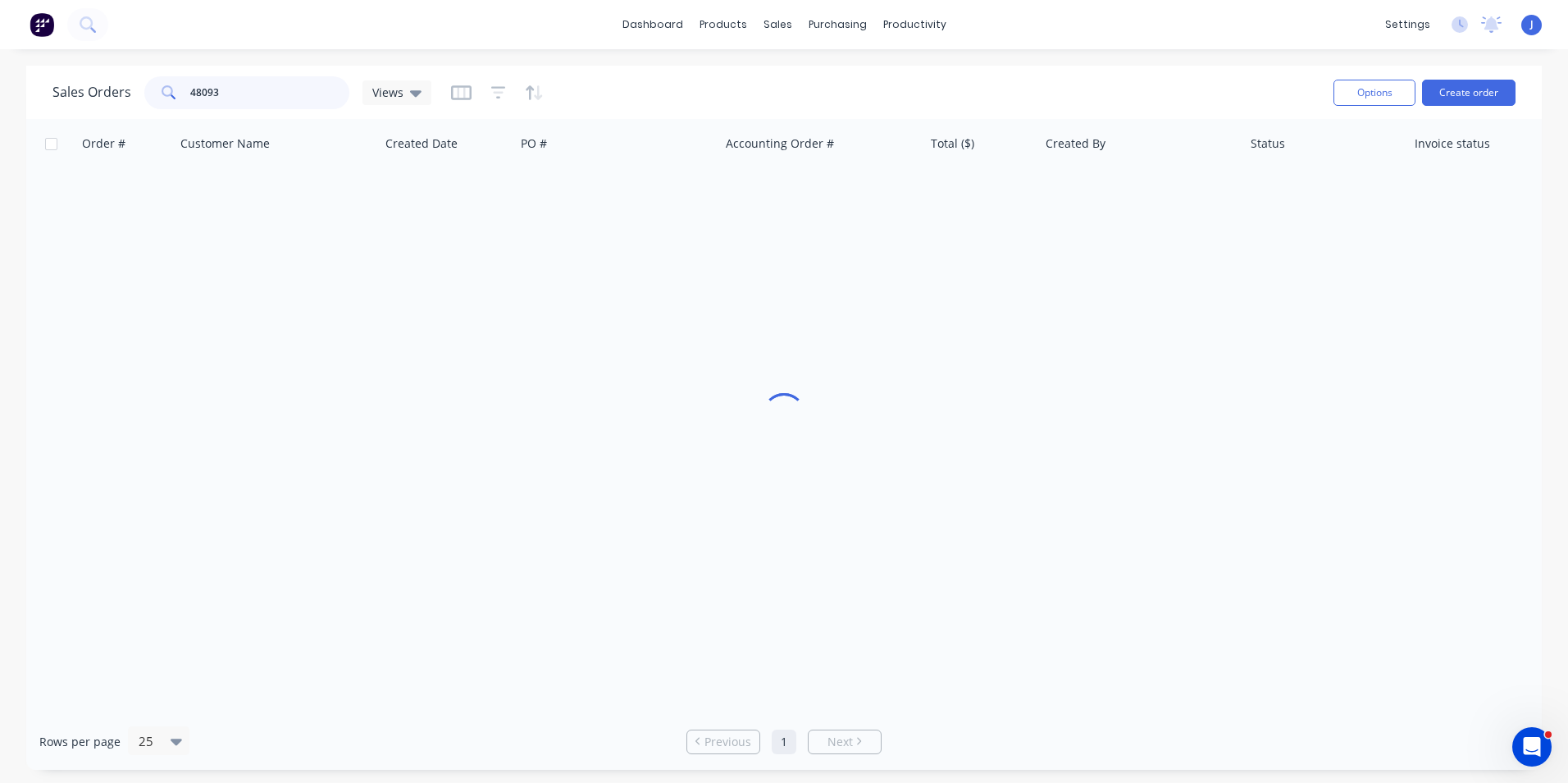
drag, startPoint x: 248, startPoint y: 100, endPoint x: 177, endPoint y: 100, distance: 71.0
click at [177, 100] on div "48093" at bounding box center [247, 92] width 205 height 33
type input "47985"
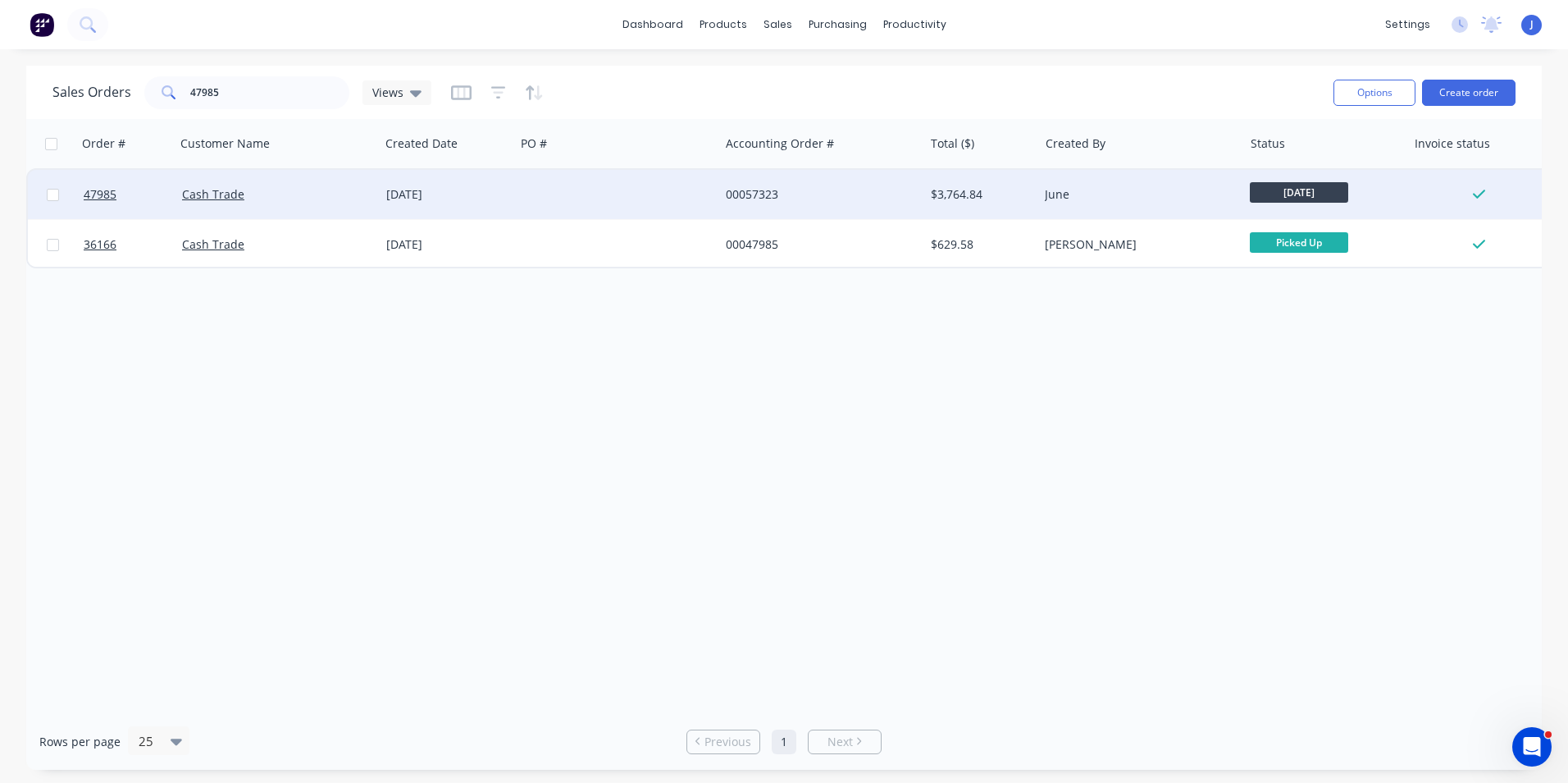
click at [550, 194] on div at bounding box center [617, 194] width 204 height 49
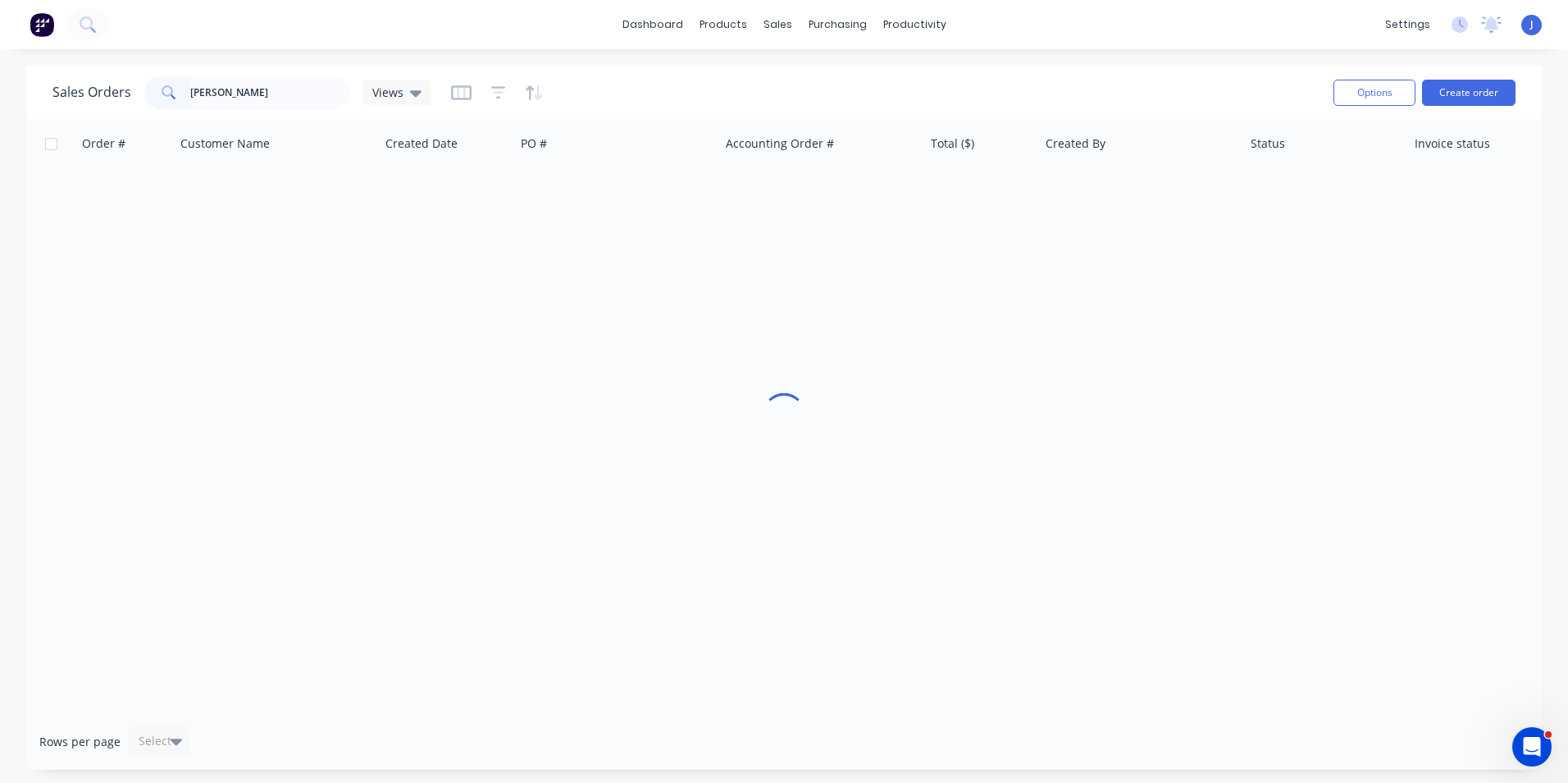
type input "[PERSON_NAME]"
click at [798, 114] on div at bounding box center [786, 111] width 24 height 14
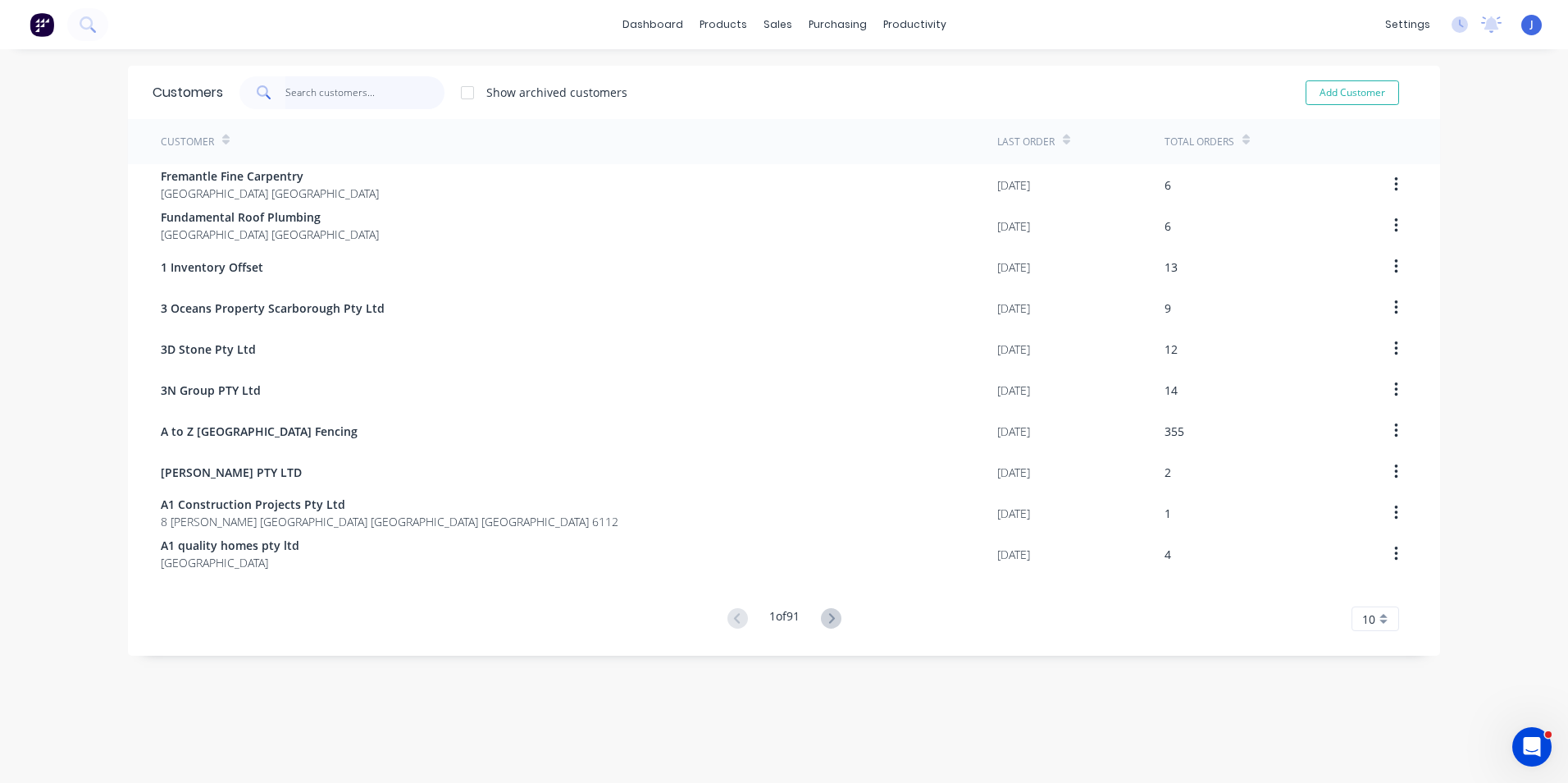
click at [353, 92] on input "text" at bounding box center [365, 92] width 160 height 33
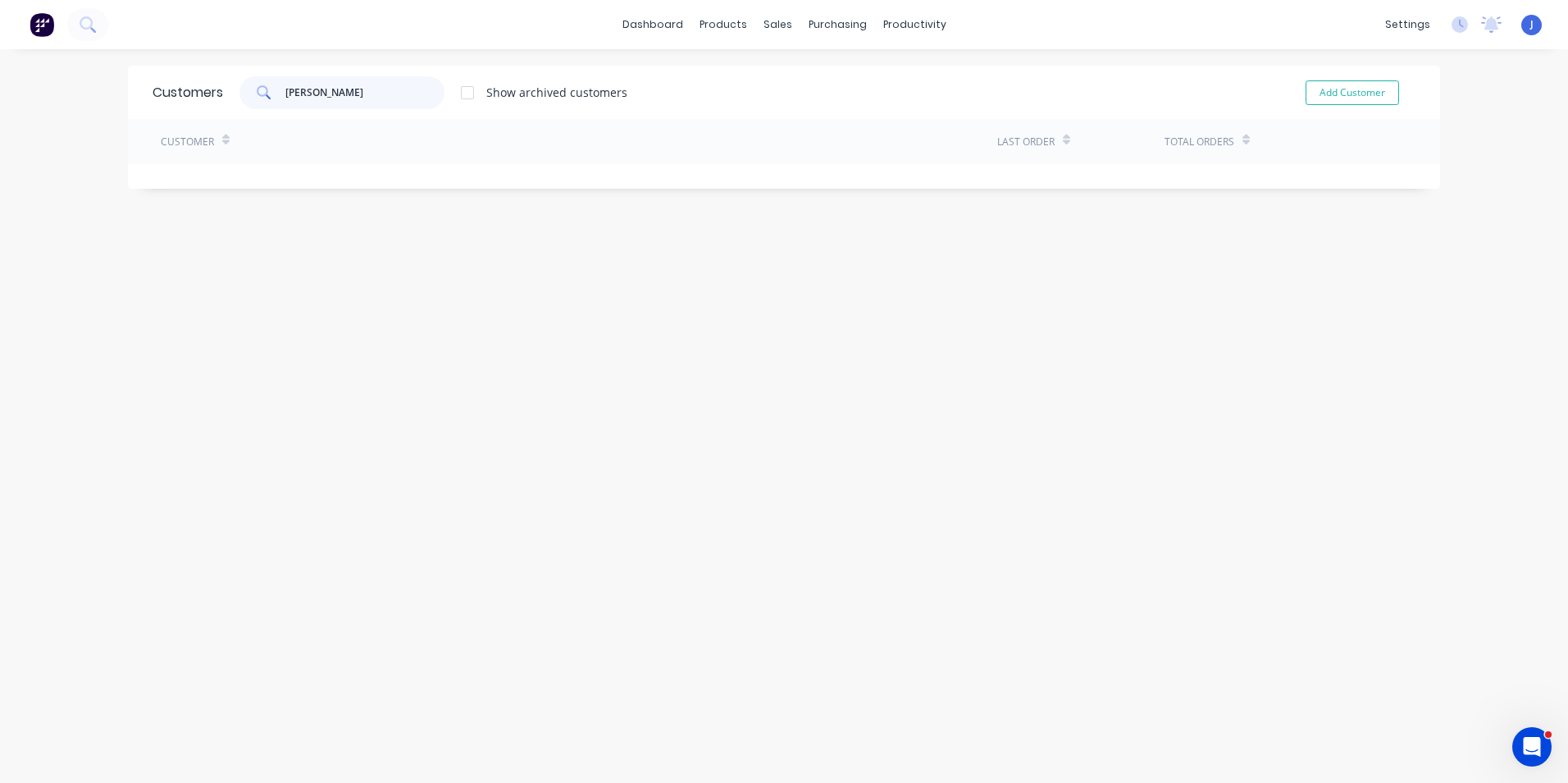
type input "[PERSON_NAME]"
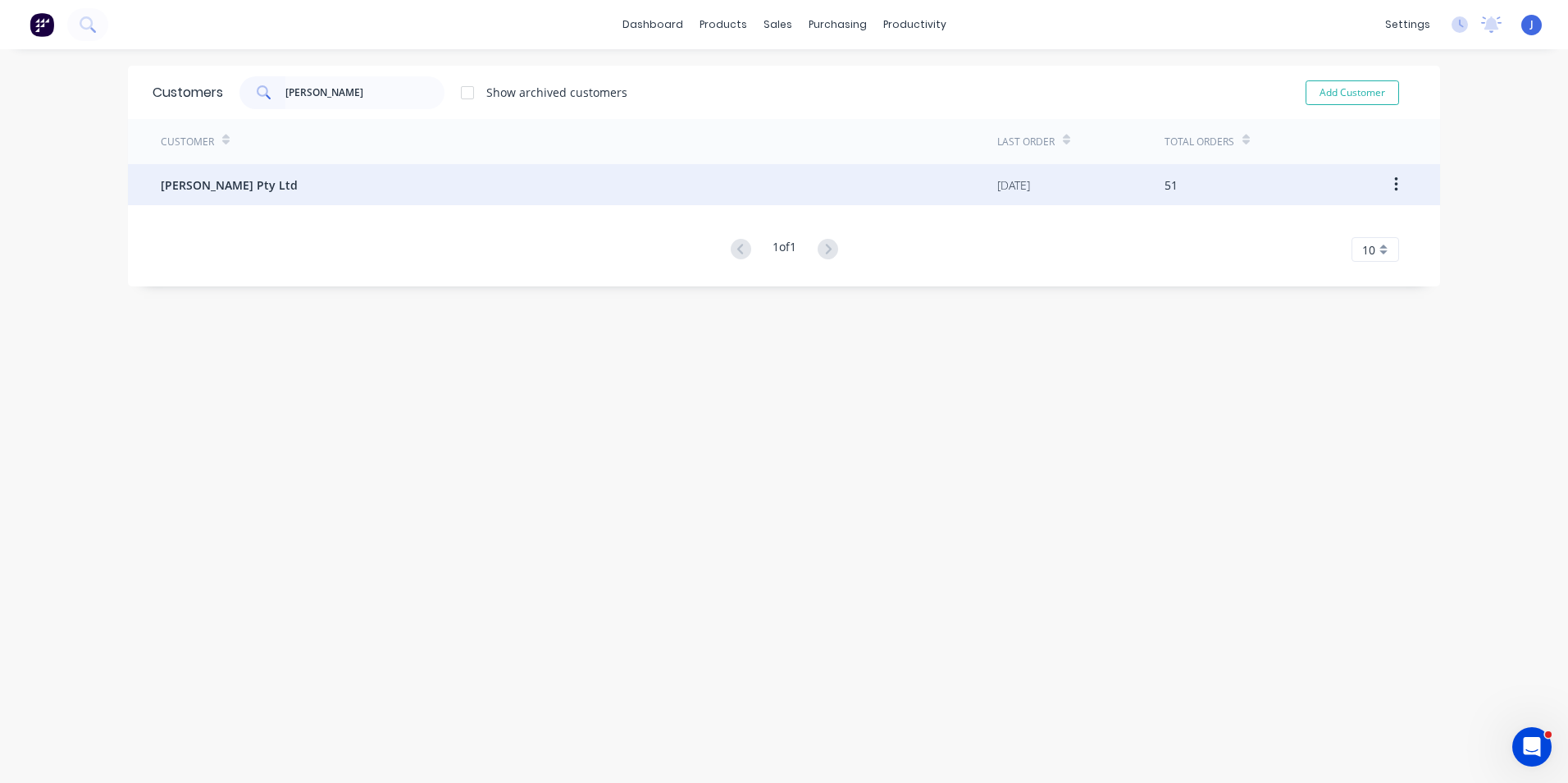
click at [335, 187] on div "[PERSON_NAME] Pty Ltd" at bounding box center [578, 185] width 836 height 41
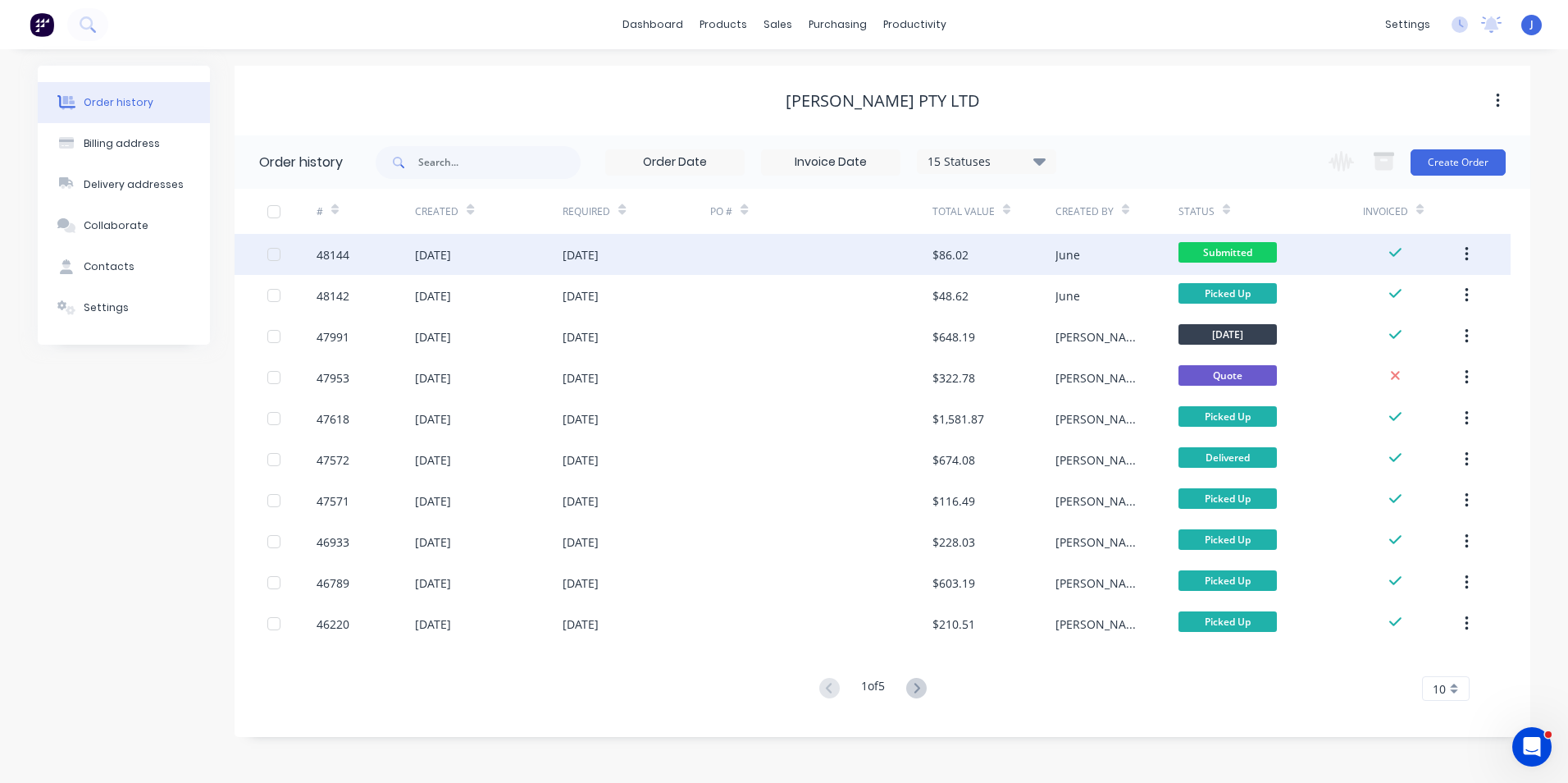
click at [652, 257] on div "[DATE]" at bounding box center [636, 255] width 148 height 41
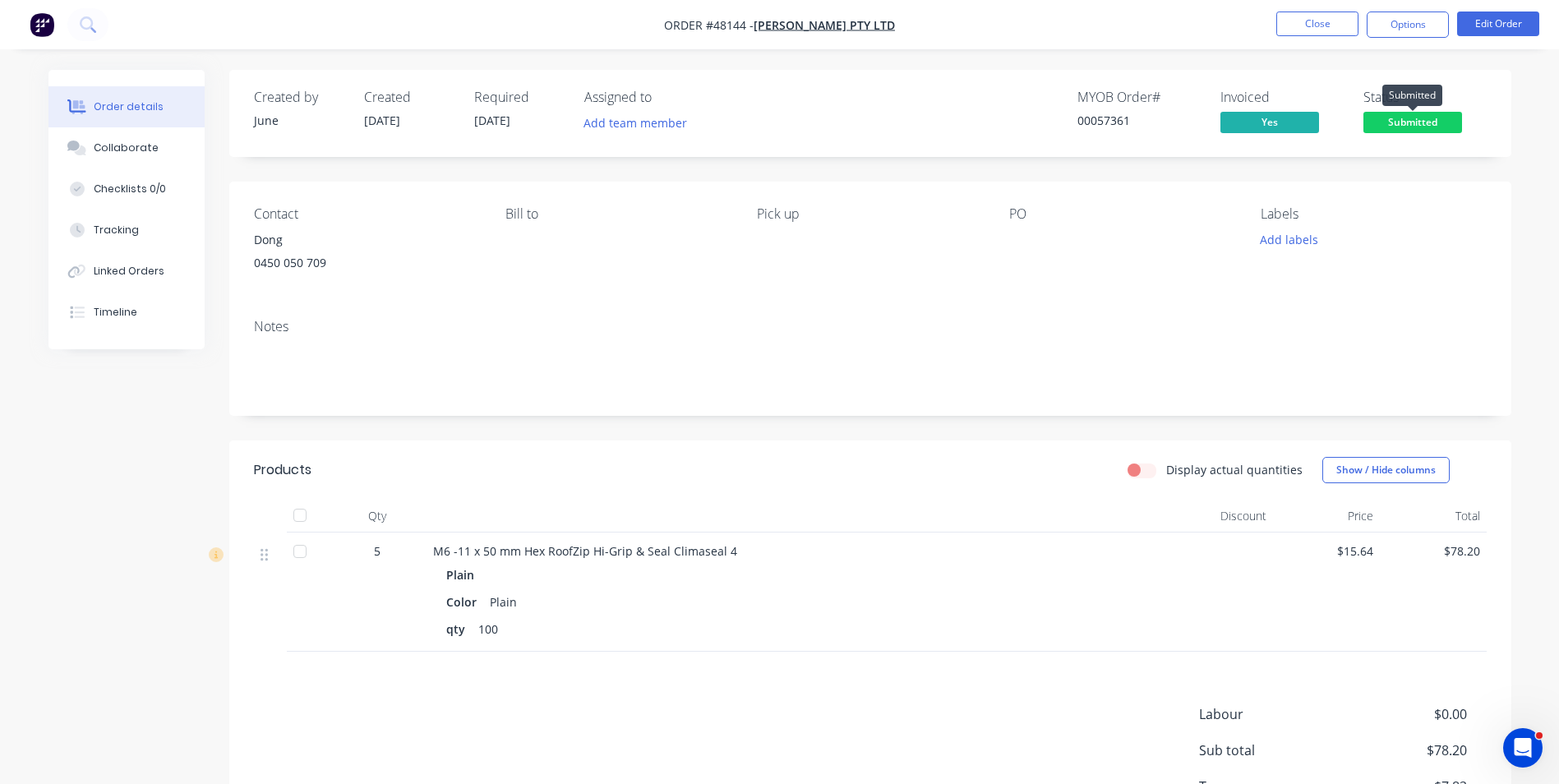
click at [1418, 121] on span "Submitted" at bounding box center [1413, 121] width 99 height 21
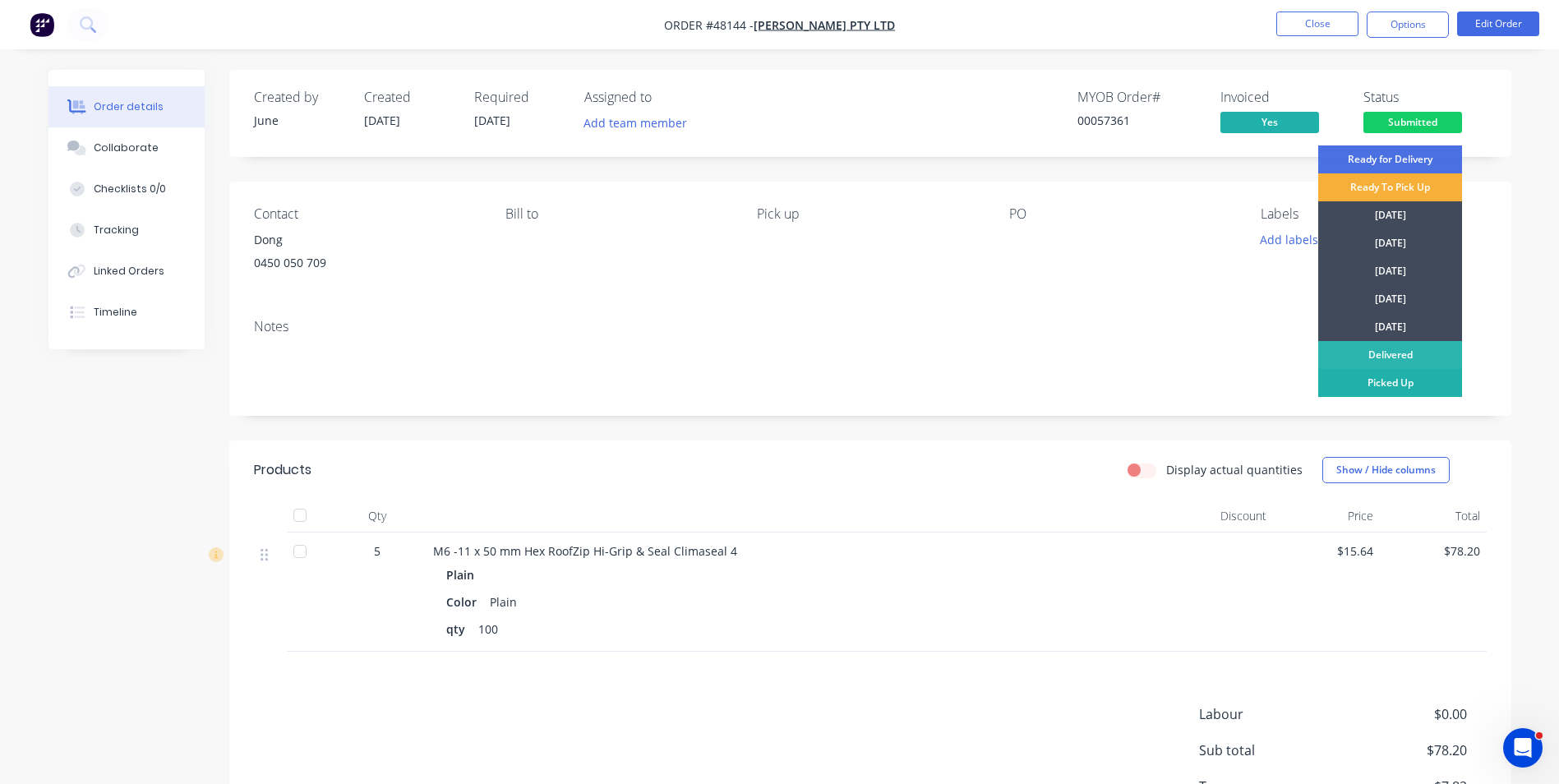
click at [1393, 385] on div "Picked Up" at bounding box center [1390, 383] width 144 height 28
